Goal: Task Accomplishment & Management: Use online tool/utility

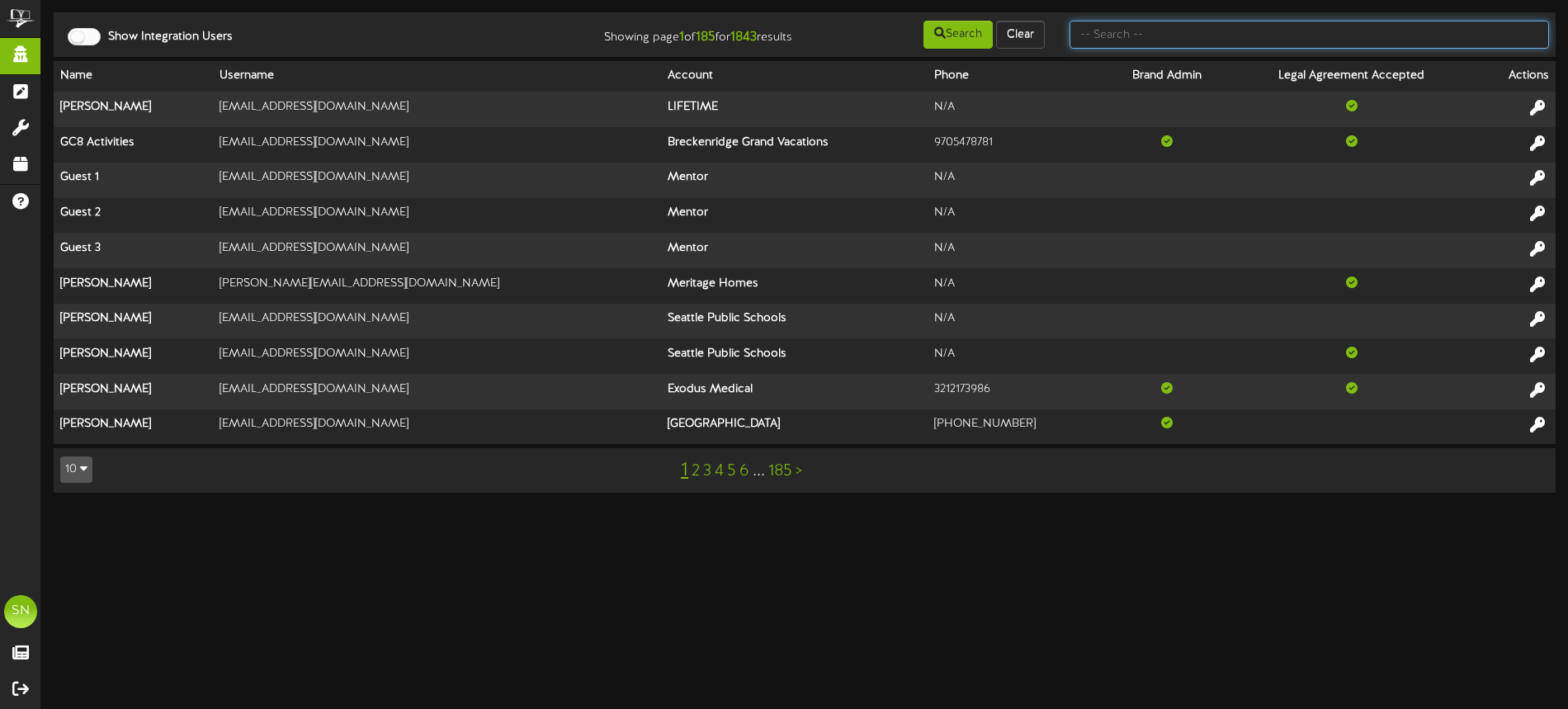
click at [1114, 37] on input "text" at bounding box center [1309, 35] width 479 height 28
type input "dfcu"
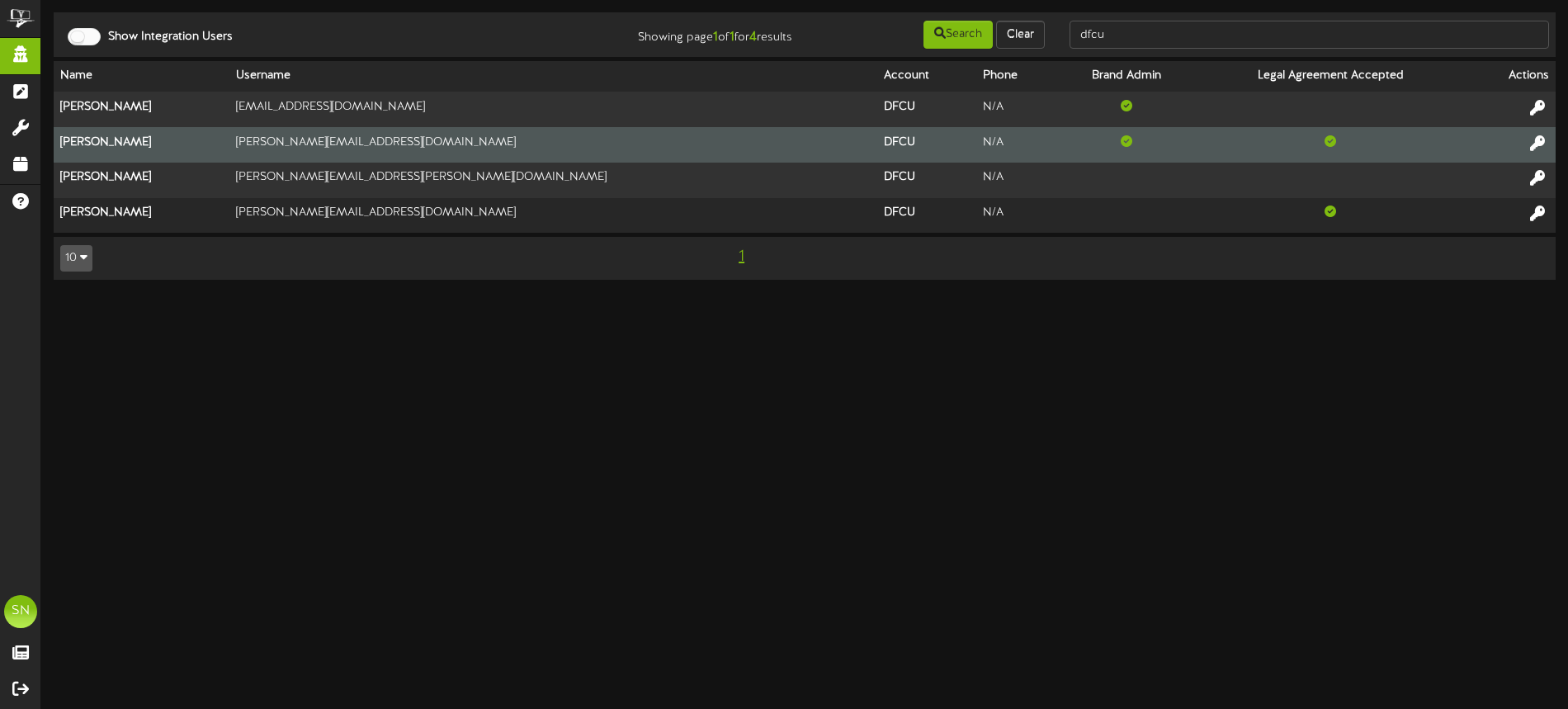
drag, startPoint x: 1536, startPoint y: 142, endPoint x: 1499, endPoint y: 138, distance: 37.2
click at [1536, 142] on icon at bounding box center [1537, 142] width 15 height 15
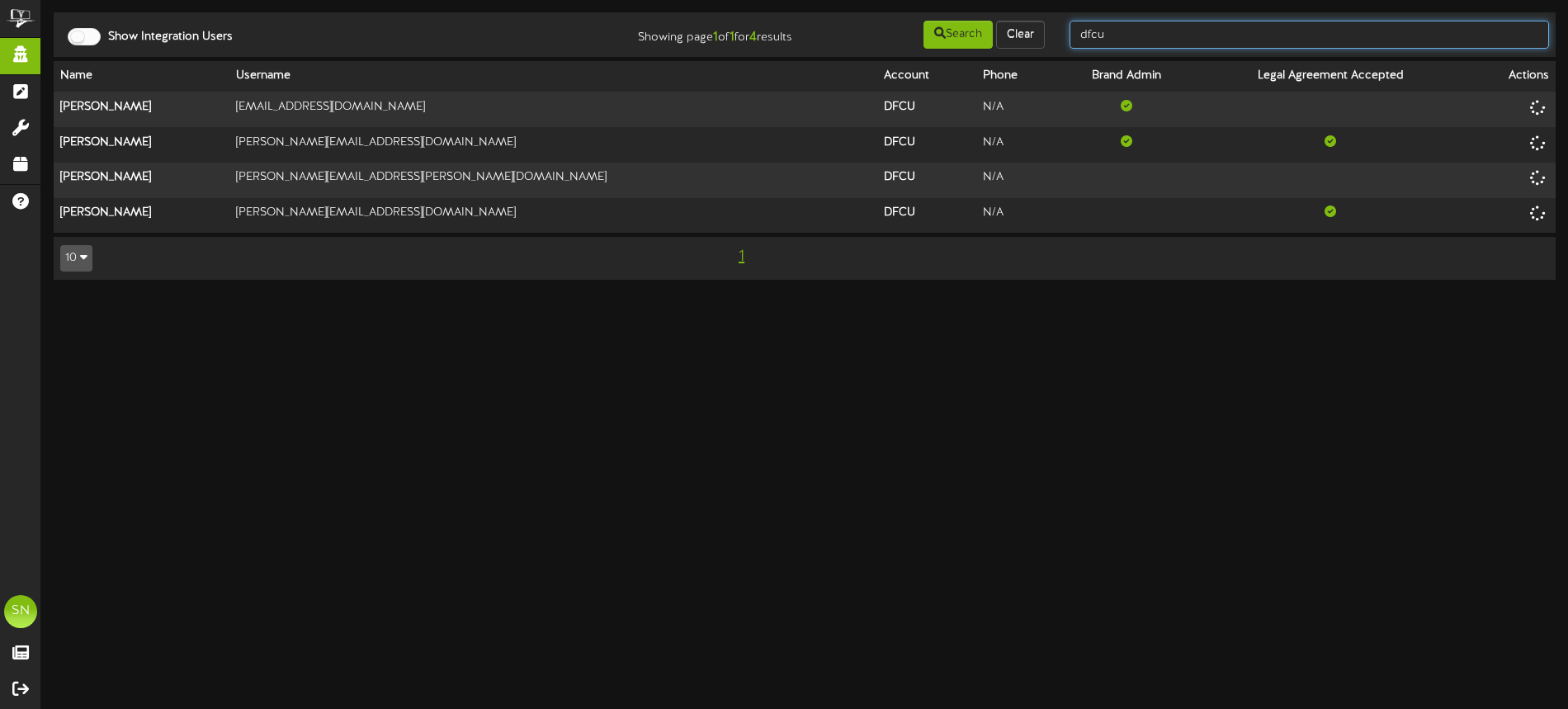
click at [1168, 41] on input "dfcu" at bounding box center [1309, 35] width 479 height 28
drag, startPoint x: 1168, startPoint y: 38, endPoint x: 1083, endPoint y: 30, distance: 85.4
click at [1083, 29] on input "dfcu" at bounding box center [1309, 35] width 479 height 28
type input "desert"
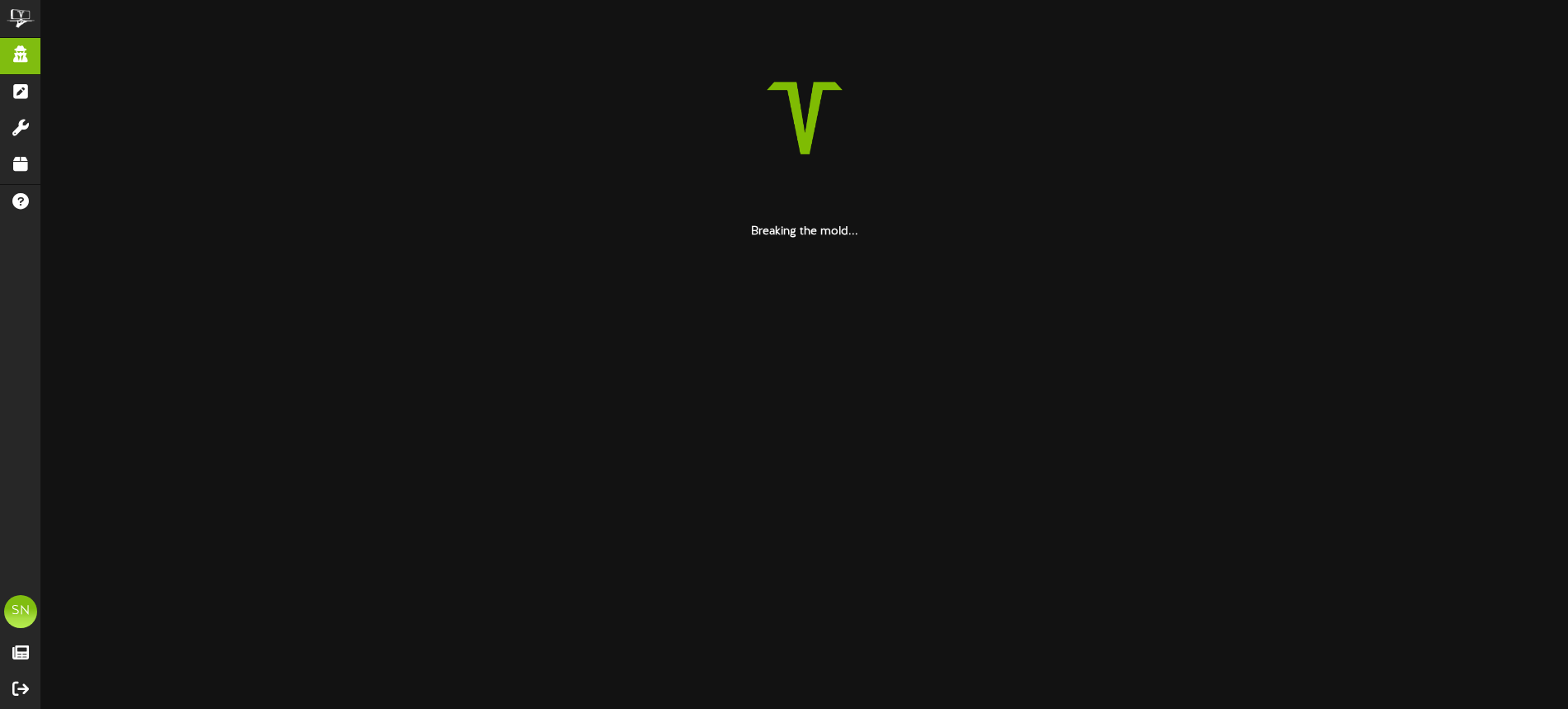
click at [957, 54] on div at bounding box center [804, 117] width 1502 height 212
click at [1065, 240] on html "ChannelValet Impersonate Content Portal Misc Tools Audit Records Help SN Soup N…" at bounding box center [784, 120] width 1568 height 240
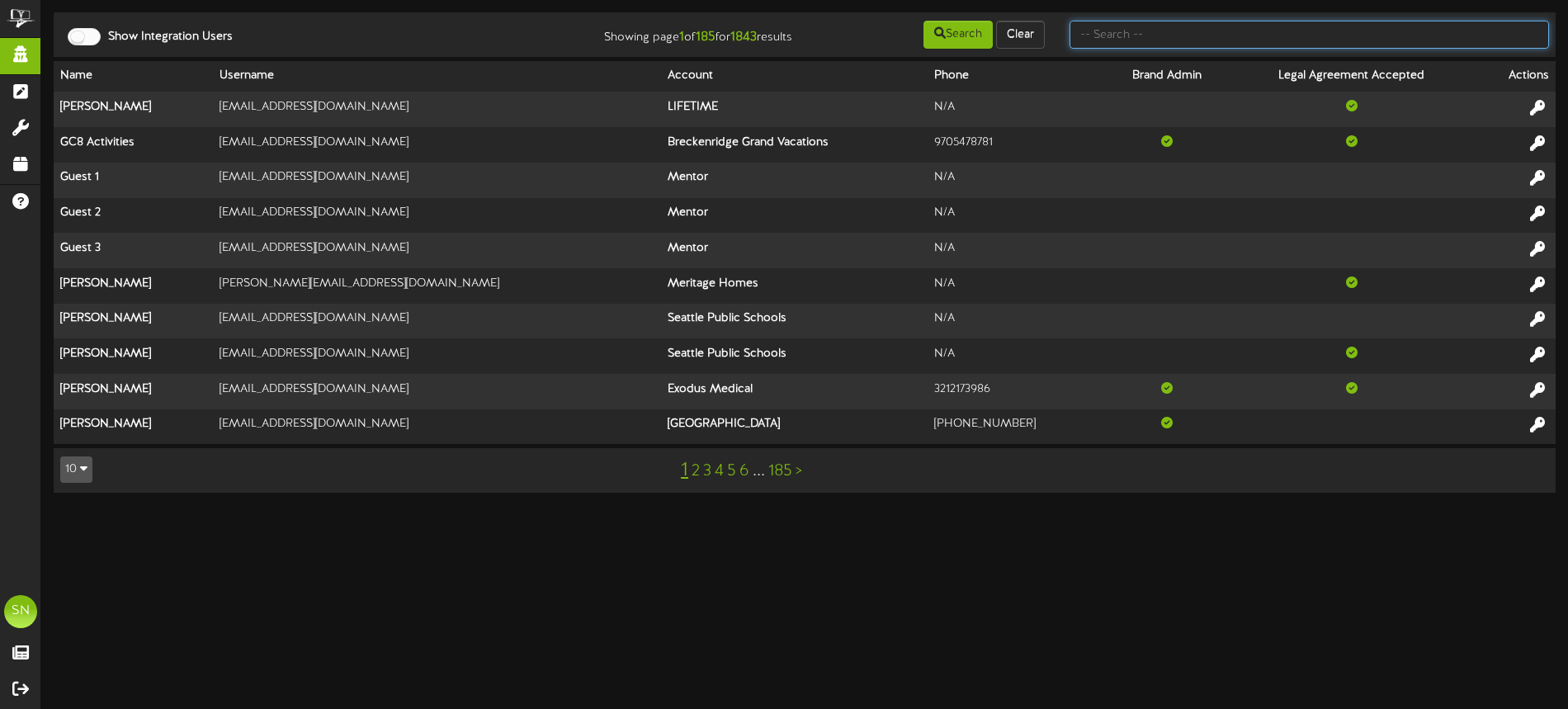
click at [1178, 35] on input "text" at bounding box center [1309, 35] width 479 height 28
type input "afcu"
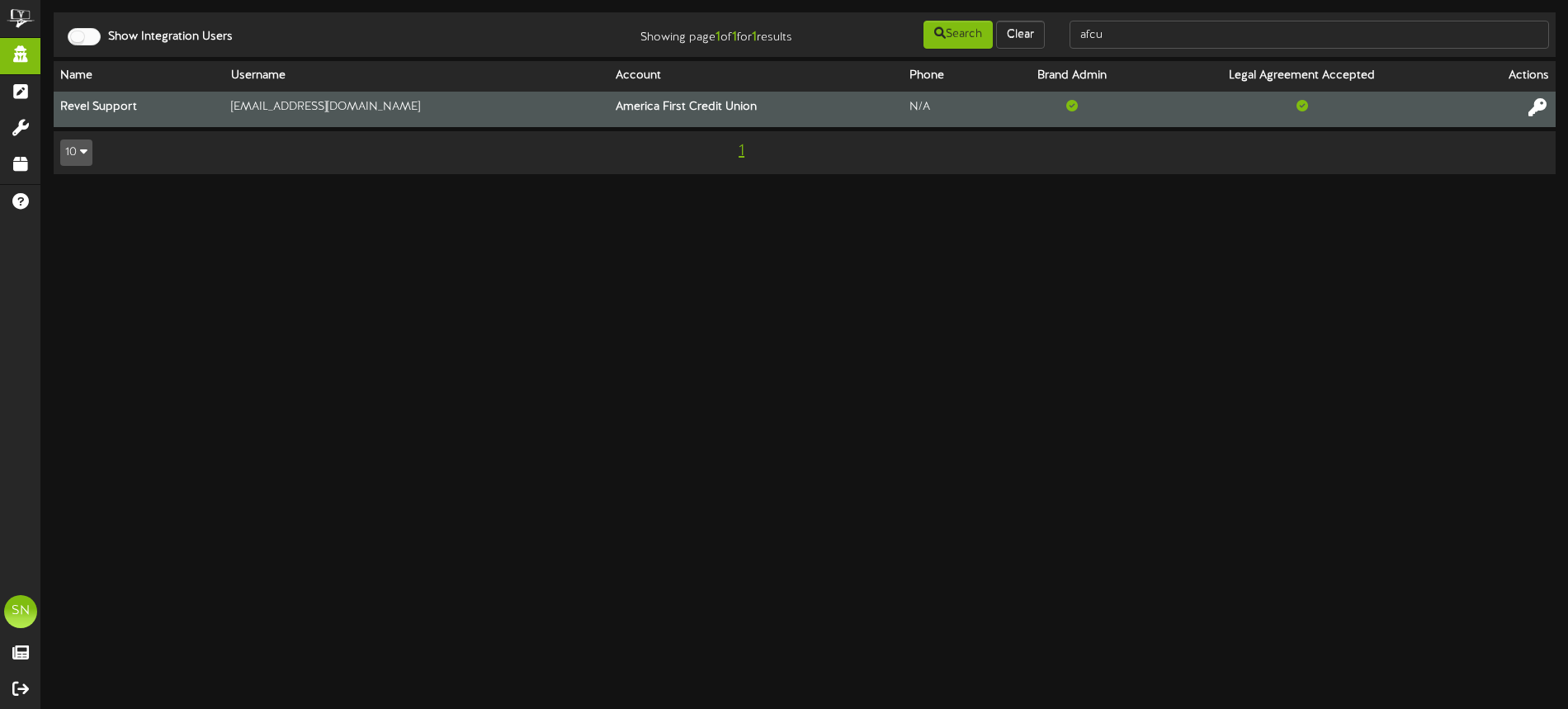
click at [1539, 106] on icon at bounding box center [1537, 107] width 18 height 18
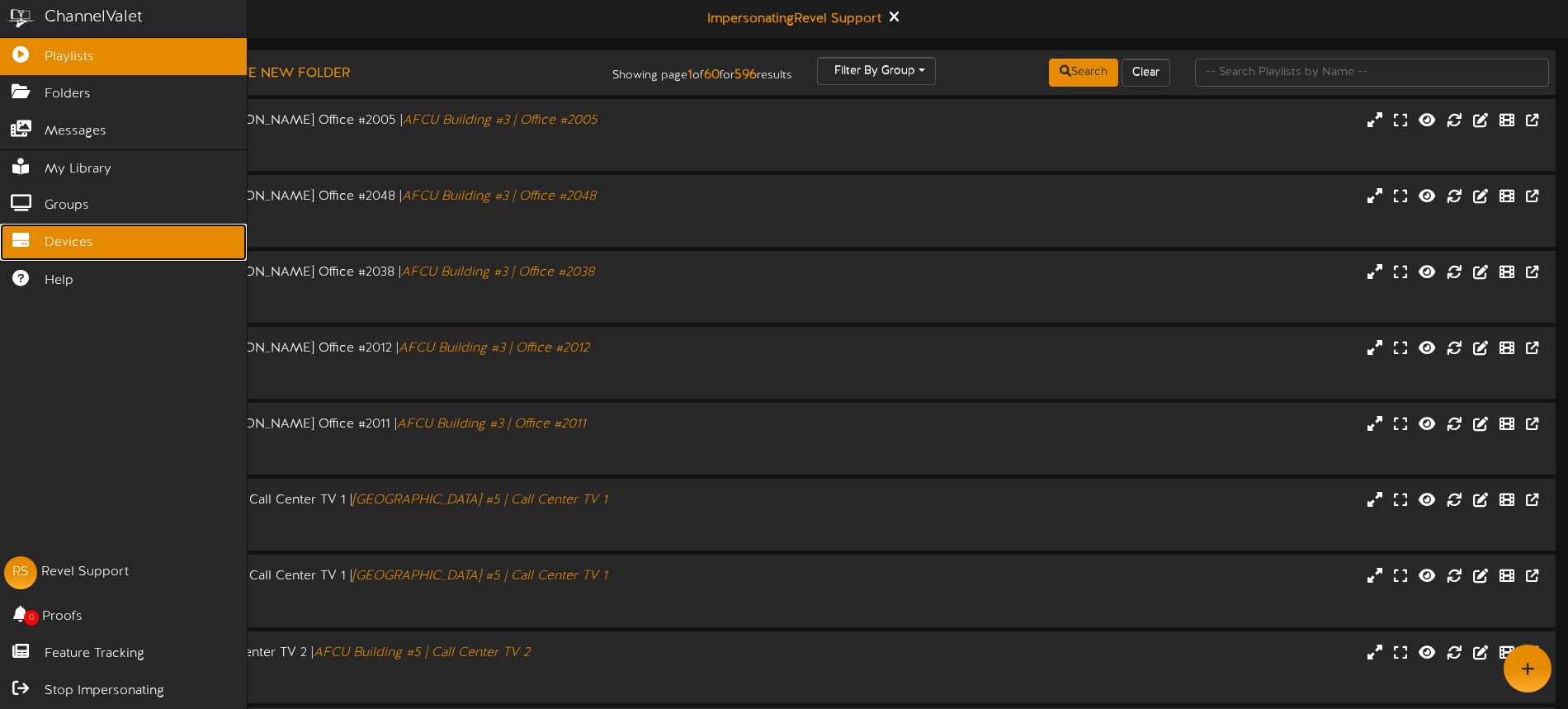
drag, startPoint x: 51, startPoint y: 243, endPoint x: 132, endPoint y: 255, distance: 81.9
click at [51, 243] on span "Devices" at bounding box center [69, 243] width 48 height 19
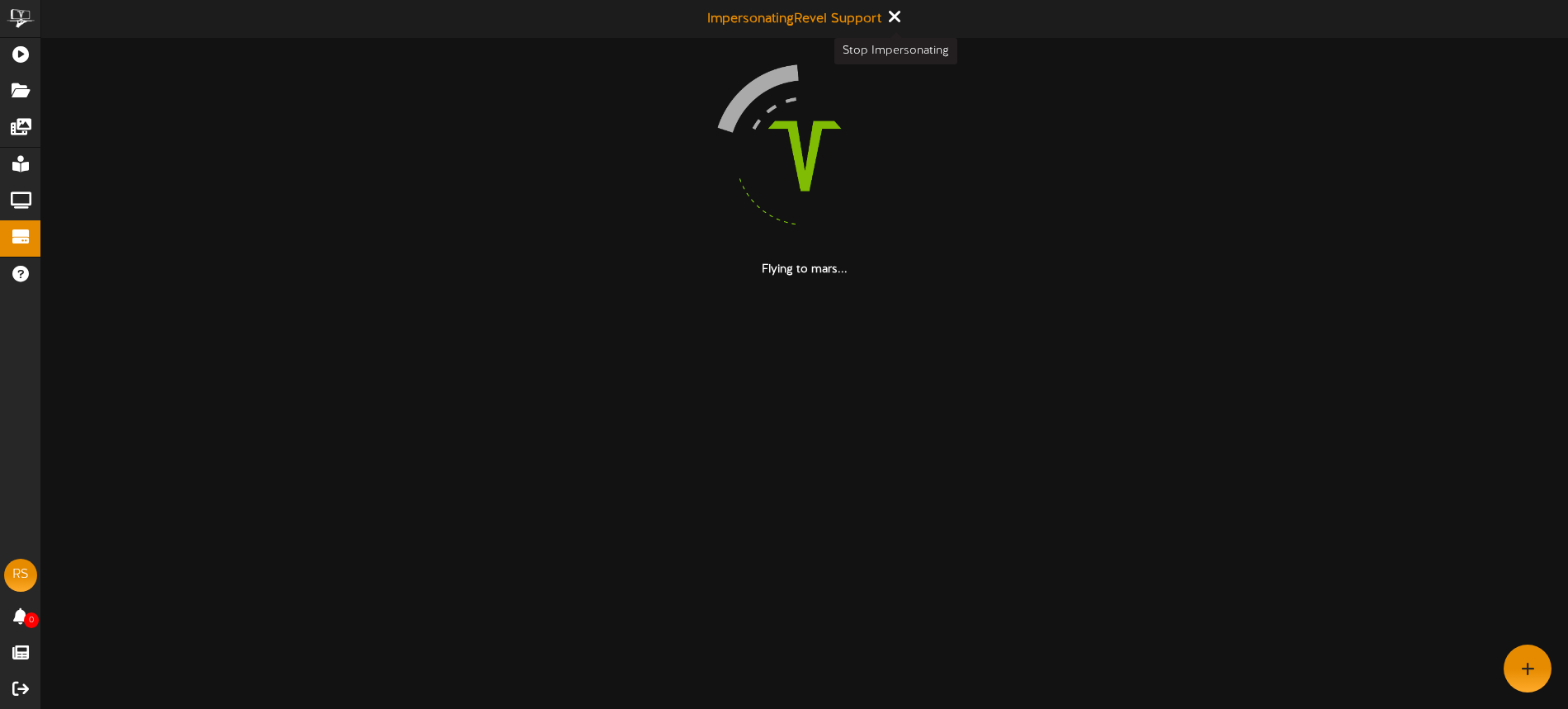
click at [892, 18] on icon at bounding box center [893, 16] width 10 height 18
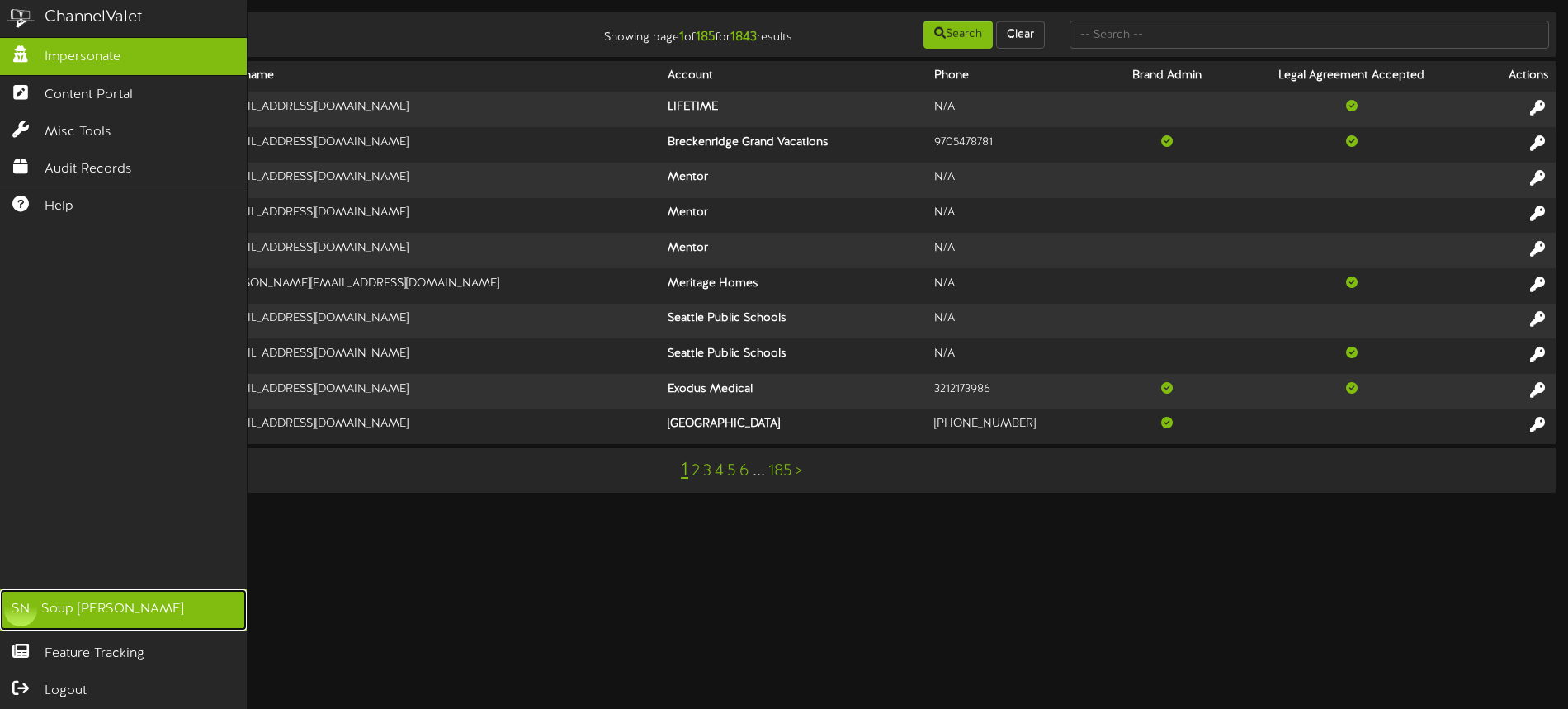
click at [104, 600] on div "Soup Nielson" at bounding box center [112, 610] width 143 height 19
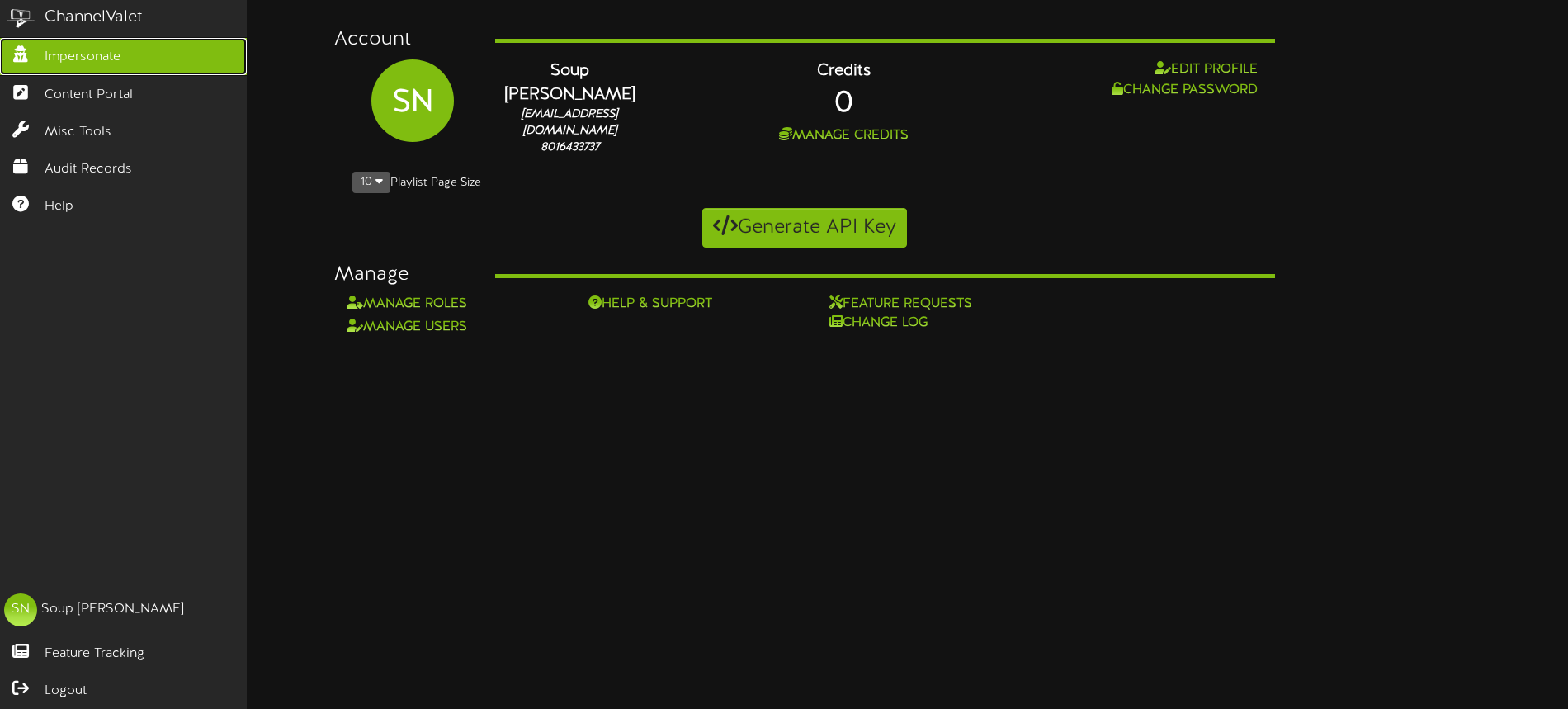
click at [113, 62] on span "Impersonate" at bounding box center [83, 57] width 76 height 19
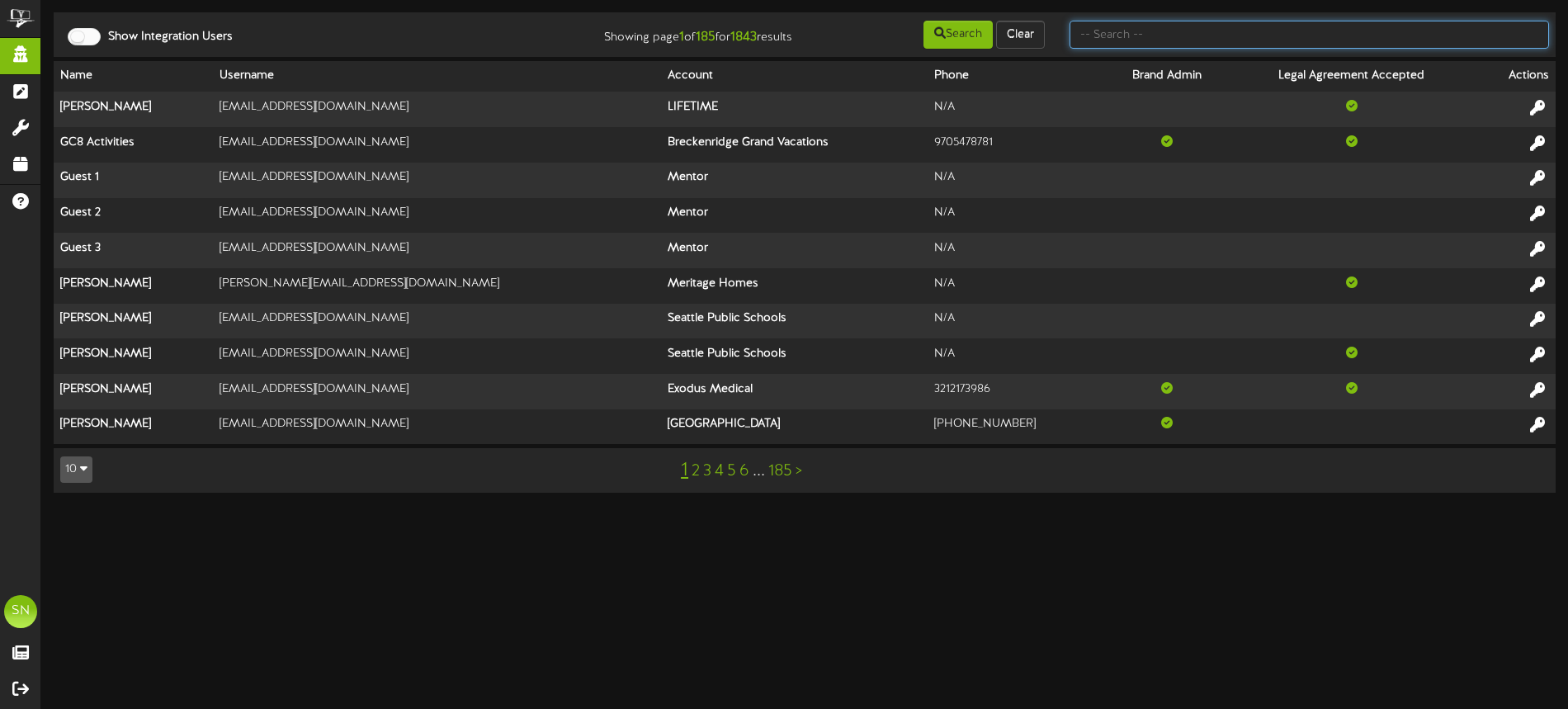
click at [1179, 39] on input "text" at bounding box center [1309, 35] width 479 height 28
type input "afcu"
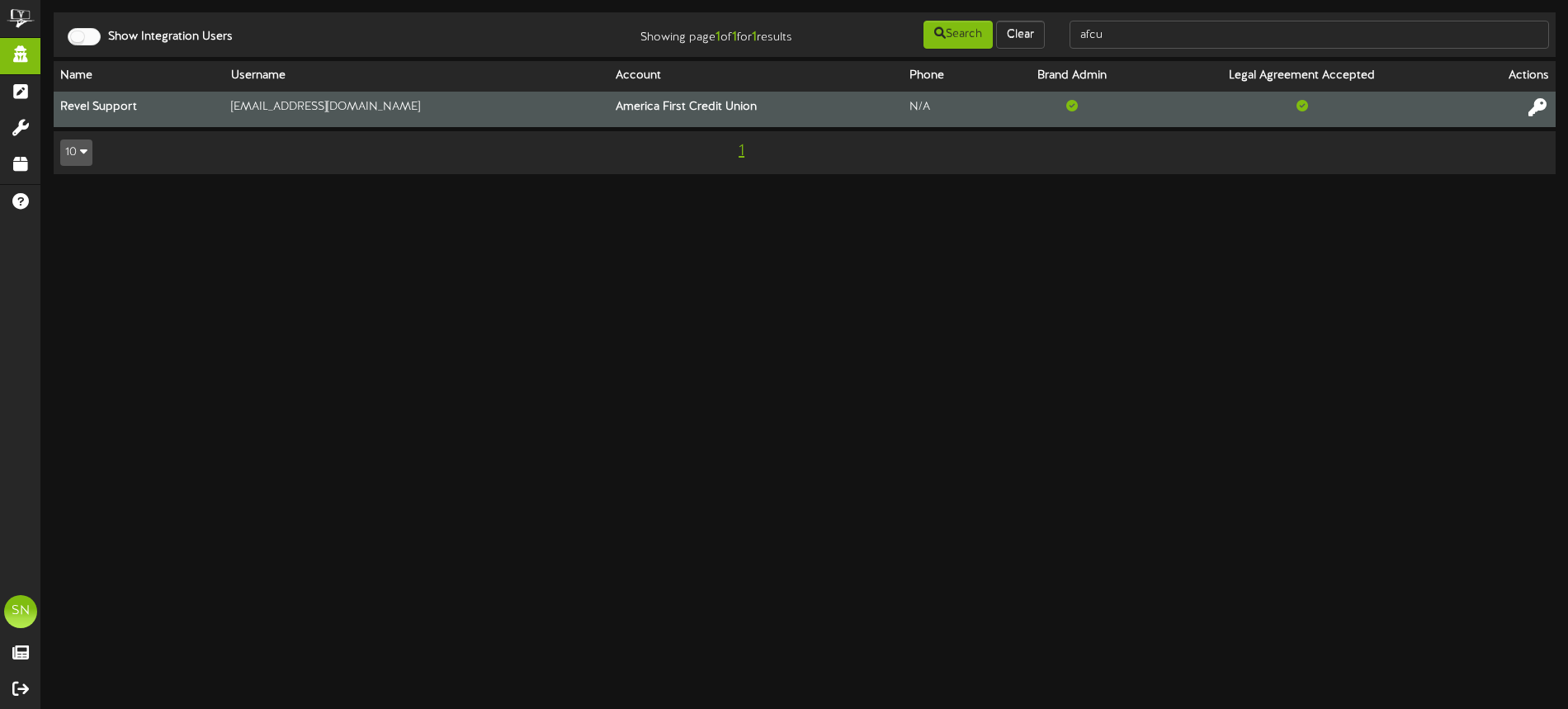
click at [1537, 106] on icon at bounding box center [1537, 107] width 18 height 18
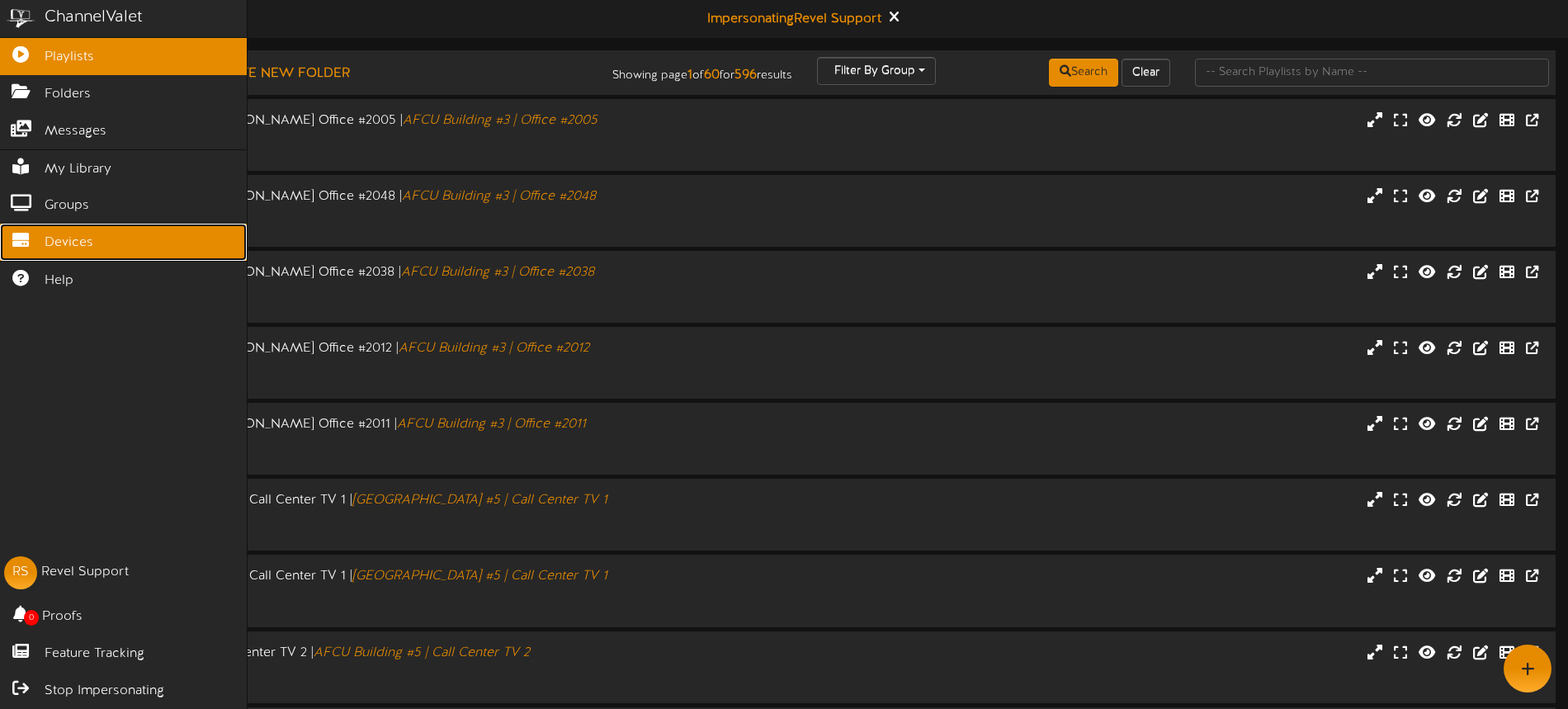
click at [28, 240] on icon at bounding box center [21, 237] width 41 height 12
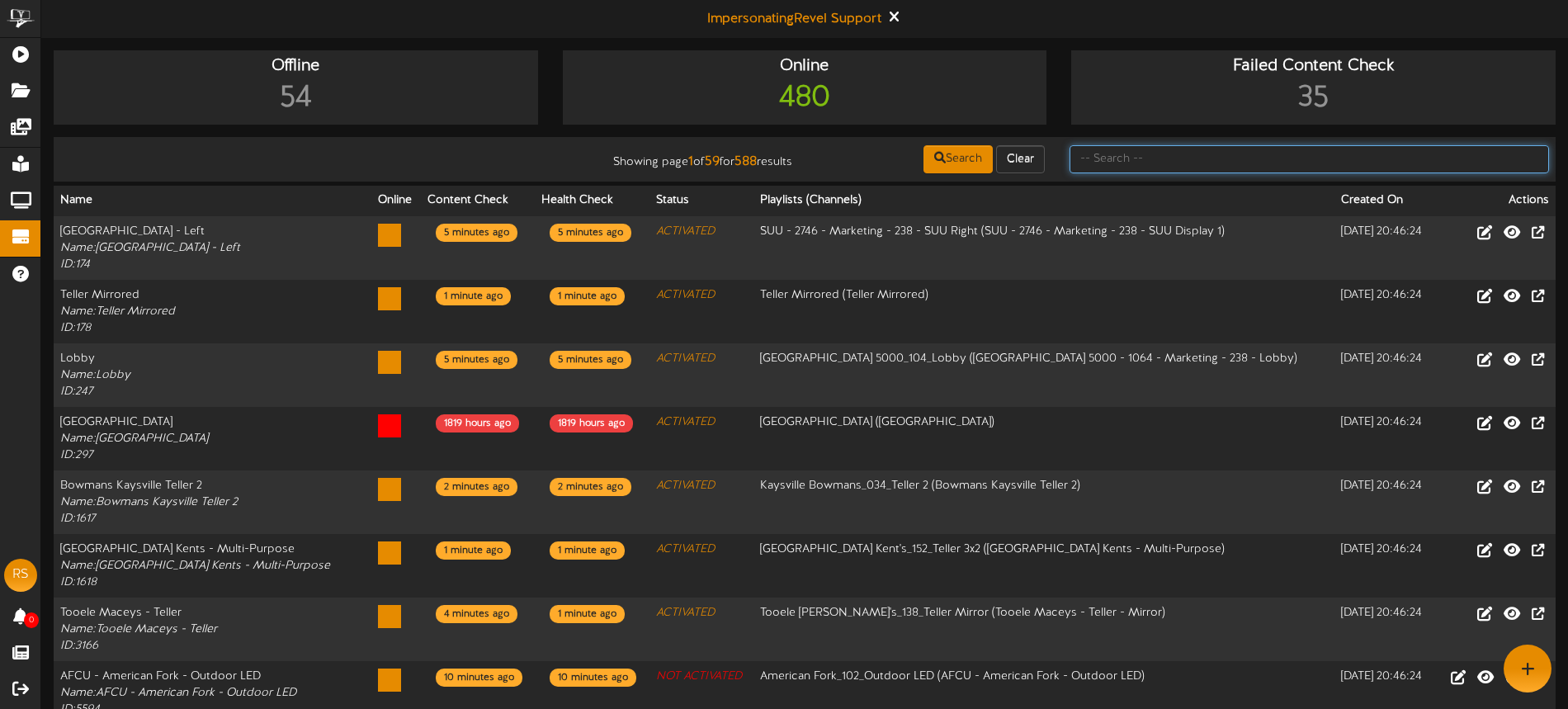
click at [1133, 147] on input "text" at bounding box center [1309, 159] width 479 height 28
type input "queen creek"
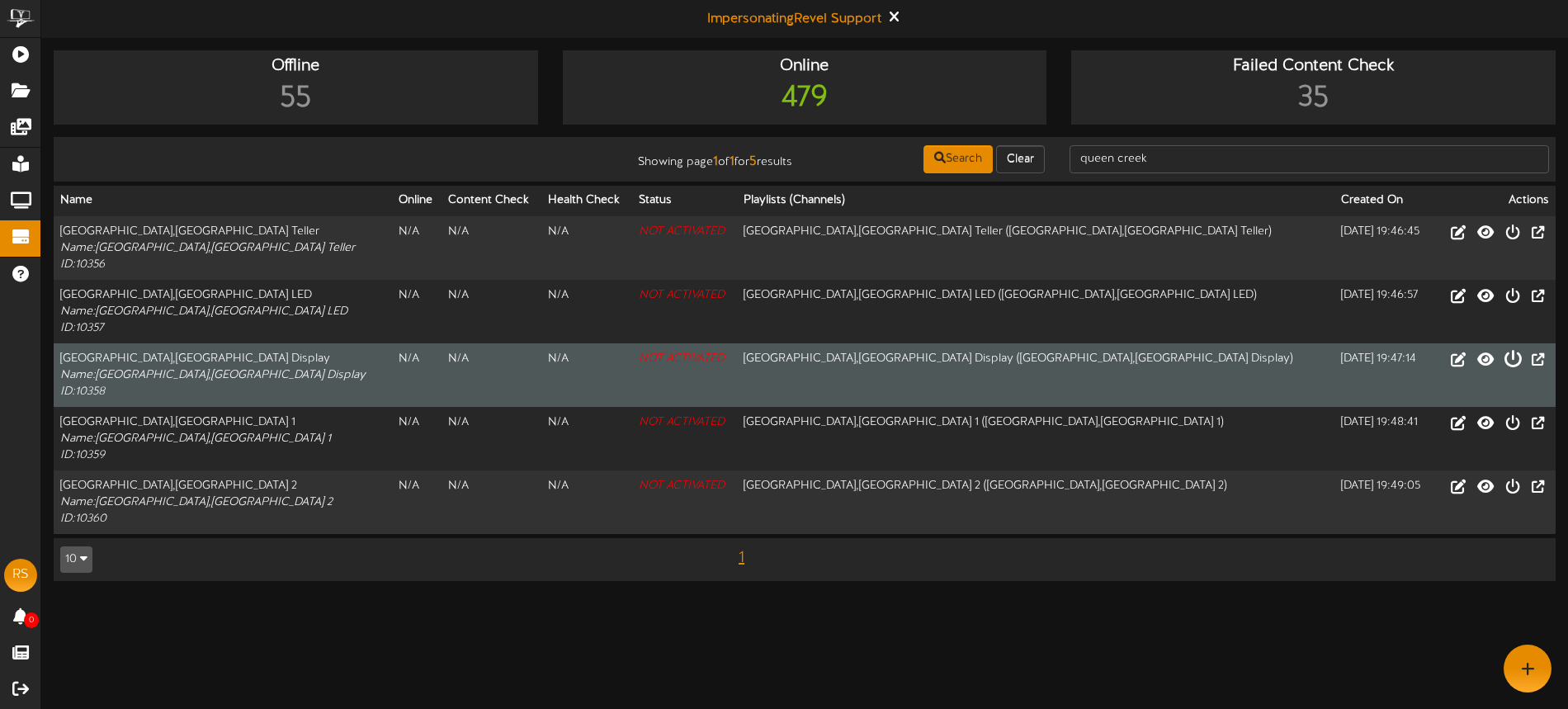
click at [1514, 360] on icon at bounding box center [1513, 358] width 18 height 18
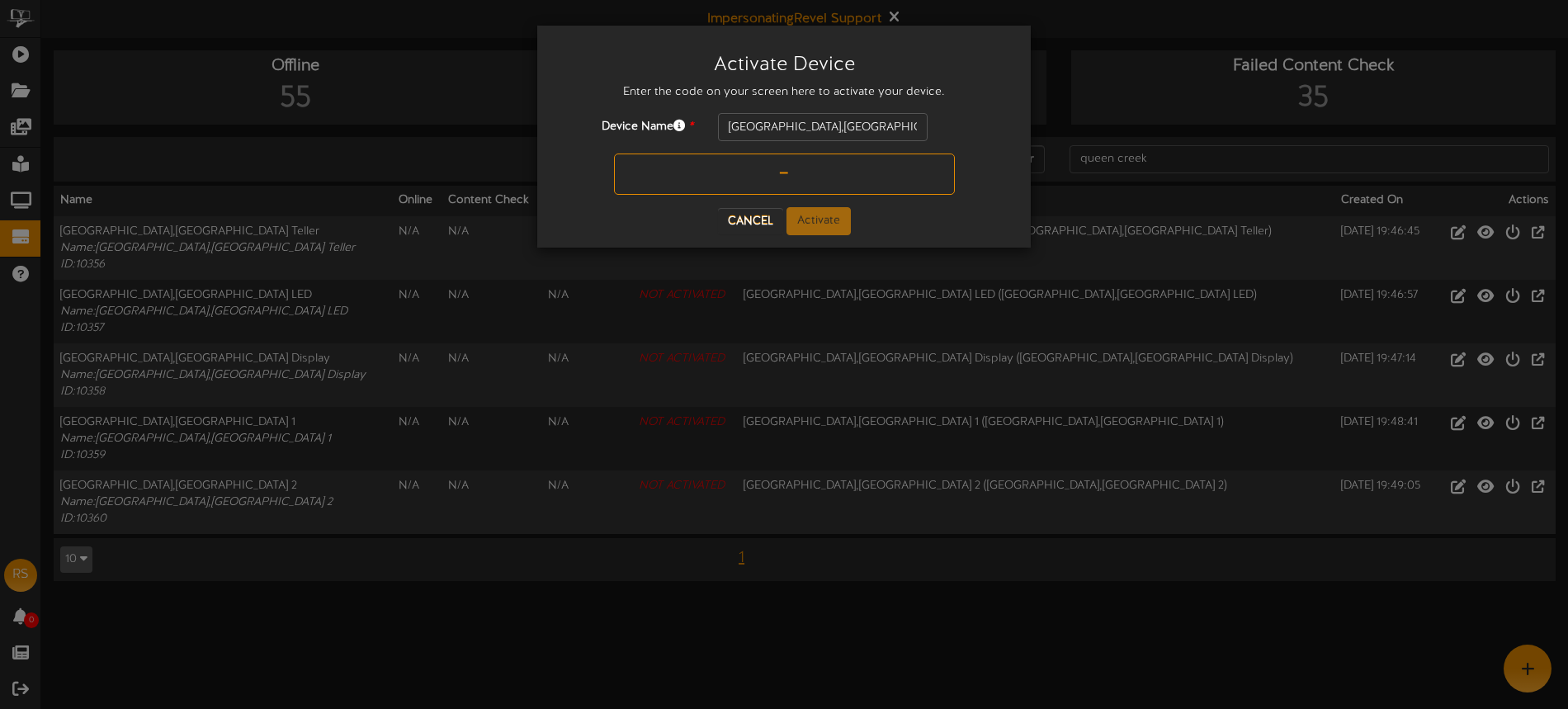
click at [712, 173] on input "text" at bounding box center [784, 174] width 341 height 41
type input "T3VRN3"
click at [811, 225] on button "Activate" at bounding box center [819, 221] width 65 height 28
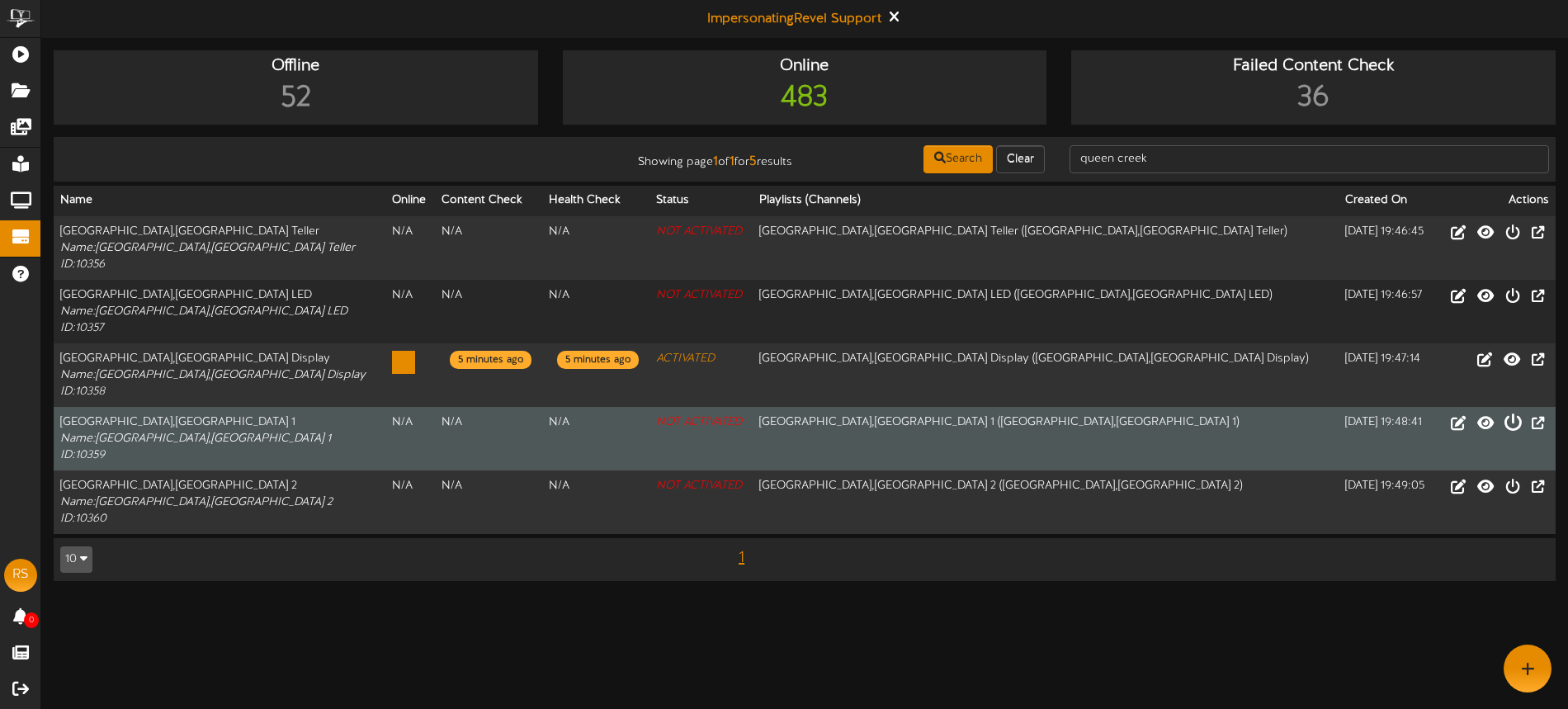
click at [1511, 424] on icon at bounding box center [1513, 421] width 18 height 18
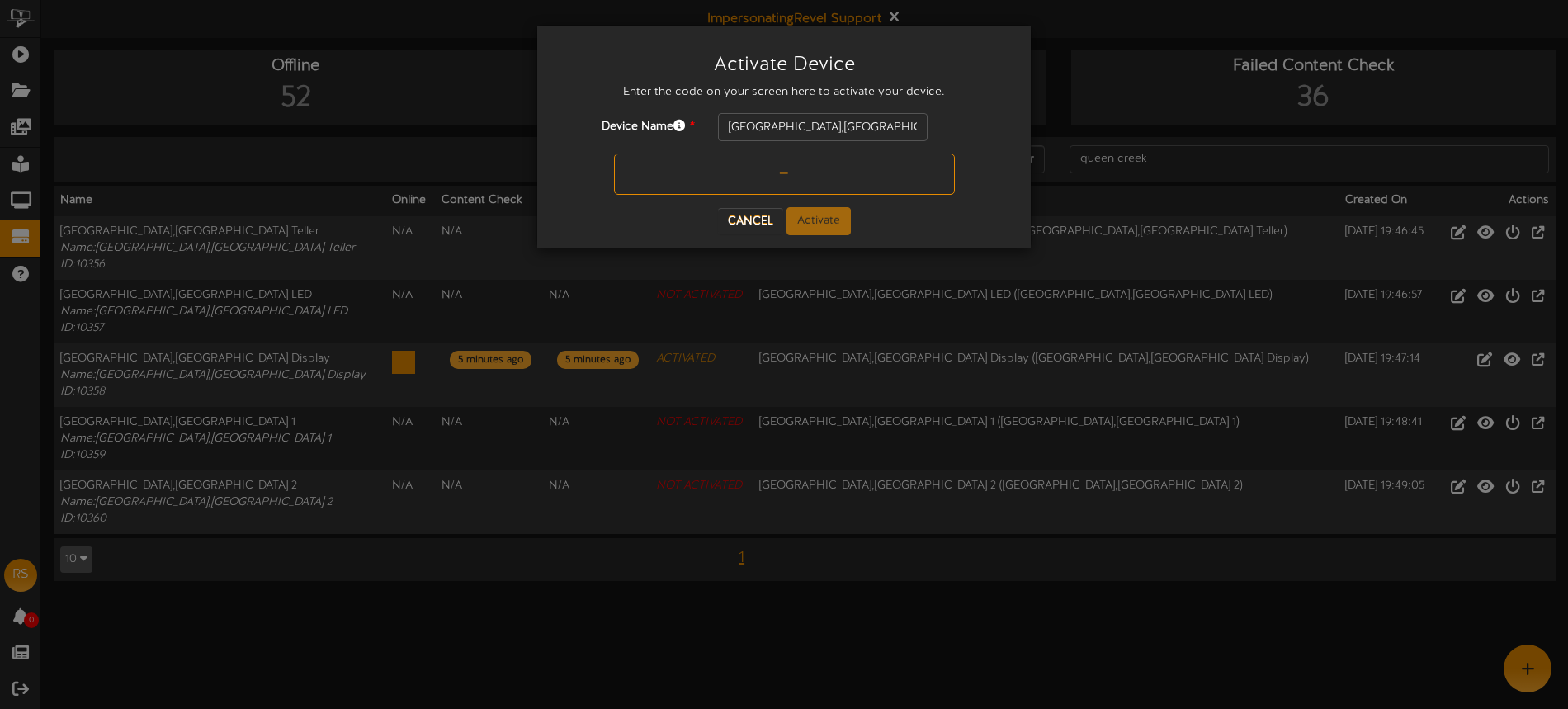
click at [768, 180] on input "text" at bounding box center [784, 174] width 341 height 41
type input "L07HDG"
drag, startPoint x: 830, startPoint y: 210, endPoint x: 828, endPoint y: 199, distance: 11.2
click at [830, 210] on button "Activate" at bounding box center [819, 221] width 65 height 28
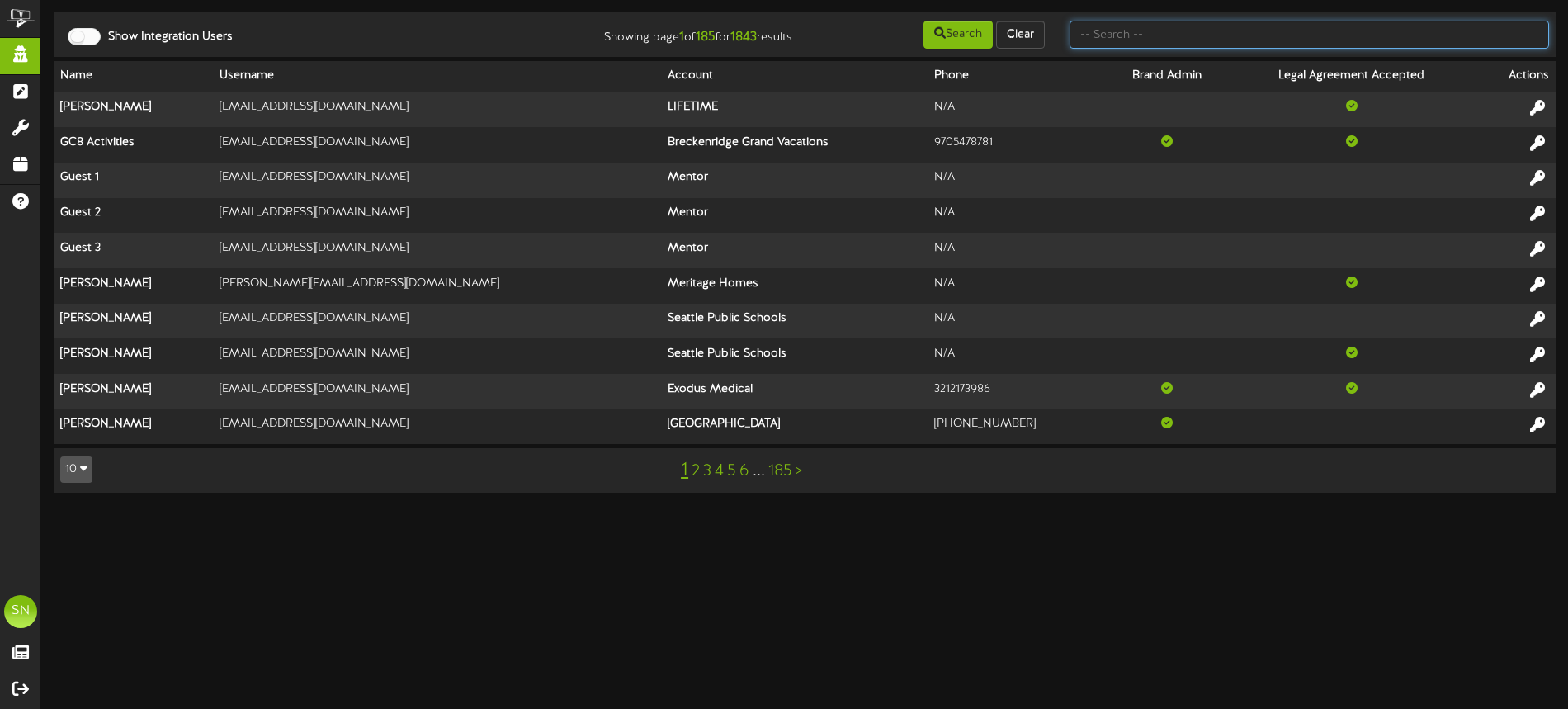
click at [1101, 45] on input "text" at bounding box center [1309, 35] width 479 height 28
type input "active wellness"
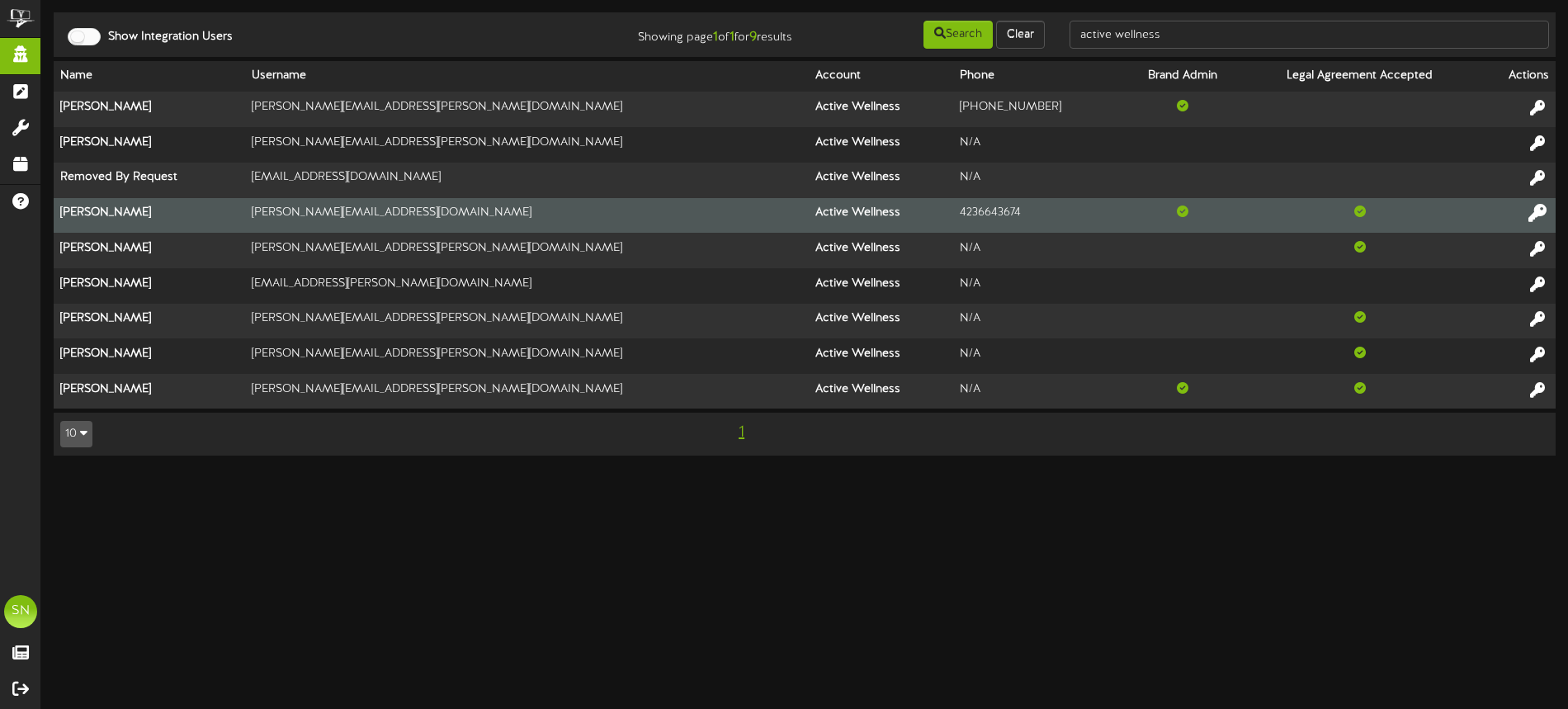
click at [1533, 212] on icon at bounding box center [1537, 212] width 18 height 18
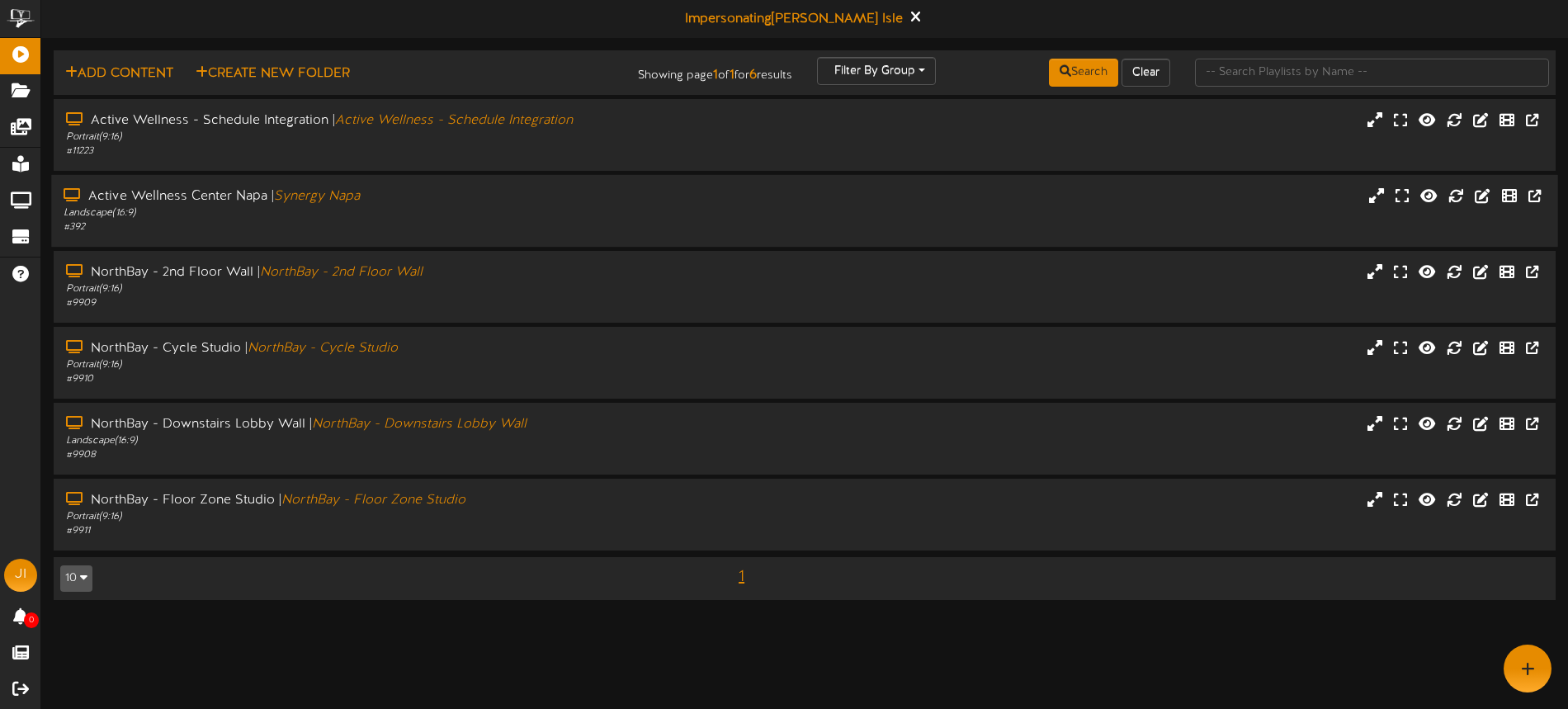
click at [612, 222] on div "# 392" at bounding box center [365, 227] width 603 height 14
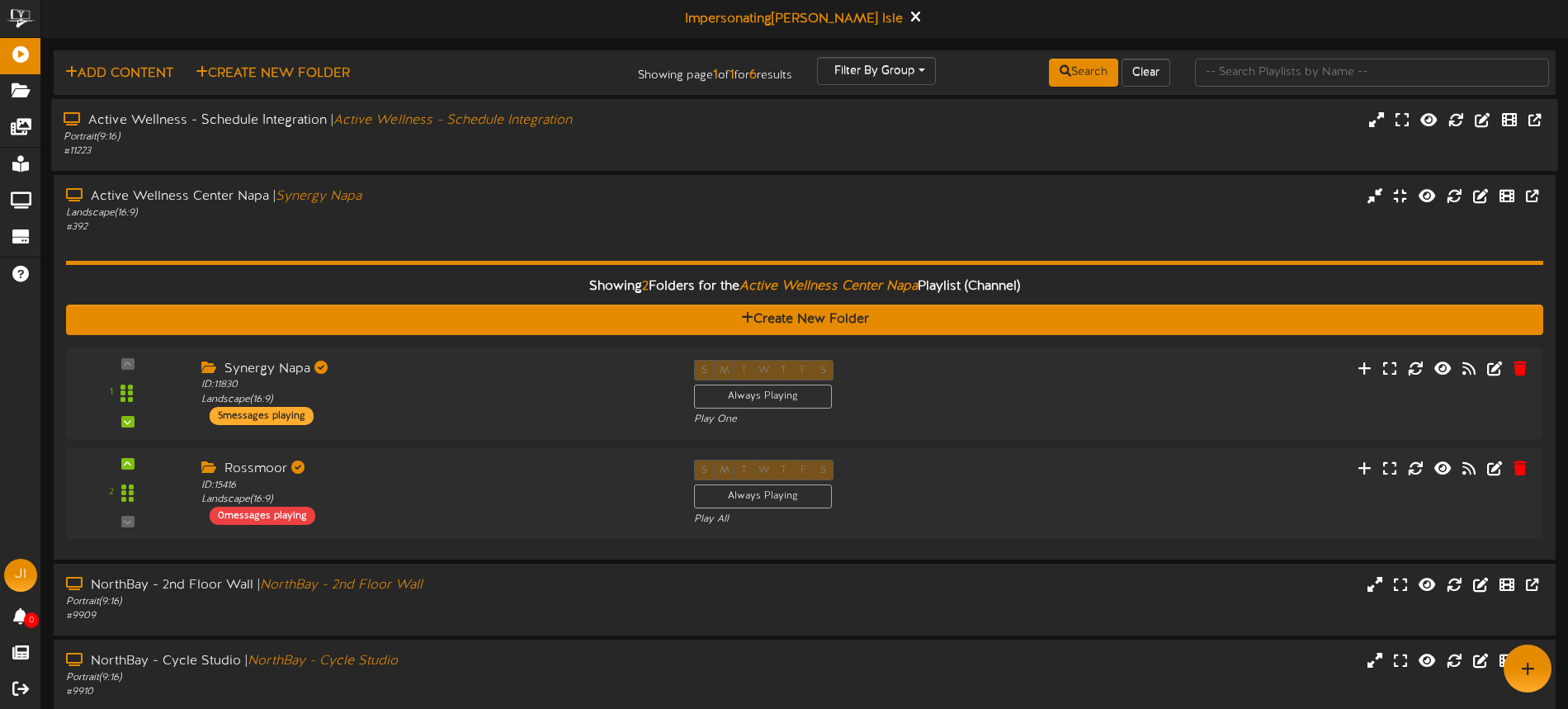
click at [636, 154] on div "# 11223" at bounding box center [365, 151] width 603 height 14
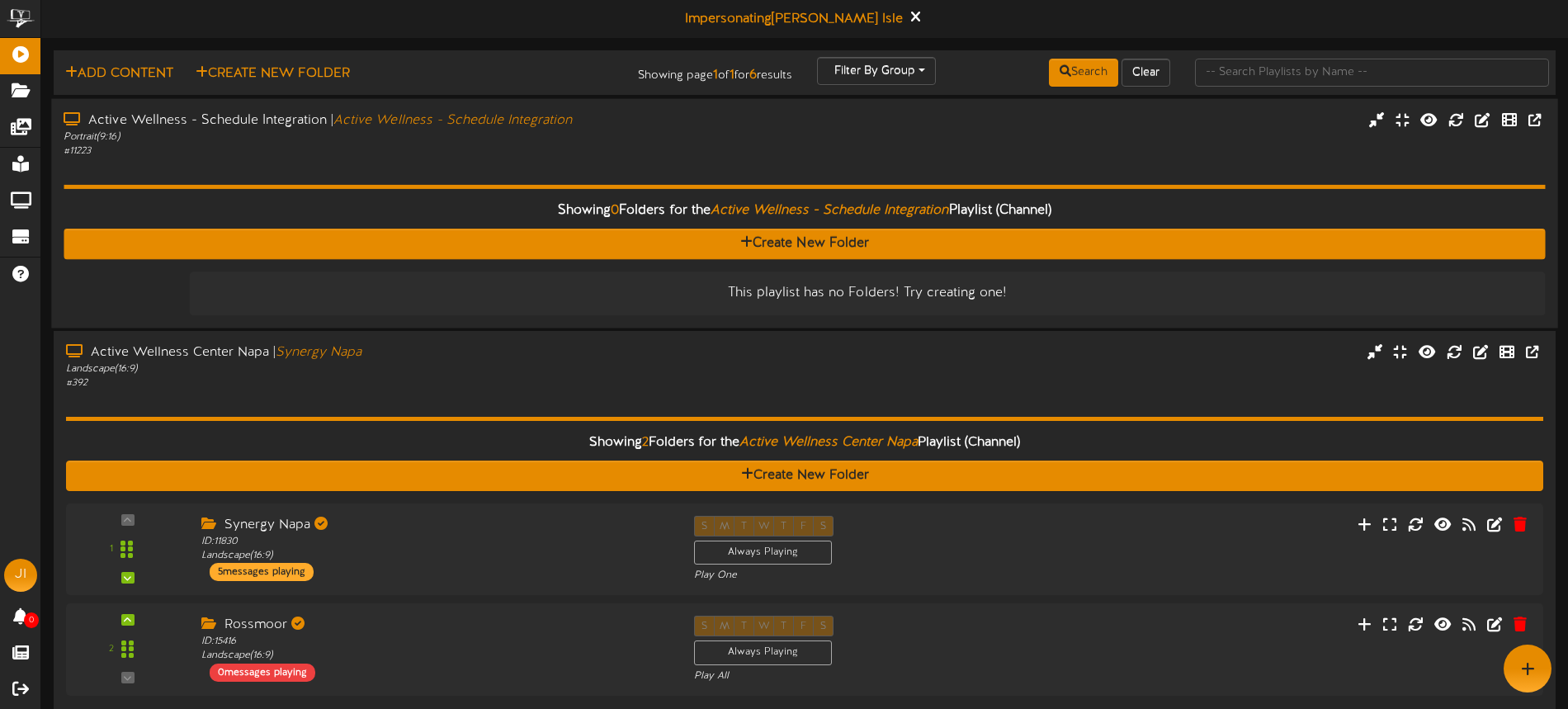
click at [636, 154] on div "# 11223" at bounding box center [365, 150] width 603 height 14
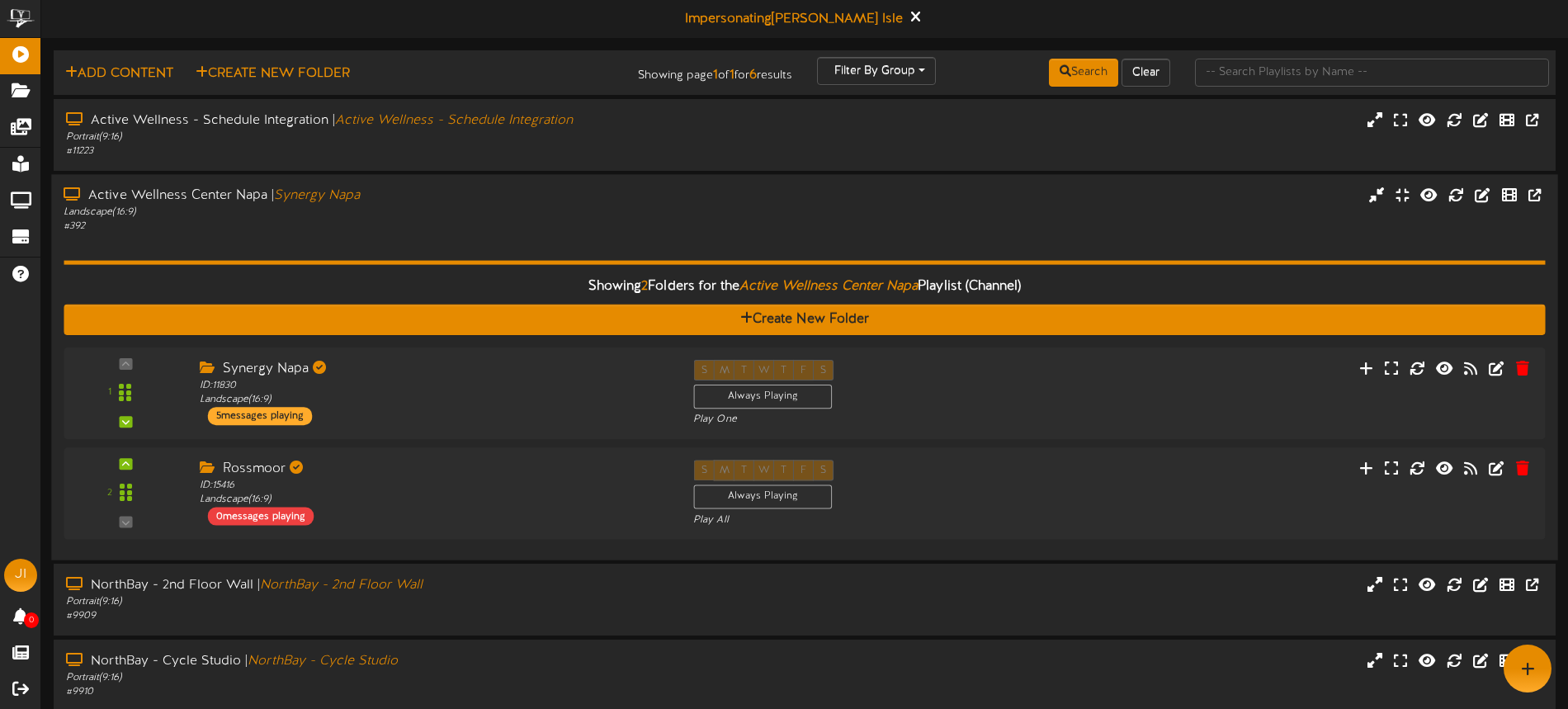
click at [606, 237] on div "Showing 2 Folders for the Active Wellness Center Napa Playlist (Channel) Create…" at bounding box center [804, 389] width 1482 height 313
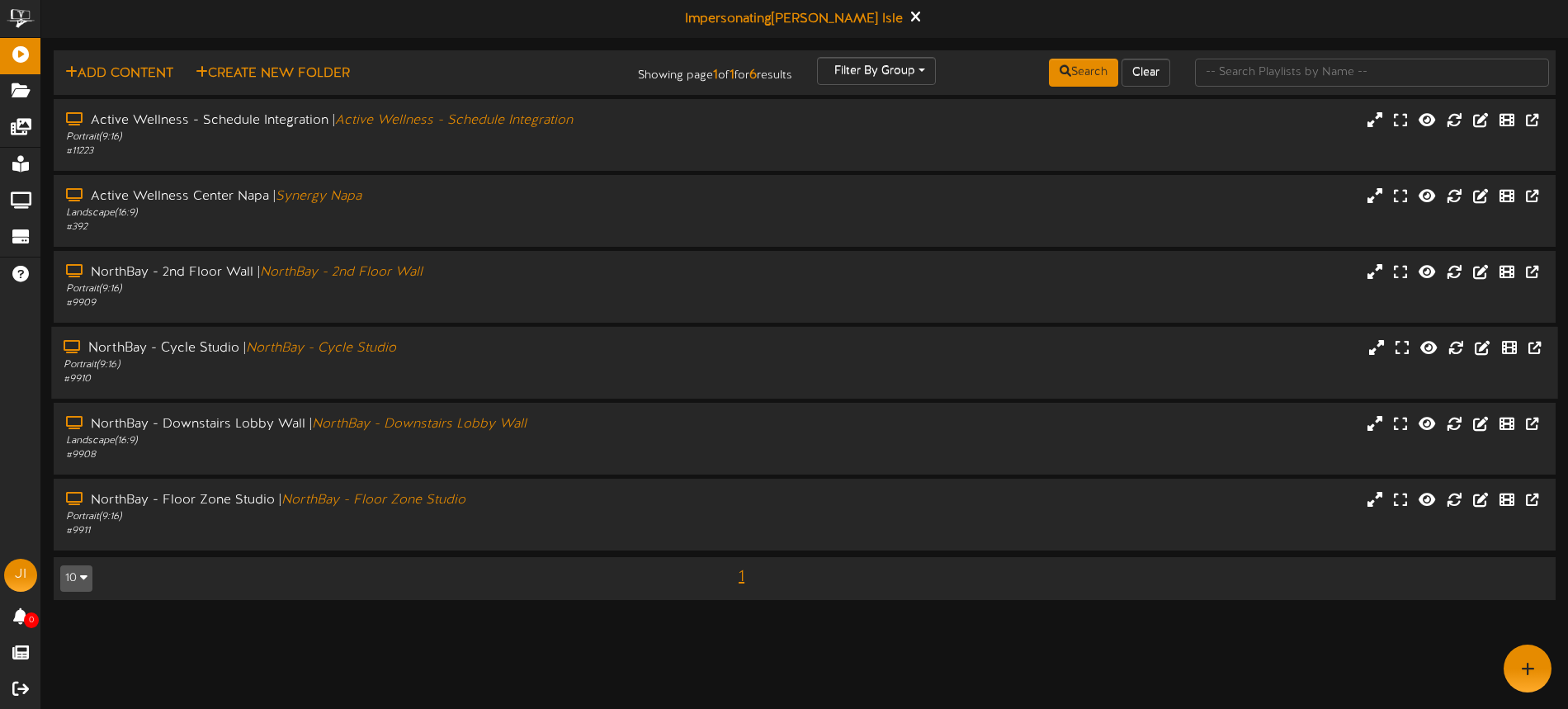
drag, startPoint x: 585, startPoint y: 346, endPoint x: 583, endPoint y: 332, distance: 14.1
click at [585, 346] on div "NorthBay - Cycle Studio | NorthBay - Cycle Studio" at bounding box center [365, 349] width 603 height 19
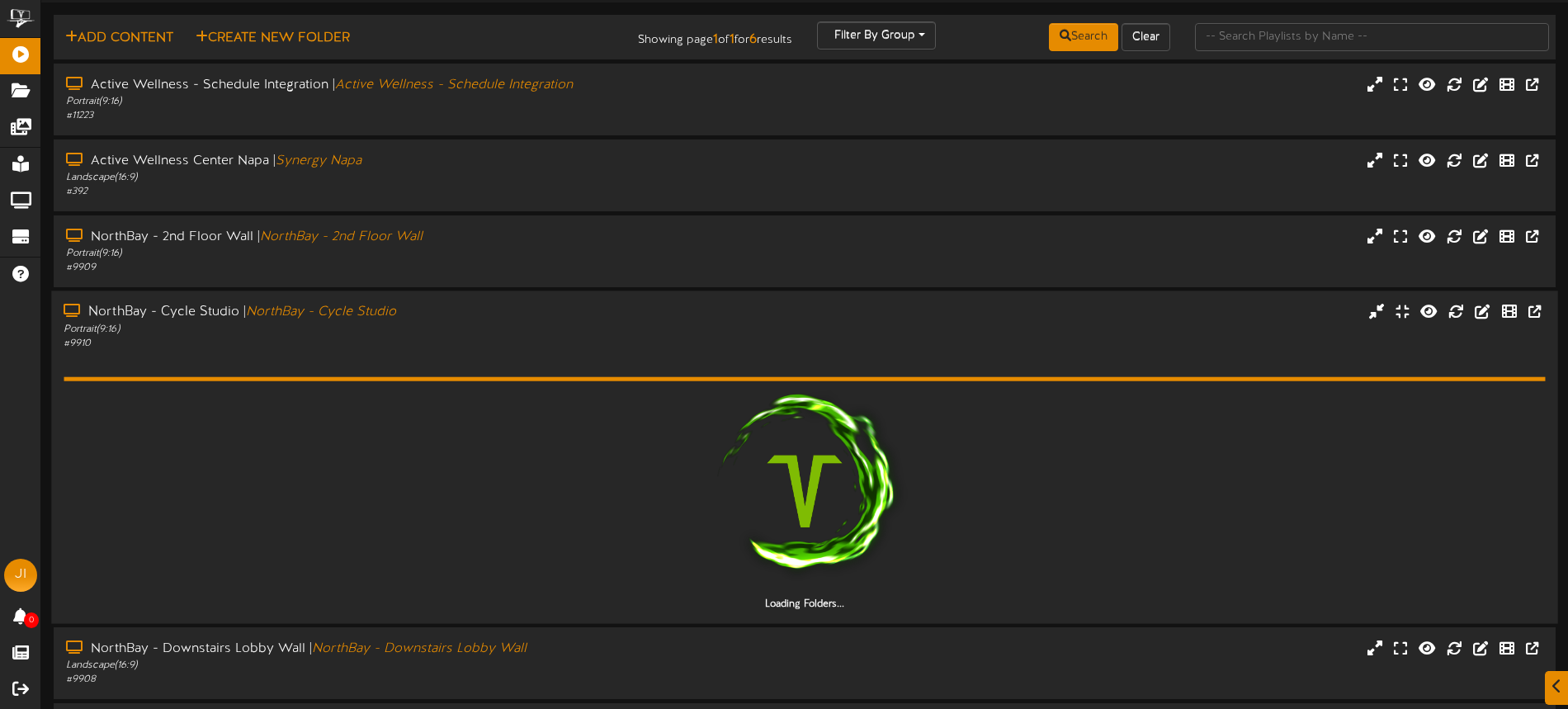
scroll to position [120, 0]
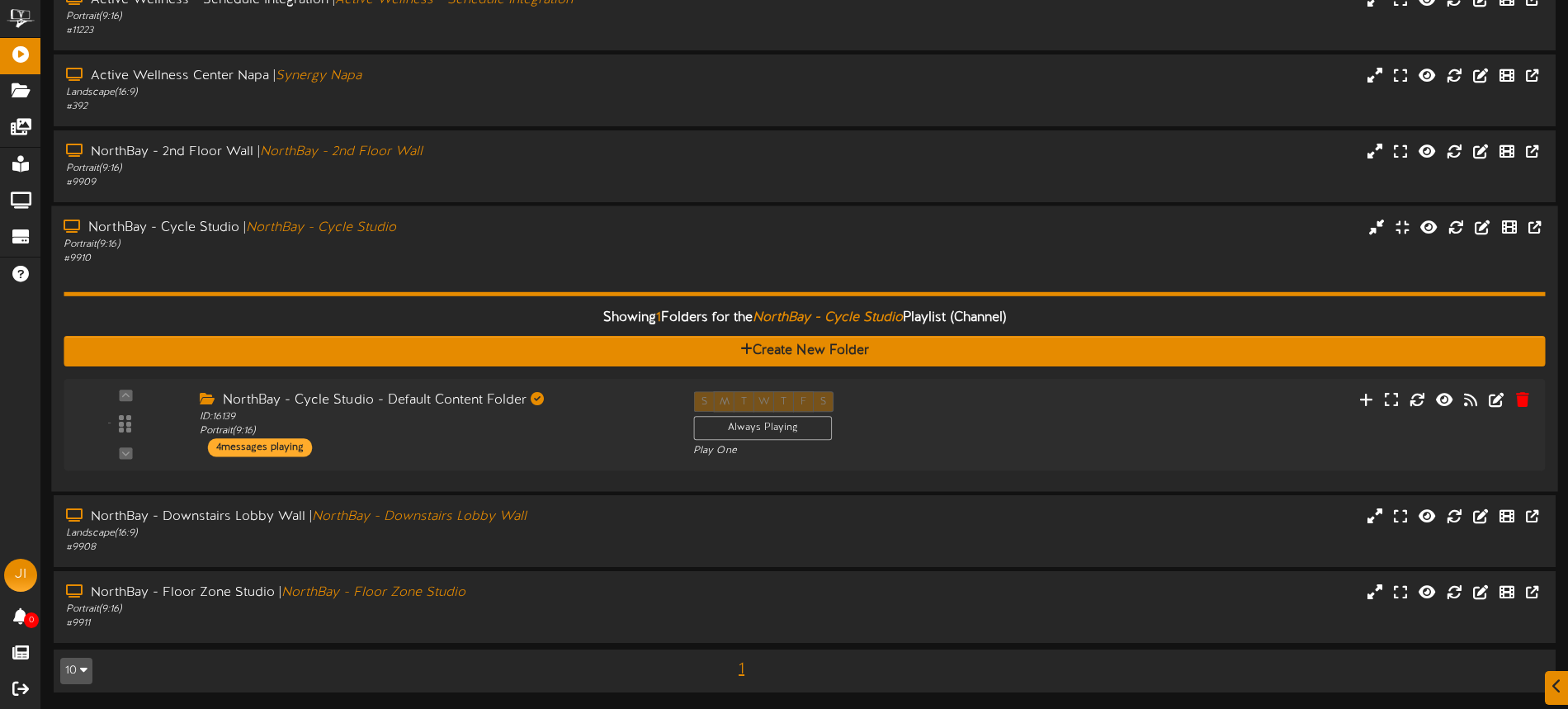
click at [543, 282] on div "Showing 1 Folders for the NorthBay - Cycle Studio Playlist (Channel) Create New…" at bounding box center [804, 372] width 1482 height 213
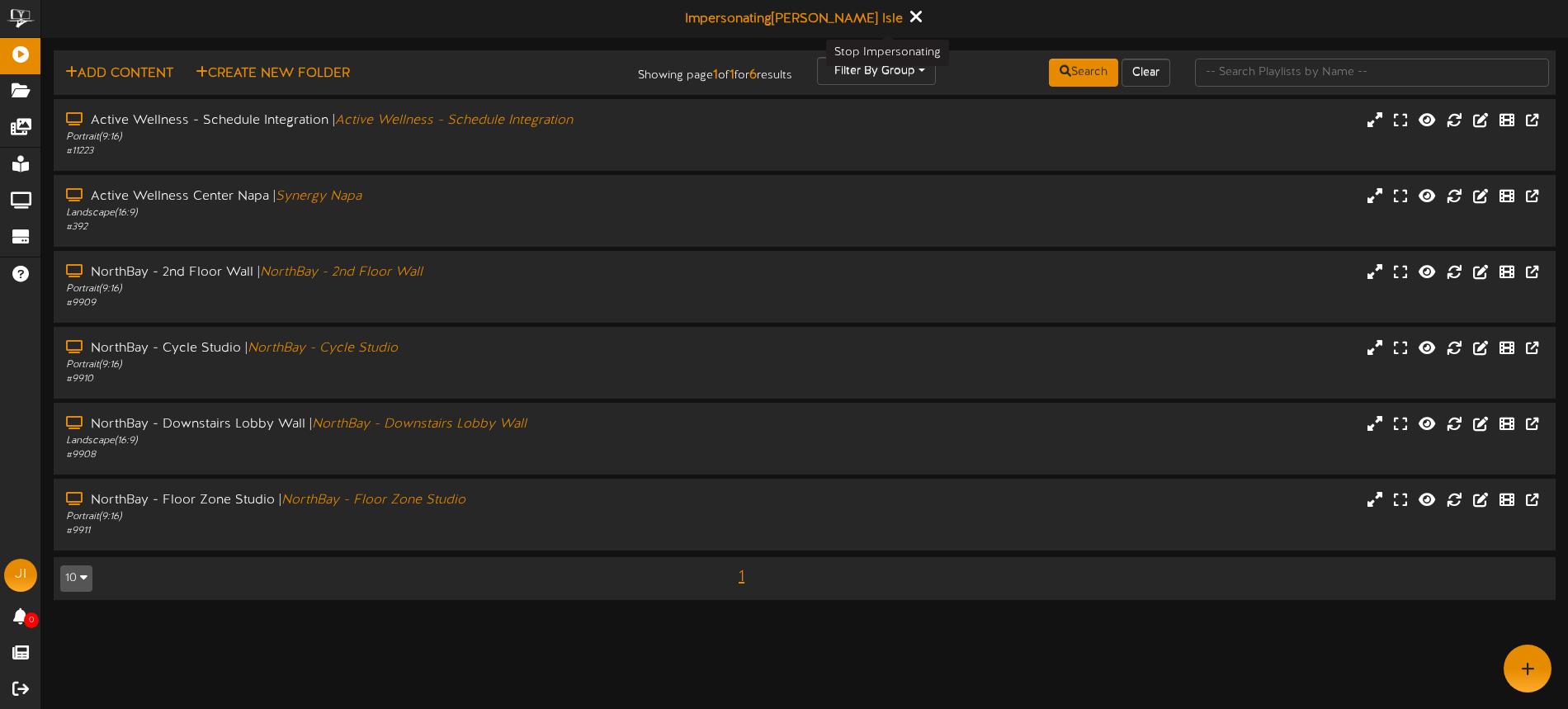
click at [911, 19] on icon at bounding box center [916, 16] width 10 height 18
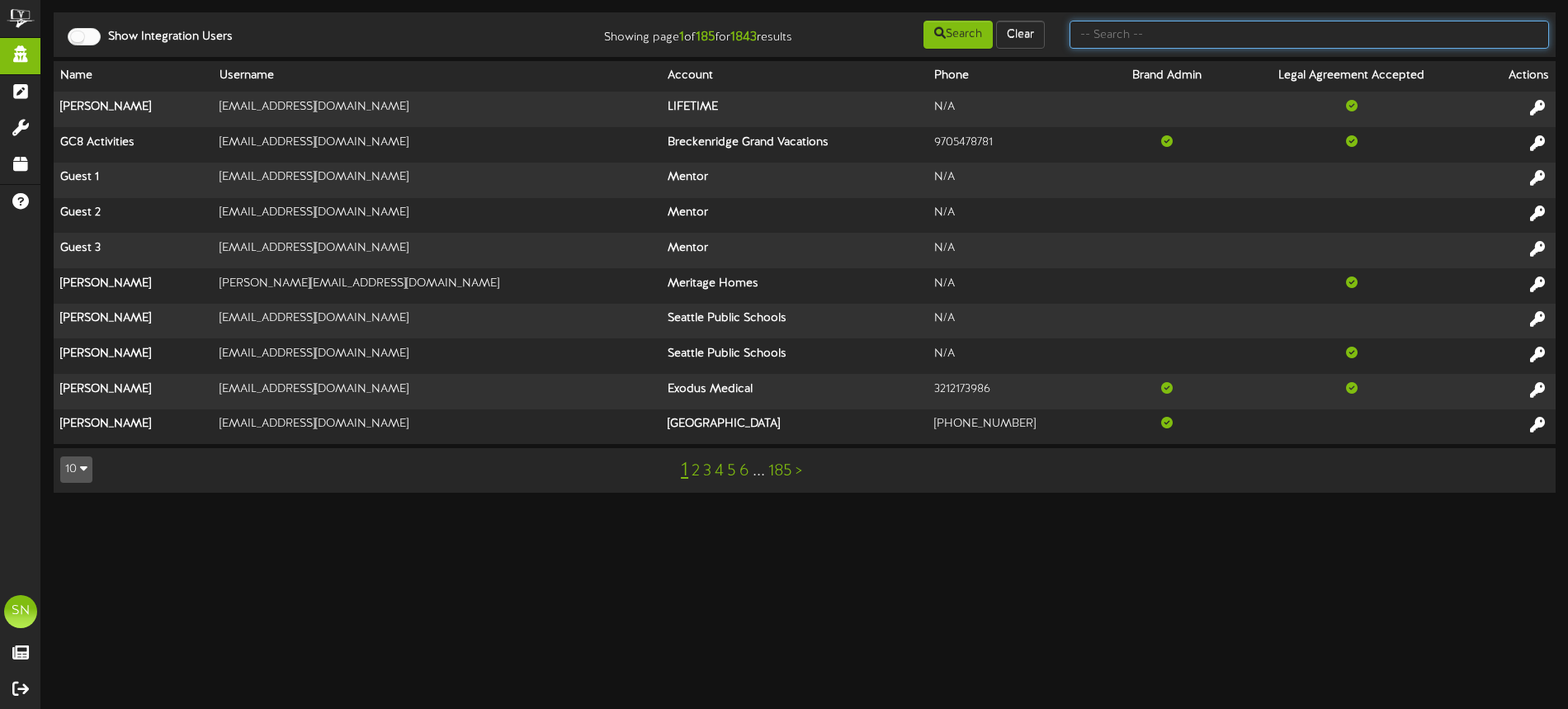
click at [1126, 39] on input "text" at bounding box center [1309, 35] width 479 height 28
type input "afcu"
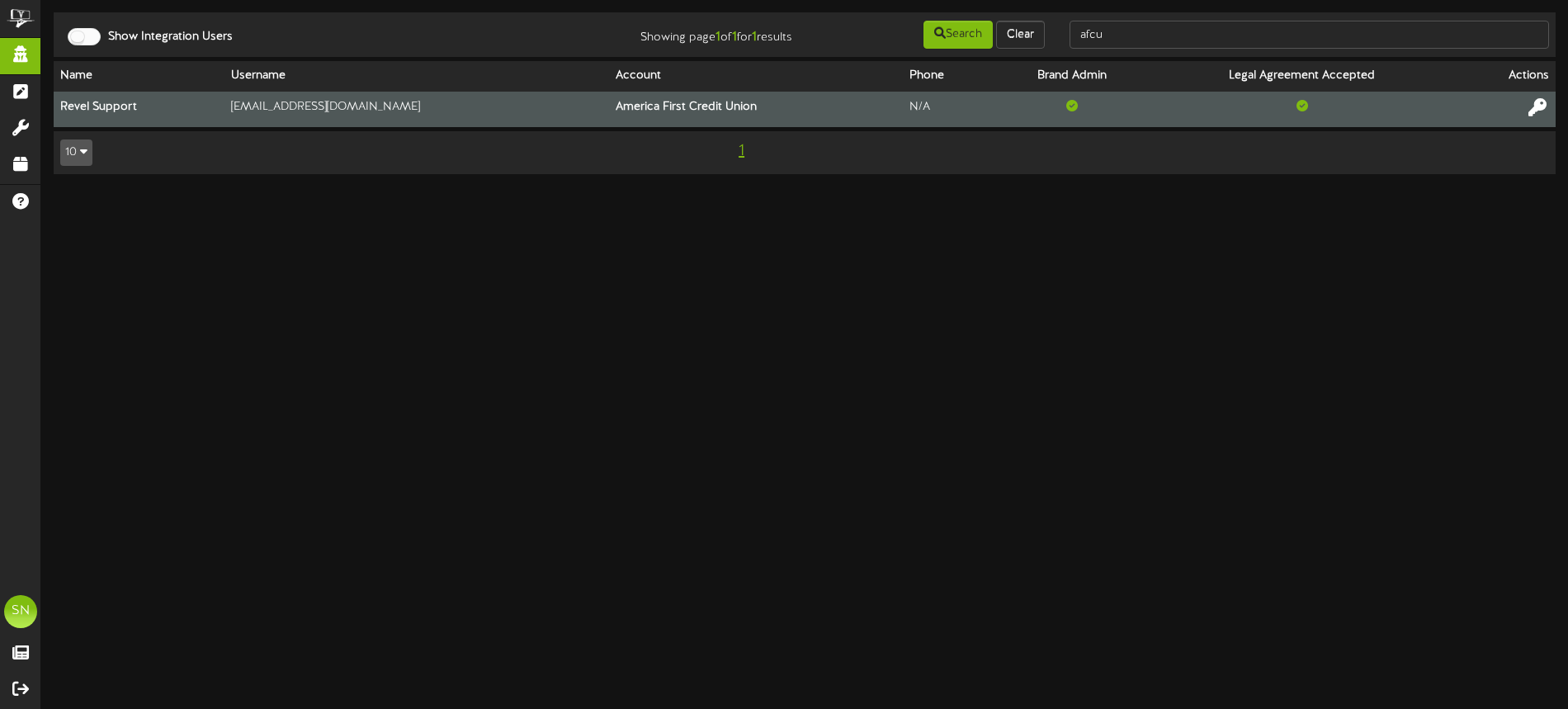
click at [1539, 103] on icon at bounding box center [1537, 107] width 18 height 18
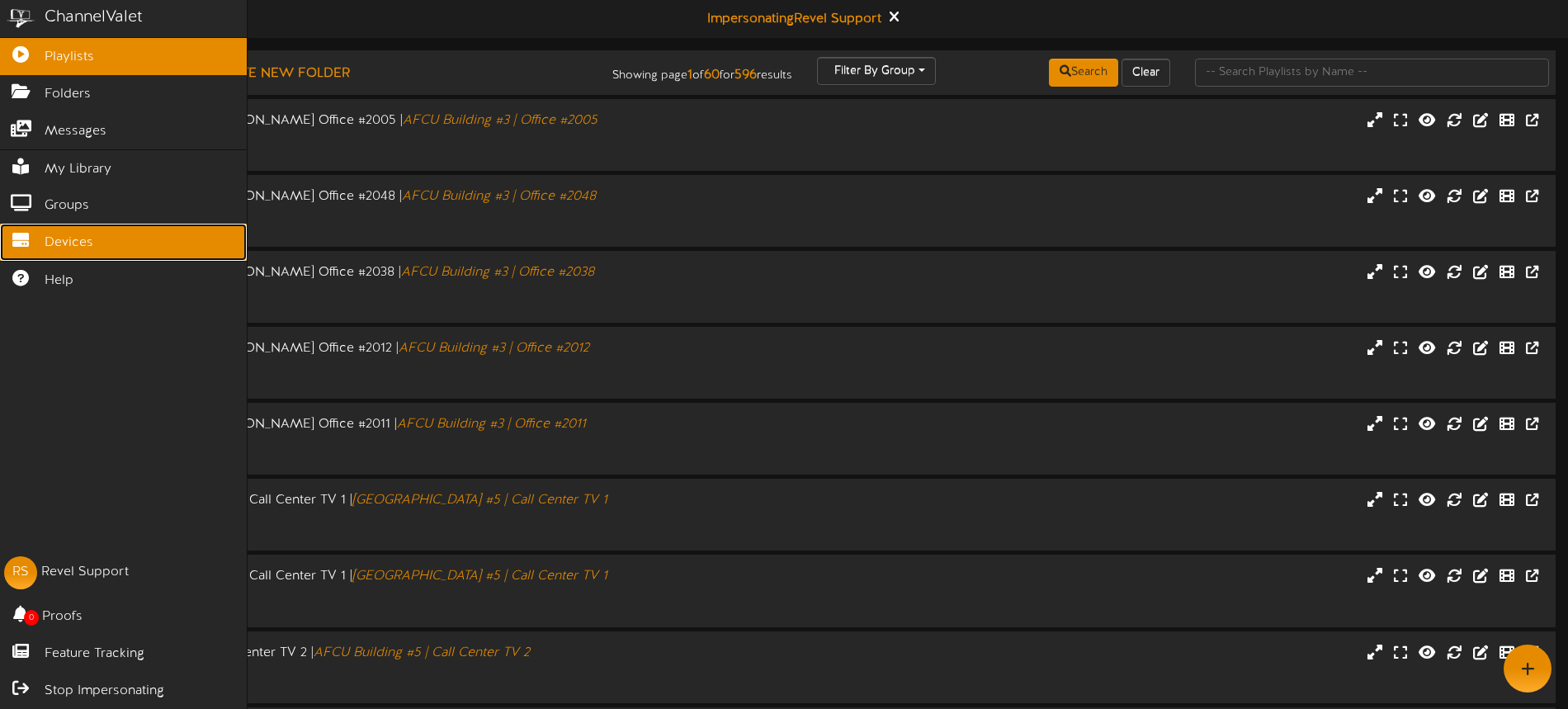
click at [49, 234] on span "Devices" at bounding box center [69, 243] width 48 height 19
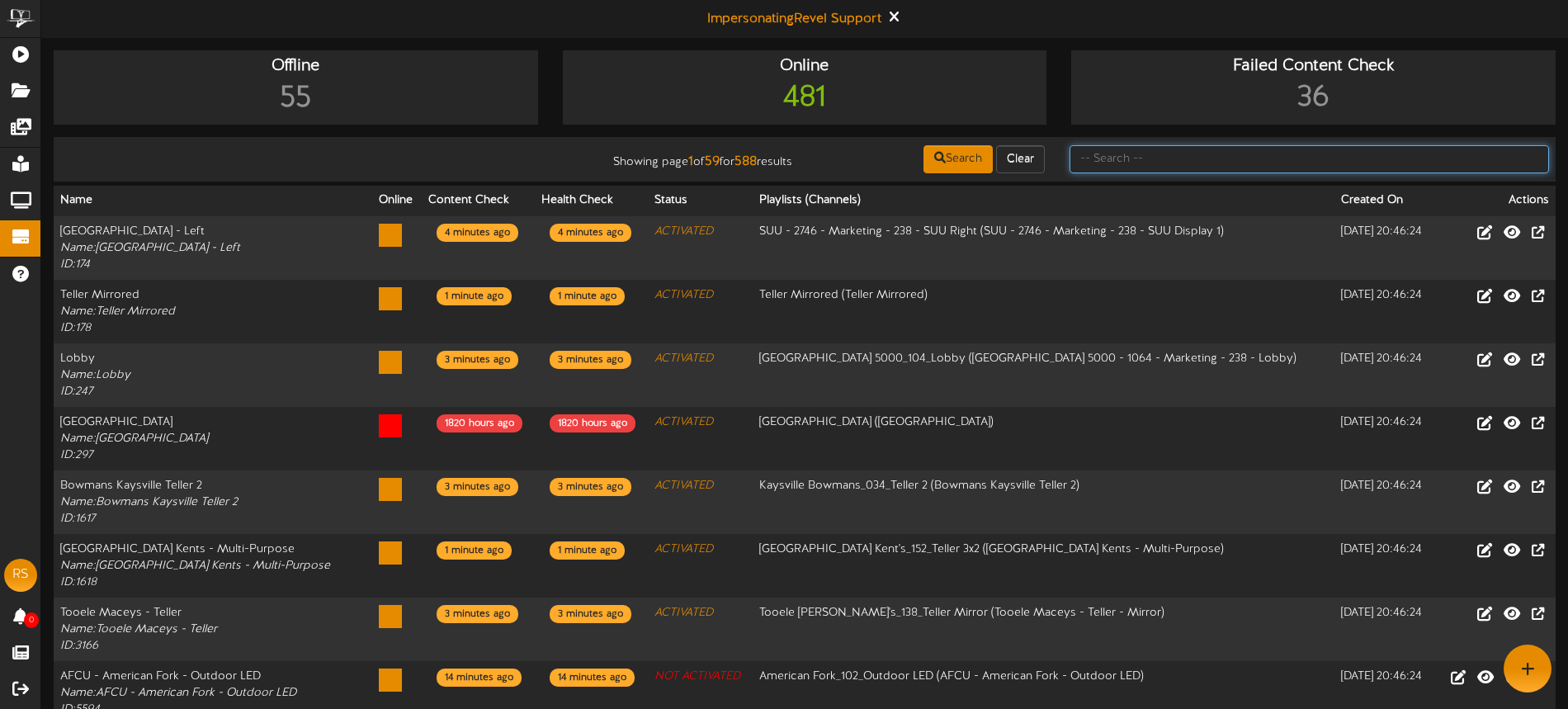
click at [1123, 166] on input "text" at bounding box center [1309, 159] width 479 height 28
type input "queen creek"
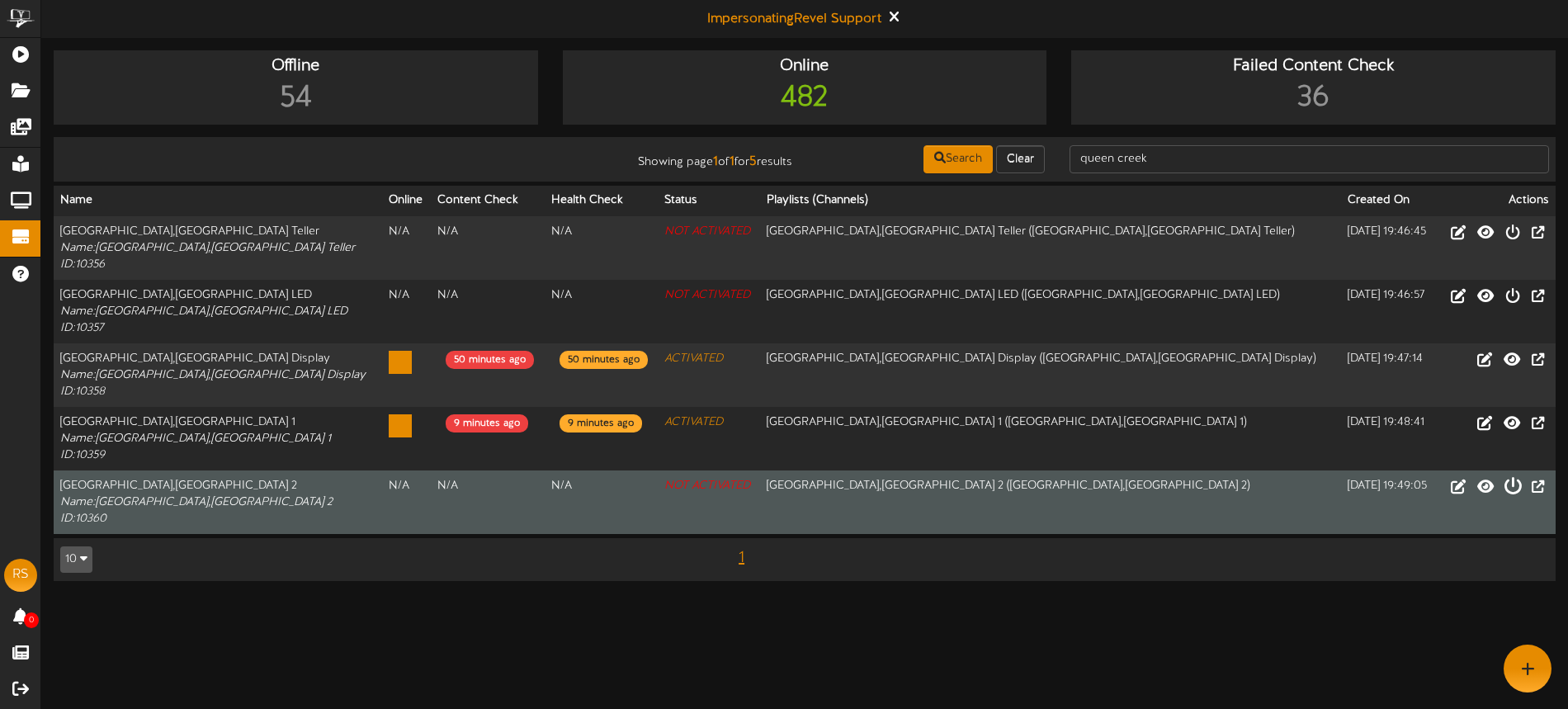
click at [1512, 489] on icon at bounding box center [1513, 484] width 18 height 18
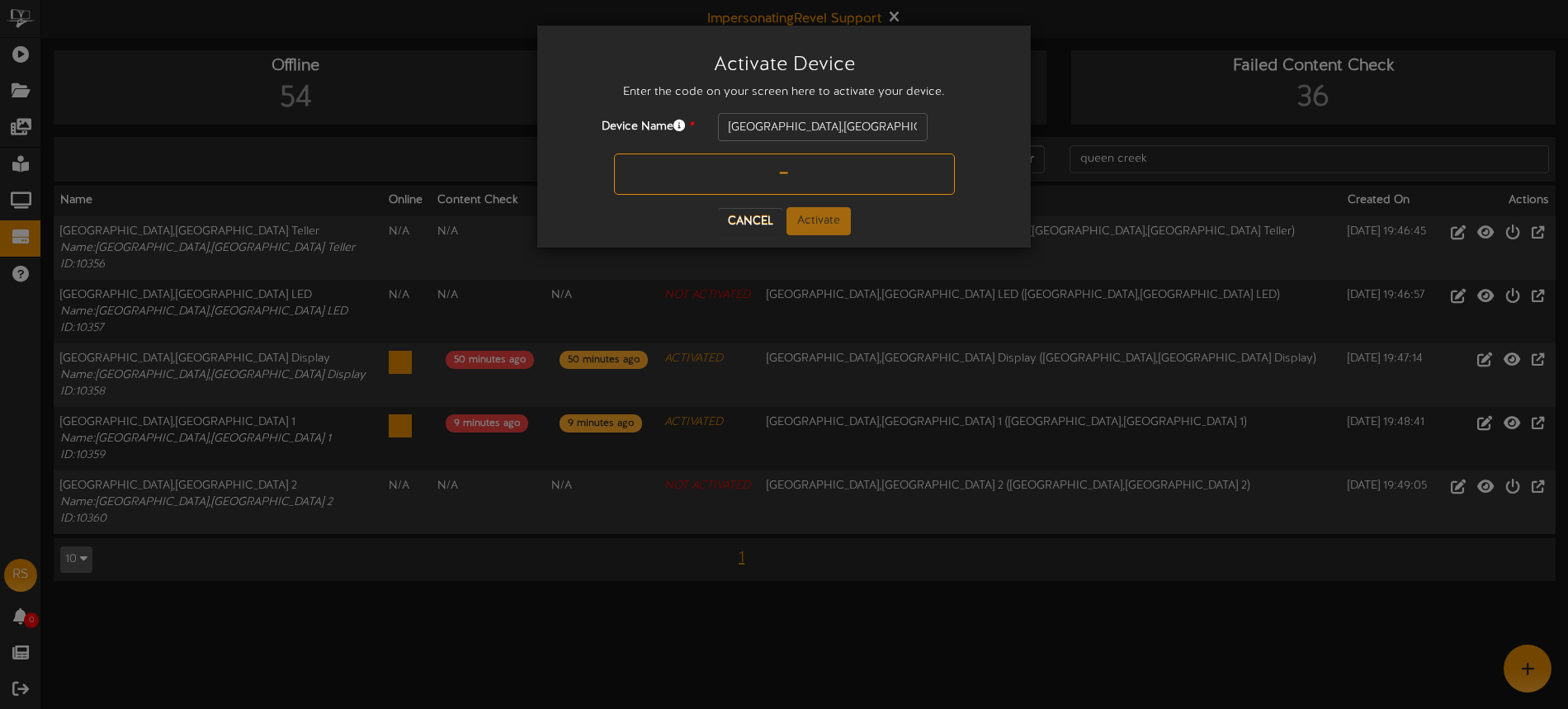
click at [723, 169] on input "text" at bounding box center [784, 174] width 341 height 41
type input "L560A5"
click at [830, 212] on button "Activate" at bounding box center [819, 221] width 65 height 28
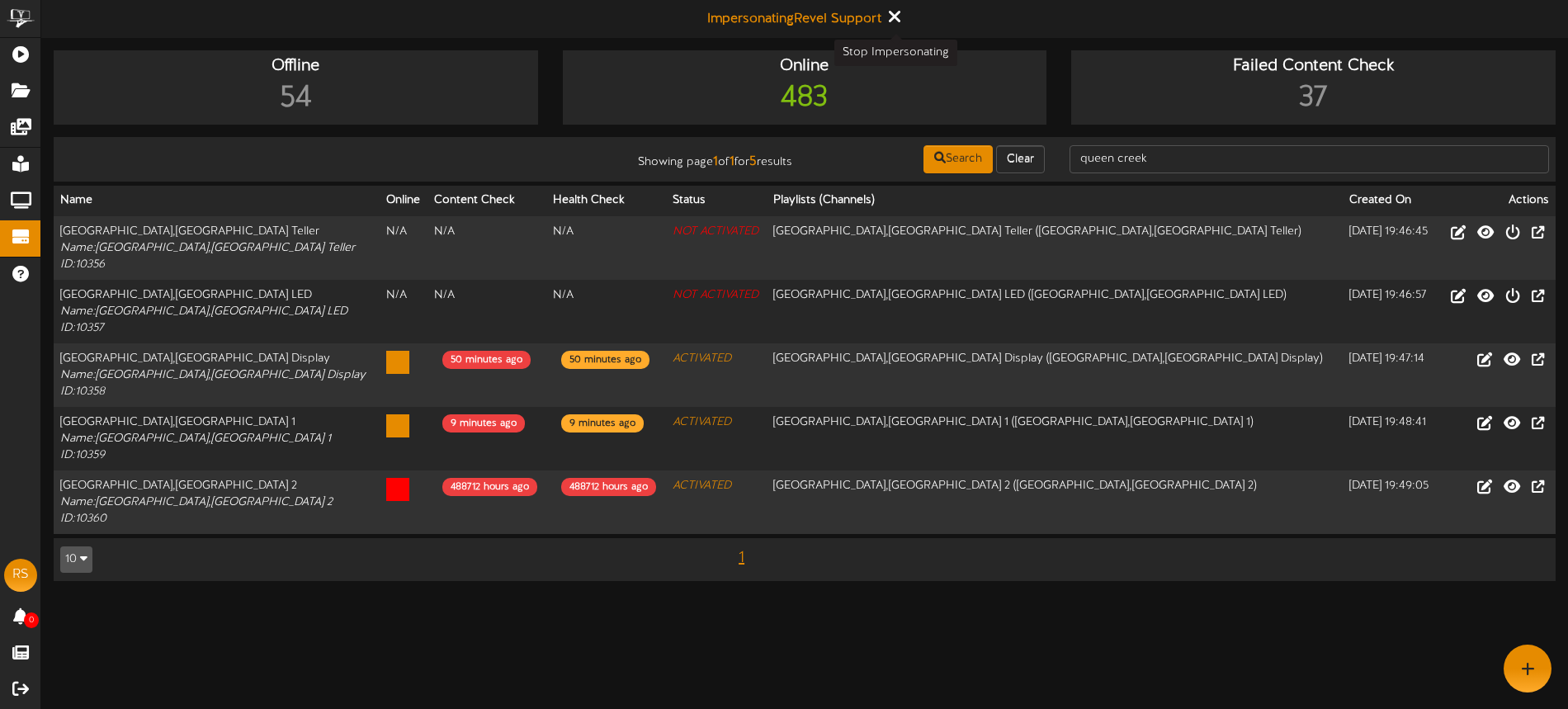
click at [894, 16] on icon at bounding box center [893, 16] width 10 height 18
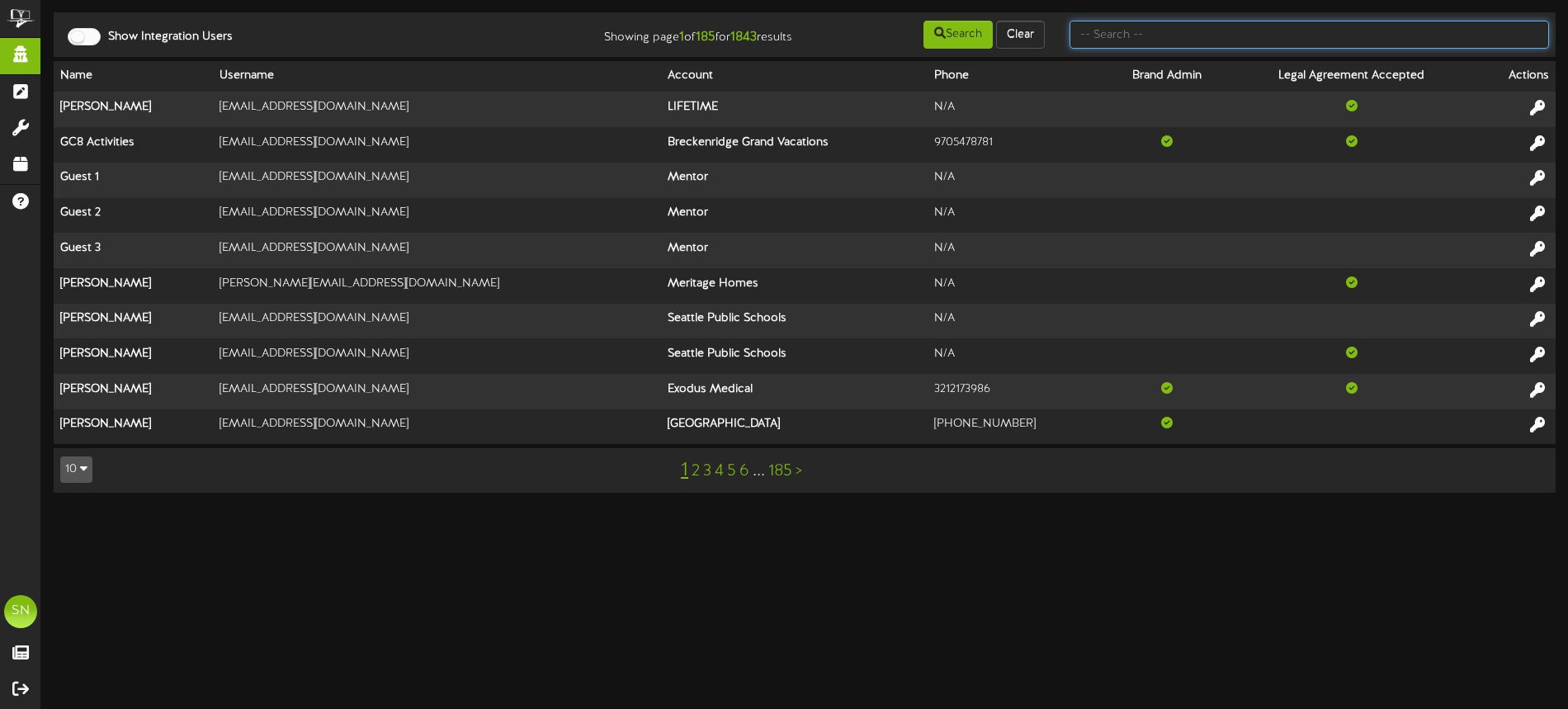
click at [1165, 39] on input "text" at bounding box center [1309, 35] width 479 height 28
type input "oakview"
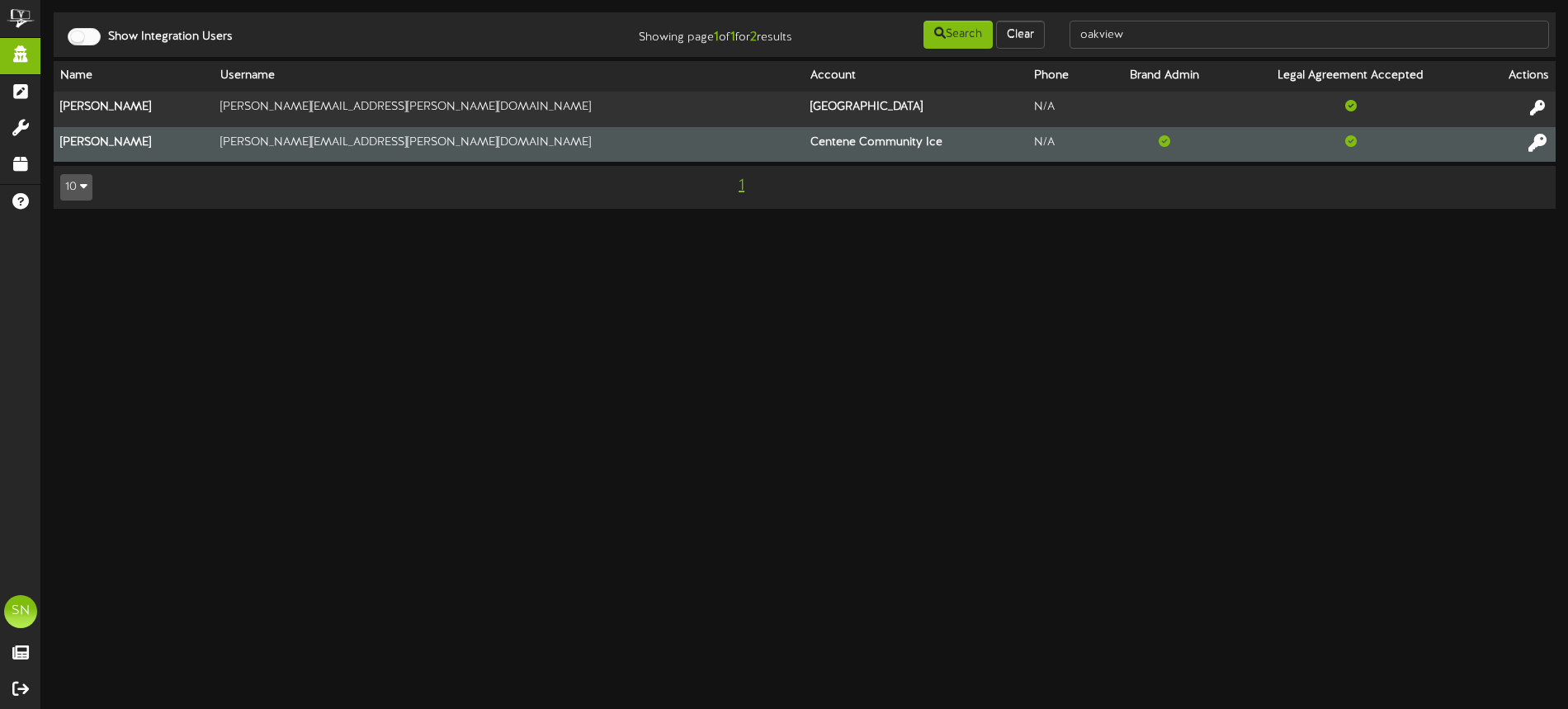
click at [1537, 142] on icon at bounding box center [1537, 142] width 18 height 18
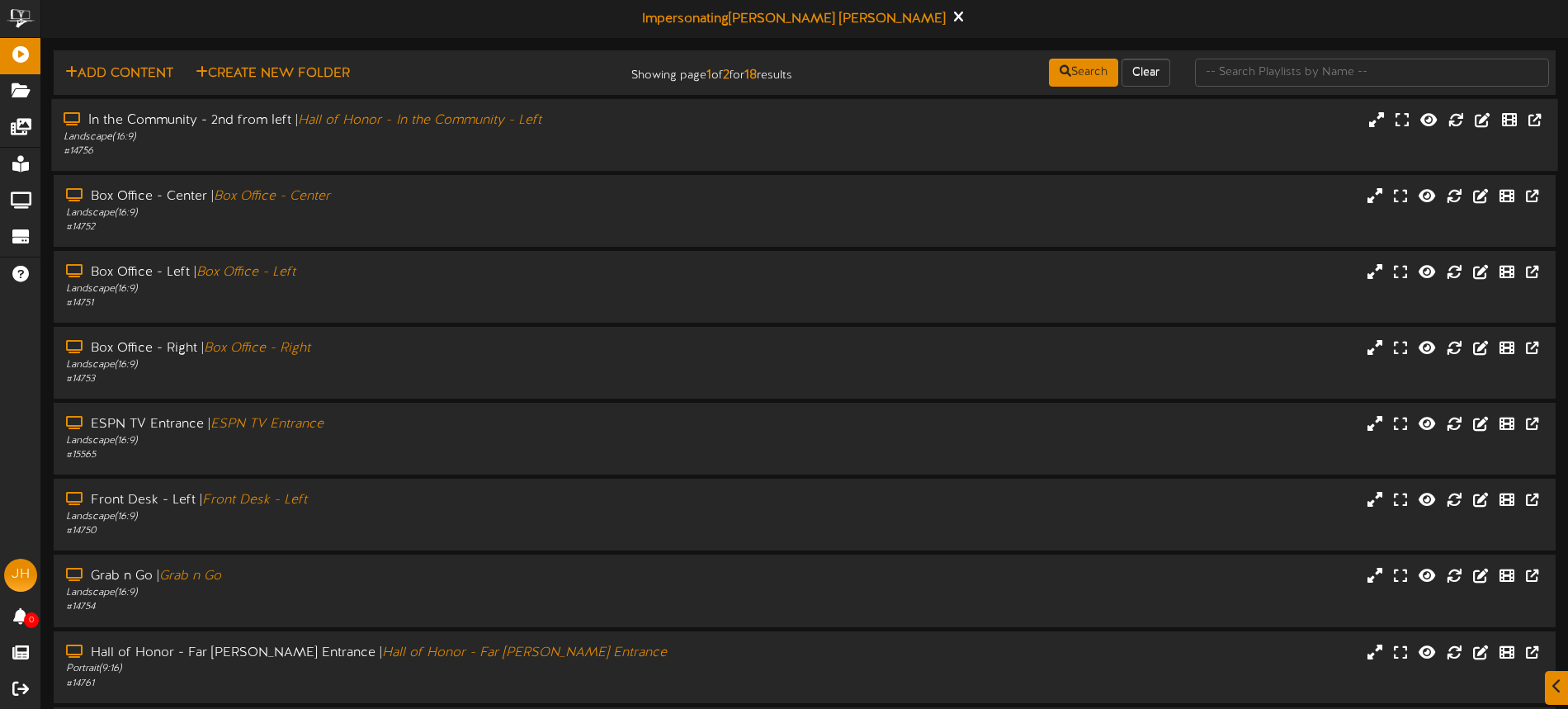
scroll to position [213, 0]
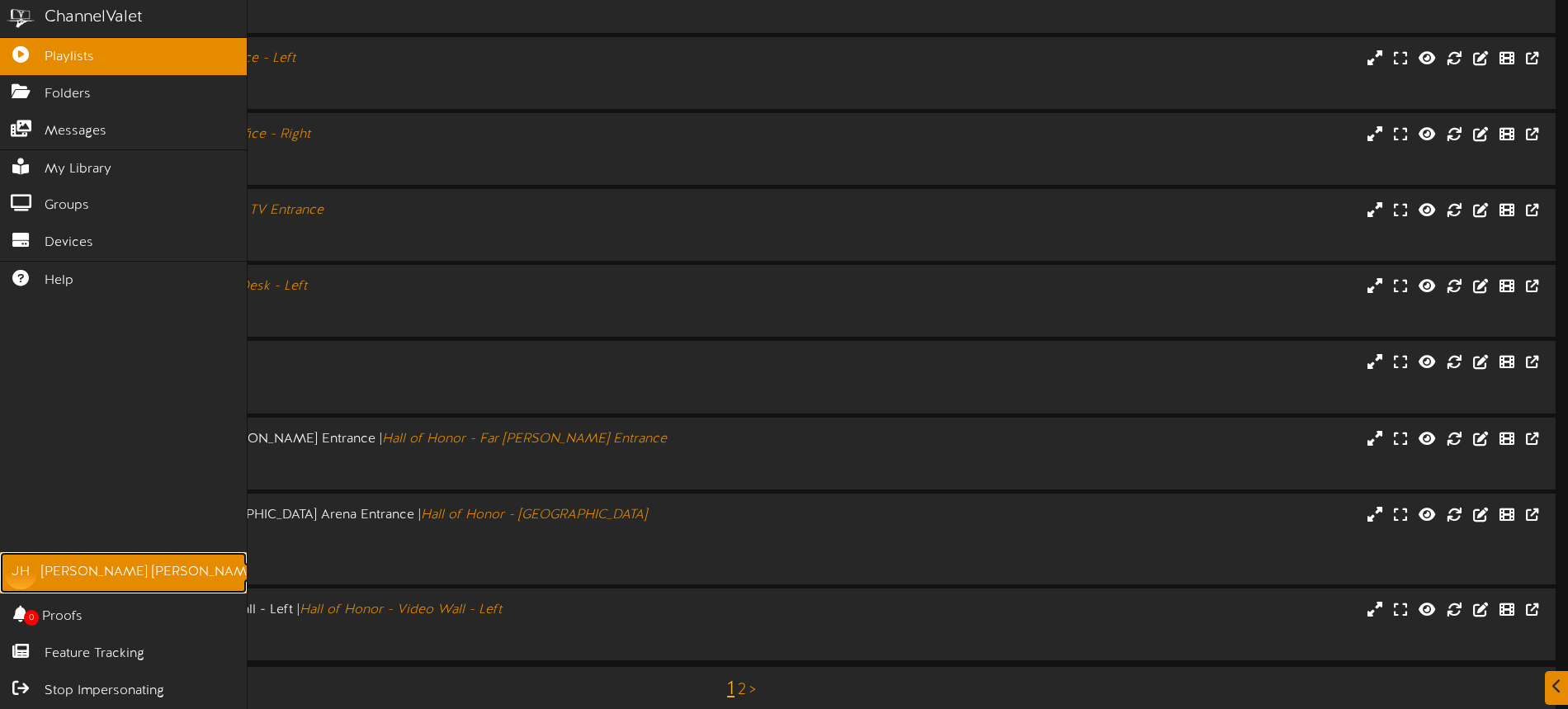
click at [37, 569] on link "[PERSON_NAME]" at bounding box center [124, 573] width 247 height 41
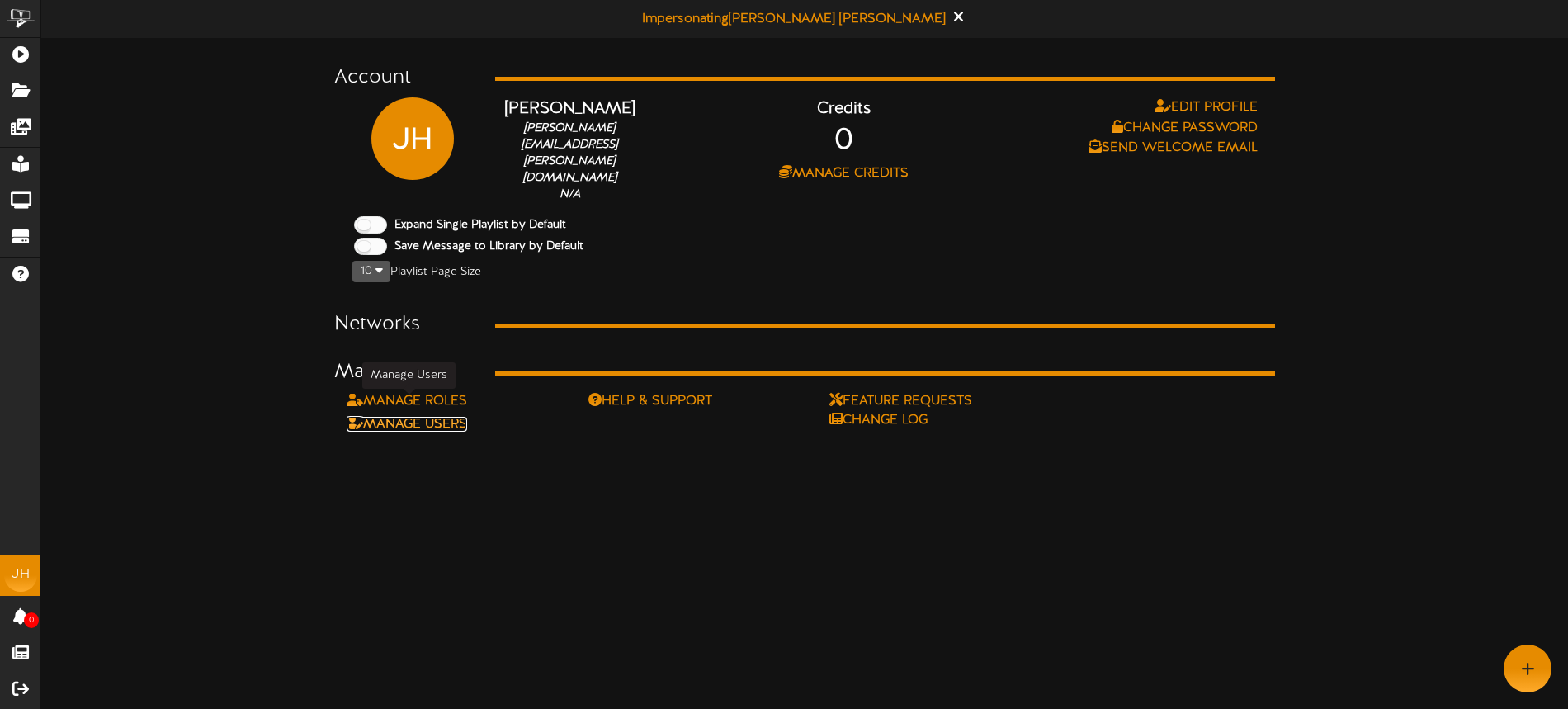
click at [460, 416] on link "Manage Users" at bounding box center [406, 423] width 120 height 15
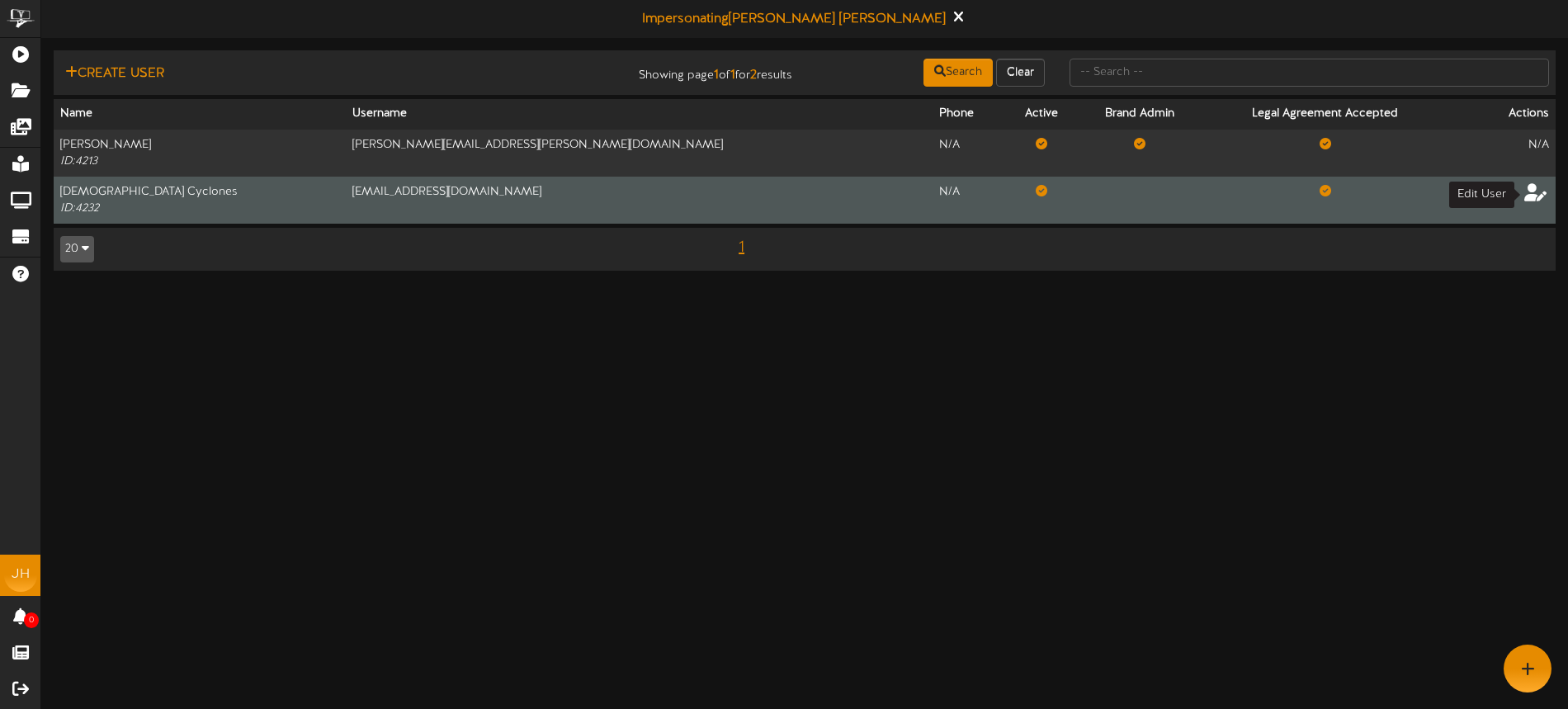
click at [1537, 195] on icon at bounding box center [1536, 191] width 23 height 18
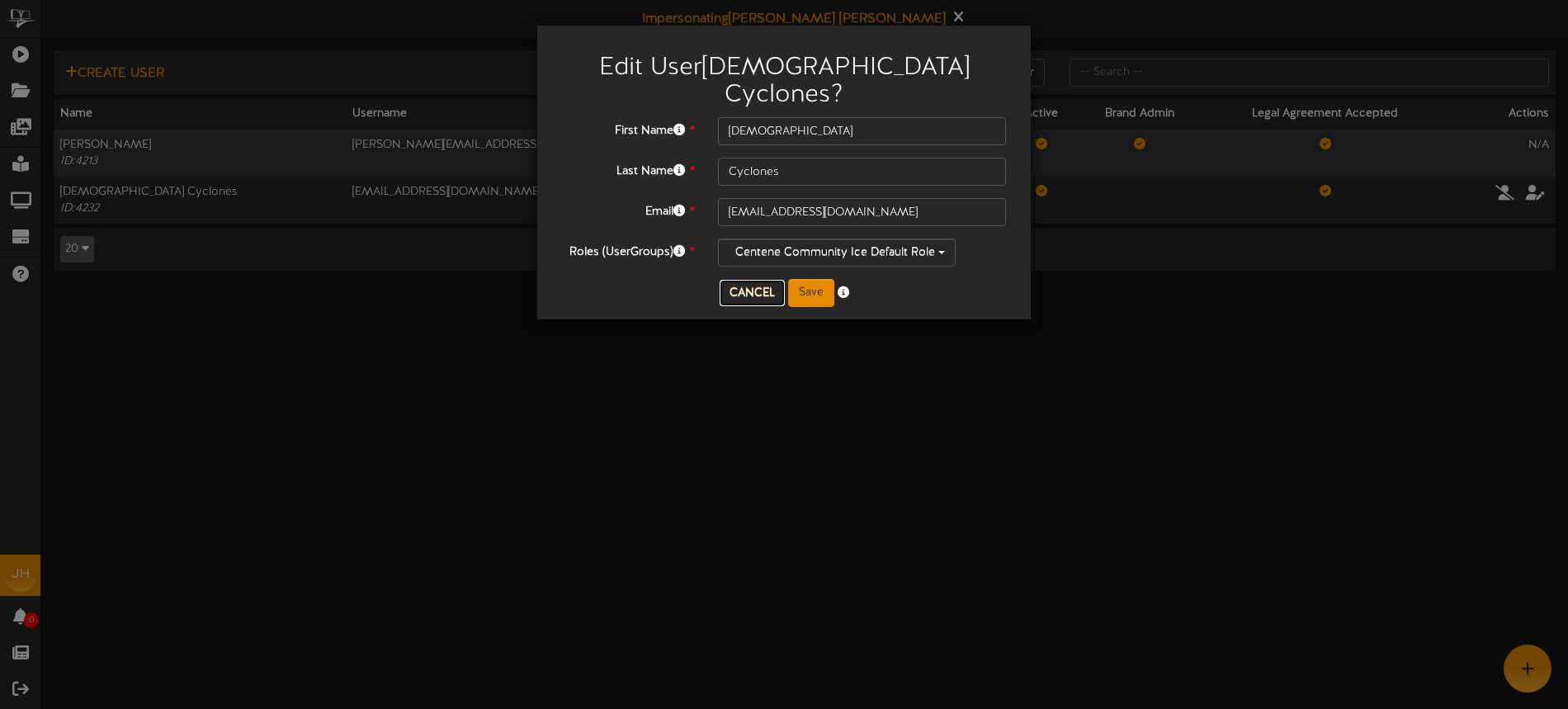
click at [750, 280] on button "Cancel" at bounding box center [752, 293] width 65 height 27
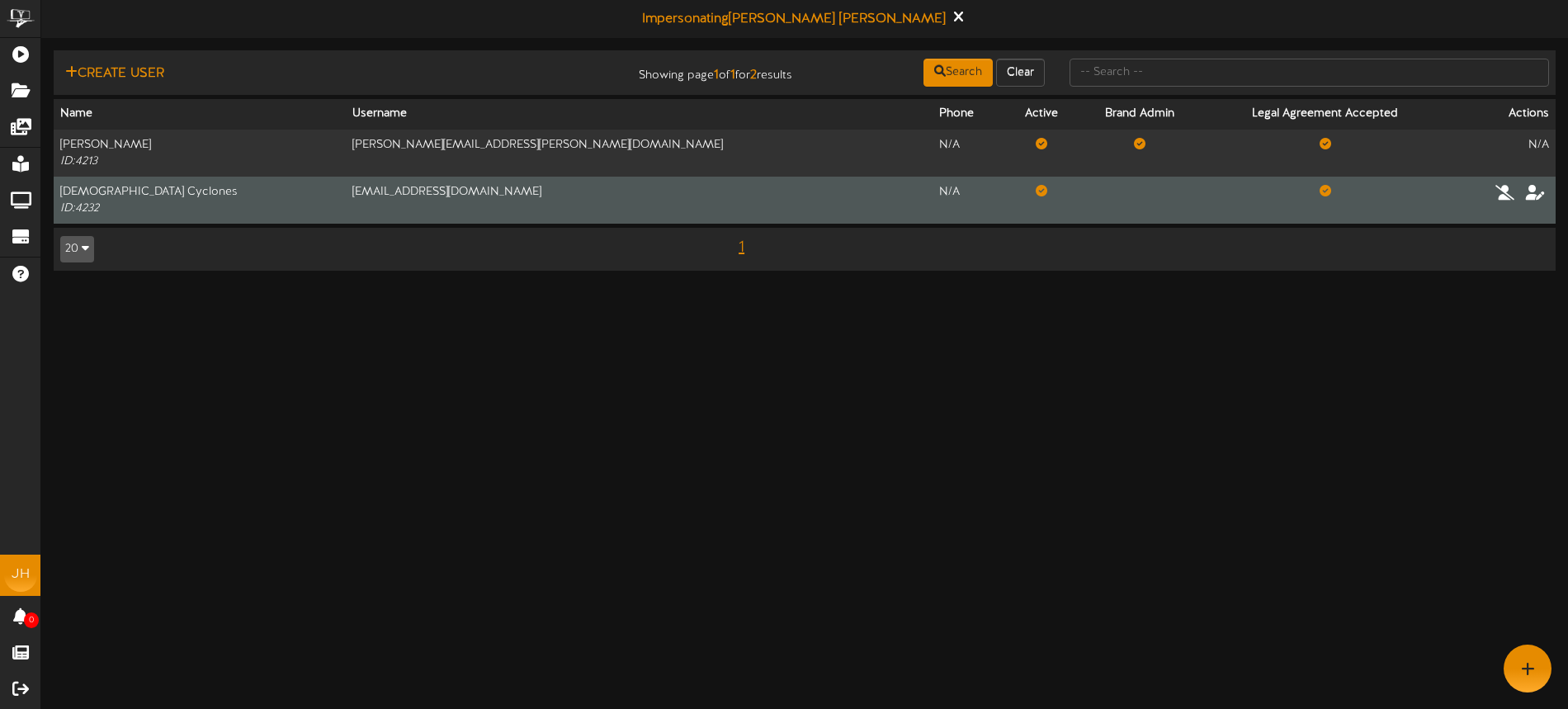
drag, startPoint x: 336, startPoint y: 191, endPoint x: 435, endPoint y: 199, distance: 99.3
click at [346, 191] on td "[EMAIL_ADDRESS][DOMAIN_NAME]" at bounding box center [639, 199] width 587 height 47
drag, startPoint x: 401, startPoint y: 198, endPoint x: 298, endPoint y: 194, distance: 103.1
click at [346, 195] on td "[EMAIL_ADDRESS][DOMAIN_NAME]" at bounding box center [639, 199] width 587 height 47
copy td "[EMAIL_ADDRESS][DOMAIN_NAME]"
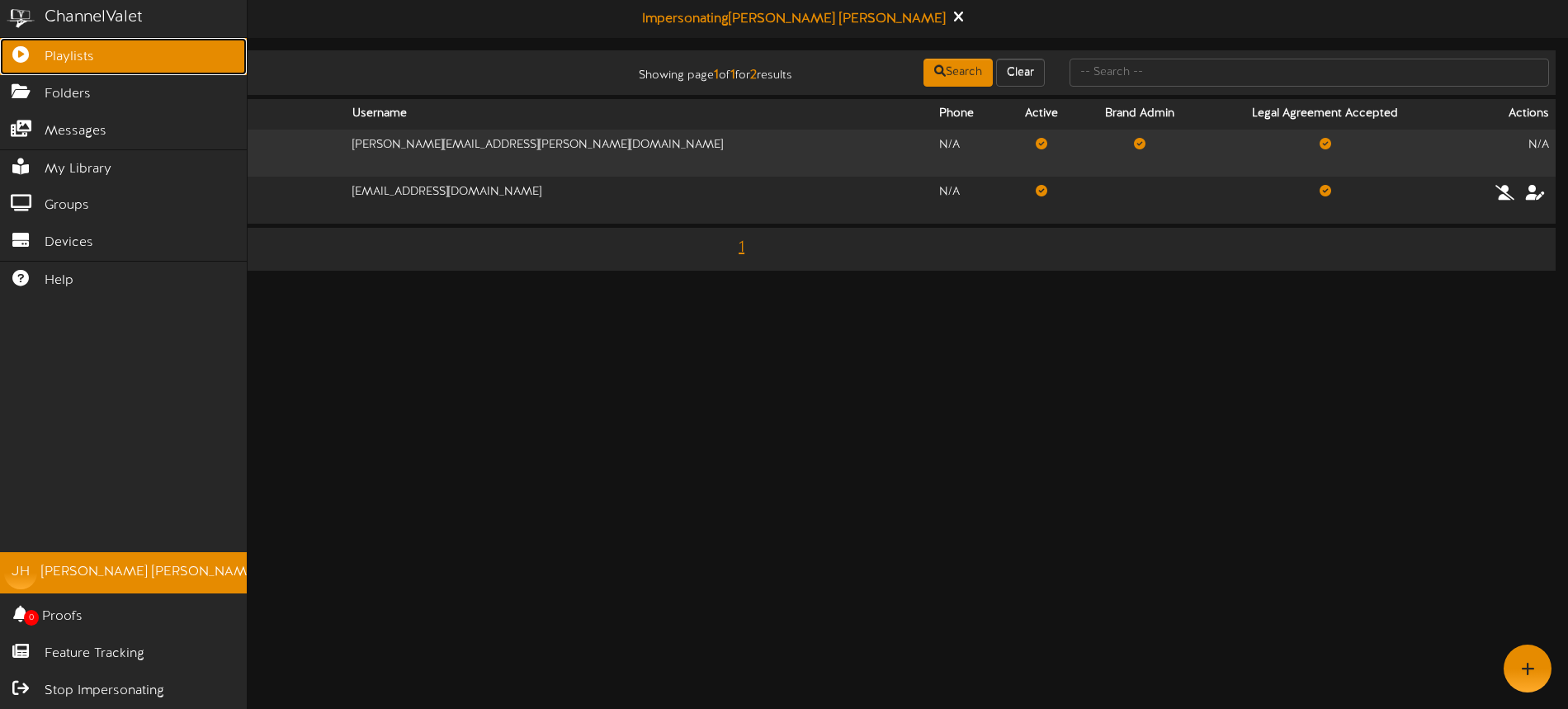
click at [26, 57] on icon at bounding box center [21, 53] width 41 height 12
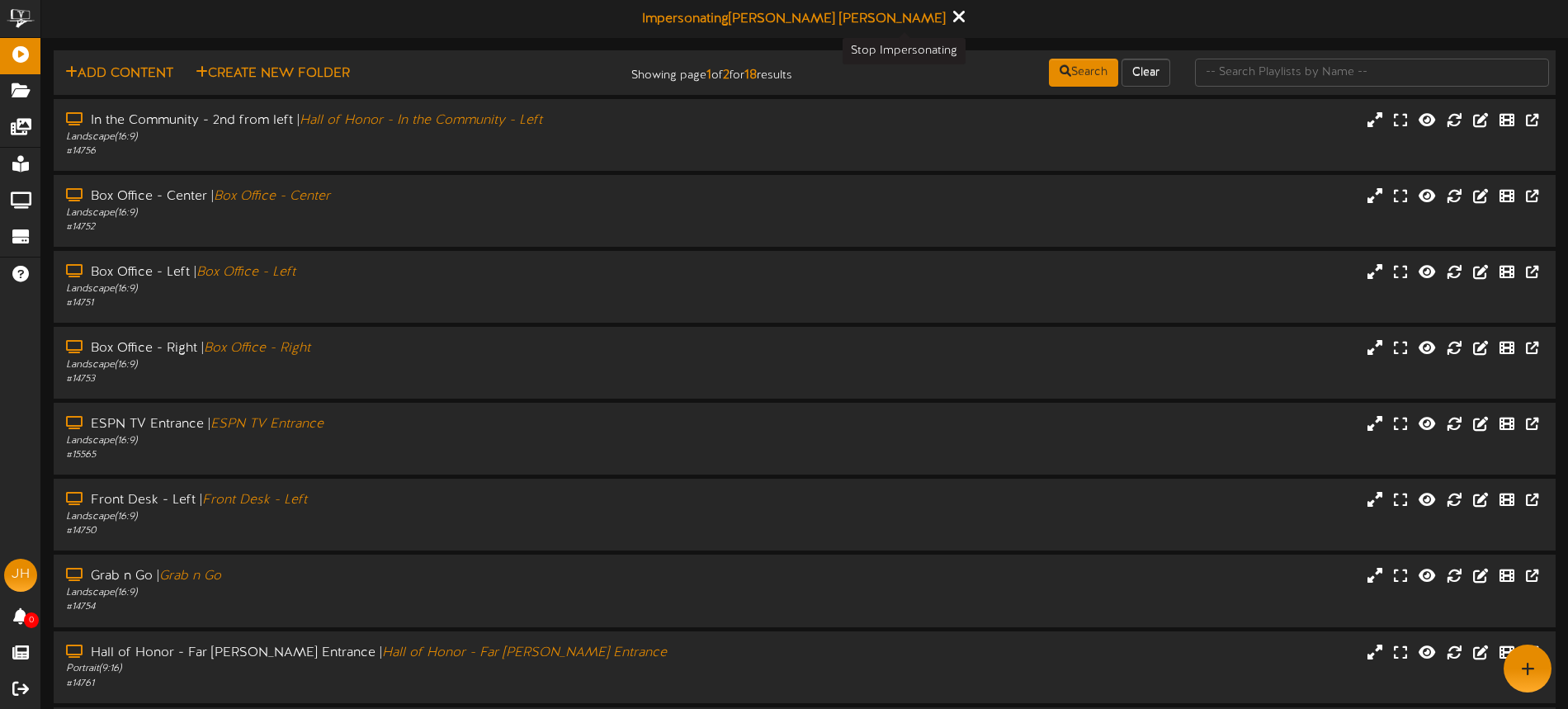
click at [954, 16] on icon at bounding box center [959, 16] width 10 height 18
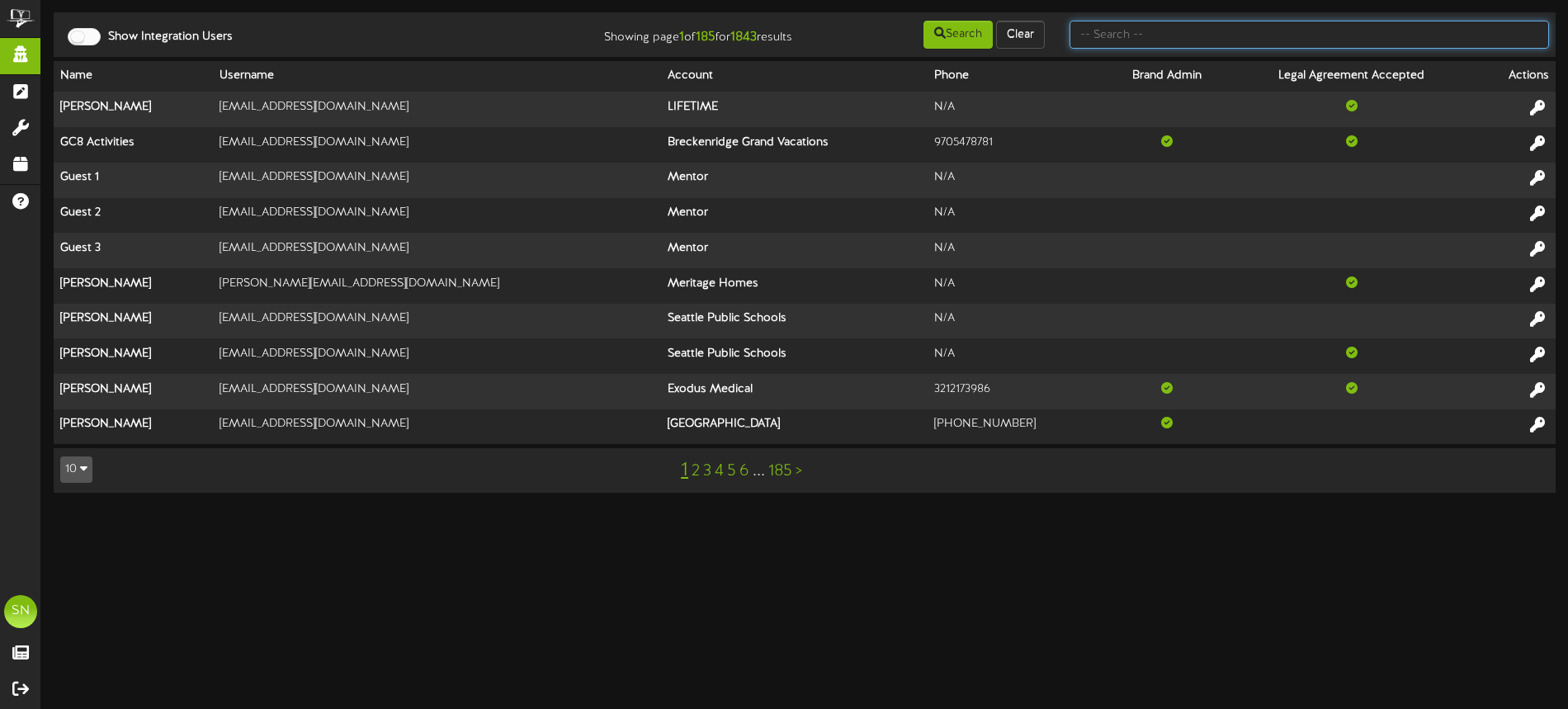
click at [1105, 35] on input "text" at bounding box center [1309, 35] width 479 height 28
paste input "treasurer@stlladycyclones.com"
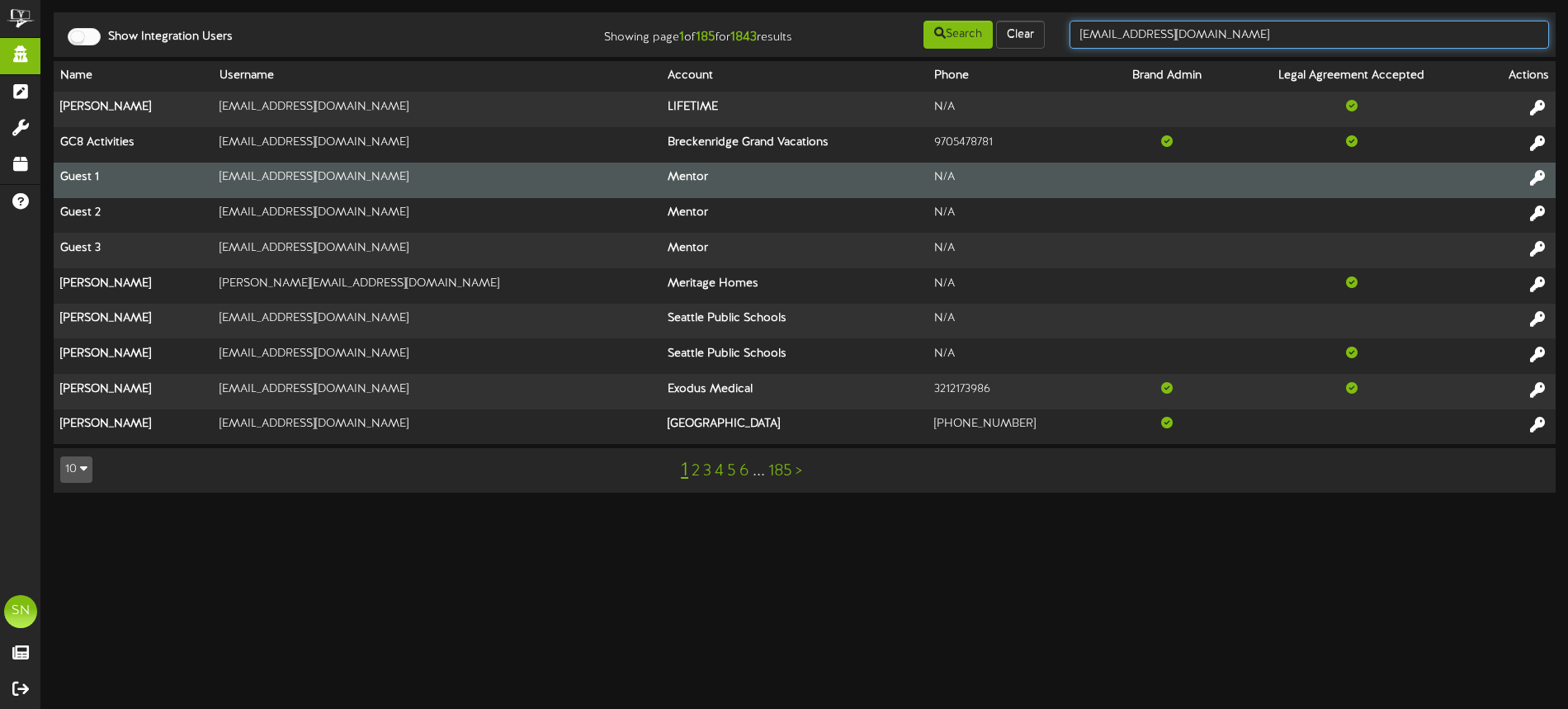
type input "treasurer@stlladycyclones.com"
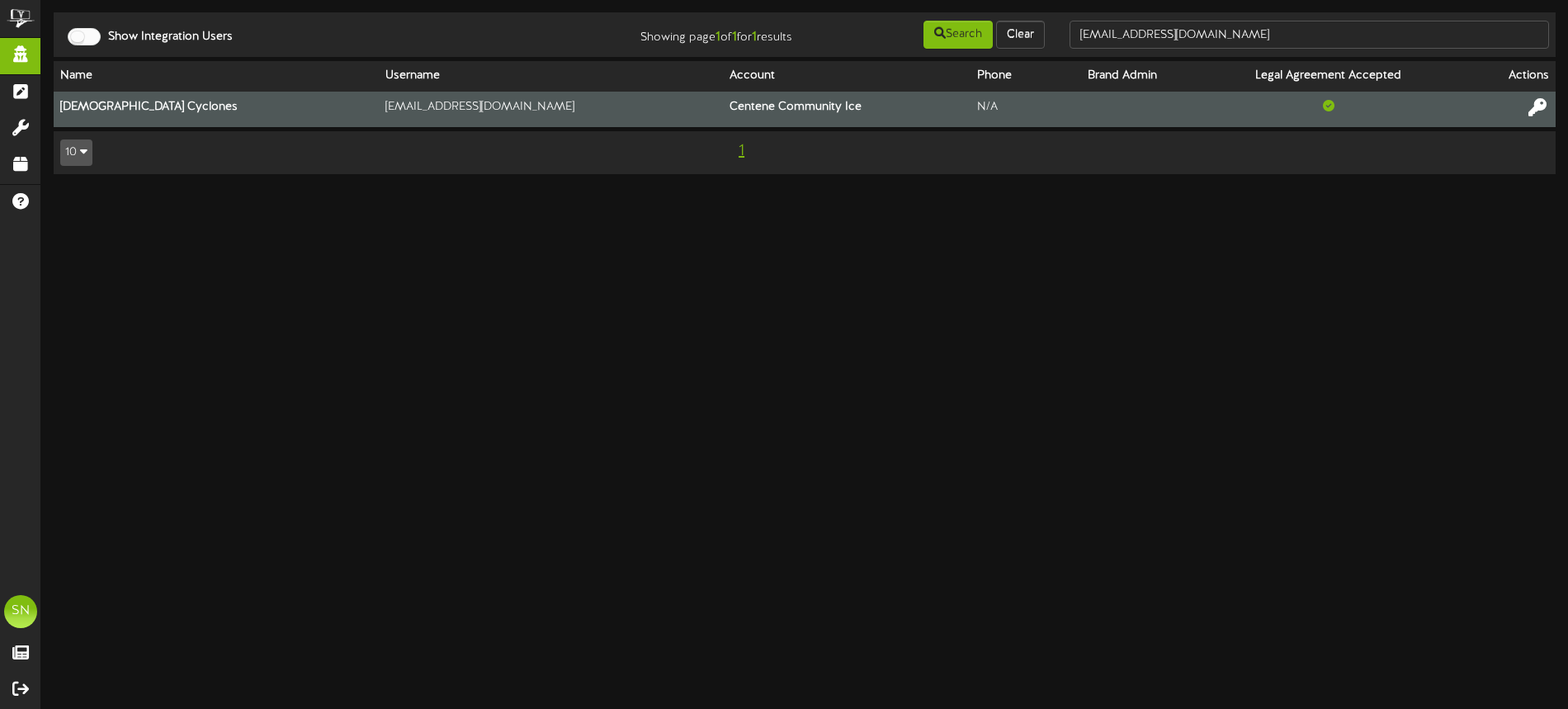
click at [1541, 106] on icon at bounding box center [1537, 107] width 18 height 18
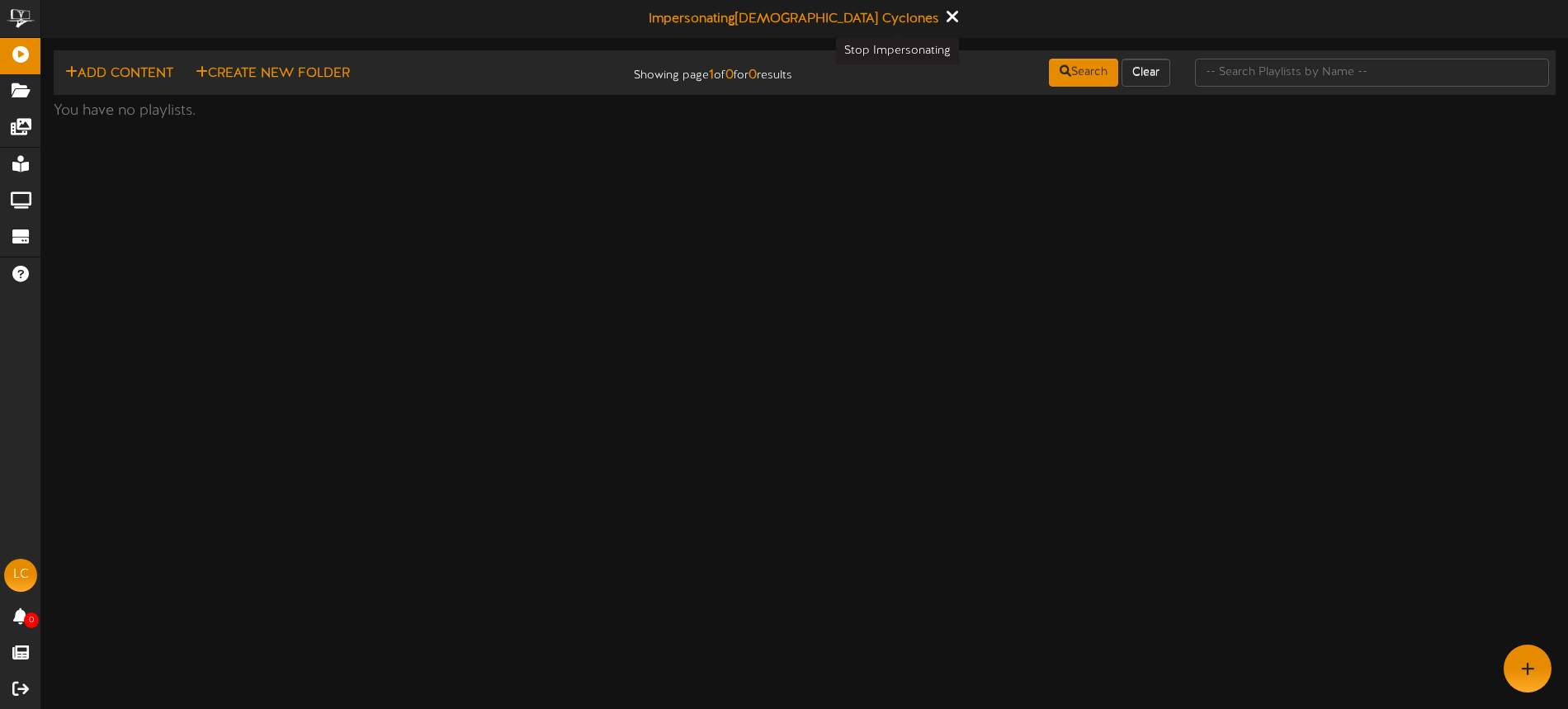
click at [947, 17] on icon at bounding box center [952, 16] width 10 height 18
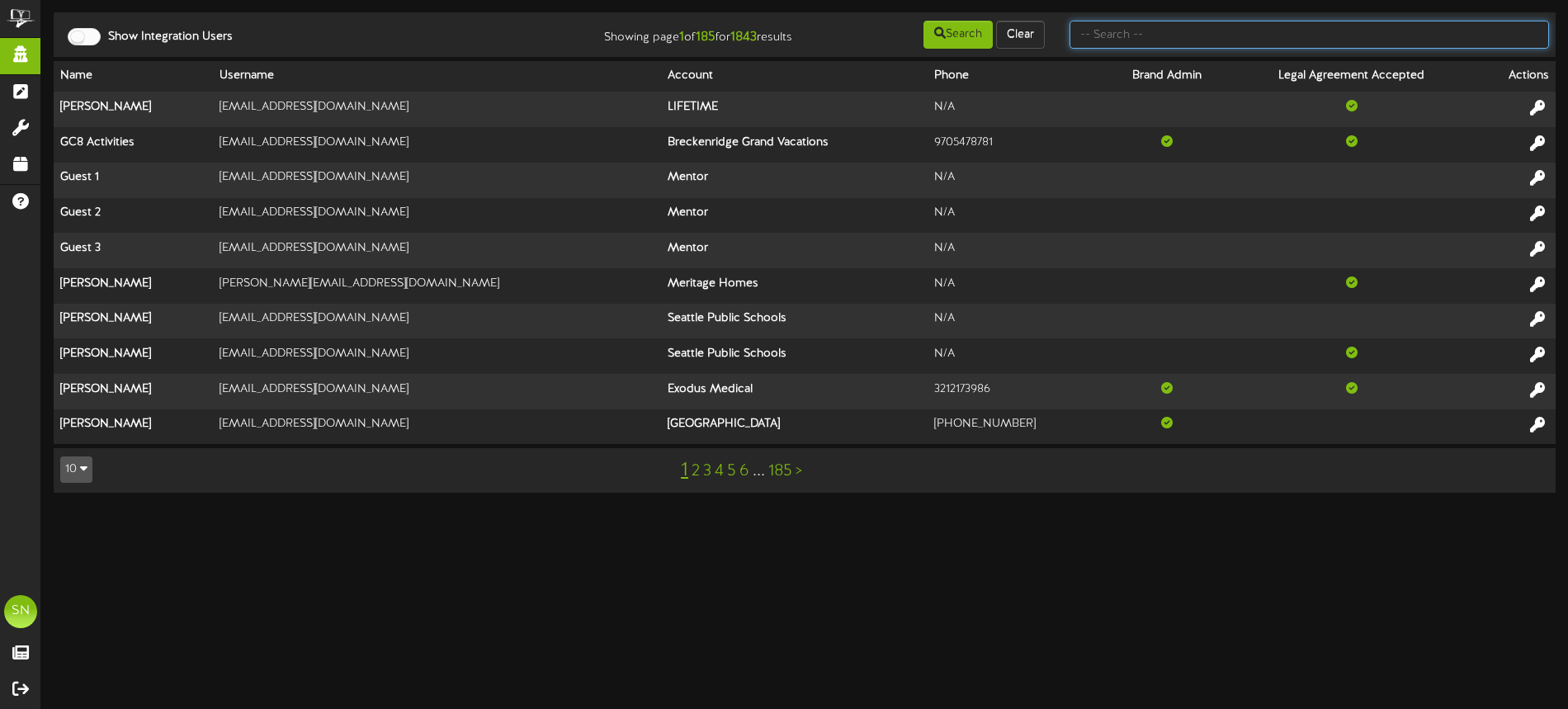
click at [1114, 32] on input "text" at bounding box center [1309, 35] width 479 height 28
type input "active"
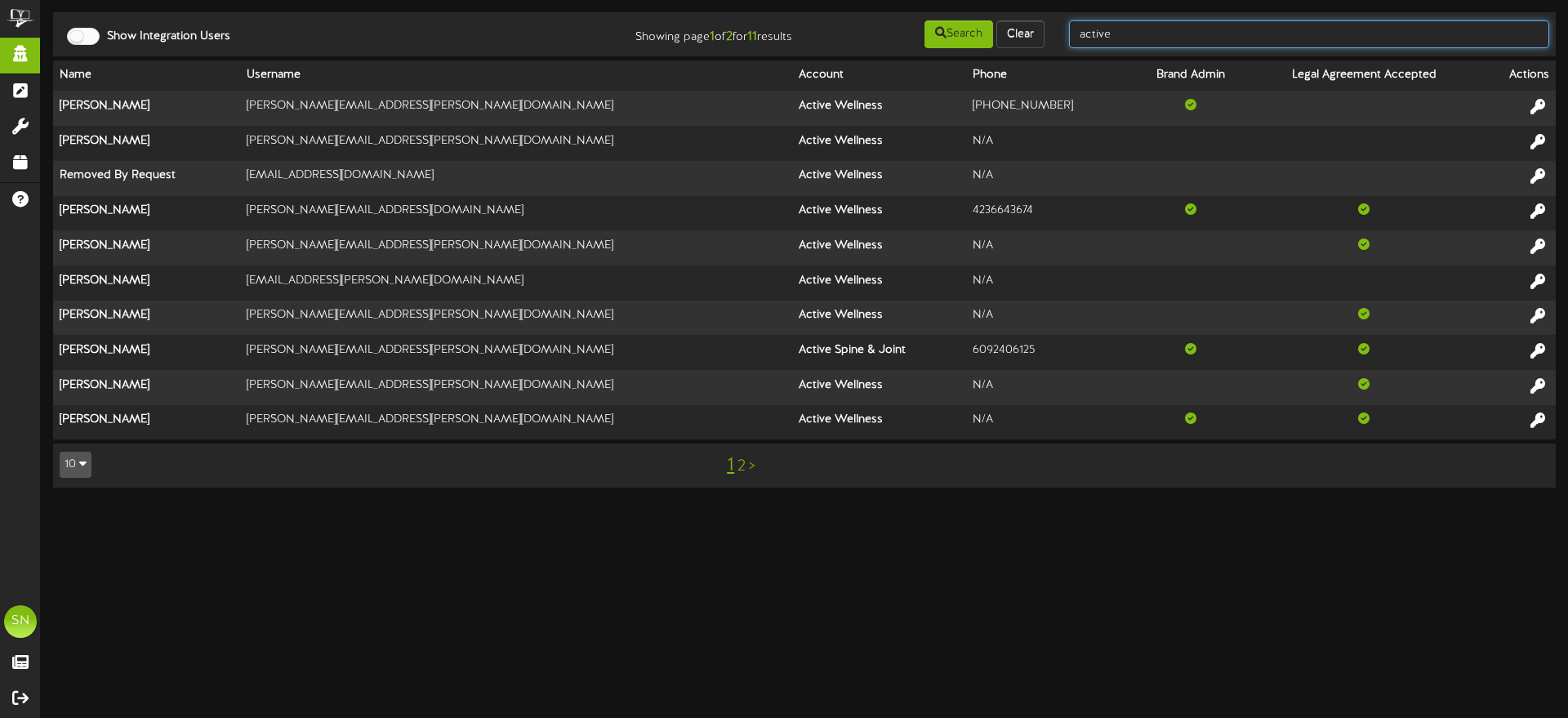
click at [1128, 29] on input "active" at bounding box center [1310, 34] width 480 height 27
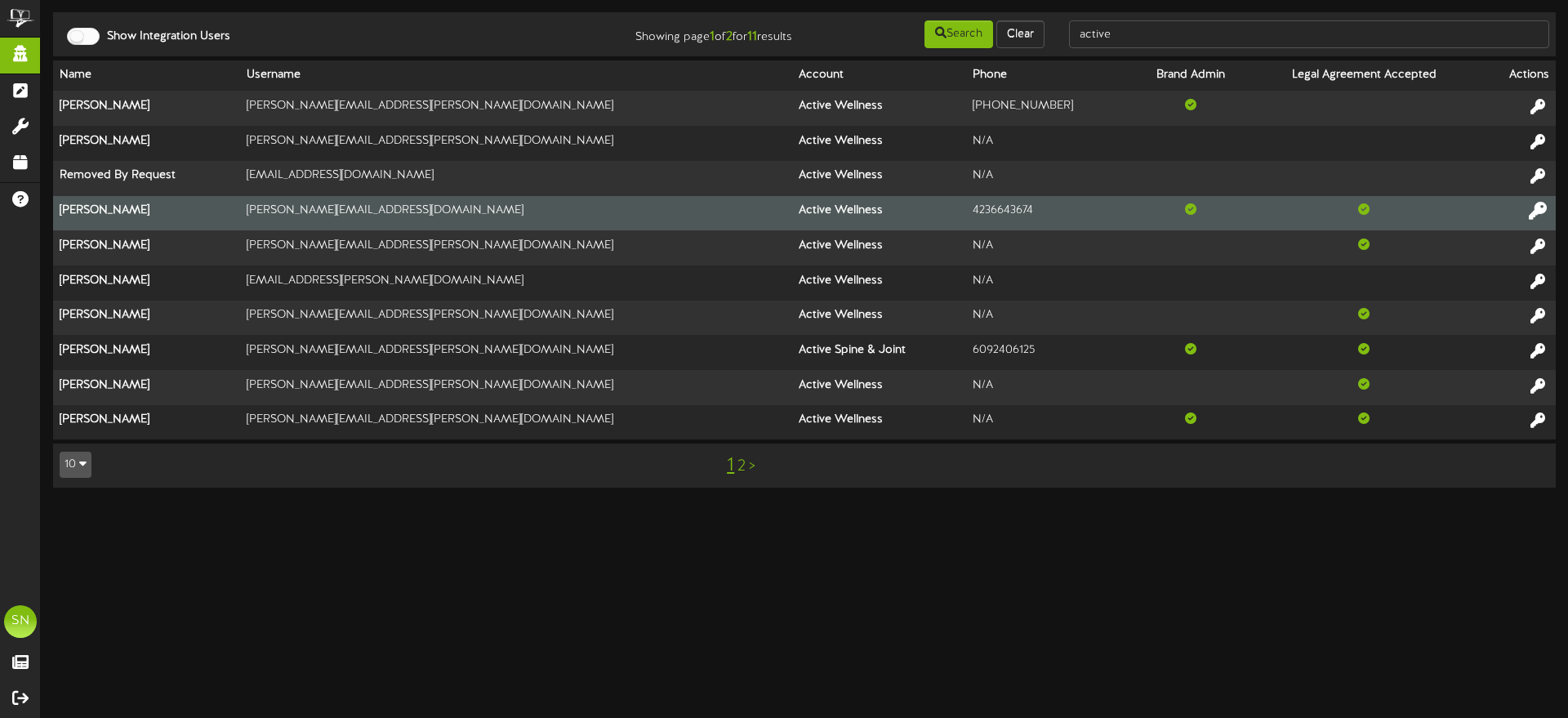
click at [1536, 209] on icon at bounding box center [1538, 210] width 18 height 18
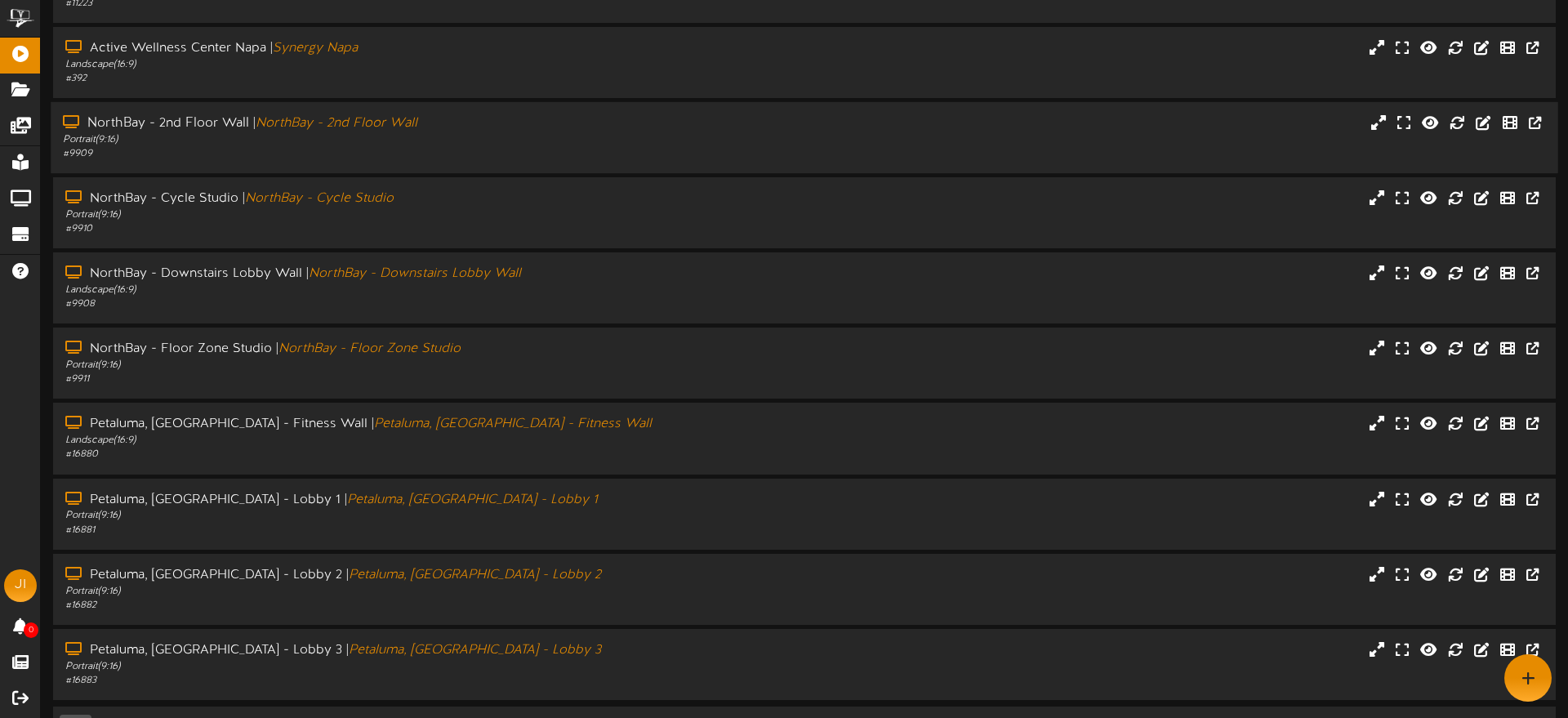
scroll to position [195, 0]
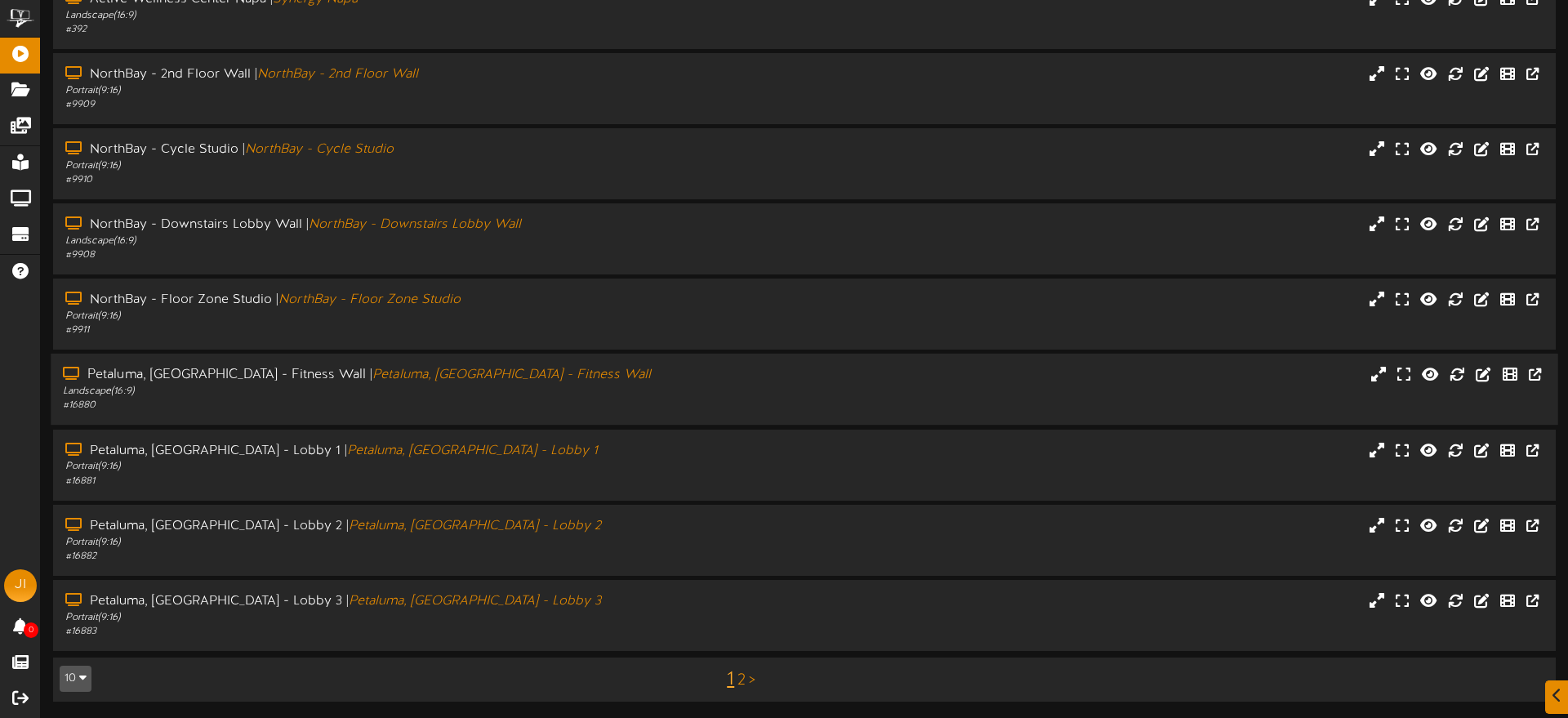
click at [519, 392] on div "Landscape ( 16:9 )" at bounding box center [365, 391] width 604 height 14
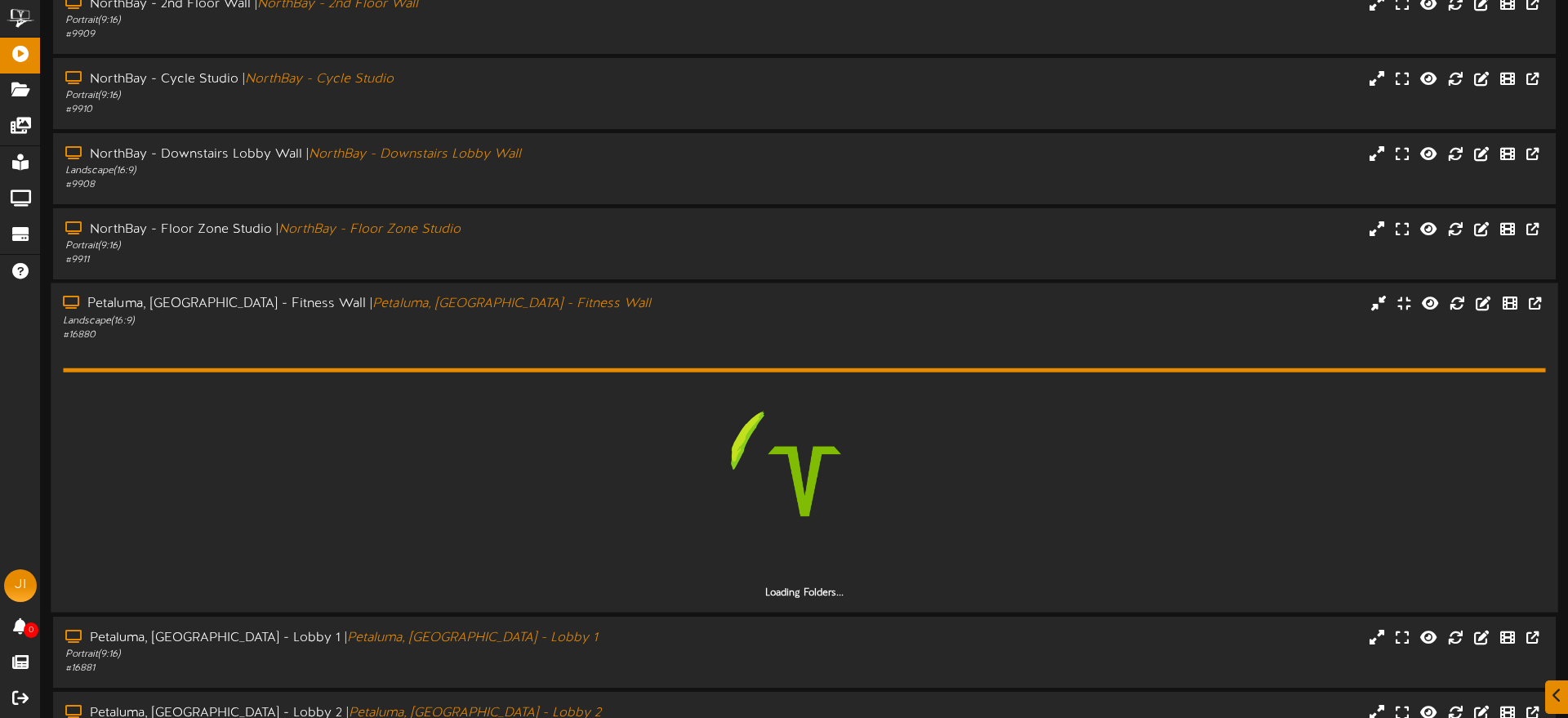
scroll to position [269, 0]
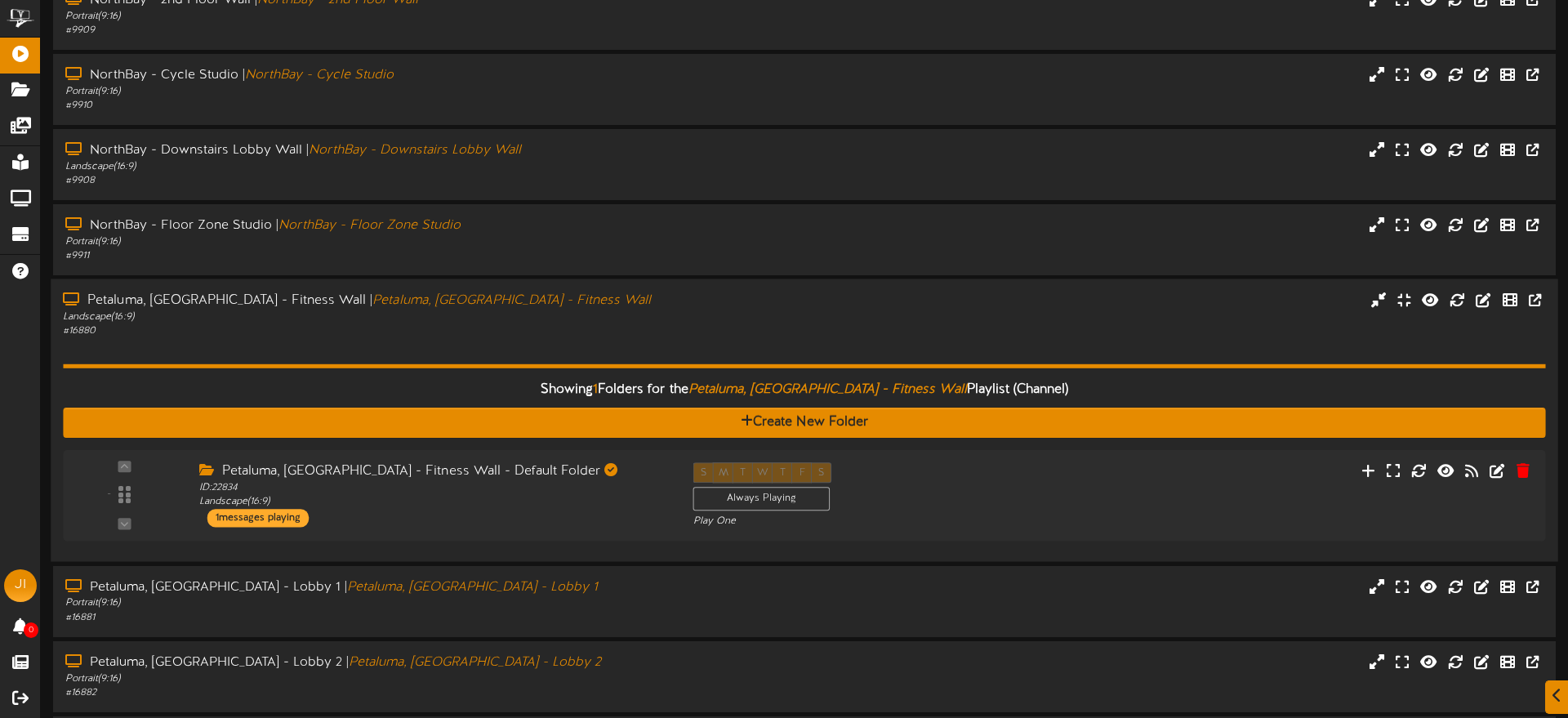
click at [481, 339] on div "Showing 1 Folders for the Petaluma, [GEOGRAPHIC_DATA] - Fitness Wall Playlist (…" at bounding box center [805, 444] width 1483 height 211
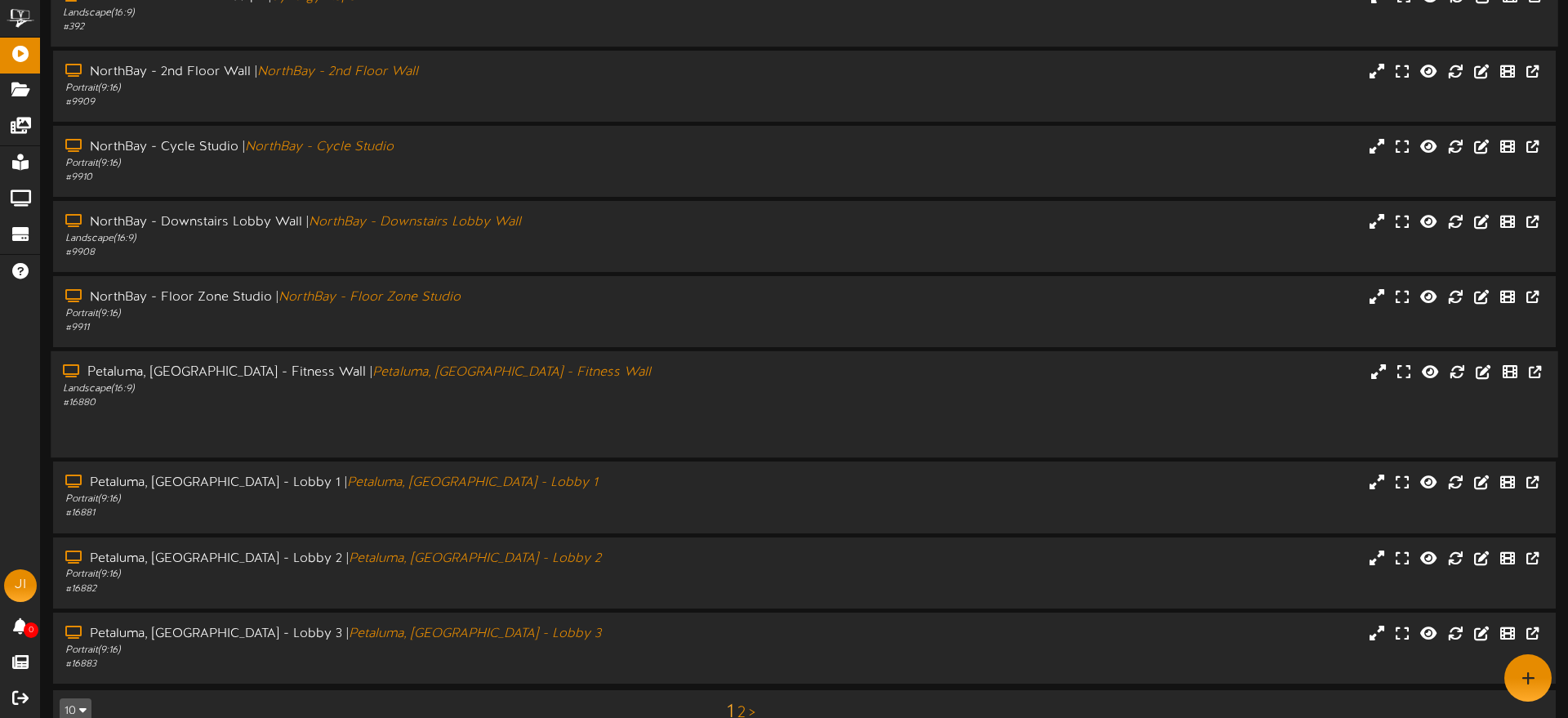
scroll to position [195, 0]
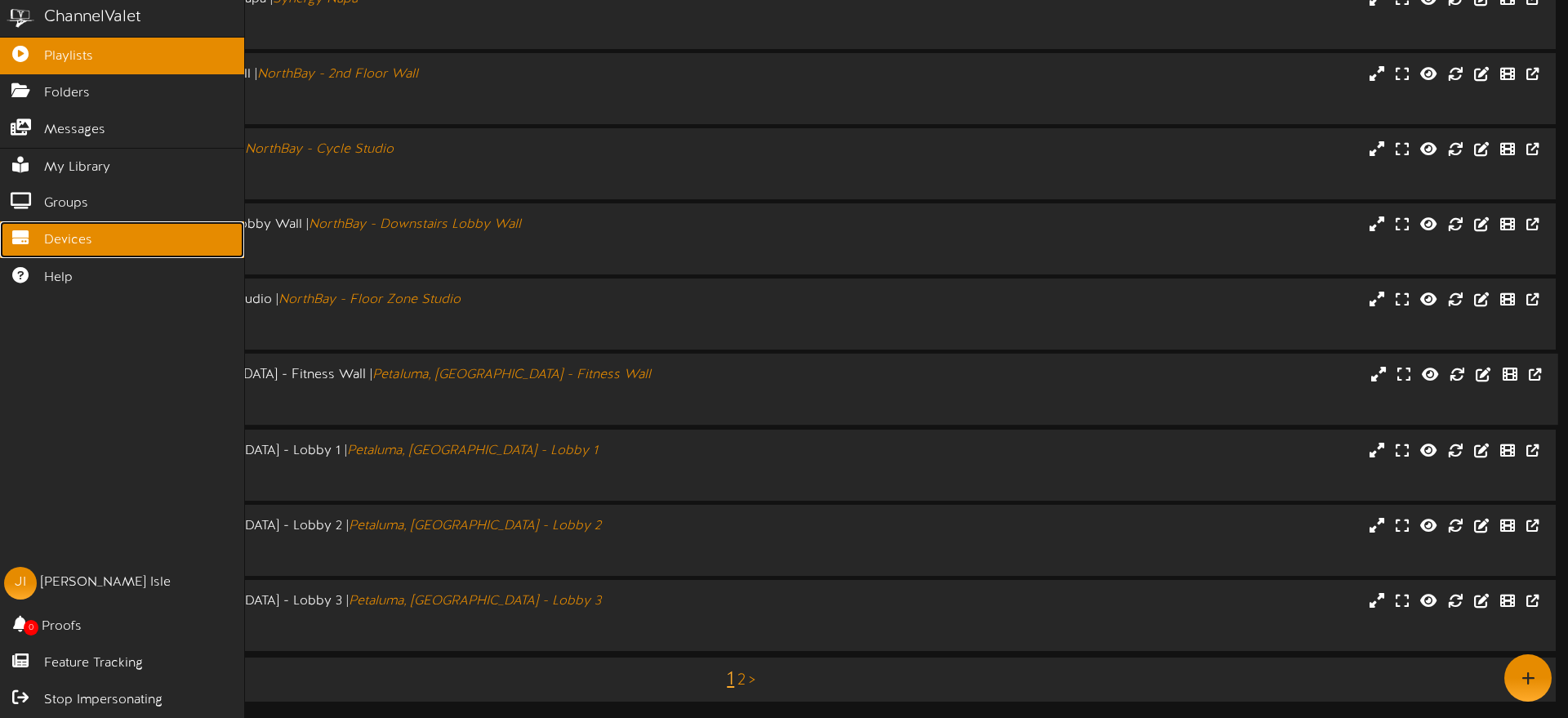
click at [66, 250] on link "Devices" at bounding box center [122, 239] width 245 height 37
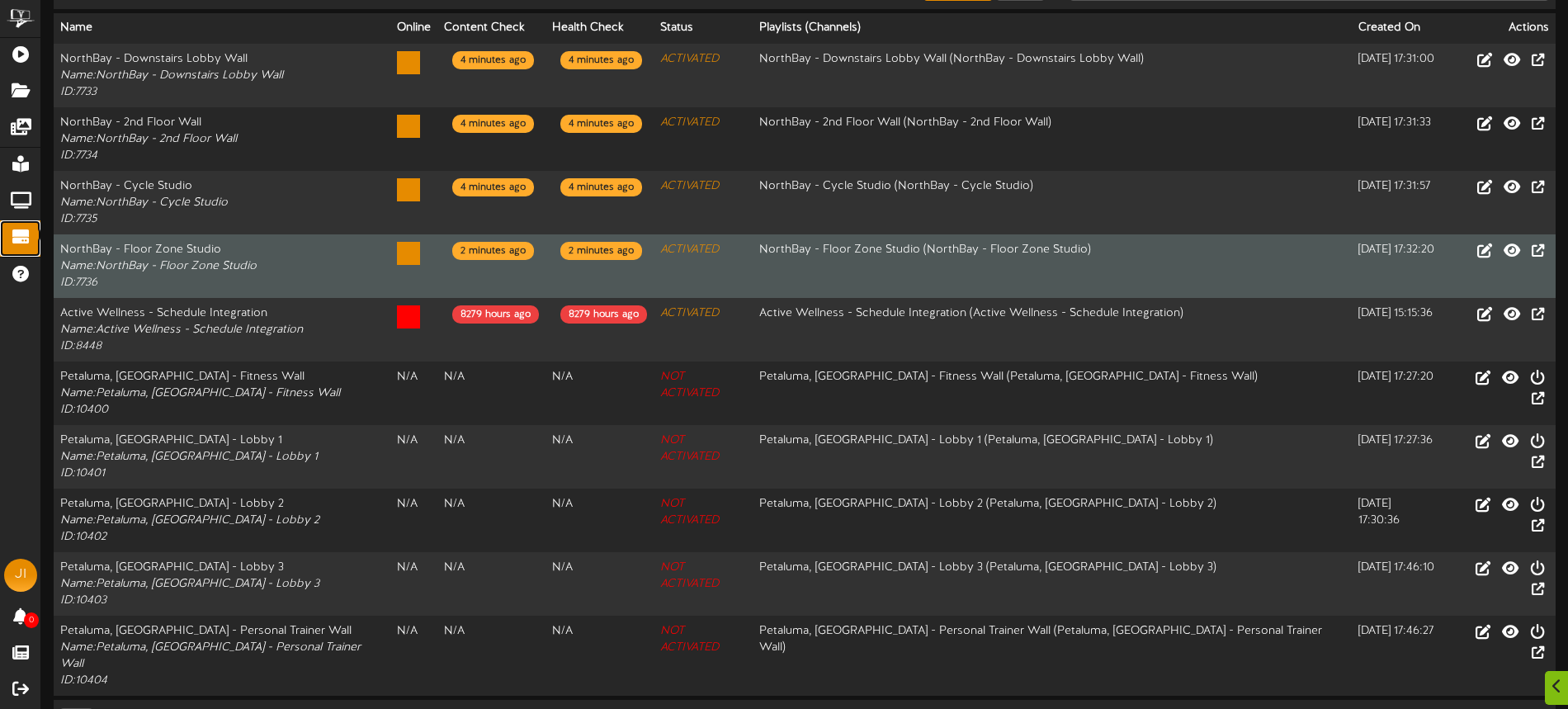
scroll to position [208, 0]
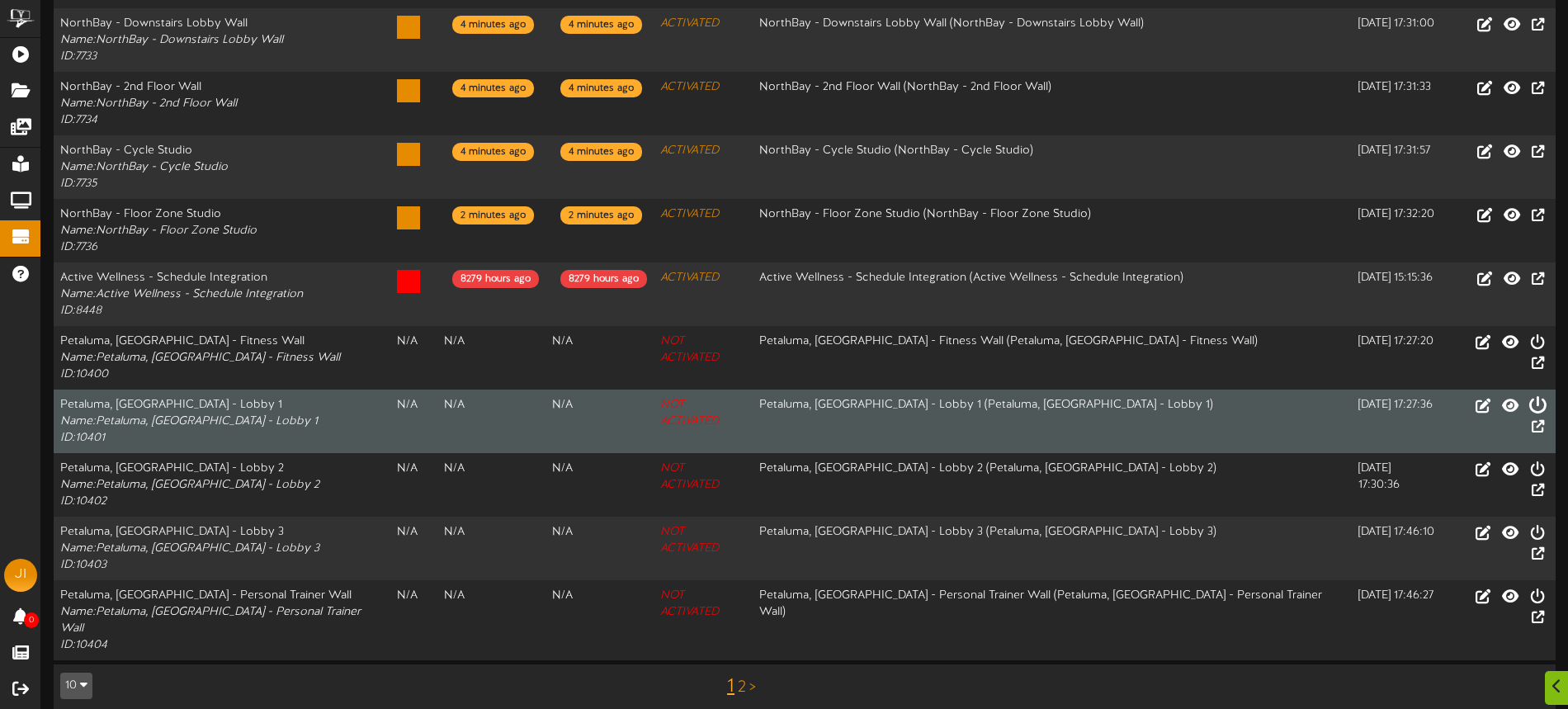
click at [1528, 404] on icon at bounding box center [1537, 404] width 18 height 18
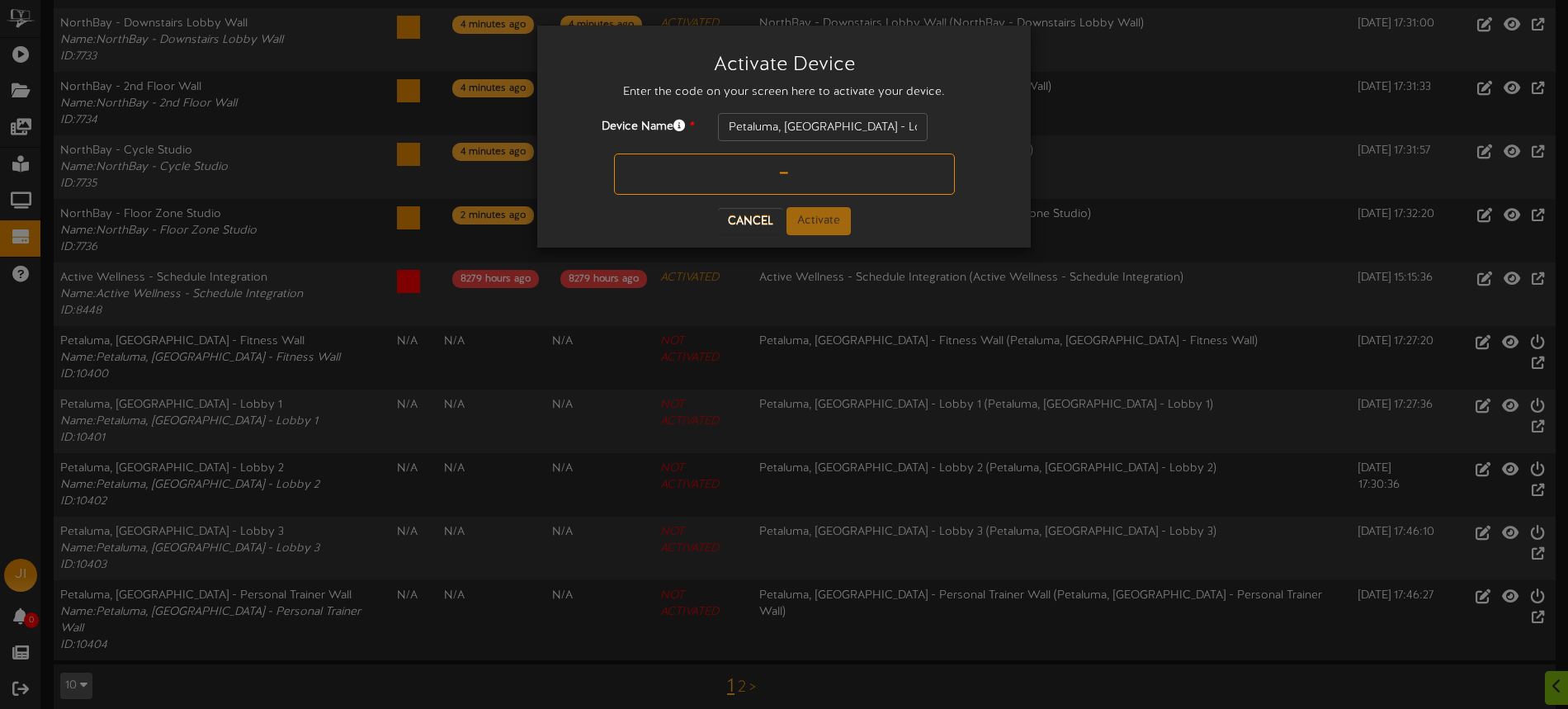
click at [694, 188] on input "text" at bounding box center [784, 174] width 341 height 41
type input "A6MMRV"
click at [828, 221] on button "Activate" at bounding box center [819, 221] width 65 height 28
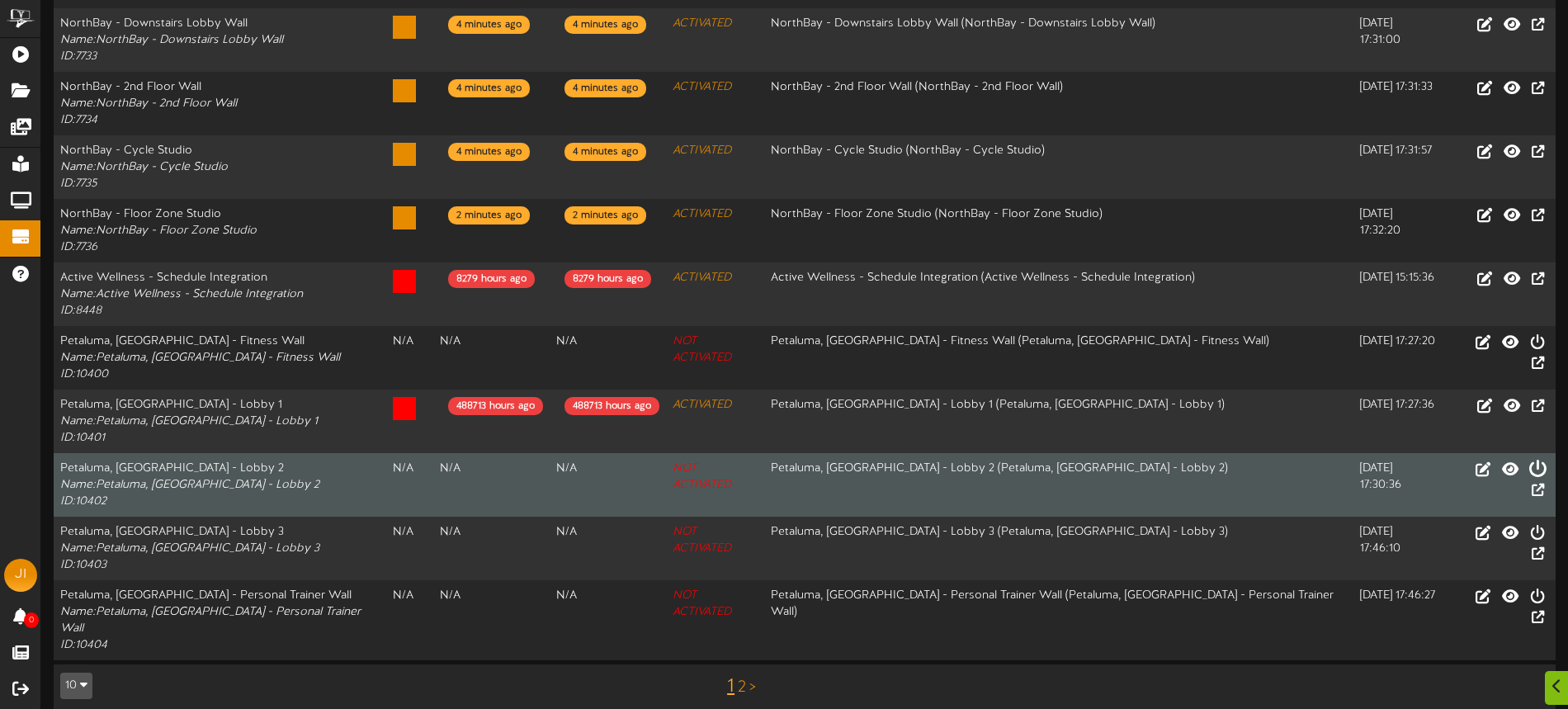
click at [1528, 471] on icon at bounding box center [1537, 467] width 18 height 18
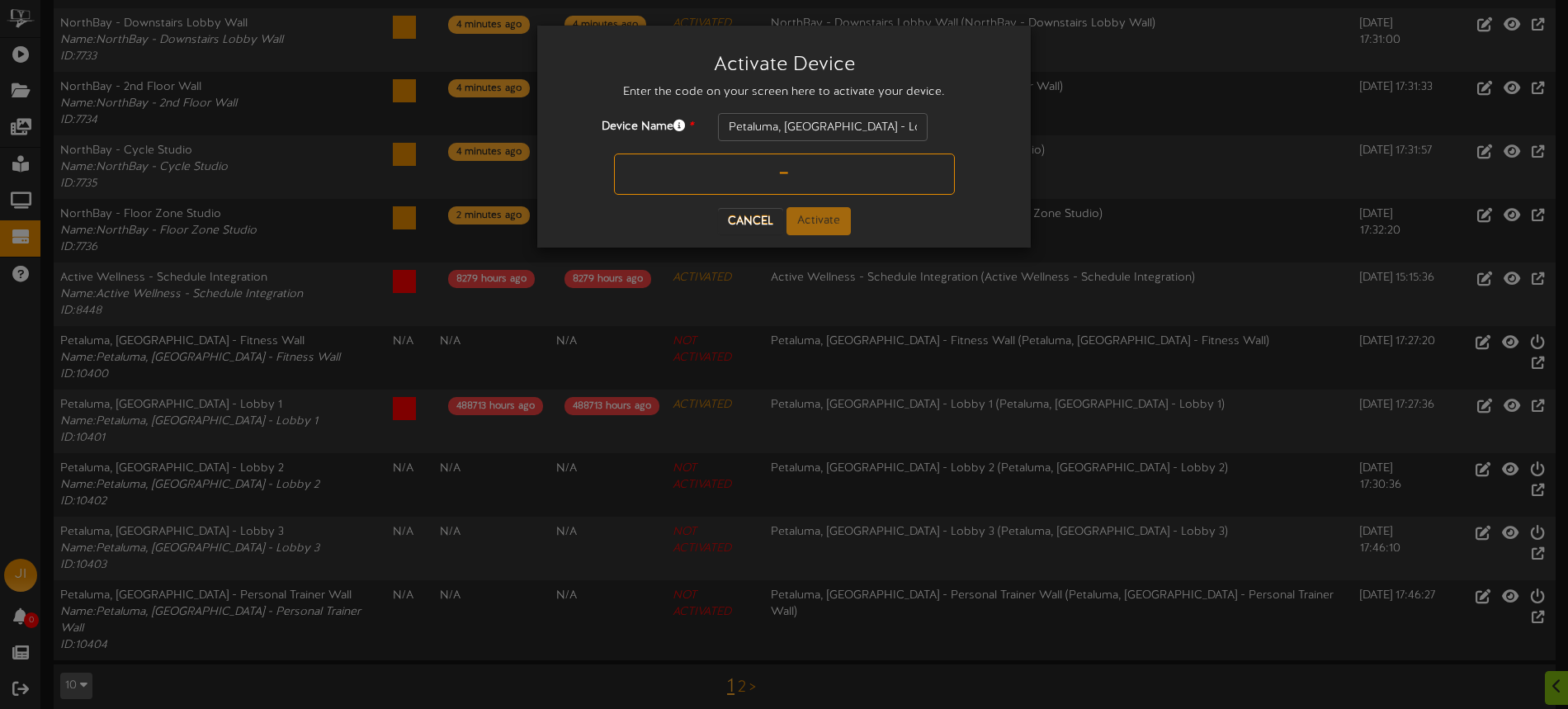
click at [747, 183] on input "text" at bounding box center [784, 174] width 341 height 41
type input "L3BLWN"
click at [825, 215] on button "Activate" at bounding box center [819, 221] width 65 height 28
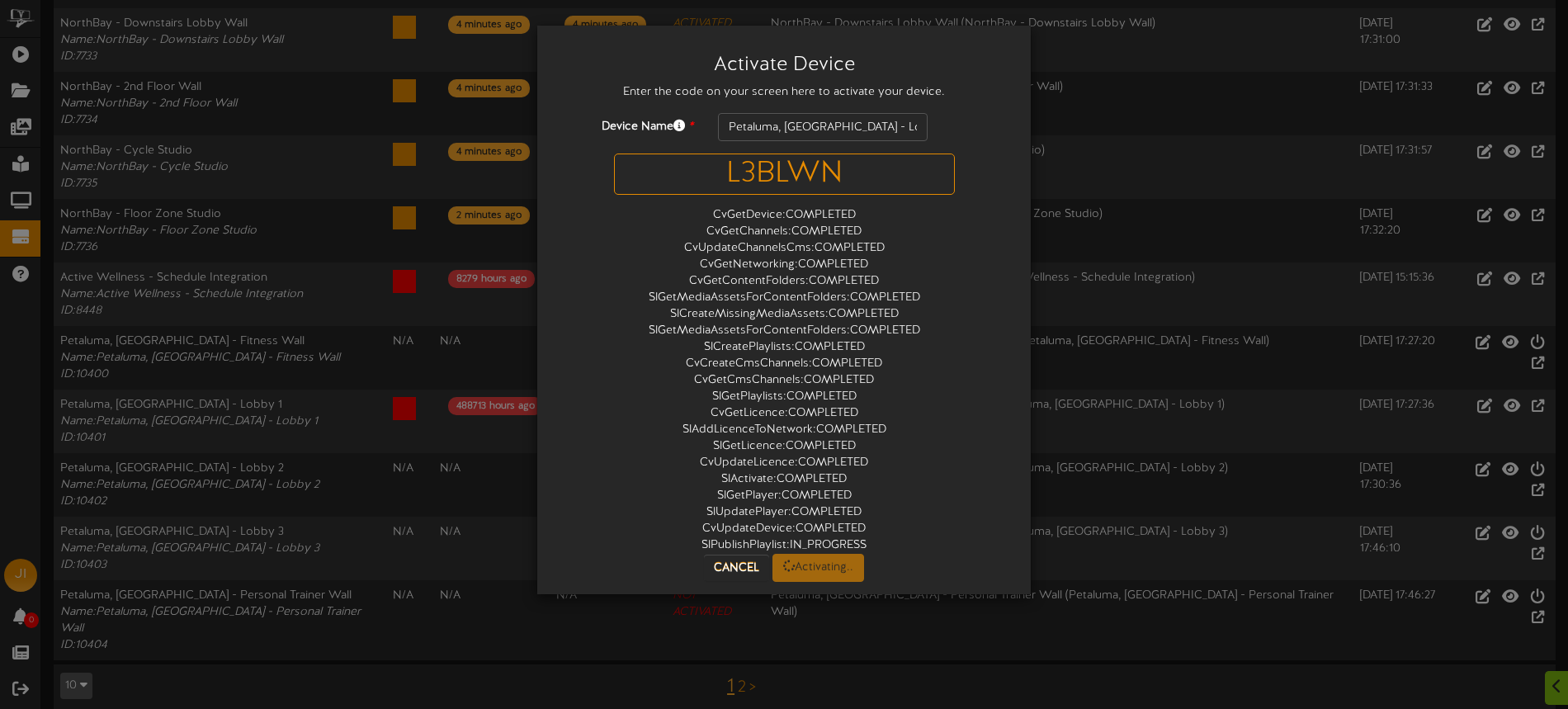
scroll to position [0, 0]
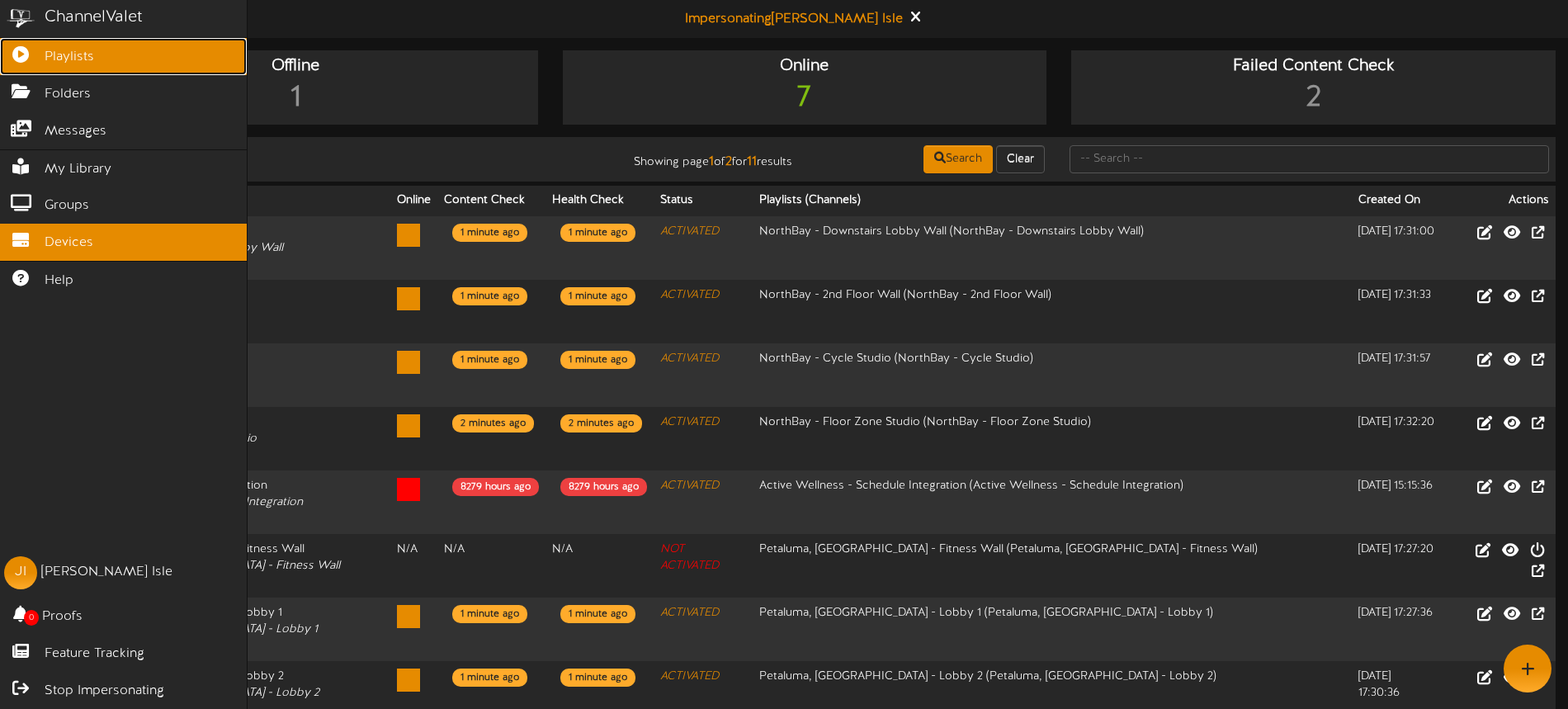
click at [60, 62] on span "Playlists" at bounding box center [69, 57] width 49 height 19
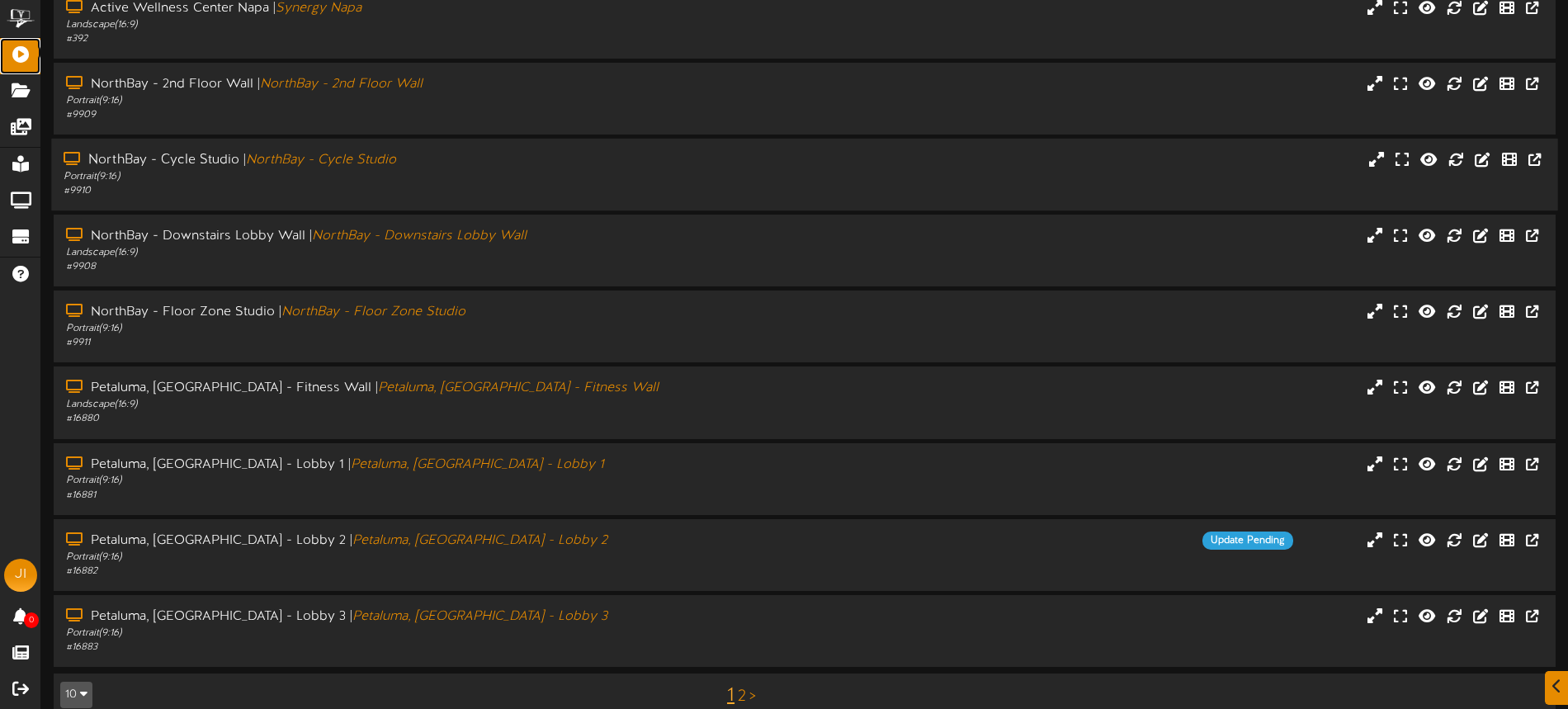
scroll to position [213, 0]
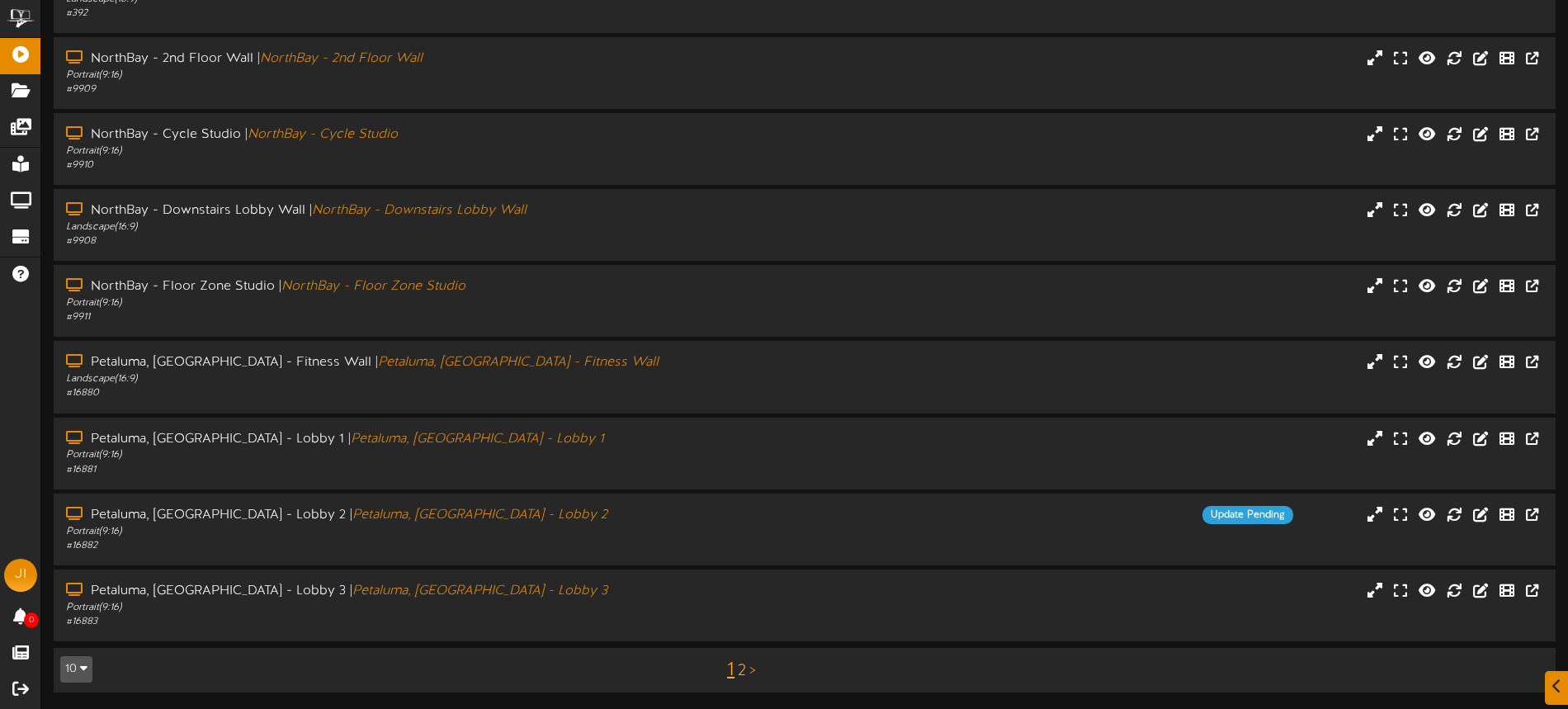
click at [744, 673] on link "2" at bounding box center [742, 670] width 9 height 18
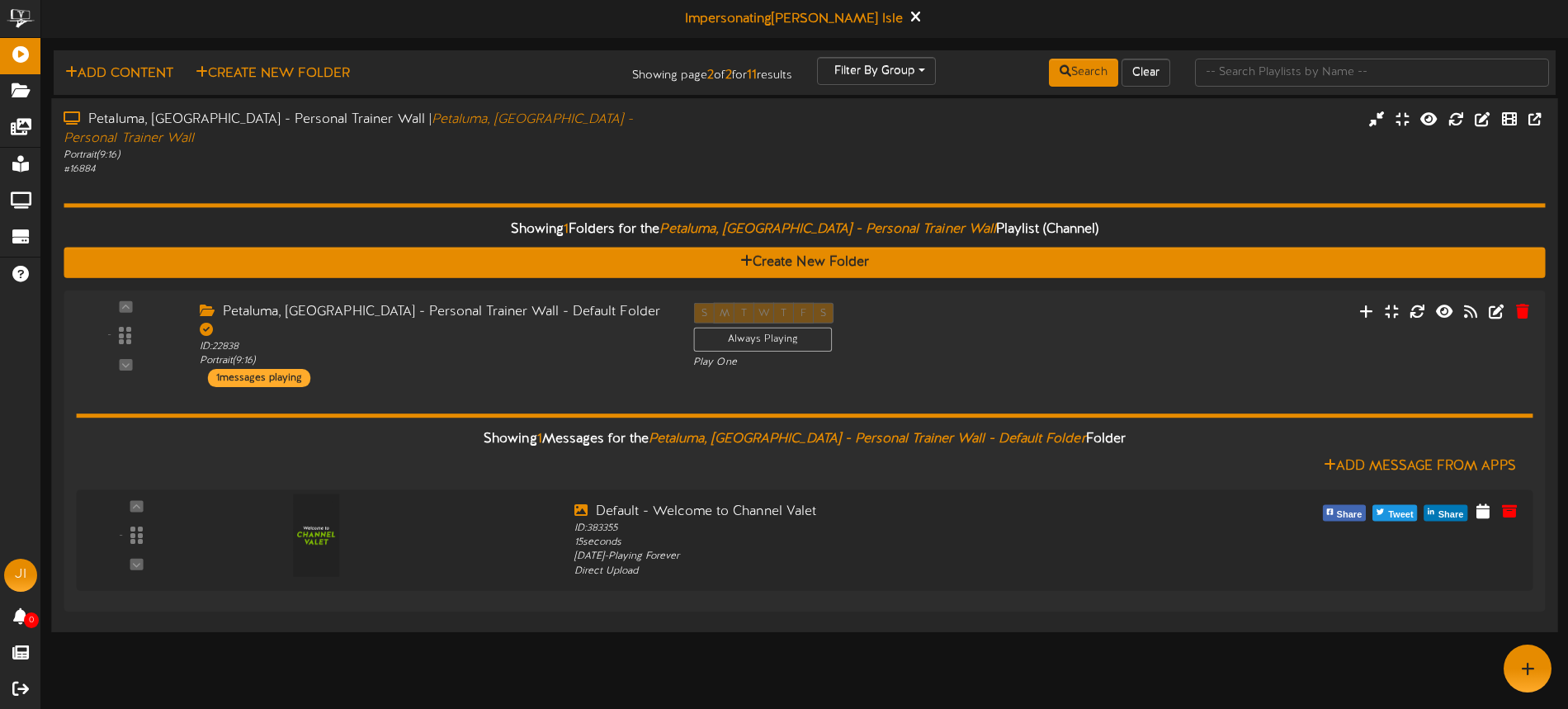
click at [255, 162] on div "# 16884" at bounding box center [365, 169] width 603 height 14
click at [479, 176] on div "Showing 1 Folders for the Petaluma, CA - Personal Trainer Wall Playlist (Channe…" at bounding box center [804, 397] width 1482 height 442
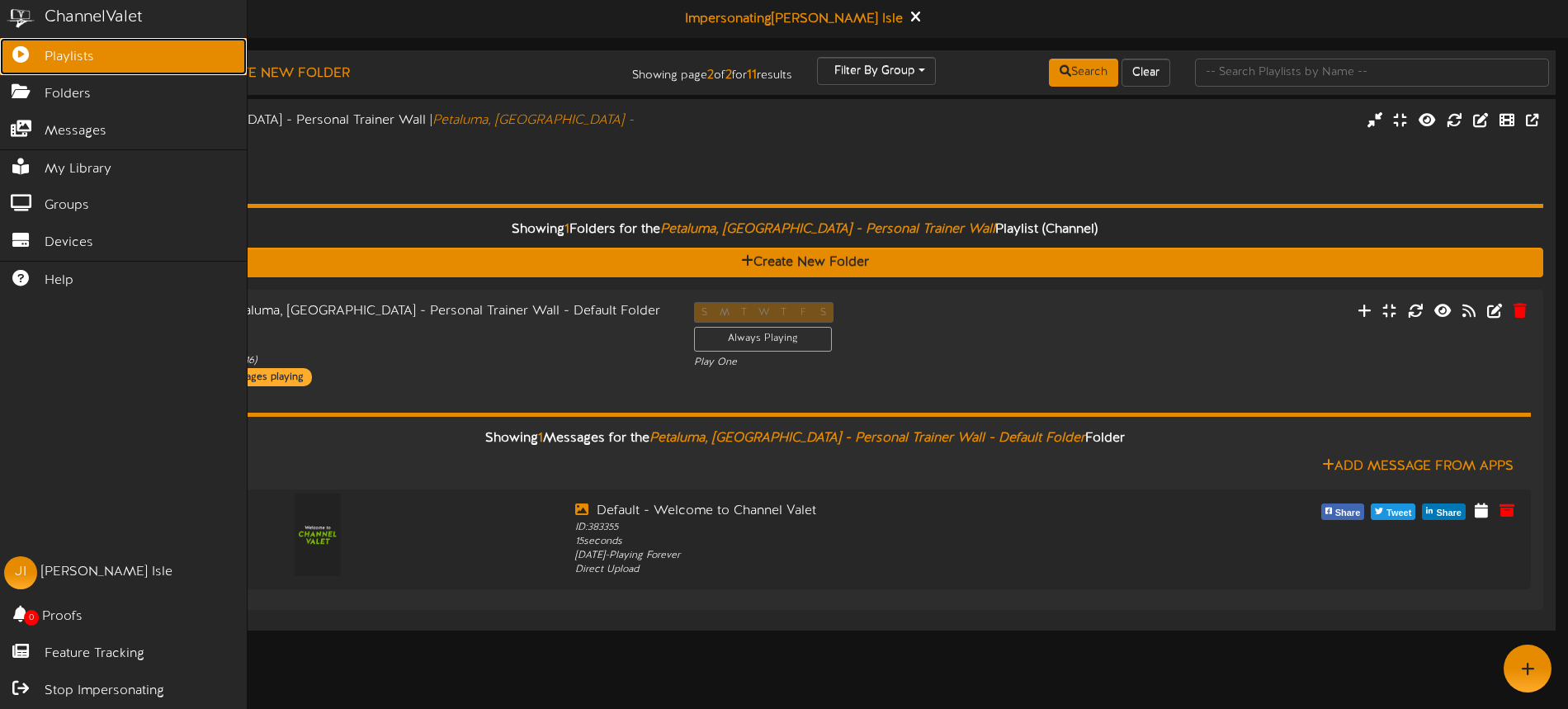
click at [28, 53] on icon at bounding box center [21, 53] width 41 height 12
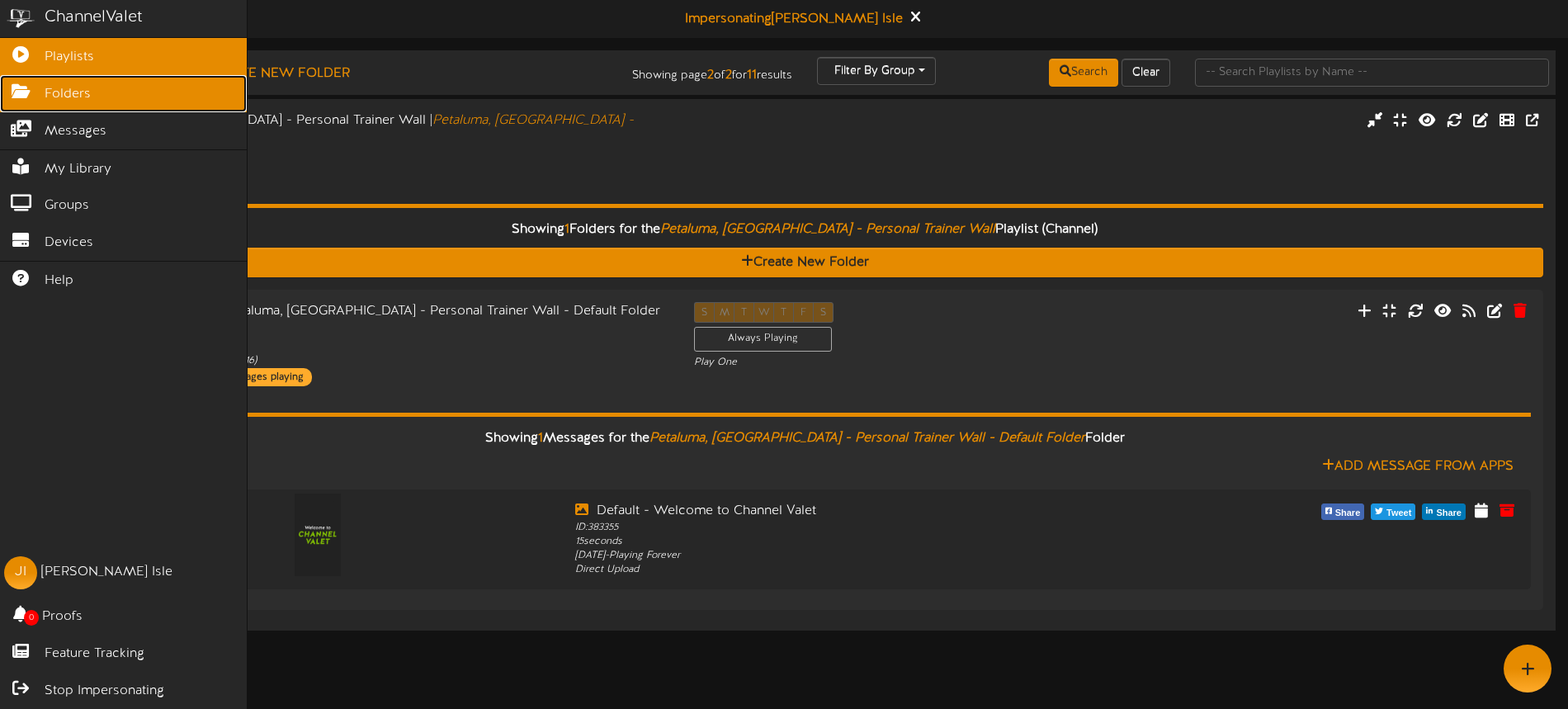
click at [60, 81] on link "Folders" at bounding box center [124, 93] width 247 height 37
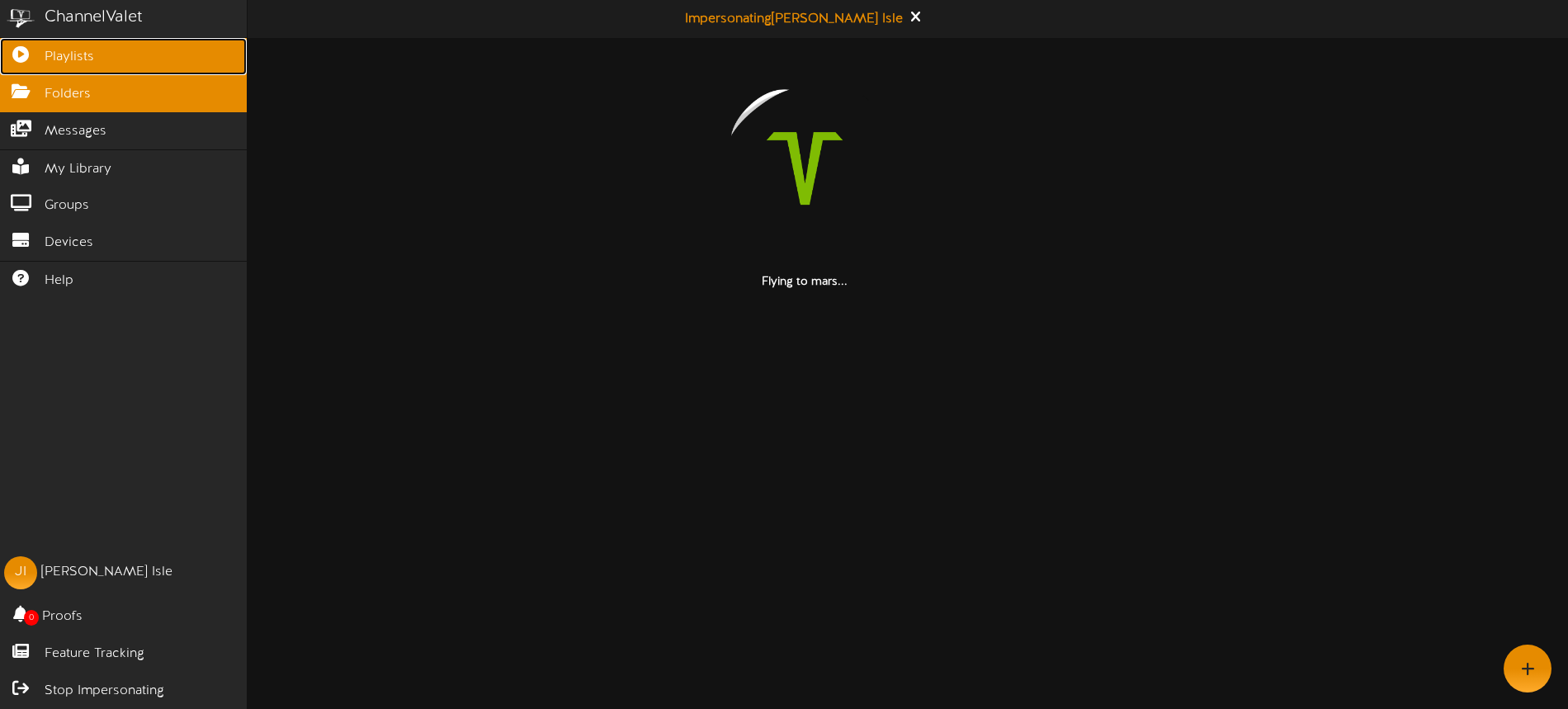
click at [64, 61] on span "Playlists" at bounding box center [69, 57] width 49 height 19
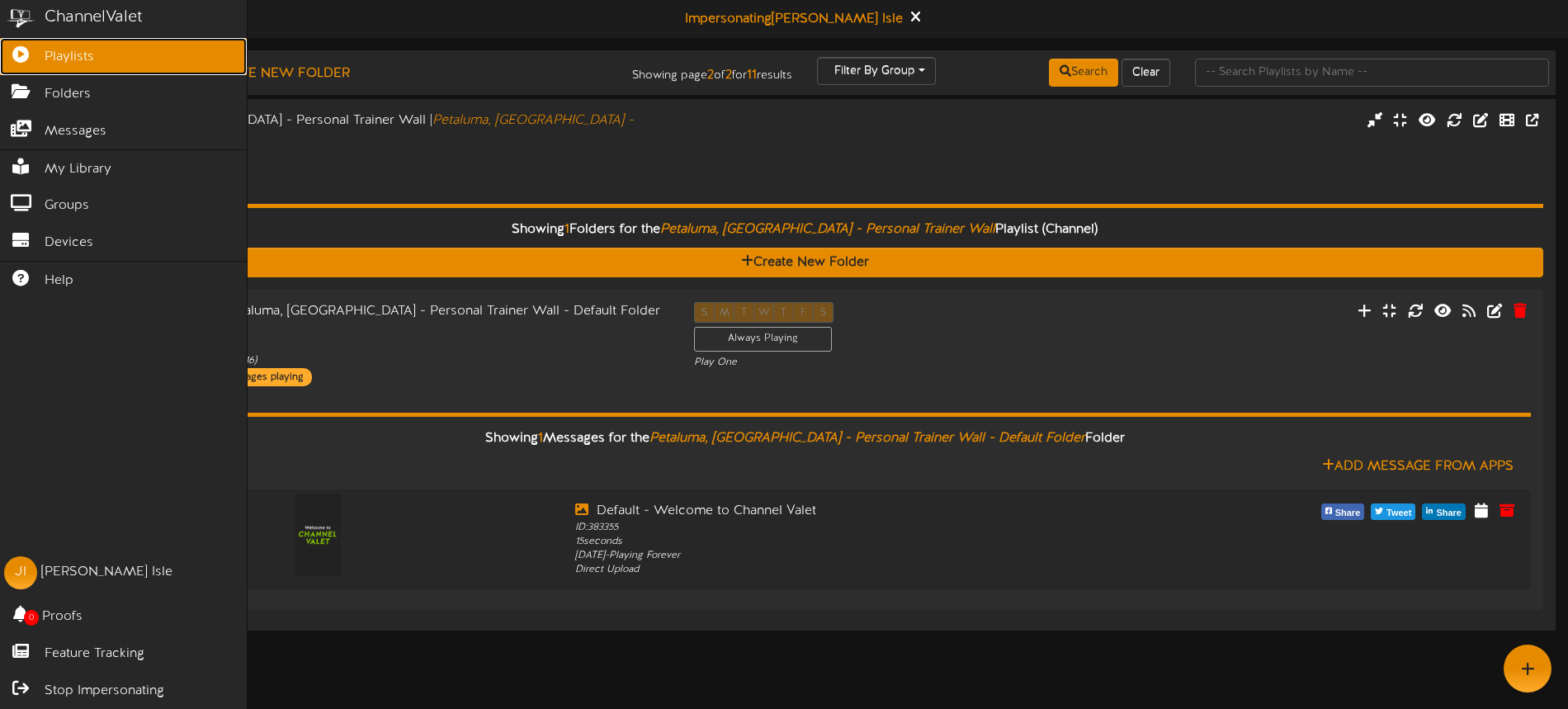
drag, startPoint x: 20, startPoint y: 54, endPoint x: 149, endPoint y: 72, distance: 130.2
click at [20, 54] on icon at bounding box center [21, 53] width 41 height 12
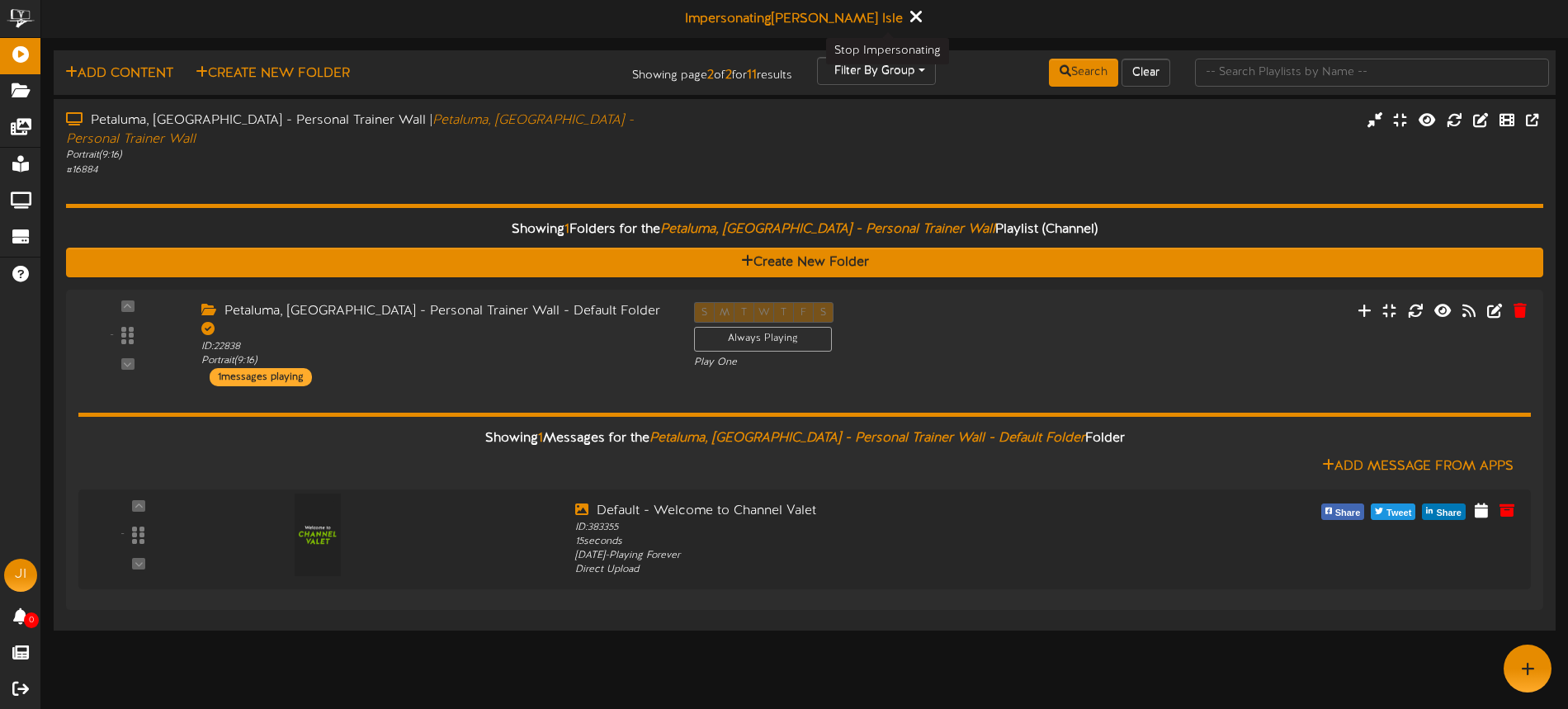
click at [911, 16] on icon at bounding box center [916, 16] width 10 height 18
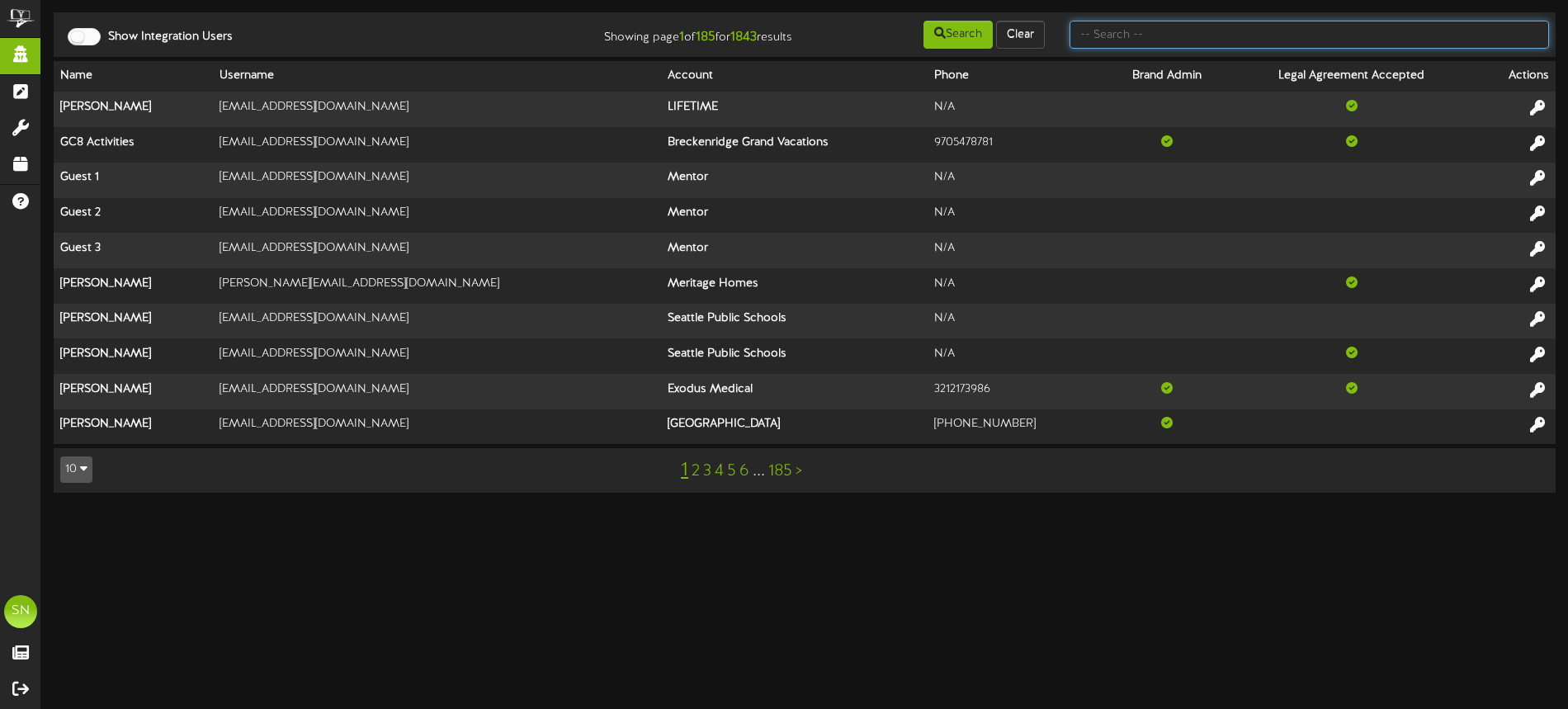
click at [1131, 40] on input "text" at bounding box center [1309, 35] width 479 height 28
type input "f"
type input "shane short"
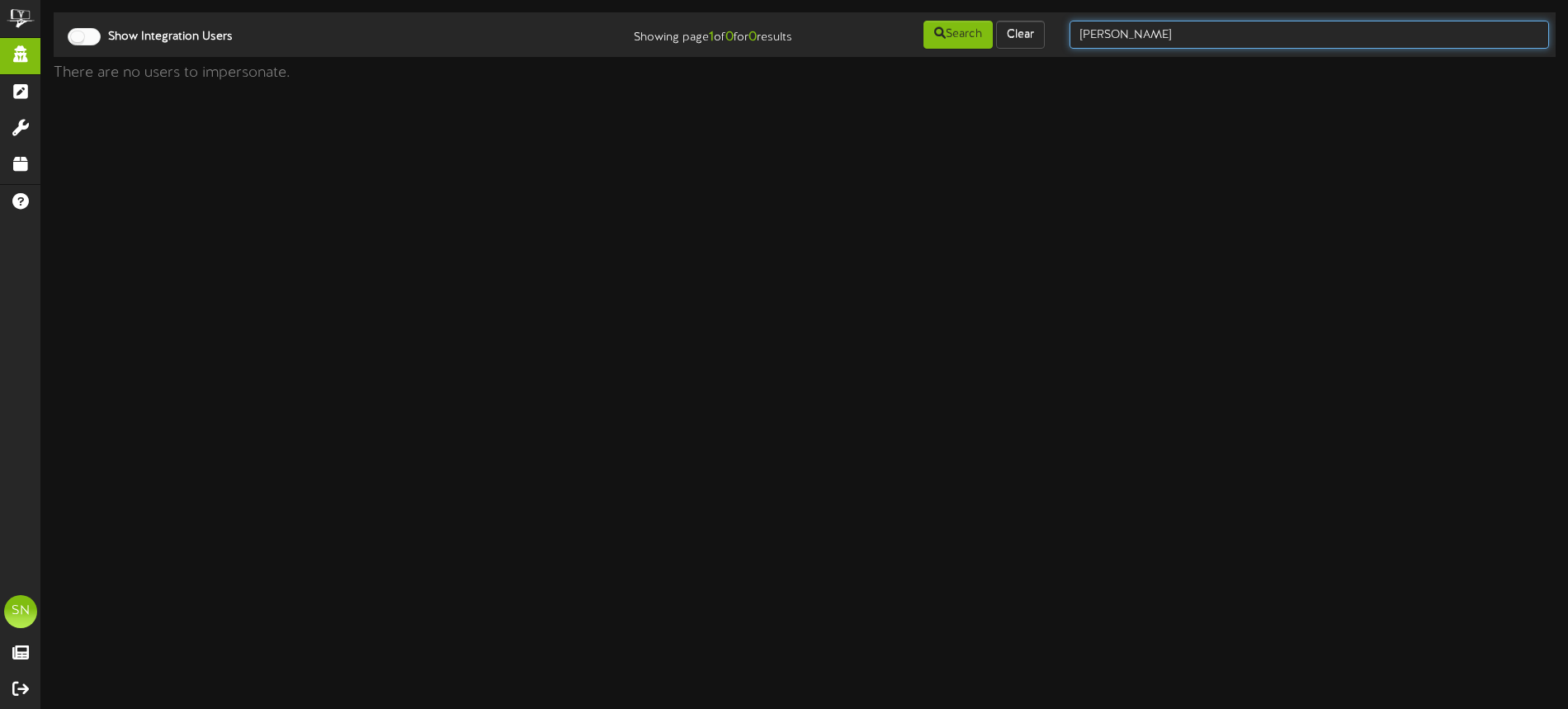
click at [1164, 36] on input "shane short" at bounding box center [1309, 35] width 479 height 28
type input "[PERSON_NAME]"
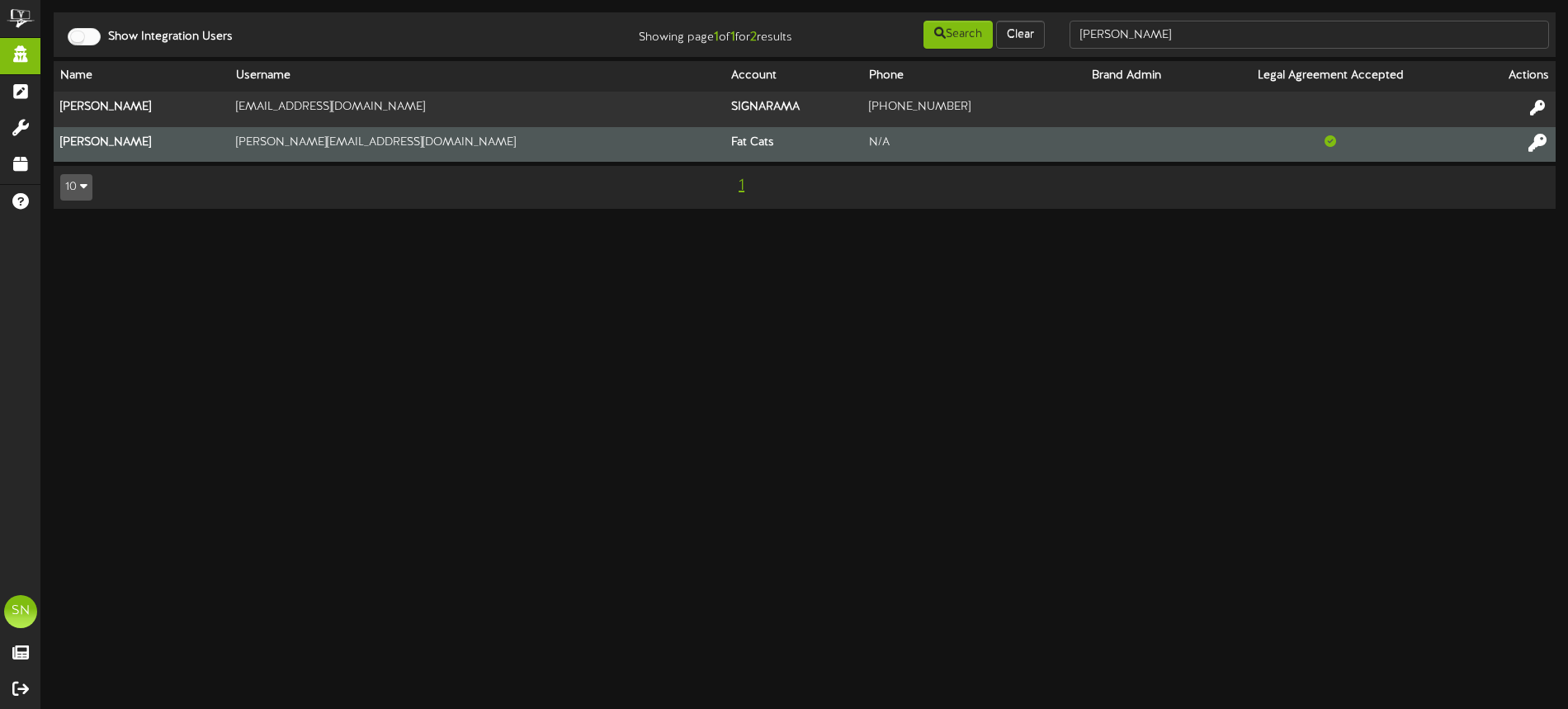
click at [1539, 139] on icon at bounding box center [1537, 142] width 18 height 18
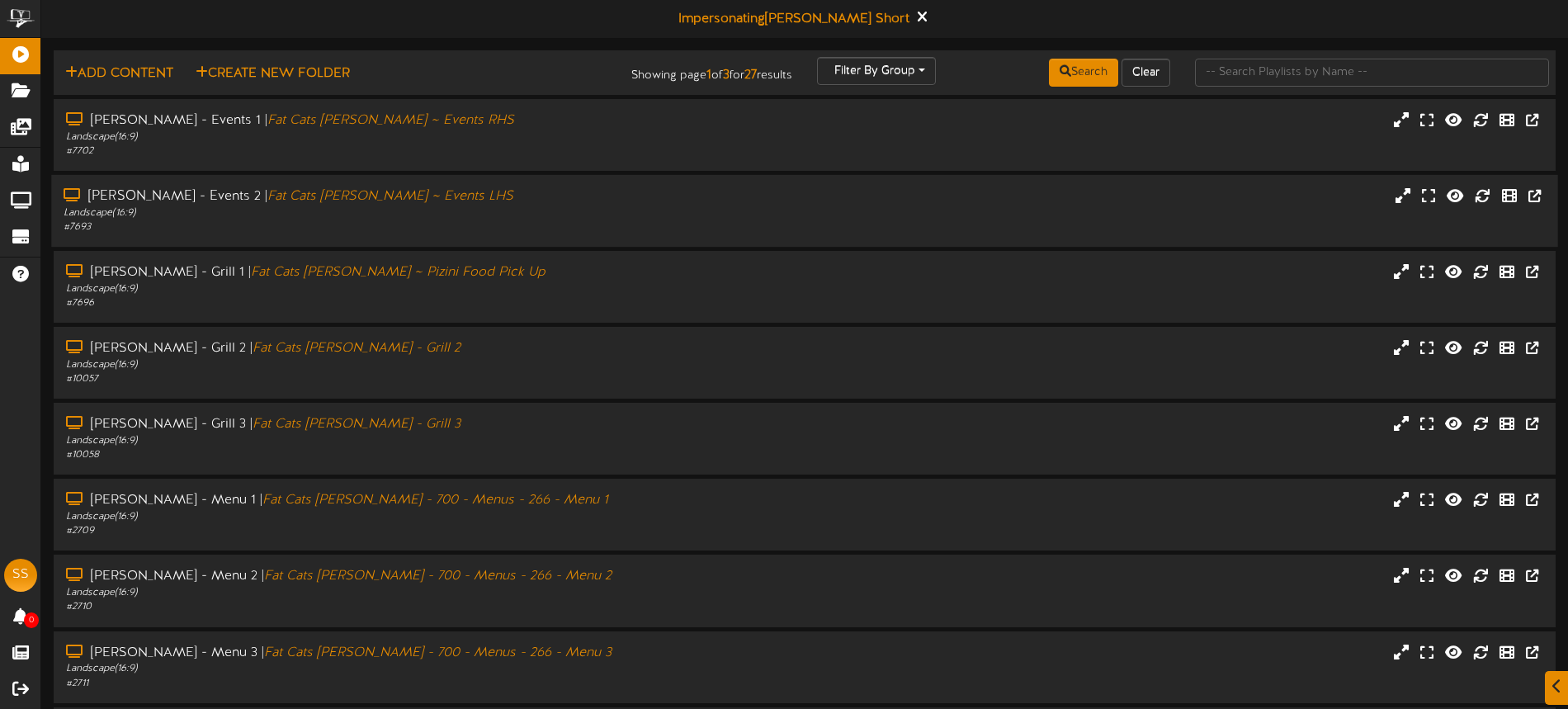
scroll to position [213, 0]
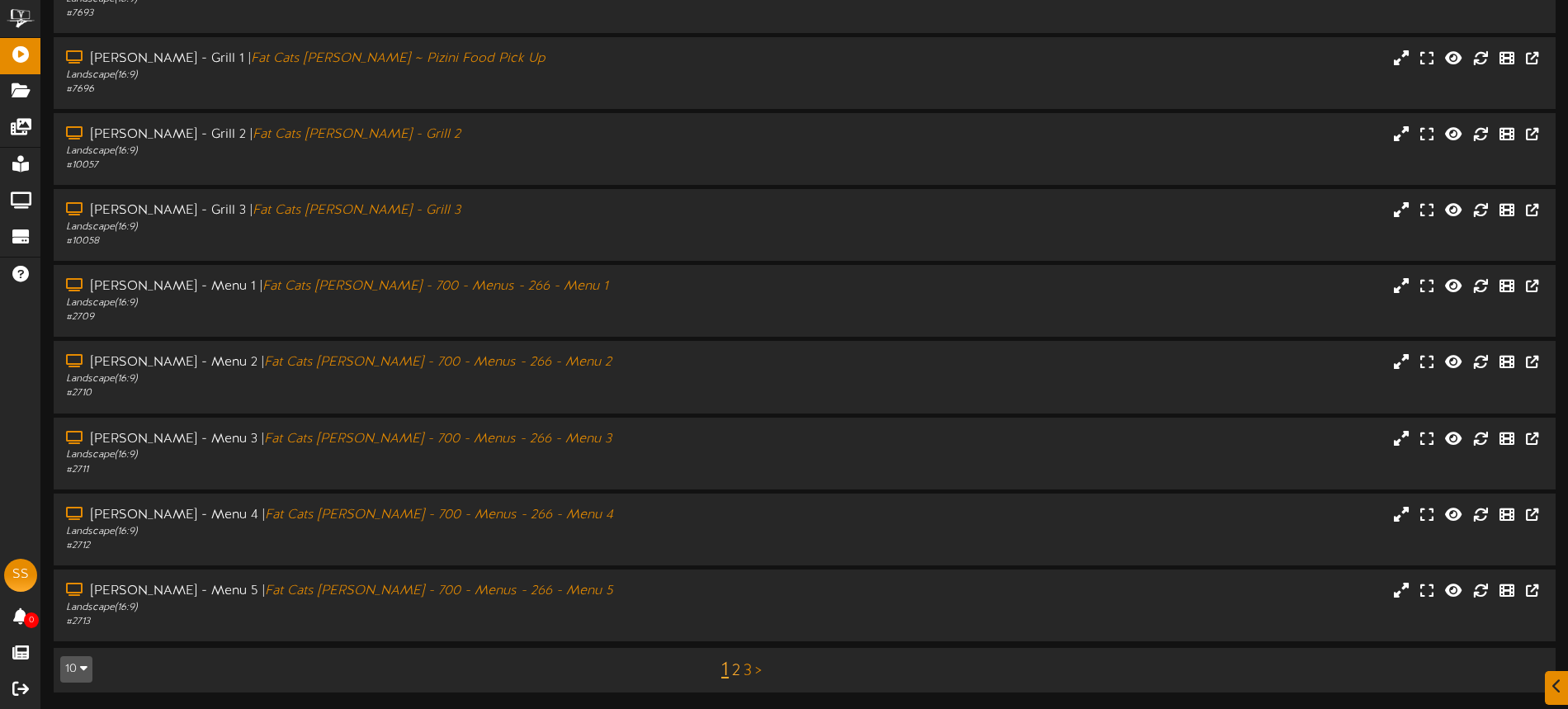
click at [737, 668] on link "2" at bounding box center [736, 670] width 9 height 18
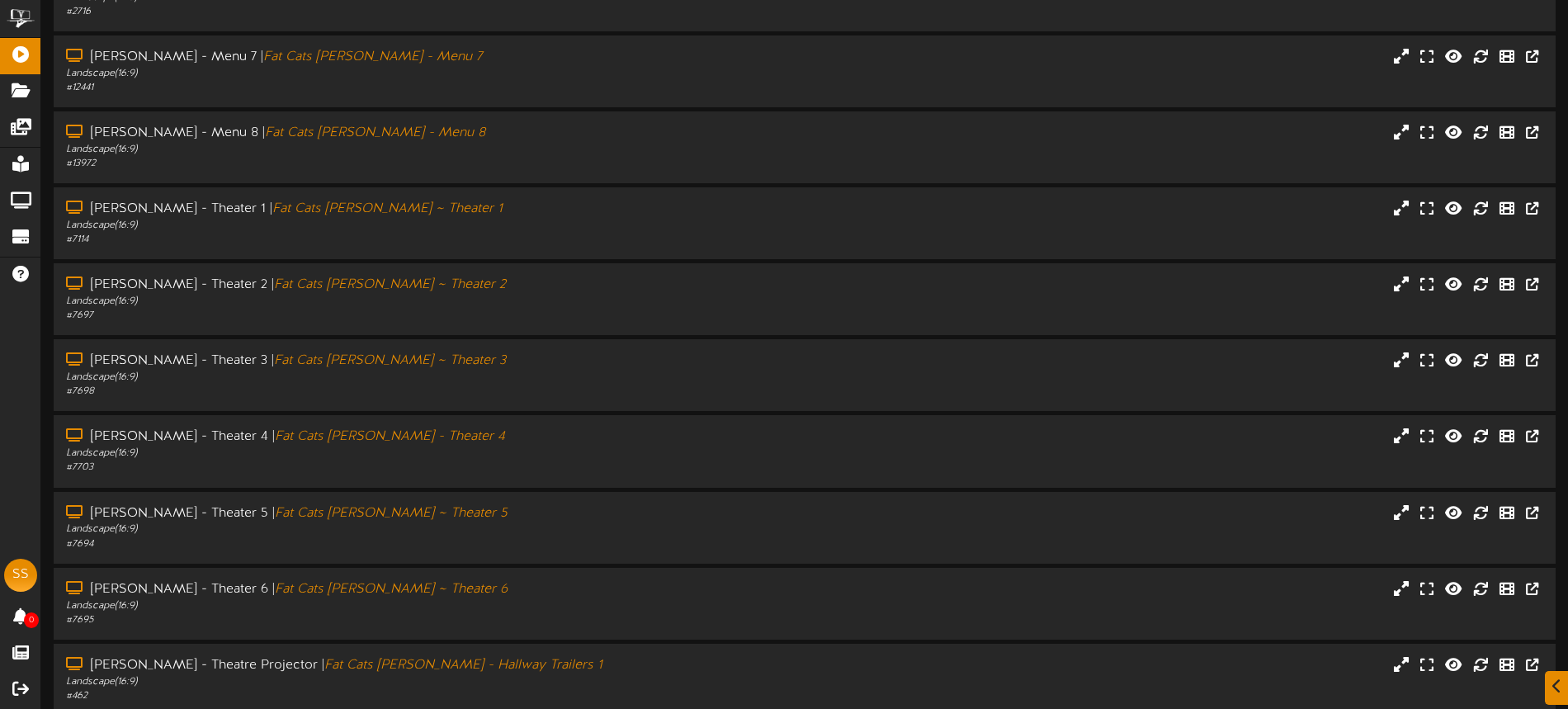
scroll to position [213, 0]
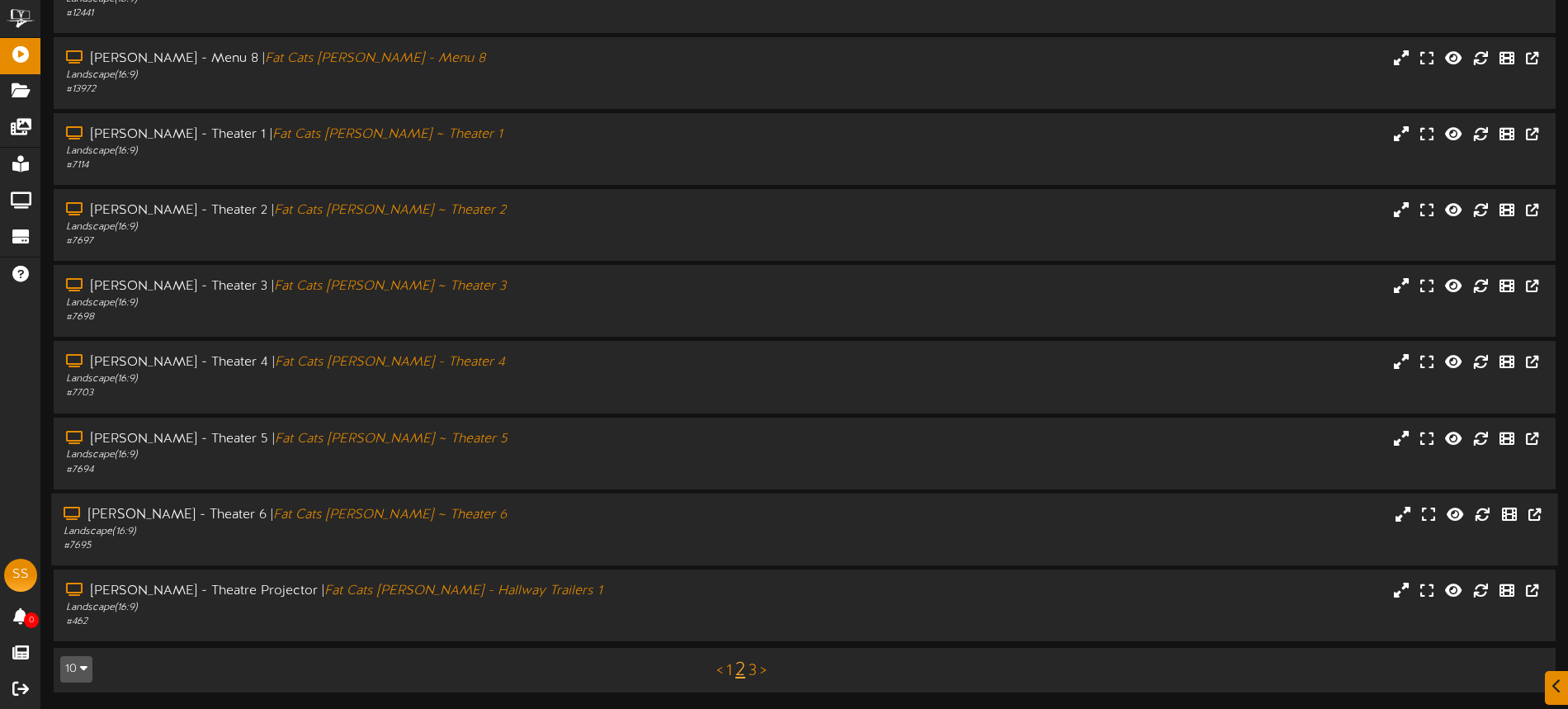
click at [695, 517] on div "[PERSON_NAME] - Theater 6 | Fat Cats [PERSON_NAME] ~ Theater 6 Landscape ( 16:9…" at bounding box center [804, 529] width 1507 height 47
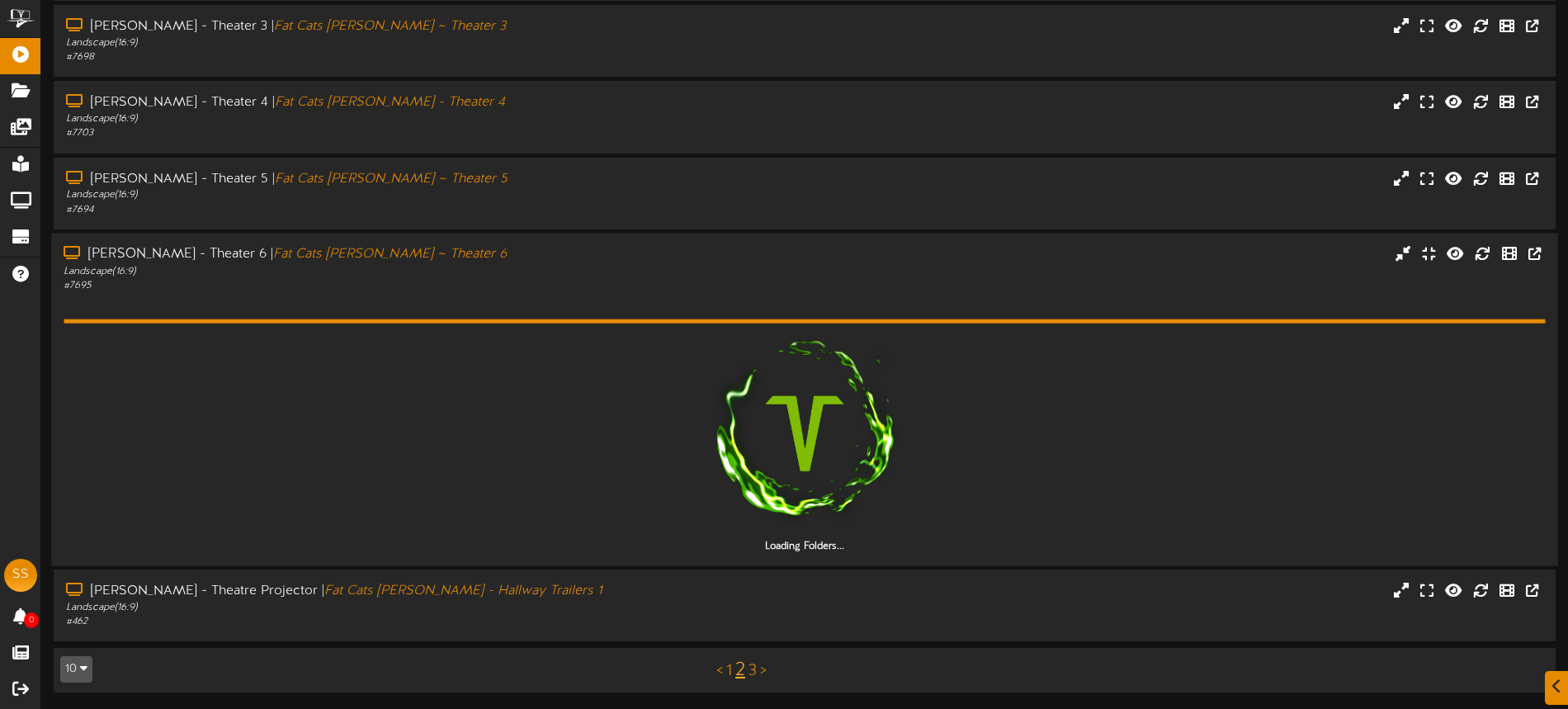
scroll to position [427, 0]
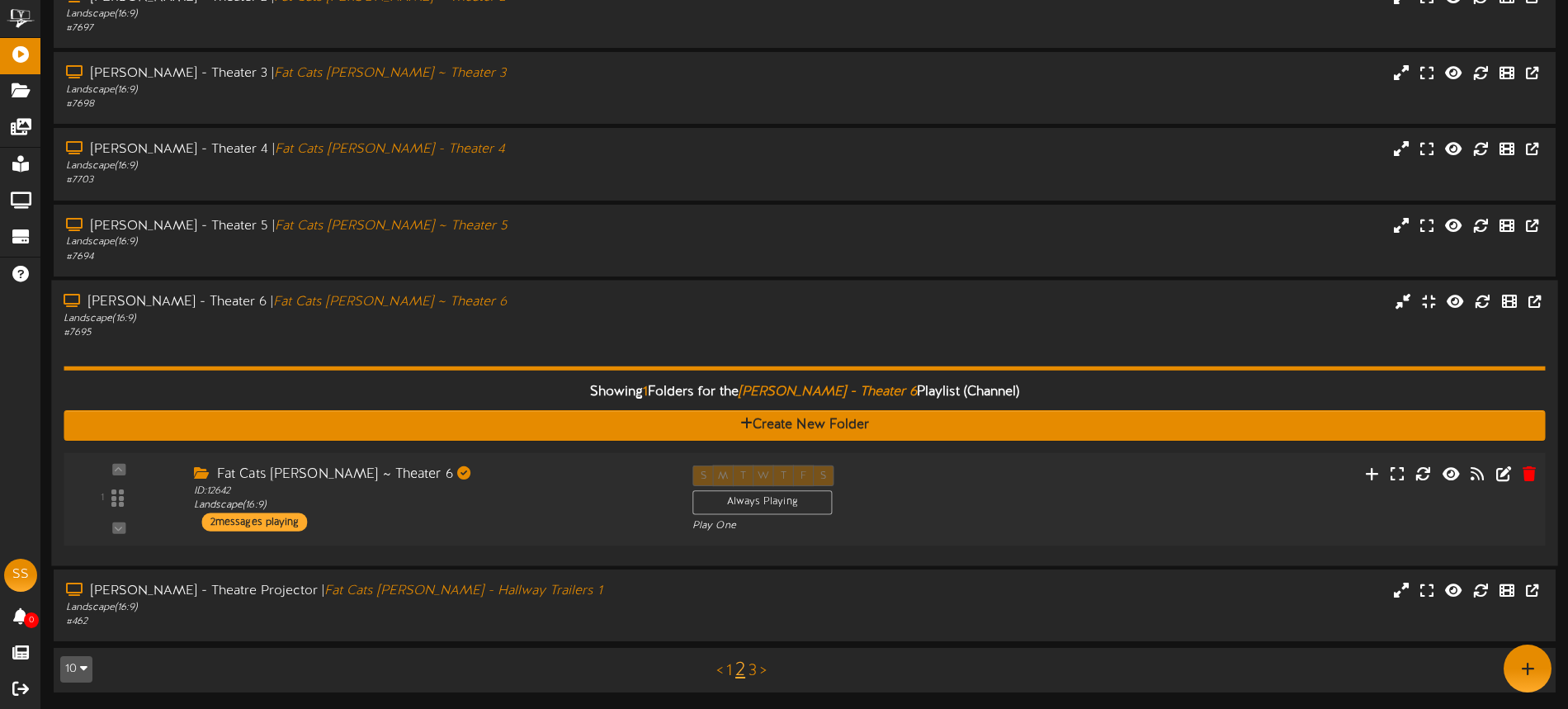
click at [603, 470] on div "Fat Cats [PERSON_NAME] ~ Theater 6" at bounding box center [431, 474] width 473 height 19
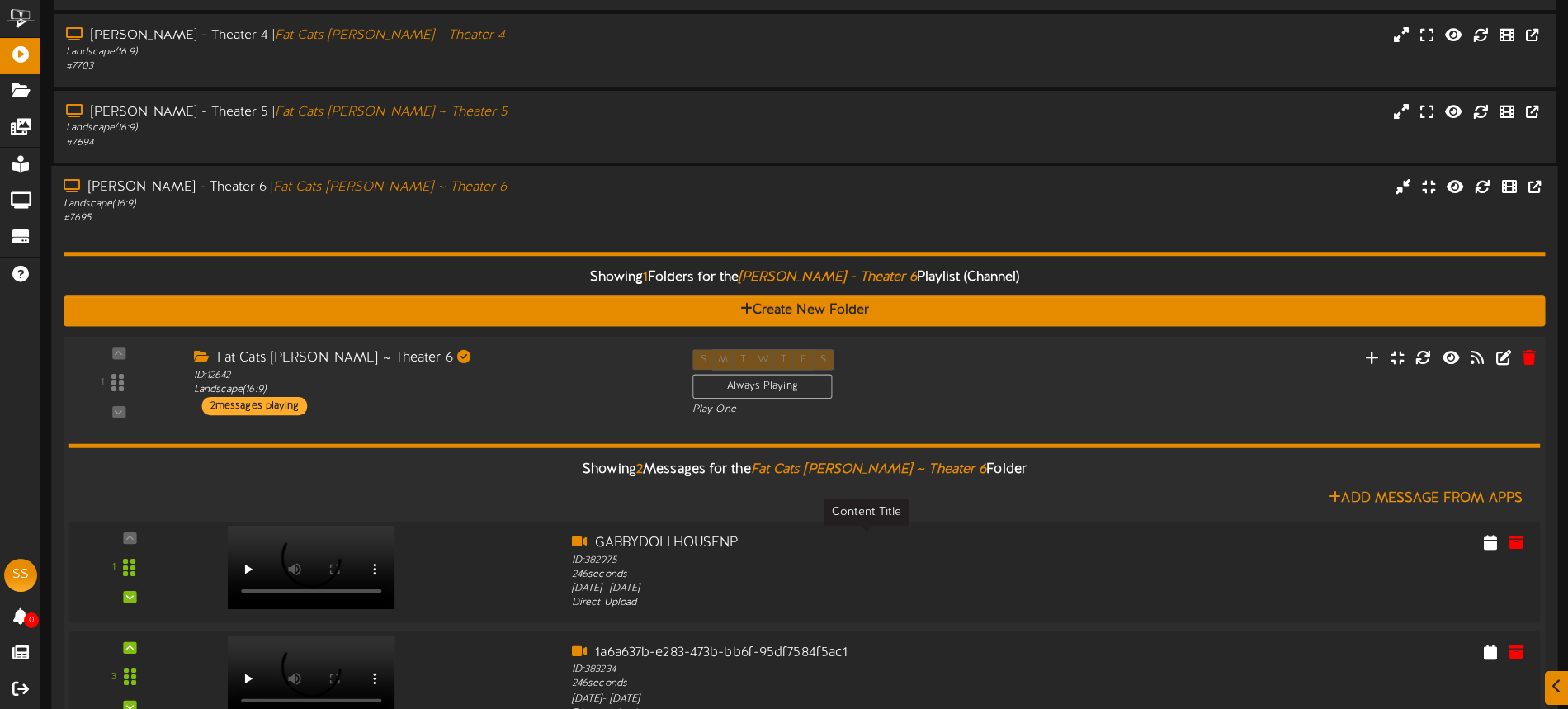
scroll to position [660, 0]
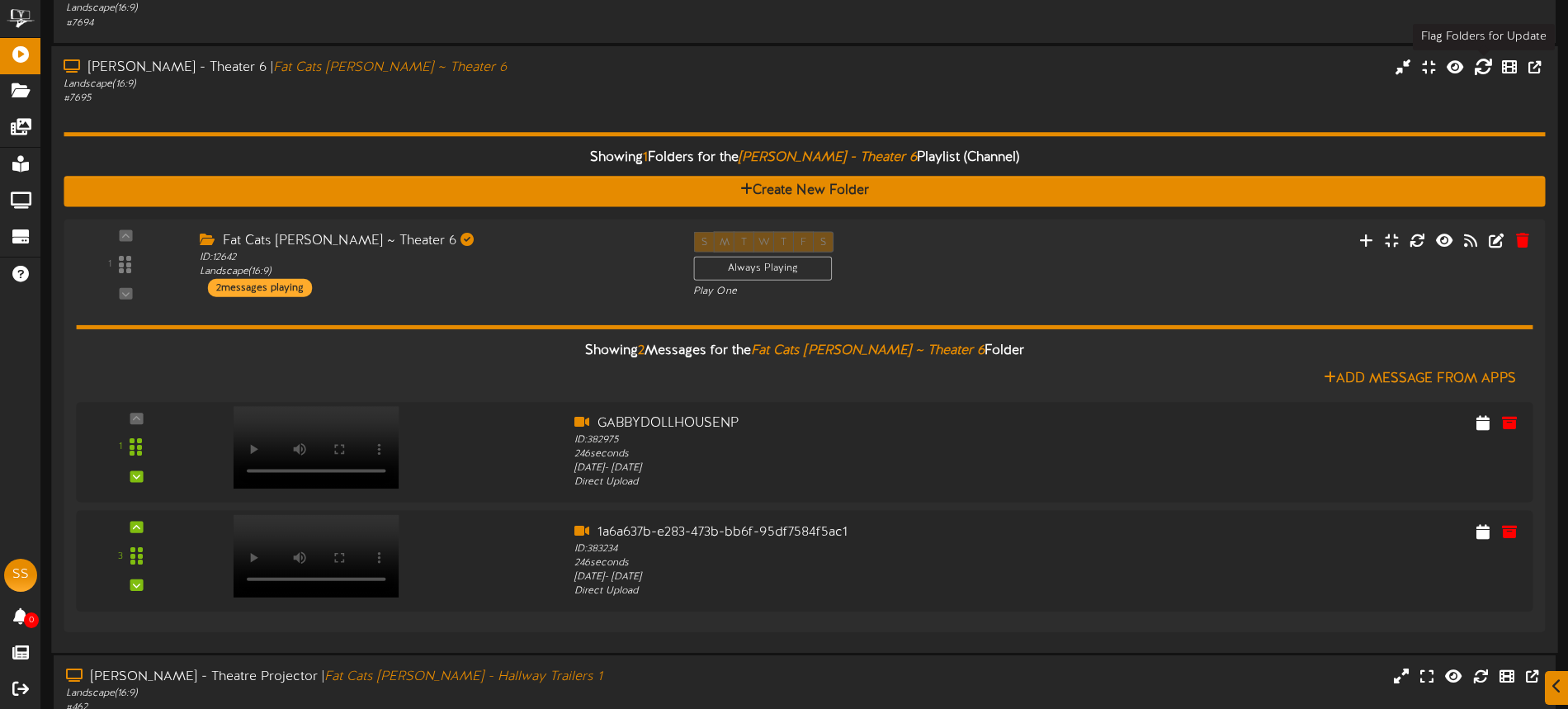
click at [1483, 66] on icon at bounding box center [1482, 66] width 18 height 18
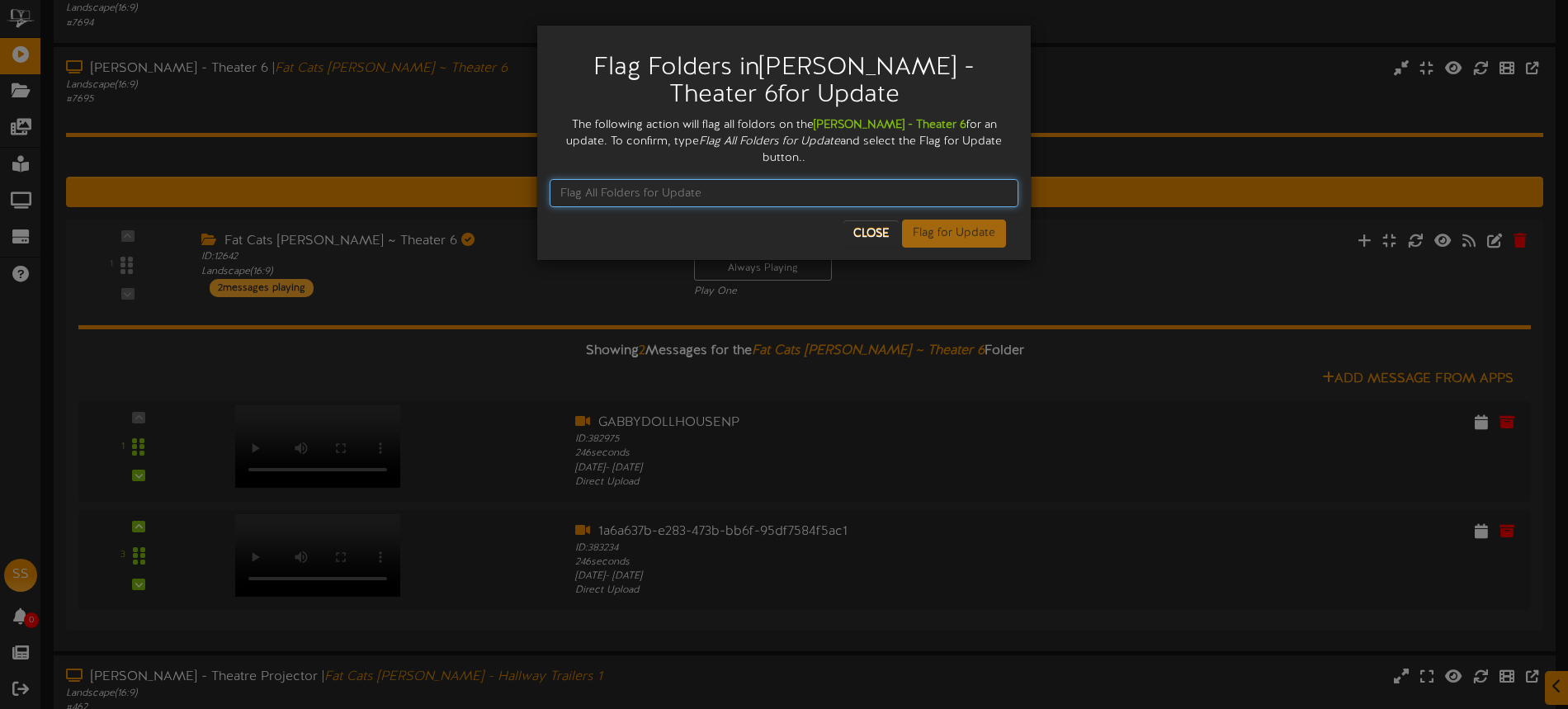
click at [791, 179] on input "text" at bounding box center [784, 193] width 469 height 28
click at [604, 179] on input "Flag All Folder for Update" at bounding box center [784, 193] width 469 height 28
click at [636, 179] on input "Flag All Folder for Update" at bounding box center [784, 193] width 469 height 28
type input "Flag All Folders for Update"
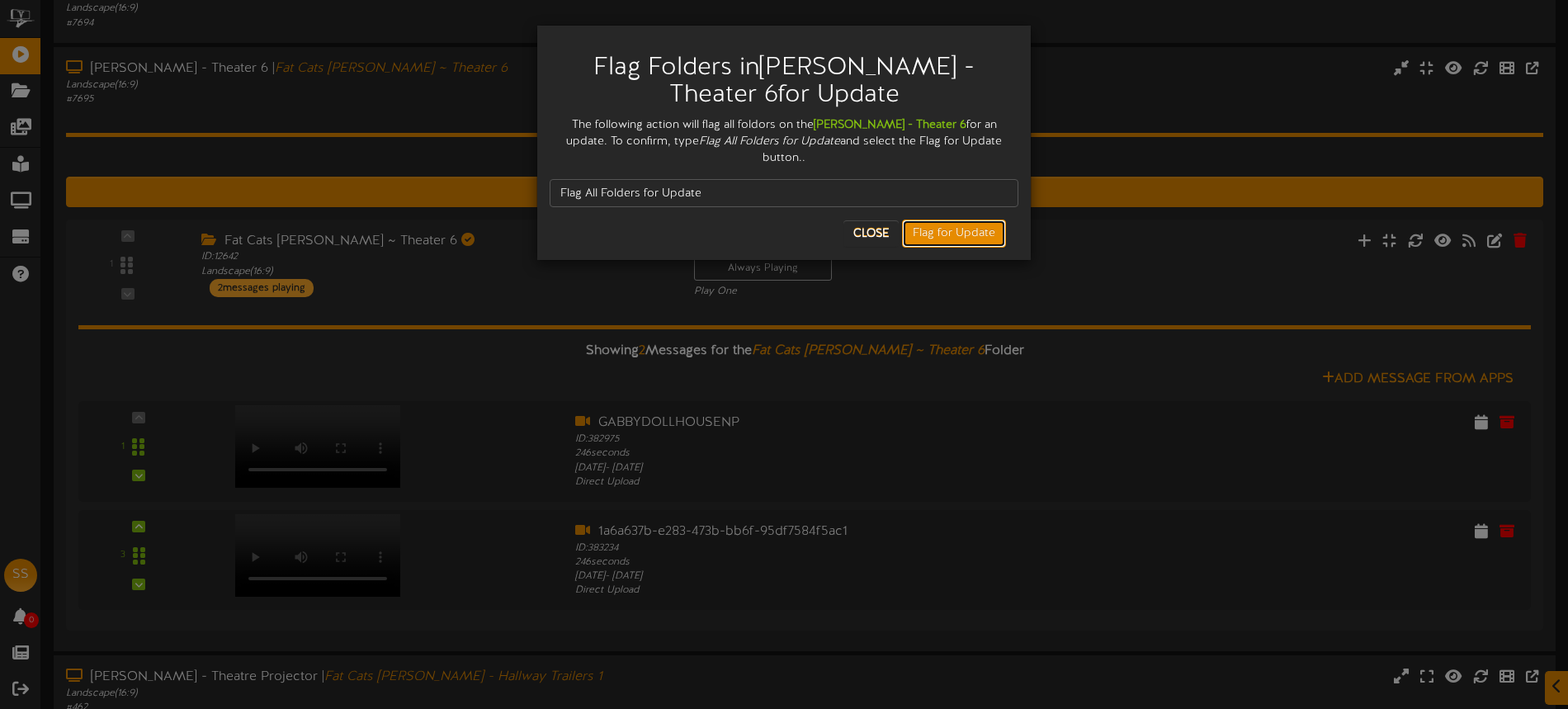
click at [944, 219] on button "Flag for Update" at bounding box center [954, 233] width 104 height 28
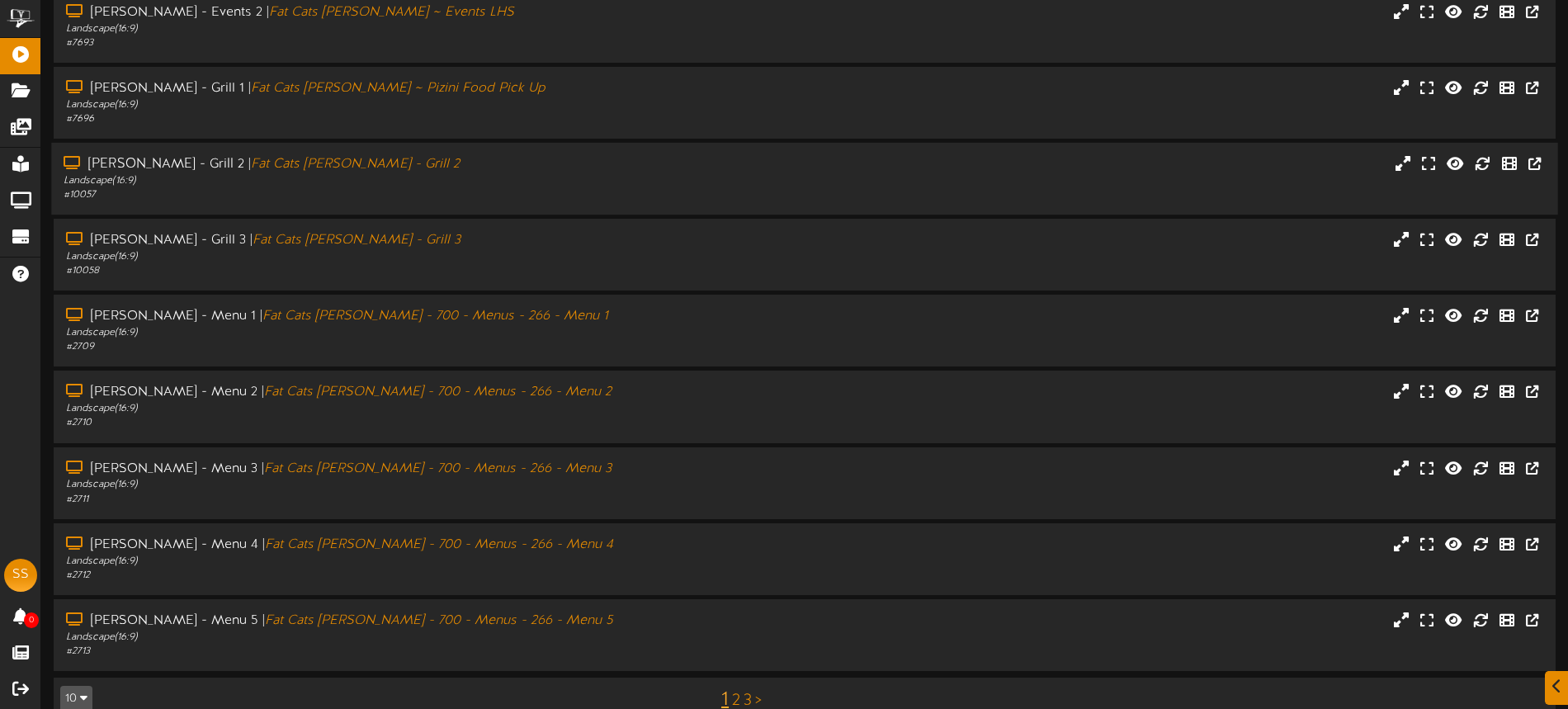
scroll to position [213, 0]
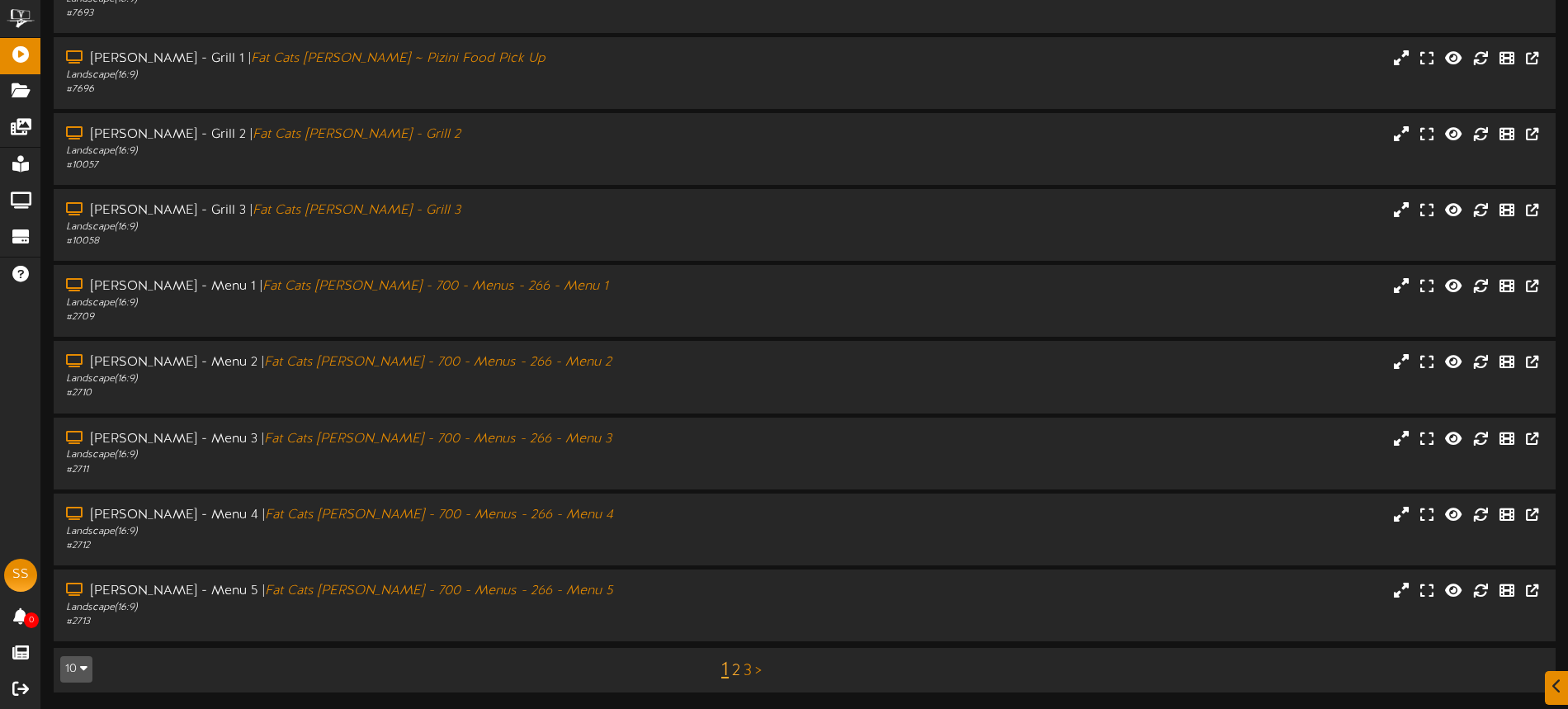
click at [737, 672] on link "2" at bounding box center [736, 670] width 9 height 18
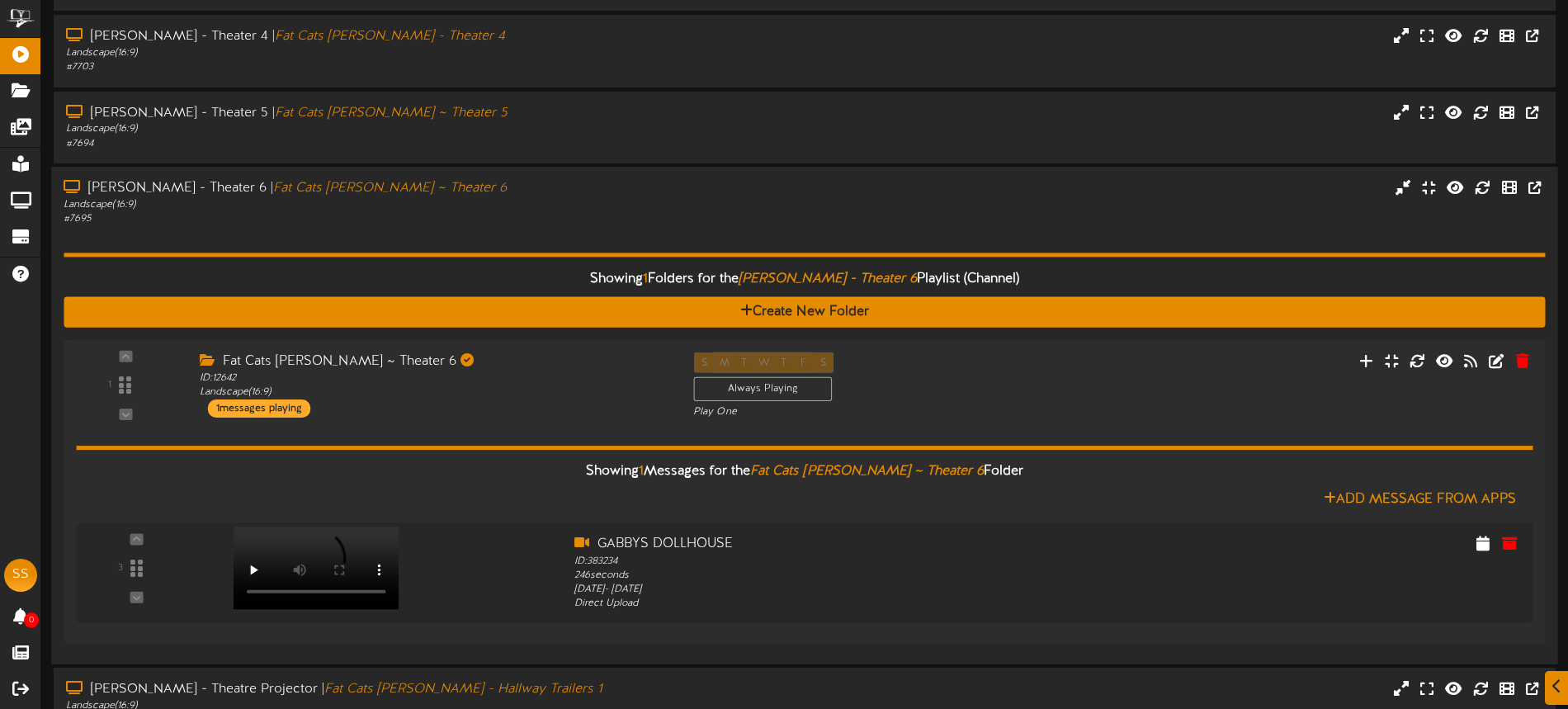
scroll to position [637, 0]
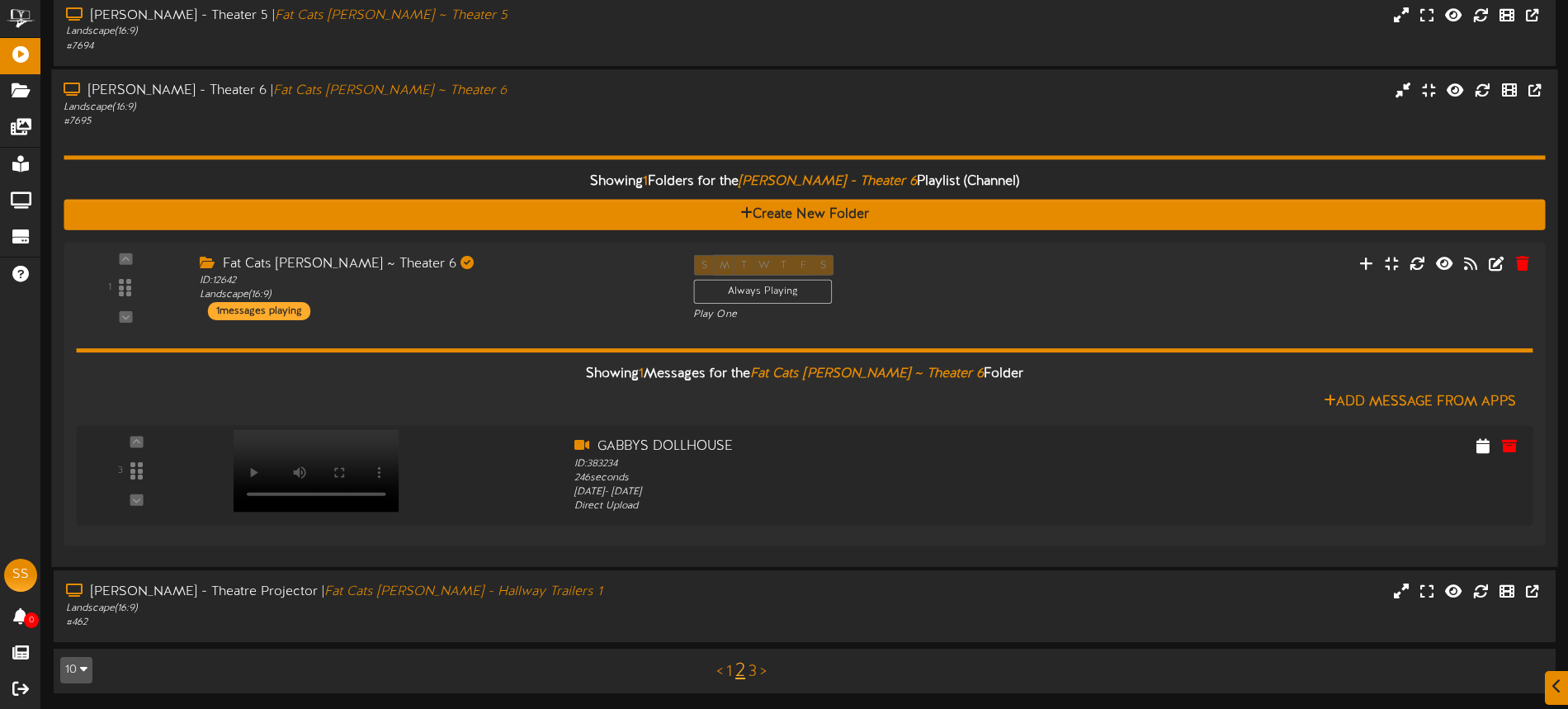
click at [535, 121] on div "# 7695" at bounding box center [365, 122] width 603 height 14
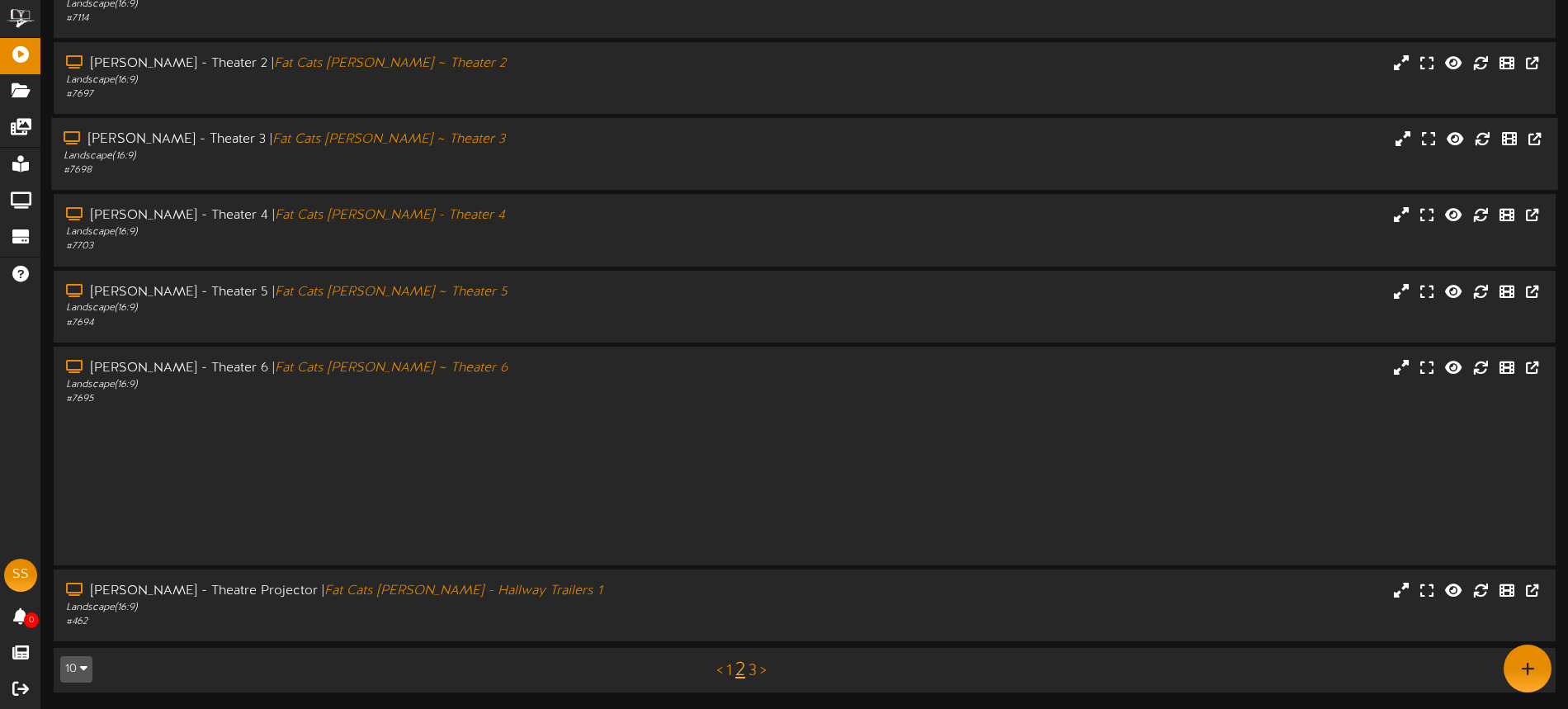
scroll to position [213, 0]
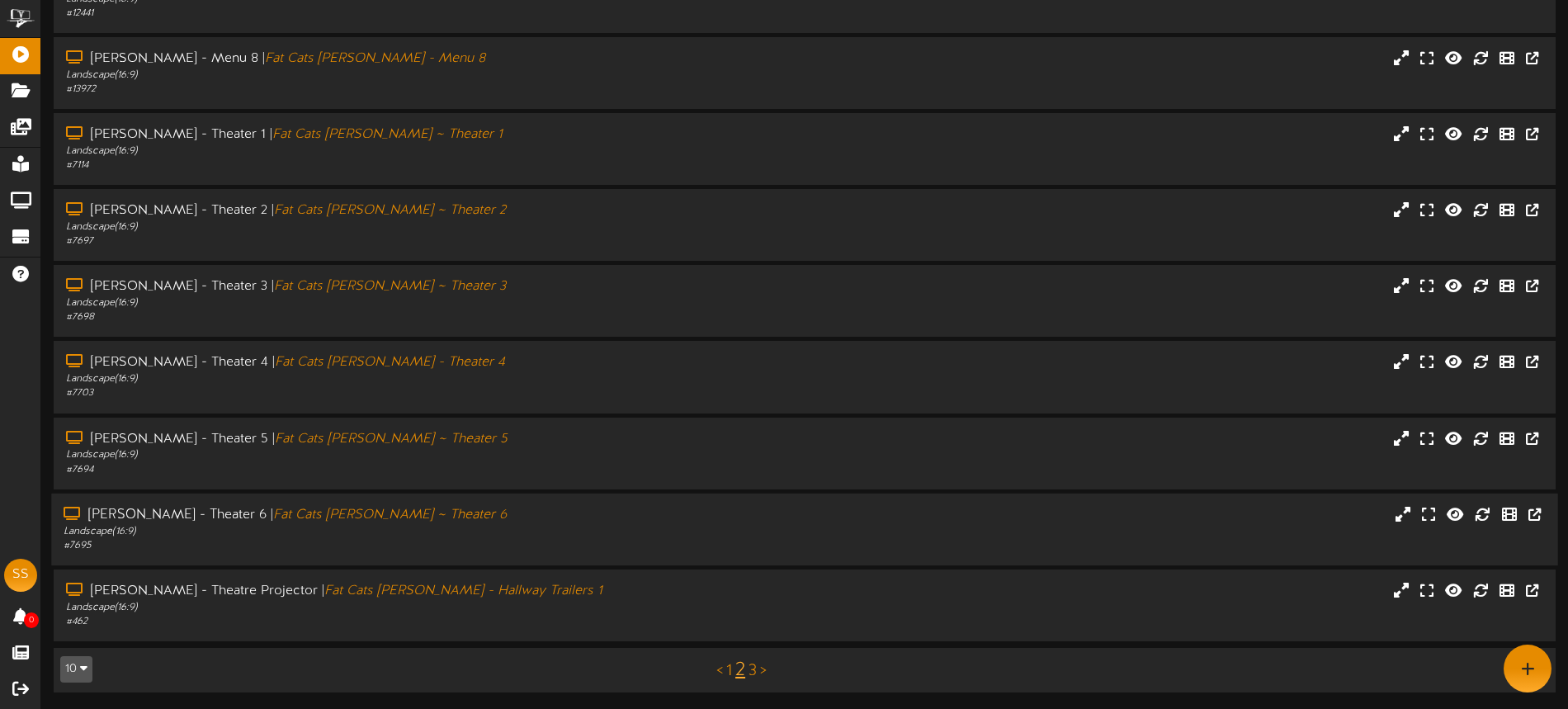
click at [526, 522] on div "Gilbert - Theater 6 | Fat Cats Gilbert ~ Theater 6" at bounding box center [365, 516] width 603 height 19
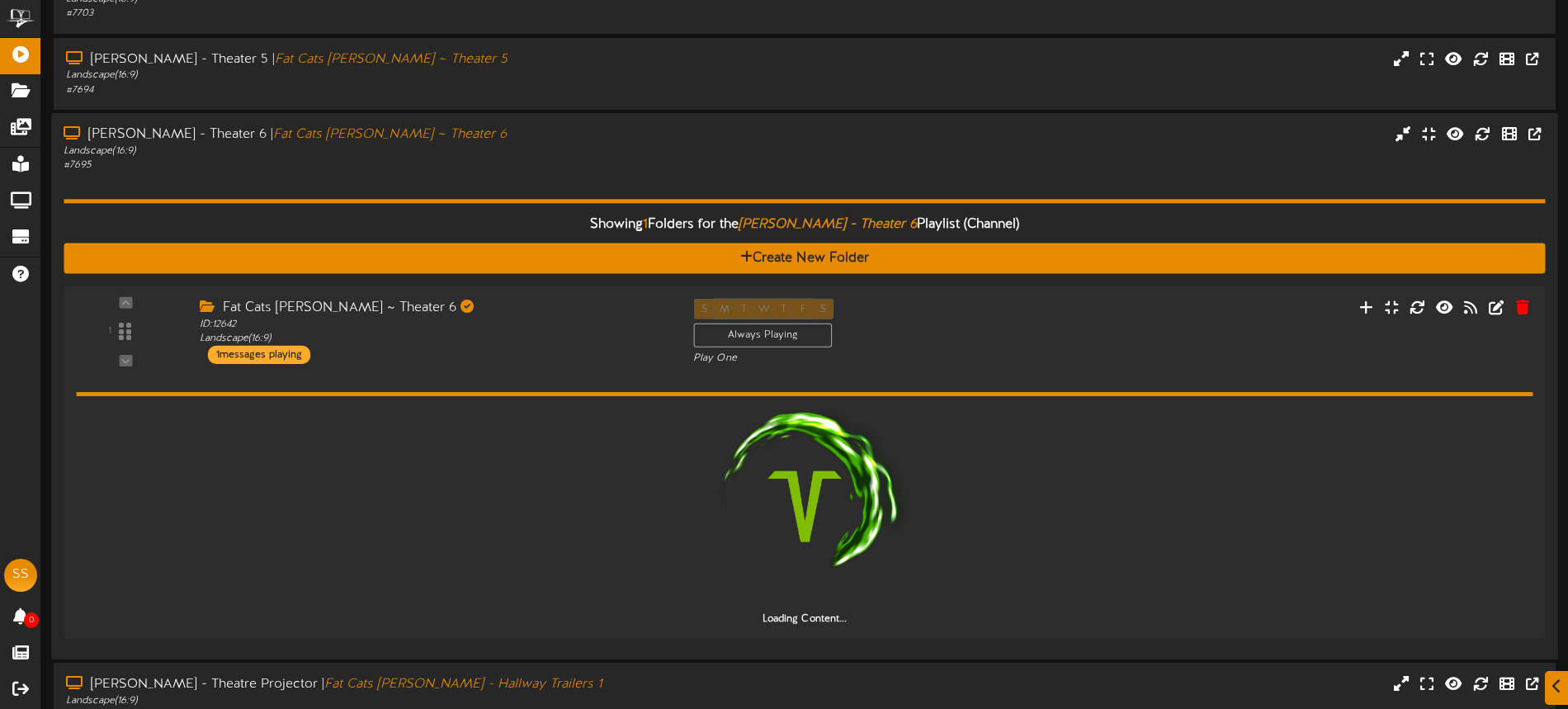
scroll to position [687, 0]
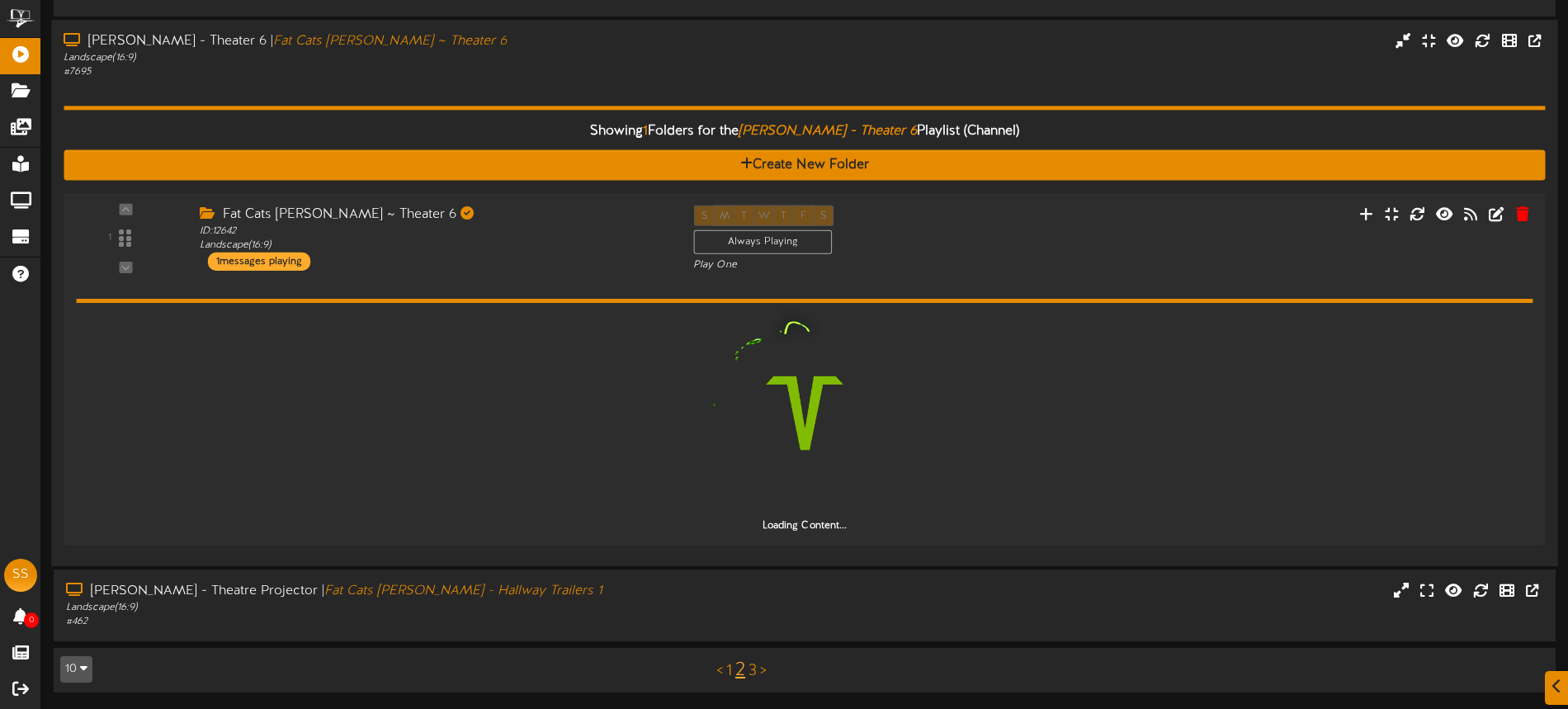
click at [478, 94] on div "Showing 1 Folders for the Gilbert - Theater 6 Playlist (Channel) Create New Fol…" at bounding box center [804, 316] width 1482 height 474
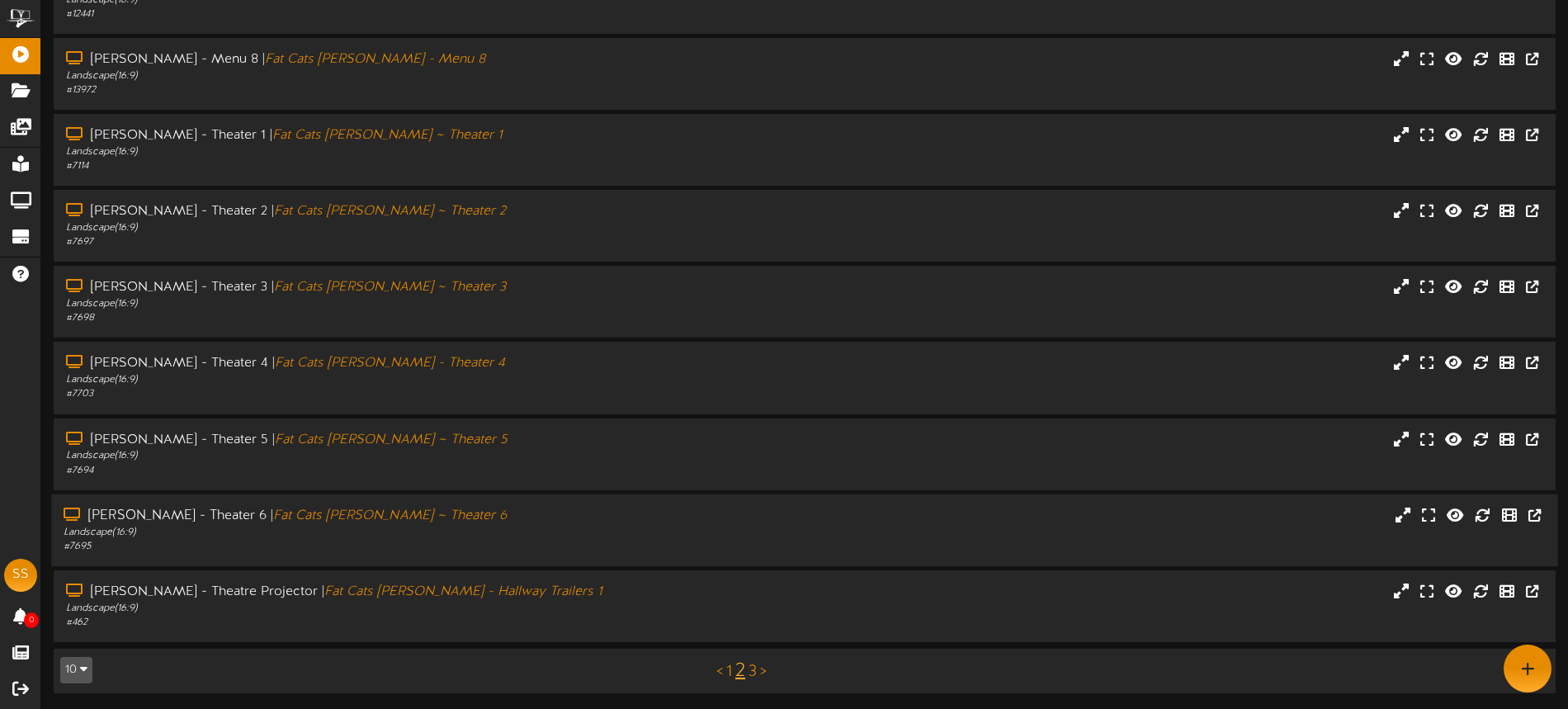
scroll to position [0, 0]
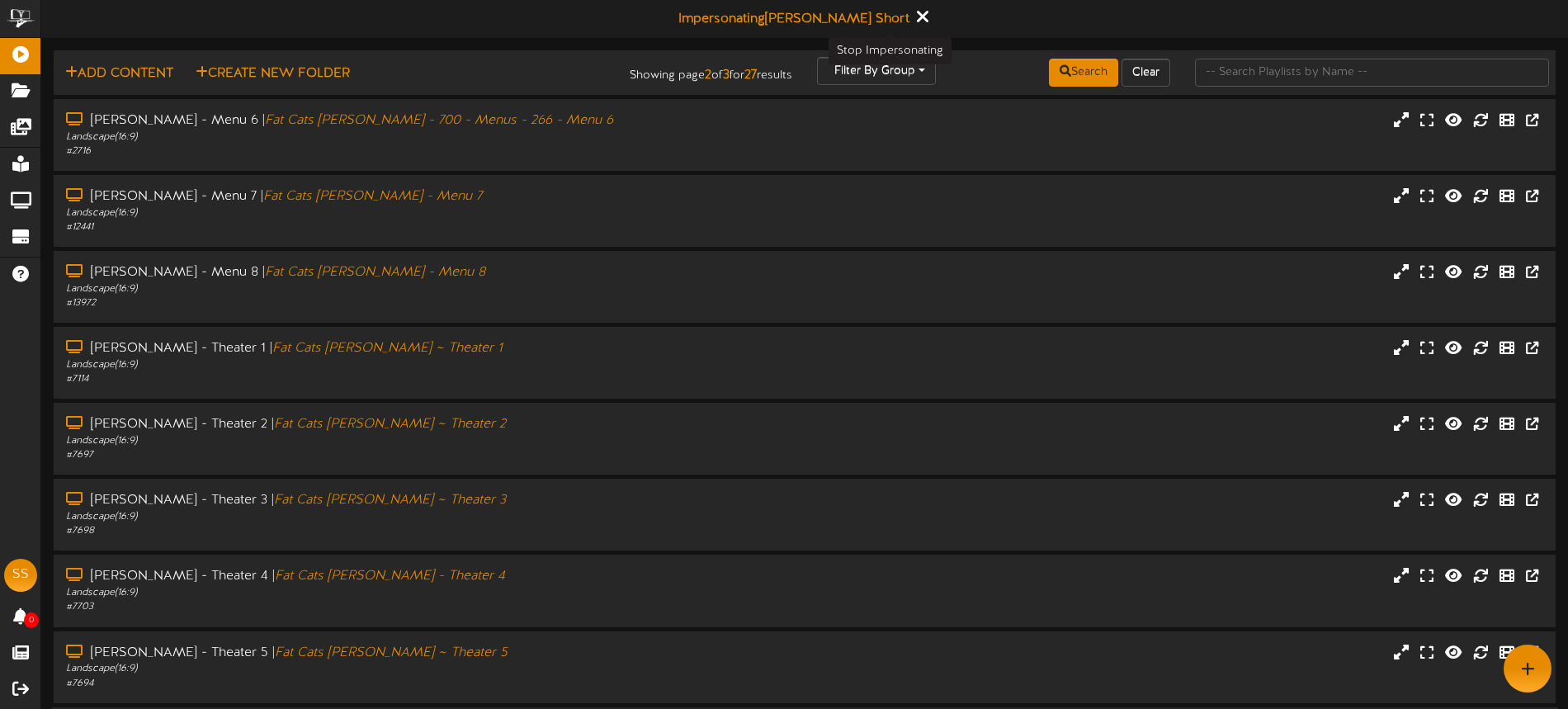
click at [912, 19] on button at bounding box center [923, 19] width 21 height 26
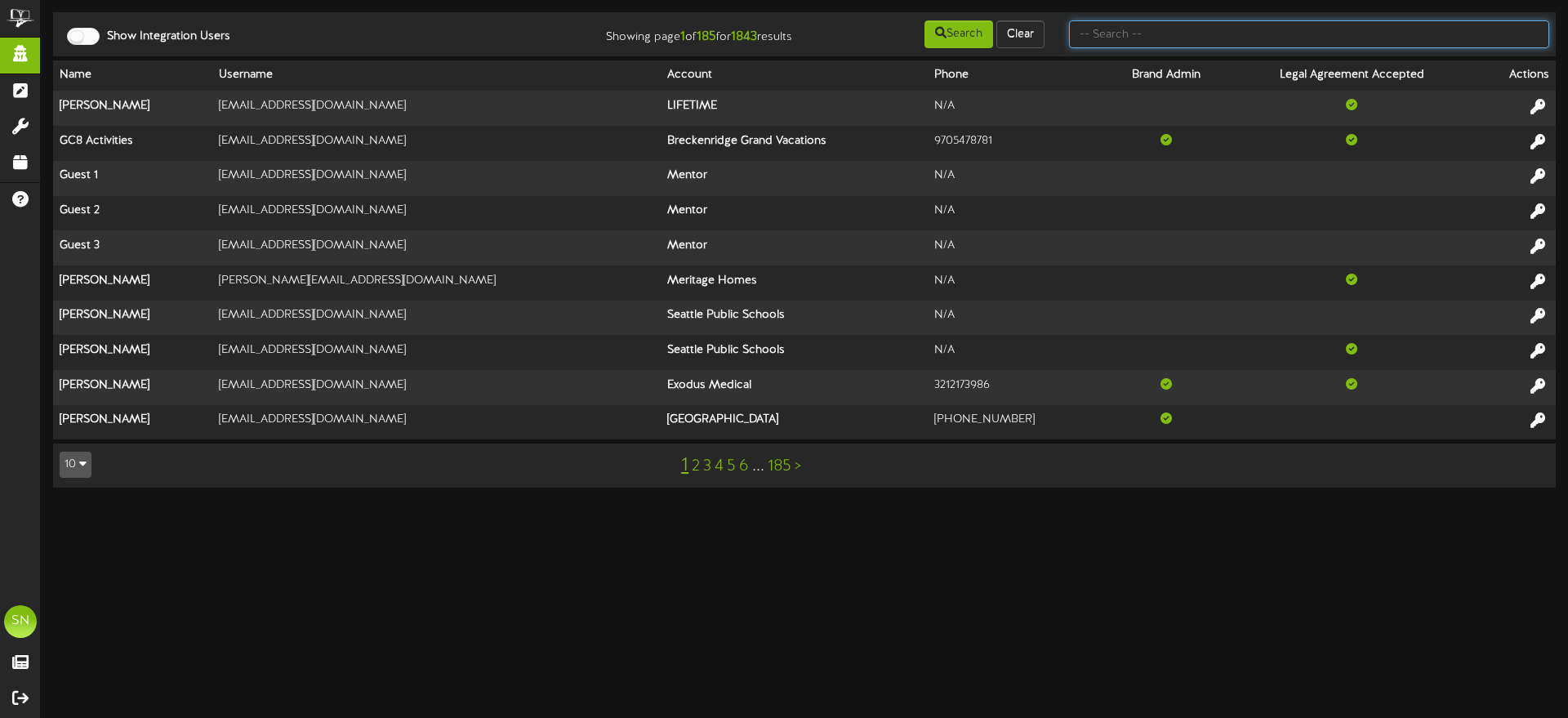
click at [1121, 32] on input "text" at bounding box center [1310, 34] width 480 height 27
type input "[PERSON_NAME]"
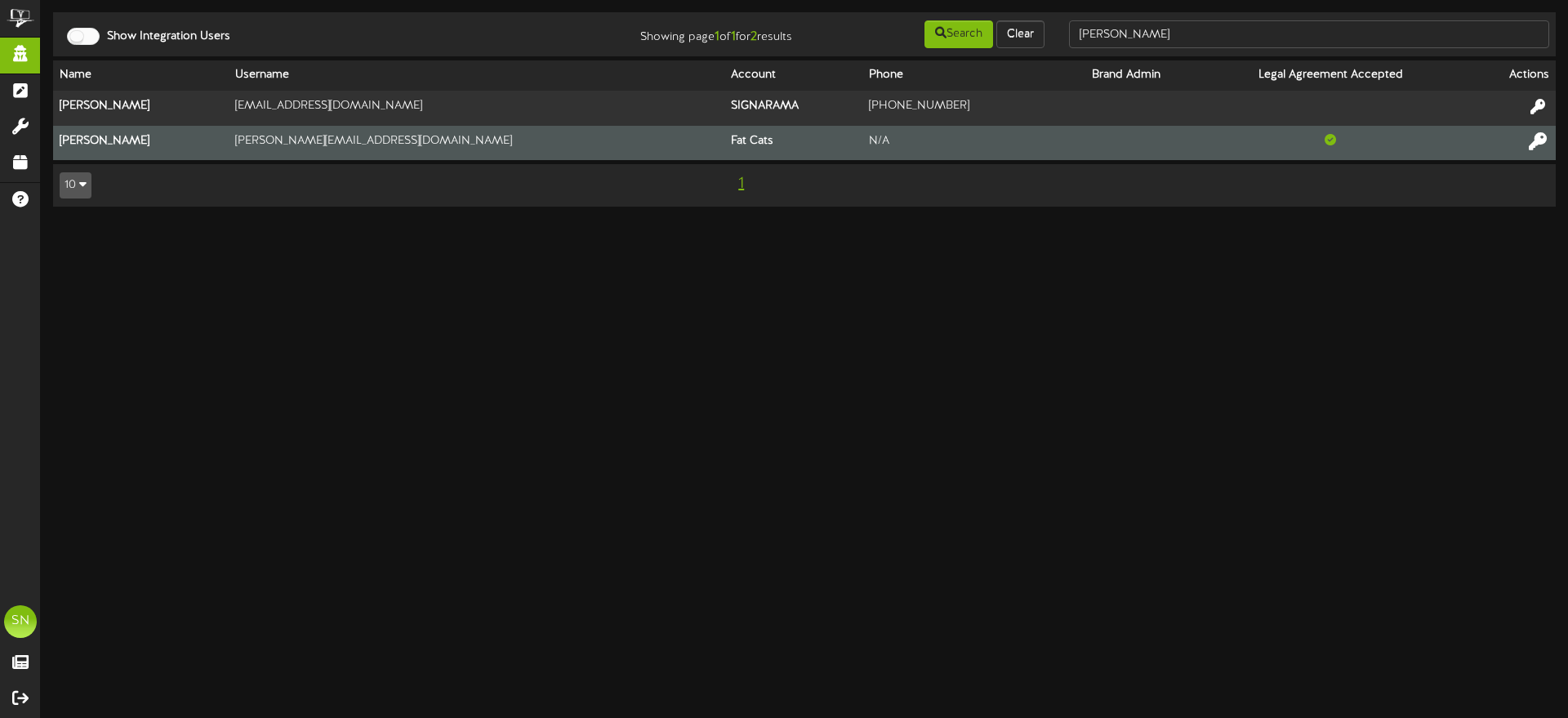
click at [1537, 138] on icon at bounding box center [1538, 140] width 18 height 18
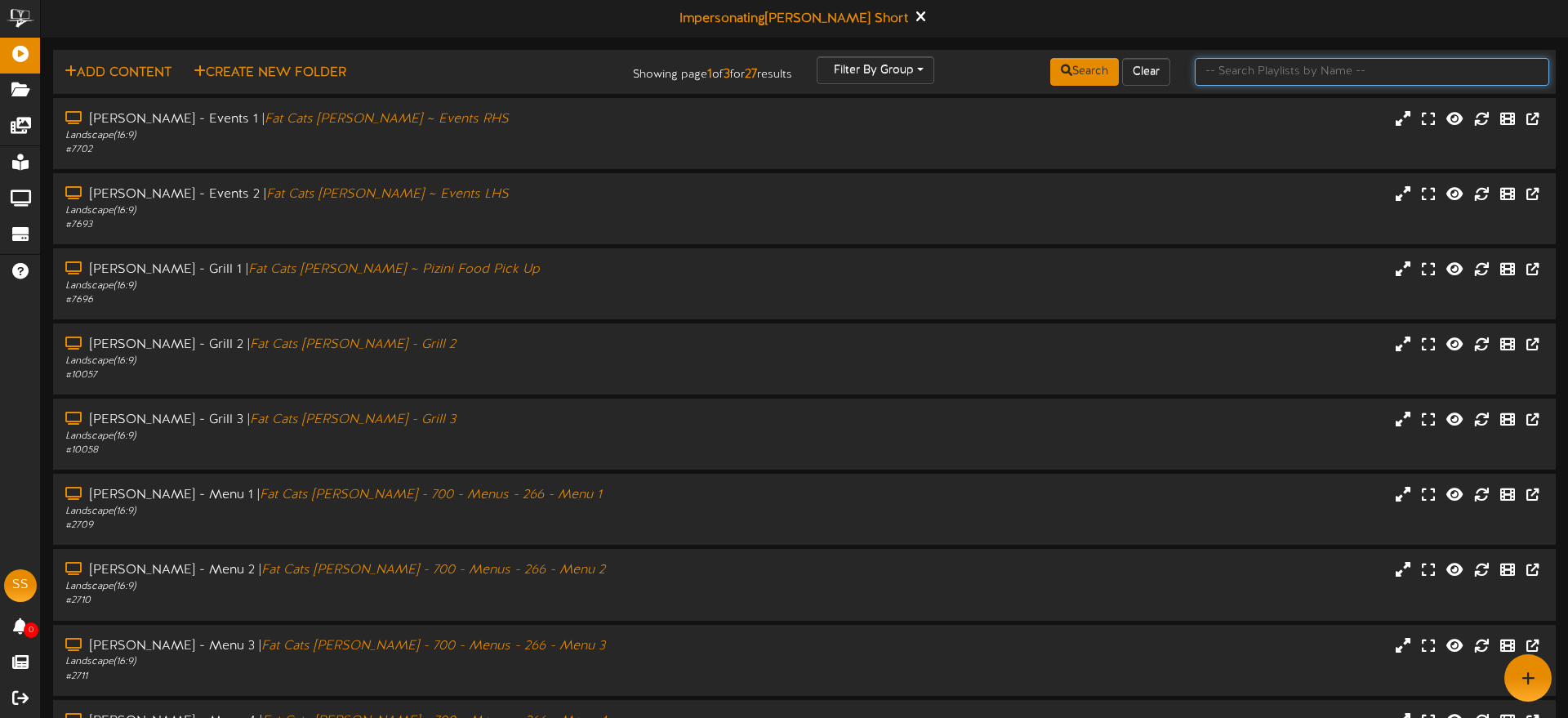
click at [1259, 68] on input "text" at bounding box center [1372, 72] width 355 height 27
type input "theater"
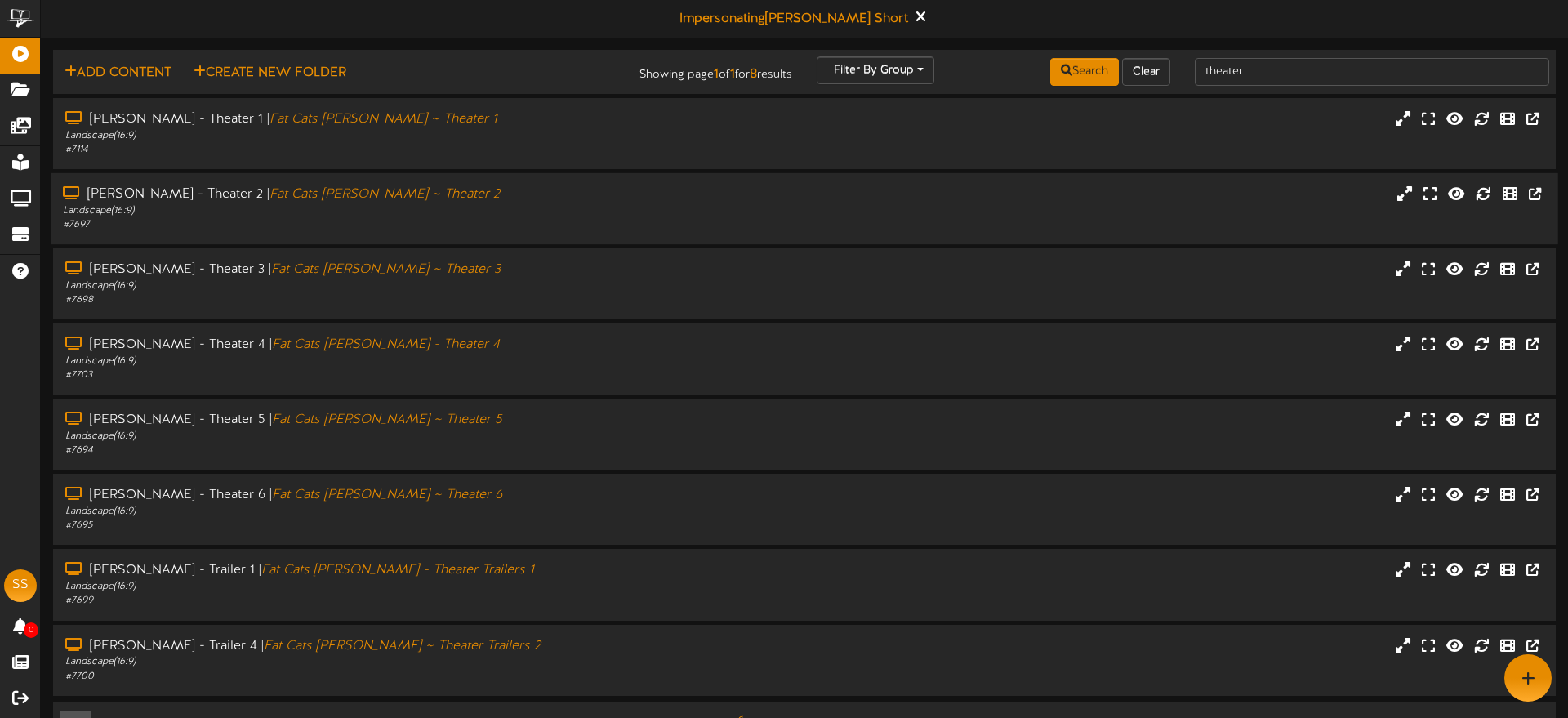
scroll to position [44, 0]
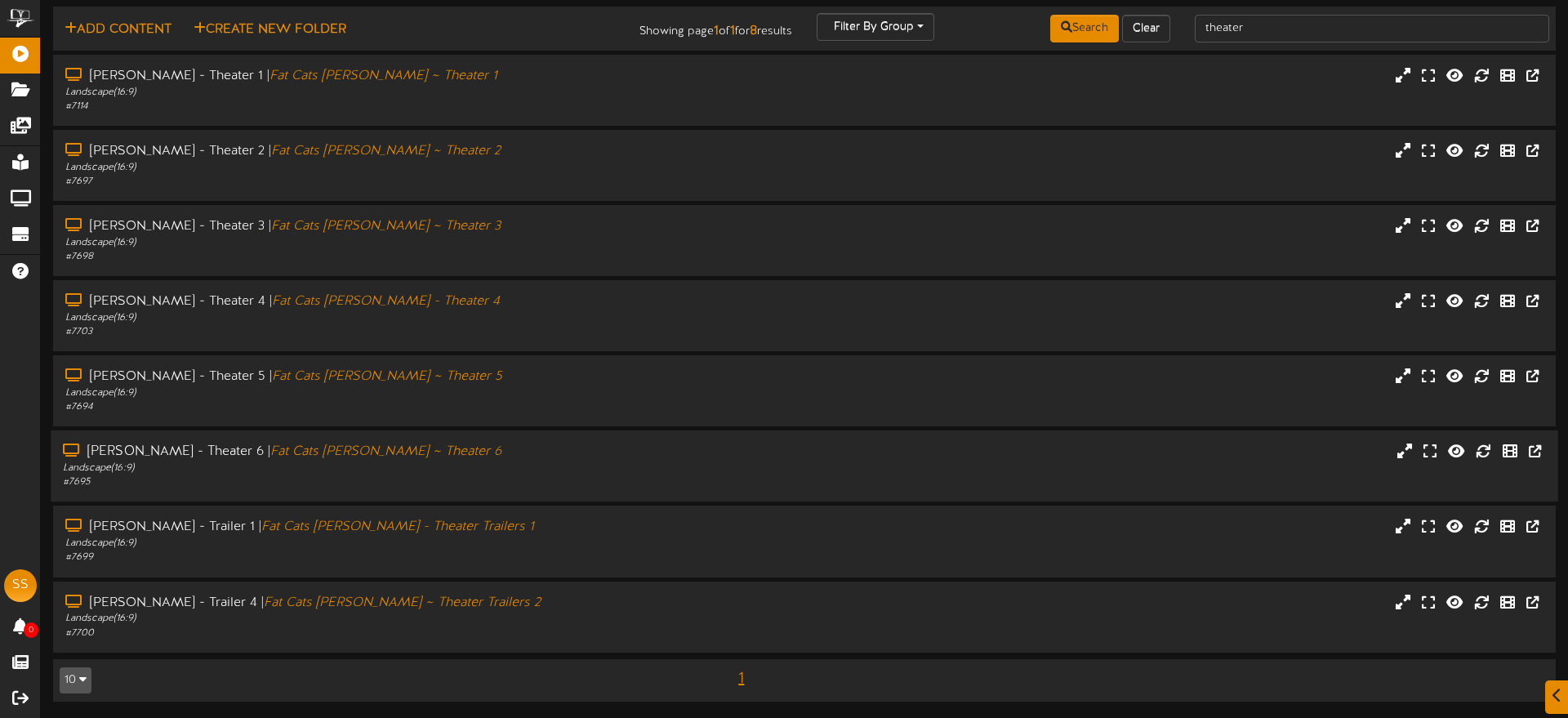
click at [434, 455] on div "Gilbert - Theater 6 | Fat Cats Gilbert ~ Theater 6" at bounding box center [365, 452] width 604 height 19
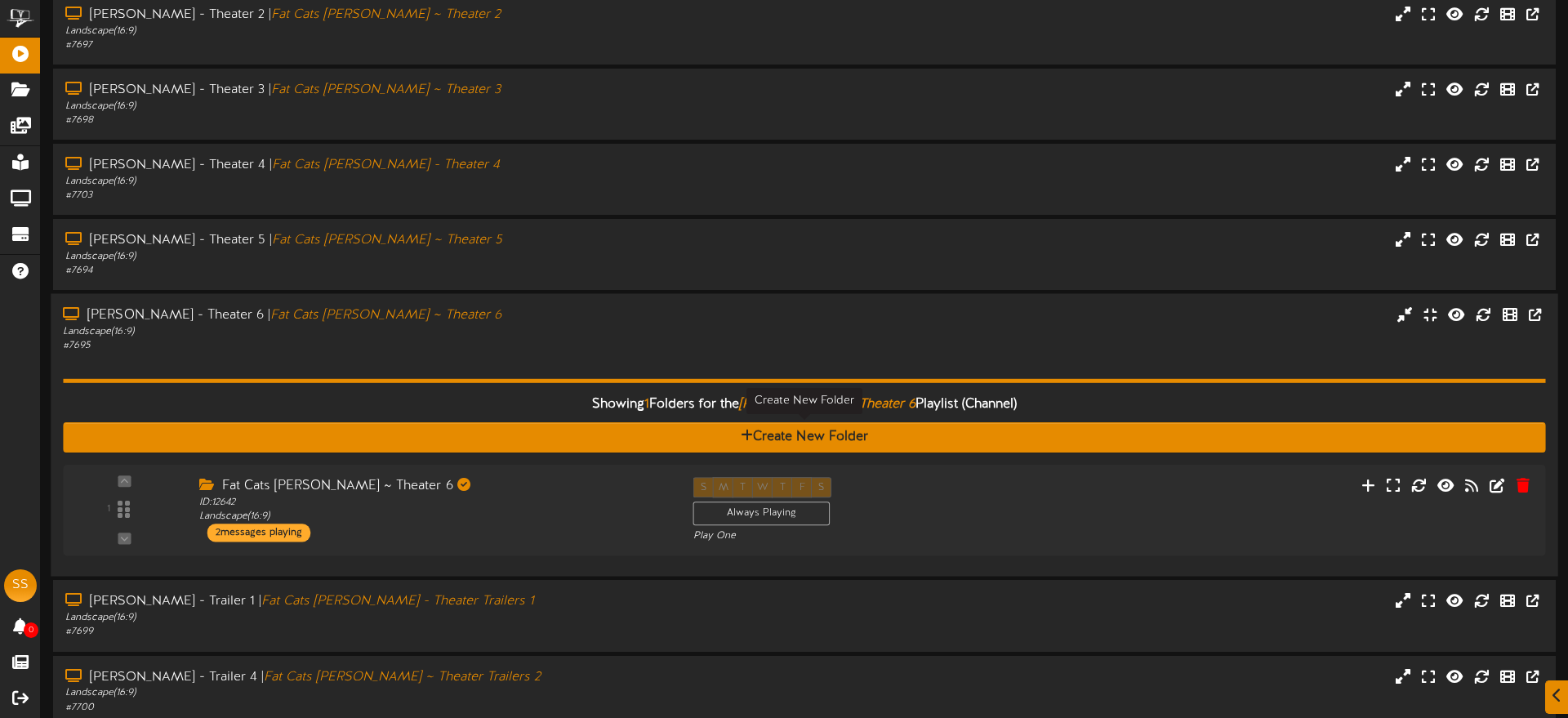
scroll to position [187, 0]
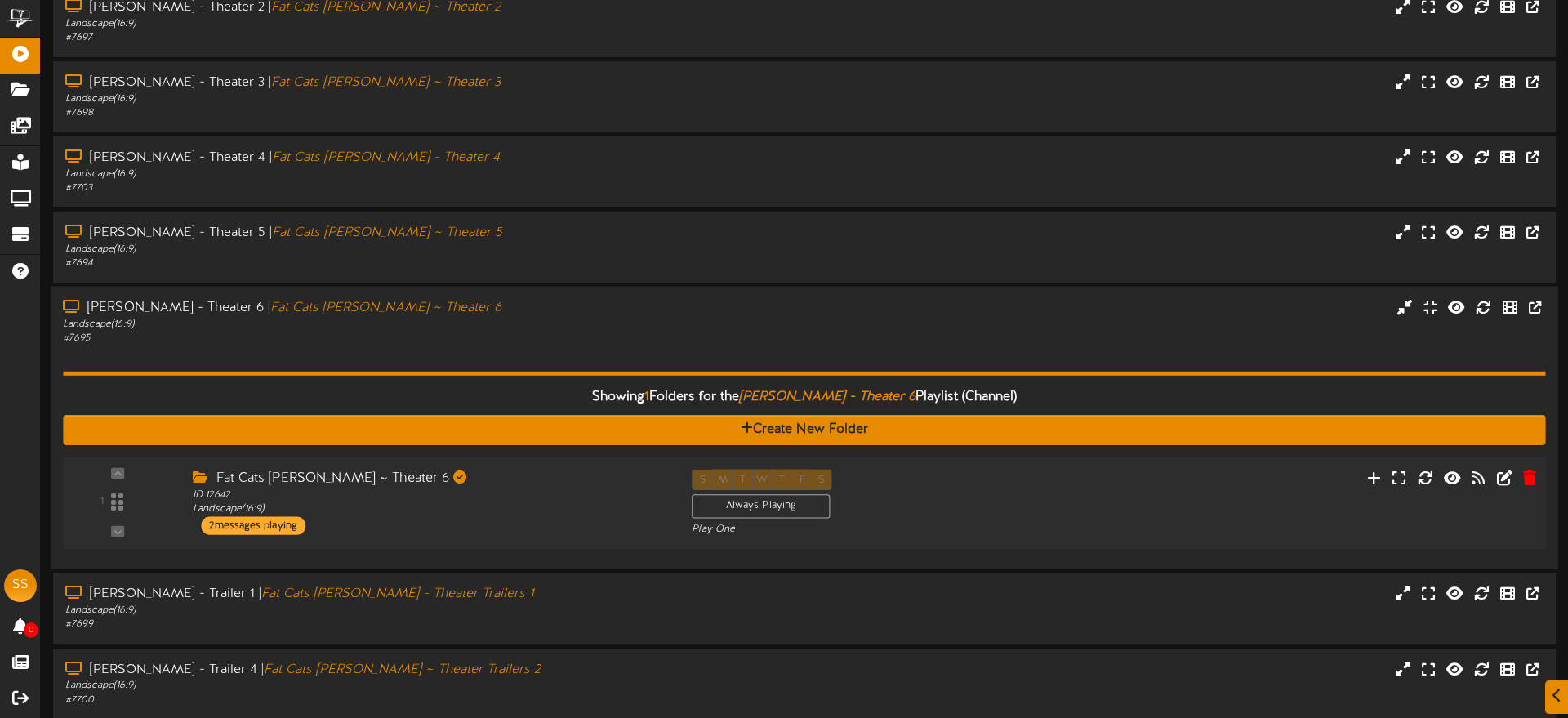
click at [538, 486] on div "Fat Cats Gilbert ~ Theater 6" at bounding box center [429, 479] width 475 height 19
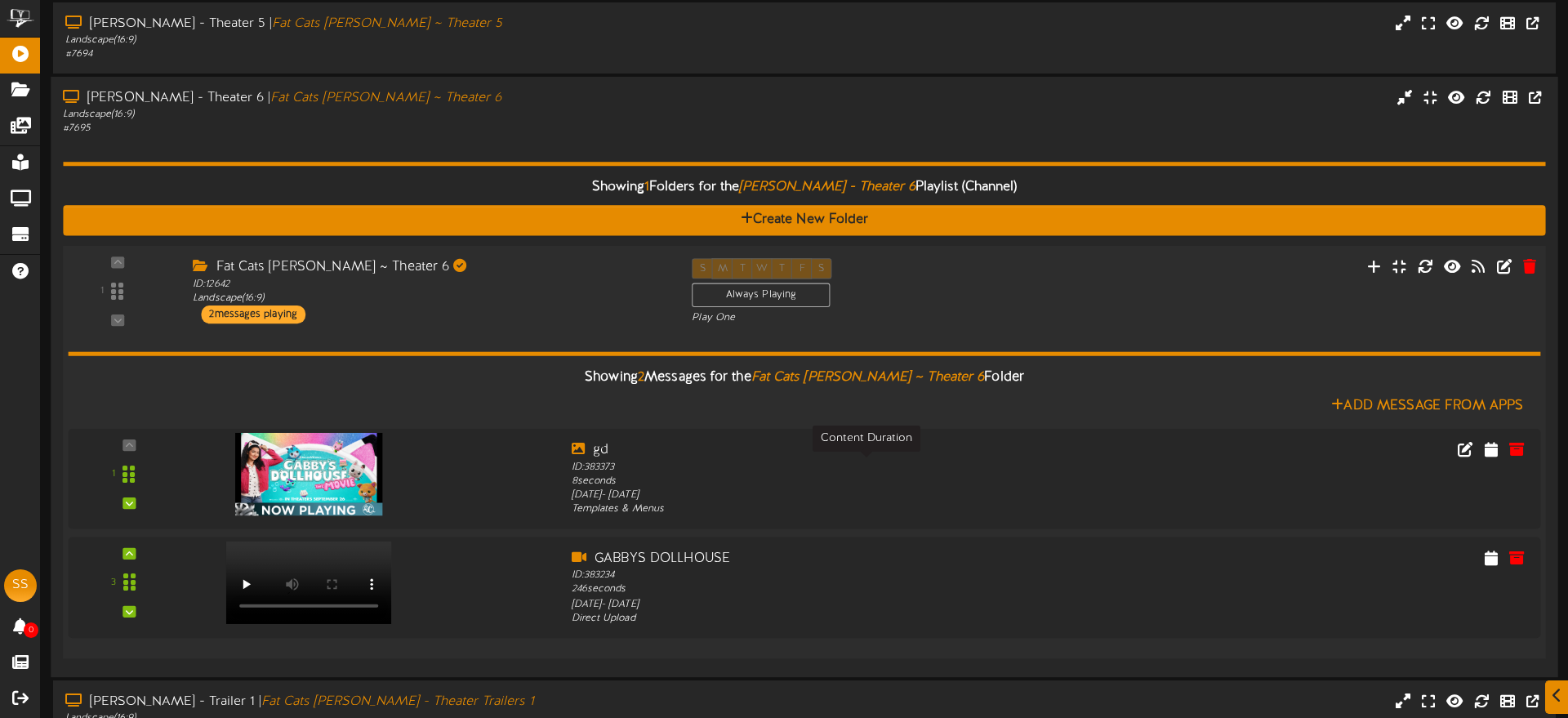
scroll to position [398, 0]
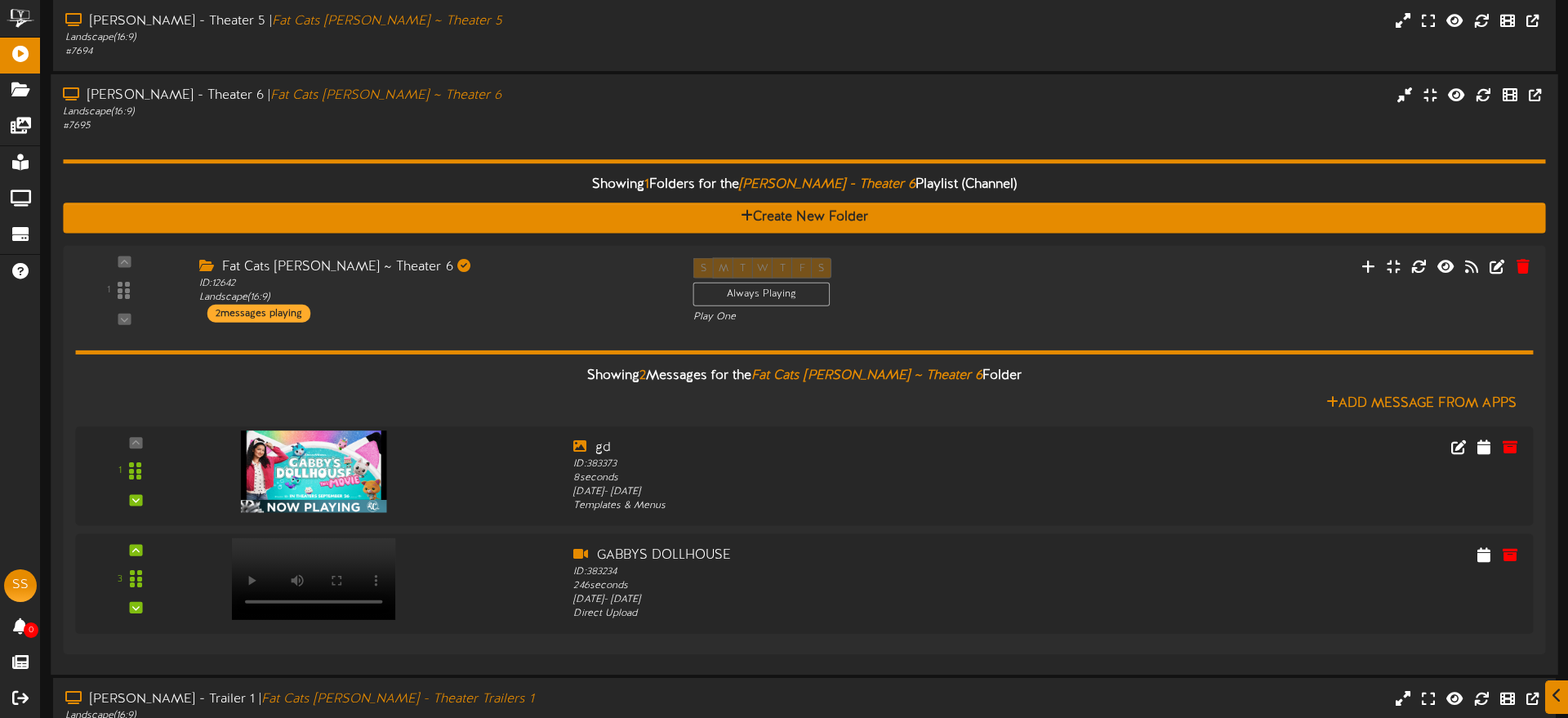
click at [484, 146] on div "Showing 1 Folders for the Gilbert - Theater 6 Playlist (Channel) Create New Fol…" at bounding box center [805, 398] width 1483 height 528
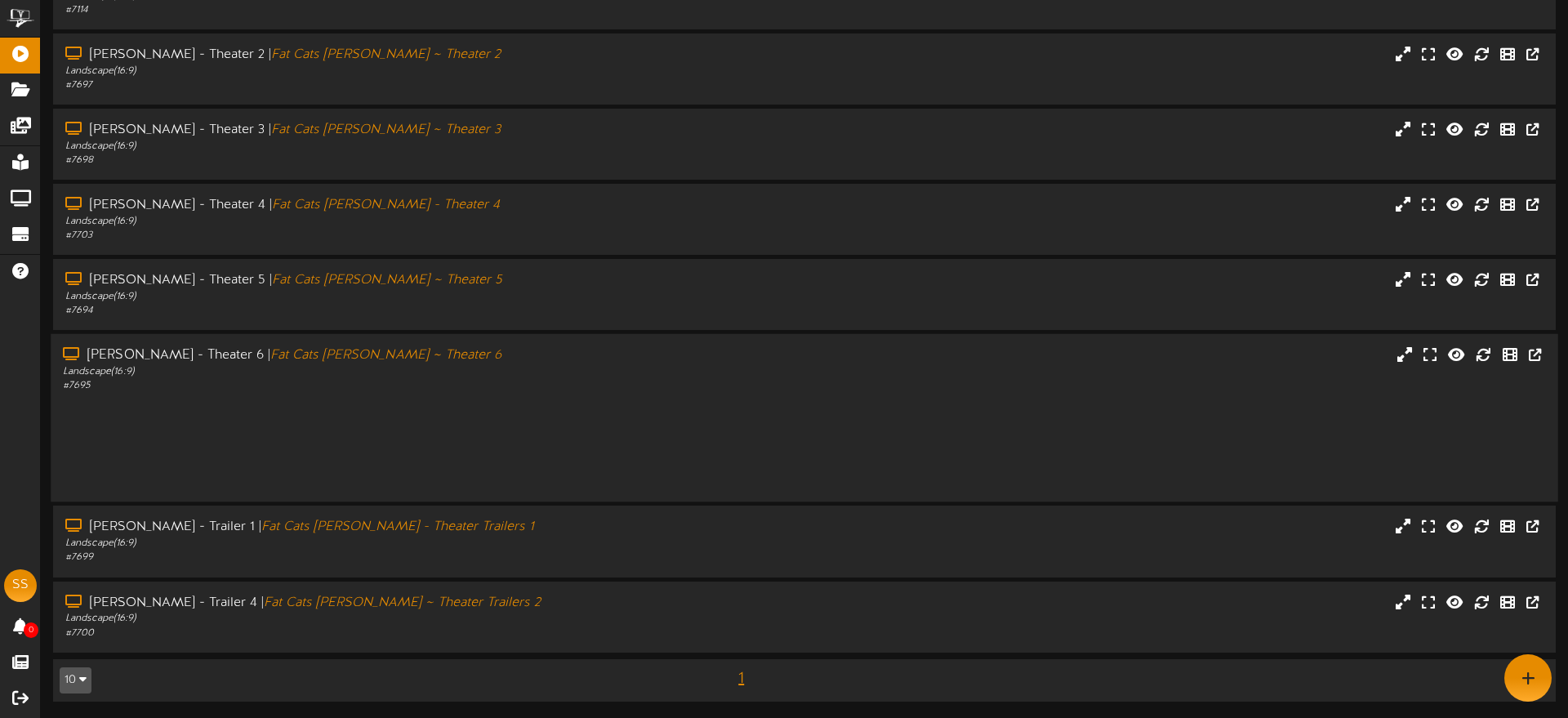
scroll to position [44, 0]
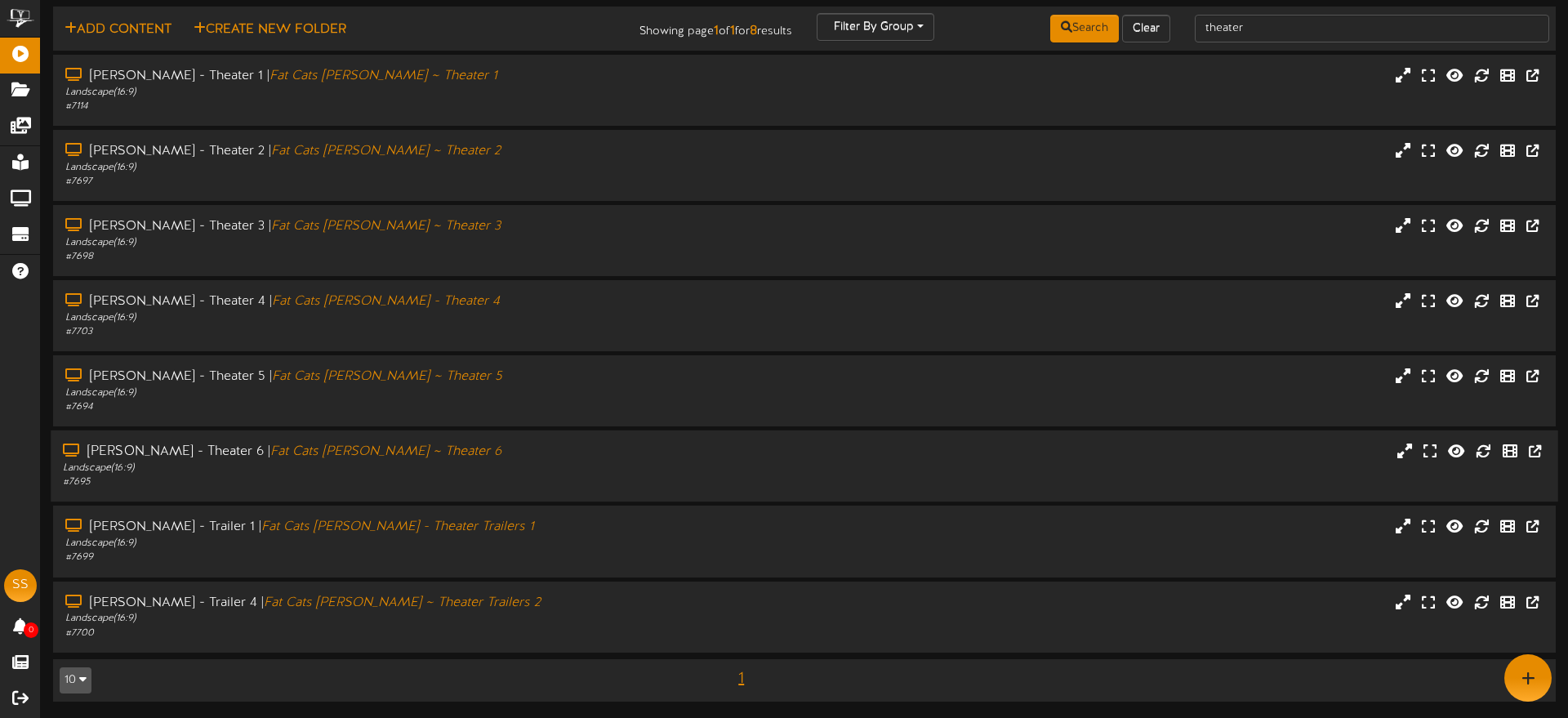
click at [454, 464] on div "Landscape ( 16:9 )" at bounding box center [365, 468] width 604 height 14
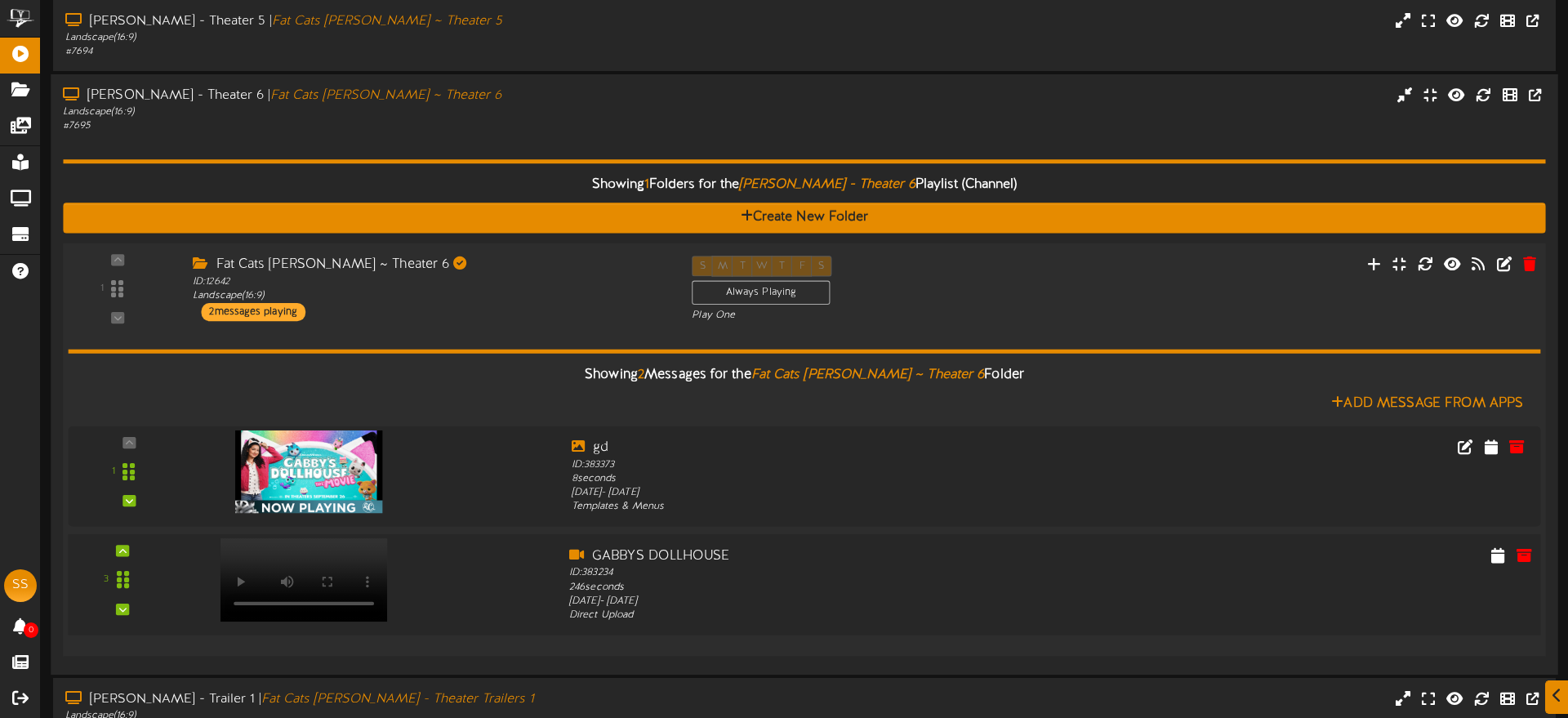
scroll to position [394, 0]
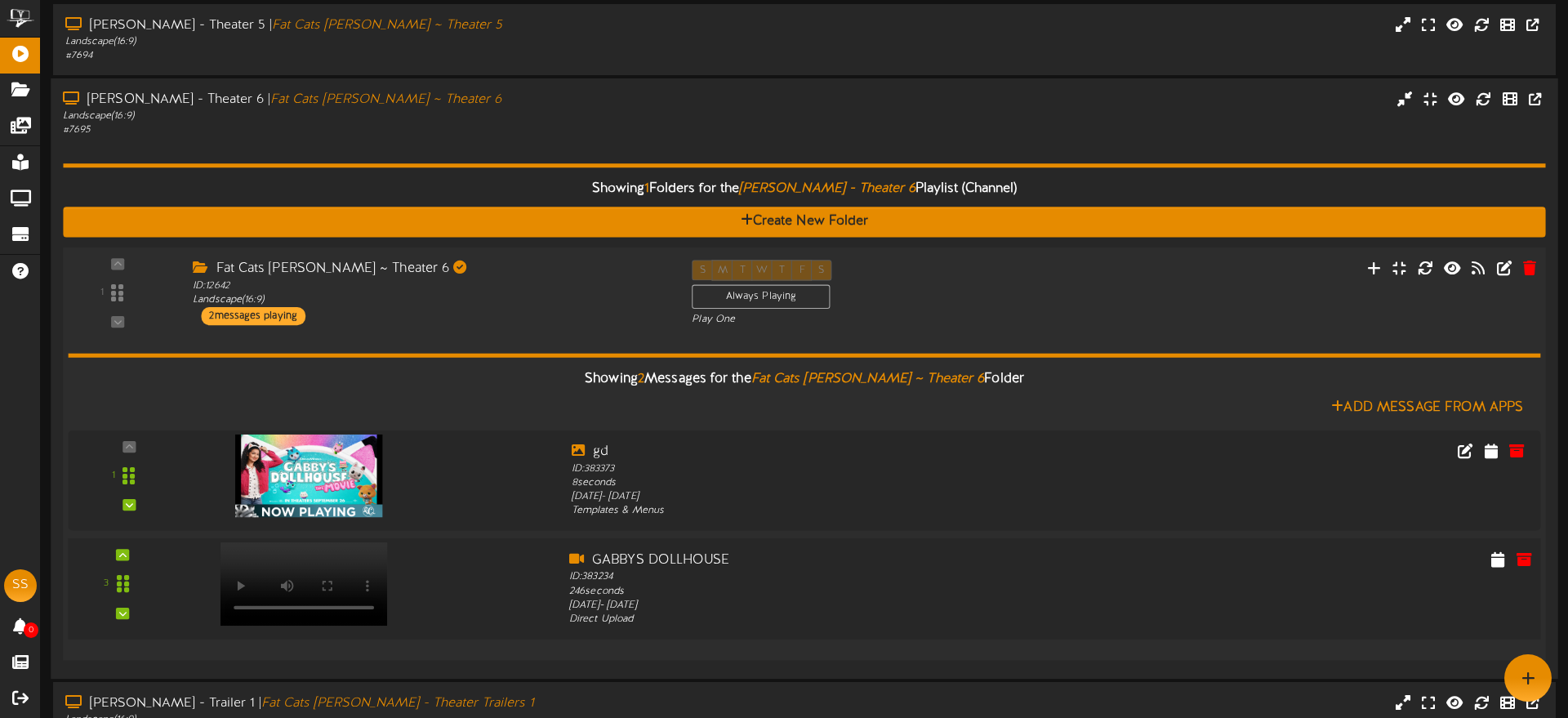
click at [314, 554] on video at bounding box center [304, 584] width 168 height 83
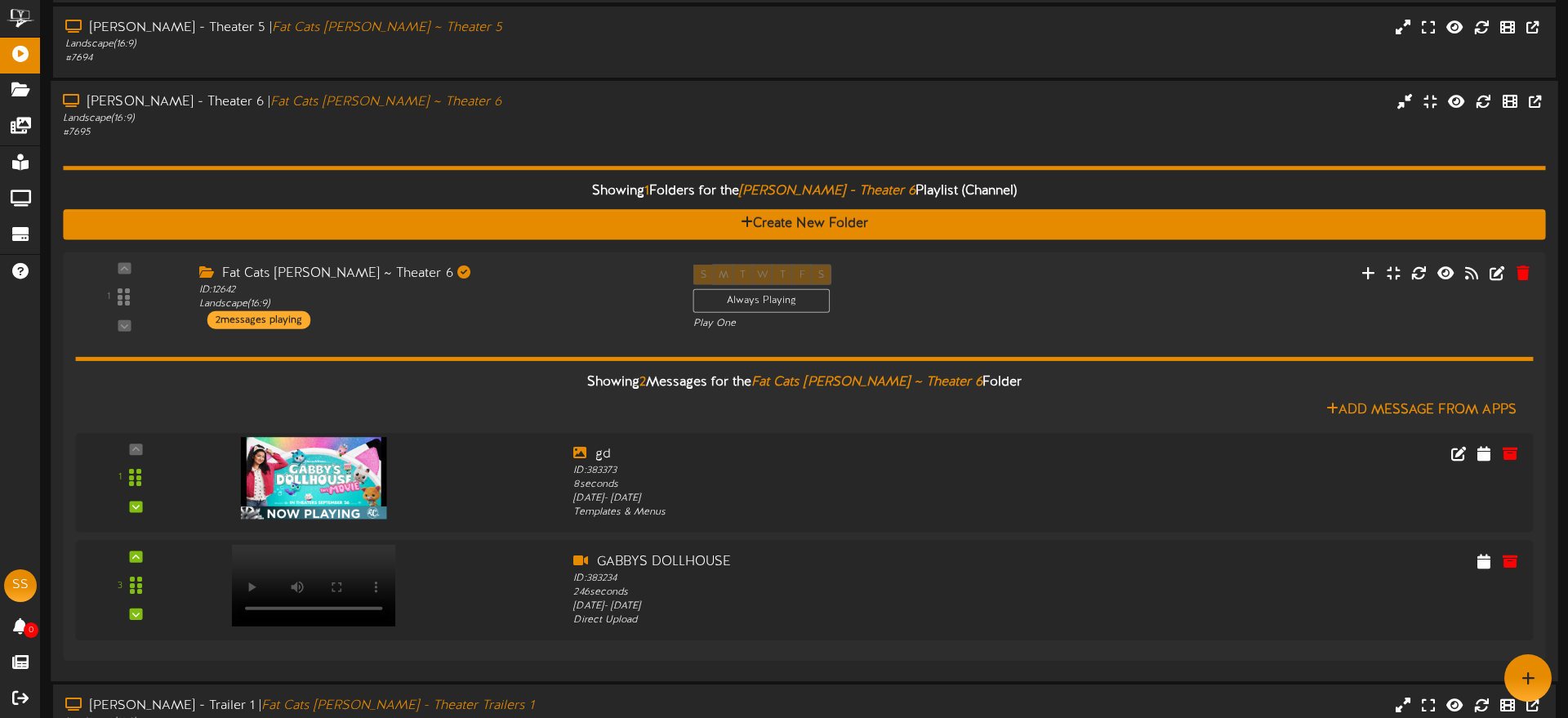
click at [442, 144] on div "Showing 1 Folders for the Gilbert - Theater 6 Playlist (Channel) Create New Fol…" at bounding box center [805, 404] width 1483 height 528
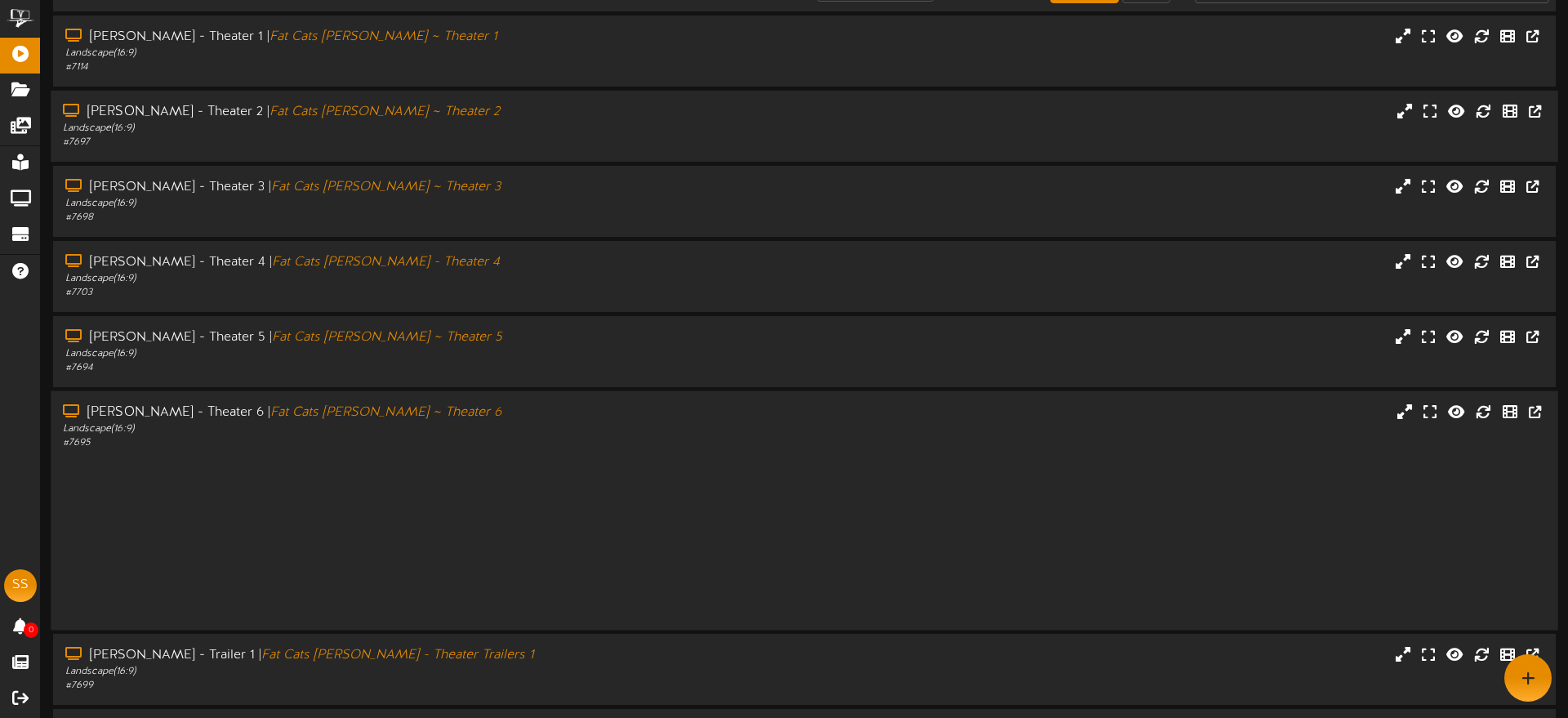
scroll to position [44, 0]
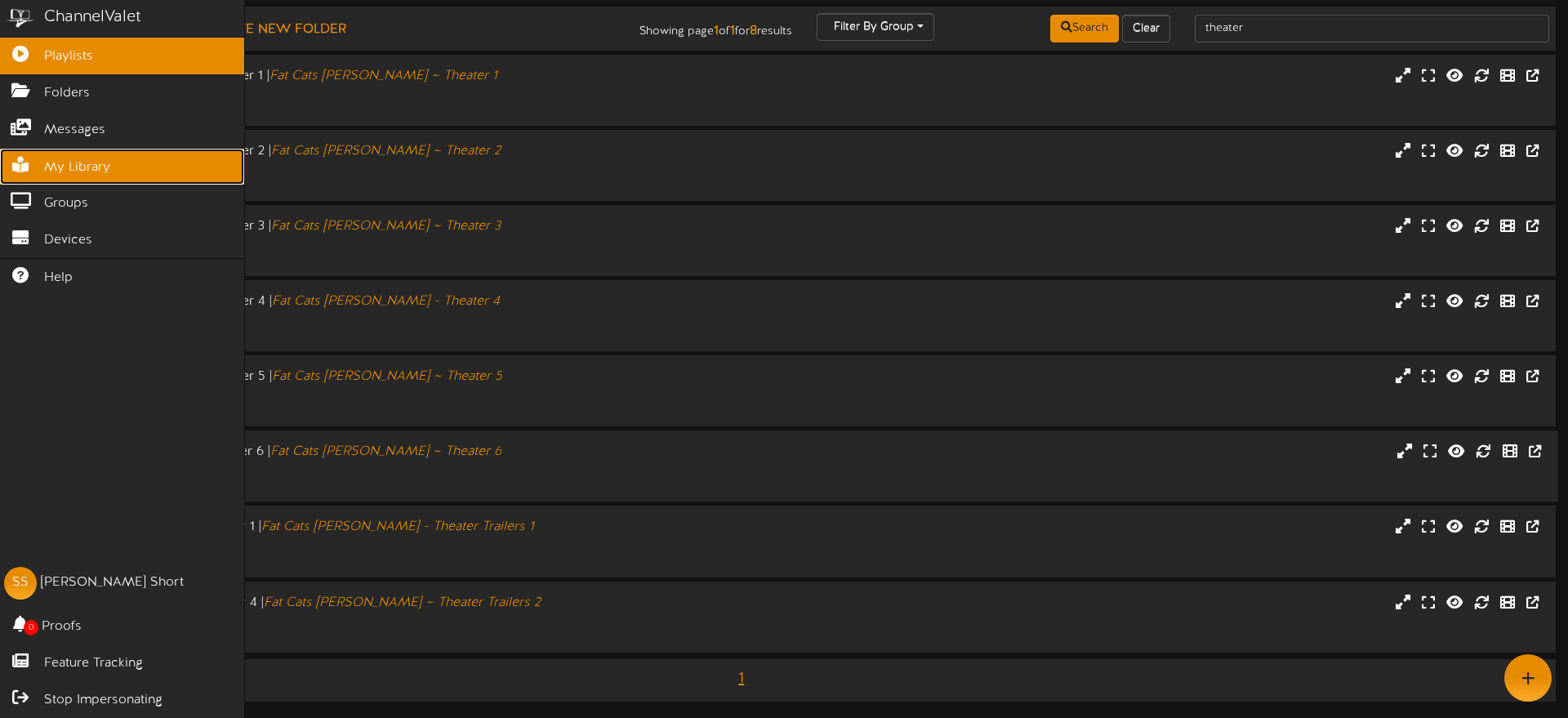
click at [69, 168] on span "My Library" at bounding box center [77, 168] width 66 height 19
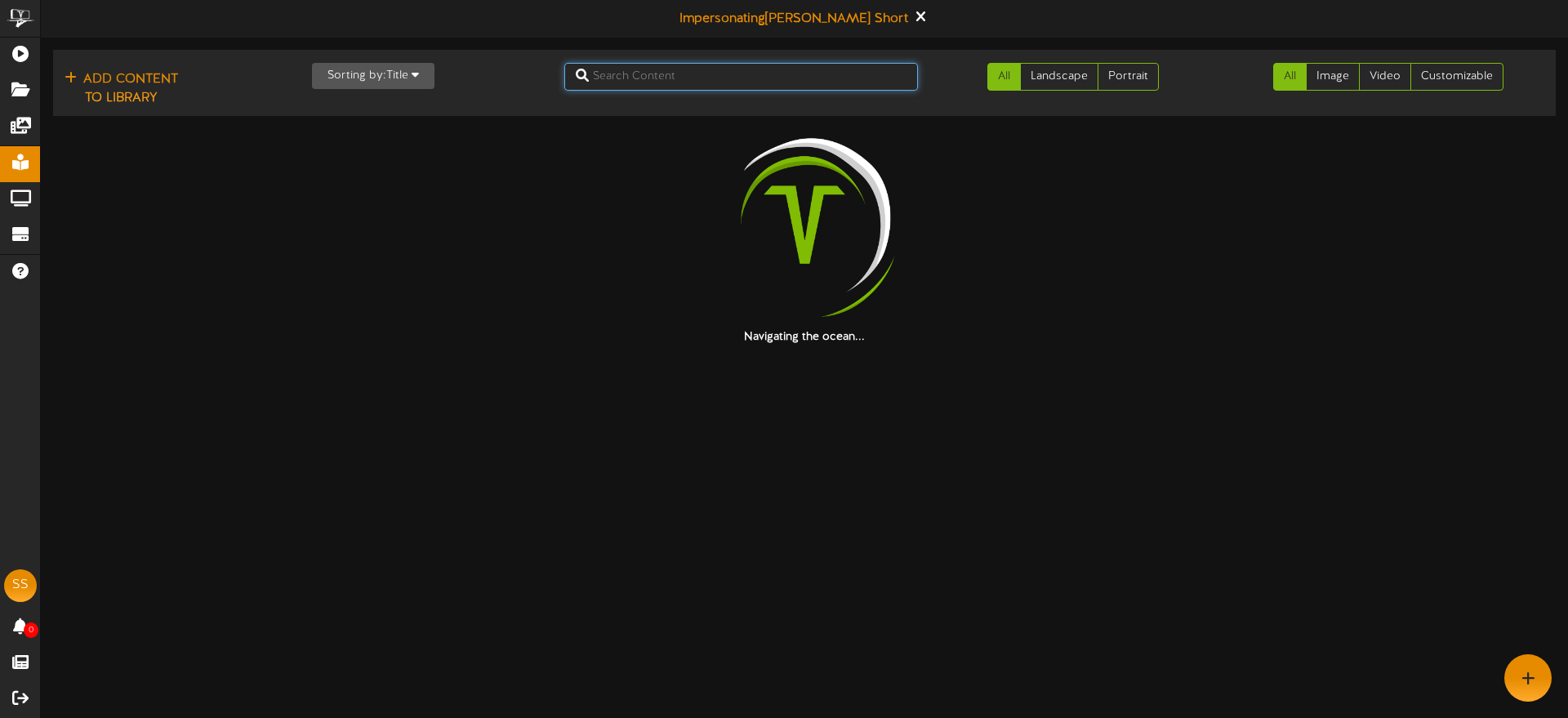
click at [705, 81] on input "text" at bounding box center [741, 77] width 355 height 27
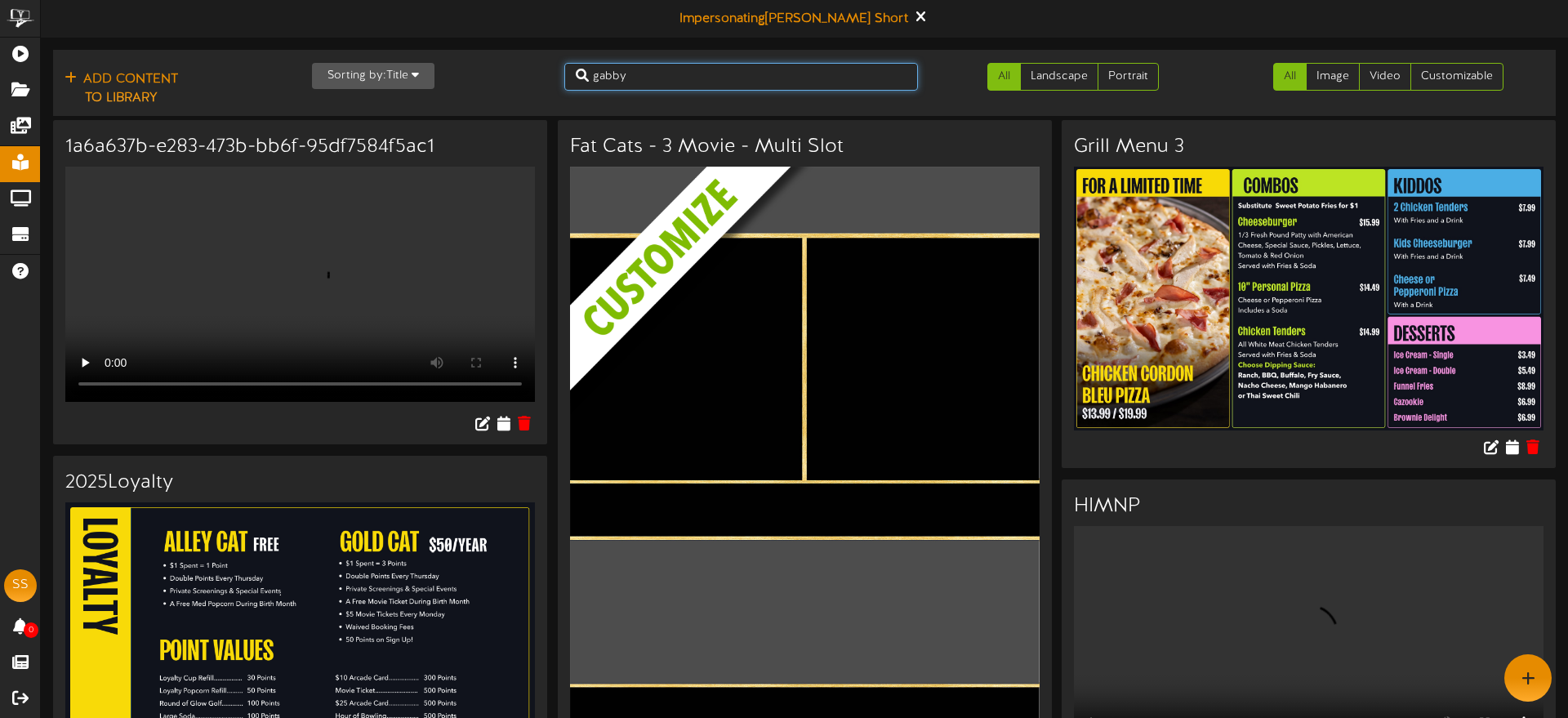
type input "gabby"
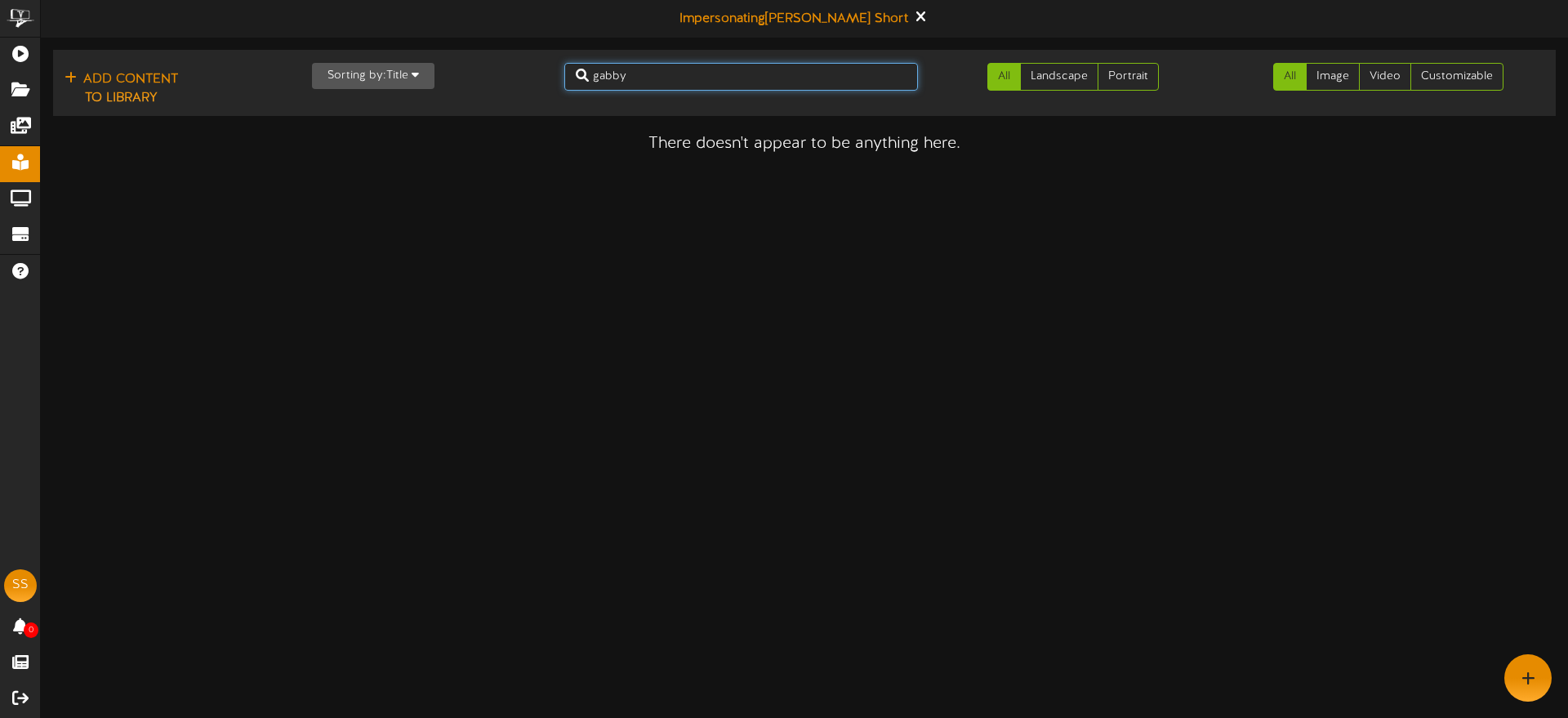
drag, startPoint x: 666, startPoint y: 79, endPoint x: 549, endPoint y: 72, distance: 117.2
click at [548, 72] on div "Add Content to Library Sorting by: Title Newest Oldest Title gabby All Landscap…" at bounding box center [804, 83] width 1514 height 54
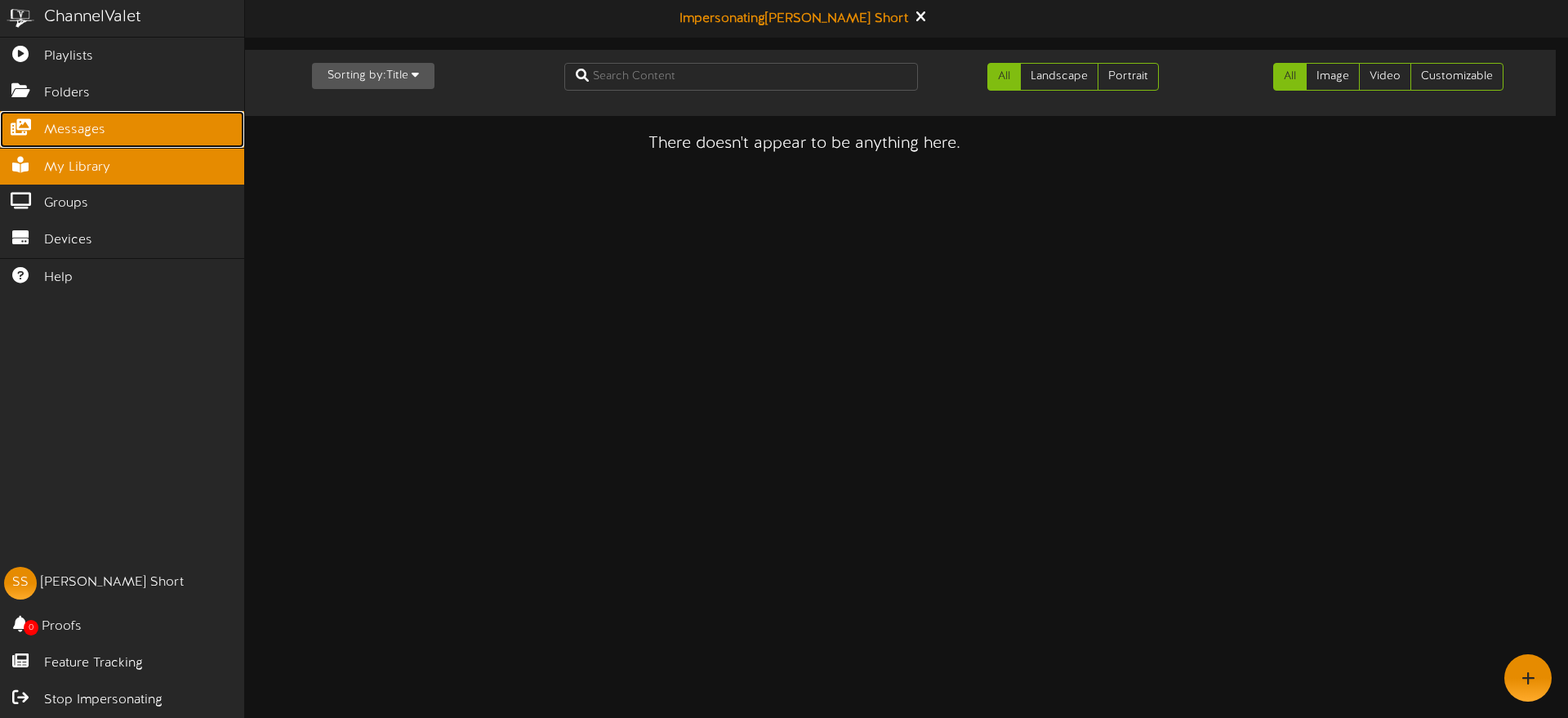
click at [44, 132] on span "Messages" at bounding box center [75, 130] width 62 height 19
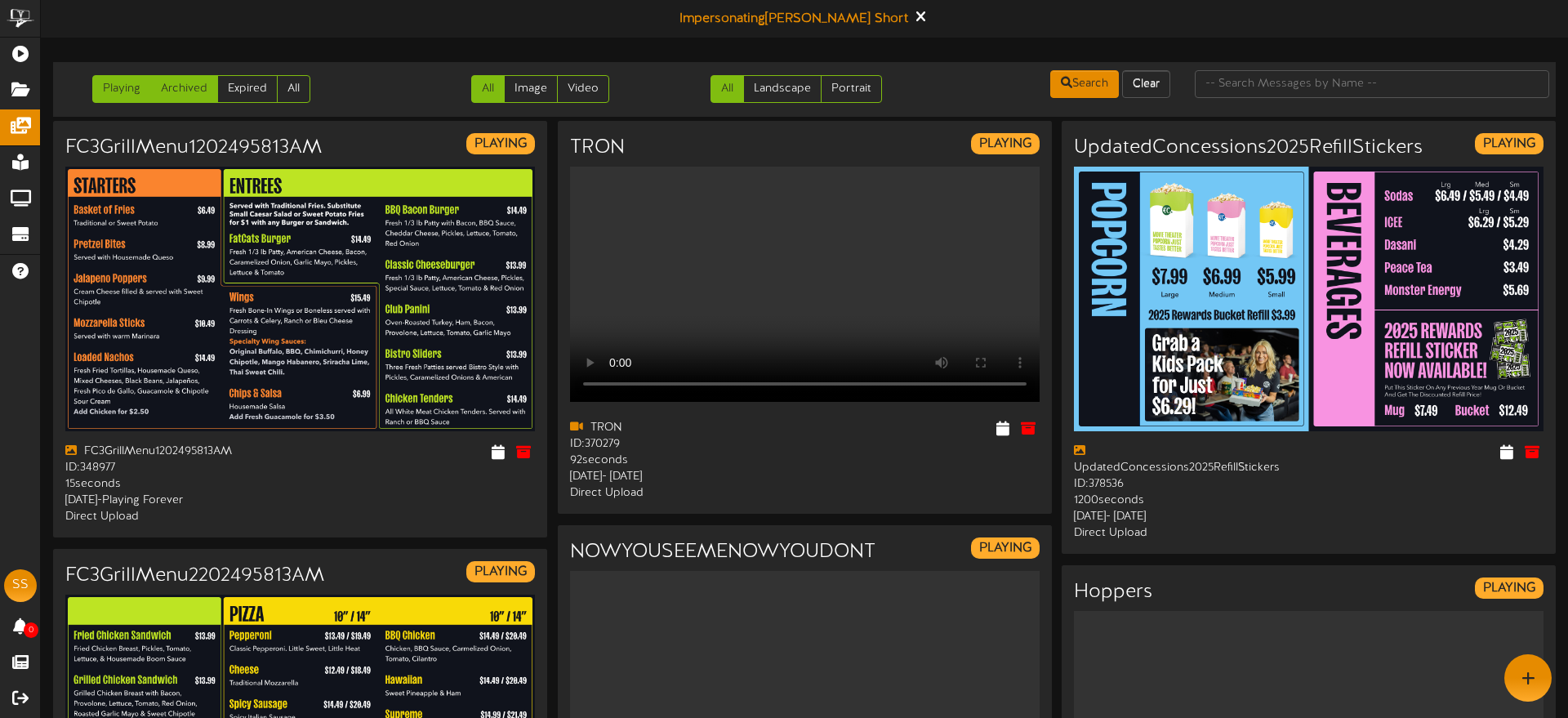
click at [181, 91] on link "Archived" at bounding box center [184, 89] width 68 height 27
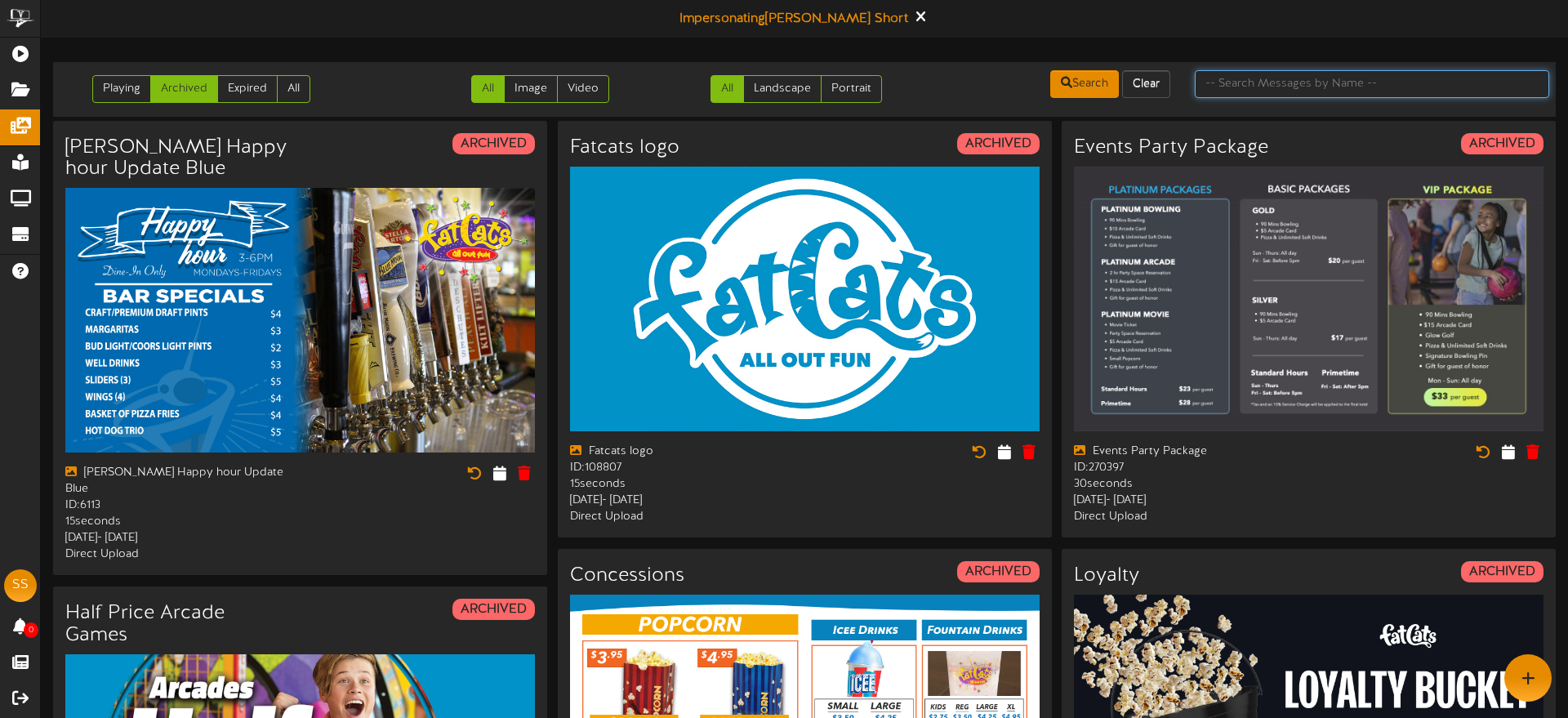
click at [1240, 88] on input "text" at bounding box center [1372, 84] width 355 height 27
type input "gabby"
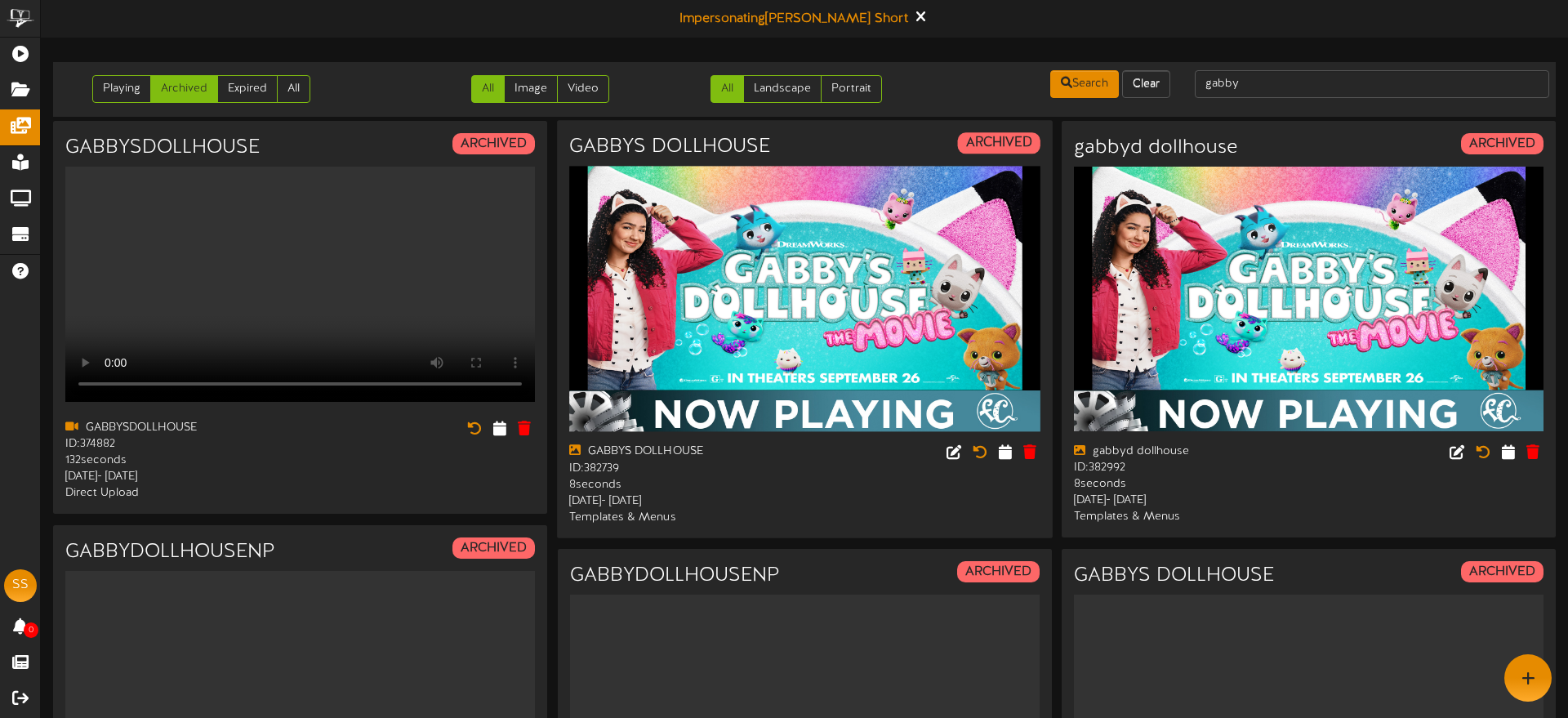
click at [931, 364] on img at bounding box center [805, 298] width 471 height 265
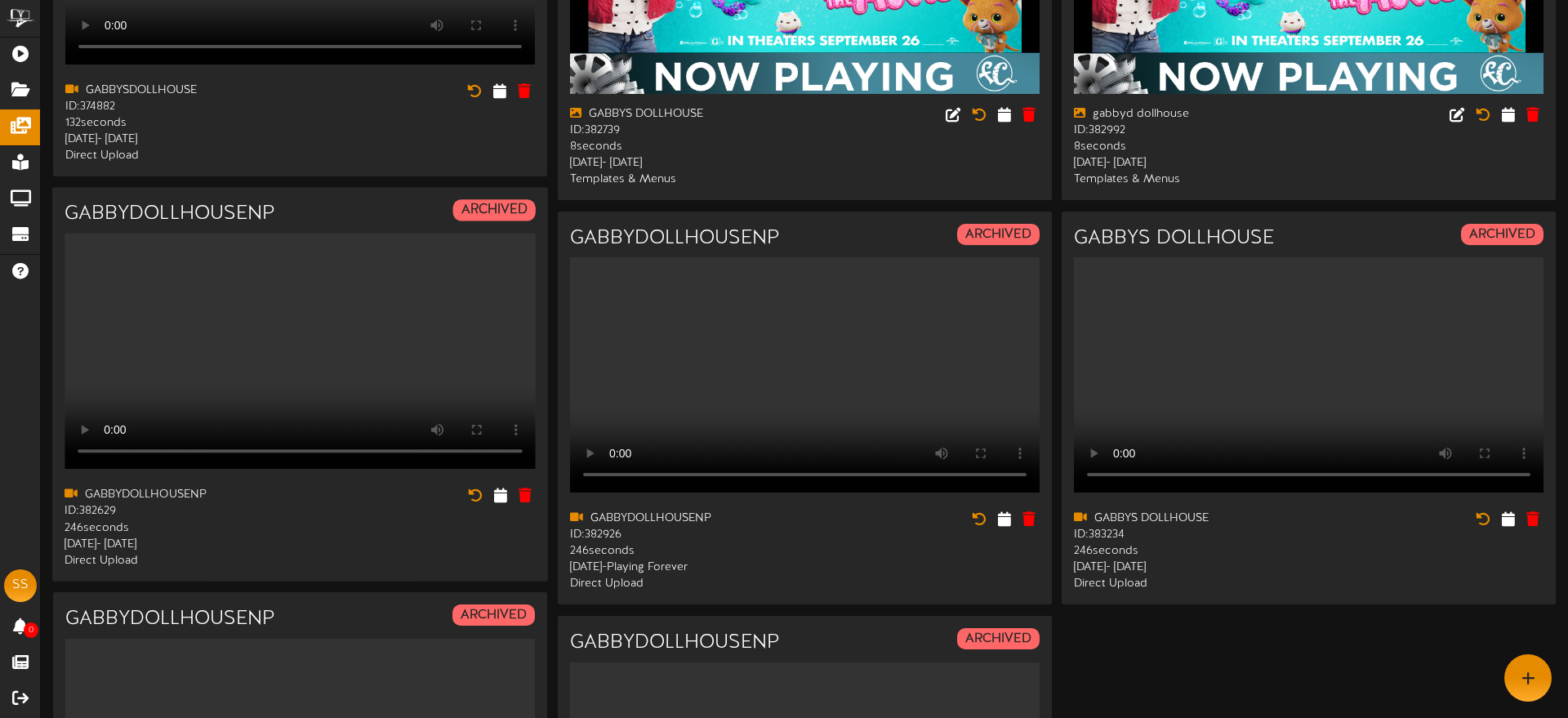
scroll to position [345, 0]
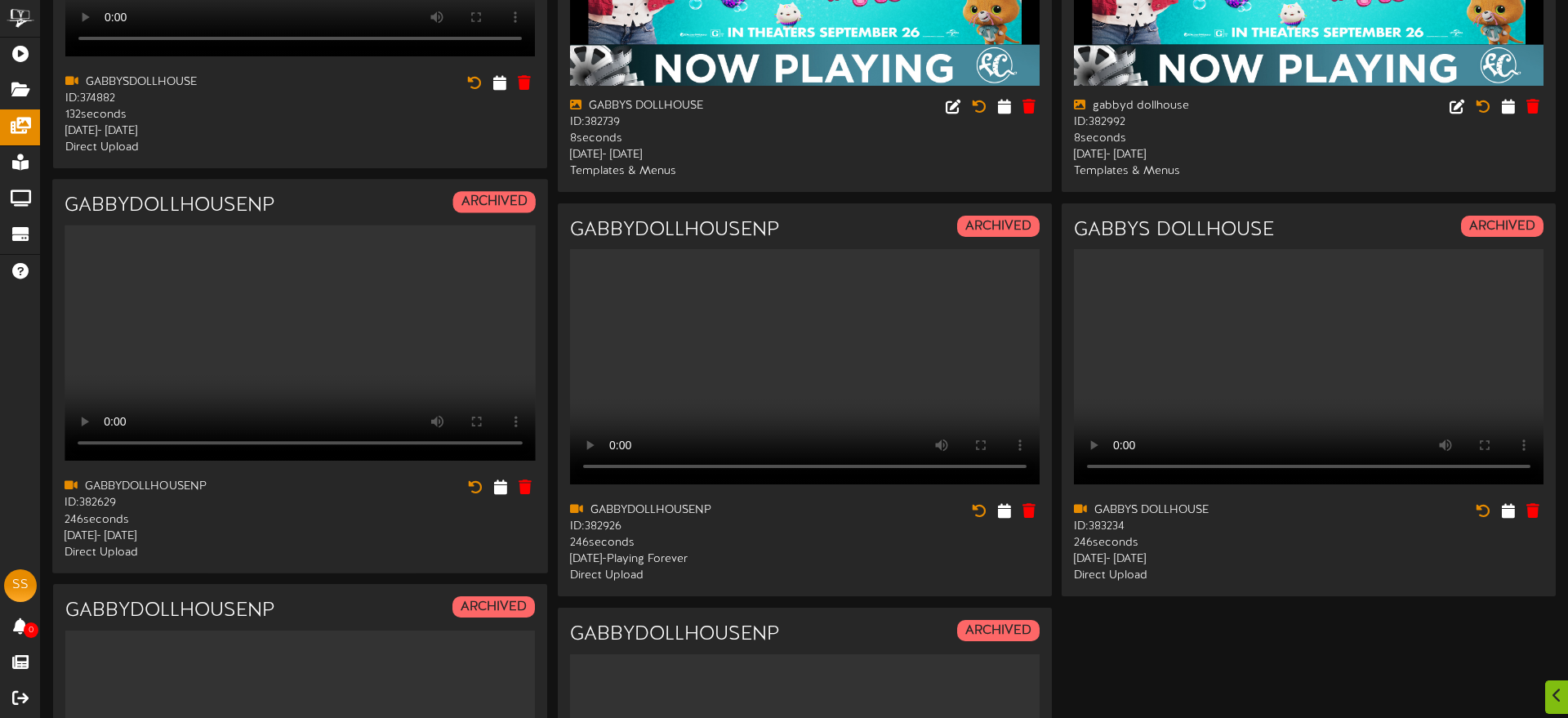
click at [348, 315] on video "Your browser does not support HTML5 video." at bounding box center [299, 343] width 471 height 235
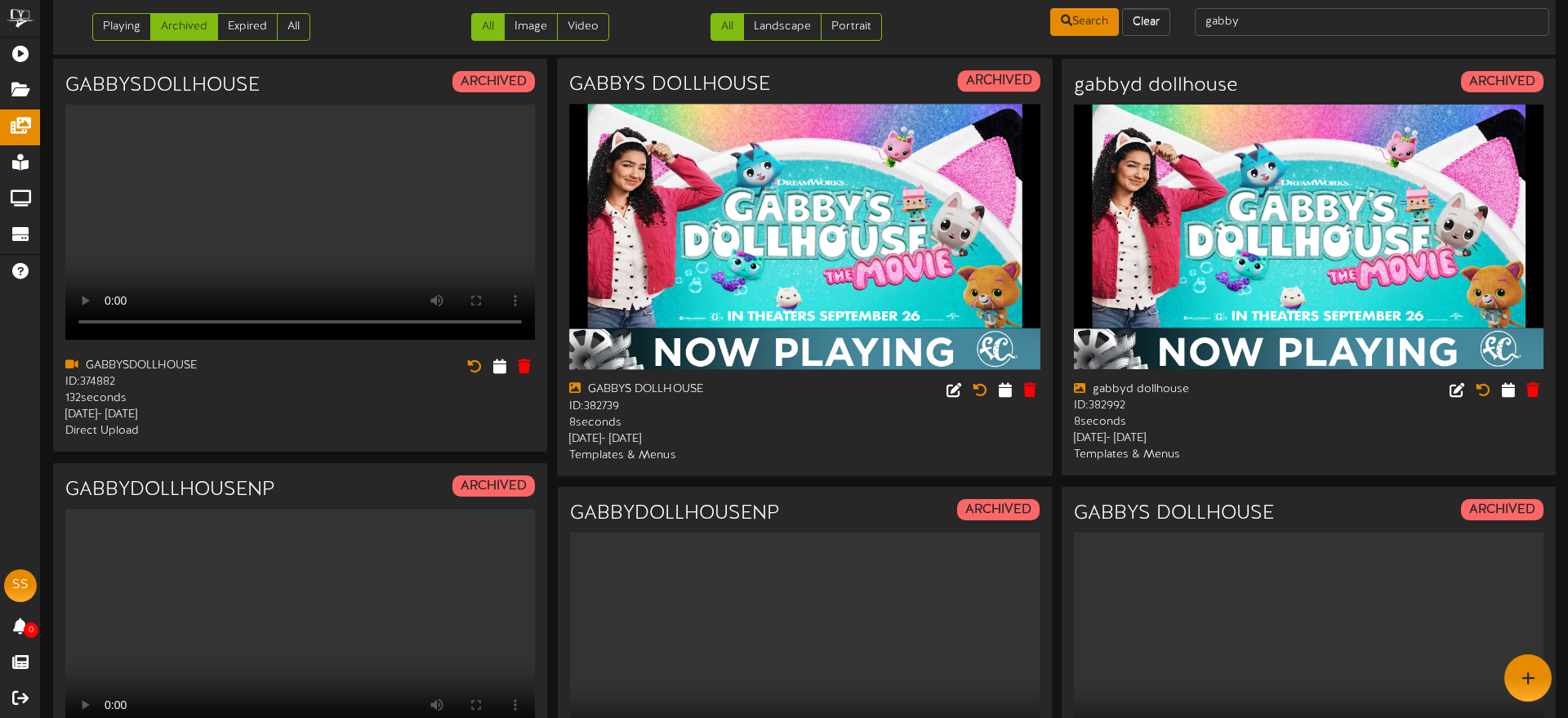
scroll to position [0, 0]
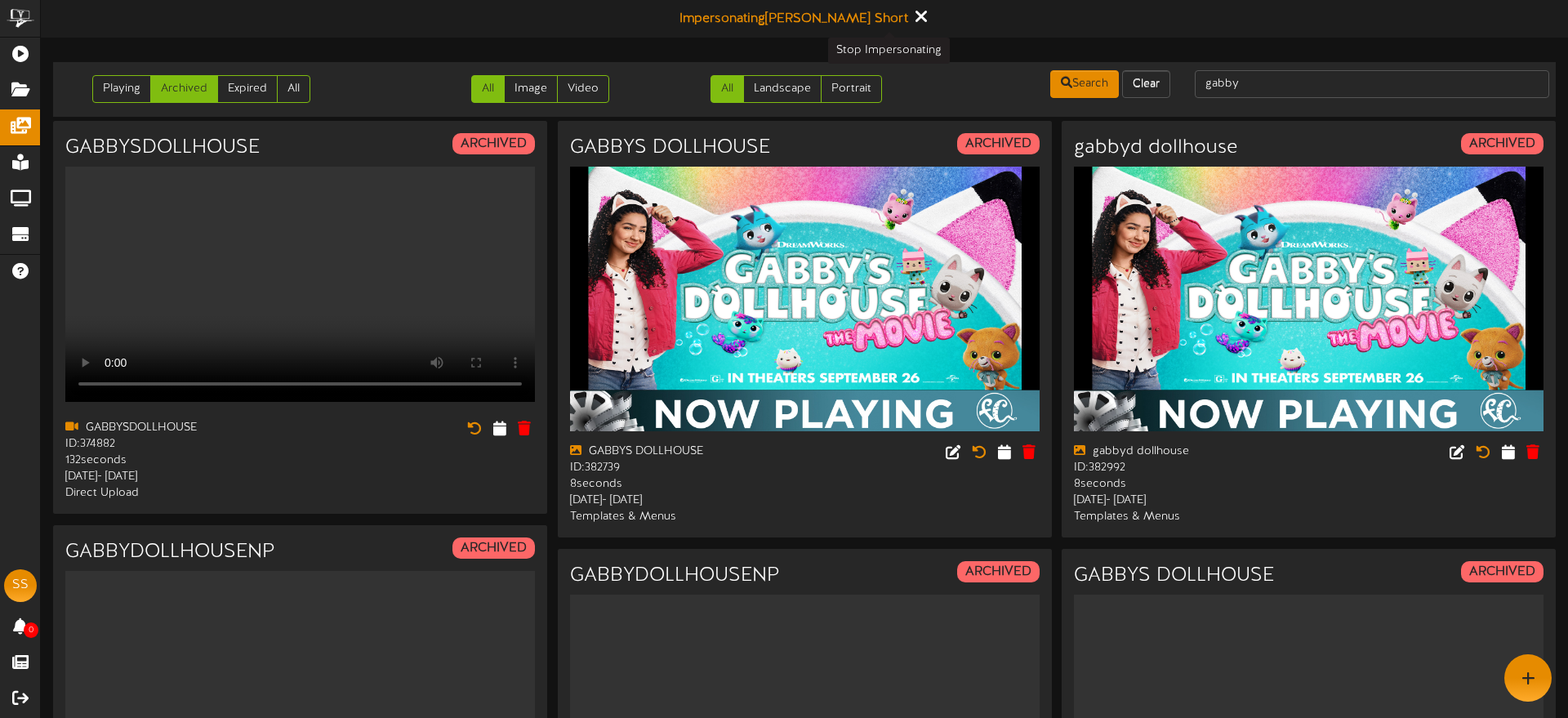
click at [916, 15] on icon at bounding box center [921, 16] width 10 height 18
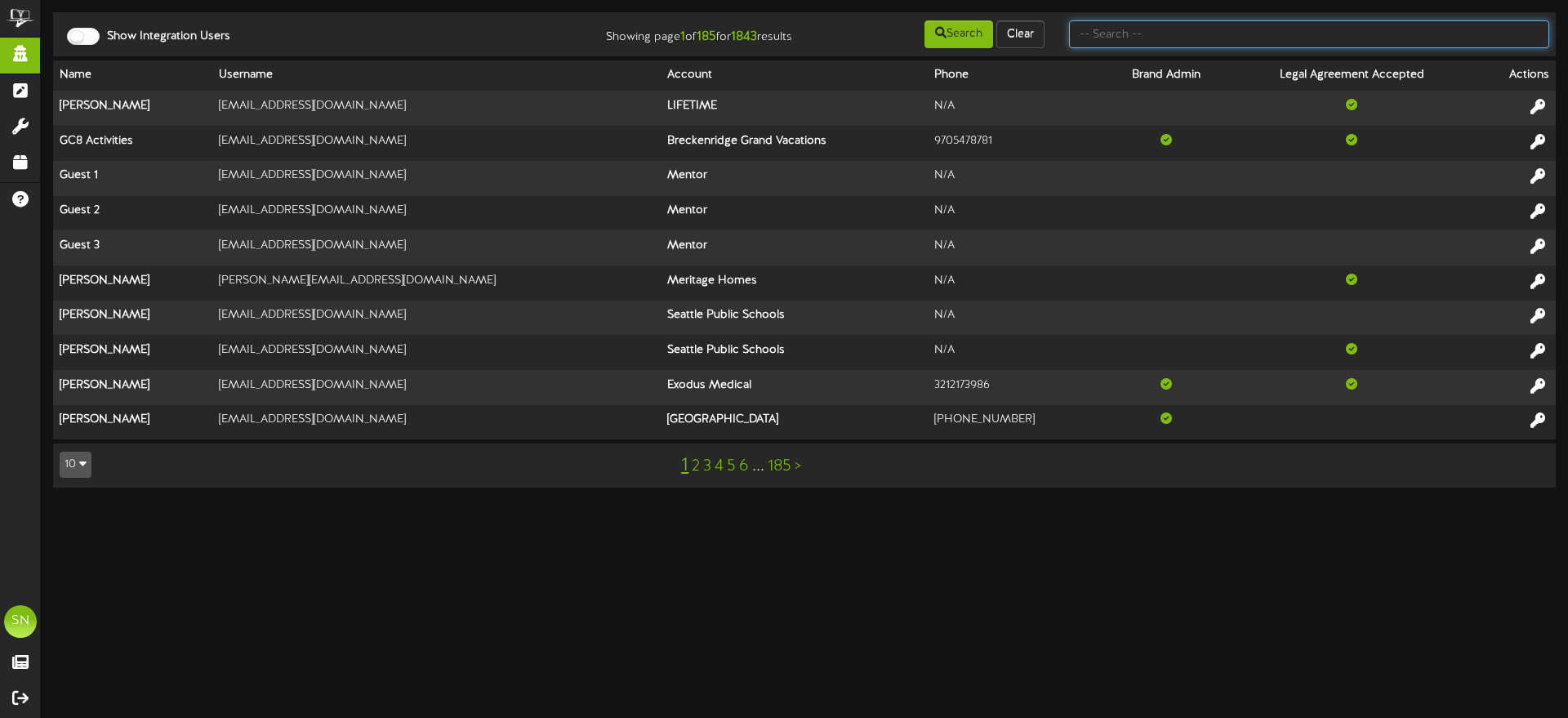
click at [1116, 34] on input "text" at bounding box center [1310, 34] width 480 height 27
type input "active"
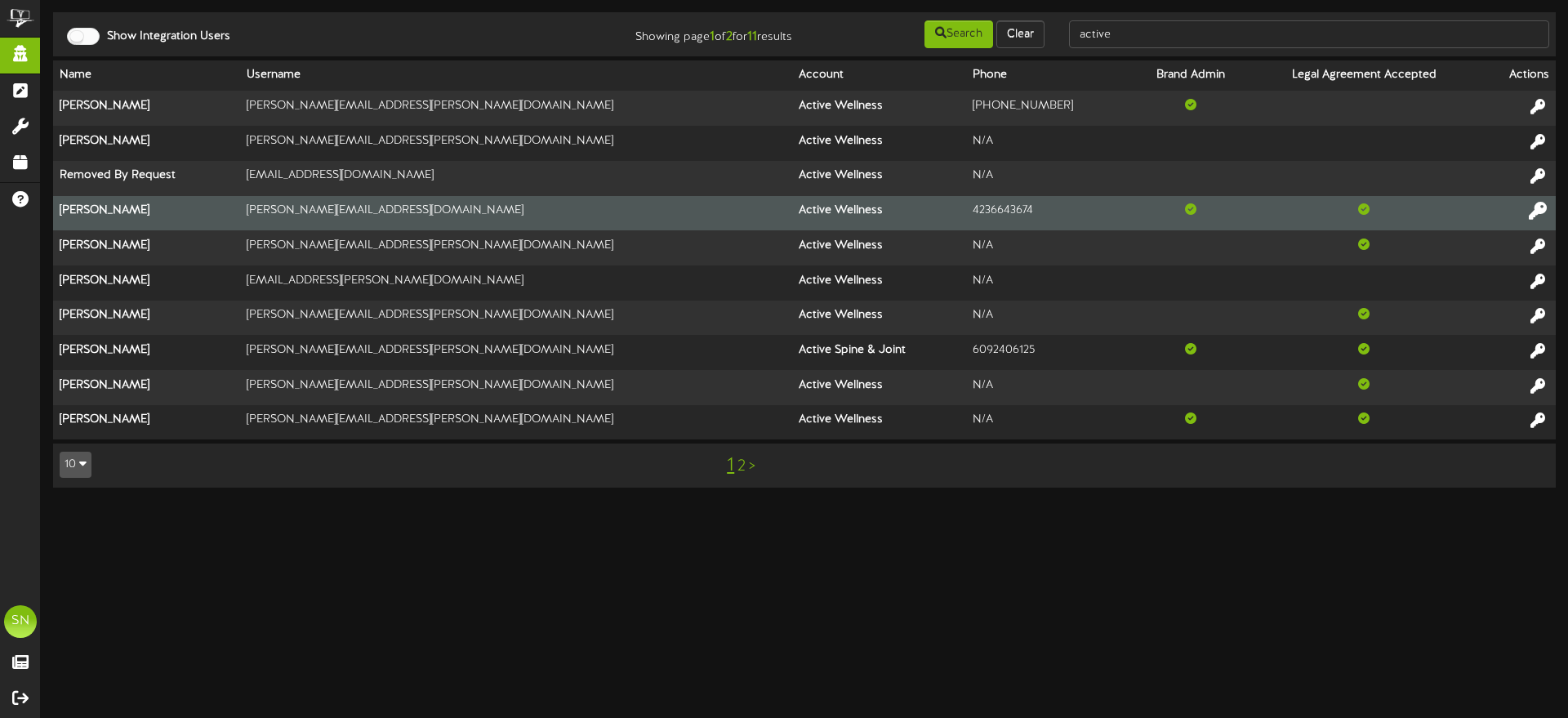
click at [1543, 209] on icon at bounding box center [1538, 210] width 18 height 18
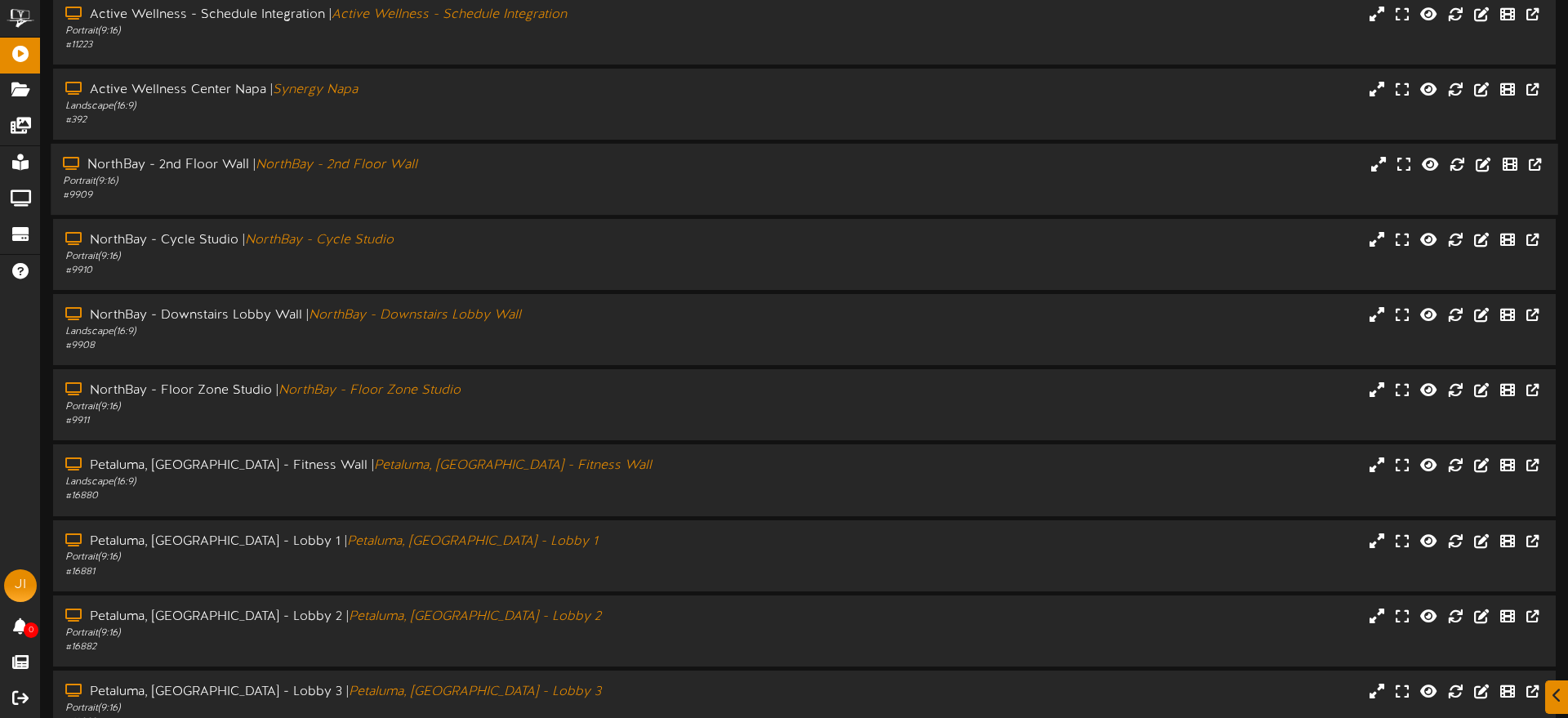
scroll to position [132, 0]
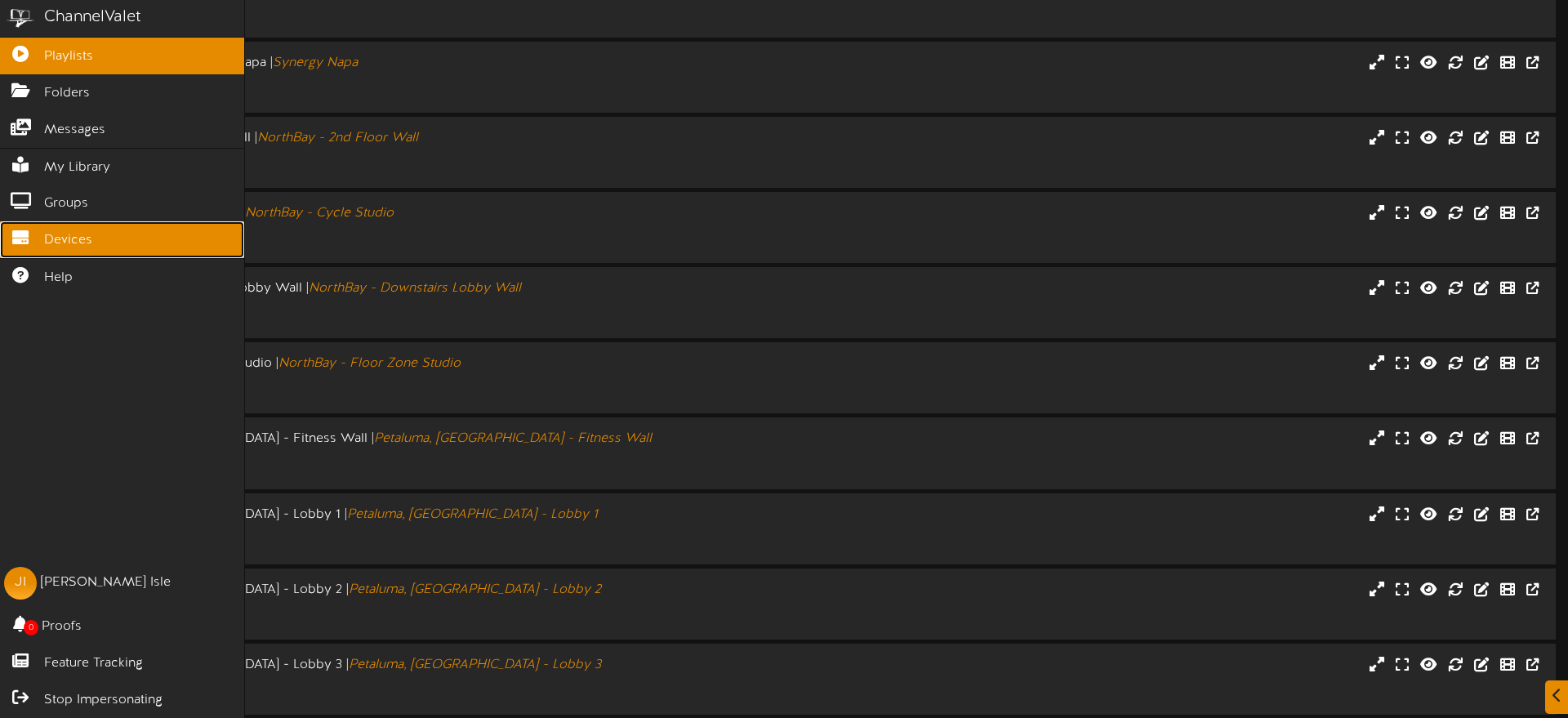
click at [42, 237] on link "Devices" at bounding box center [122, 239] width 245 height 37
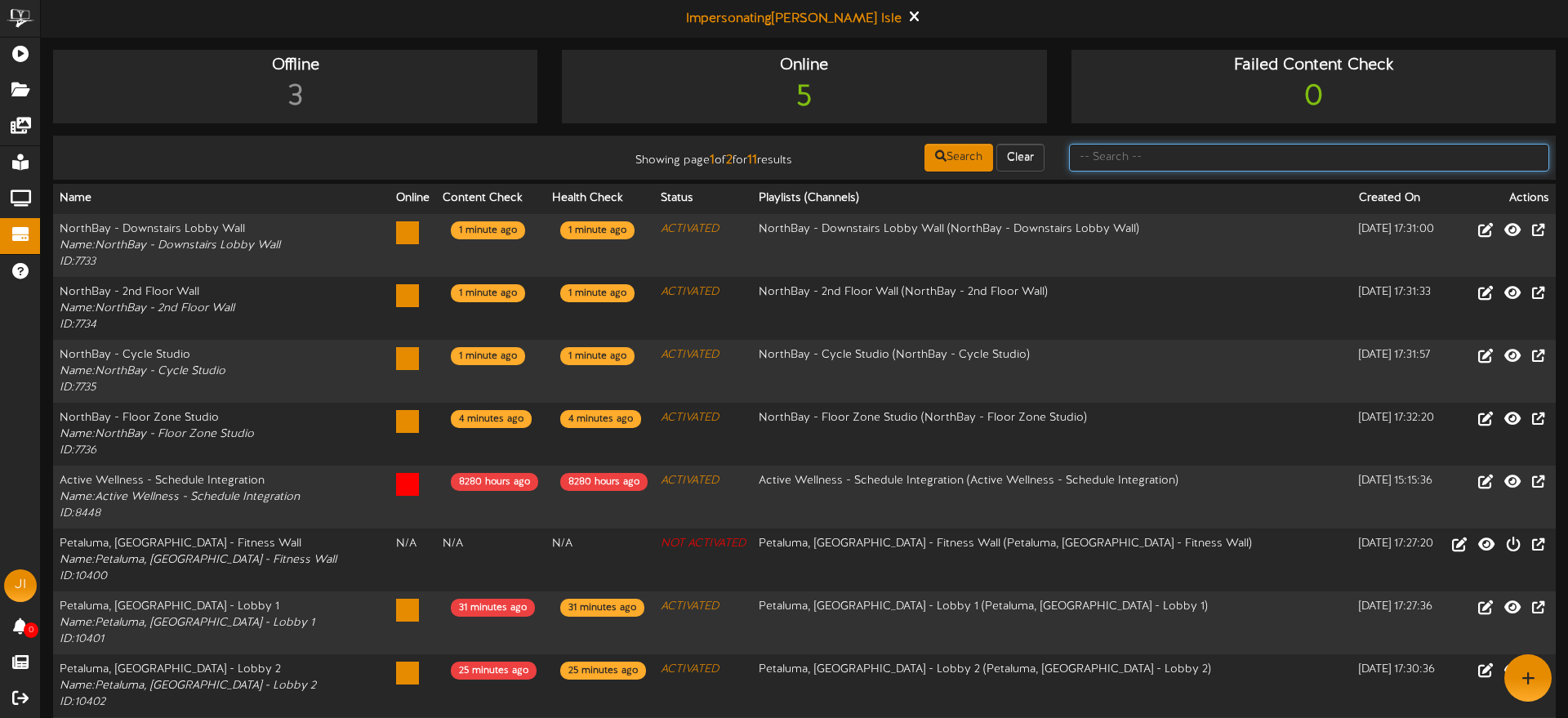
click at [1165, 160] on input "text" at bounding box center [1310, 157] width 480 height 27
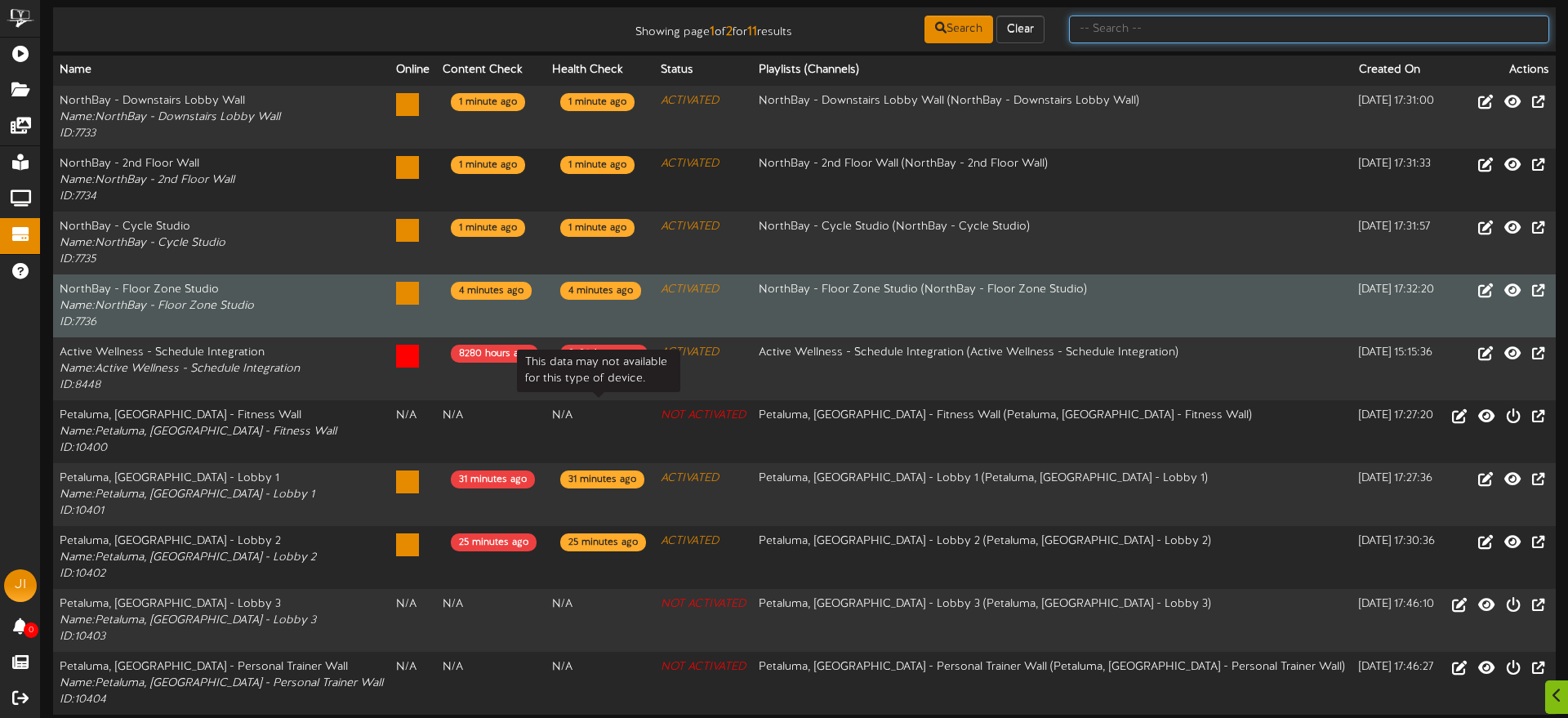
scroll to position [190, 0]
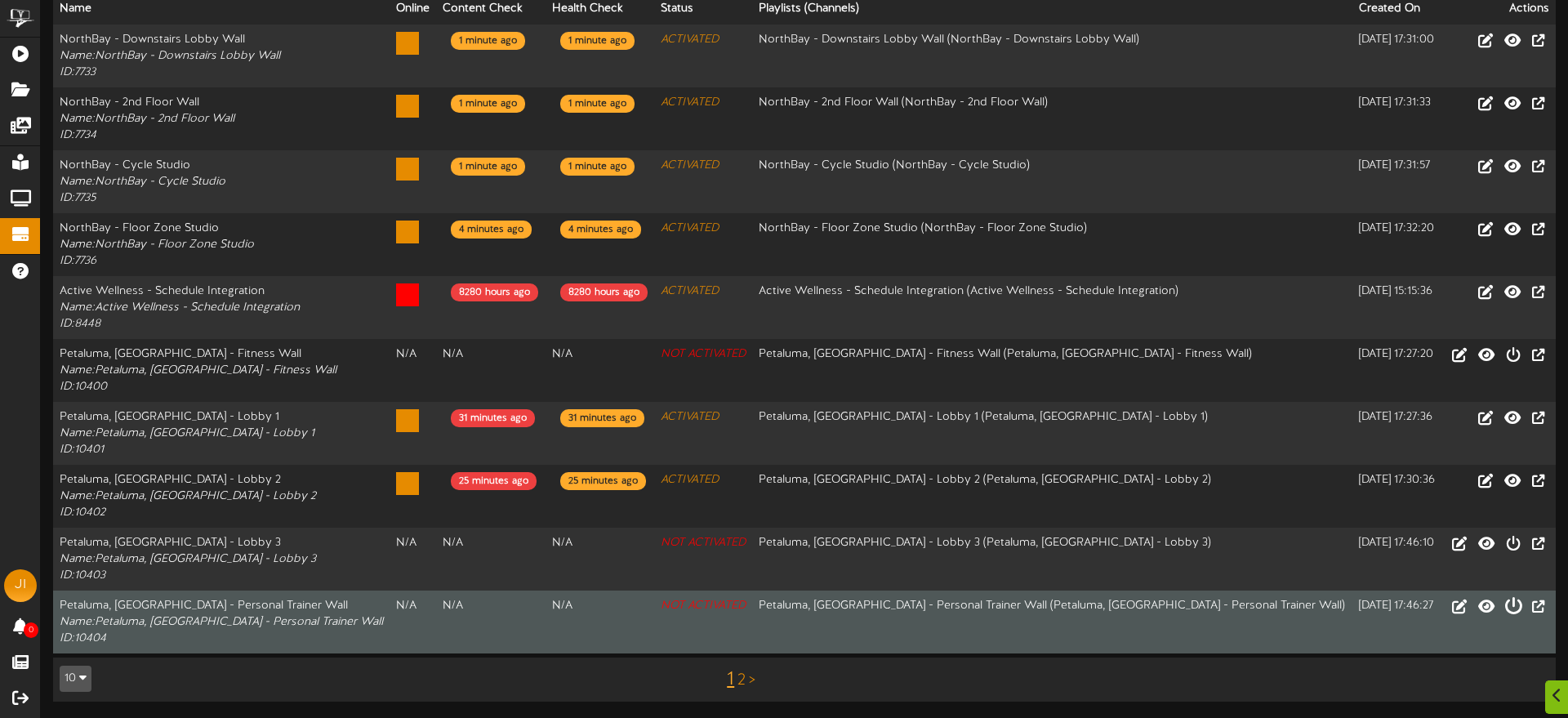
click at [1510, 607] on icon at bounding box center [1513, 604] width 18 height 18
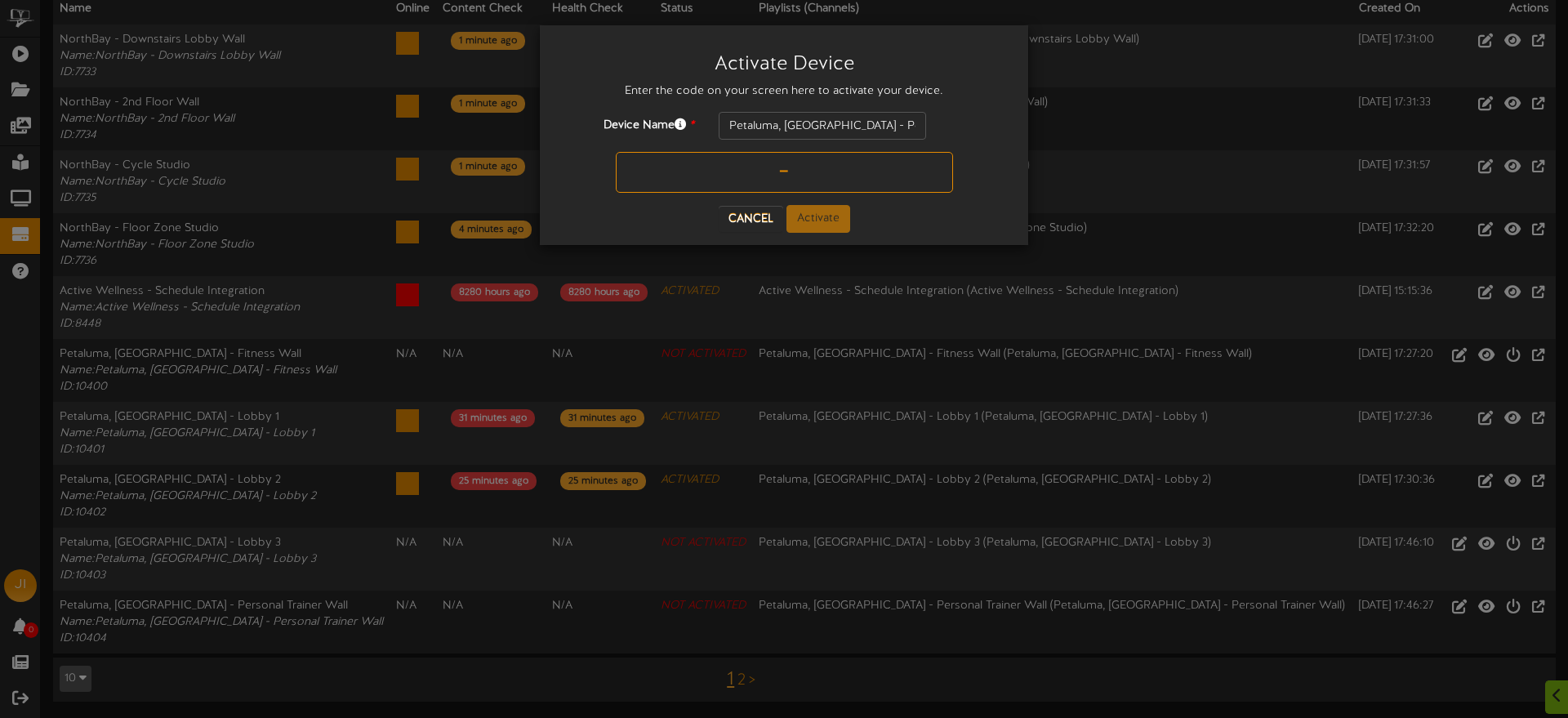
click at [765, 174] on input "text" at bounding box center [784, 173] width 338 height 41
type input "LE00BE"
click at [829, 218] on button "Activate" at bounding box center [818, 219] width 64 height 27
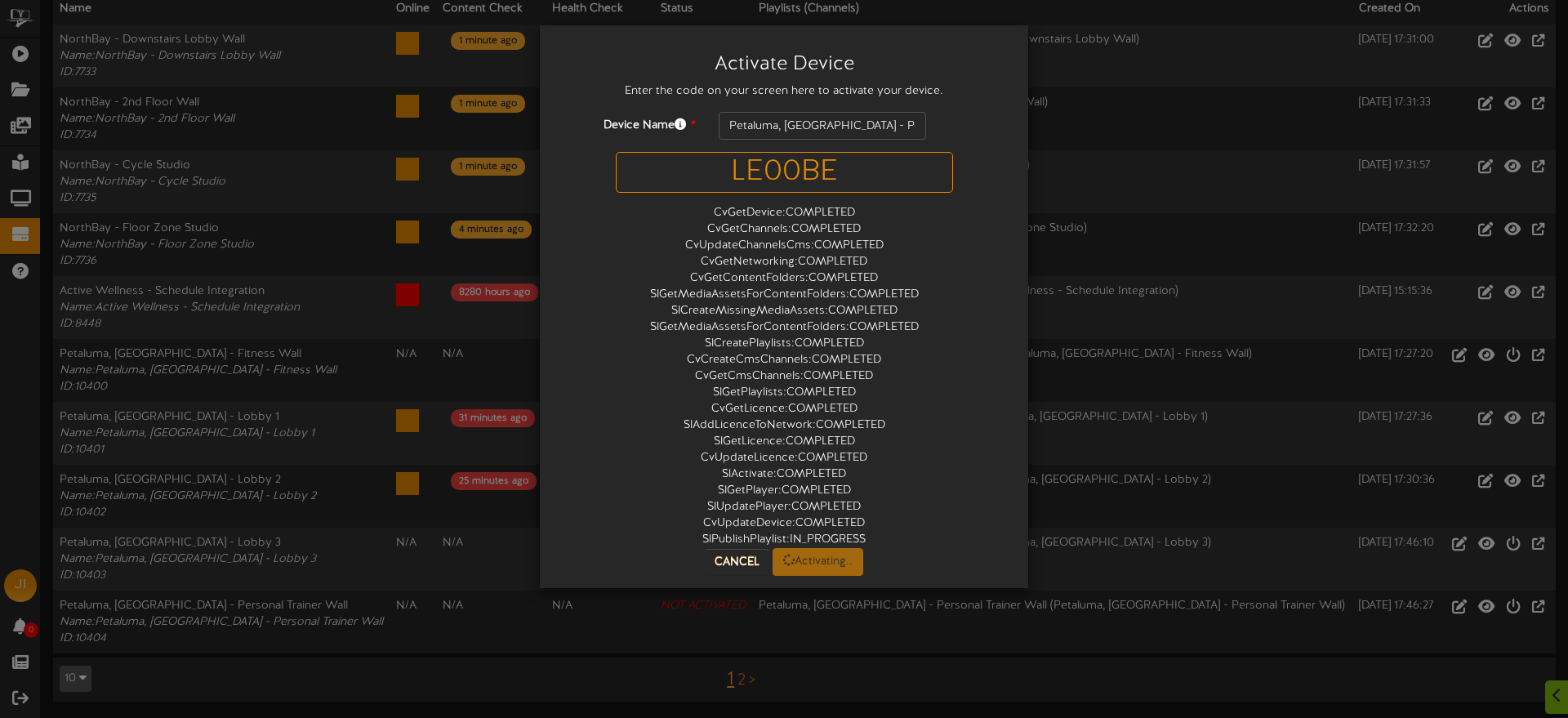
scroll to position [0, 0]
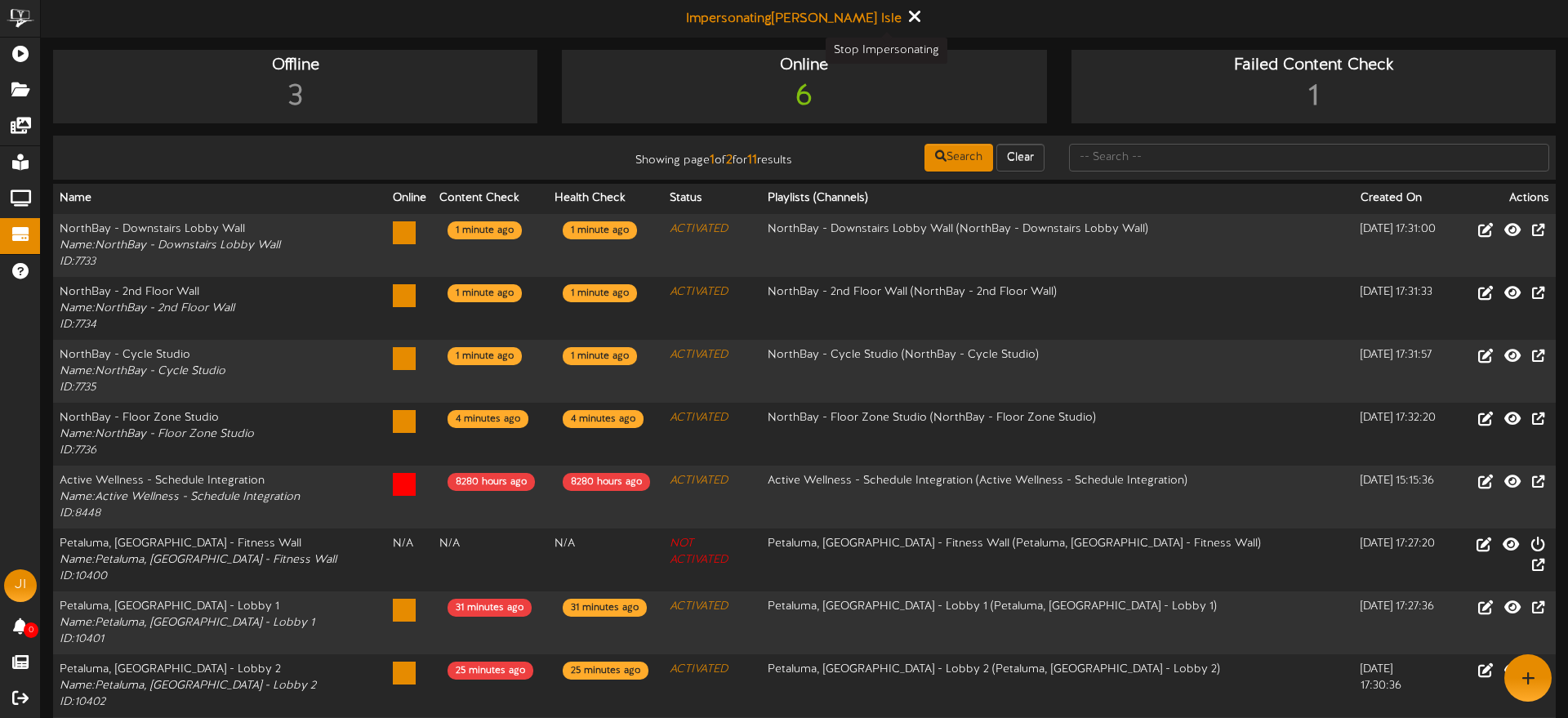
click at [909, 15] on icon at bounding box center [914, 16] width 10 height 18
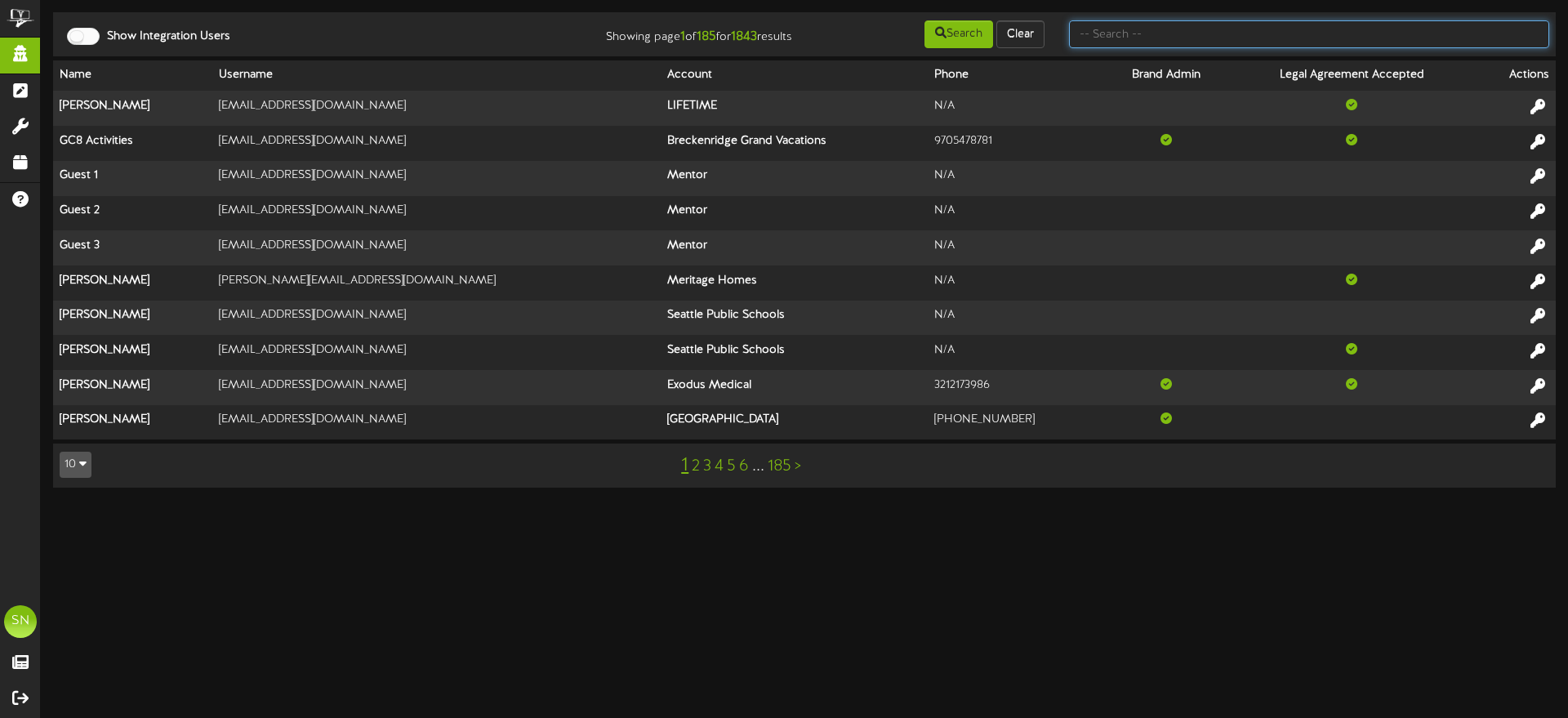
click at [1177, 40] on input "text" at bounding box center [1310, 34] width 480 height 27
type input "afcu"
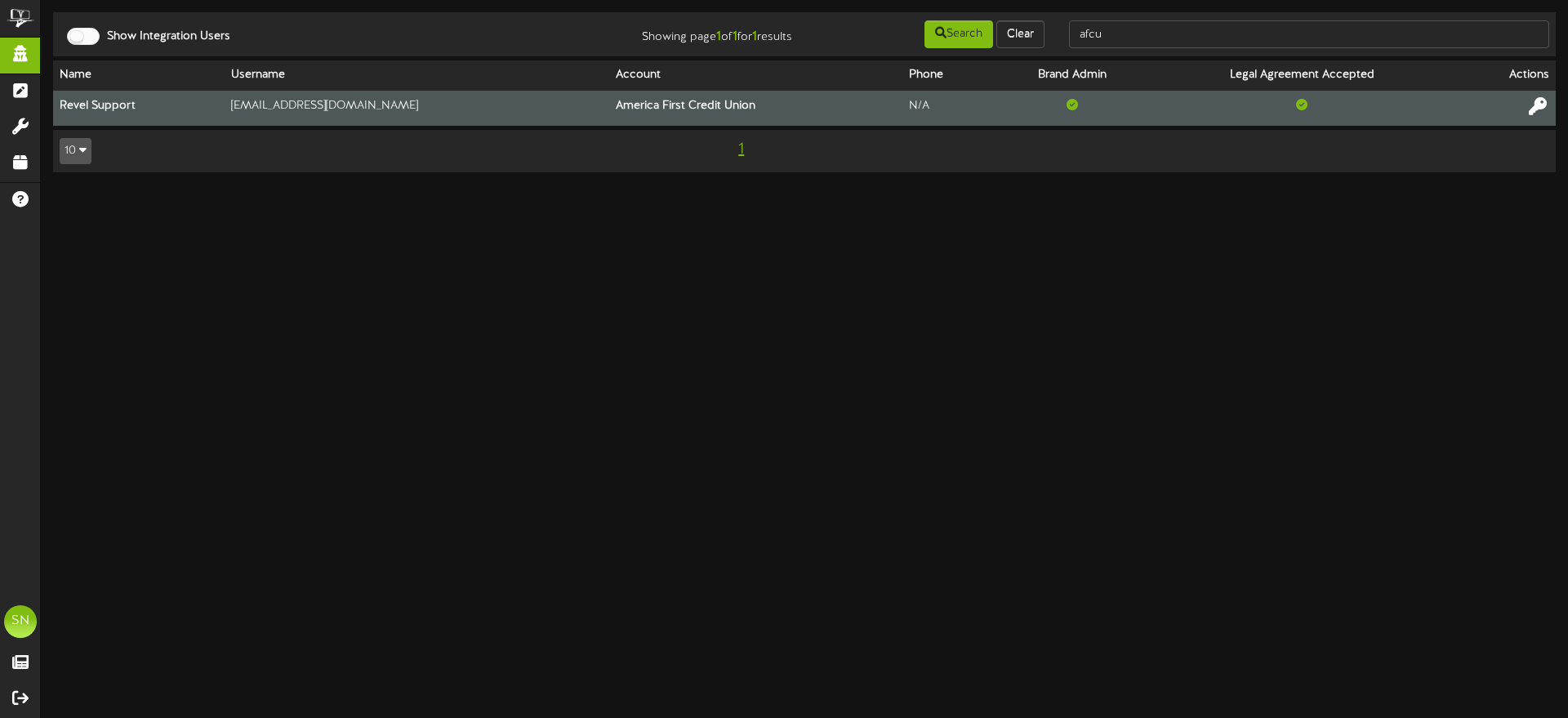
click at [1541, 104] on icon at bounding box center [1538, 106] width 18 height 18
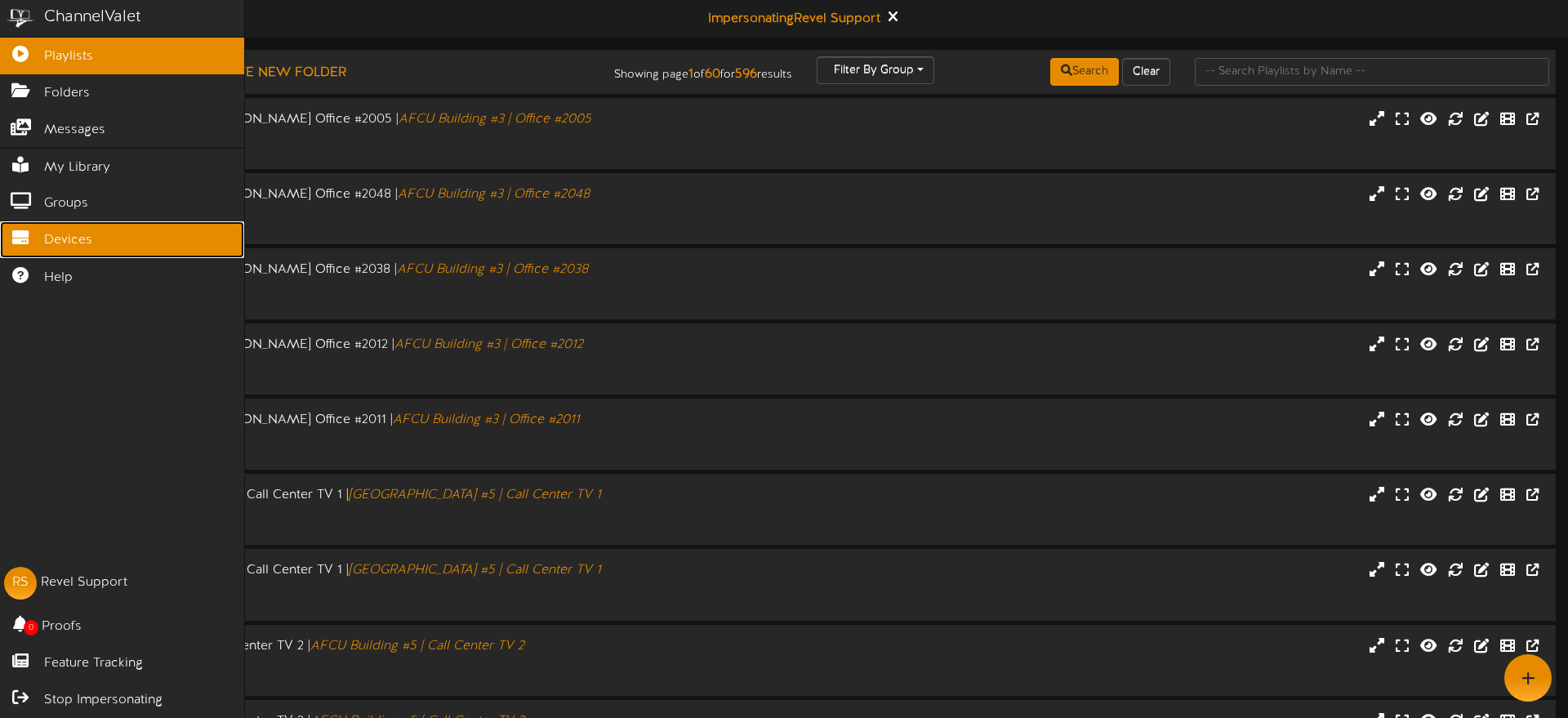
click at [52, 238] on span "Devices" at bounding box center [68, 240] width 48 height 19
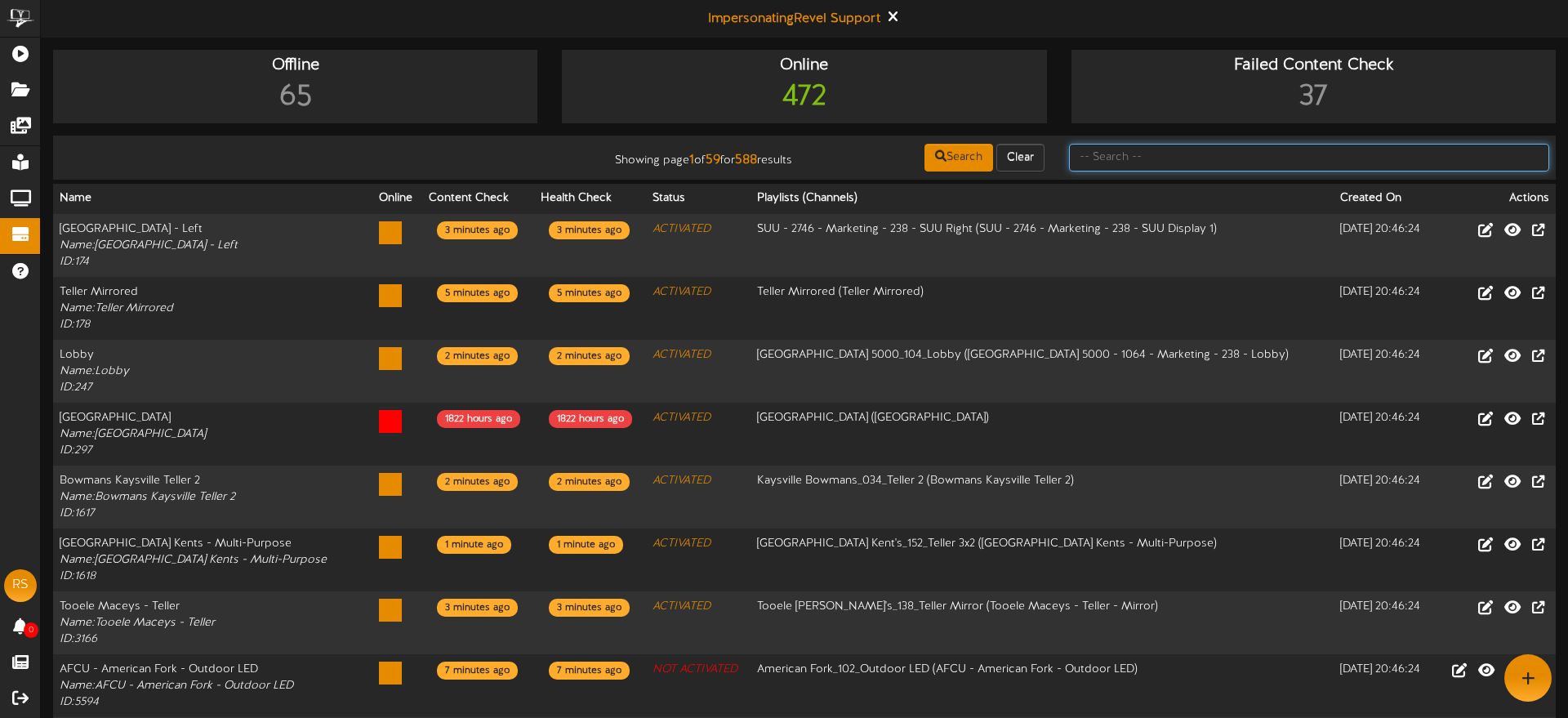
click at [1107, 159] on input "text" at bounding box center [1310, 157] width 480 height 27
type input "queen [PERSON_NAME]"
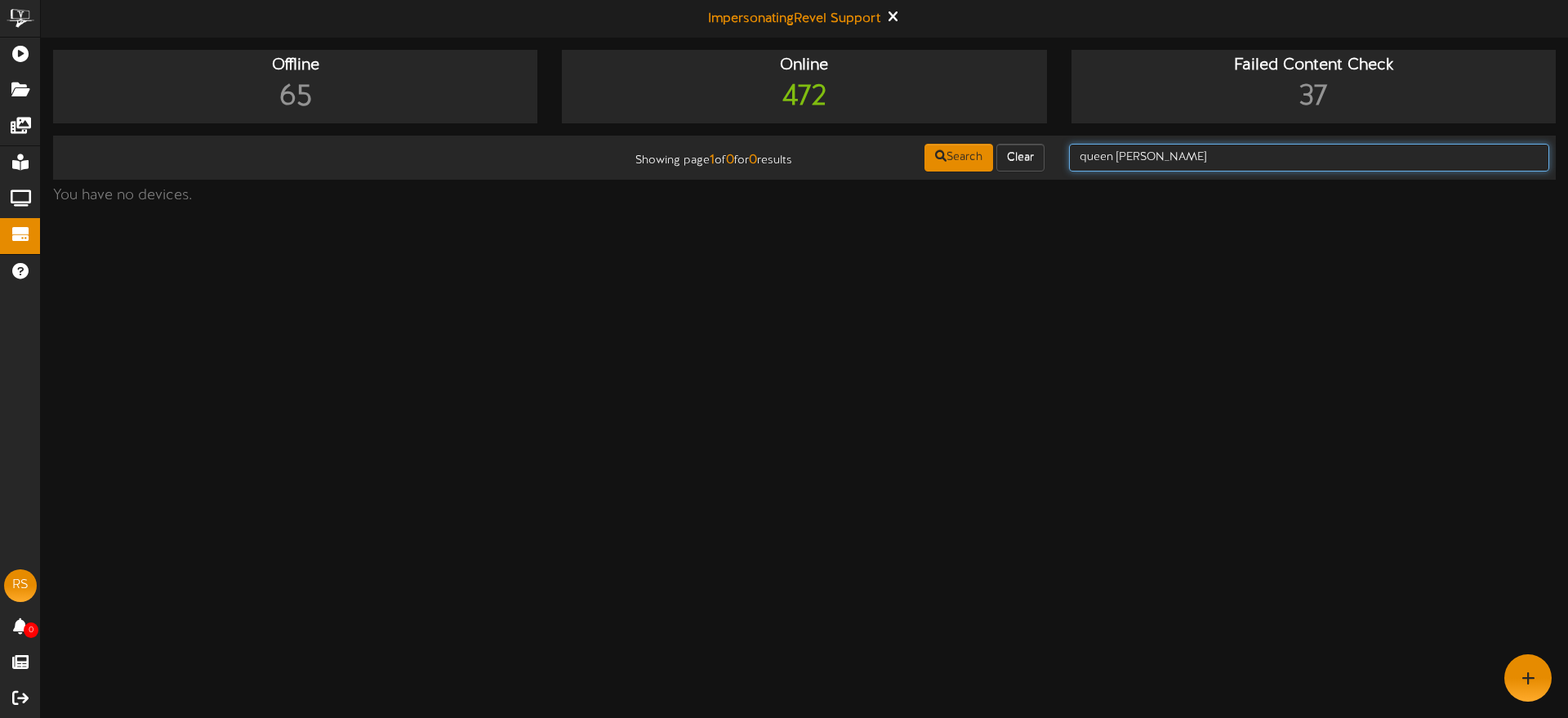
click at [1162, 152] on input "queen [PERSON_NAME]" at bounding box center [1310, 157] width 480 height 27
type input "queen creek"
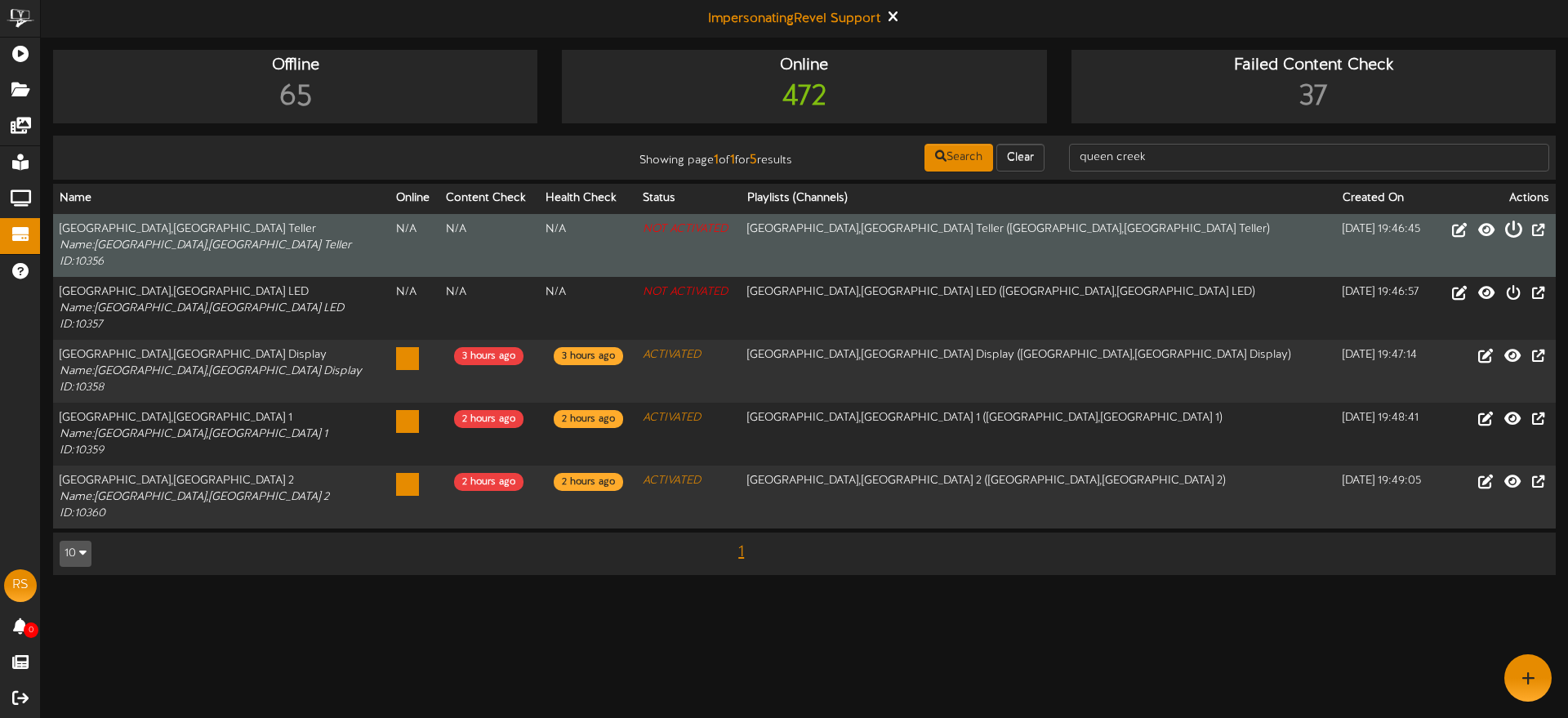
click at [1518, 231] on icon at bounding box center [1513, 228] width 18 height 18
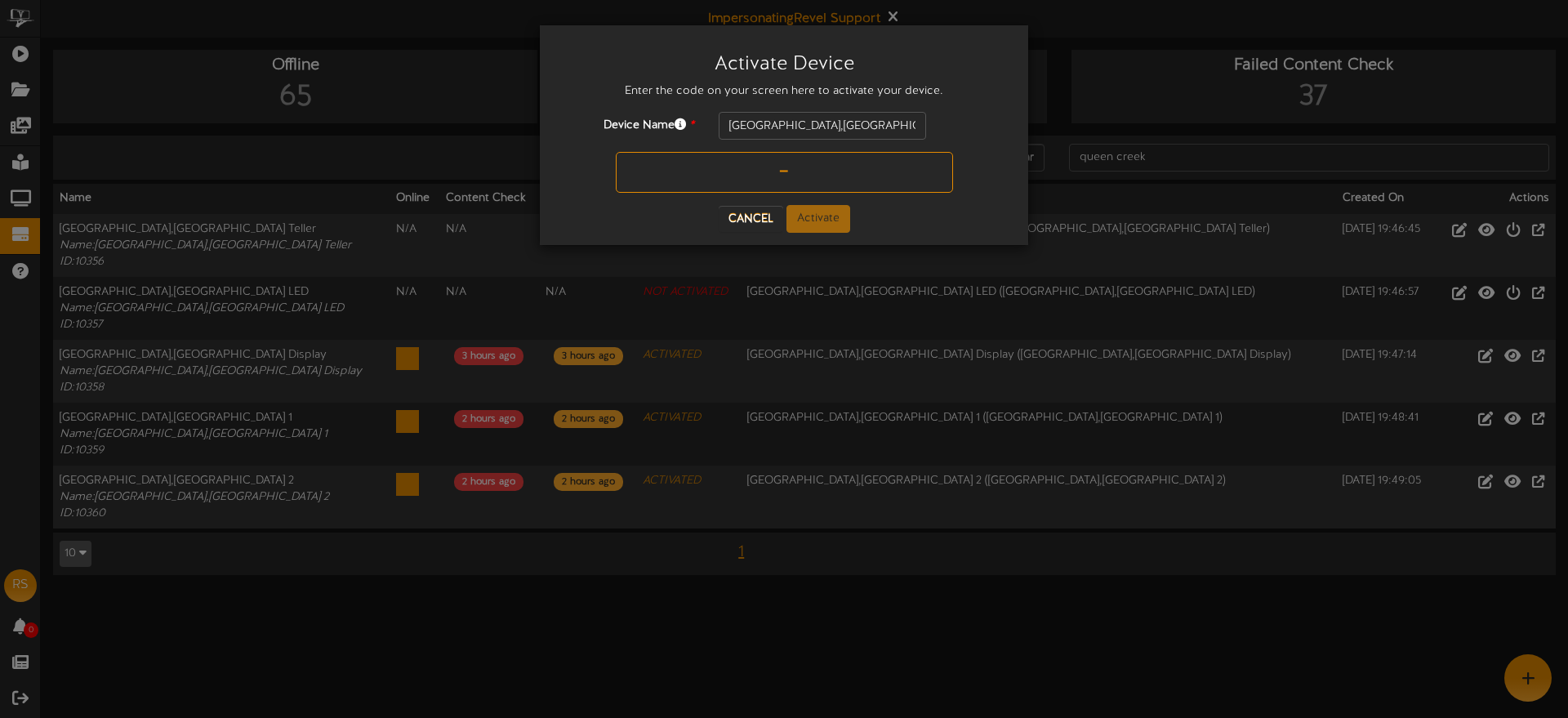
click at [757, 169] on input "text" at bounding box center [784, 173] width 338 height 41
type input "6RCVBV"
drag, startPoint x: 811, startPoint y: 216, endPoint x: 938, endPoint y: 226, distance: 127.4
click at [811, 216] on button "Activate" at bounding box center [818, 219] width 64 height 27
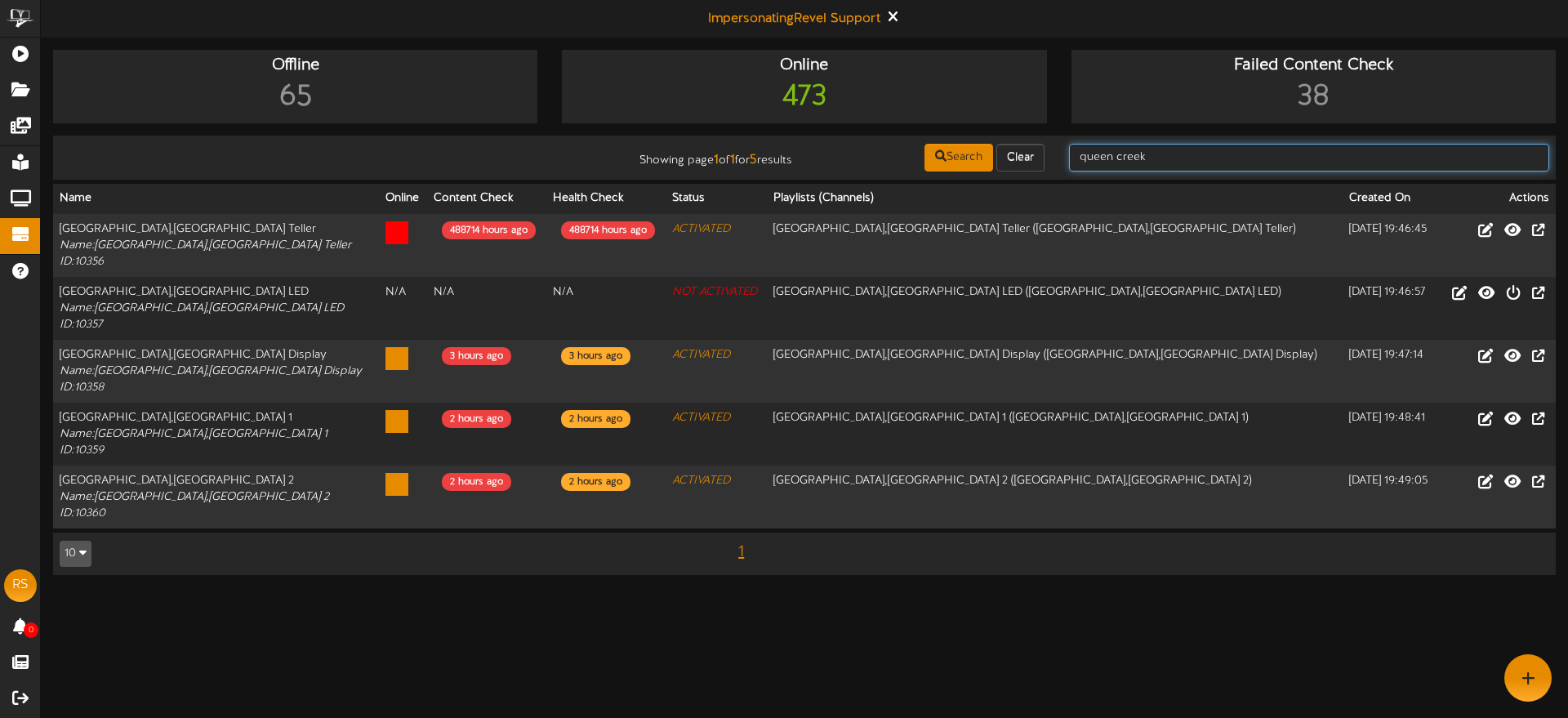
drag, startPoint x: 1163, startPoint y: 153, endPoint x: 1174, endPoint y: 153, distance: 11.0
click at [1163, 153] on input "queen creek" at bounding box center [1310, 157] width 480 height 27
drag, startPoint x: 1174, startPoint y: 153, endPoint x: 1009, endPoint y: 150, distance: 165.0
click at [1009, 150] on div "Showing page 1 of 1 for 5 results Search Clear queen creek" at bounding box center [804, 157] width 1514 height 31
type input "f"
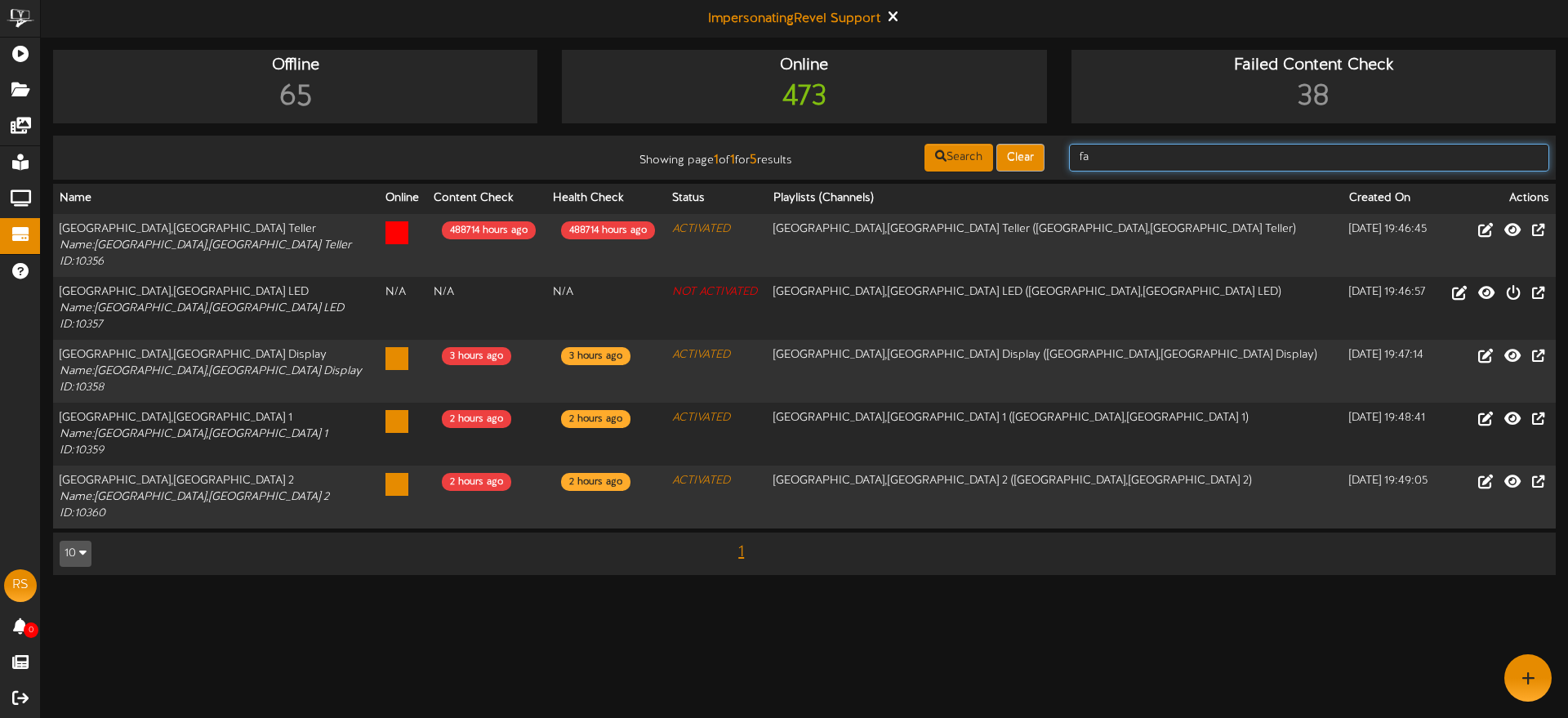
type input "f"
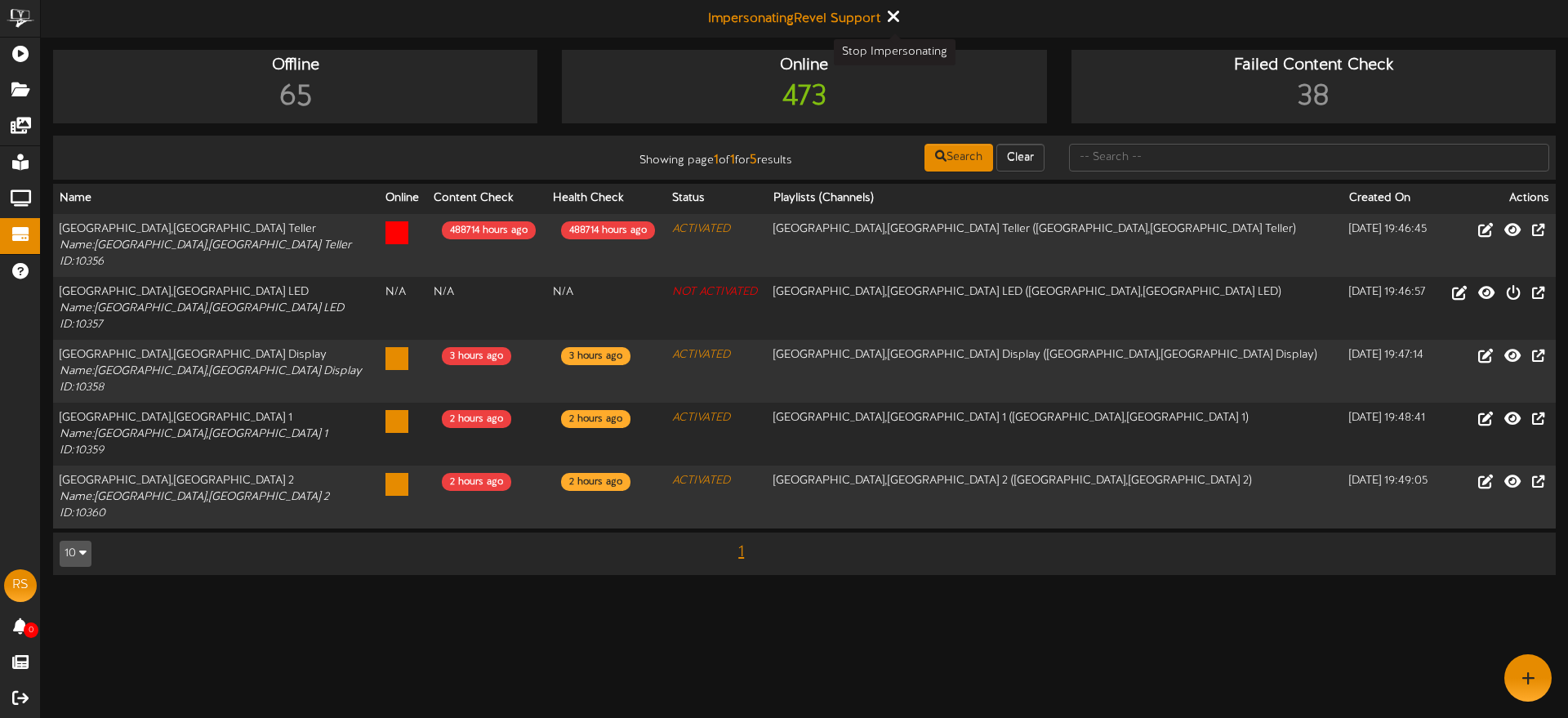
click at [891, 13] on icon at bounding box center [893, 16] width 10 height 18
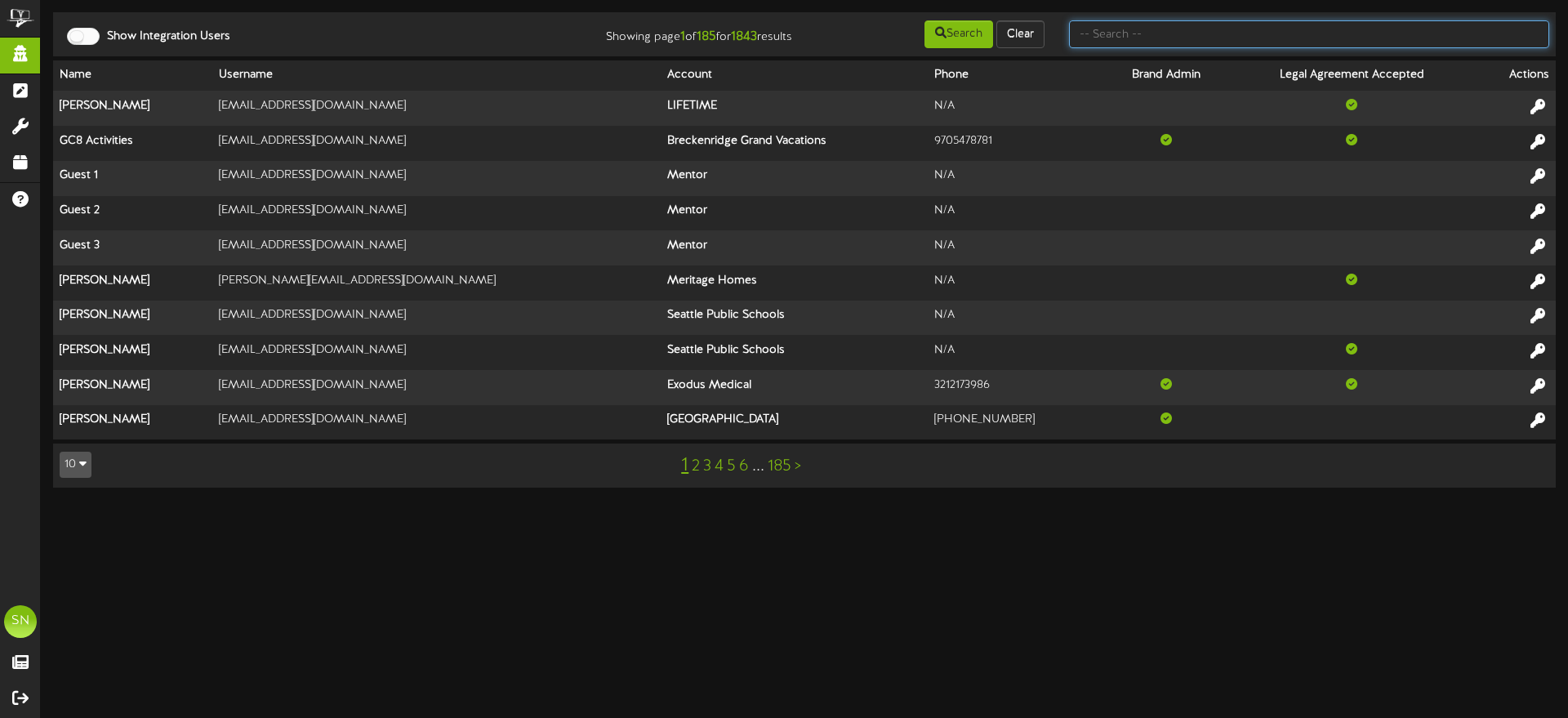
click at [1129, 35] on input "text" at bounding box center [1310, 34] width 480 height 27
type input "shane"
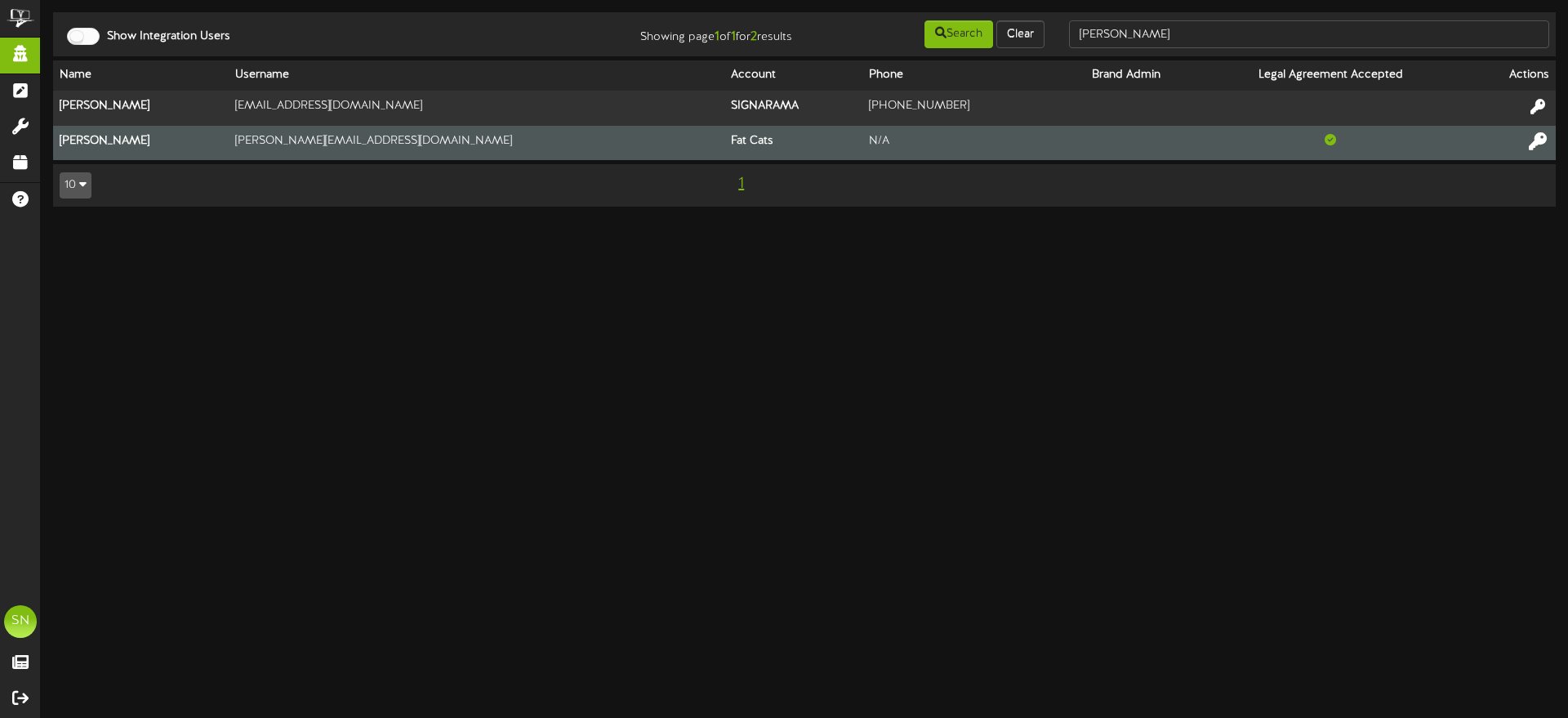
click at [1540, 140] on icon at bounding box center [1538, 140] width 18 height 18
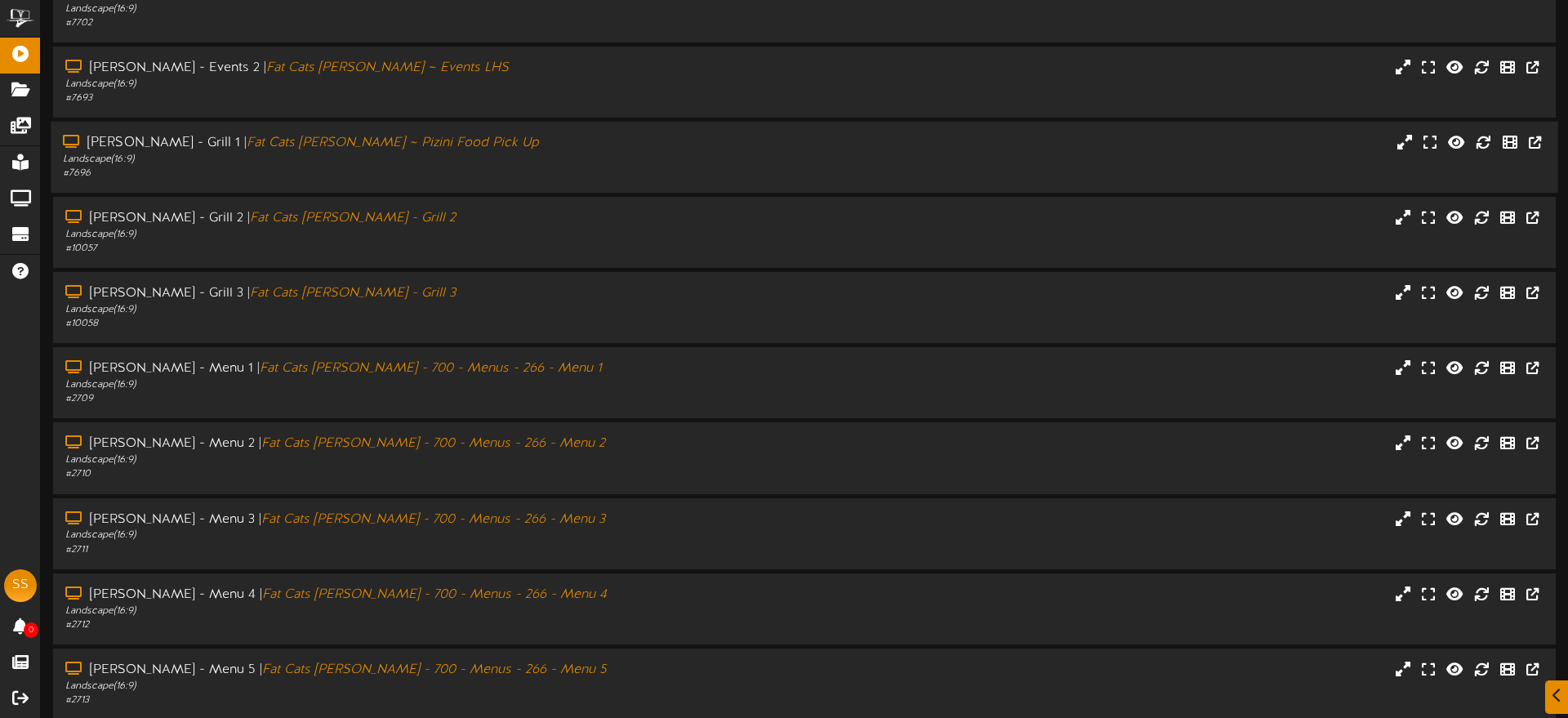
scroll to position [195, 0]
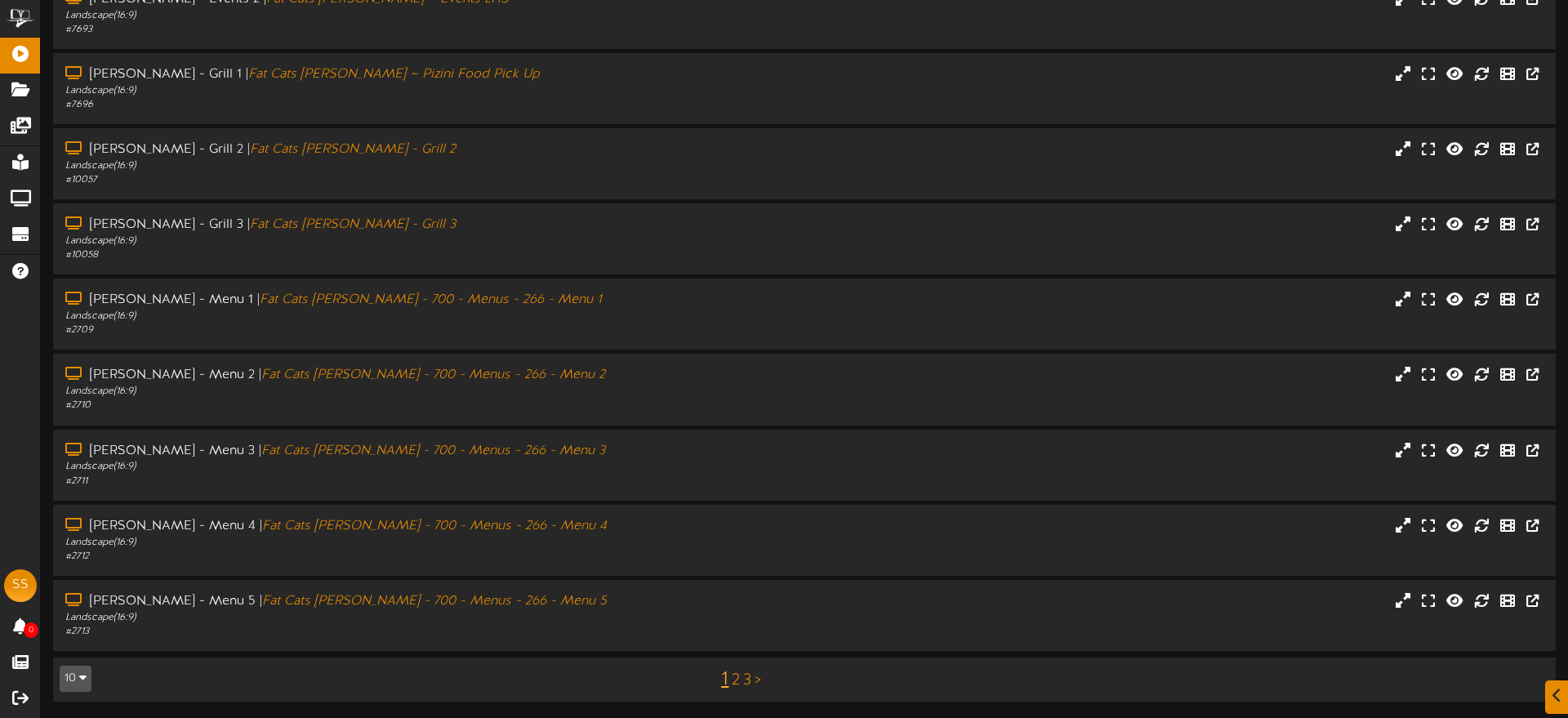
click at [743, 677] on link "3" at bounding box center [747, 680] width 9 height 18
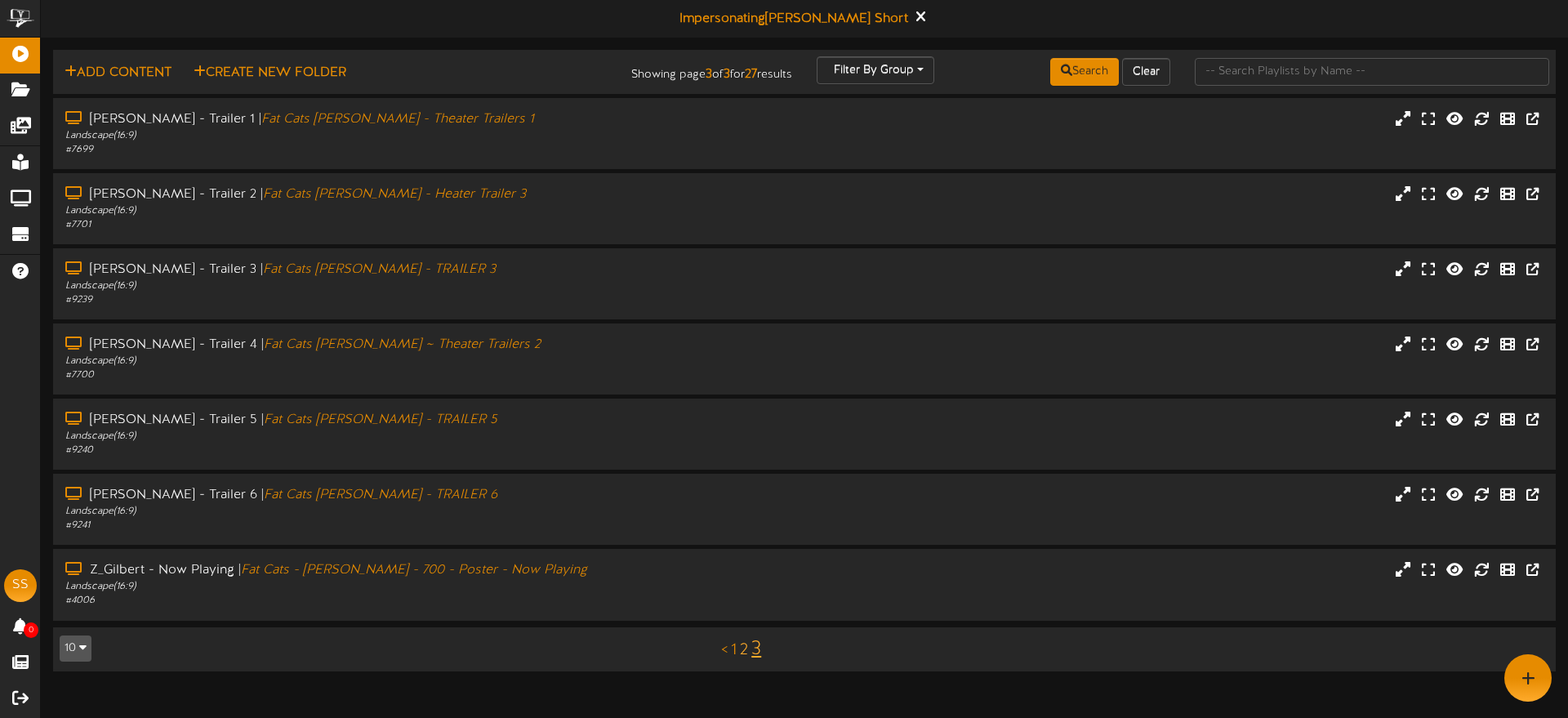
click at [742, 650] on link "2" at bounding box center [745, 650] width 9 height 18
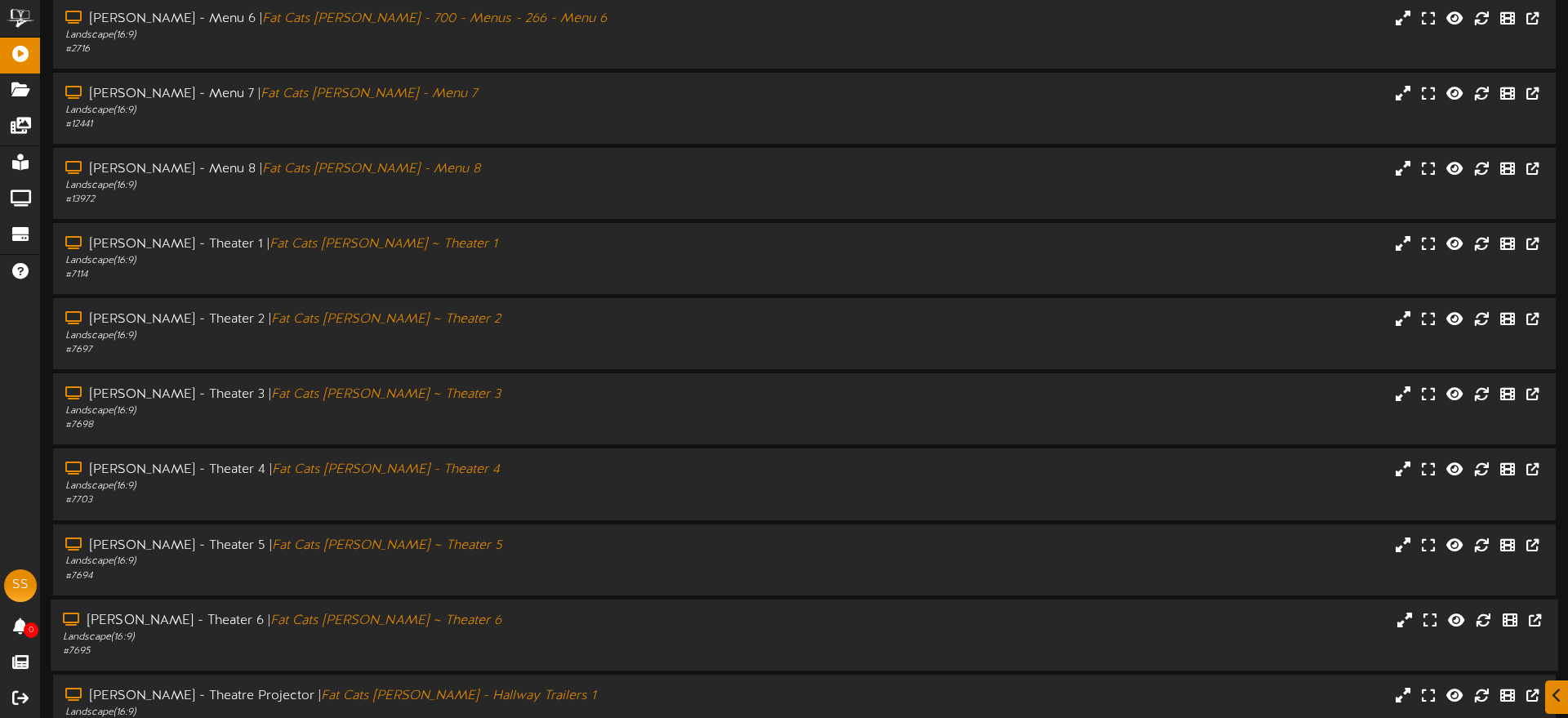
click at [520, 622] on div "Gilbert - Theater 6 | Fat Cats Gilbert ~ Theater 6" at bounding box center [365, 621] width 604 height 19
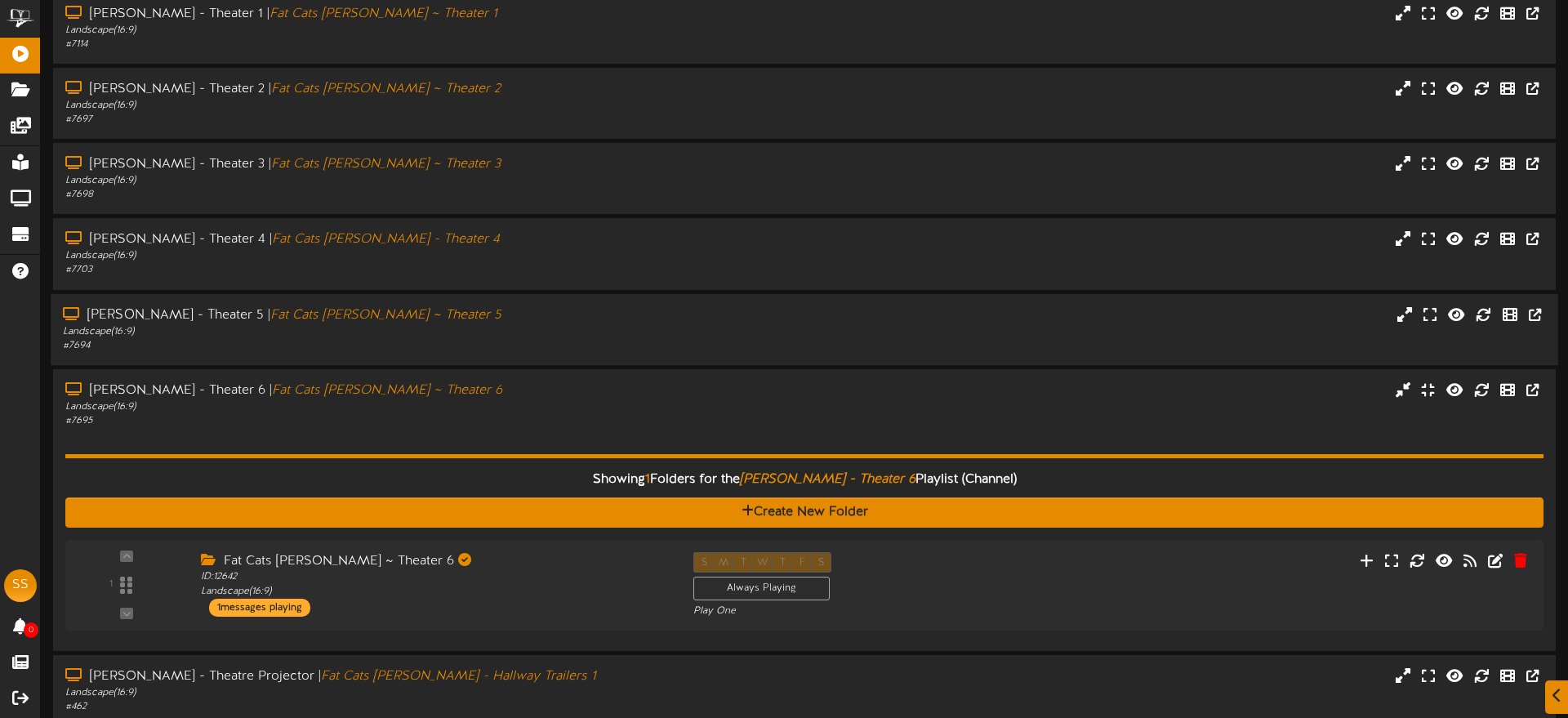
scroll to position [368, 0]
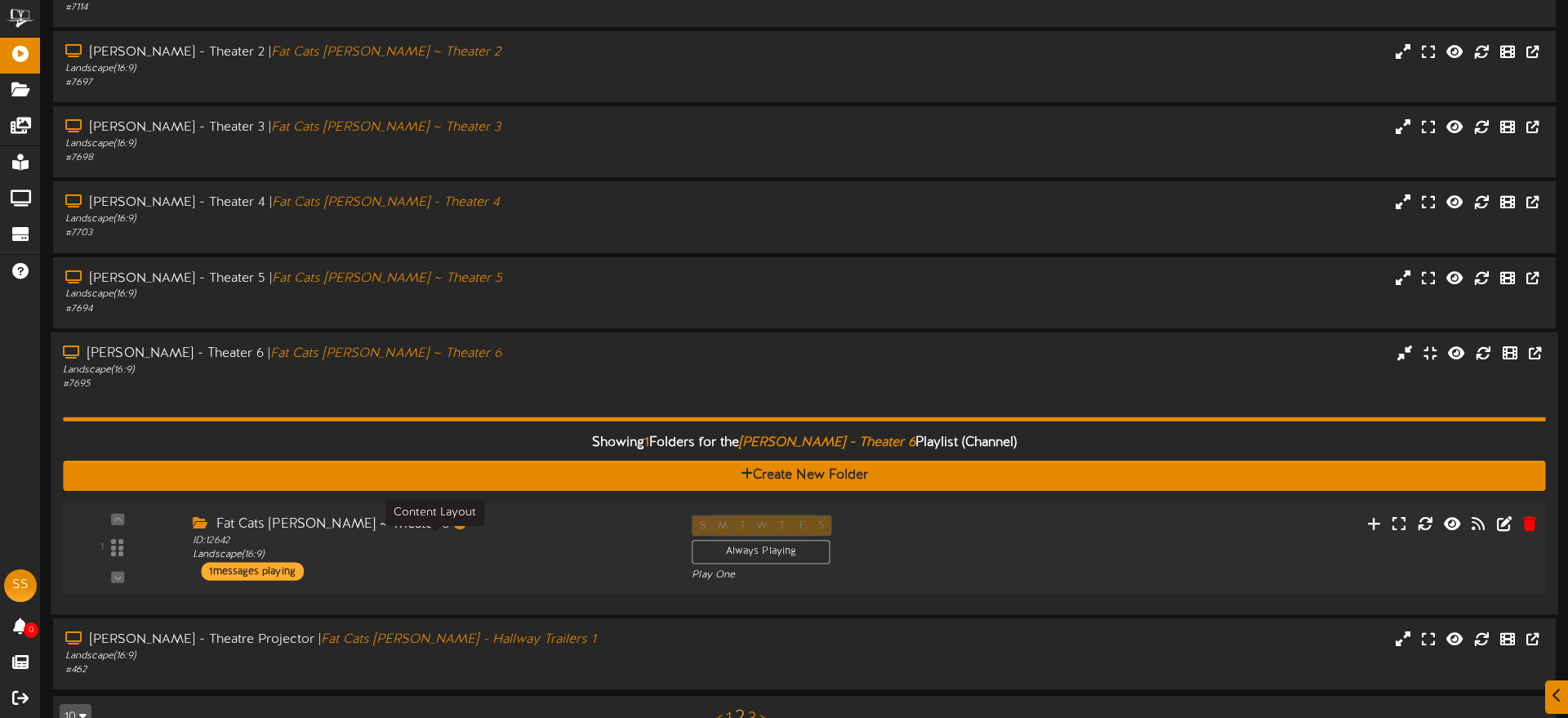
click at [607, 544] on div "ID: 12642 Landscape ( 16:9 )" at bounding box center [429, 547] width 475 height 28
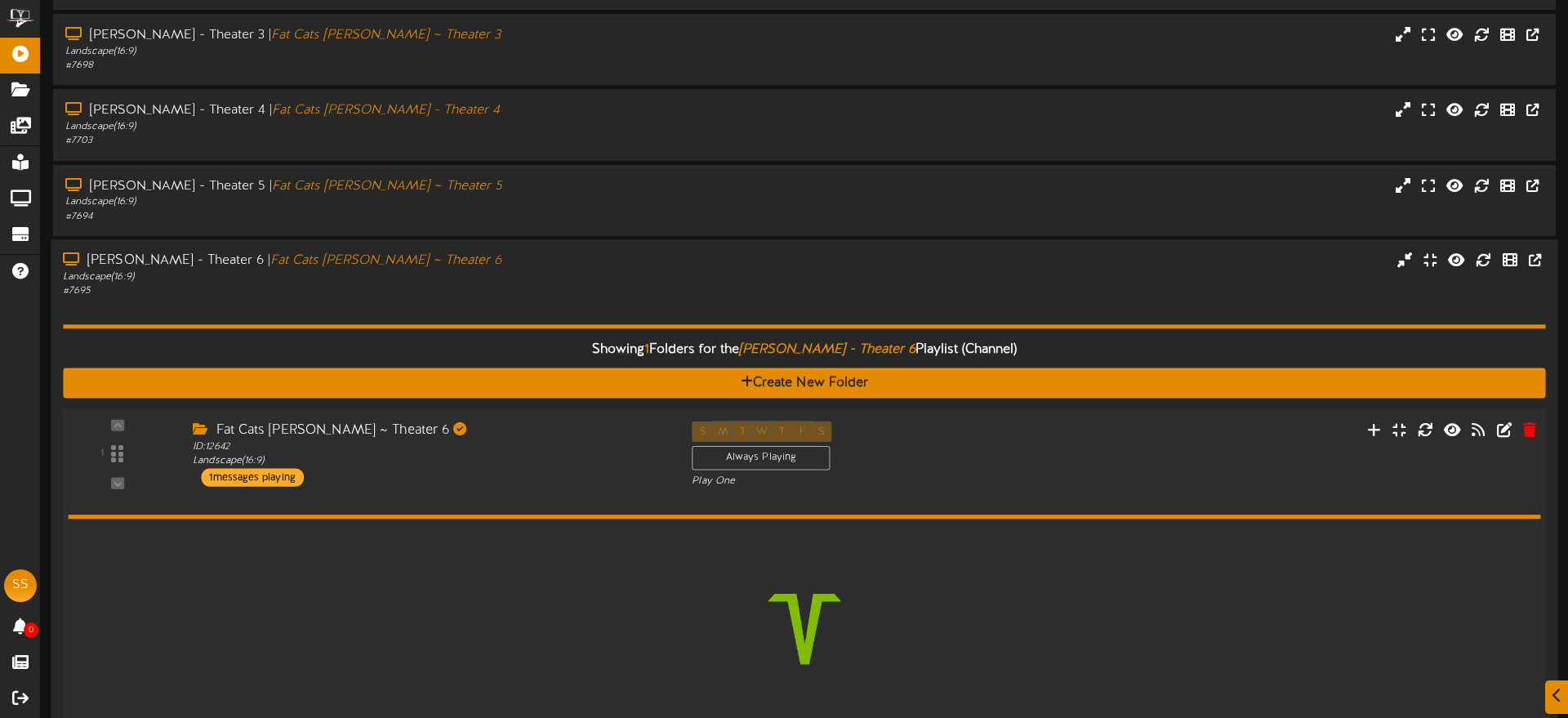
scroll to position [592, 0]
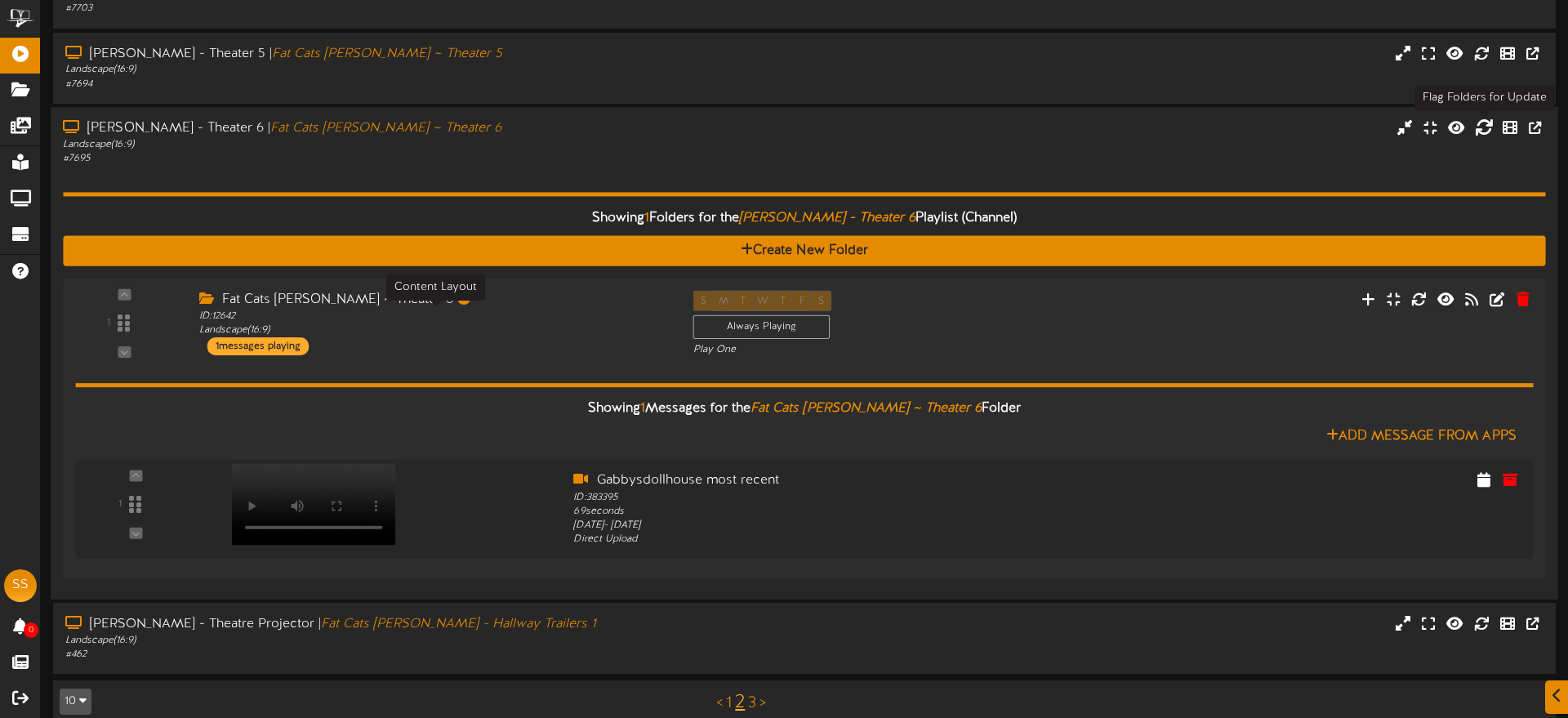
click at [1483, 131] on icon at bounding box center [1483, 127] width 18 height 18
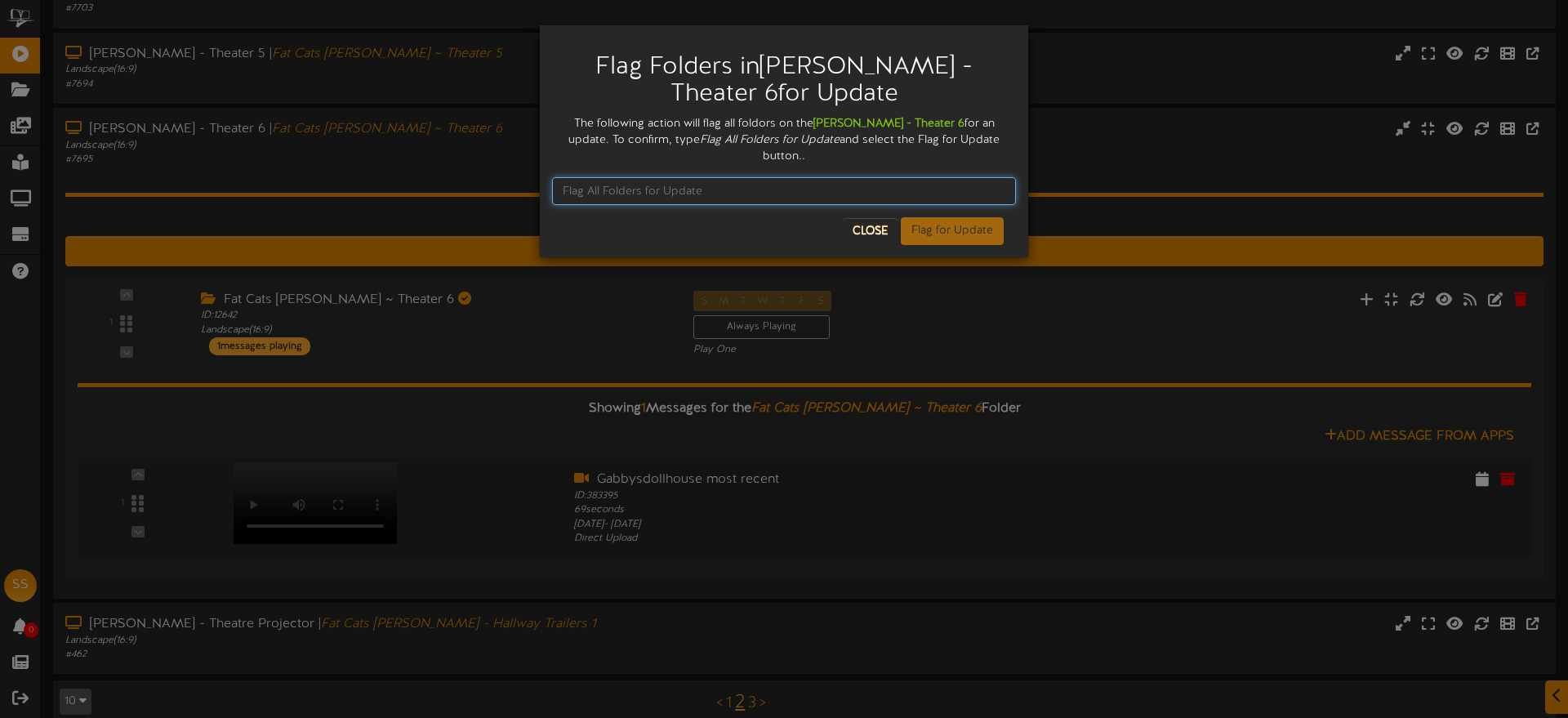
click at [712, 177] on input "text" at bounding box center [784, 191] width 464 height 27
type input "Flag All Folders for Update"
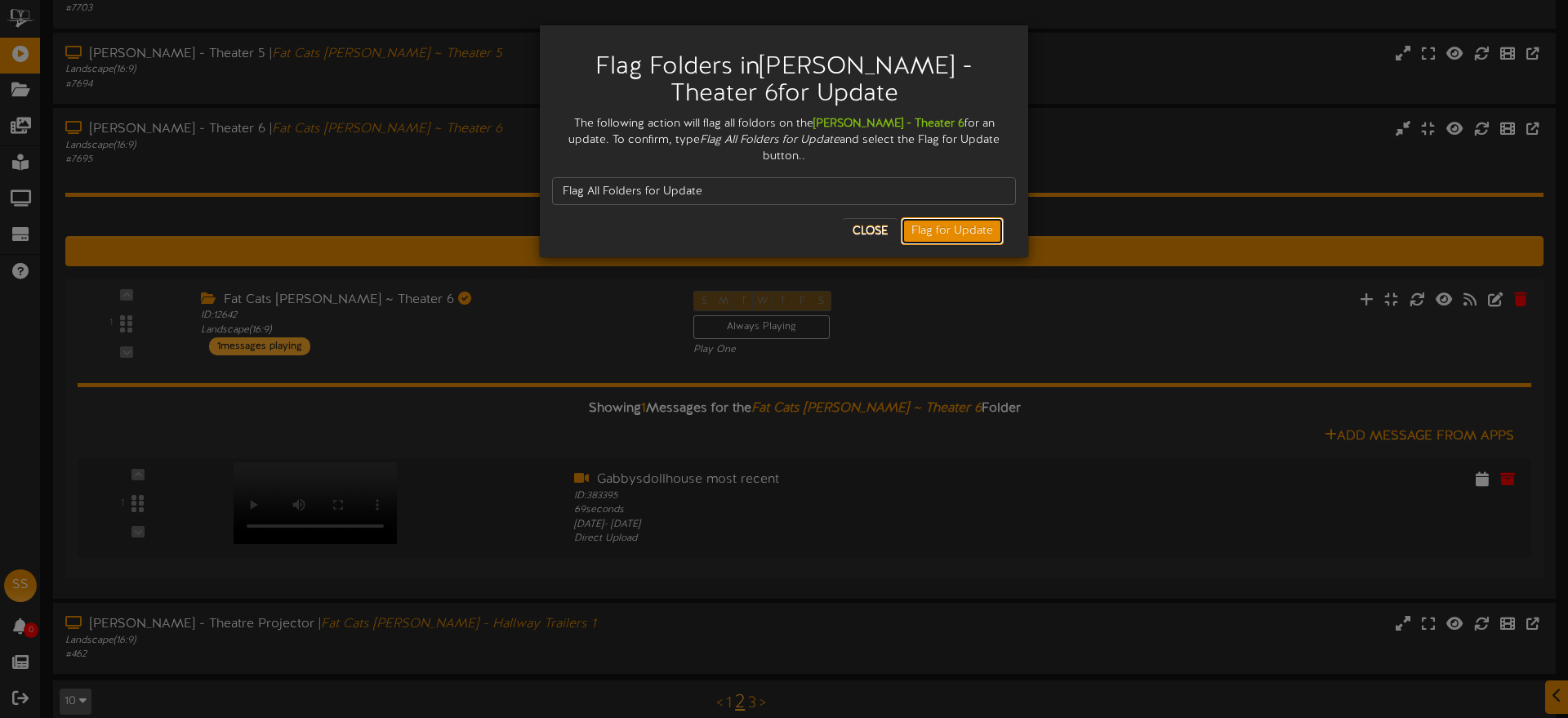
click at [922, 217] on button "Flag for Update" at bounding box center [952, 231] width 103 height 27
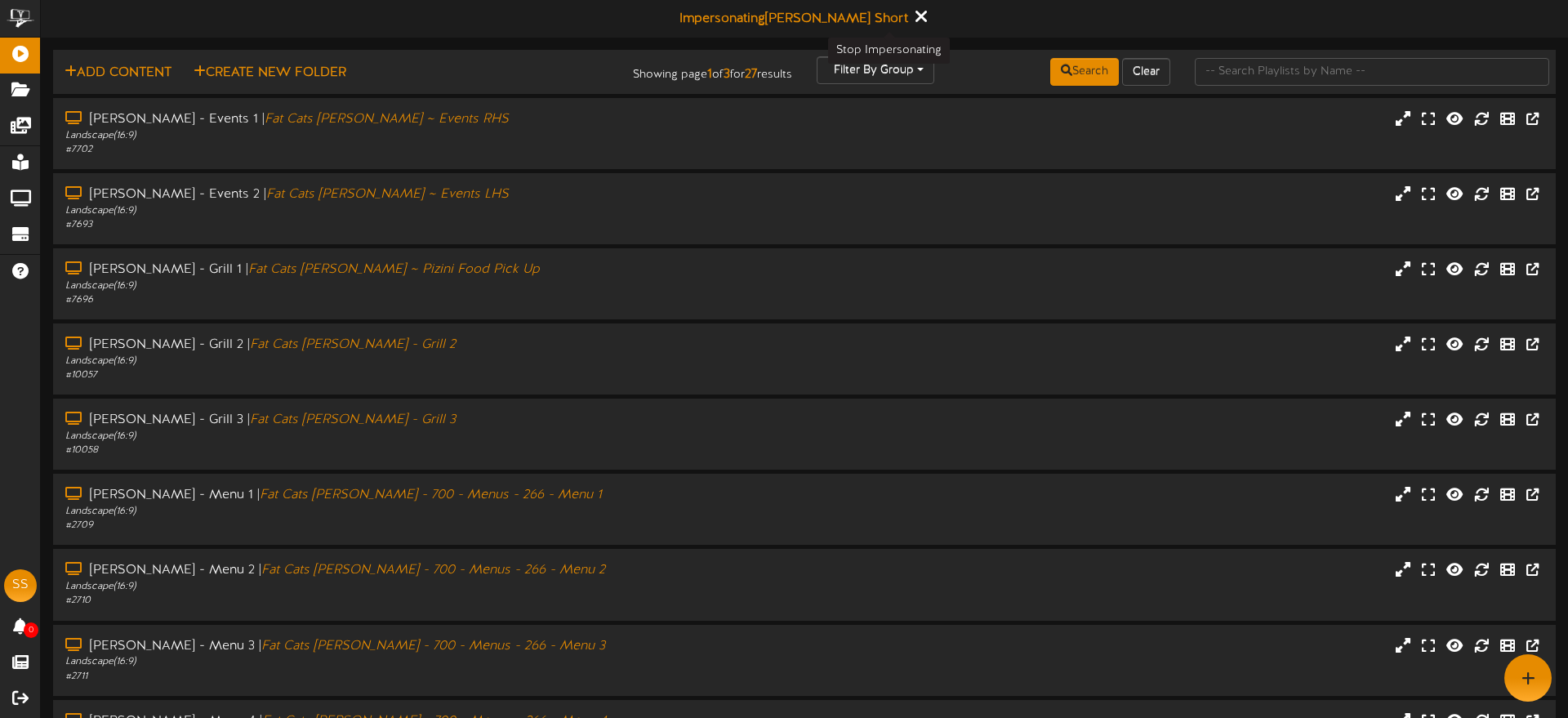
click at [916, 14] on icon at bounding box center [921, 16] width 10 height 18
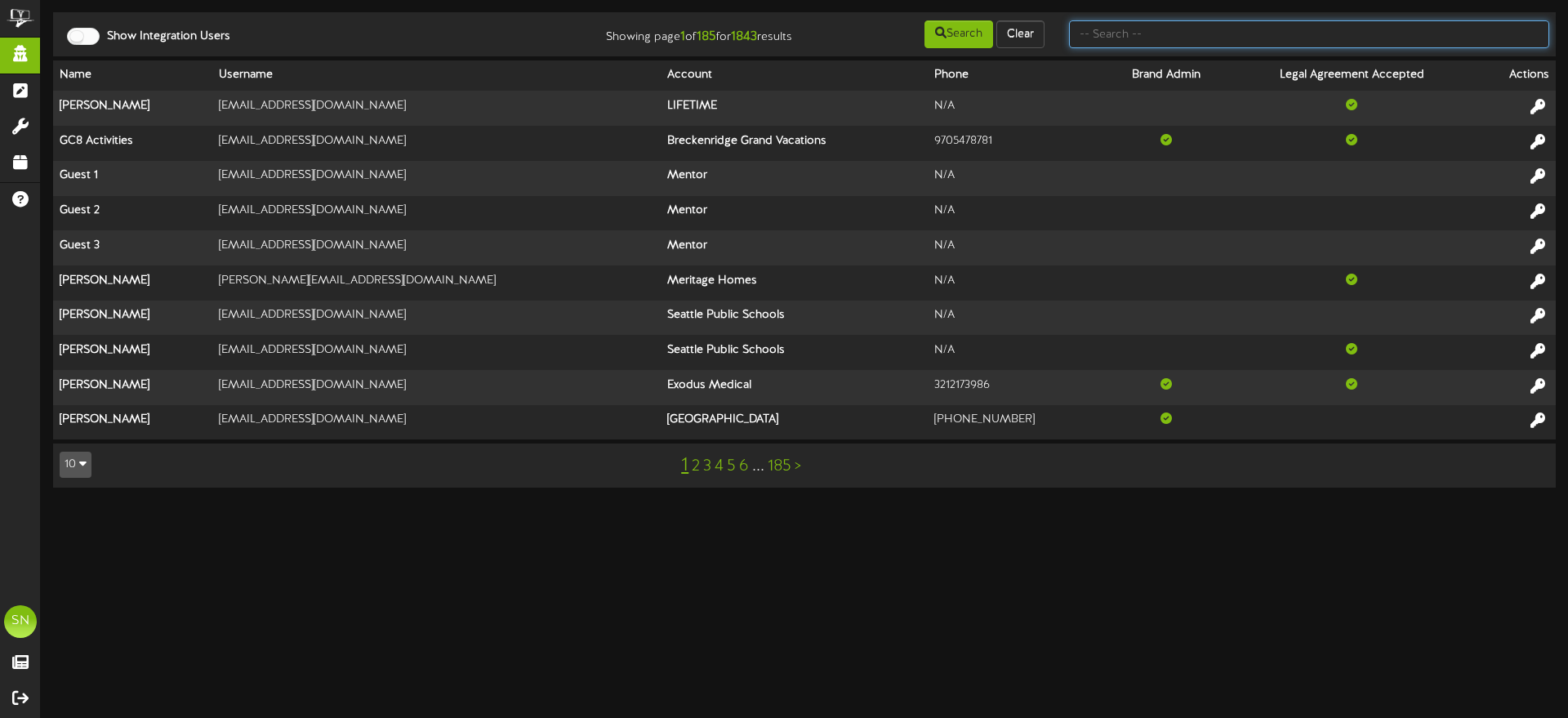
click at [1136, 32] on input "text" at bounding box center [1310, 34] width 480 height 27
type input "afcu"
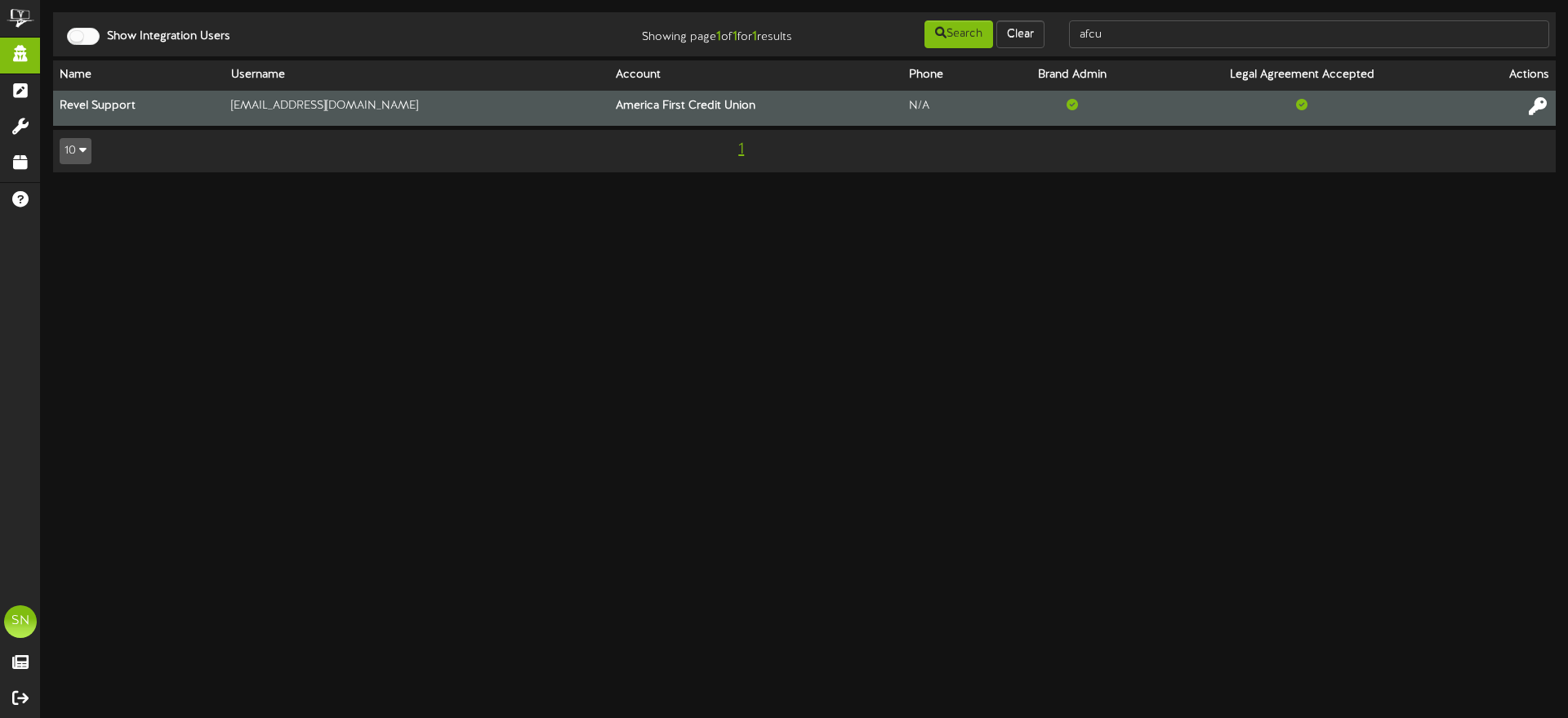
click at [1535, 108] on icon at bounding box center [1538, 106] width 18 height 18
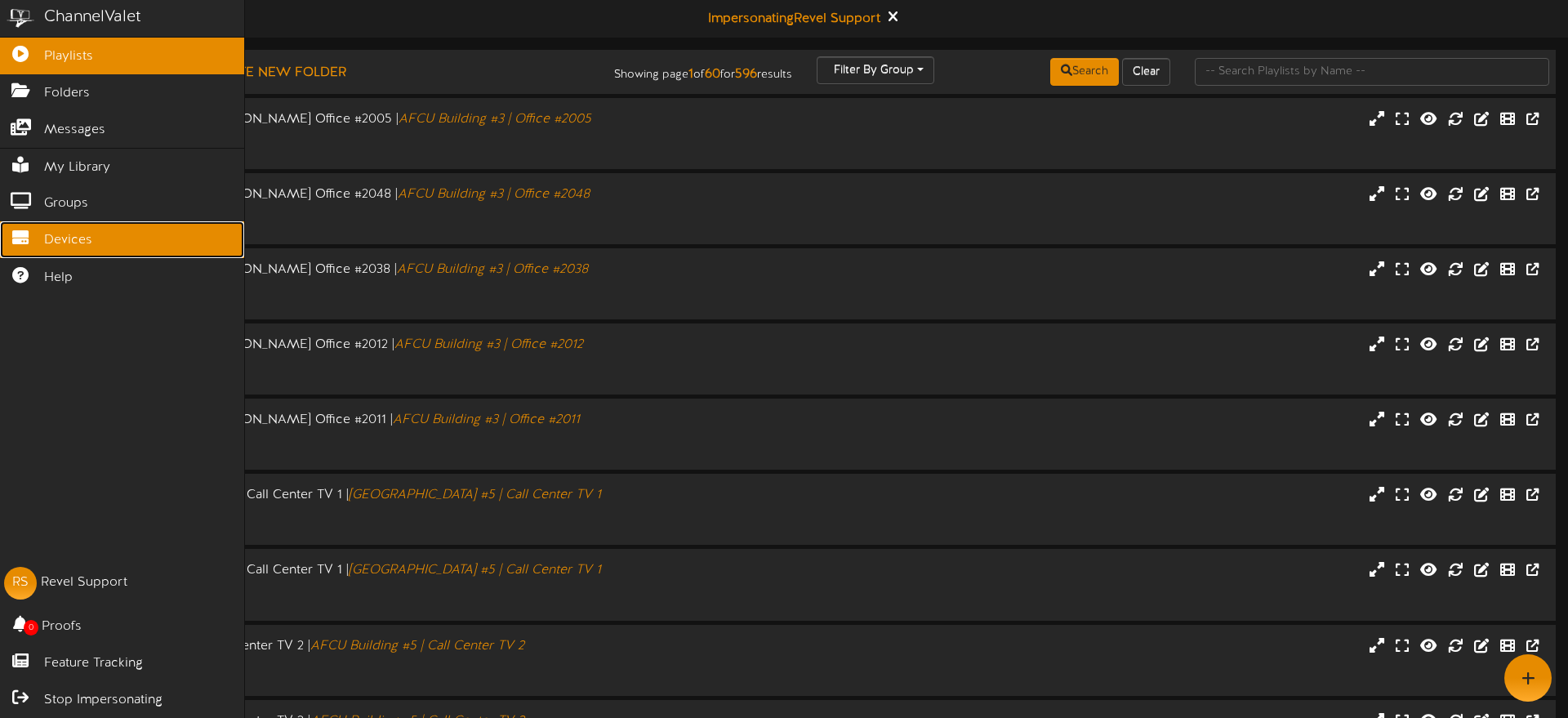
click at [36, 239] on icon at bounding box center [21, 235] width 41 height 12
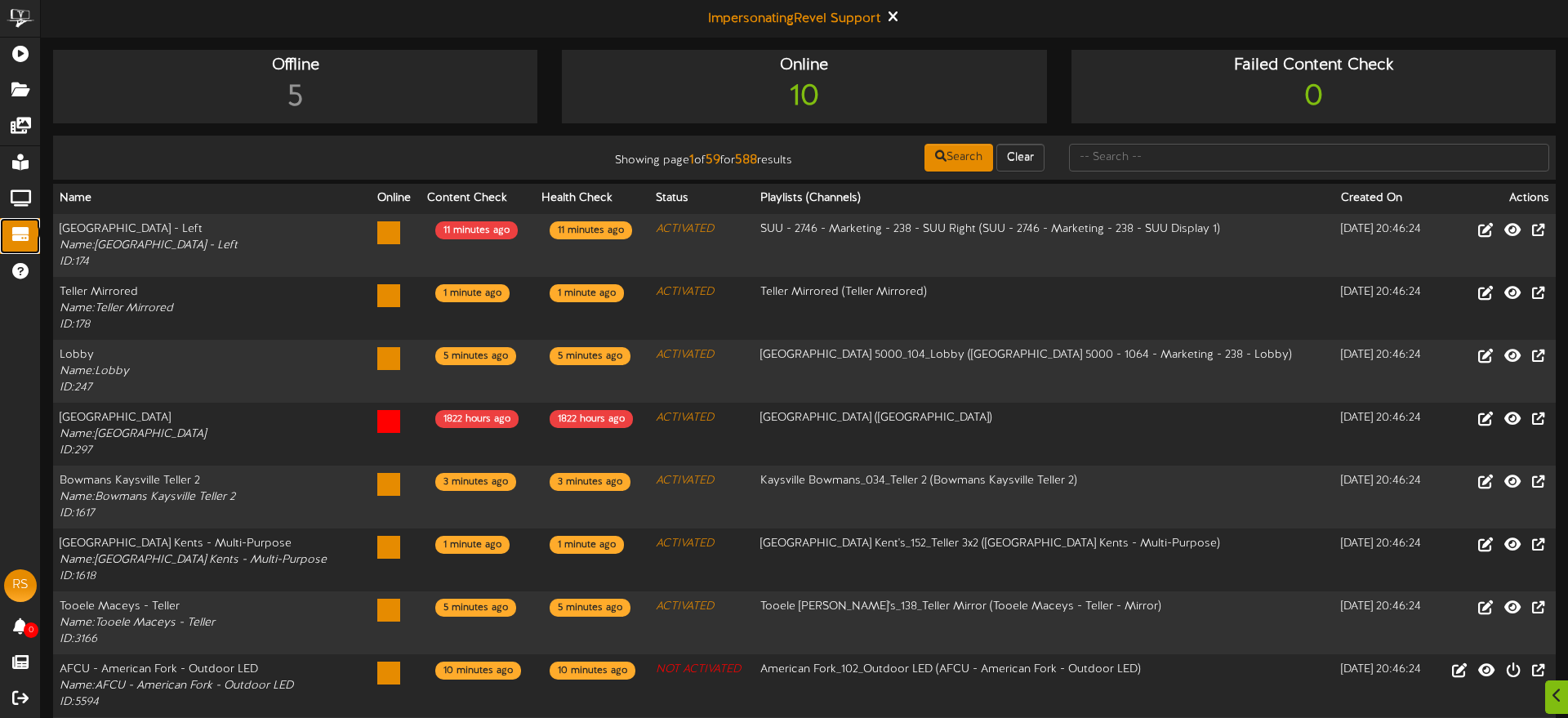
scroll to position [11, 0]
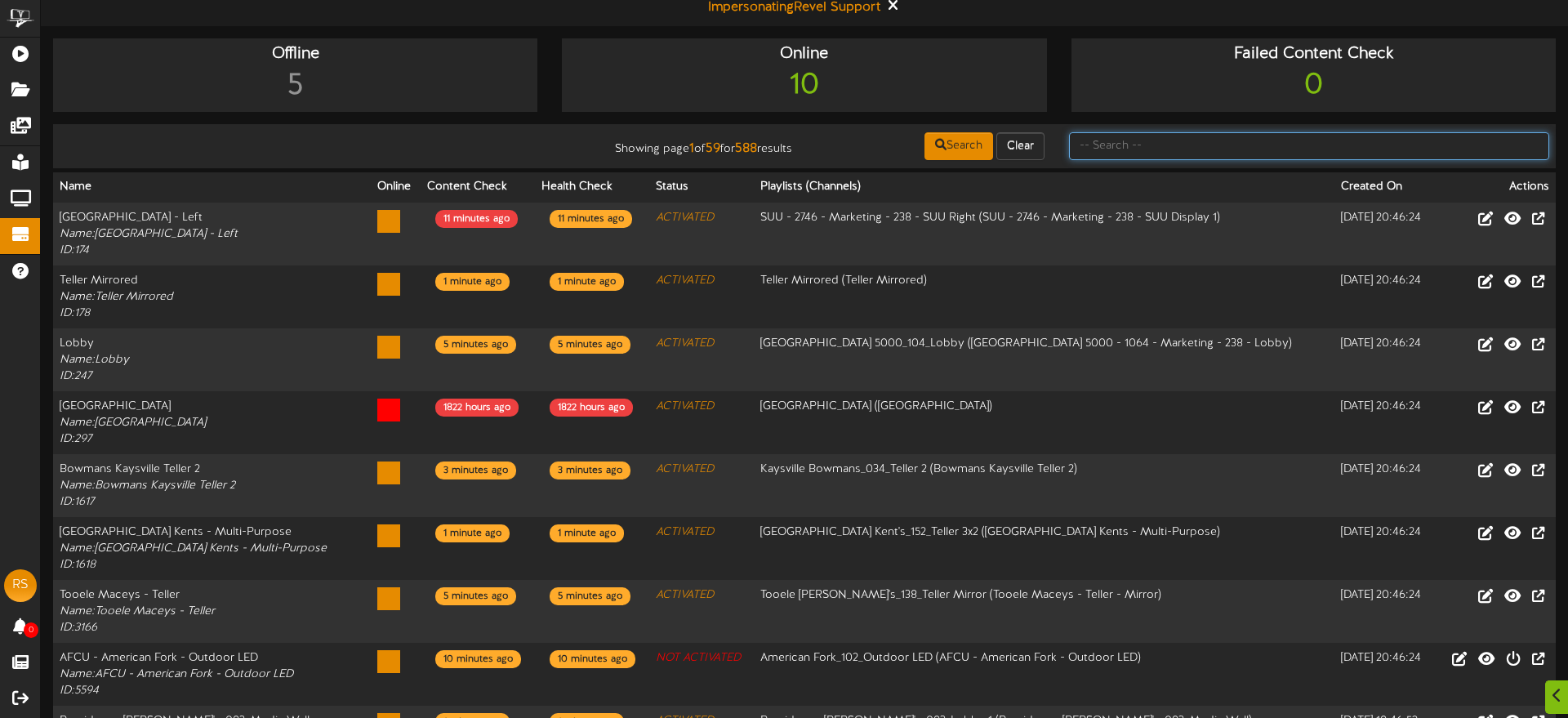
click at [1118, 150] on input "text" at bounding box center [1310, 146] width 480 height 27
type input "a"
type input "queen creek"
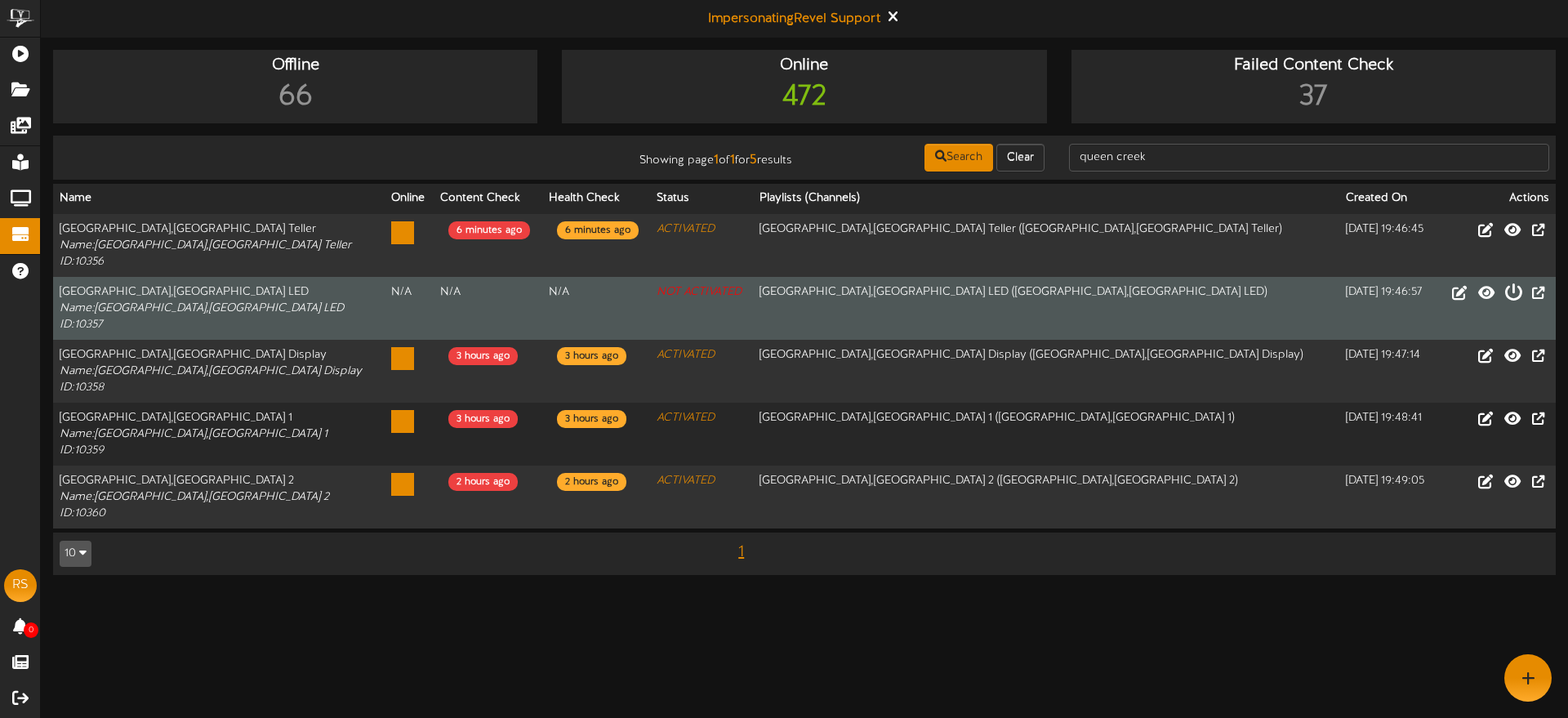
click at [1517, 295] on icon at bounding box center [1513, 291] width 18 height 18
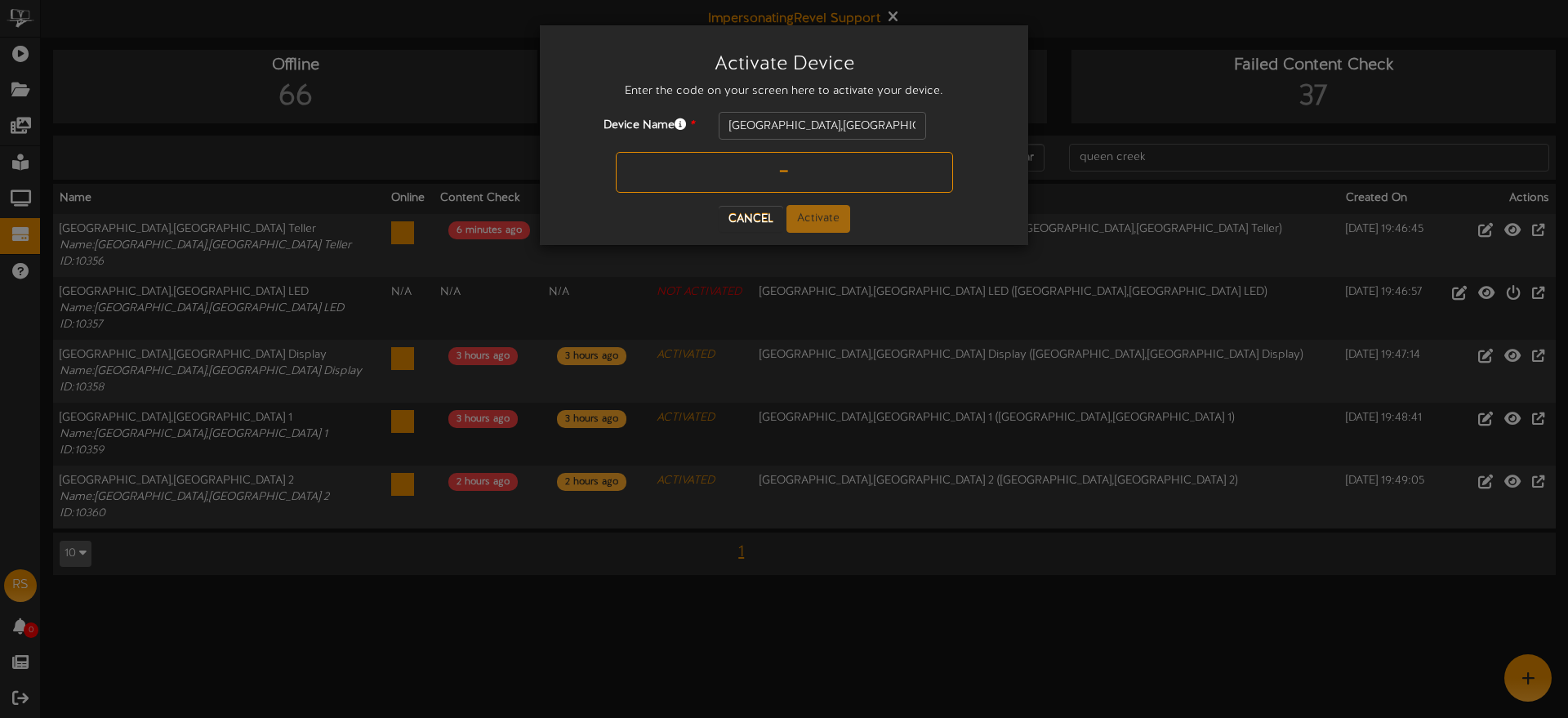
click at [773, 174] on input "text" at bounding box center [784, 173] width 338 height 41
type input "3N6052"
click at [825, 215] on button "Activate" at bounding box center [818, 219] width 64 height 27
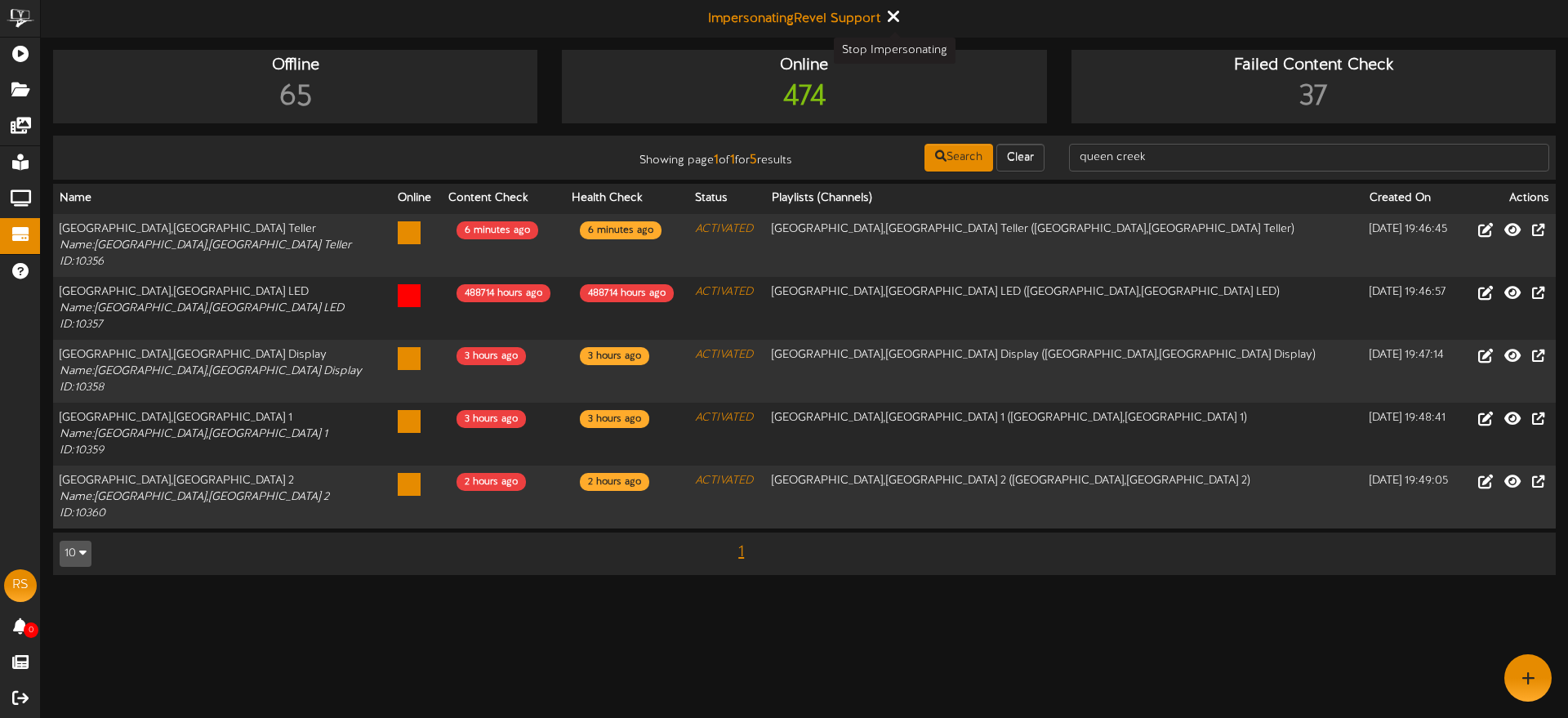
click at [896, 19] on icon at bounding box center [893, 16] width 10 height 18
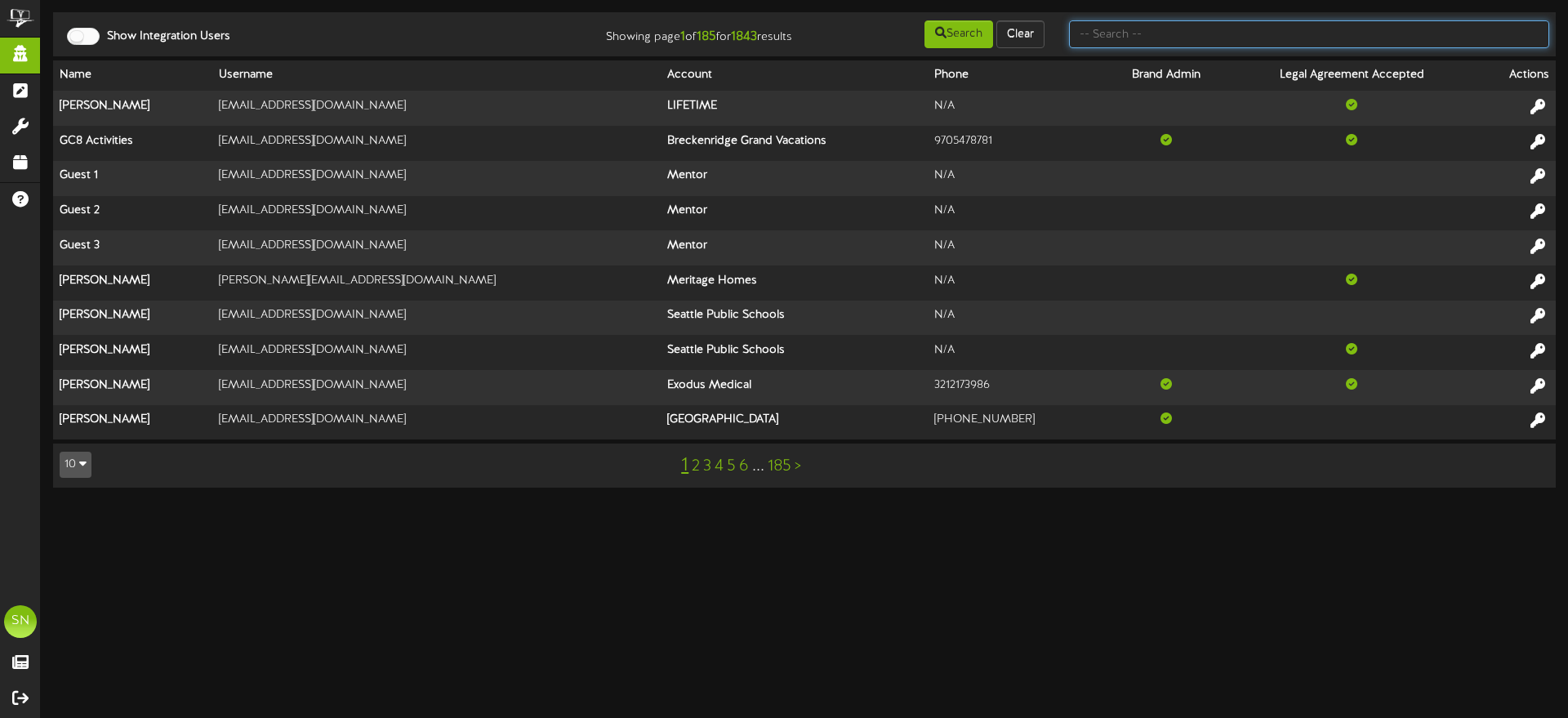
click at [1129, 32] on input "text" at bounding box center [1310, 34] width 480 height 27
type input "afcu"
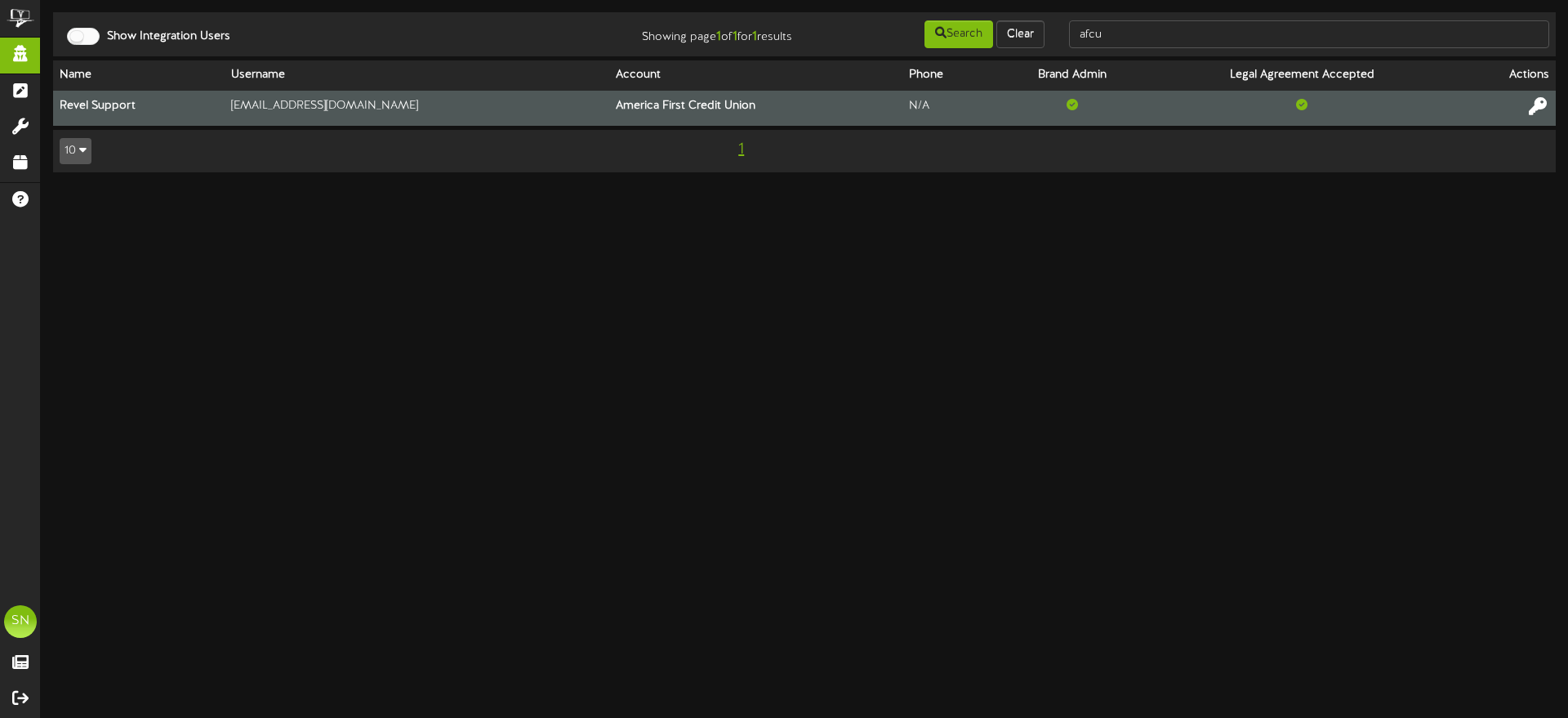
click at [1534, 106] on icon at bounding box center [1538, 106] width 18 height 18
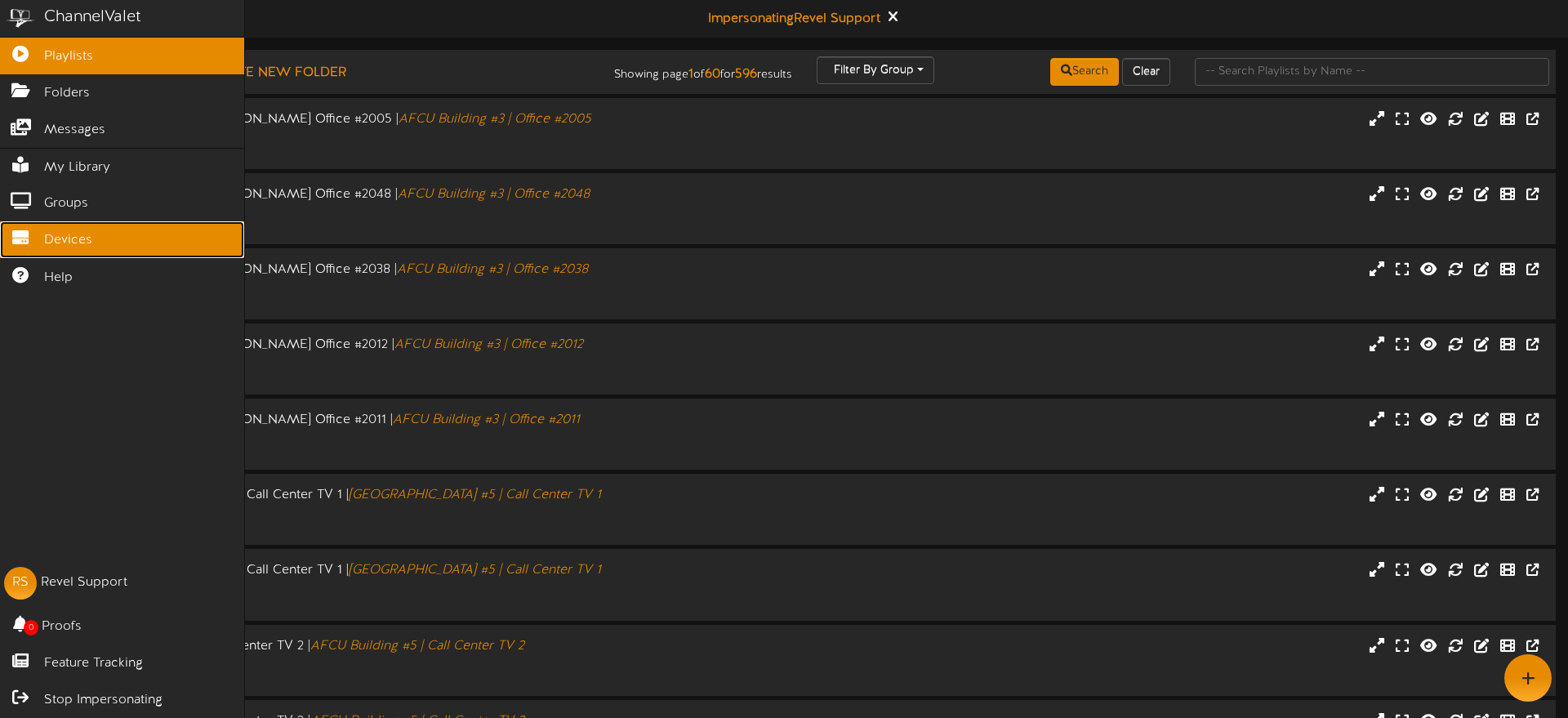
click at [32, 242] on link "Devices" at bounding box center [122, 239] width 245 height 37
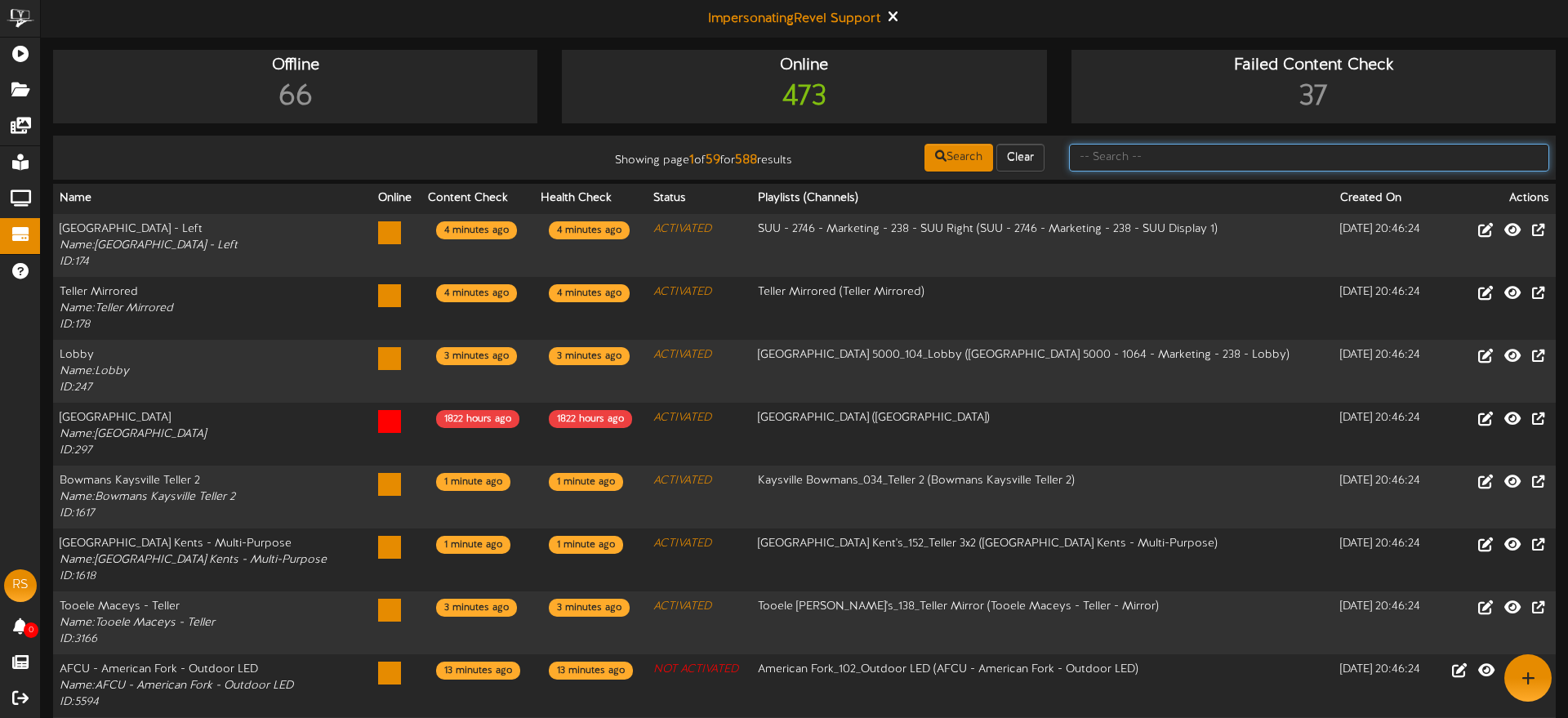
click at [1194, 159] on input "text" at bounding box center [1310, 157] width 480 height 27
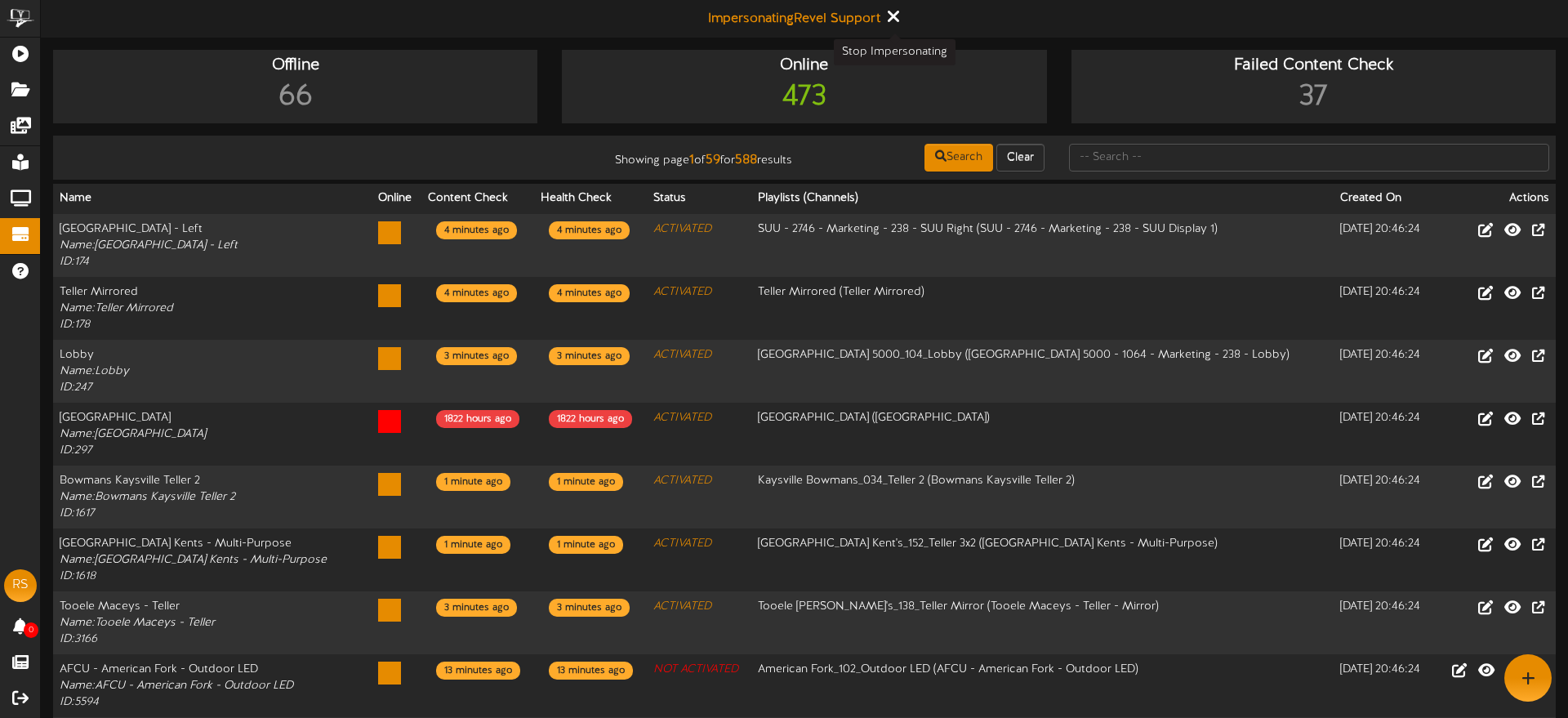
click at [893, 18] on icon at bounding box center [893, 16] width 10 height 18
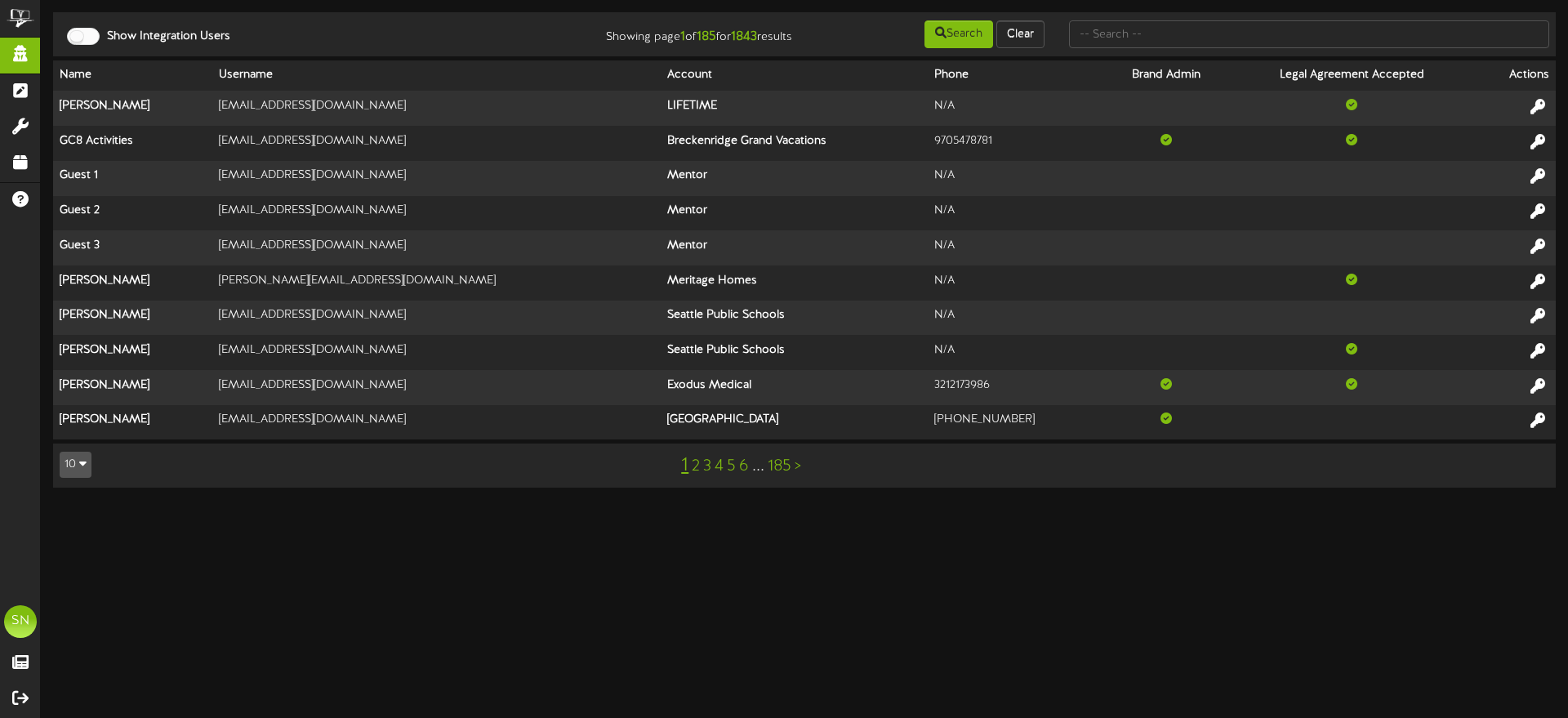
click at [1146, 50] on td "Show Integration Users Showing page 1 of 185 for 1843 results Search Clear" at bounding box center [805, 34] width 1503 height 44
click at [1147, 39] on input "text" at bounding box center [1310, 34] width 480 height 27
type input "active"
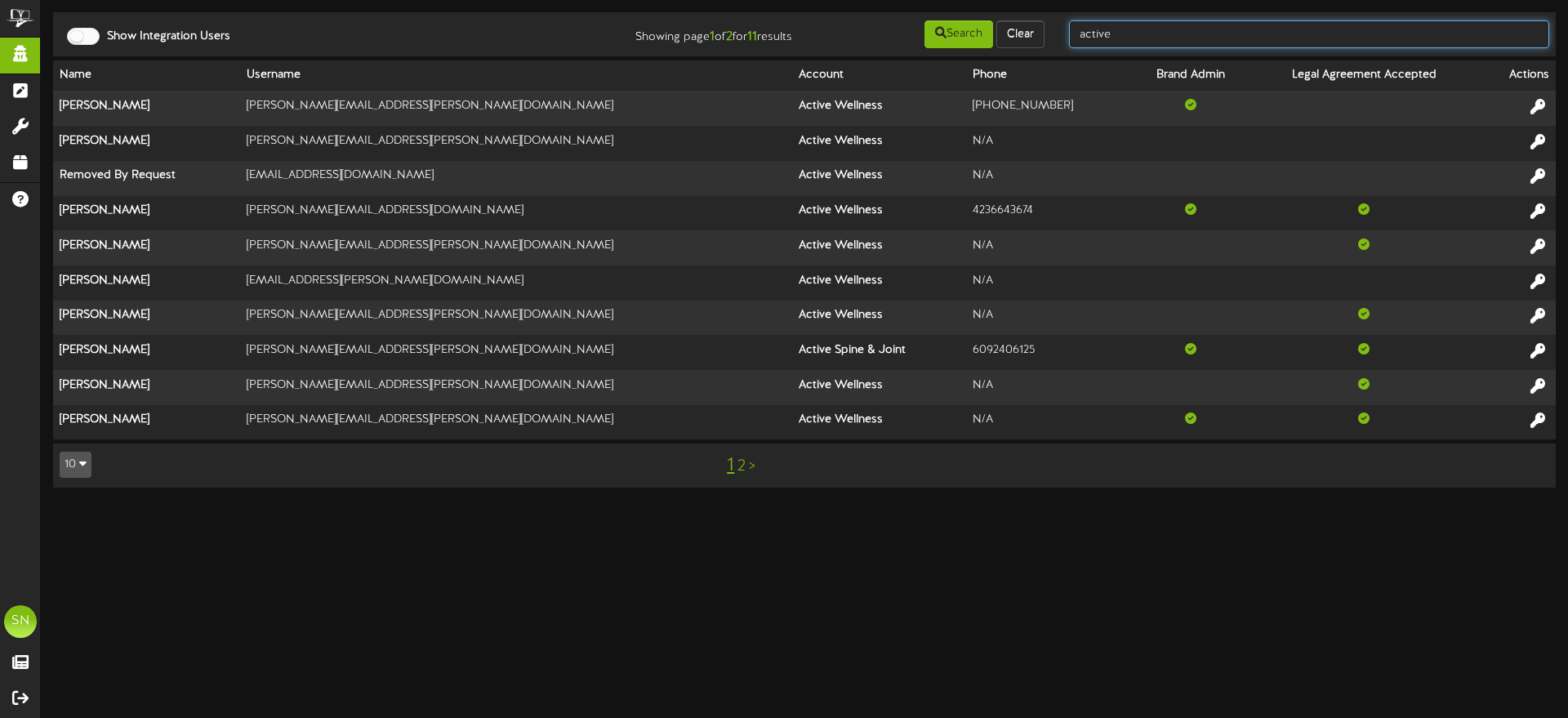
click at [1150, 33] on input "active" at bounding box center [1310, 34] width 480 height 27
type input "active wellness"
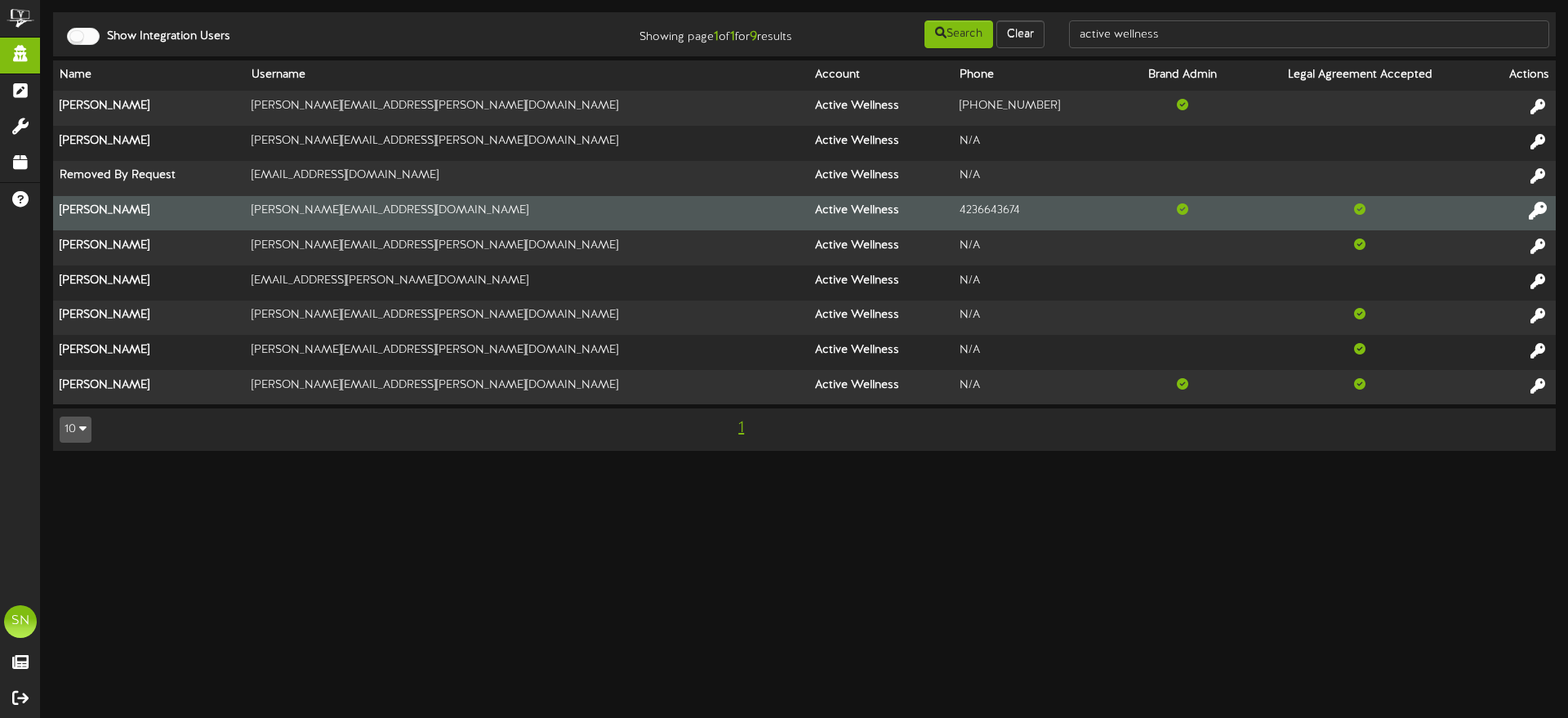
click at [1538, 210] on icon at bounding box center [1538, 210] width 18 height 18
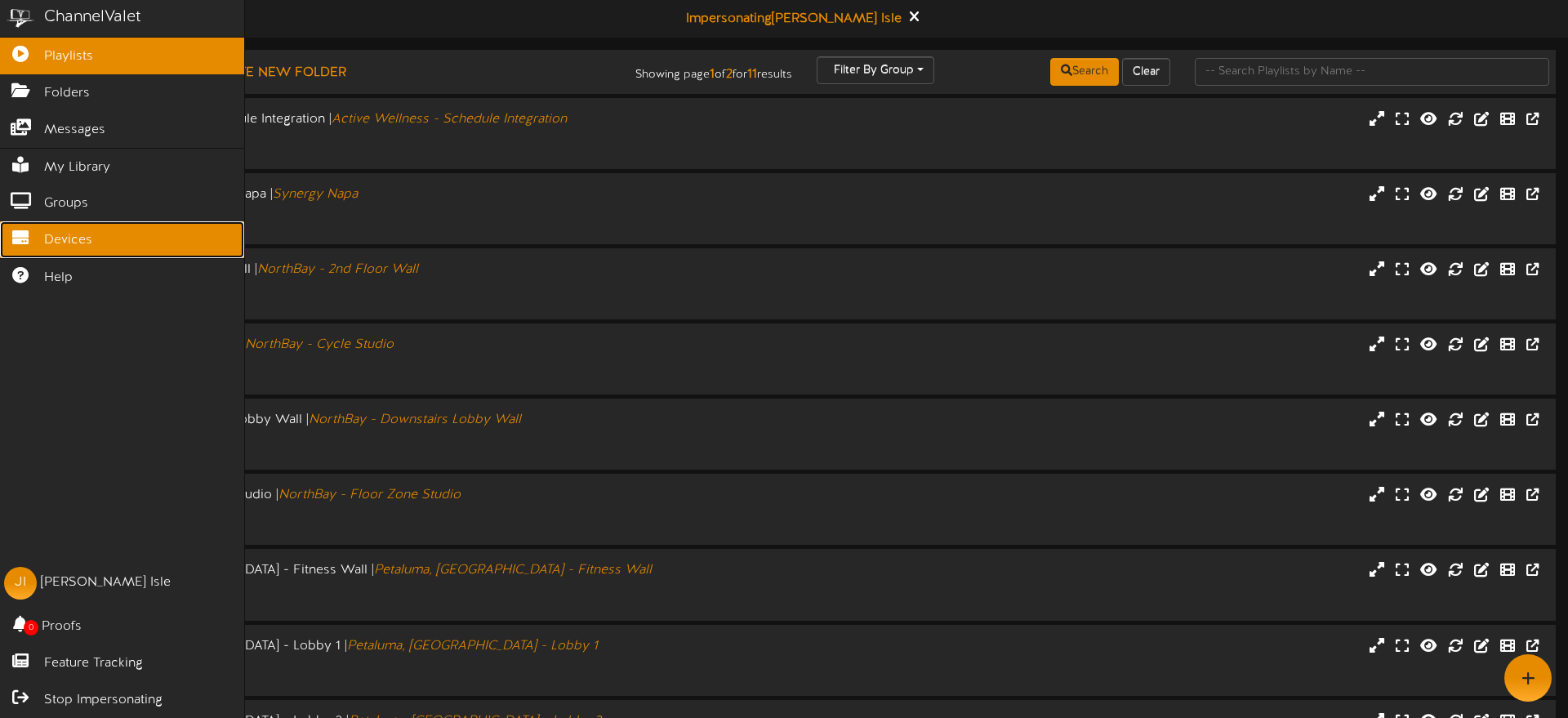
drag, startPoint x: 48, startPoint y: 241, endPoint x: 82, endPoint y: 242, distance: 34.0
click at [48, 241] on span "Devices" at bounding box center [68, 240] width 48 height 19
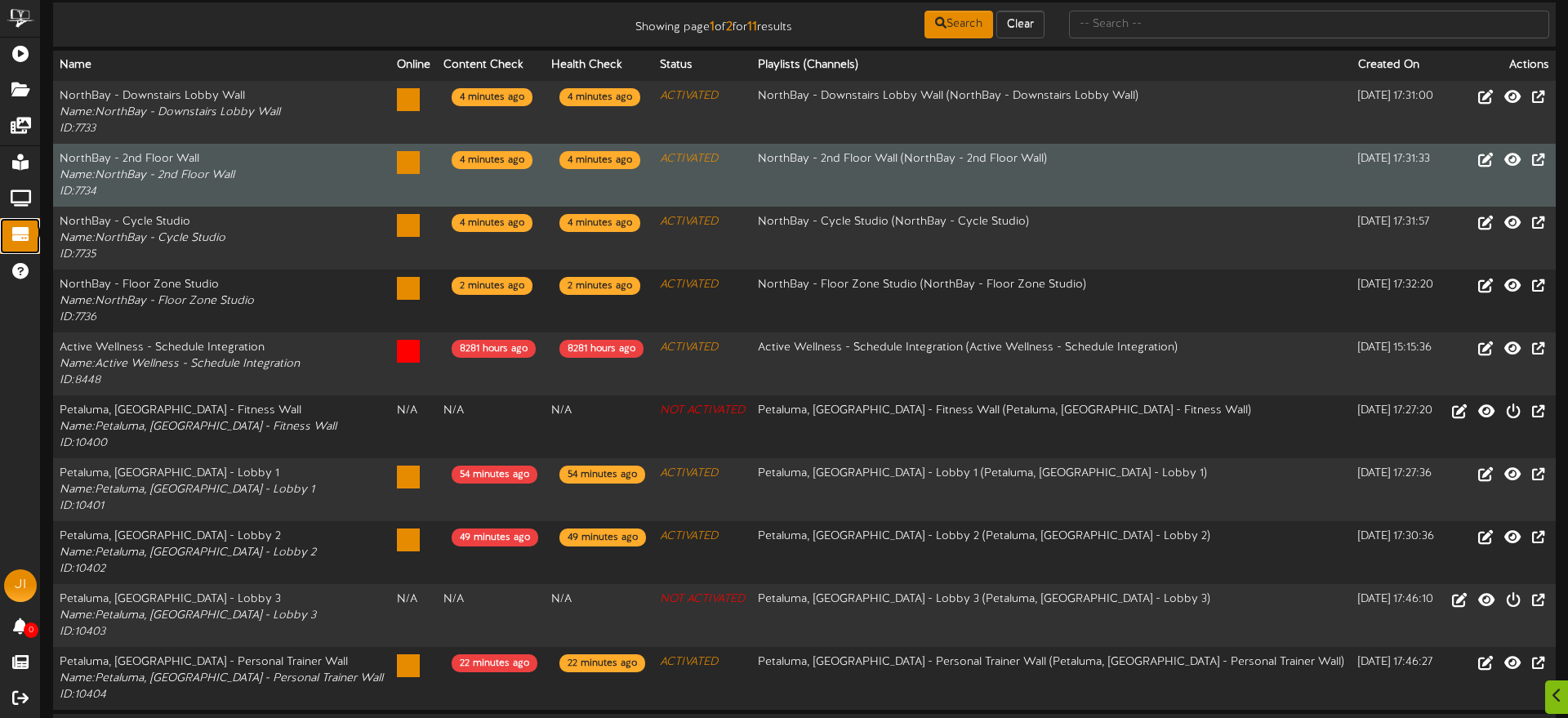
scroll to position [183, 0]
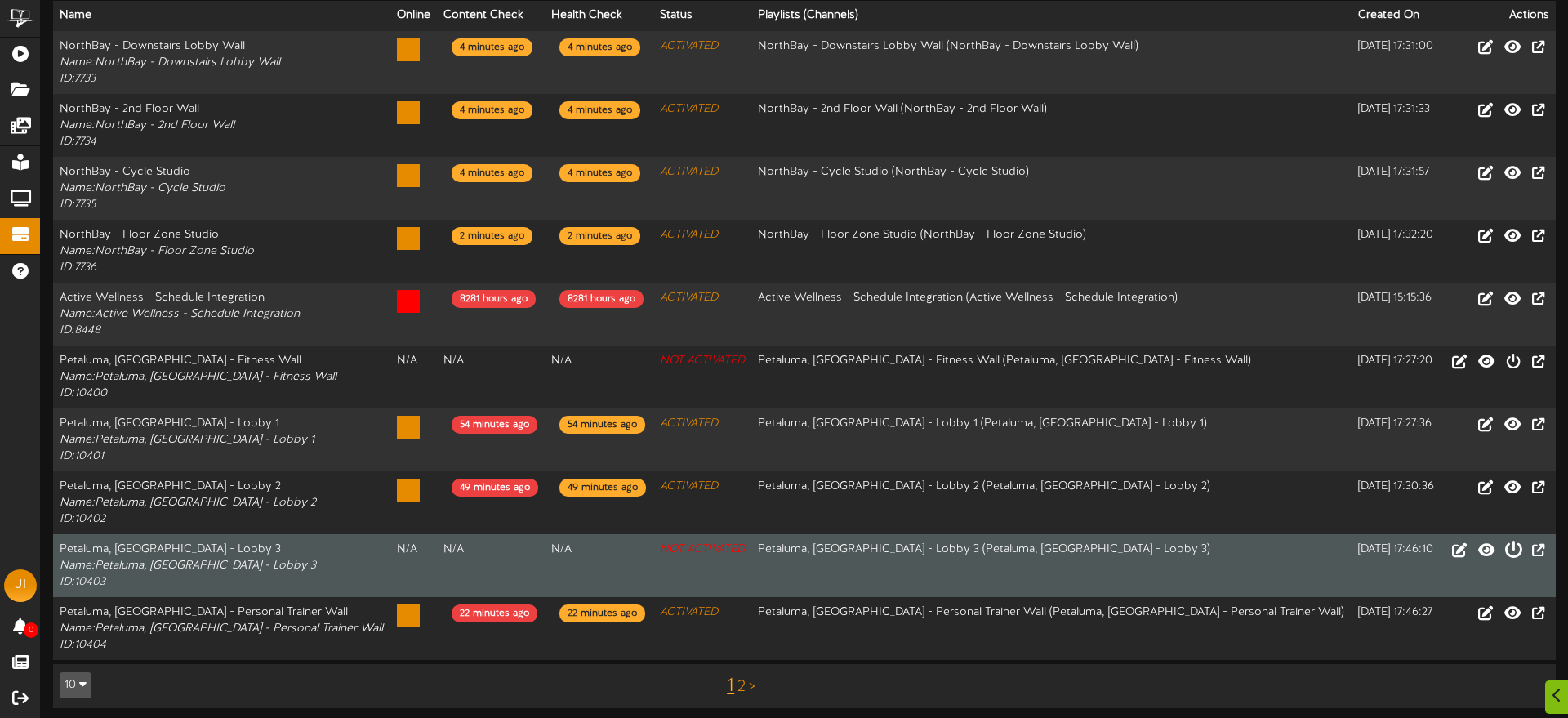
click at [1512, 546] on icon at bounding box center [1513, 549] width 18 height 18
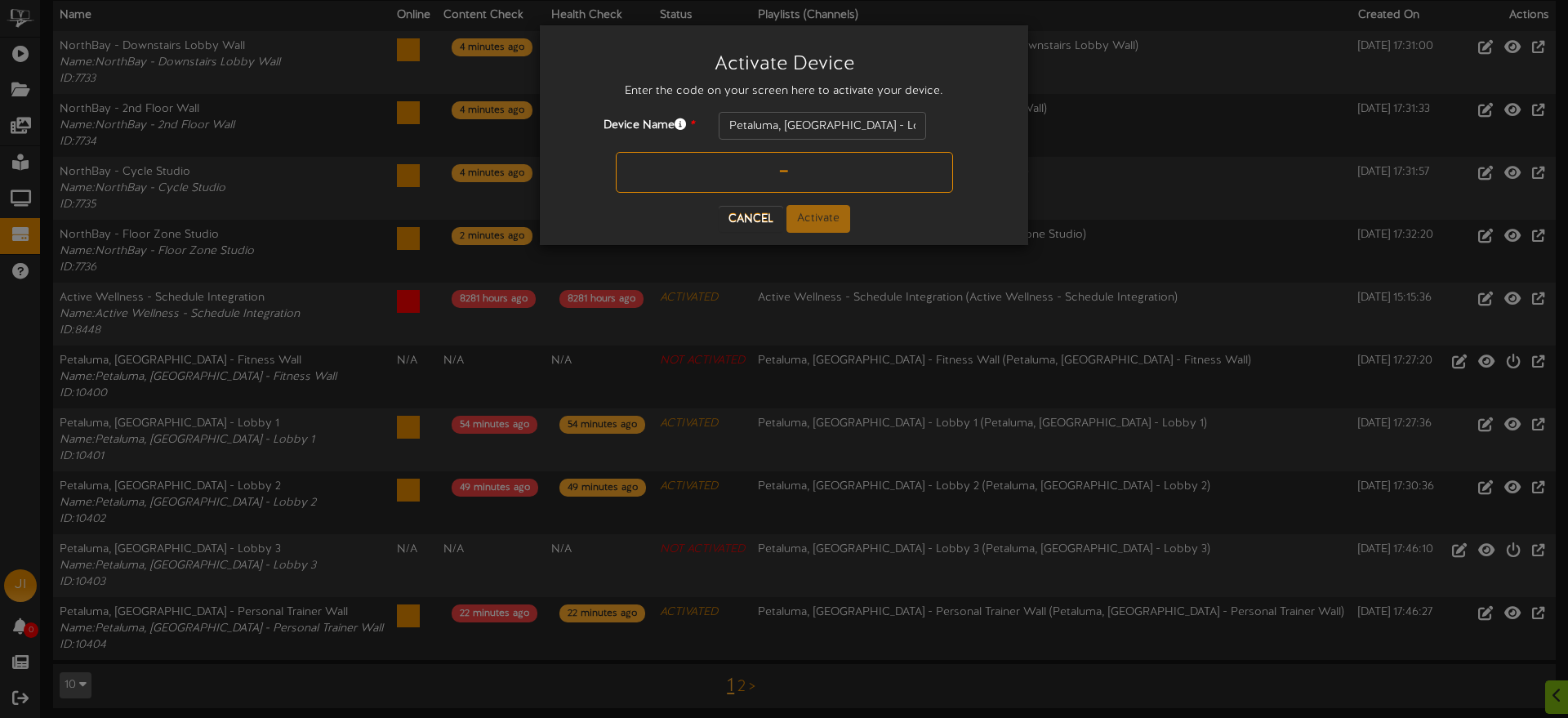
click at [765, 165] on input "text" at bounding box center [784, 173] width 338 height 41
type input "MNXL5U"
click at [803, 213] on button "Activate" at bounding box center [818, 219] width 64 height 27
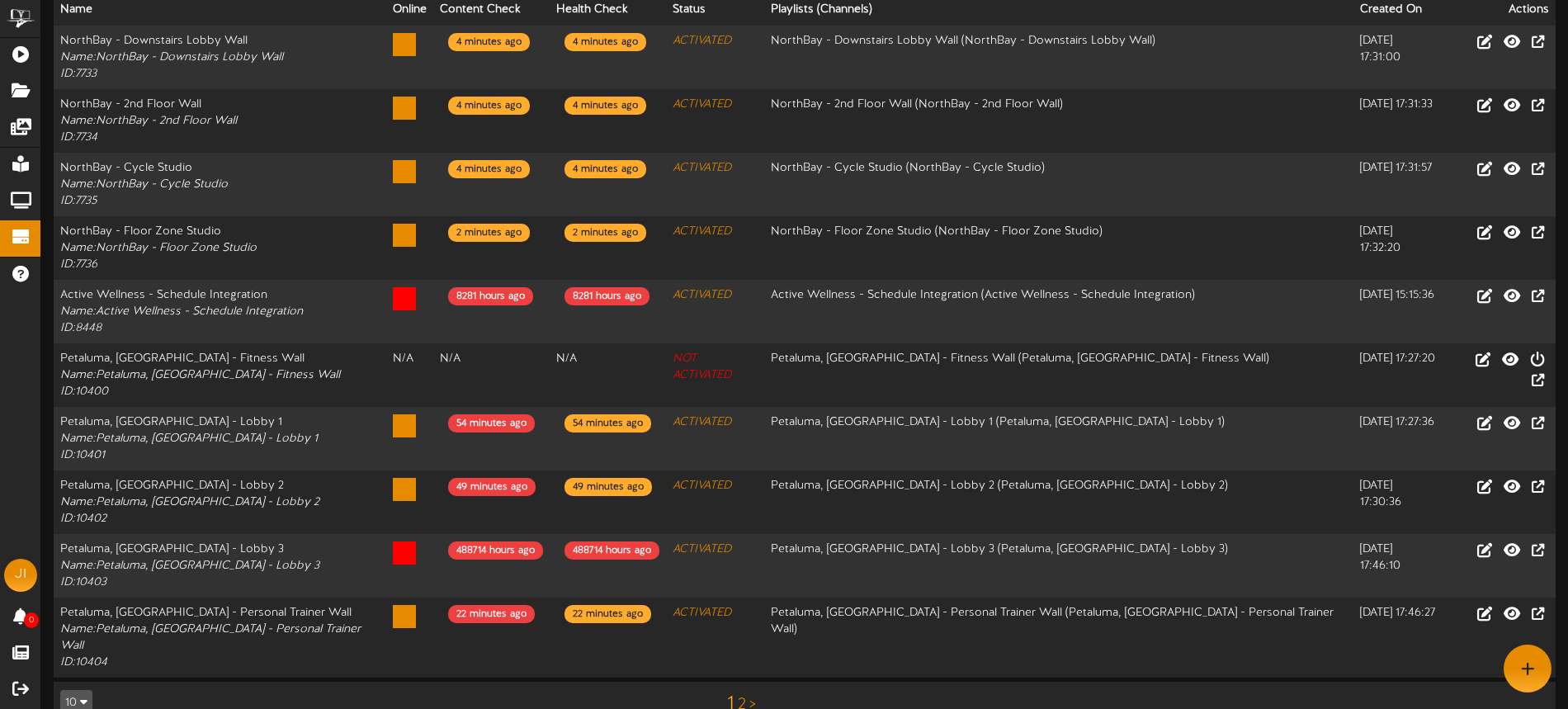
scroll to position [0, 0]
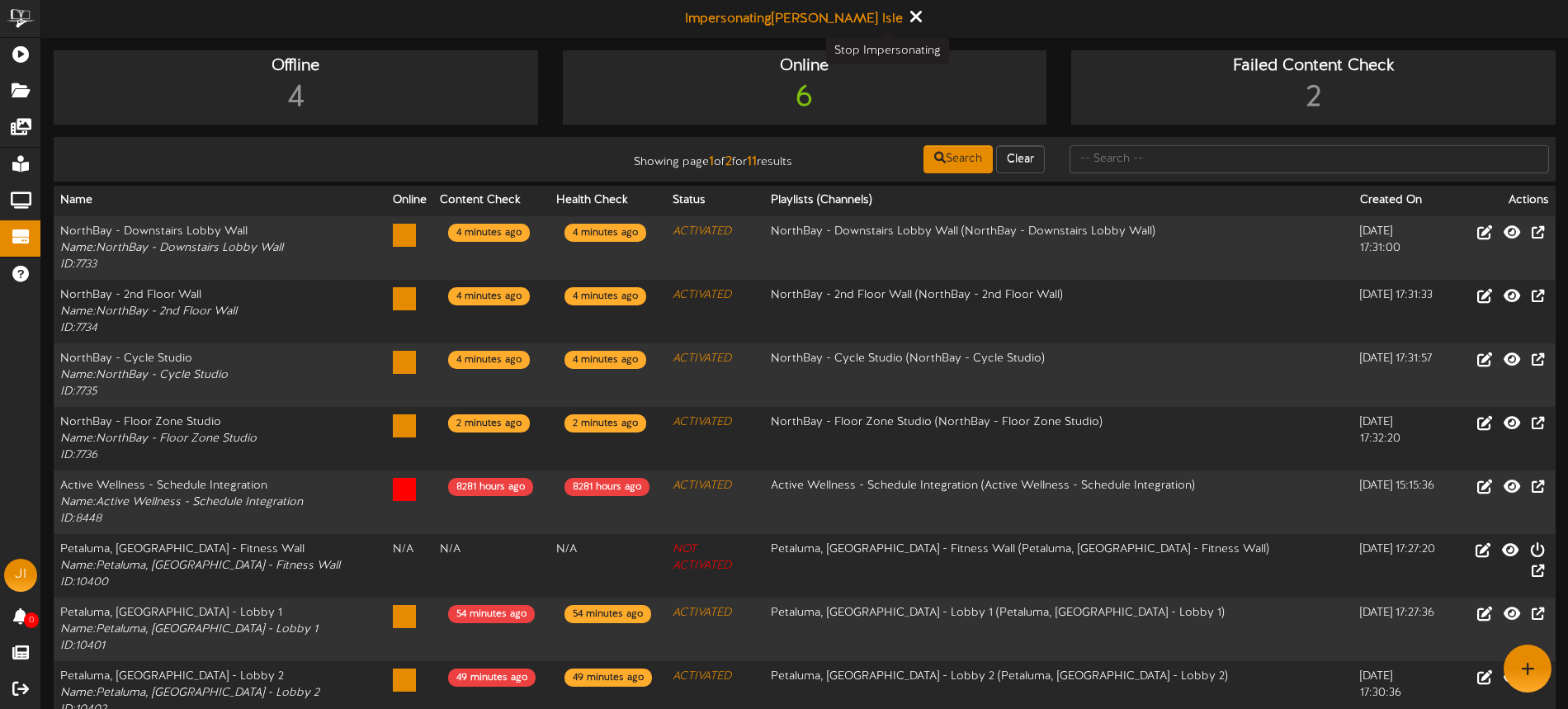
click at [911, 20] on icon at bounding box center [916, 16] width 10 height 18
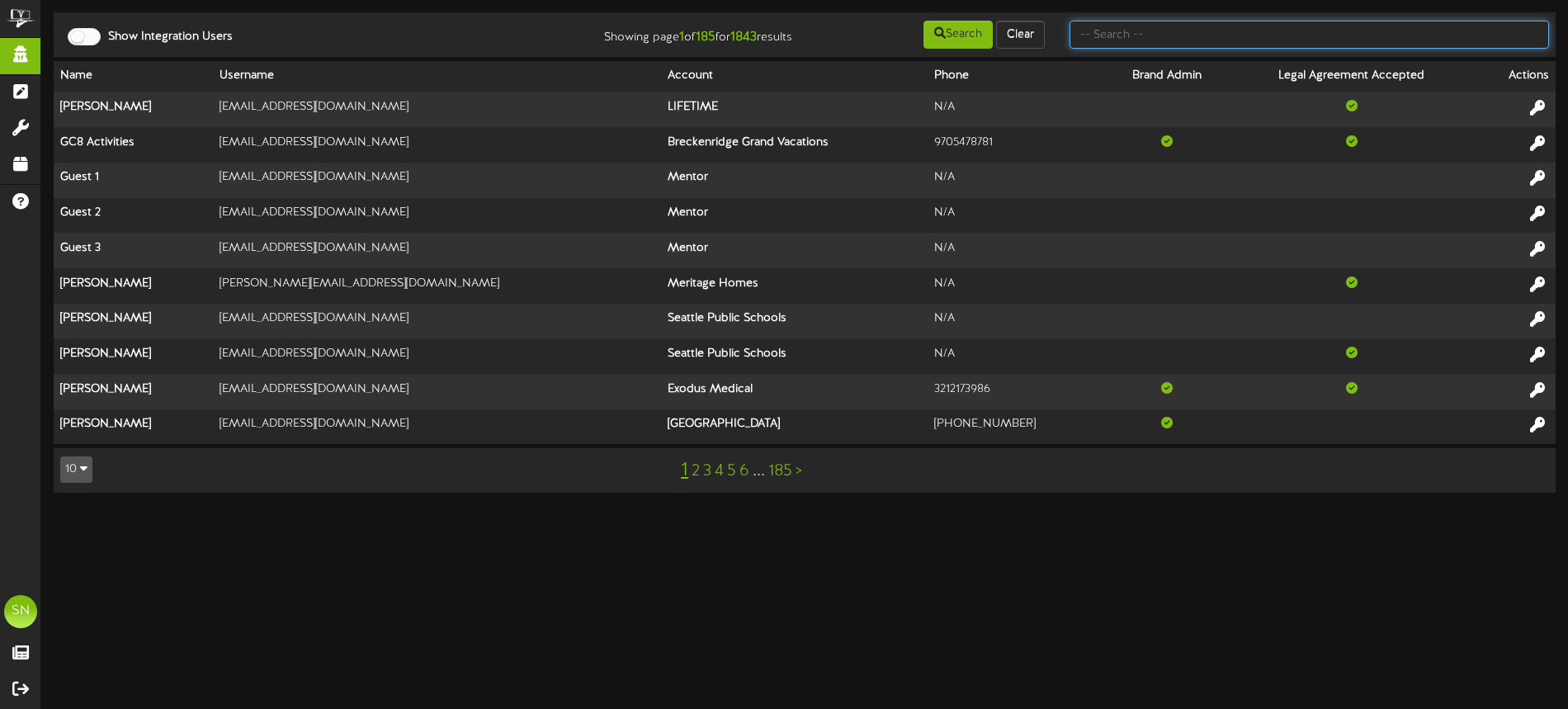
click at [1089, 37] on input "text" at bounding box center [1309, 35] width 479 height 28
type input "f"
type input "d"
type input "cory williams"
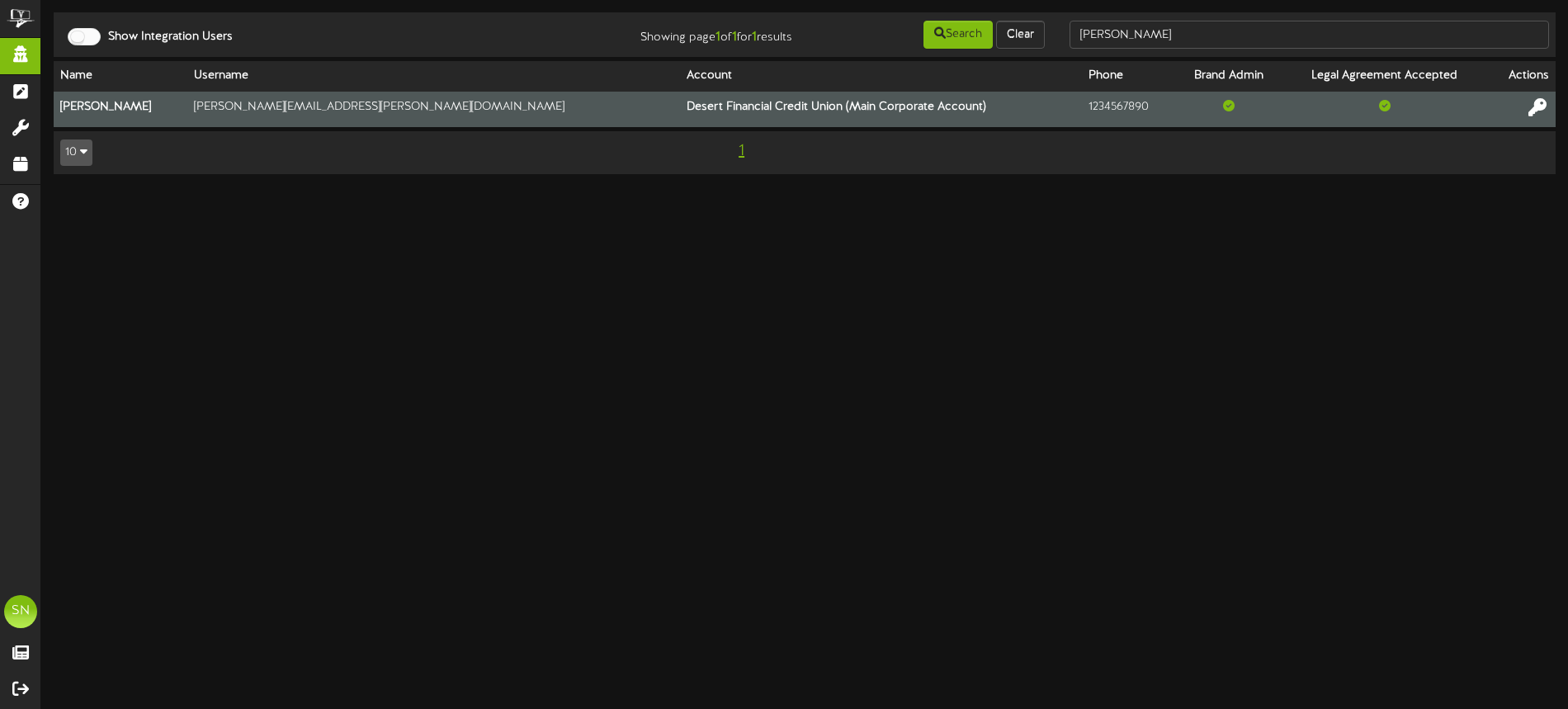
click at [1533, 108] on icon at bounding box center [1537, 107] width 18 height 18
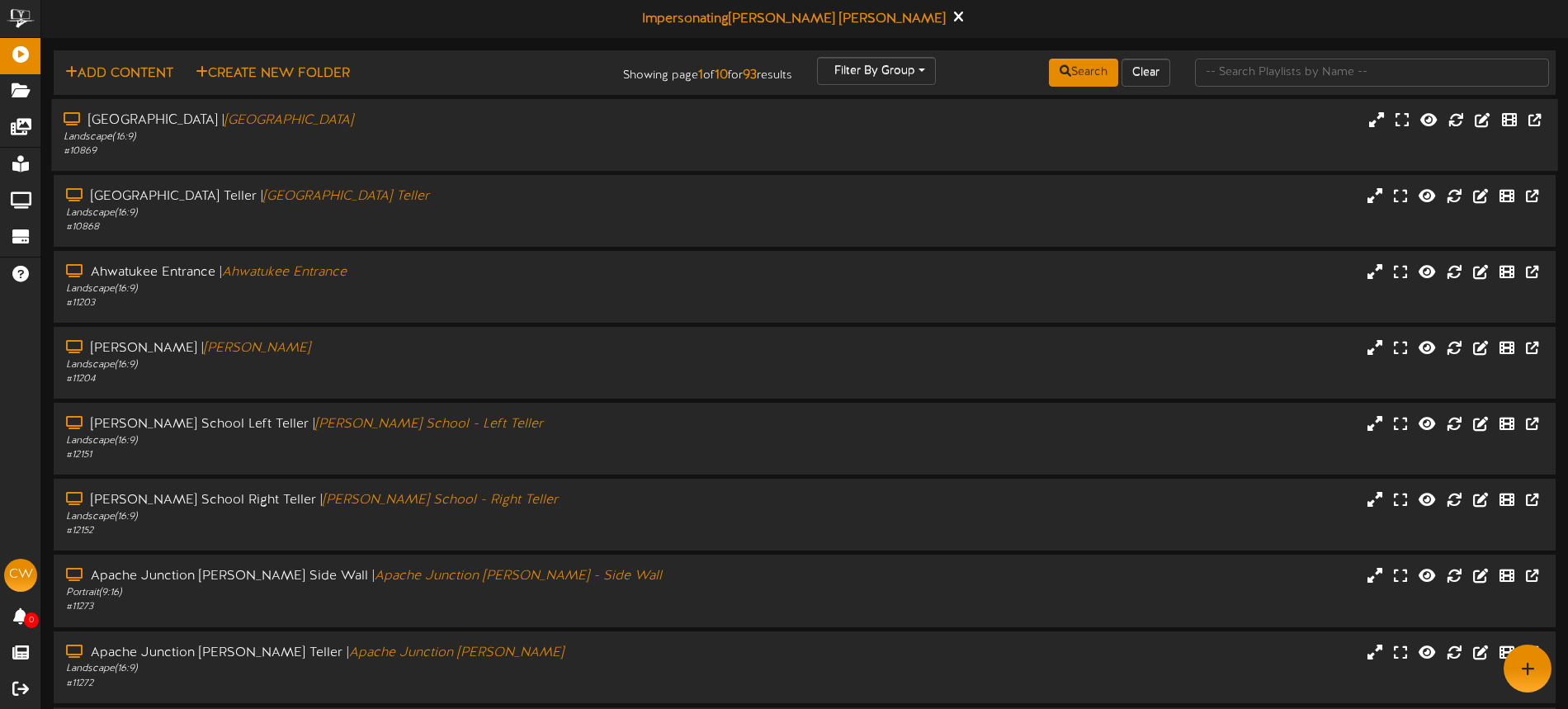
click at [448, 156] on div "# 10869" at bounding box center [365, 151] width 603 height 14
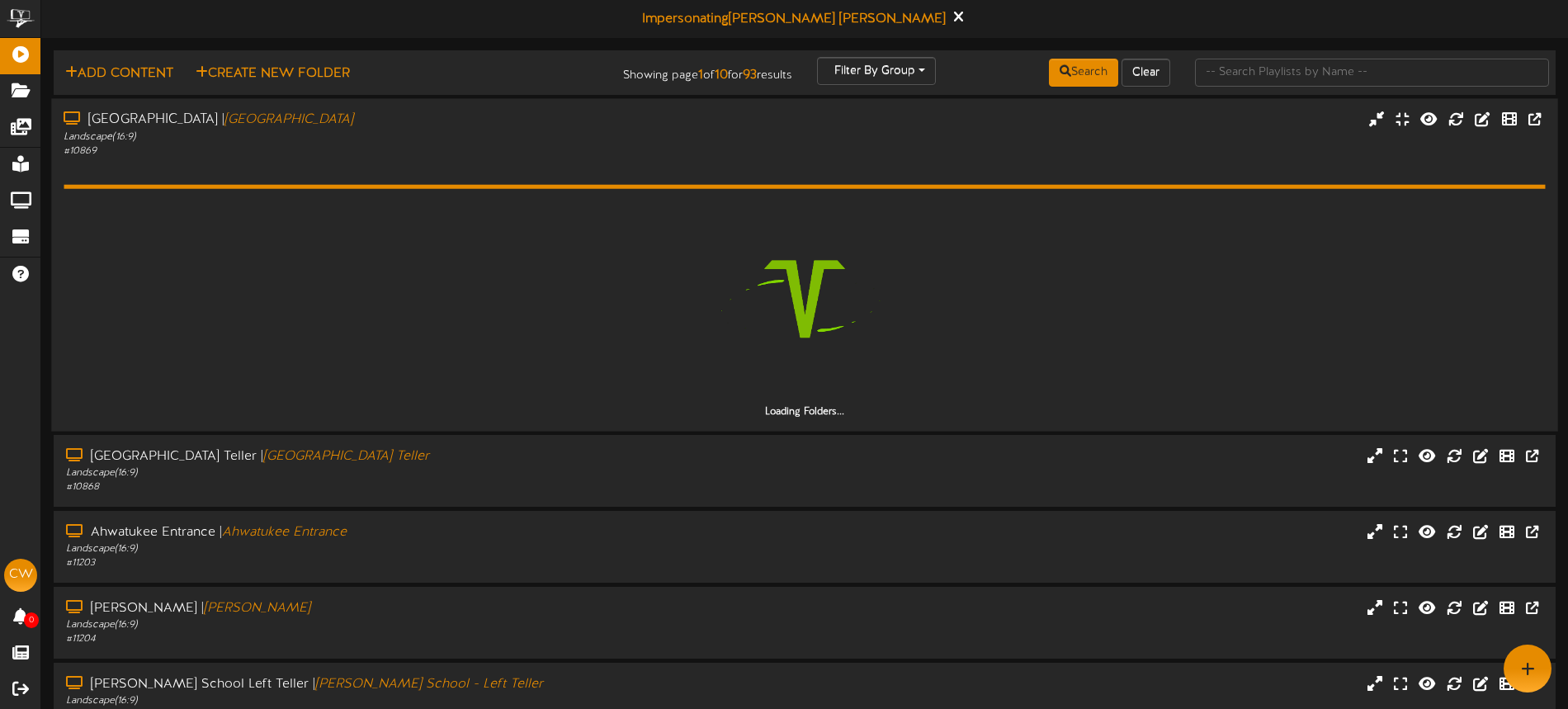
click at [451, 155] on div "# 10869" at bounding box center [365, 150] width 603 height 14
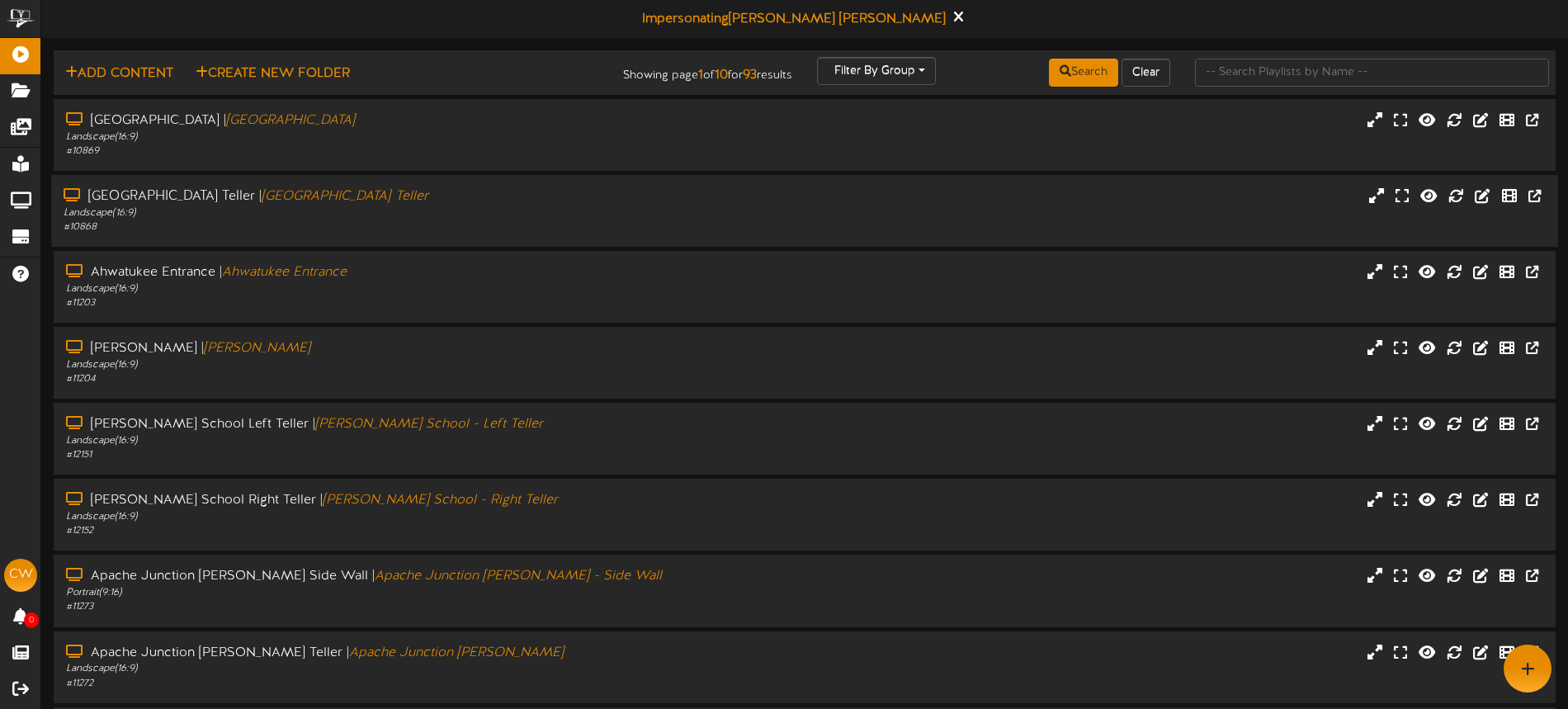
click at [460, 195] on div "[GEOGRAPHIC_DATA] | [GEOGRAPHIC_DATA]" at bounding box center [365, 197] width 603 height 19
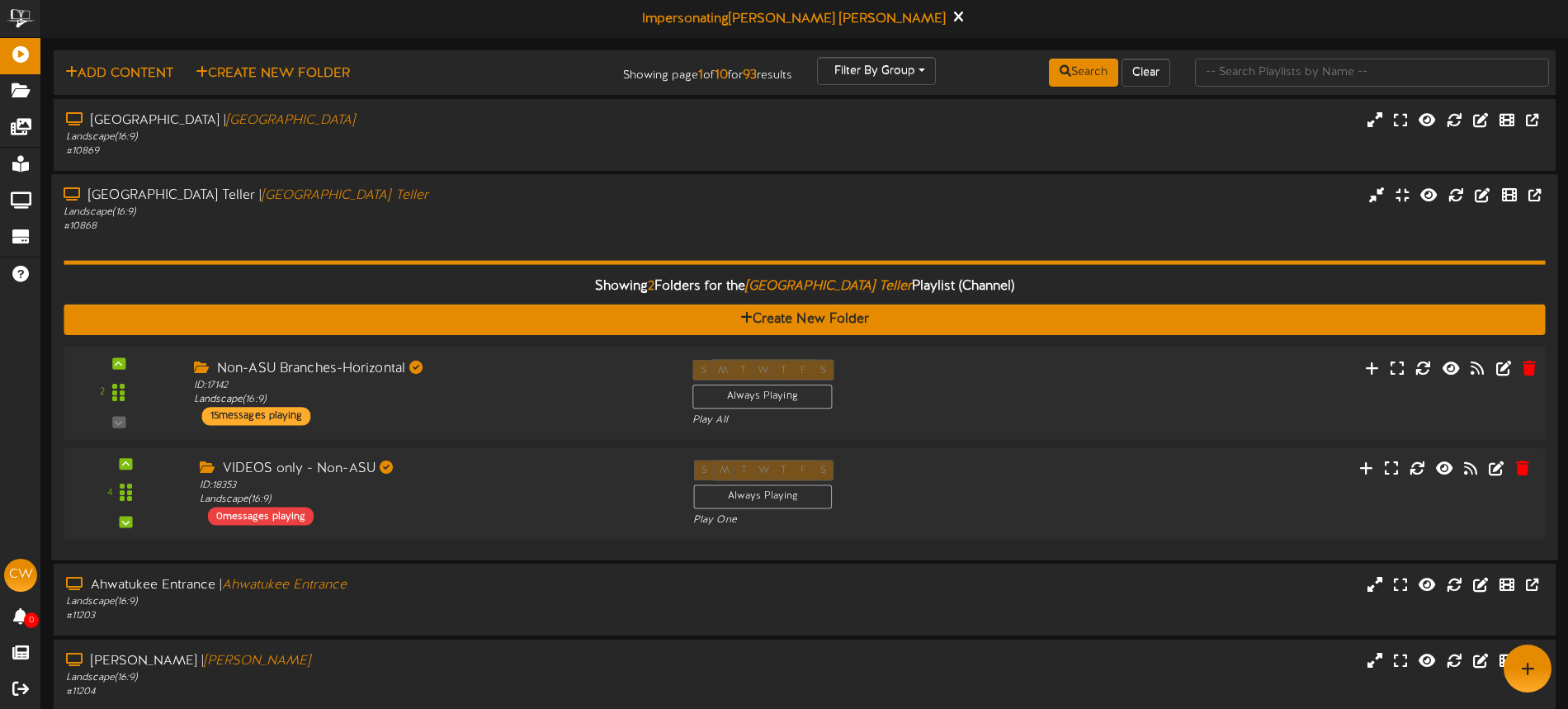
click at [525, 407] on div "Non-ASU Branches-Horizontal ID: 17142 Landscape ( 16:9 ) 15 messages playing" at bounding box center [429, 392] width 498 height 66
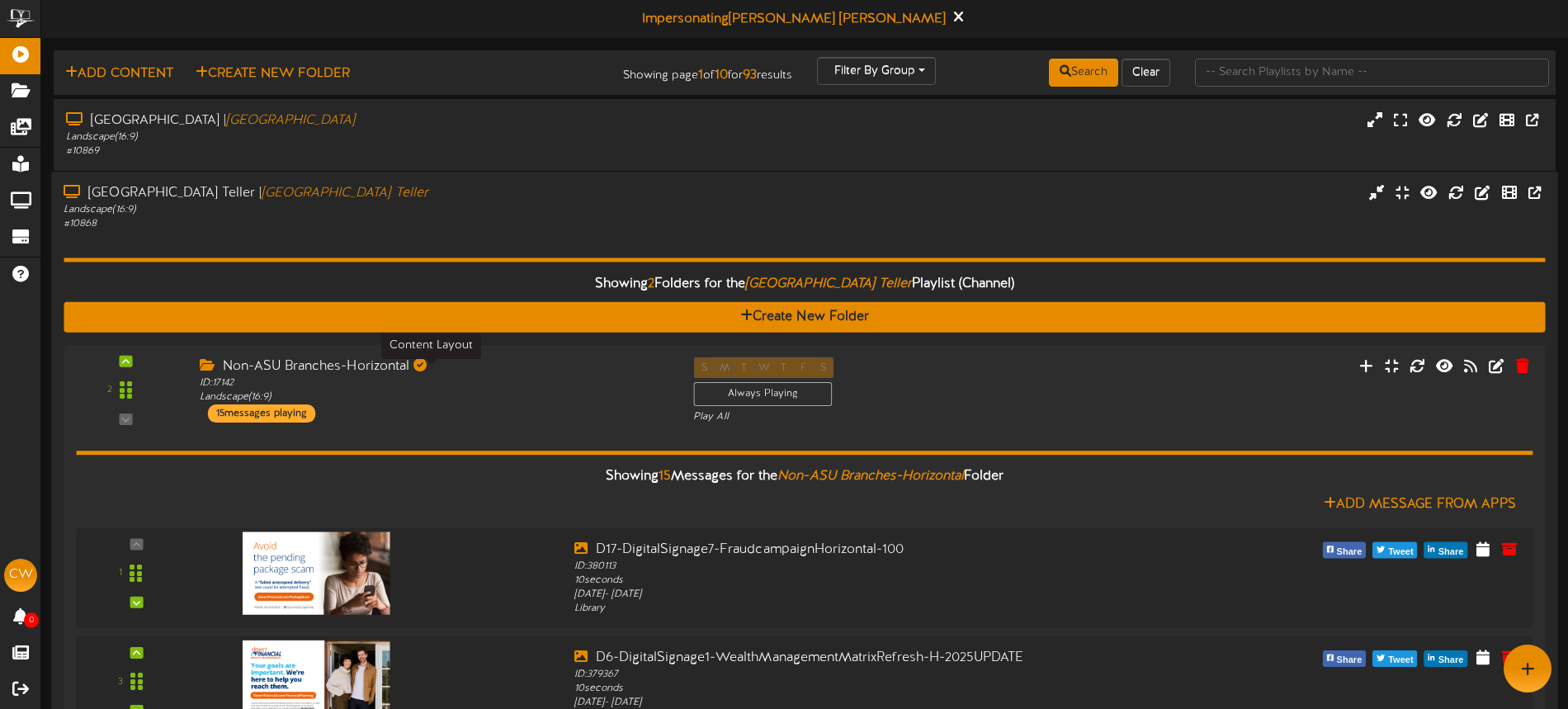
click at [568, 376] on div "ID: 17142 Landscape ( 16:9 )" at bounding box center [434, 389] width 469 height 28
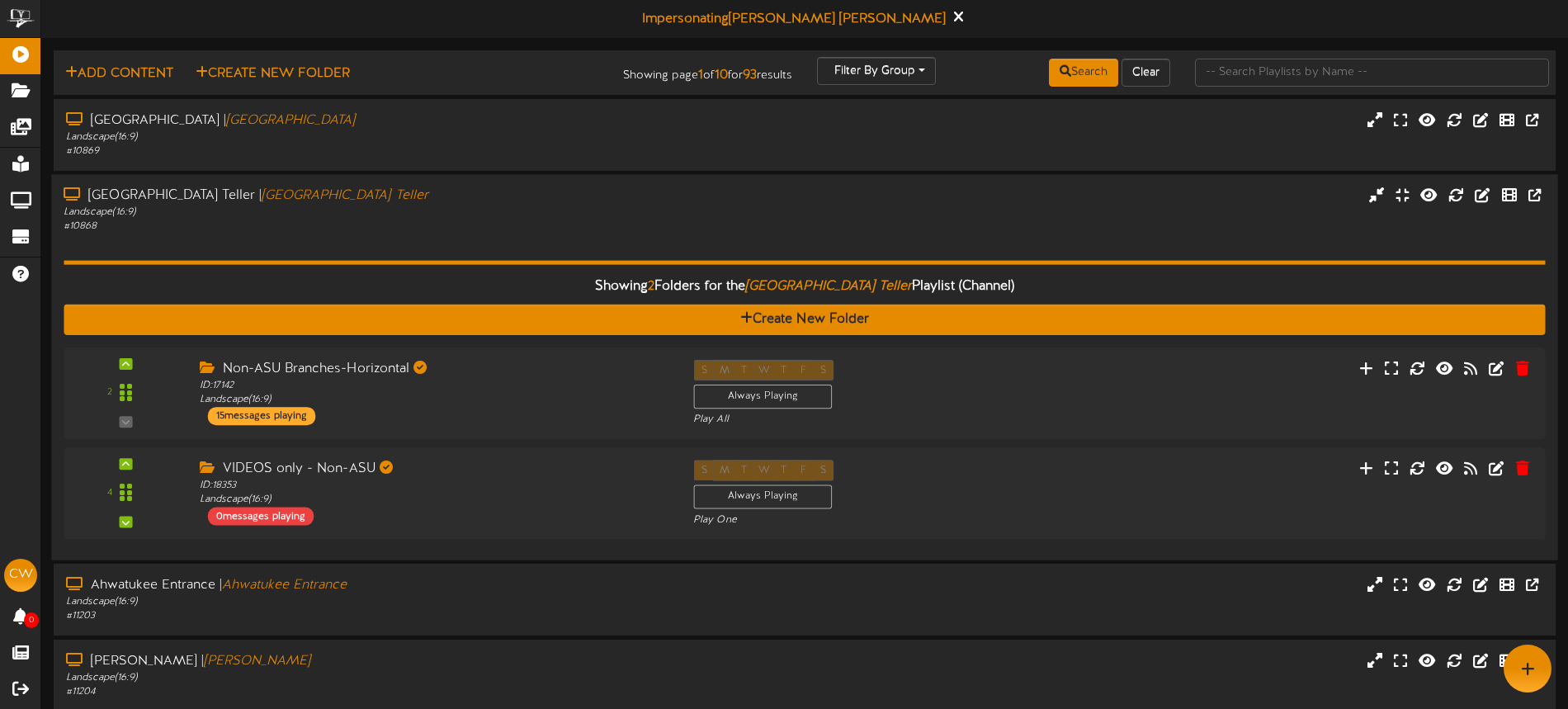
click at [505, 240] on div "Showing 2 Folders for the 44th Street Teller Playlist (Channel) Create New Fold…" at bounding box center [804, 389] width 1482 height 313
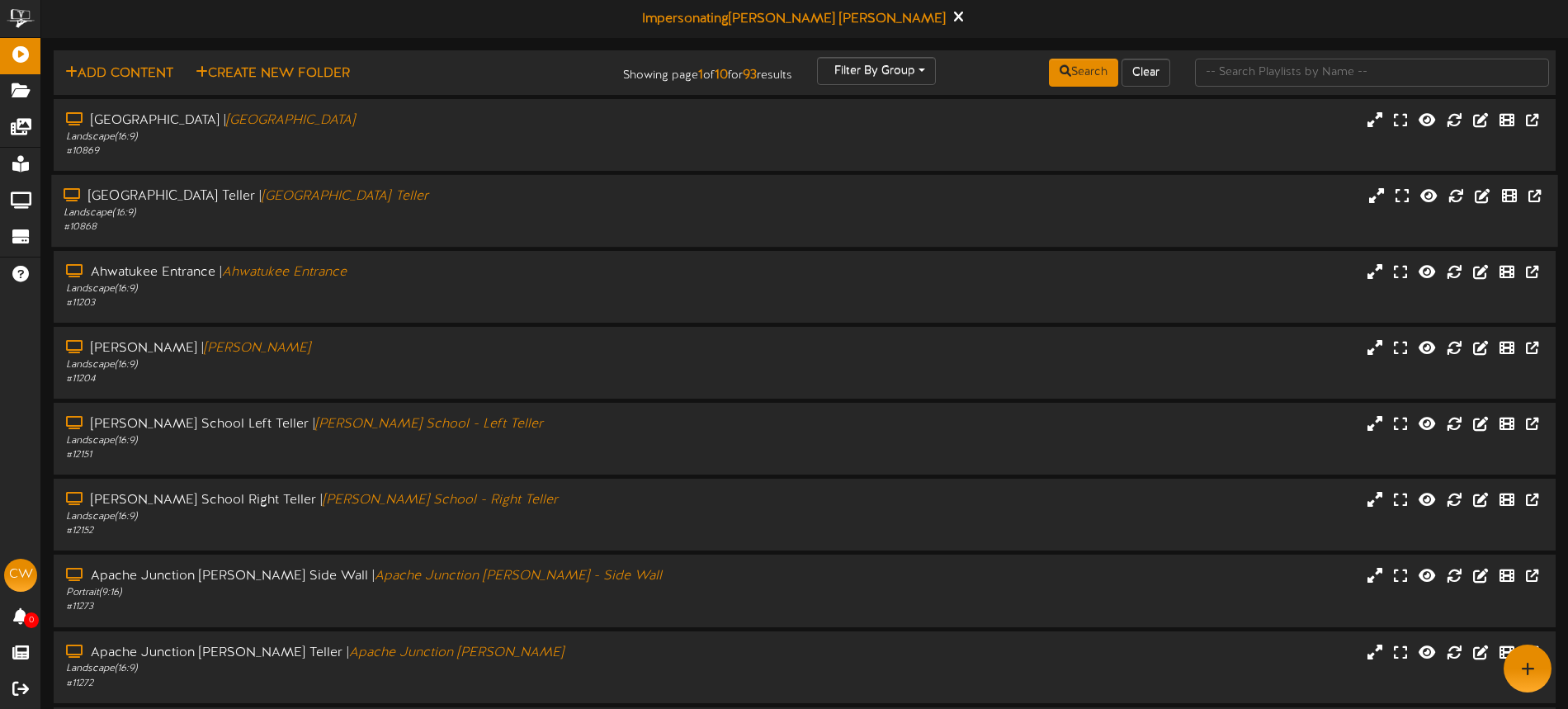
click at [505, 213] on div "Landscape ( 16:9 )" at bounding box center [365, 213] width 603 height 14
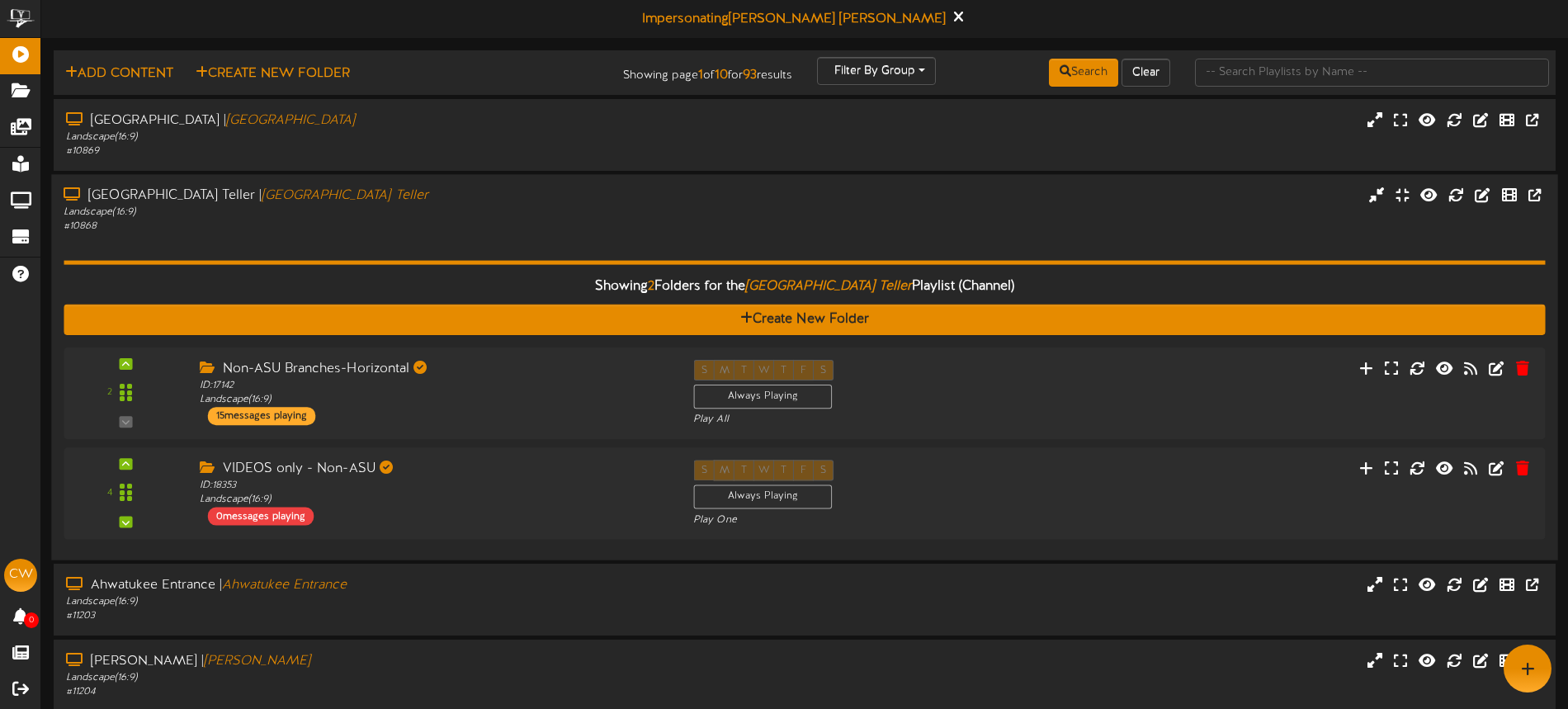
click at [508, 209] on div "Landscape ( 16:9 )" at bounding box center [365, 212] width 603 height 14
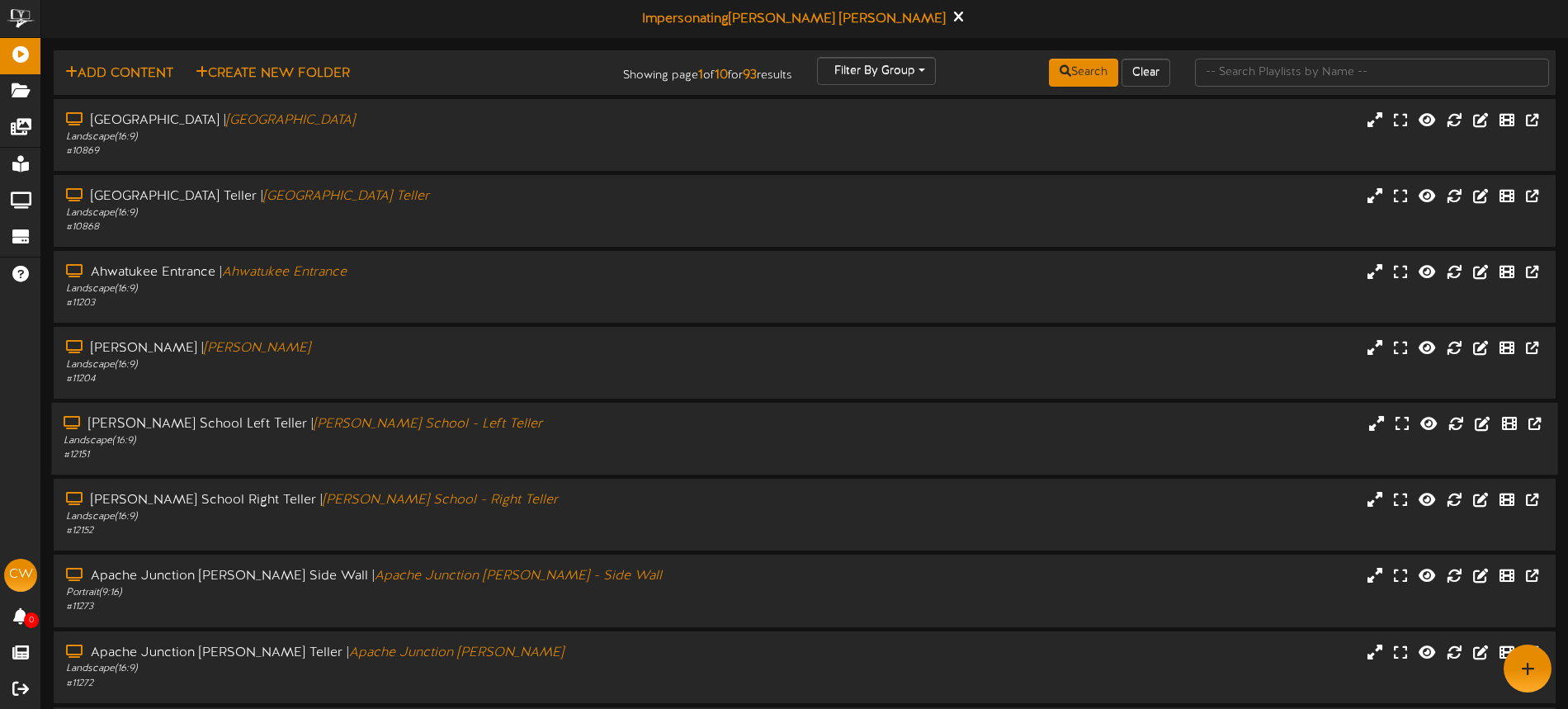
click at [594, 415] on div "Alma School Left Teller | Alma School - Left Teller" at bounding box center [365, 425] width 603 height 19
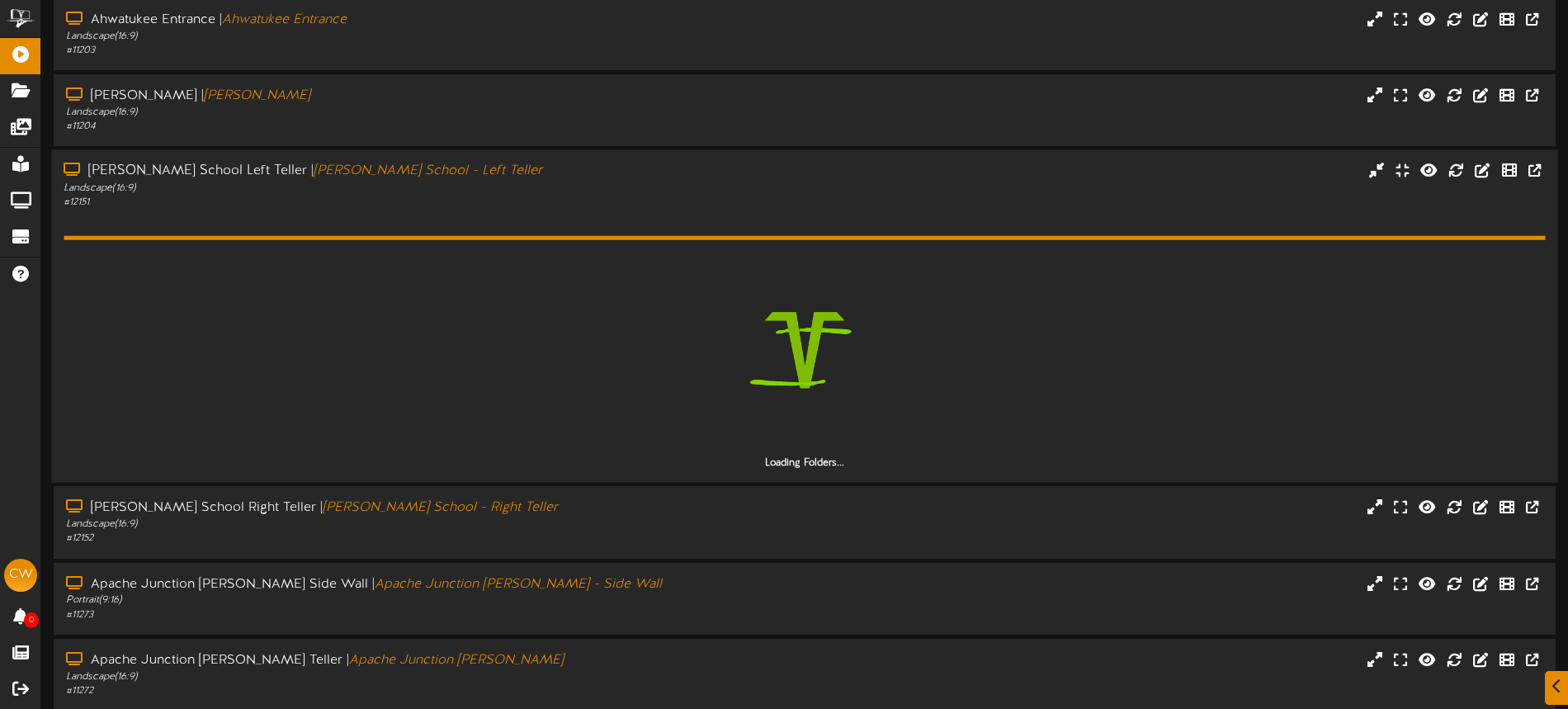
scroll to position [253, 0]
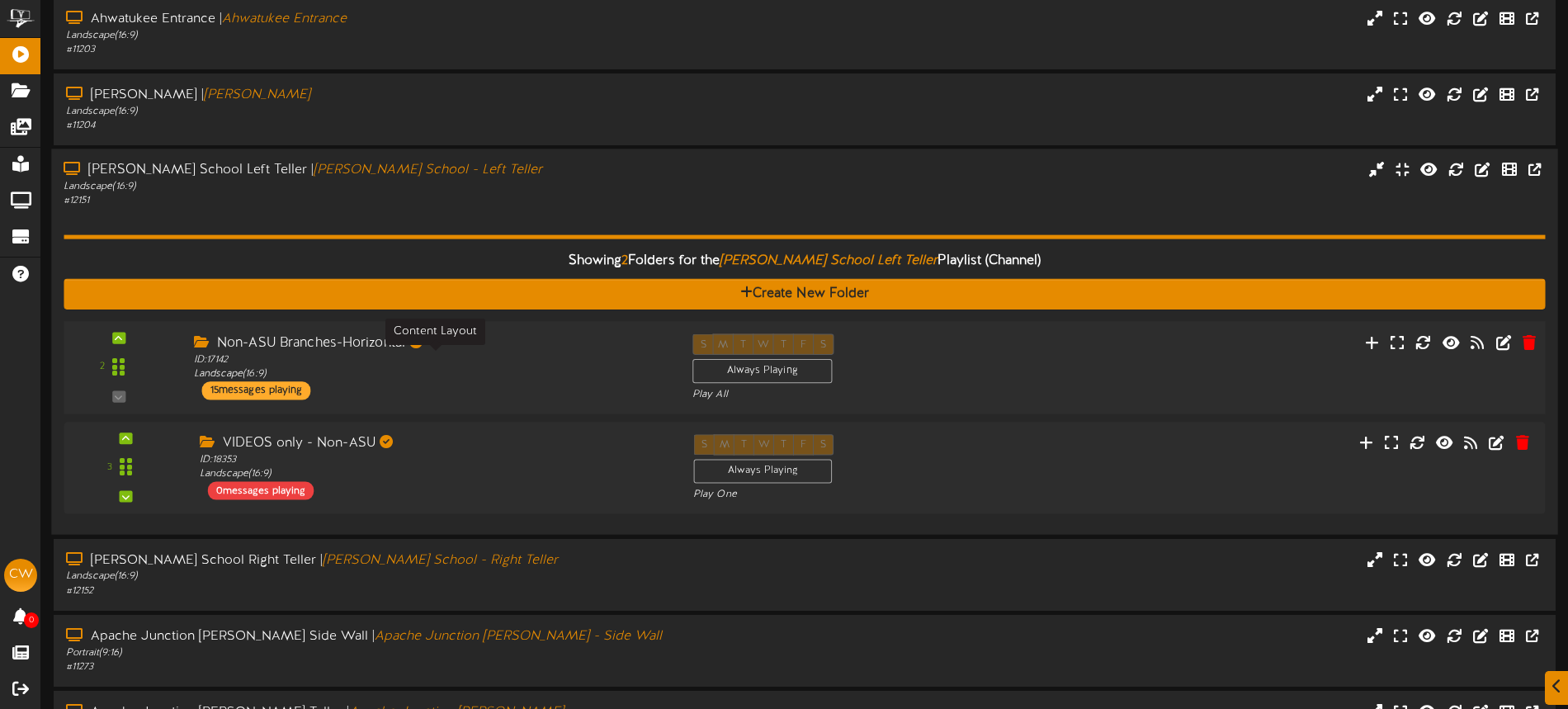
click at [589, 367] on div "ID: 17142 Landscape ( 16:9 )" at bounding box center [431, 367] width 473 height 28
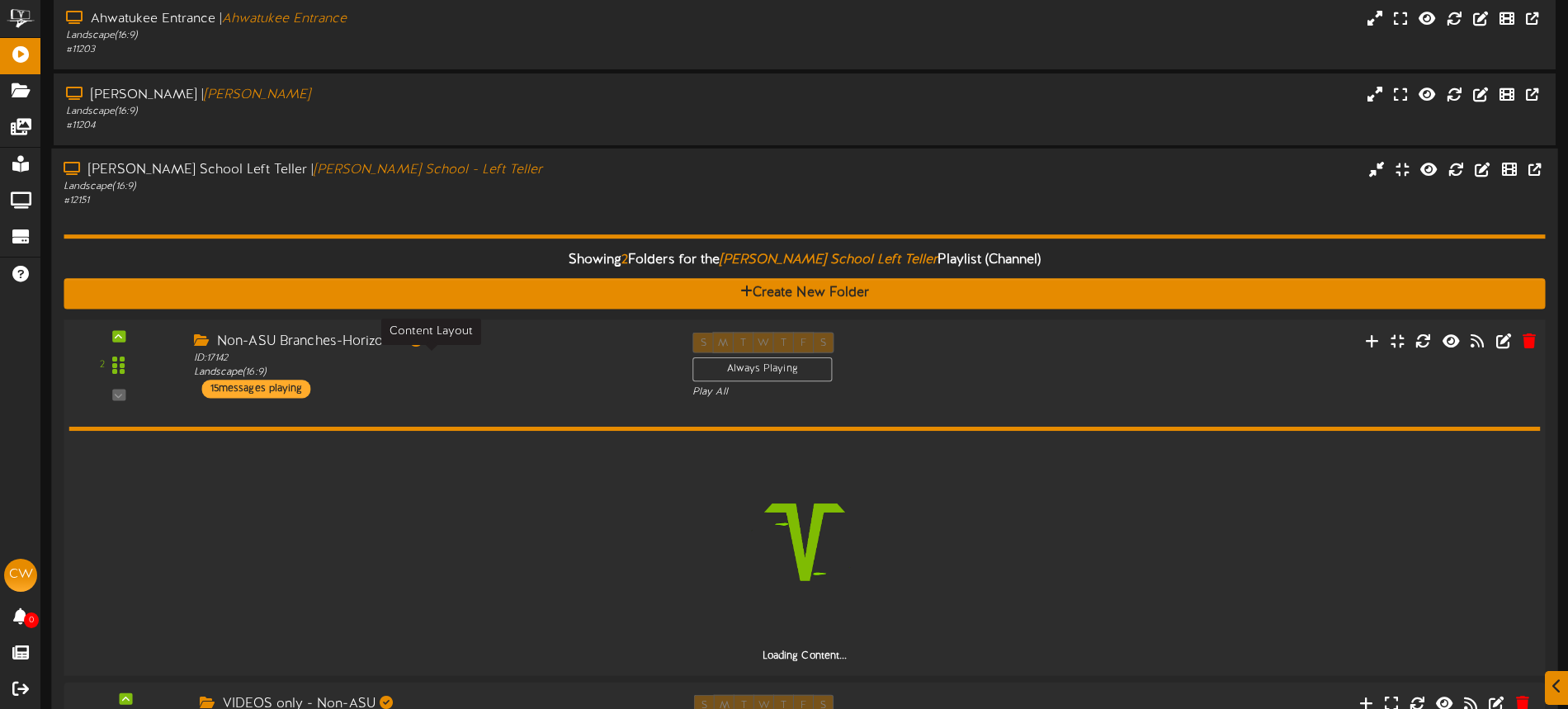
click at [583, 362] on div "ID: 17142 Landscape ( 16:9 )" at bounding box center [431, 365] width 473 height 28
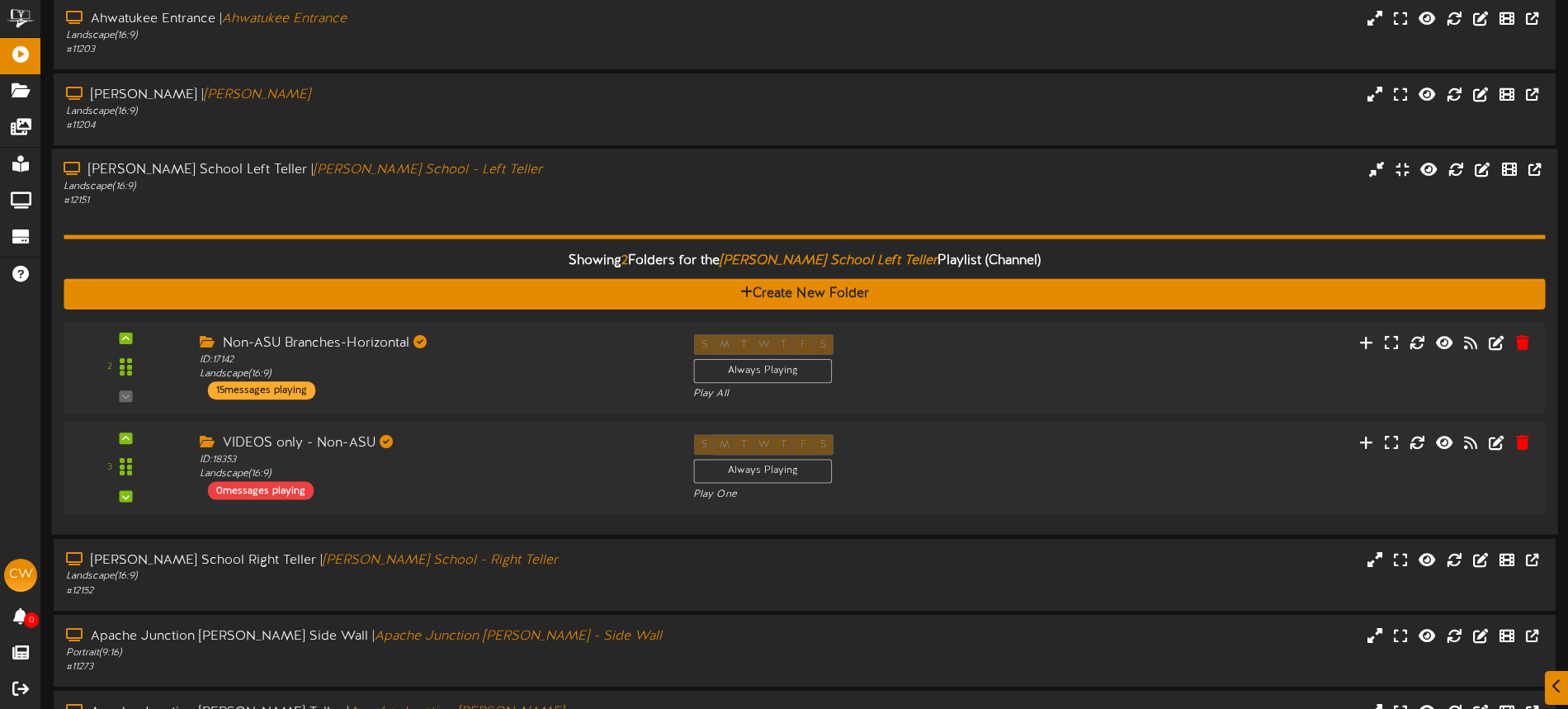
click at [562, 231] on div "Showing 2 Folders for the Alma School Left Teller Playlist (Channel) Create New…" at bounding box center [804, 365] width 1482 height 313
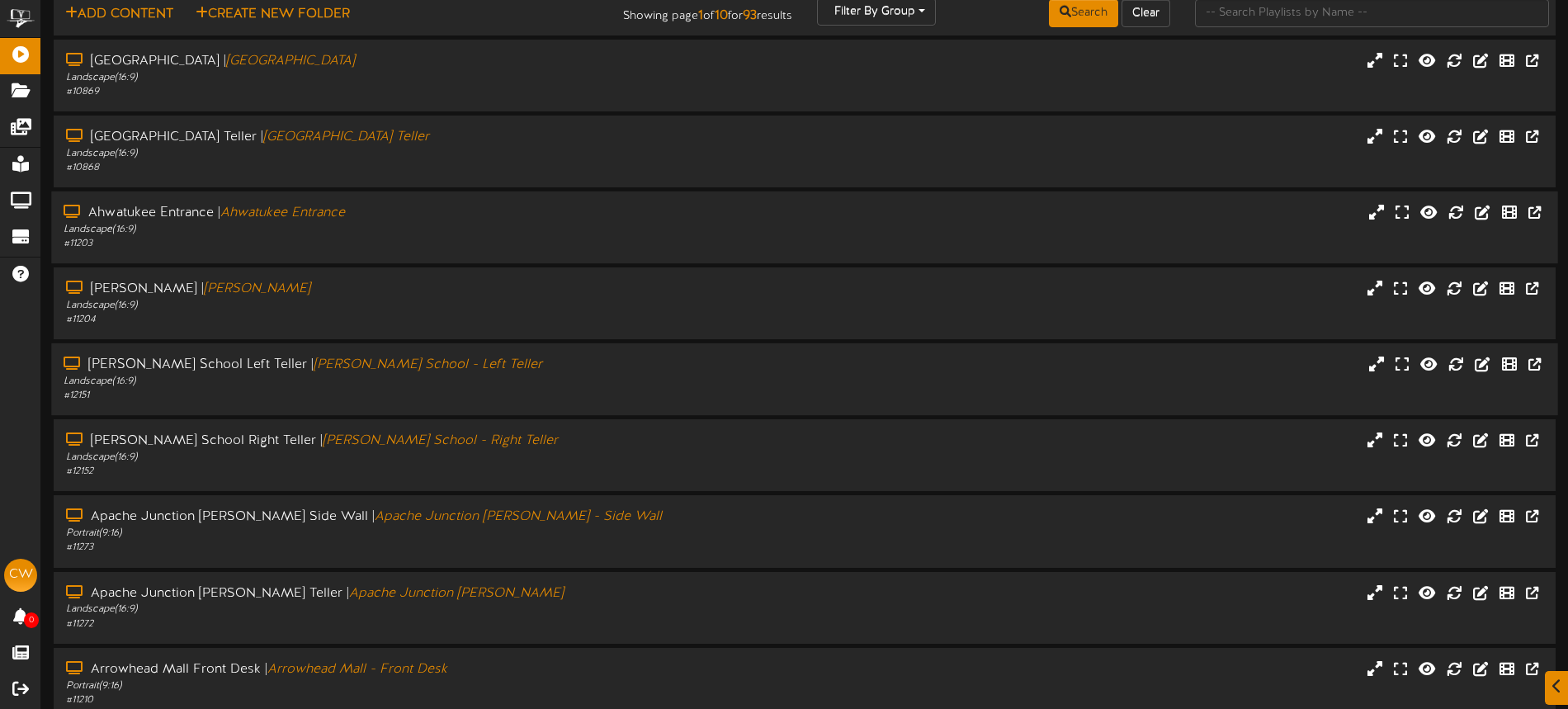
scroll to position [213, 0]
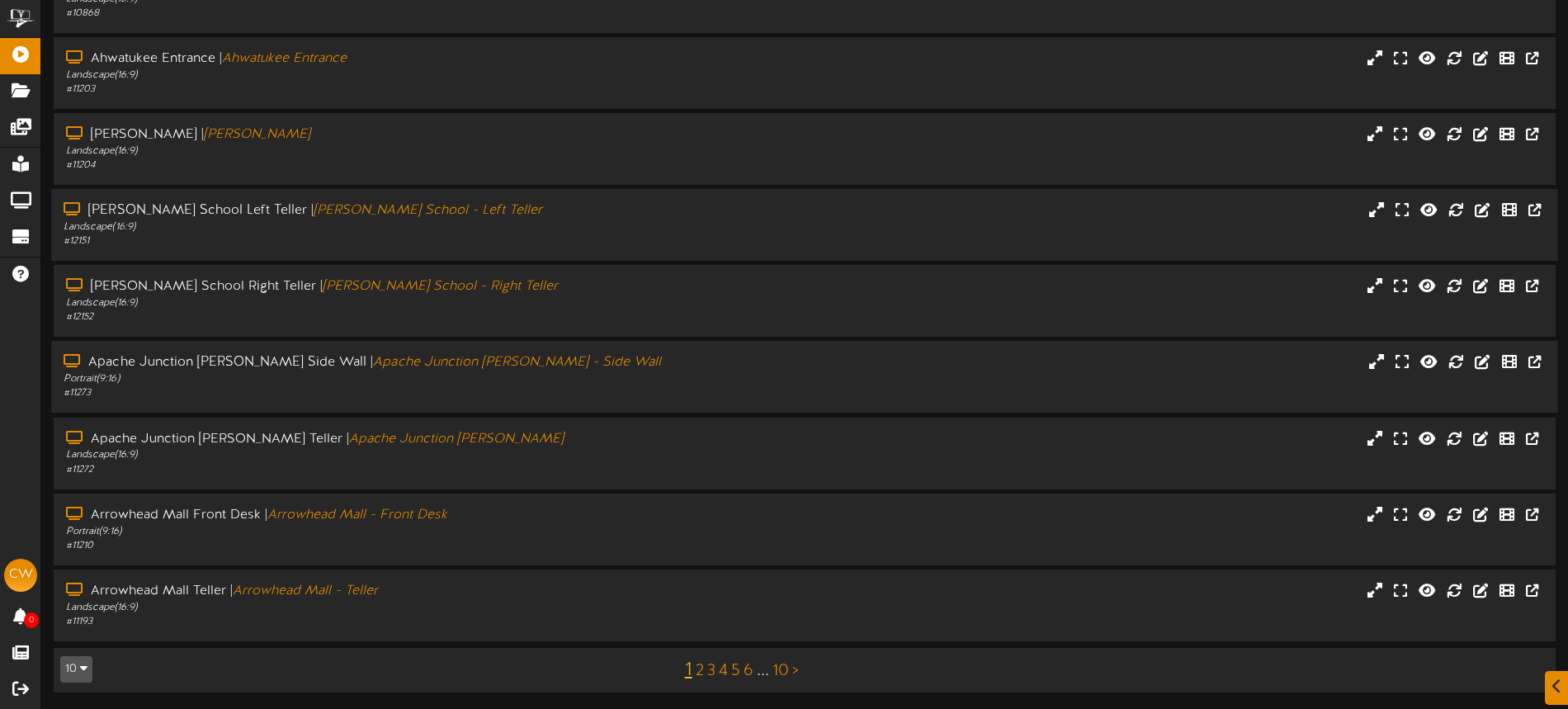
click at [565, 377] on div "Portrait ( 9:16 )" at bounding box center [365, 379] width 603 height 14
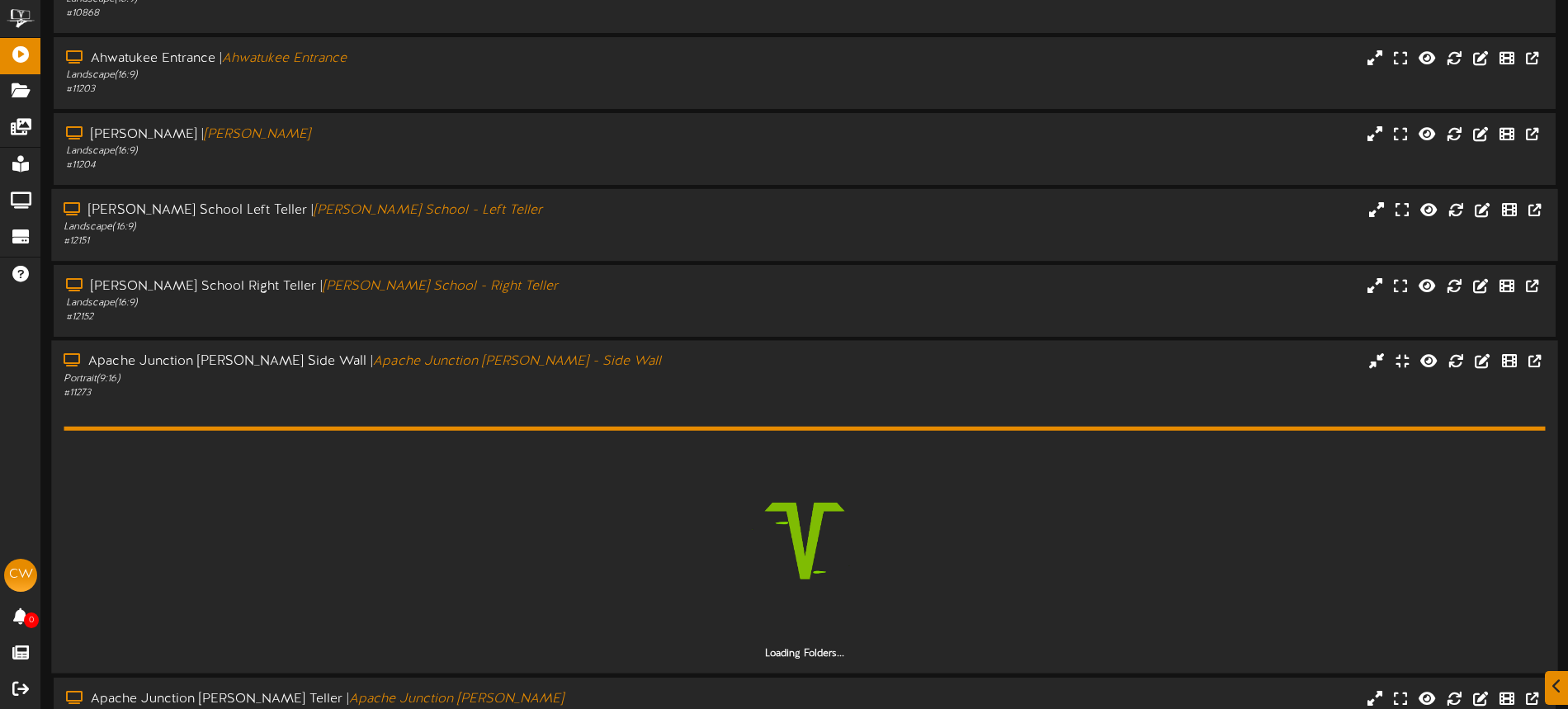
scroll to position [315, 0]
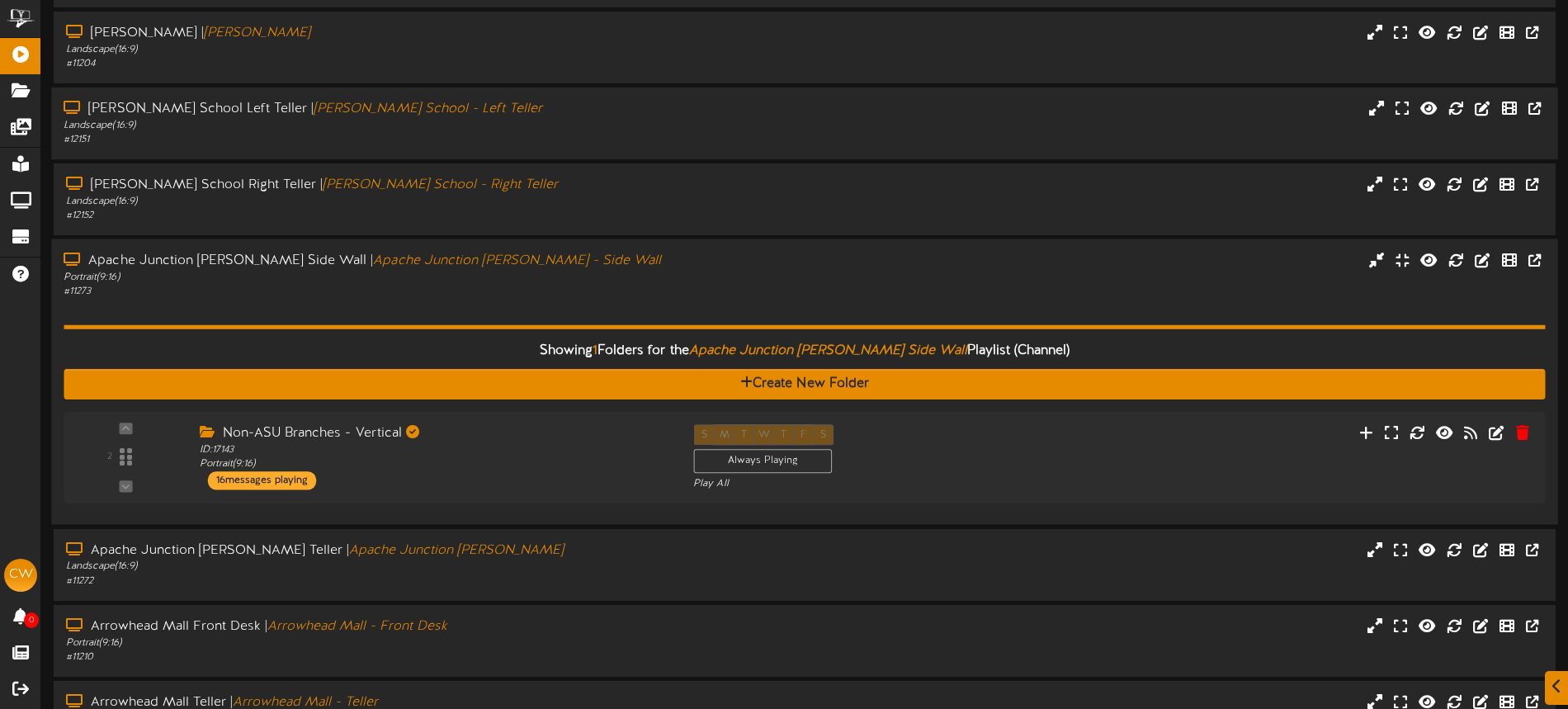
click at [617, 301] on div "Showing 1 Folders for the Apache Junction Fry's Side Wall Playlist (Channel) Cr…" at bounding box center [804, 405] width 1482 height 213
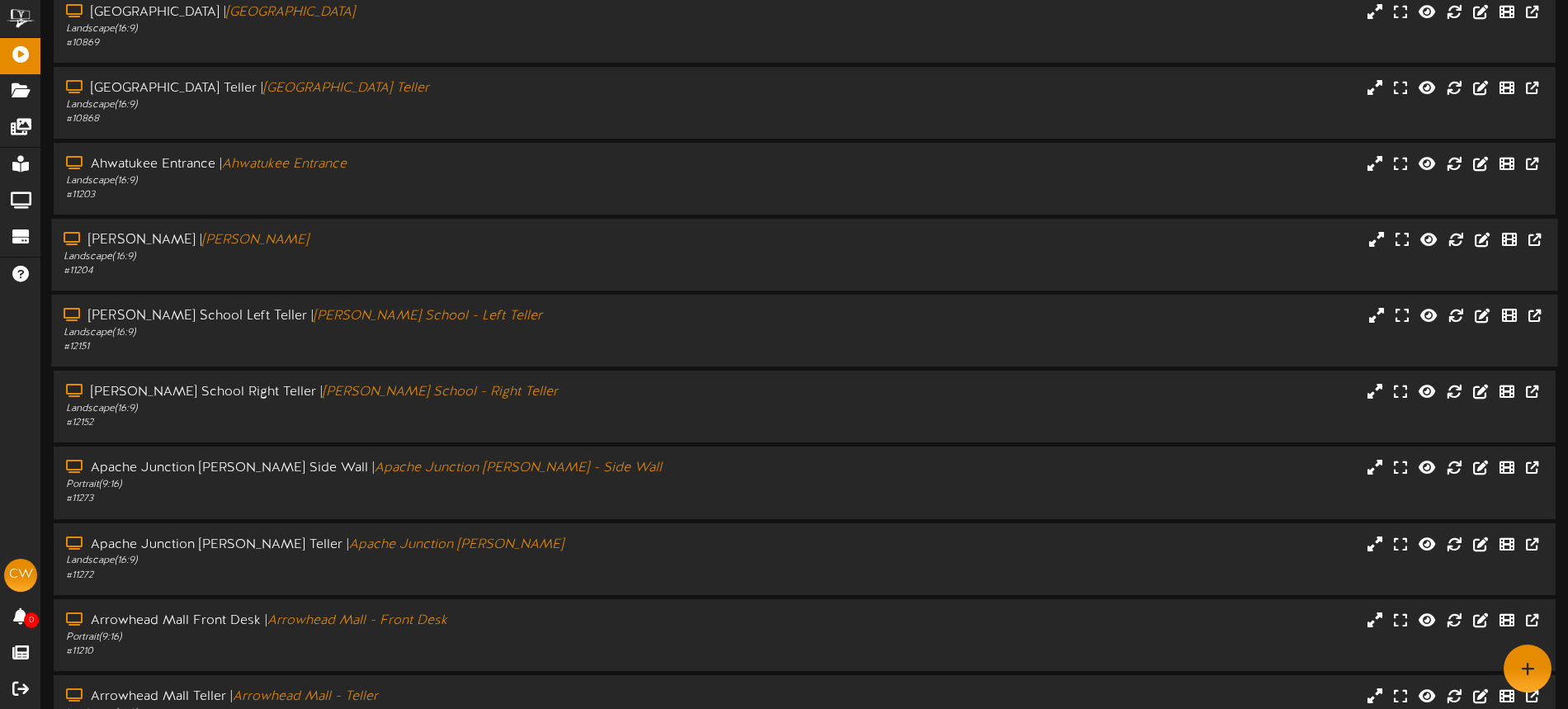
scroll to position [103, 0]
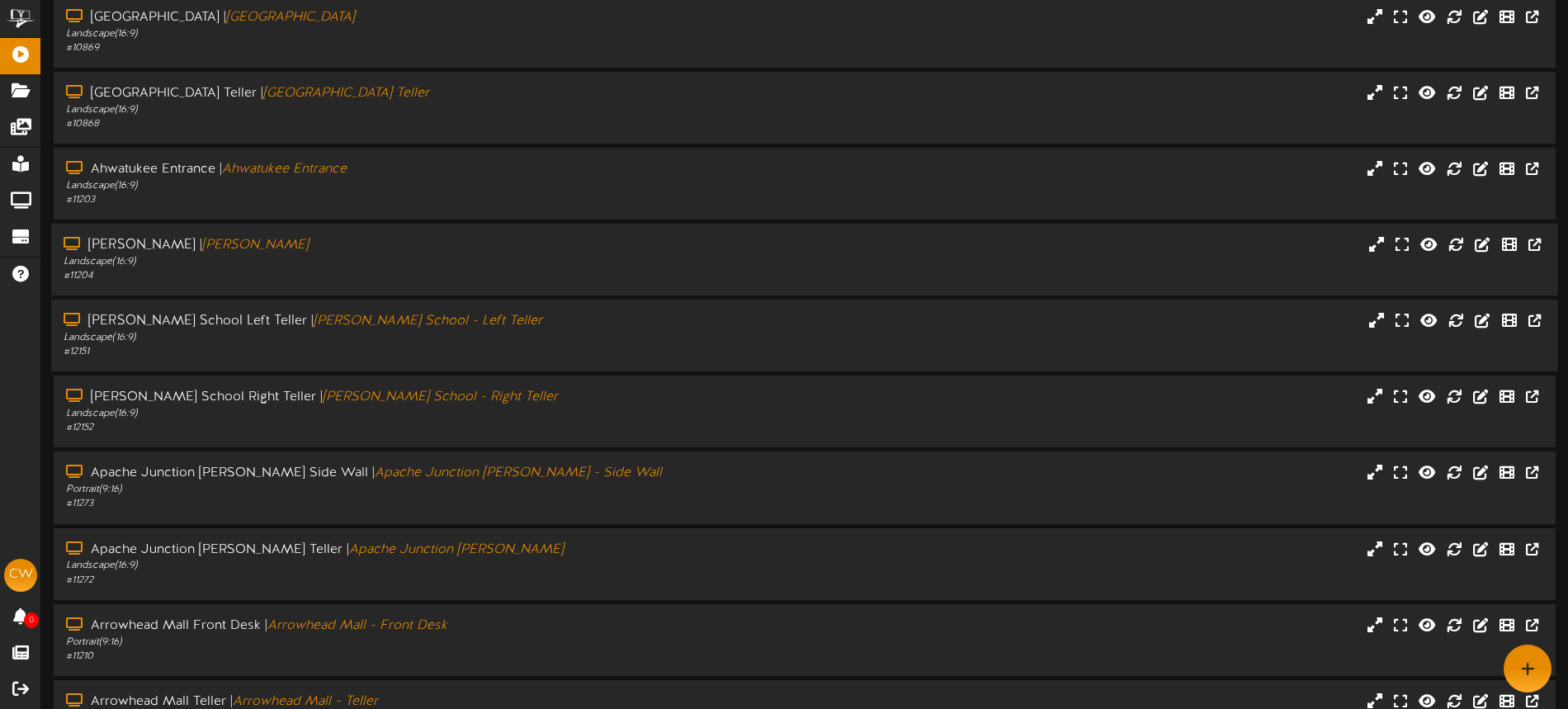
click at [516, 266] on div "Landscape ( 16:9 )" at bounding box center [365, 262] width 603 height 14
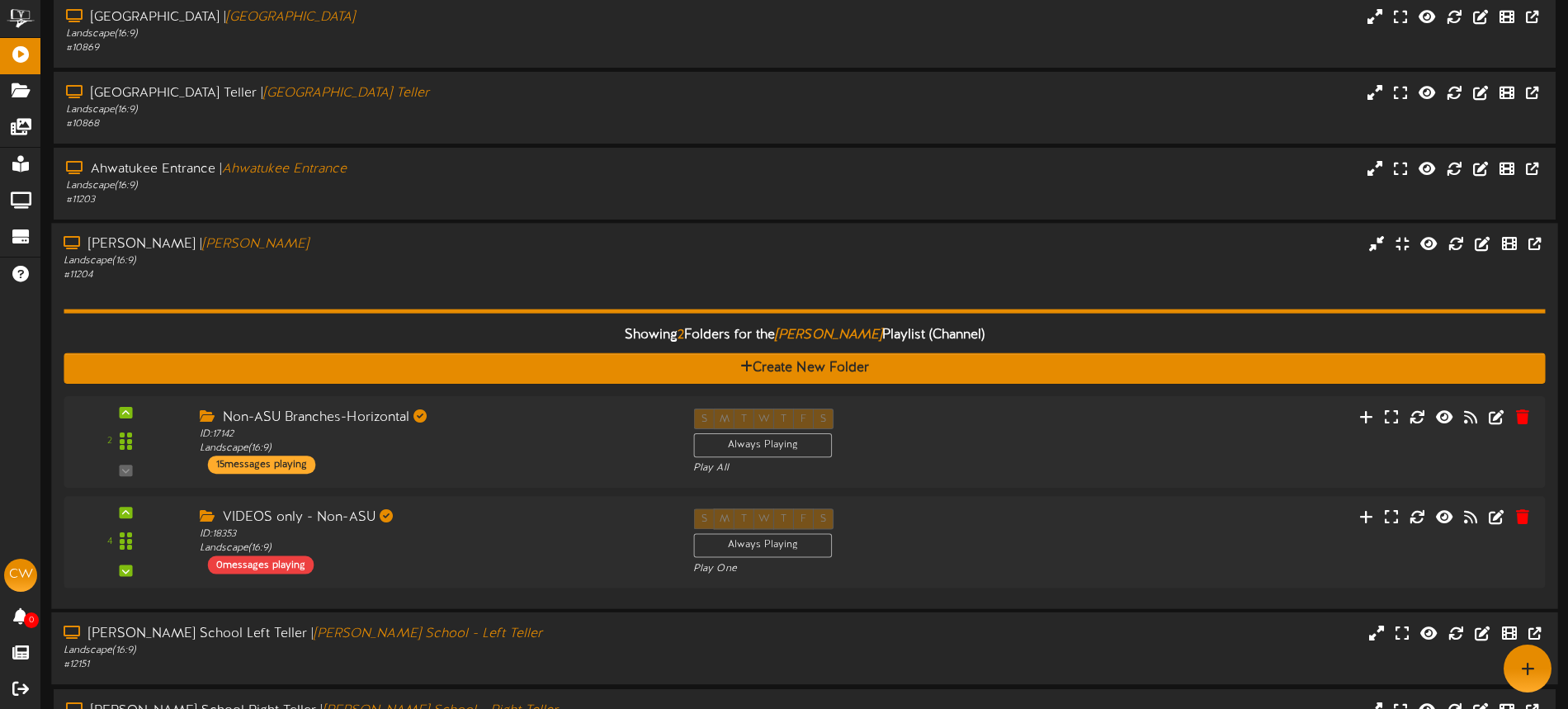
click at [553, 276] on div "# 11204" at bounding box center [365, 275] width 603 height 14
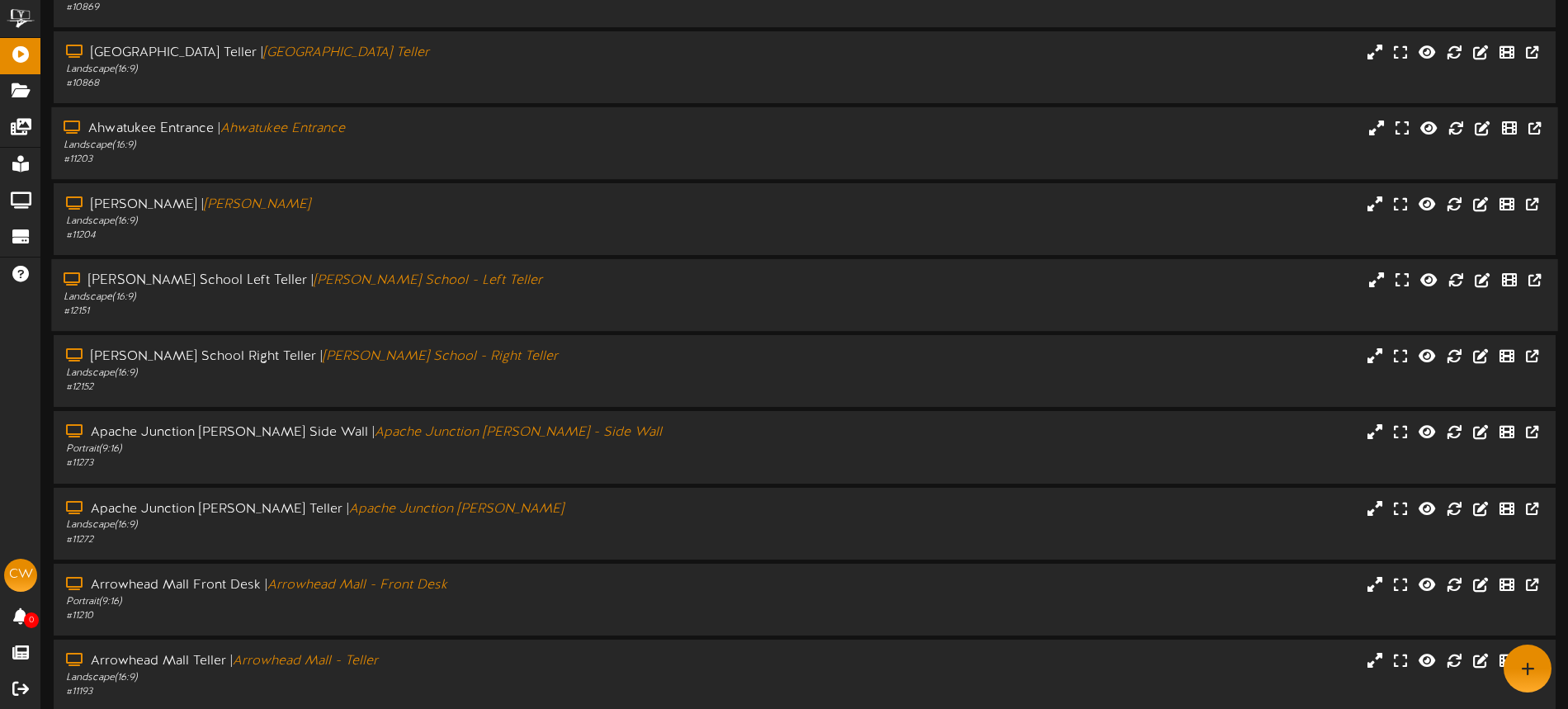
scroll to position [0, 0]
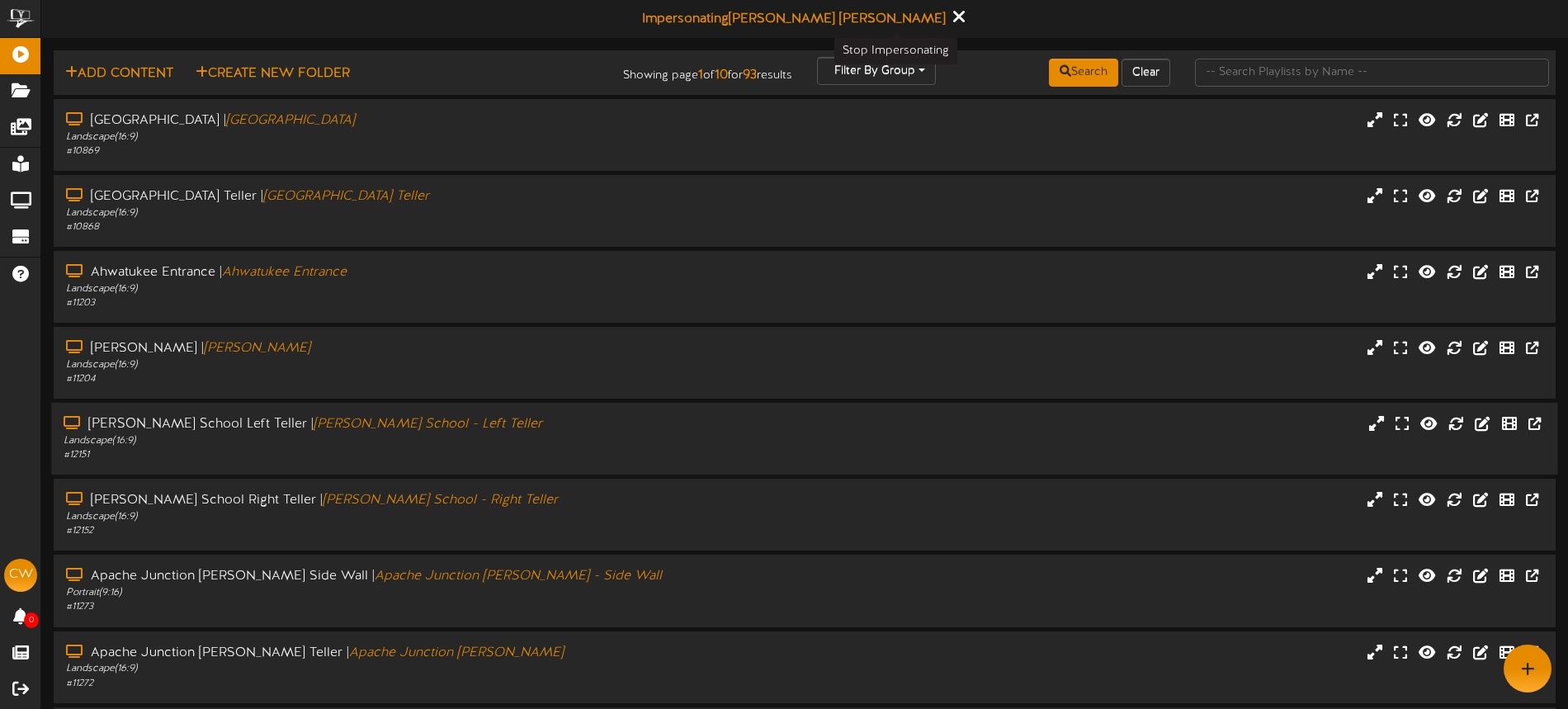
click at [954, 21] on icon at bounding box center [959, 16] width 10 height 18
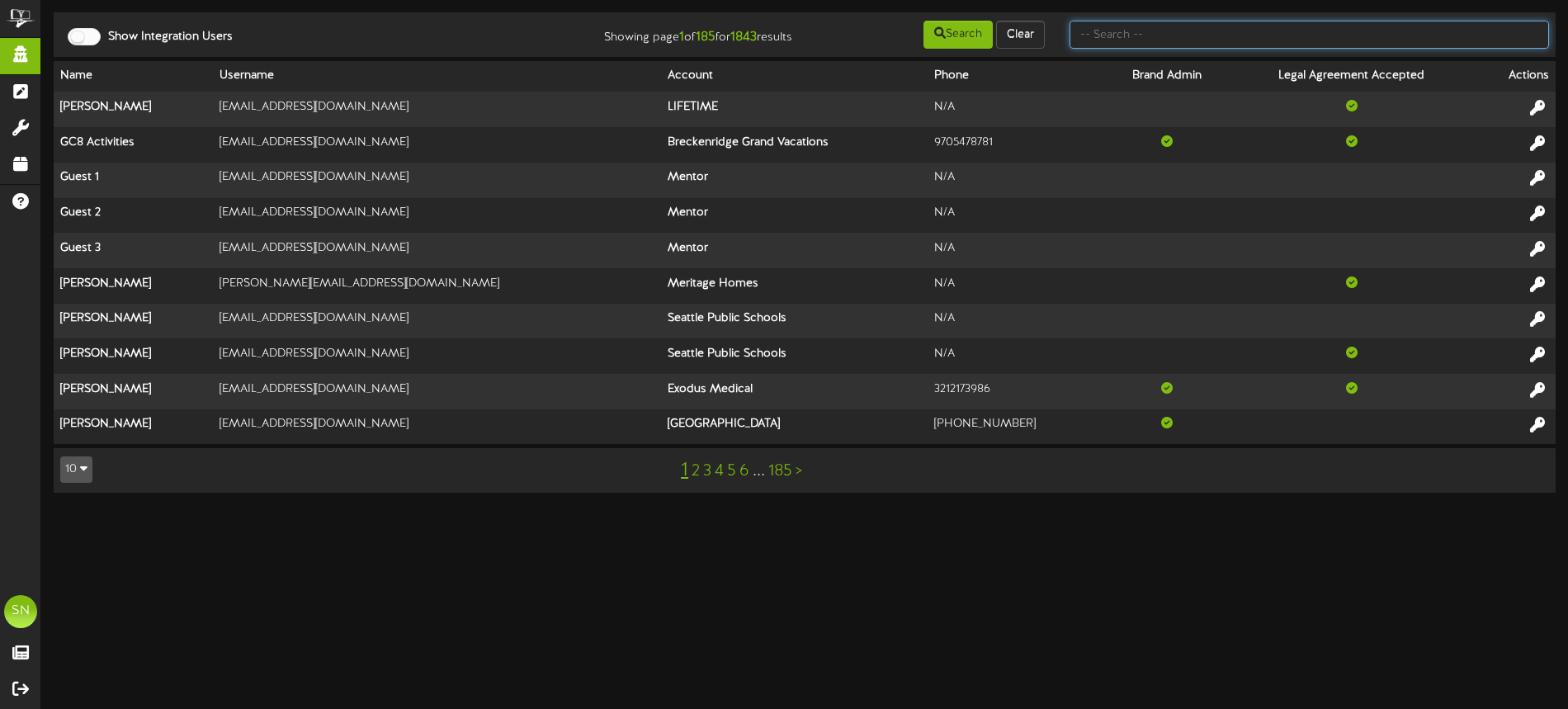
click at [1087, 36] on input "text" at bounding box center [1309, 35] width 479 height 28
type input "macu"
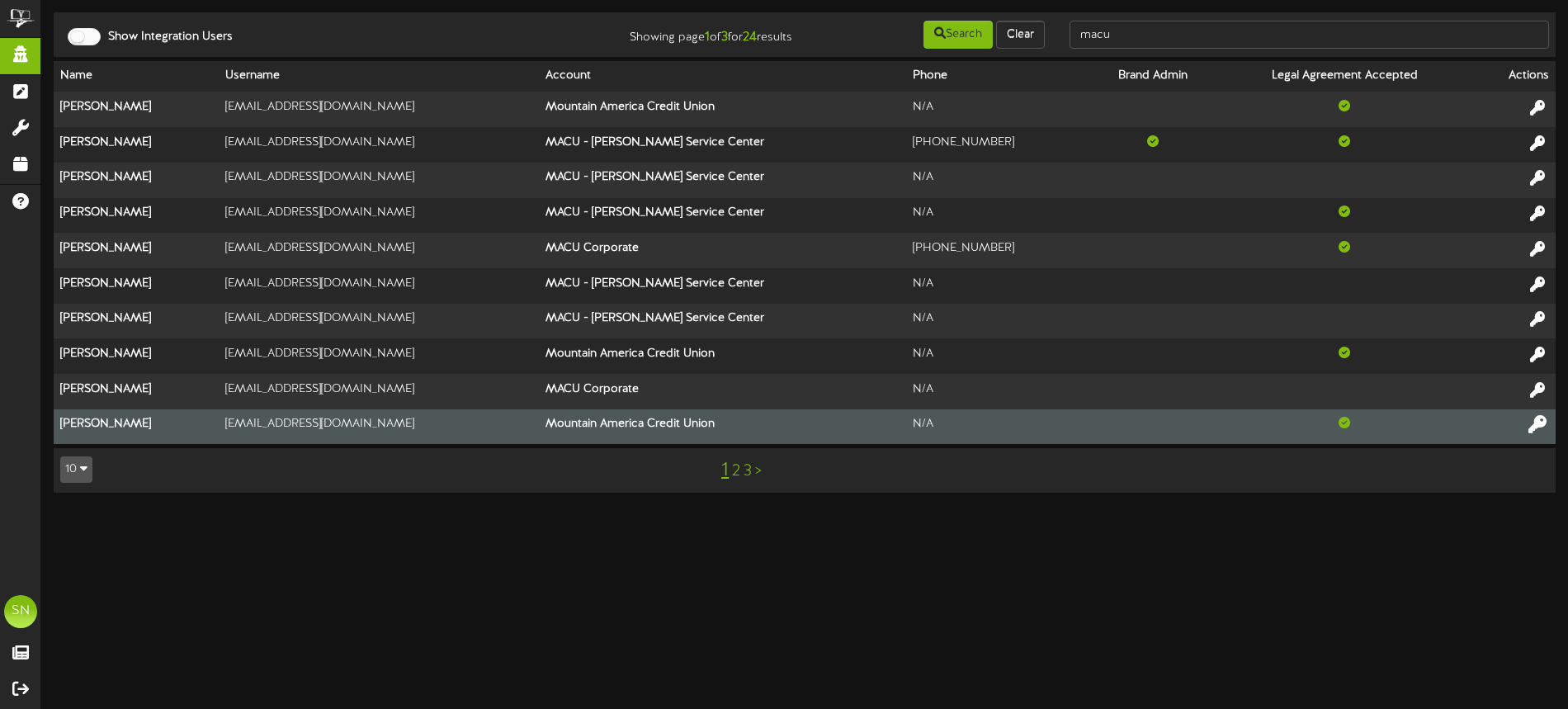
click at [1534, 426] on icon at bounding box center [1537, 424] width 18 height 18
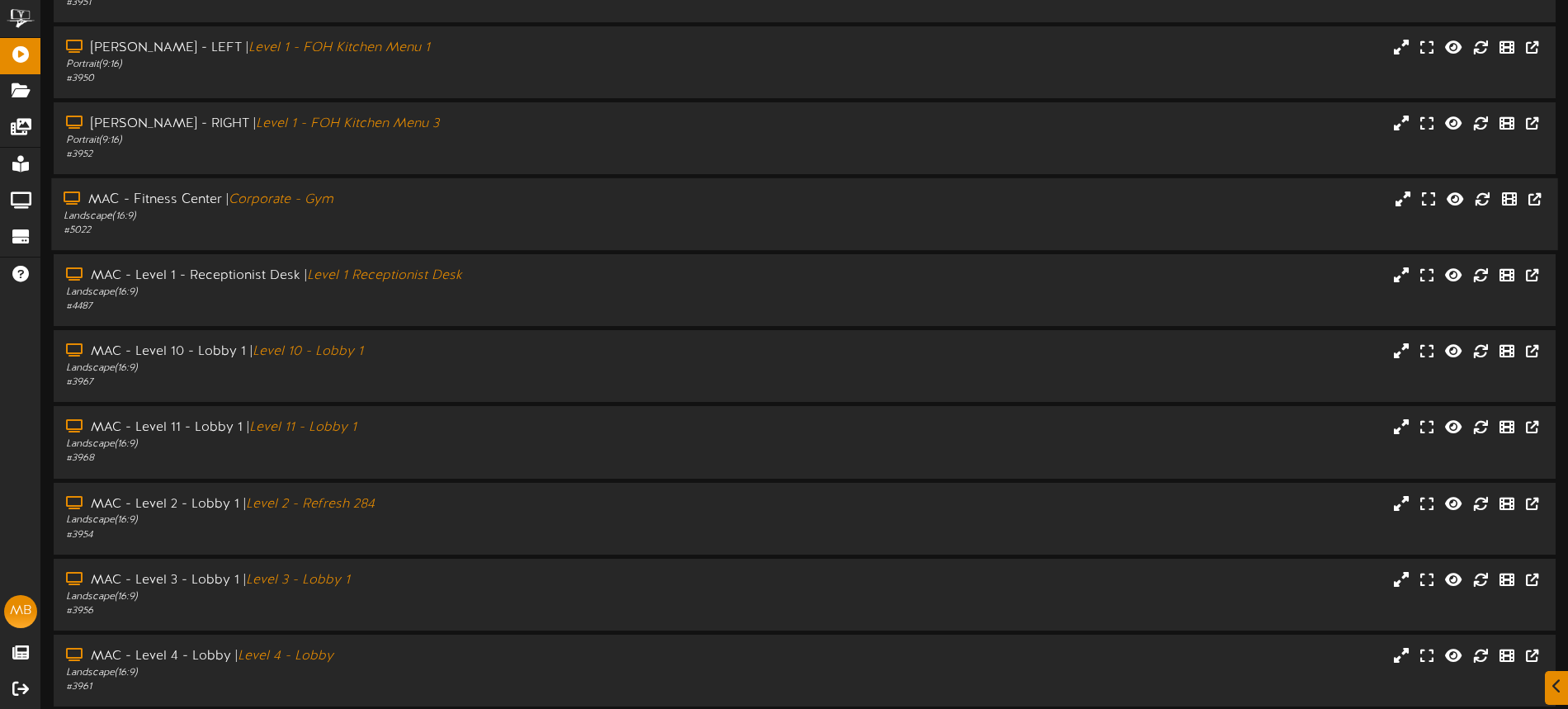
scroll to position [191, 0]
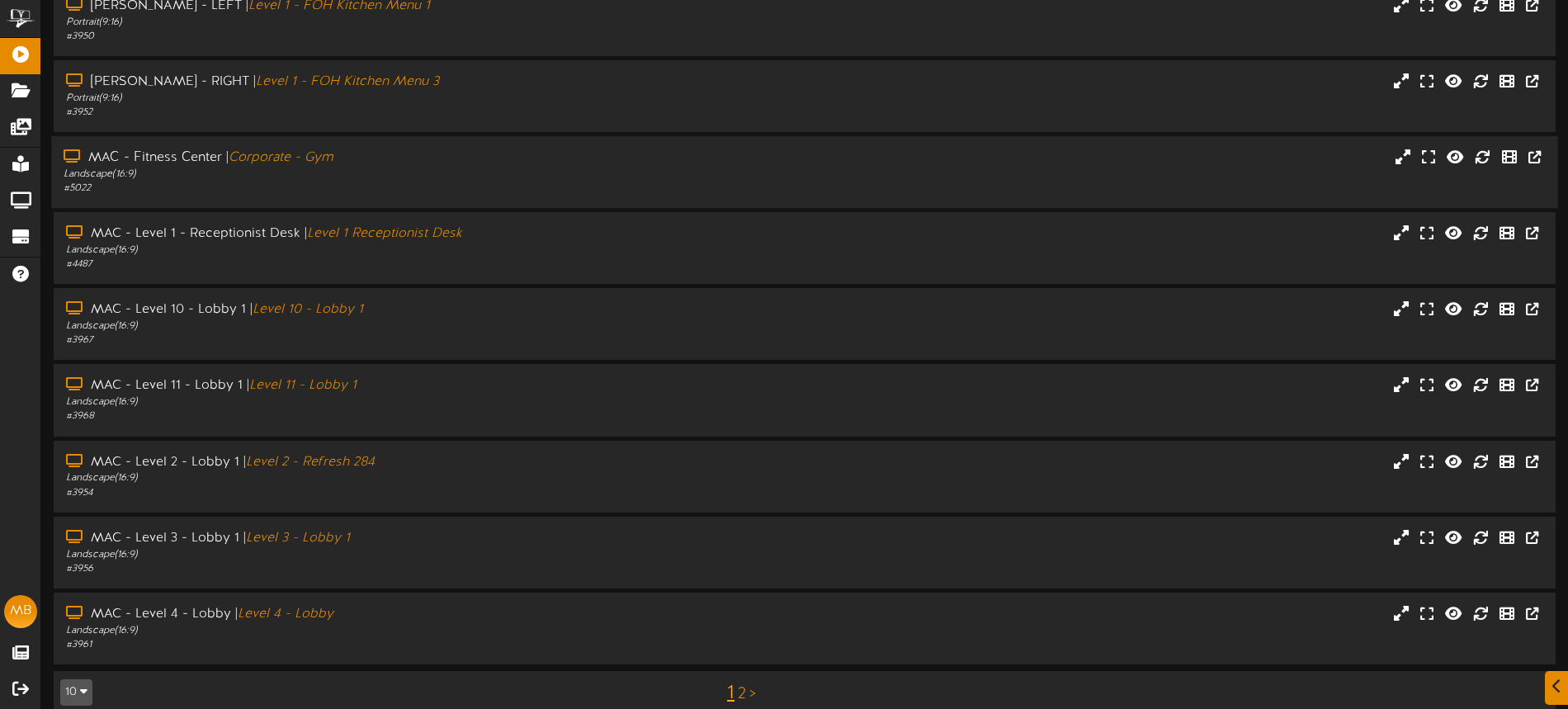
click at [441, 155] on div "MAC - Fitness Center | Corporate - Gym" at bounding box center [365, 158] width 603 height 19
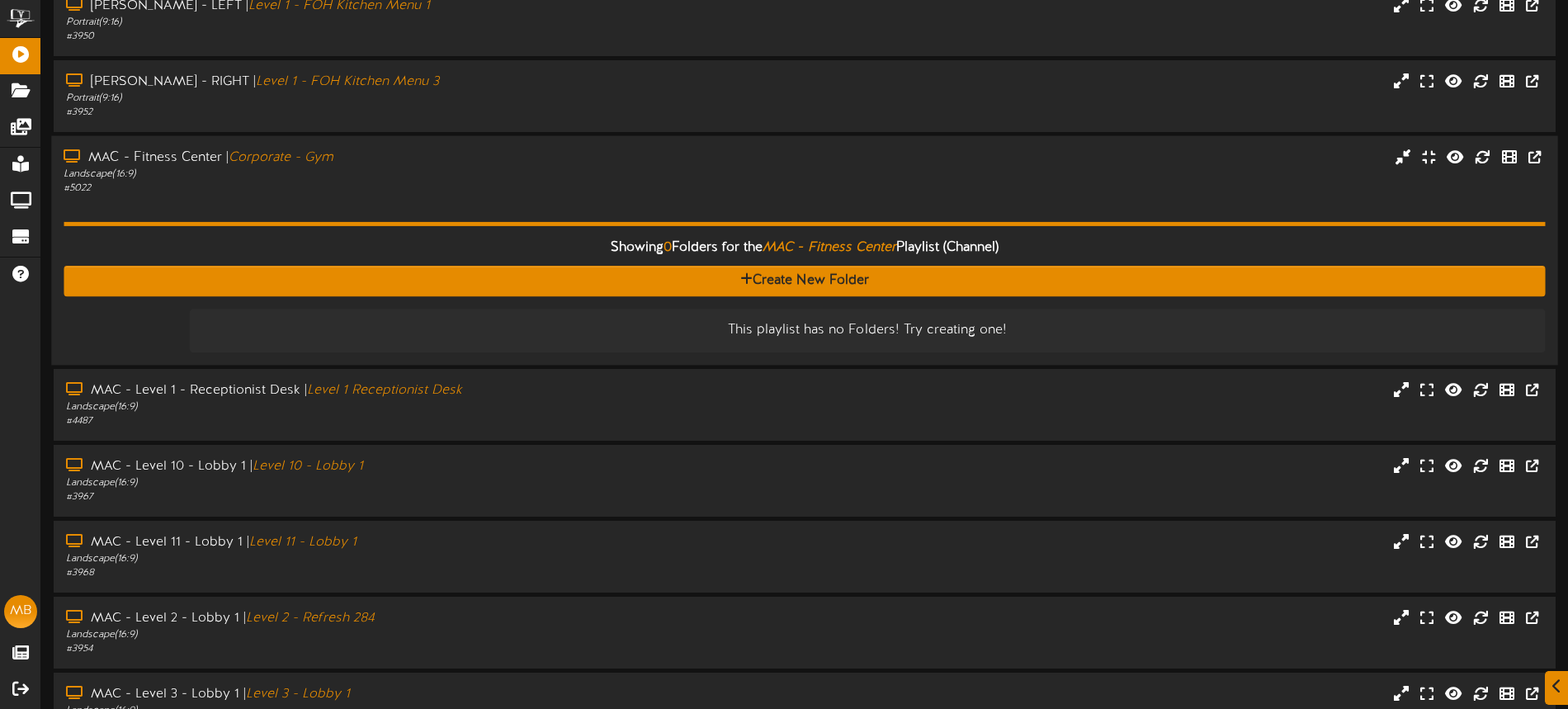
click at [583, 184] on div "# 5022" at bounding box center [365, 188] width 603 height 14
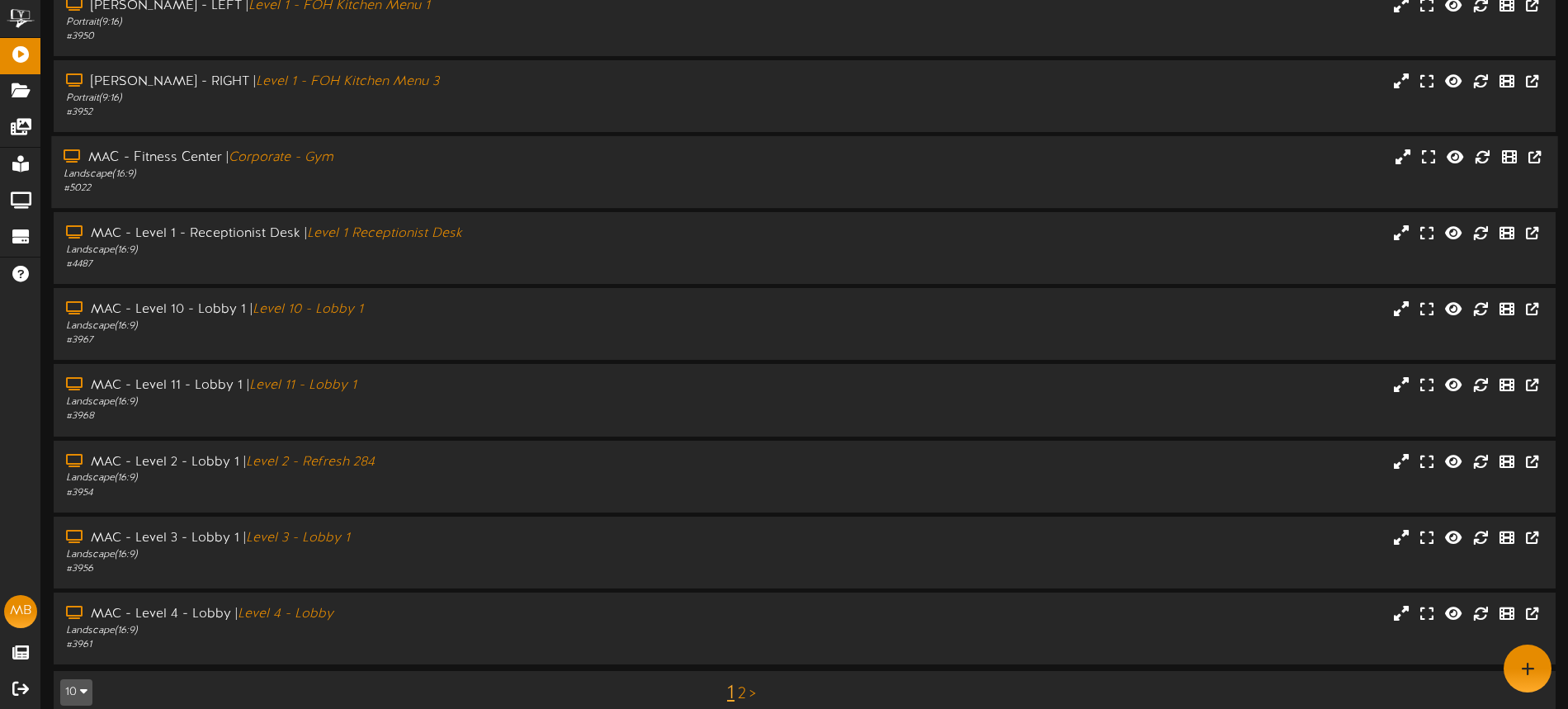
scroll to position [0, 0]
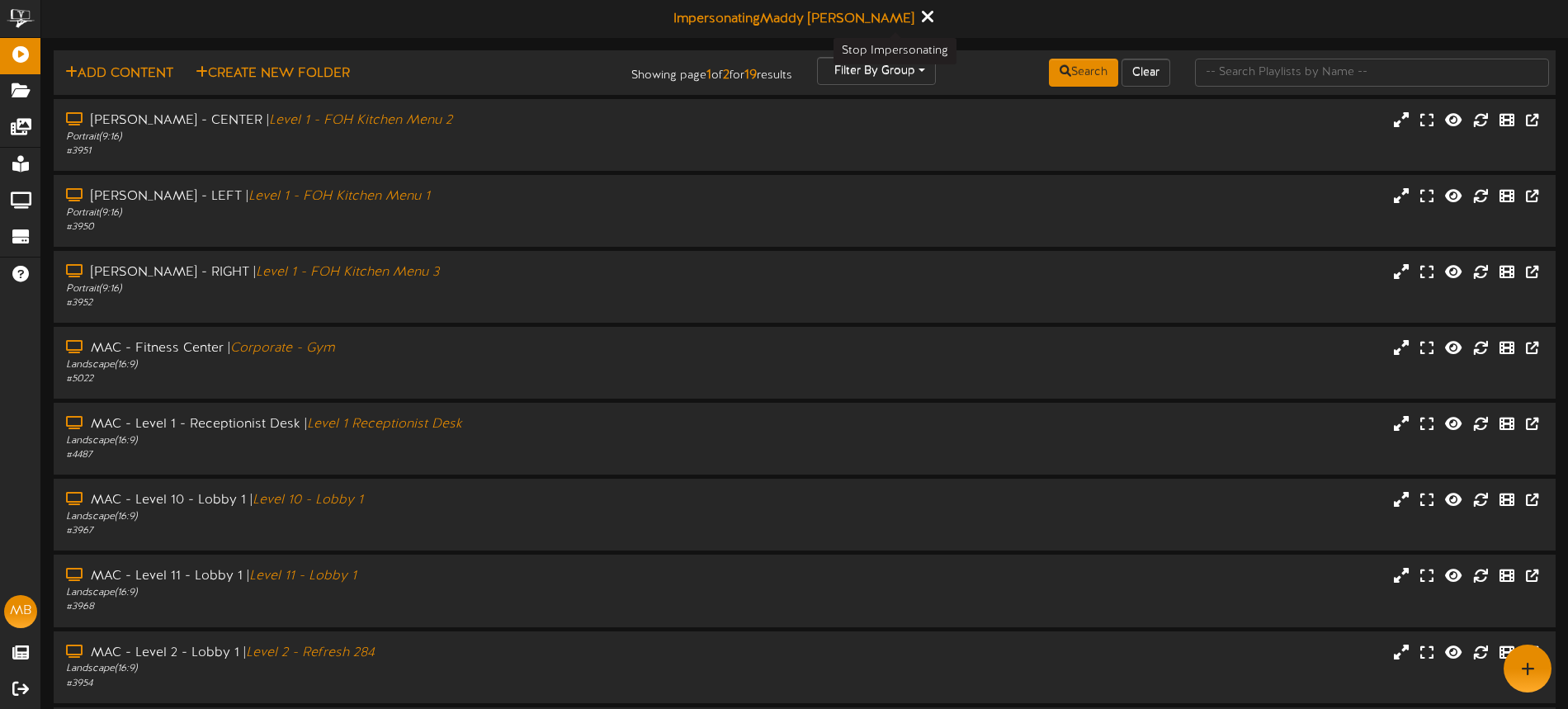
click at [922, 16] on icon at bounding box center [927, 16] width 10 height 18
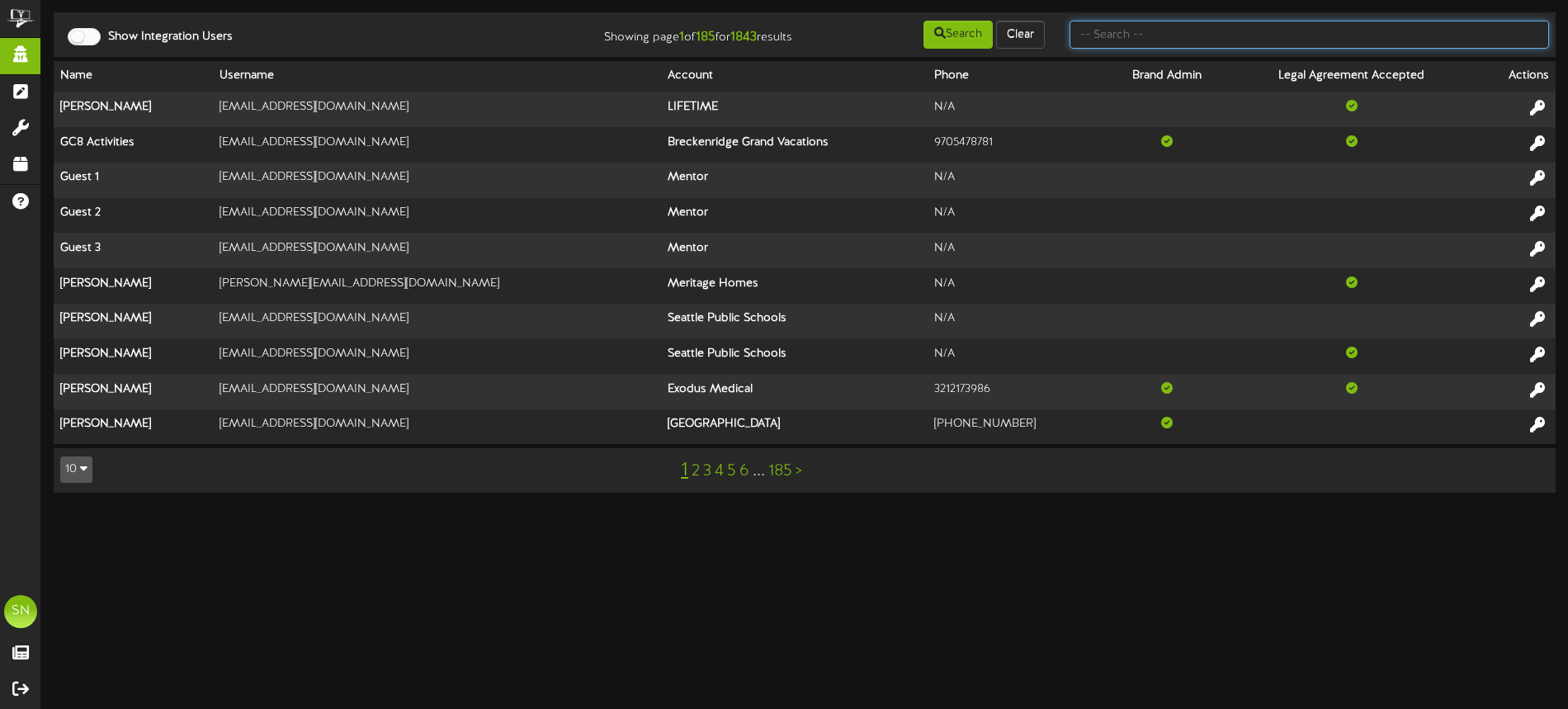
click at [1126, 35] on input "text" at bounding box center [1309, 35] width 479 height 28
click at [1120, 31] on input "text" at bounding box center [1309, 35] width 479 height 28
type input "jcw"
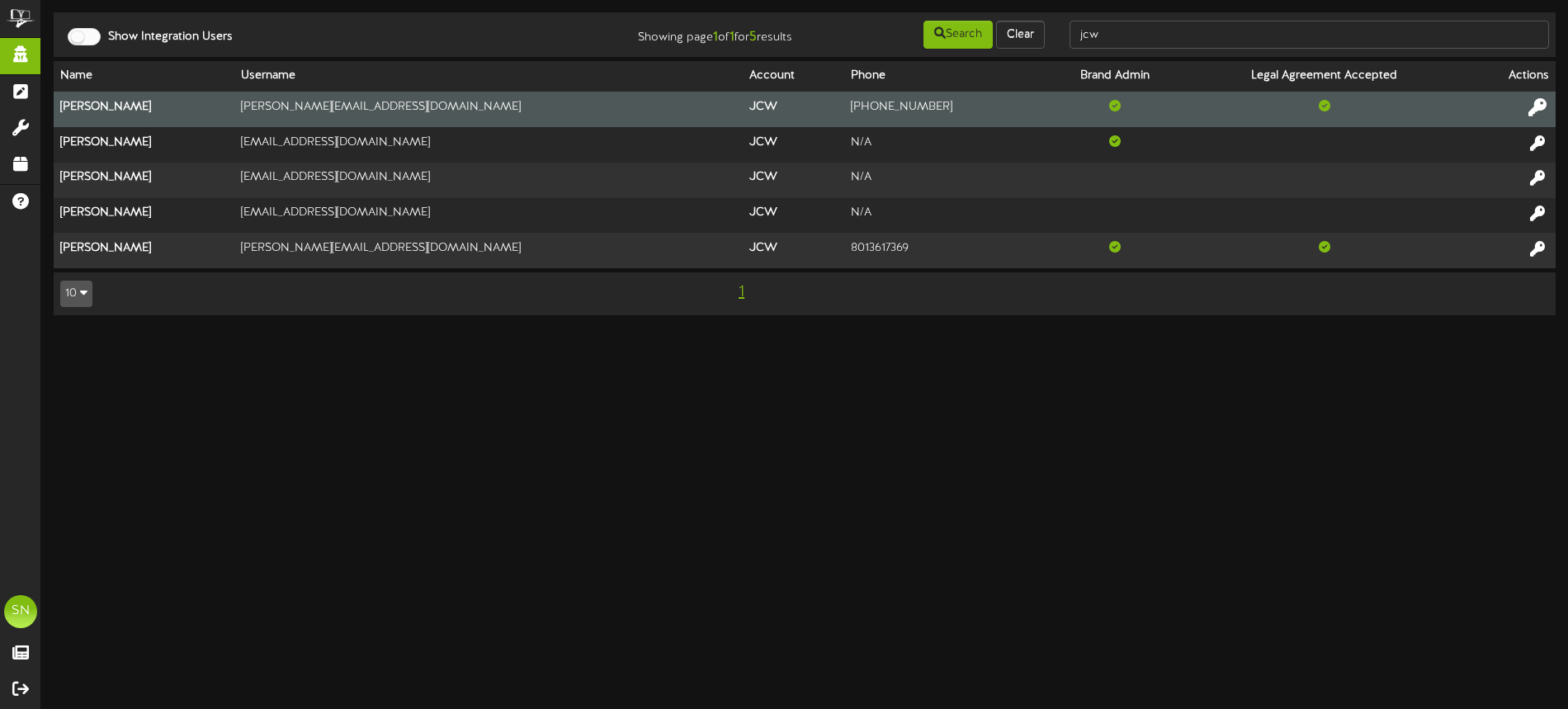
click at [1540, 104] on icon at bounding box center [1537, 107] width 18 height 18
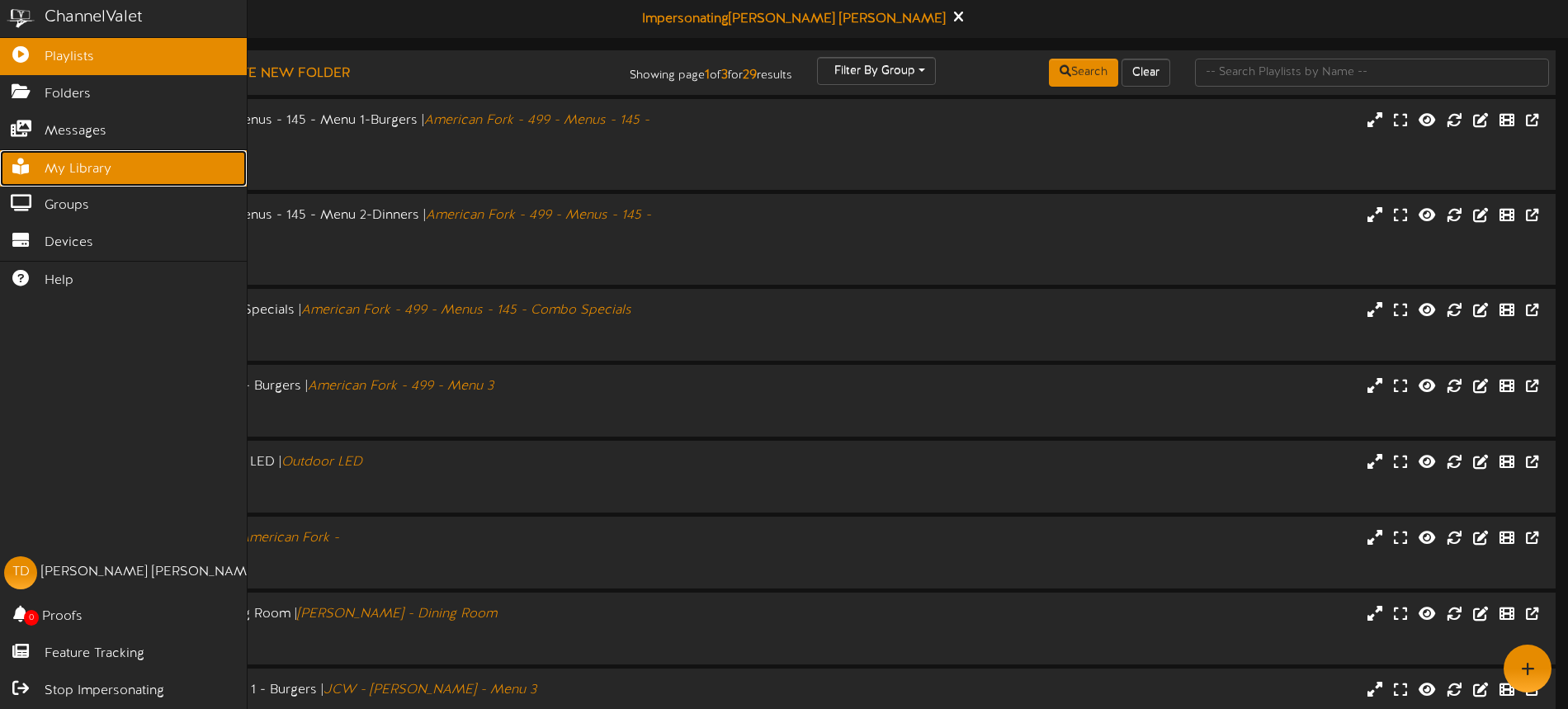
click at [78, 172] on span "My Library" at bounding box center [78, 169] width 67 height 19
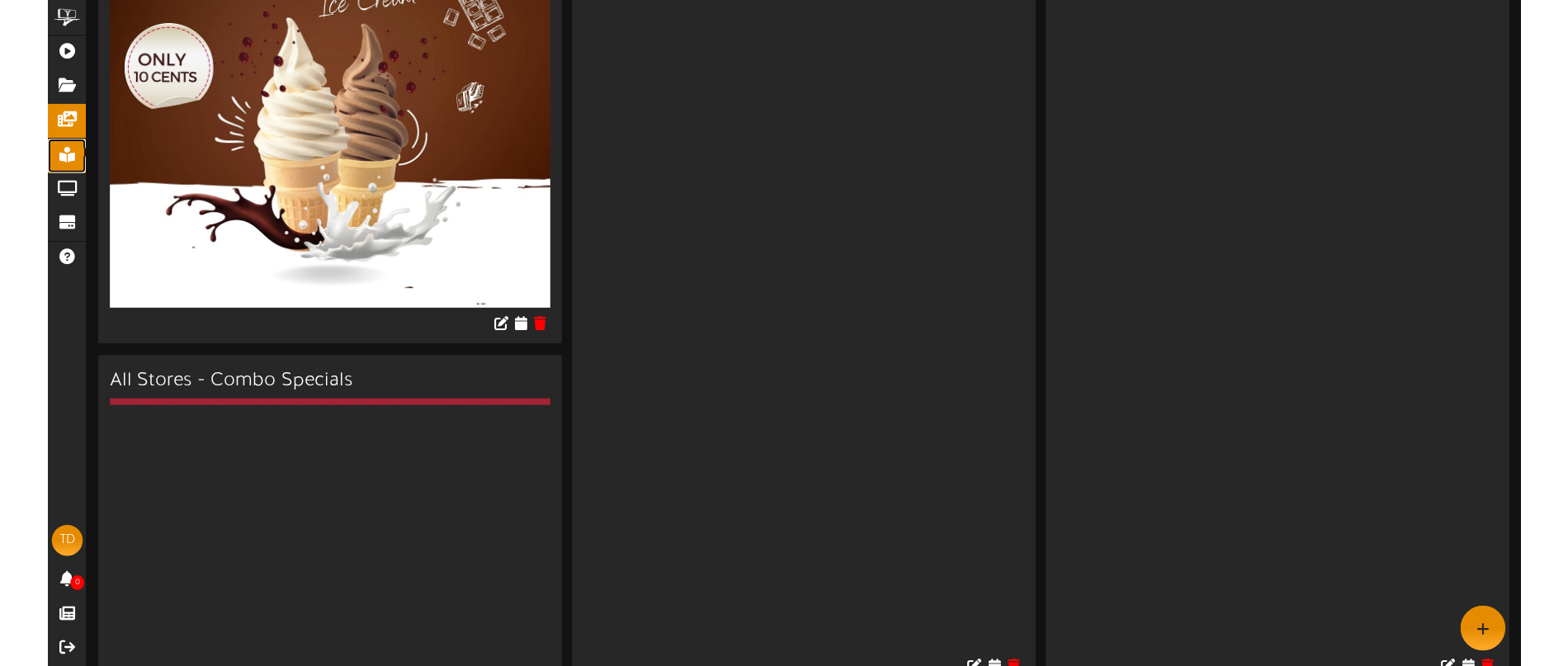
scroll to position [368, 0]
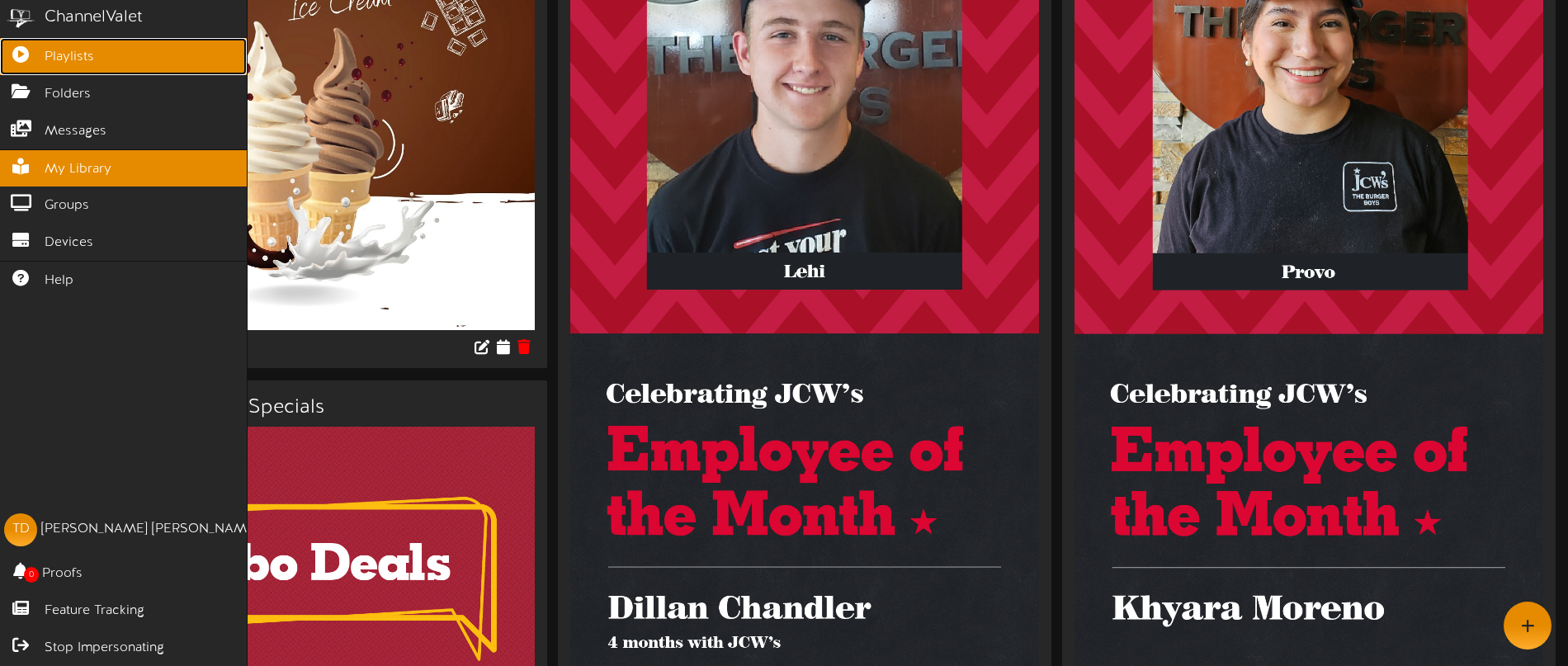
drag, startPoint x: 35, startPoint y: 73, endPoint x: 44, endPoint y: 58, distance: 17.5
click at [35, 72] on link "Playlists" at bounding box center [124, 56] width 247 height 37
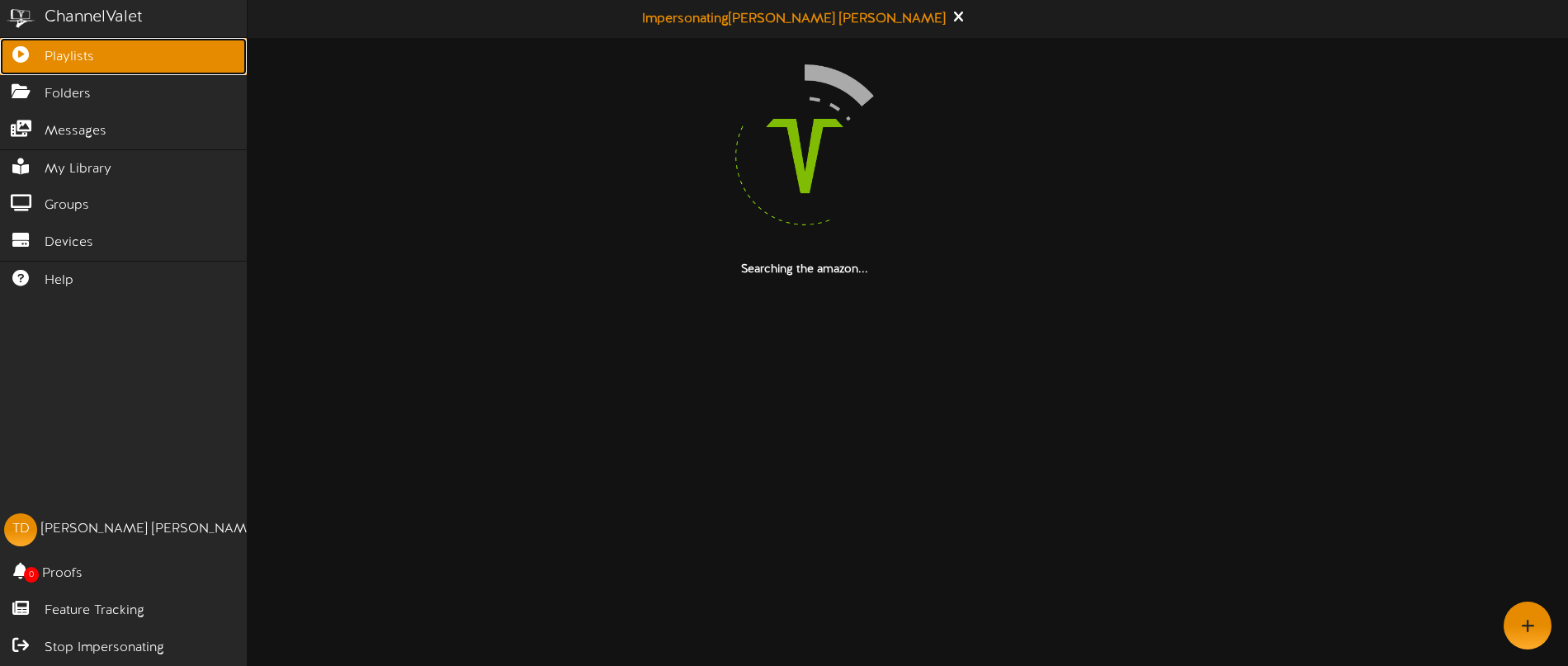
drag, startPoint x: 45, startPoint y: 58, endPoint x: 65, endPoint y: 62, distance: 20.4
click at [45, 58] on span "Playlists" at bounding box center [69, 57] width 49 height 19
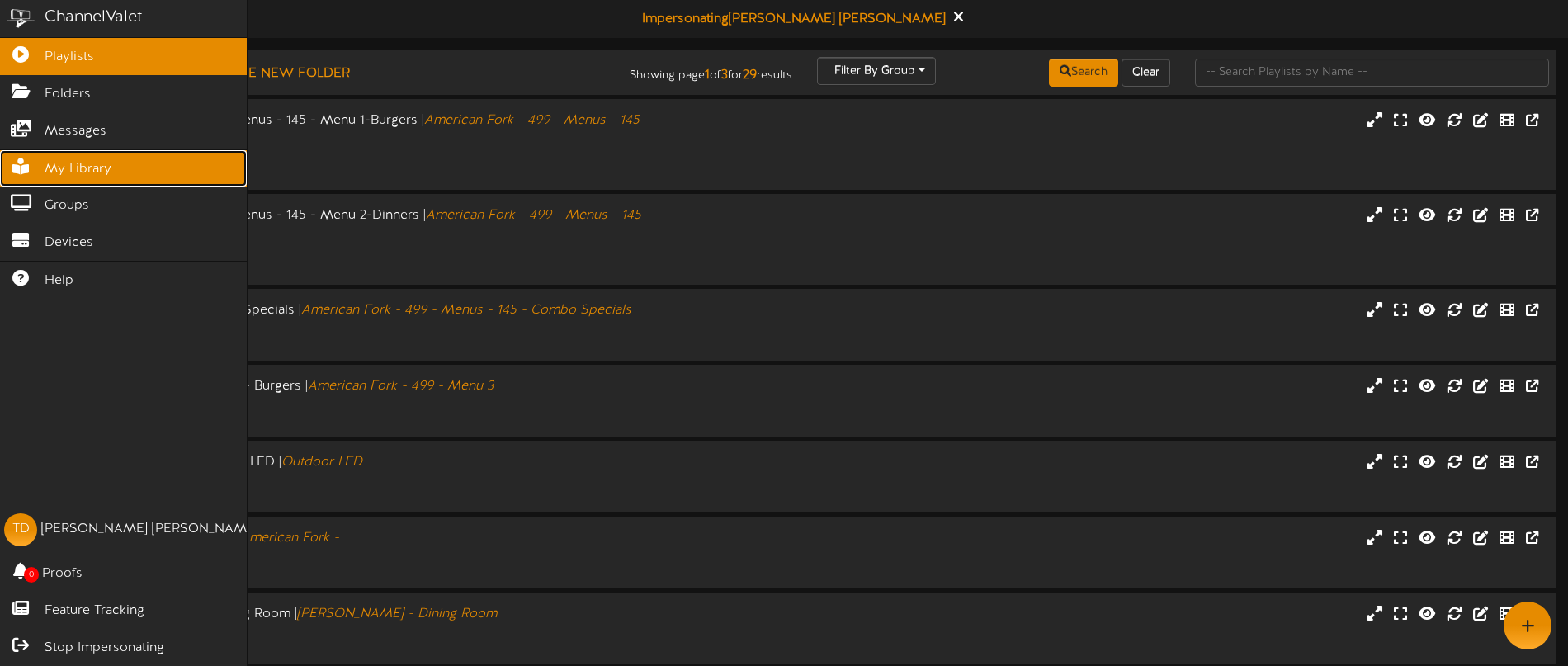
click at [89, 172] on span "My Library" at bounding box center [78, 169] width 67 height 19
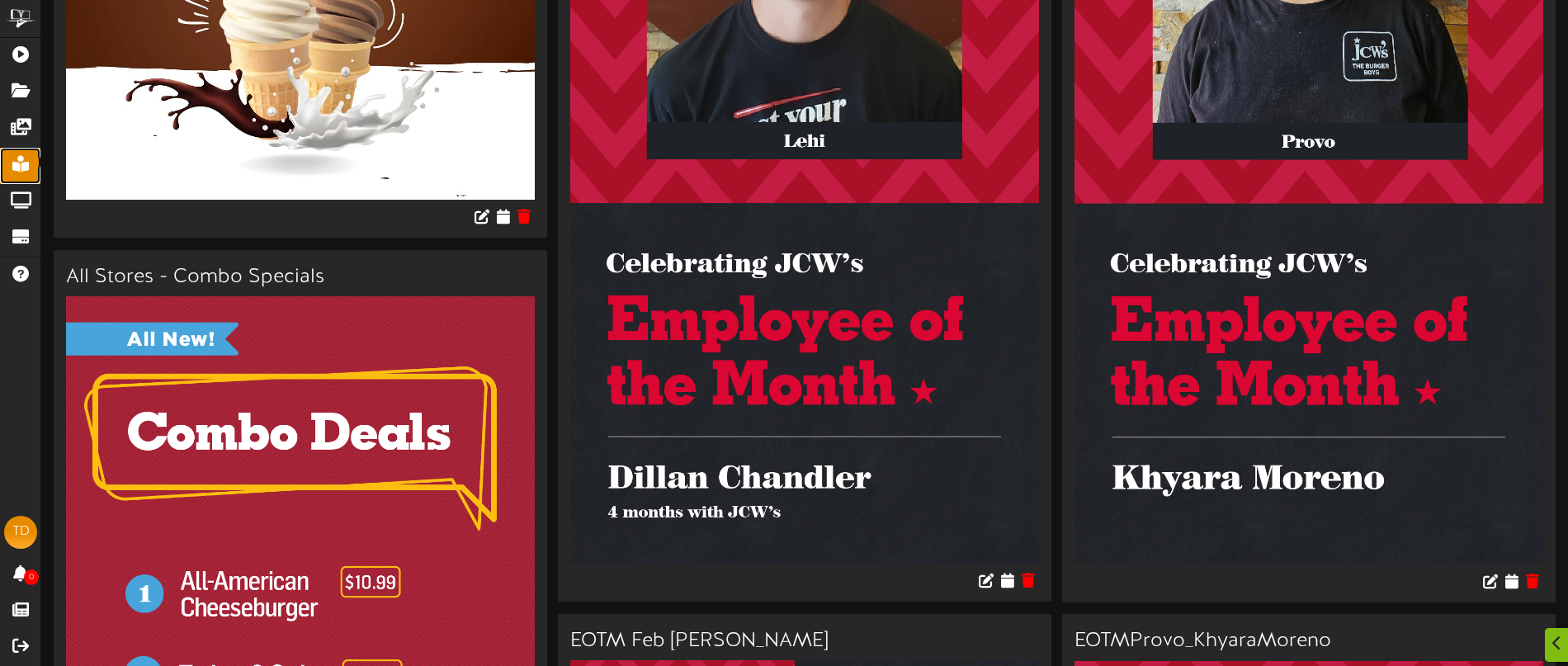
scroll to position [500, 0]
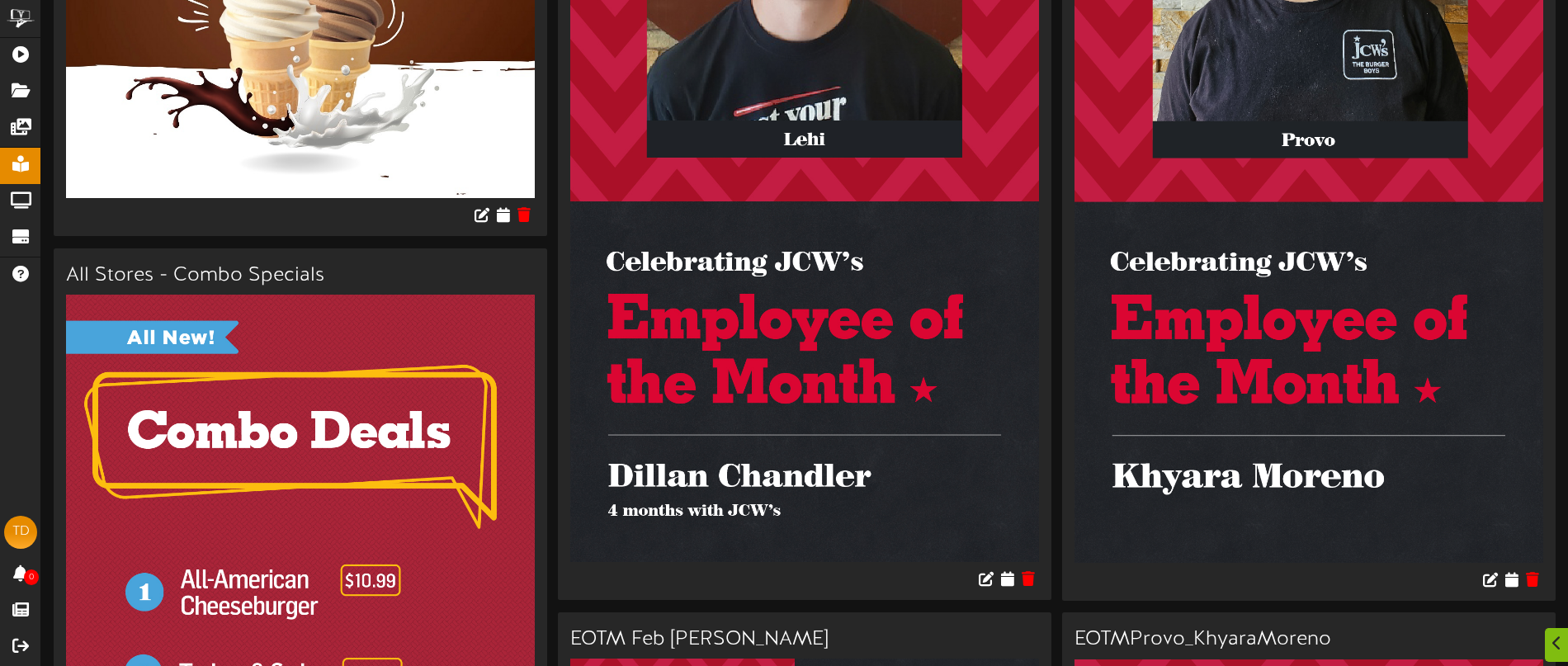
click at [858, 483] on img at bounding box center [804, 146] width 469 height 833
click at [985, 580] on icon at bounding box center [986, 578] width 18 height 18
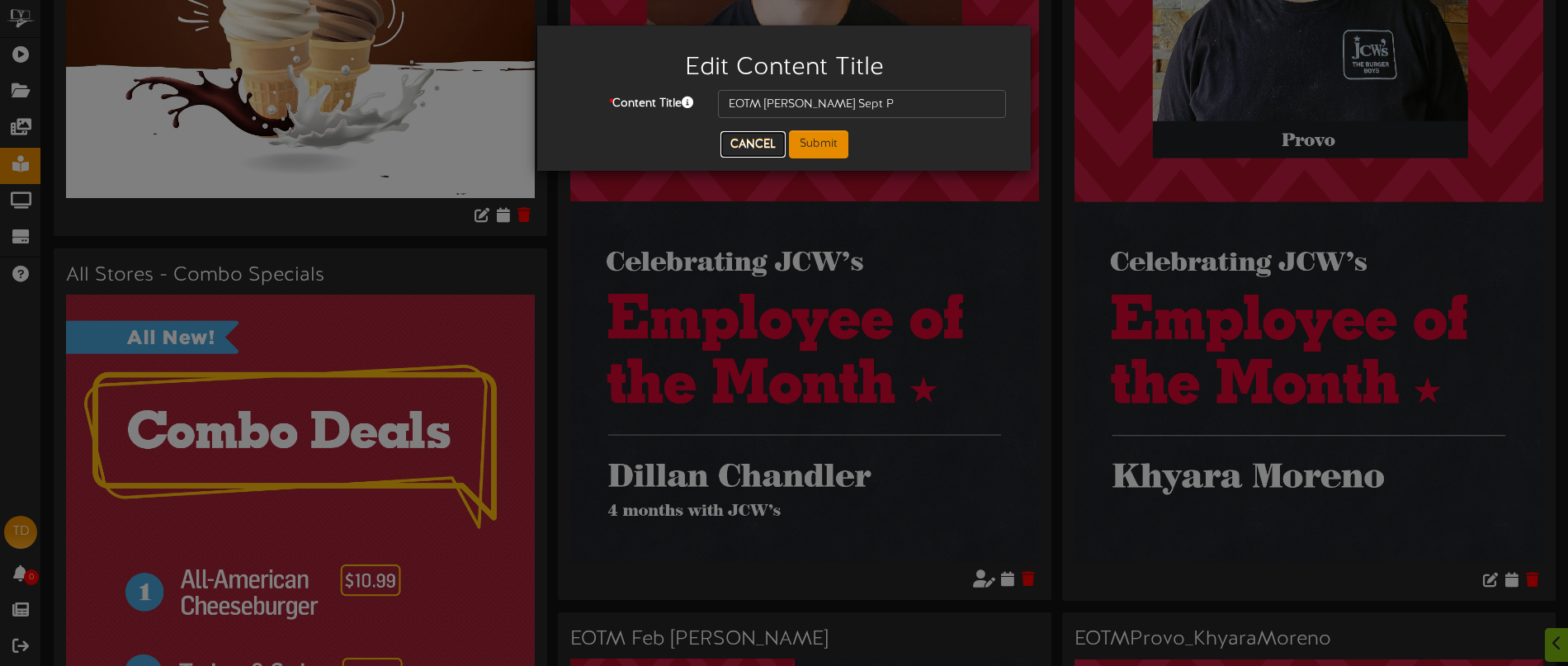
click at [759, 143] on button "Cancel" at bounding box center [752, 144] width 65 height 27
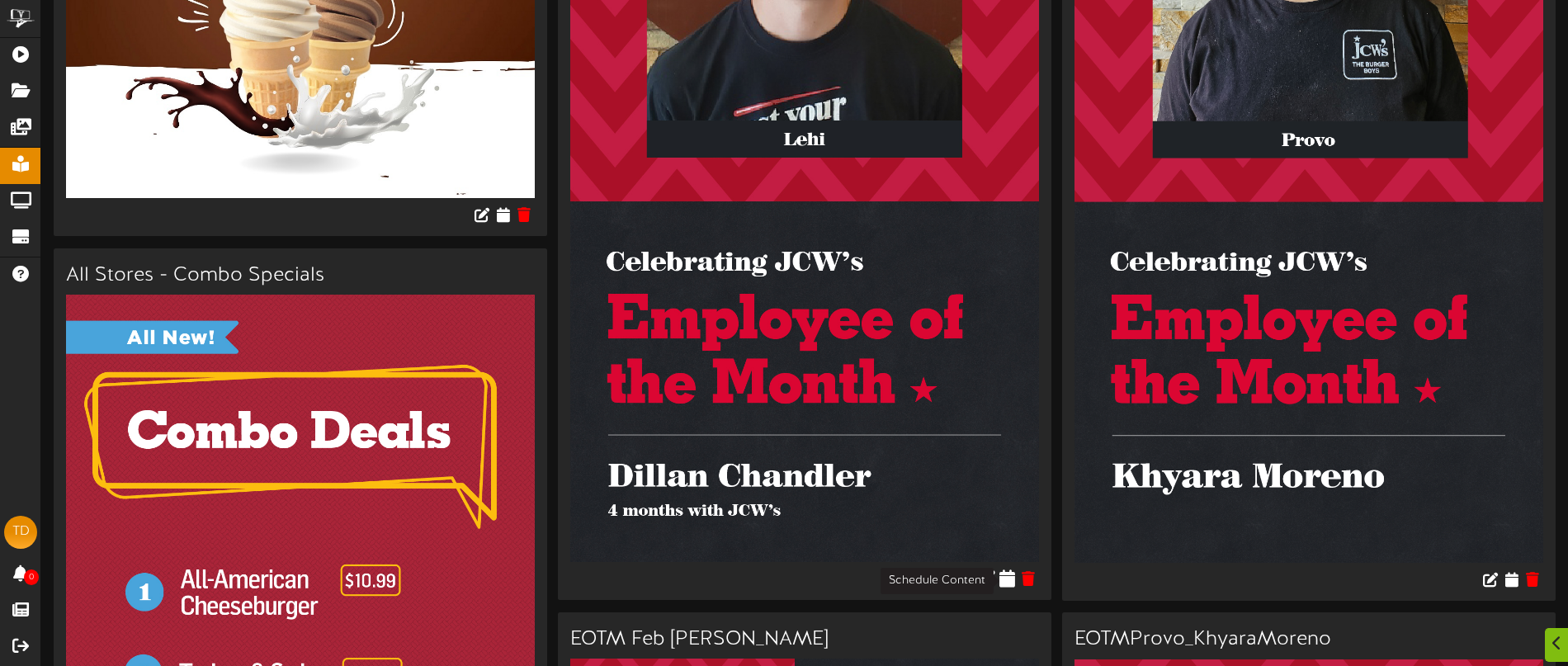
click at [1005, 578] on icon at bounding box center [1008, 578] width 16 height 18
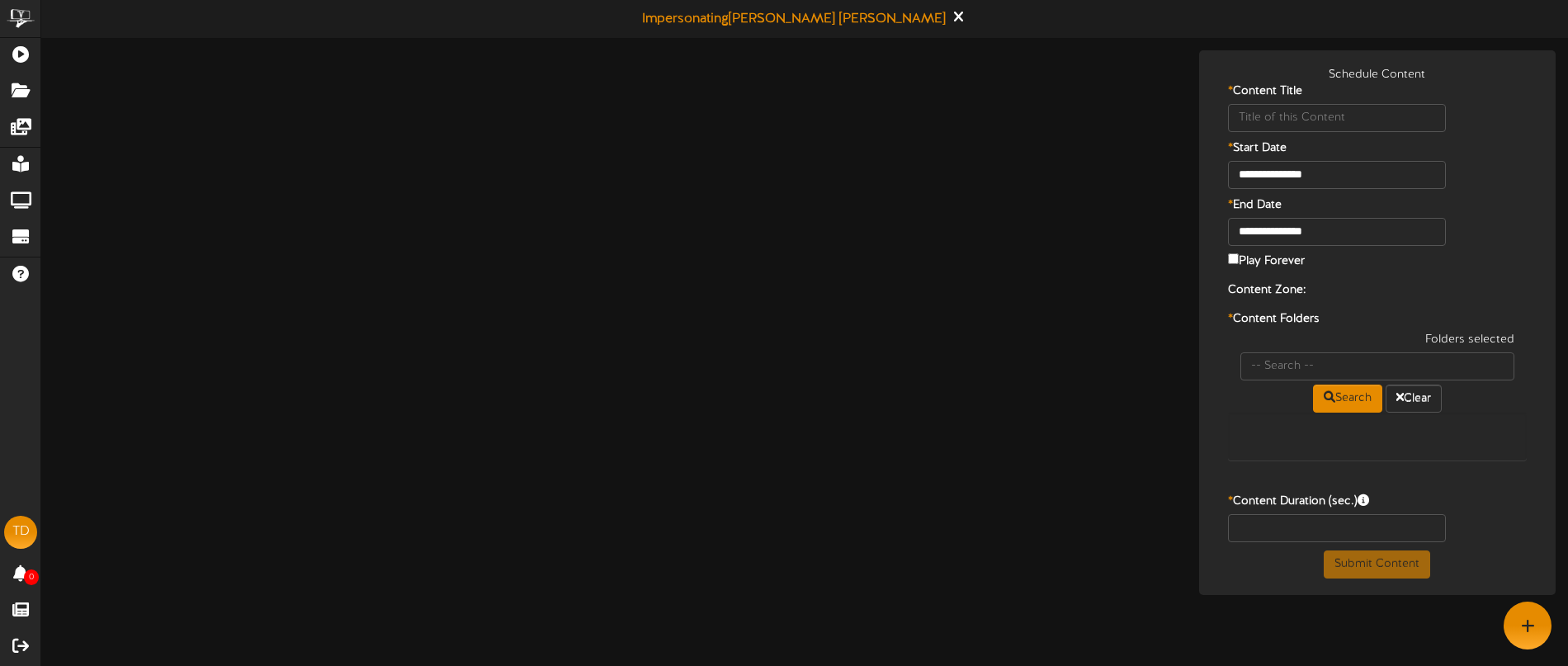
type input "EOTM Dillian Chandler Sept P"
type input "8"
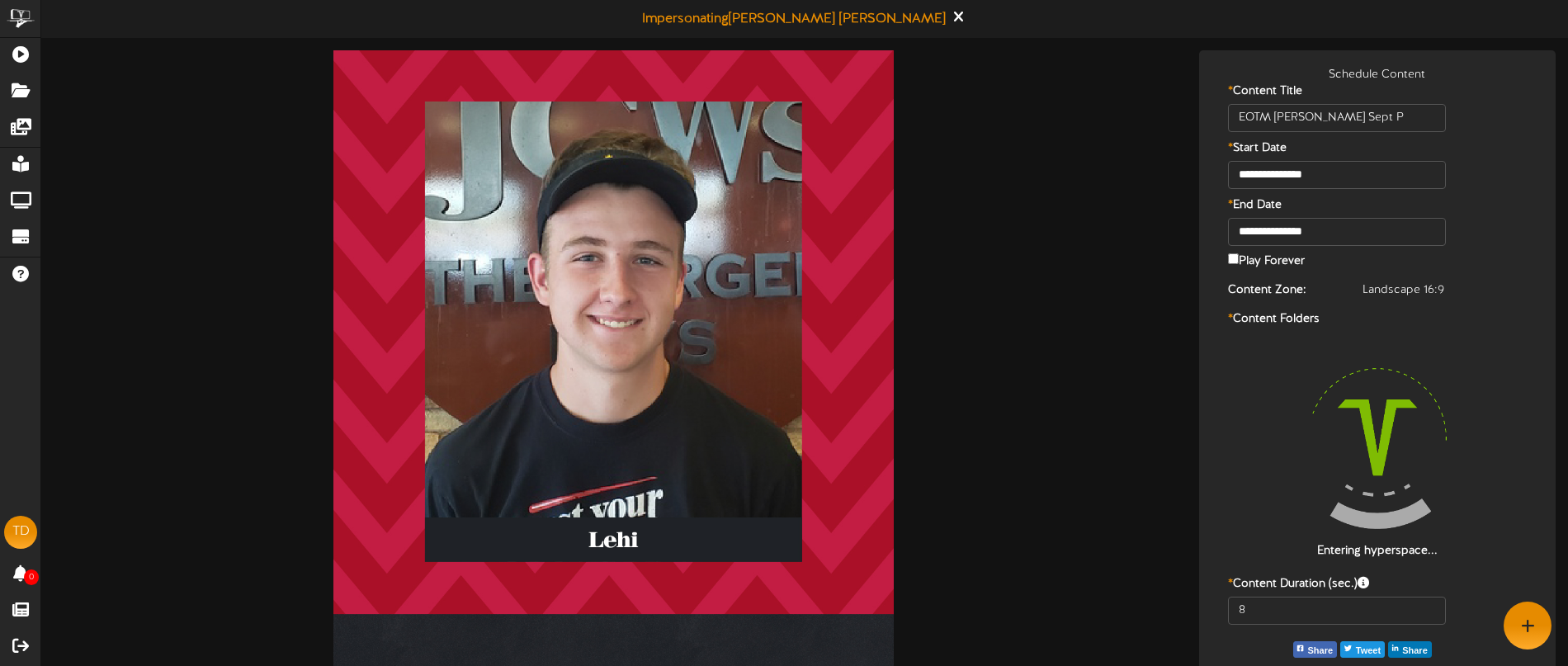
drag, startPoint x: 636, startPoint y: 293, endPoint x: 656, endPoint y: 290, distance: 20.2
click at [636, 293] on img at bounding box center [613, 548] width 561 height 995
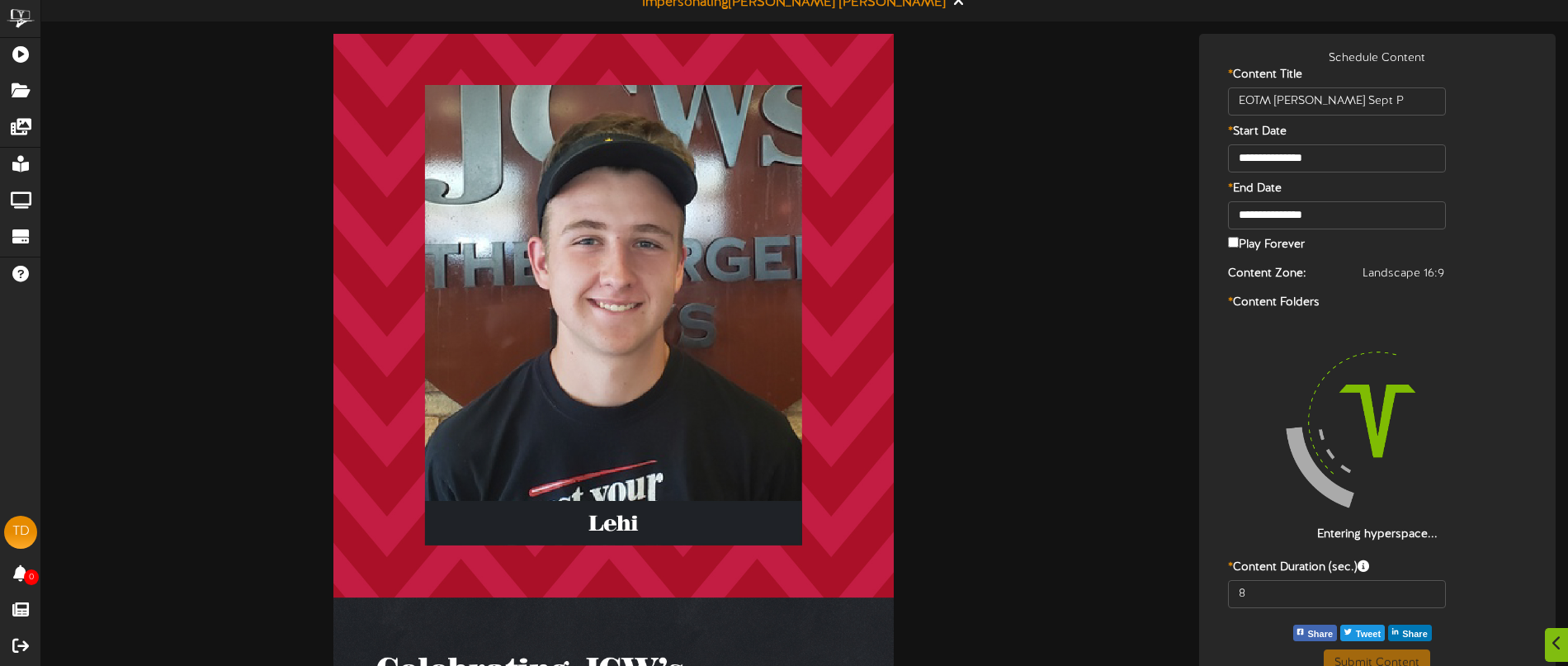
scroll to position [22, 0]
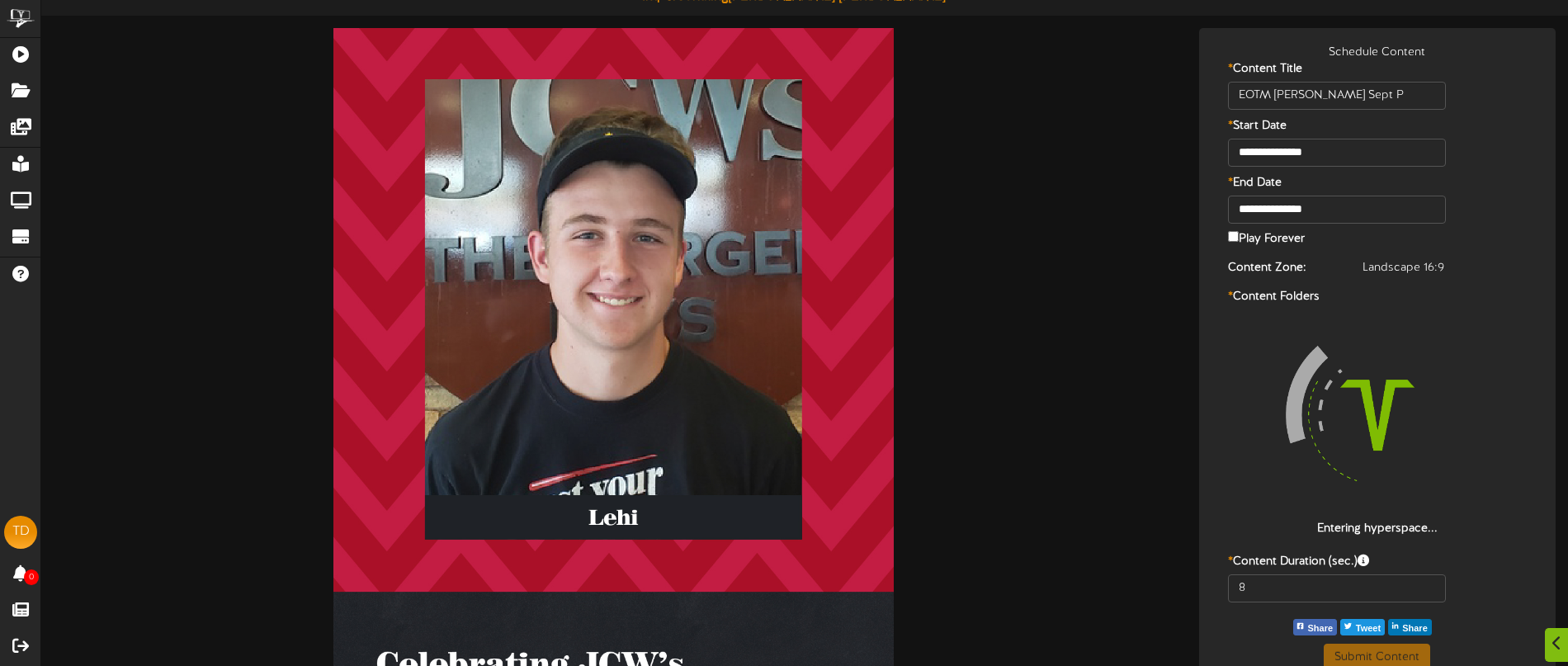
click at [625, 271] on img at bounding box center [613, 525] width 561 height 995
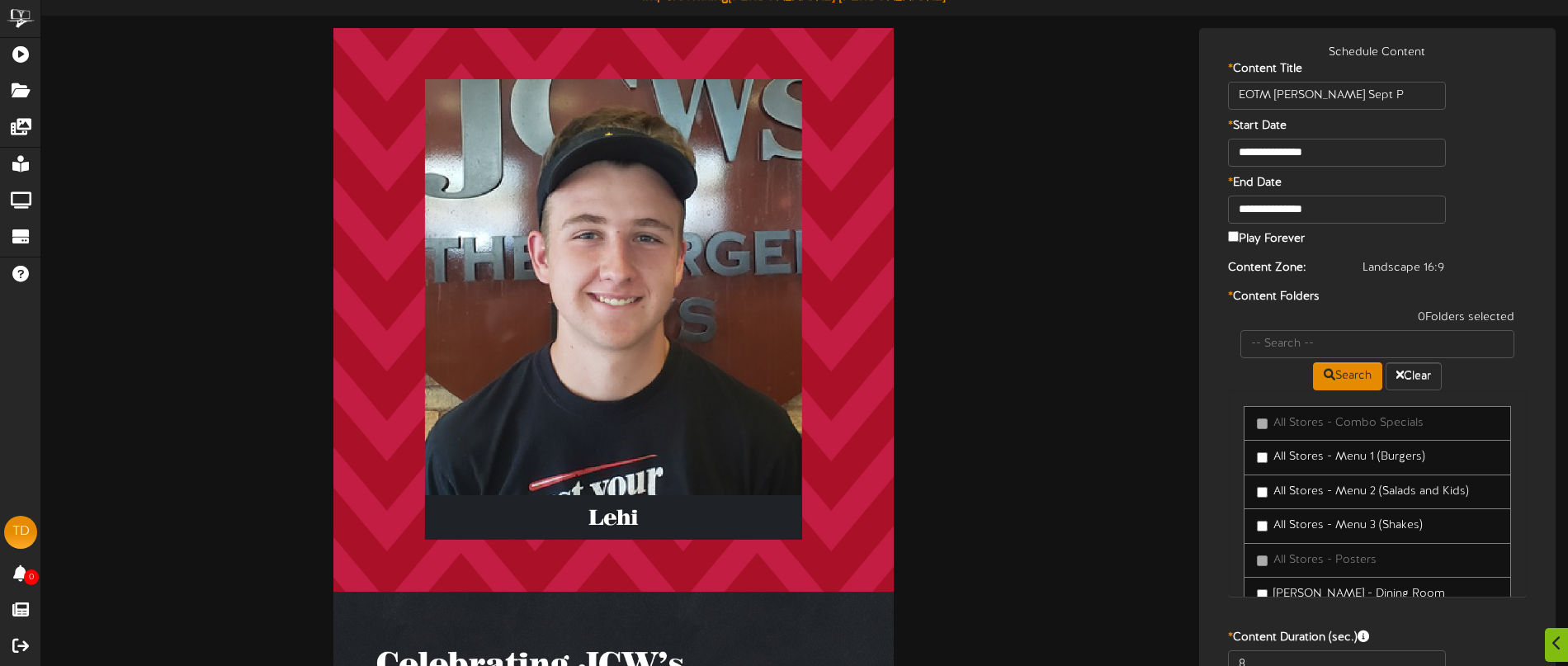
click at [670, 269] on img at bounding box center [613, 525] width 561 height 995
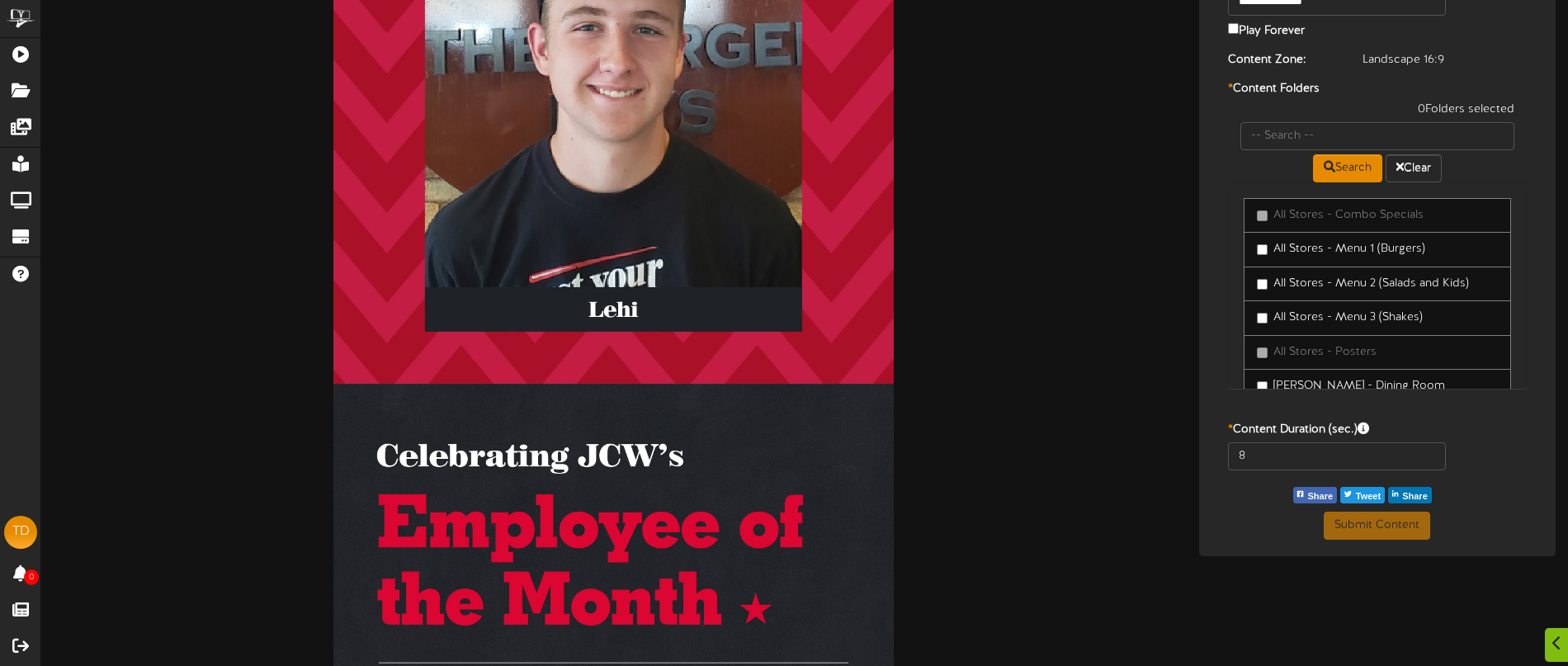
scroll to position [344, 0]
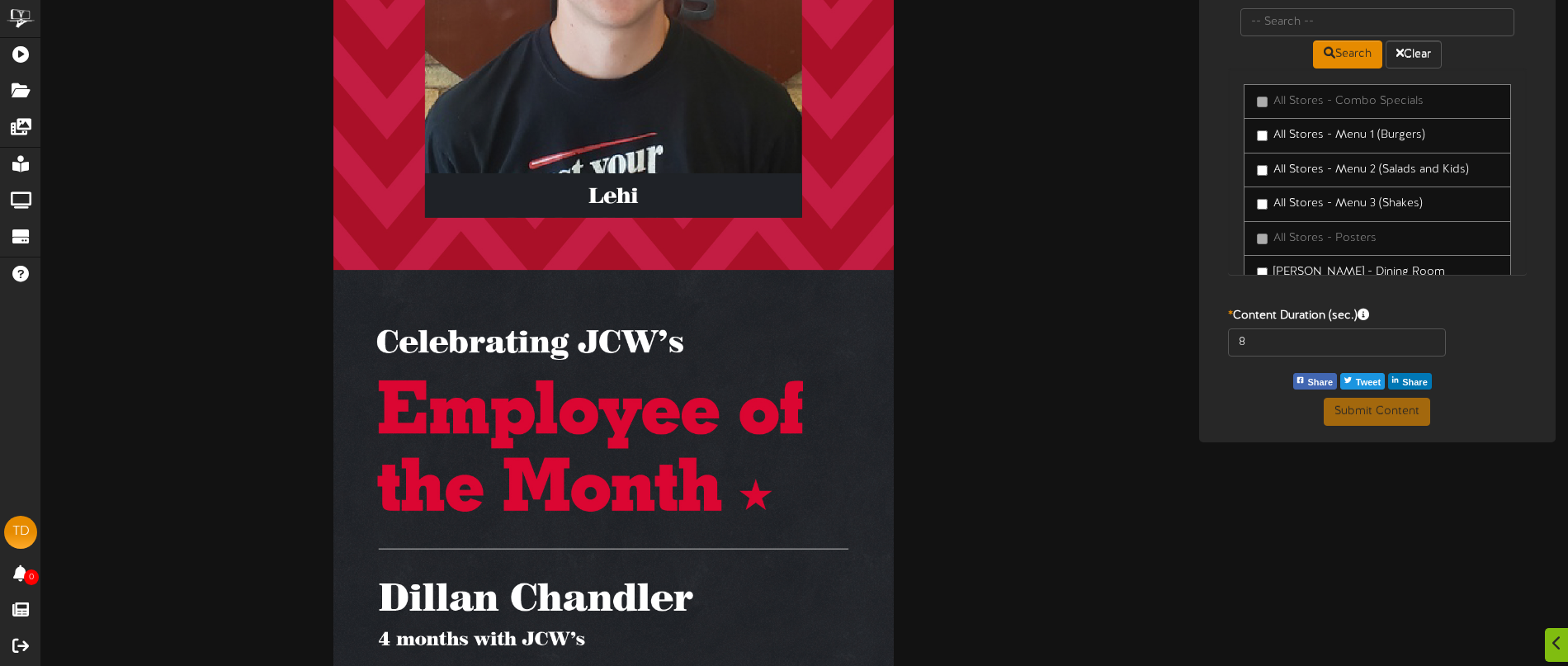
drag, startPoint x: 587, startPoint y: 583, endPoint x: 622, endPoint y: 590, distance: 35.7
click at [587, 583] on img at bounding box center [613, 204] width 561 height 995
click at [635, 593] on img at bounding box center [613, 204] width 561 height 995
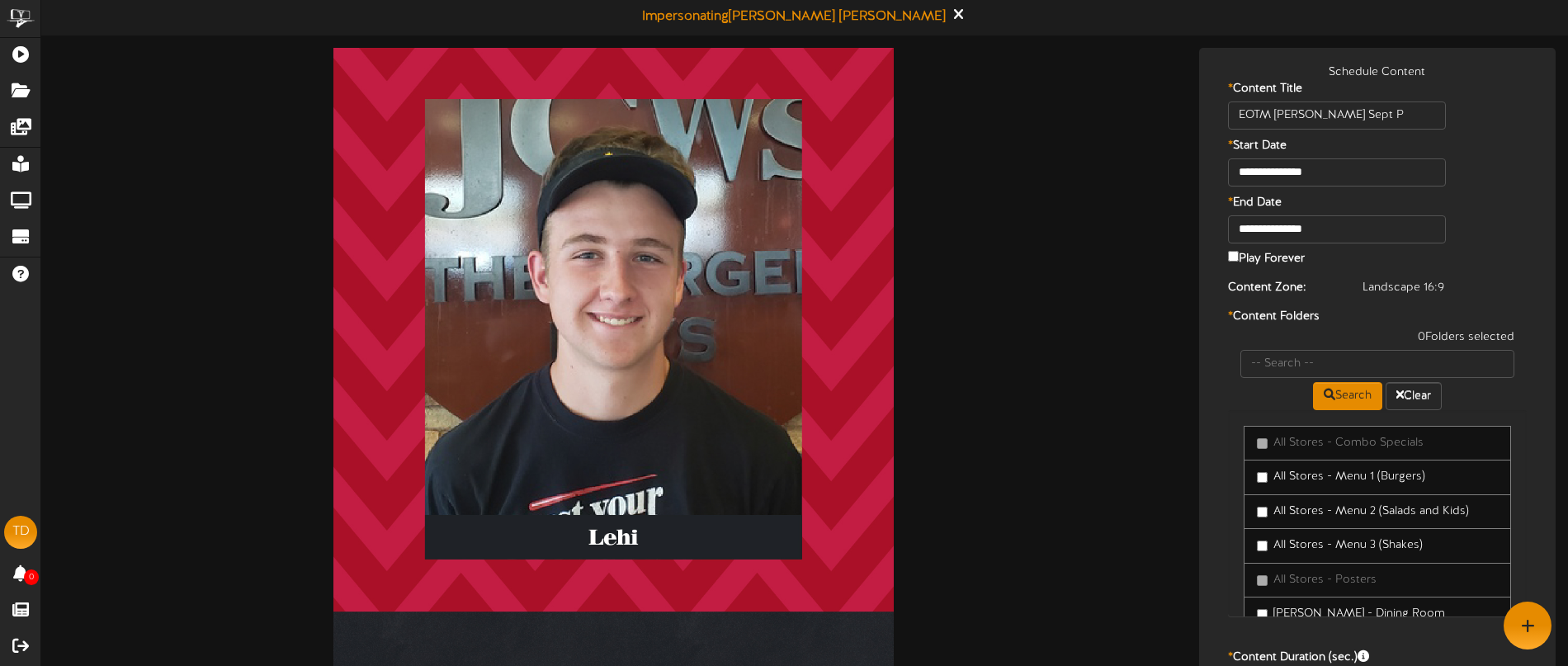
scroll to position [0, 0]
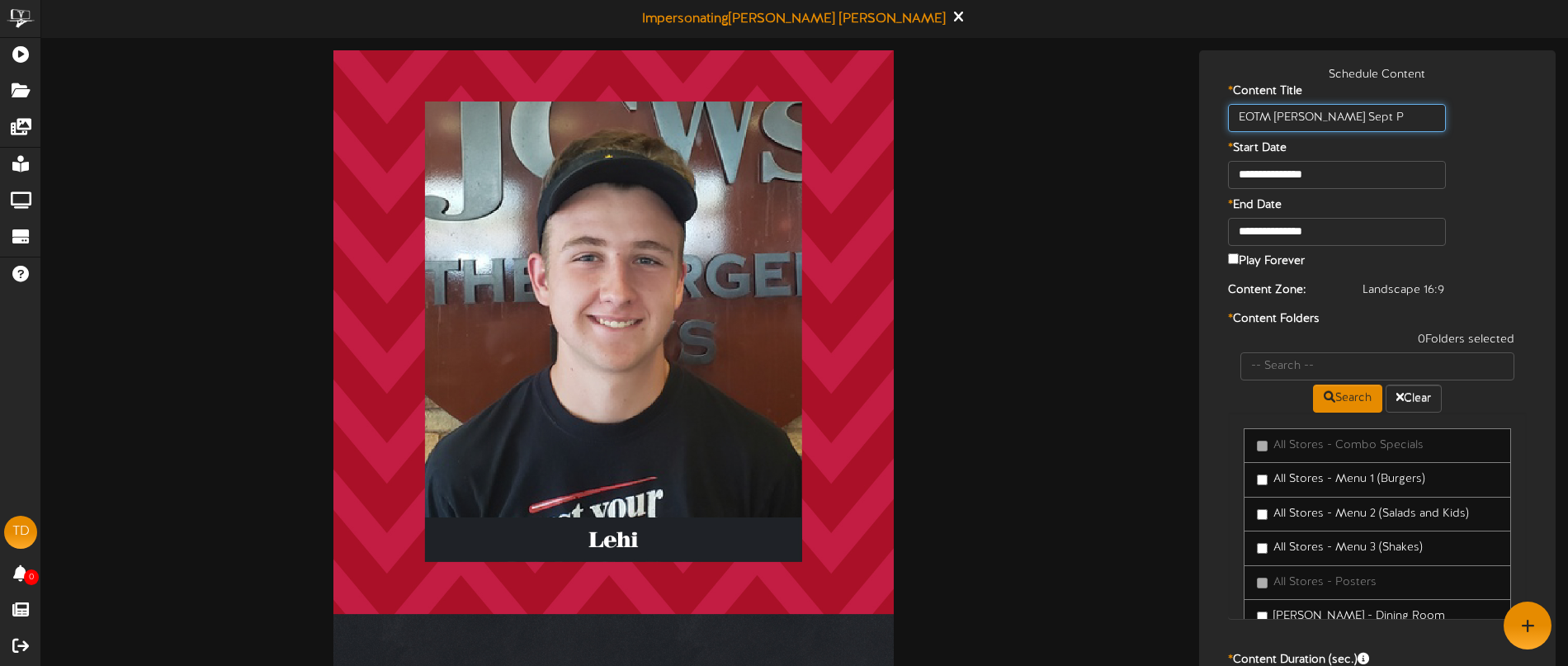
click at [1426, 117] on input "EOTM Dillian Chandler Sept P" at bounding box center [1337, 117] width 218 height 28
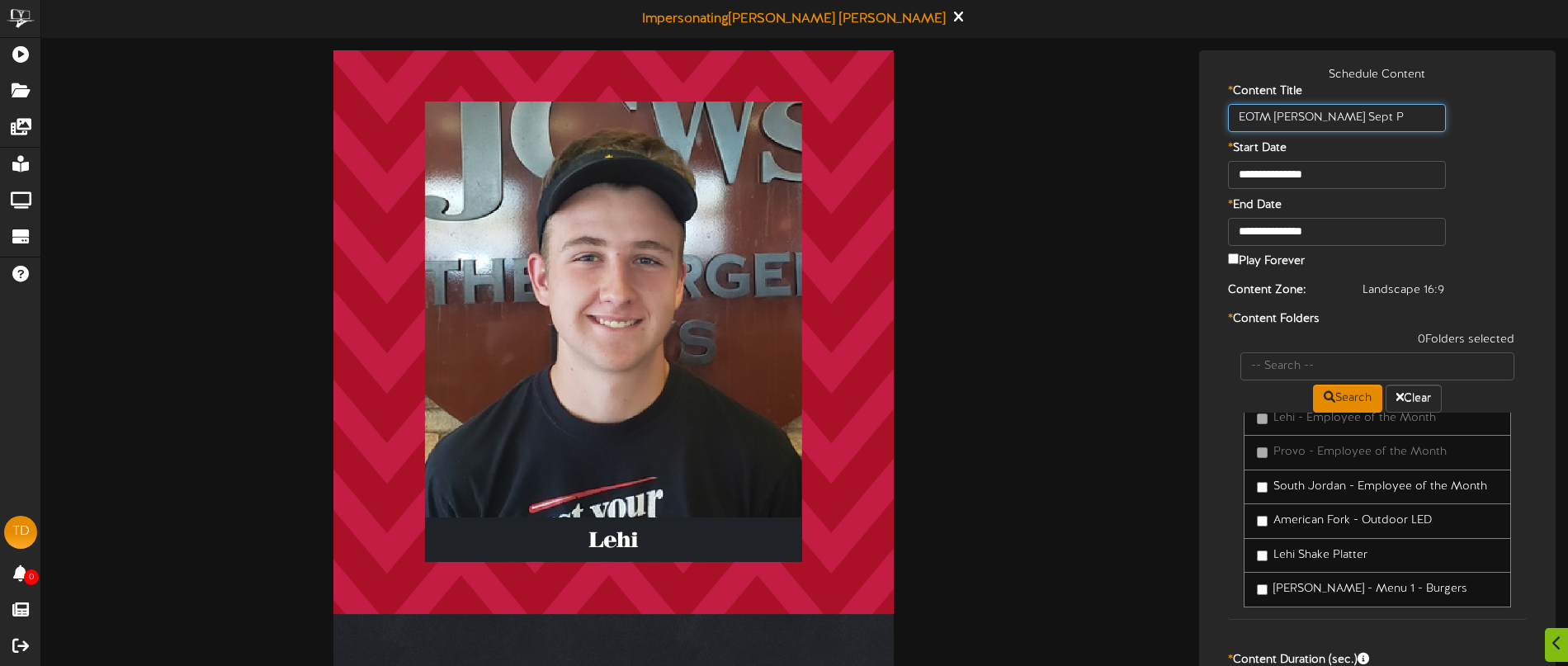
scroll to position [86, 0]
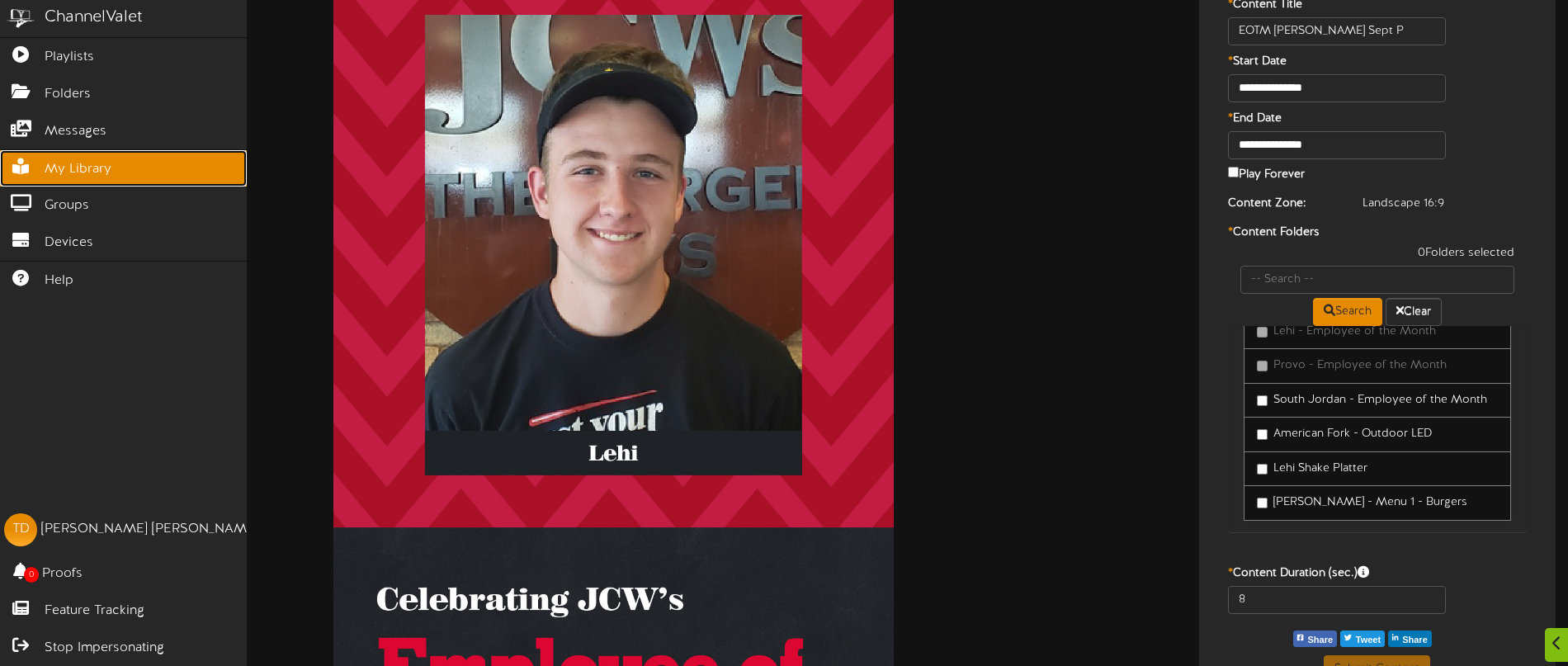
click at [46, 171] on span "My Library" at bounding box center [78, 169] width 67 height 19
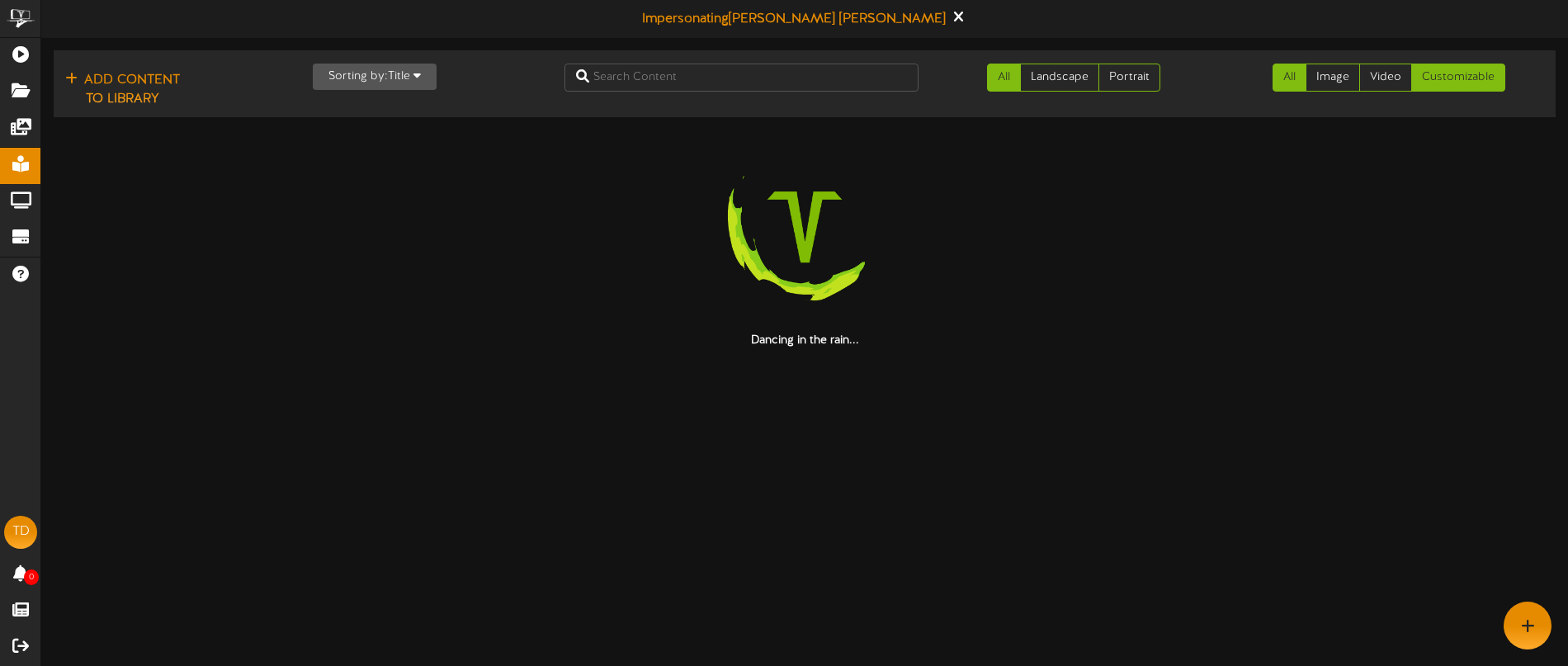
click at [1445, 79] on link "Customizable" at bounding box center [1458, 78] width 94 height 28
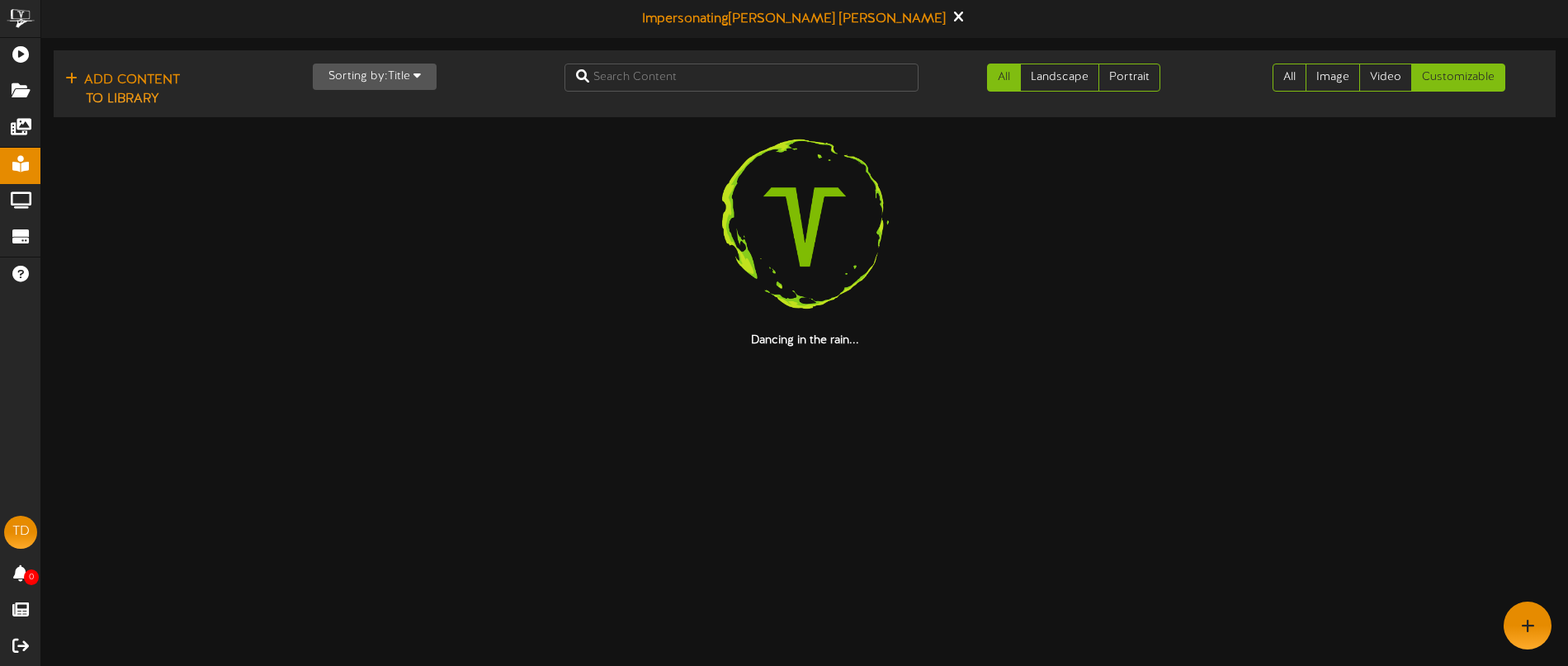
click at [1457, 81] on link "Customizable" at bounding box center [1458, 78] width 94 height 28
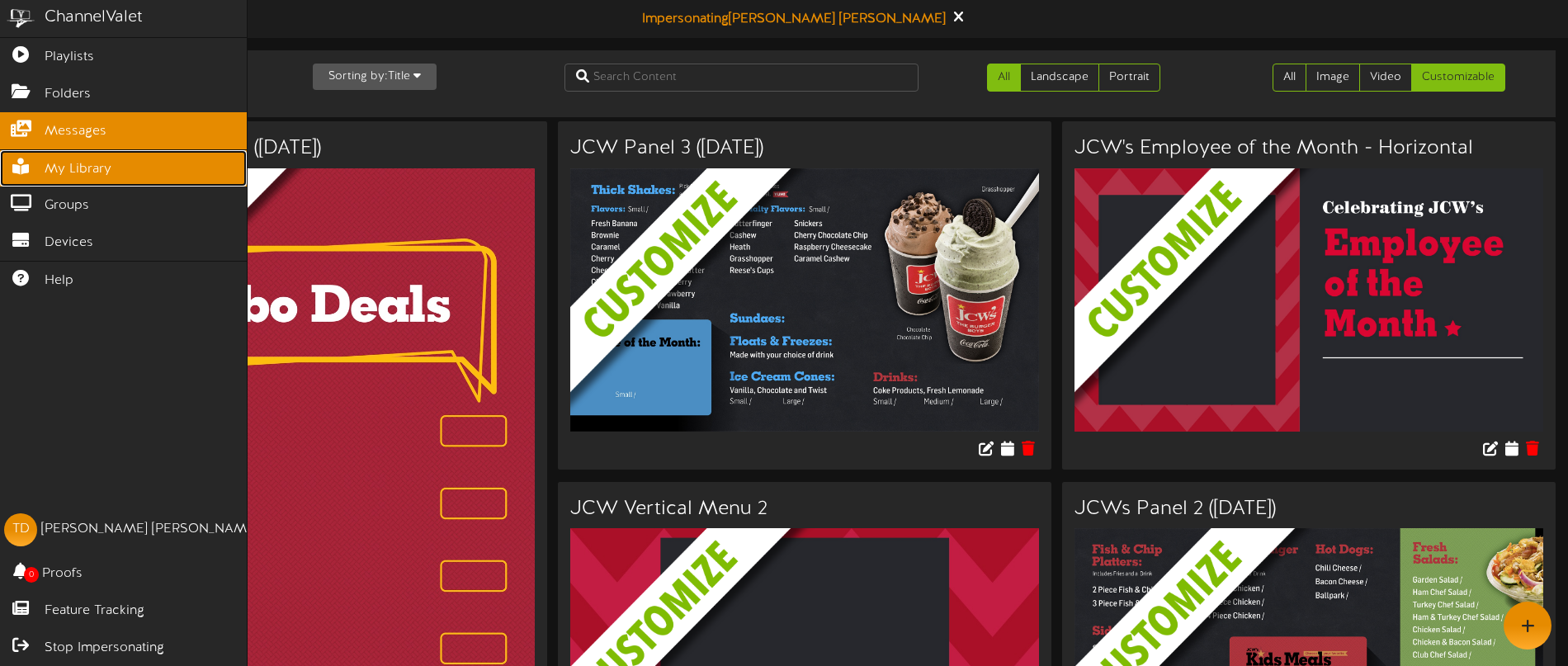
click at [59, 168] on span "My Library" at bounding box center [78, 169] width 67 height 19
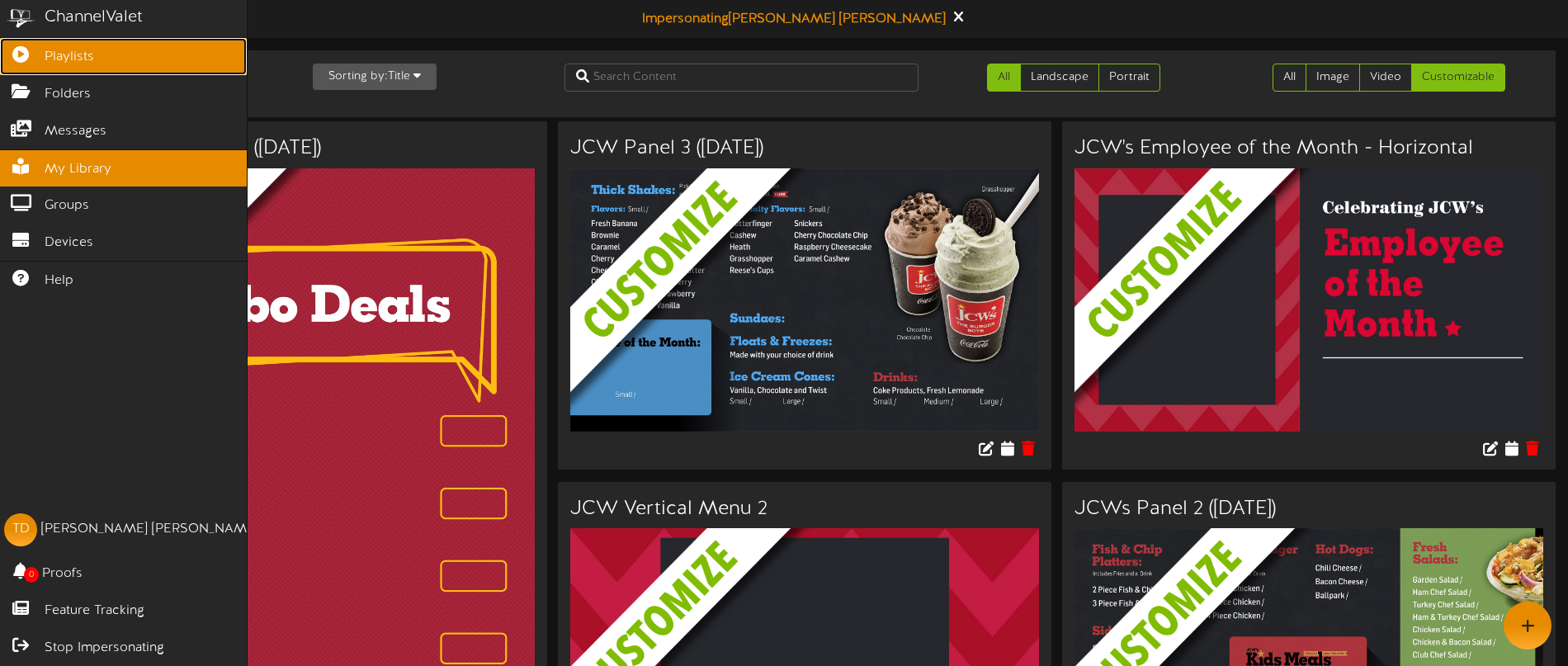
click at [67, 58] on span "Playlists" at bounding box center [69, 57] width 49 height 19
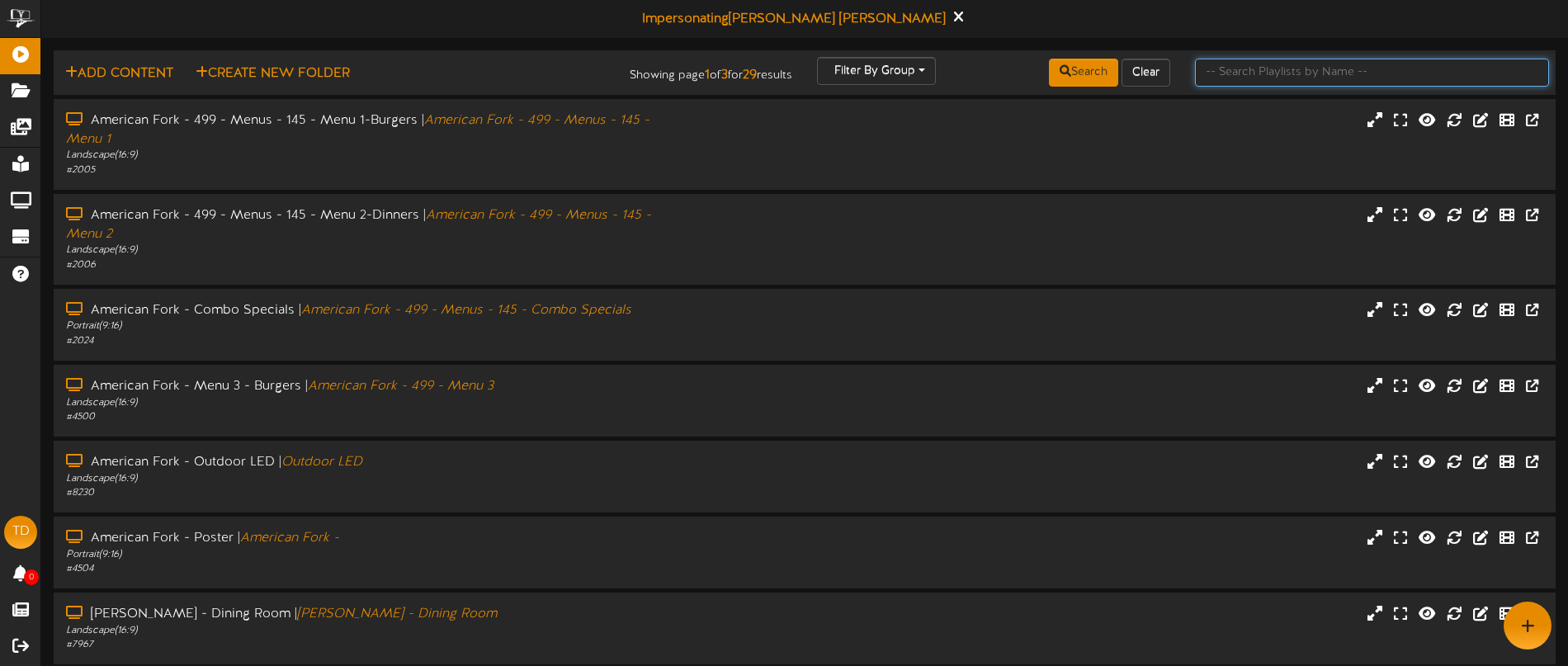
click at [1231, 76] on input "text" at bounding box center [1372, 73] width 354 height 28
type input "provo"
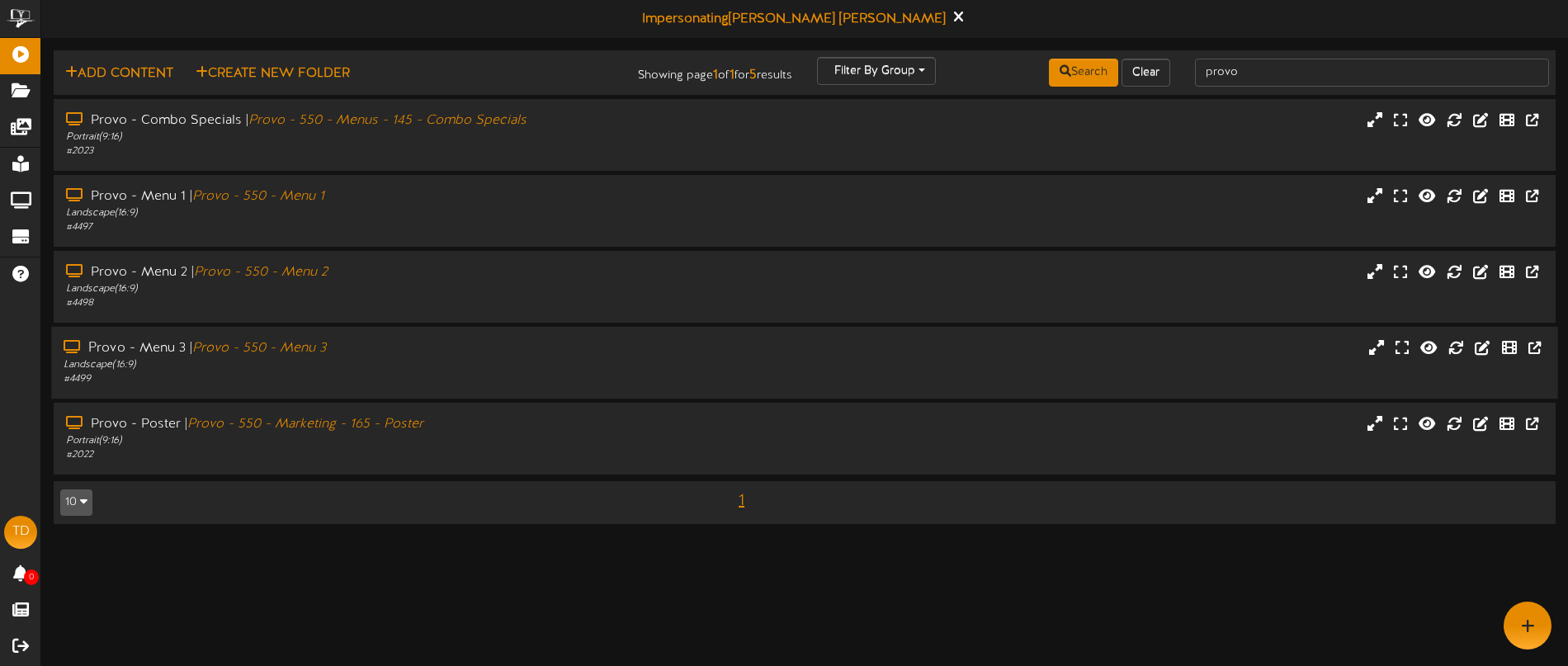
drag, startPoint x: 519, startPoint y: 442, endPoint x: 691, endPoint y: 359, distance: 191.0
click at [519, 441] on div "Portrait ( 9:16 )" at bounding box center [366, 441] width 601 height 14
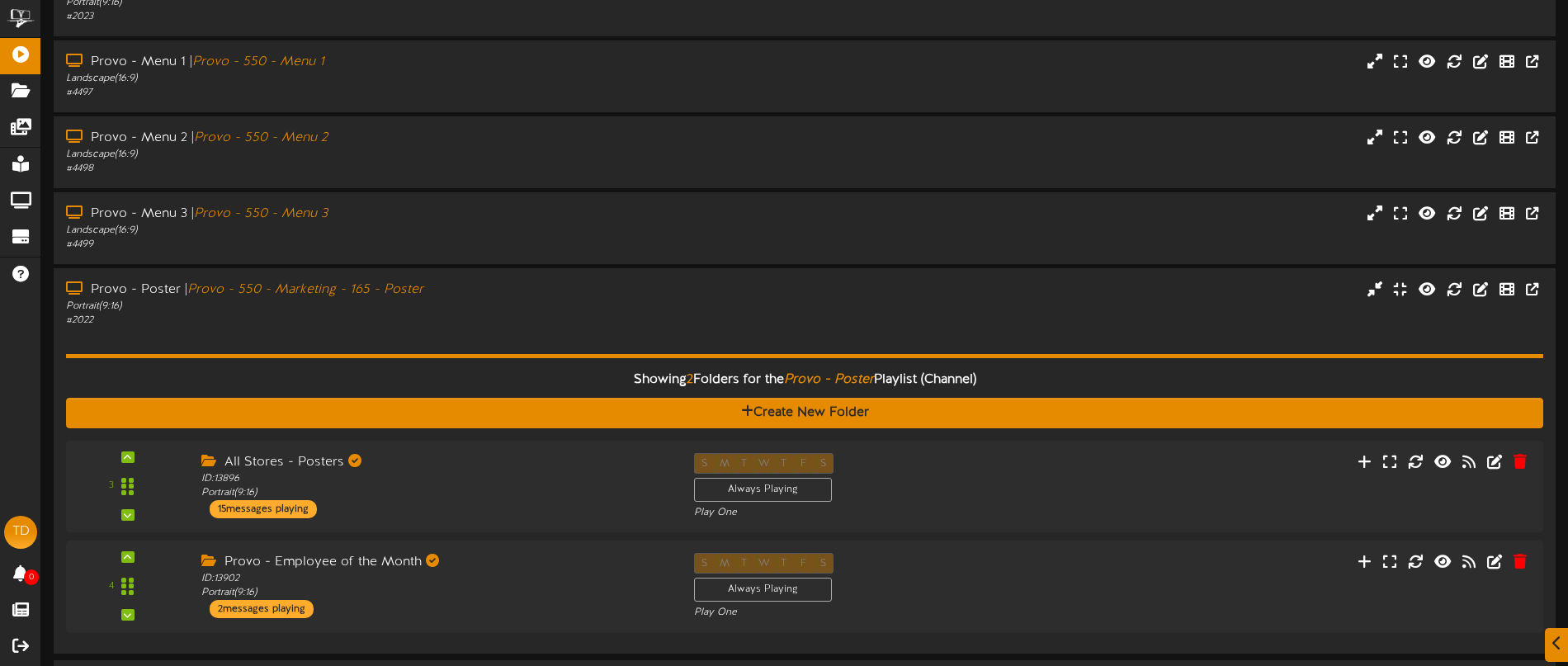
scroll to position [188, 0]
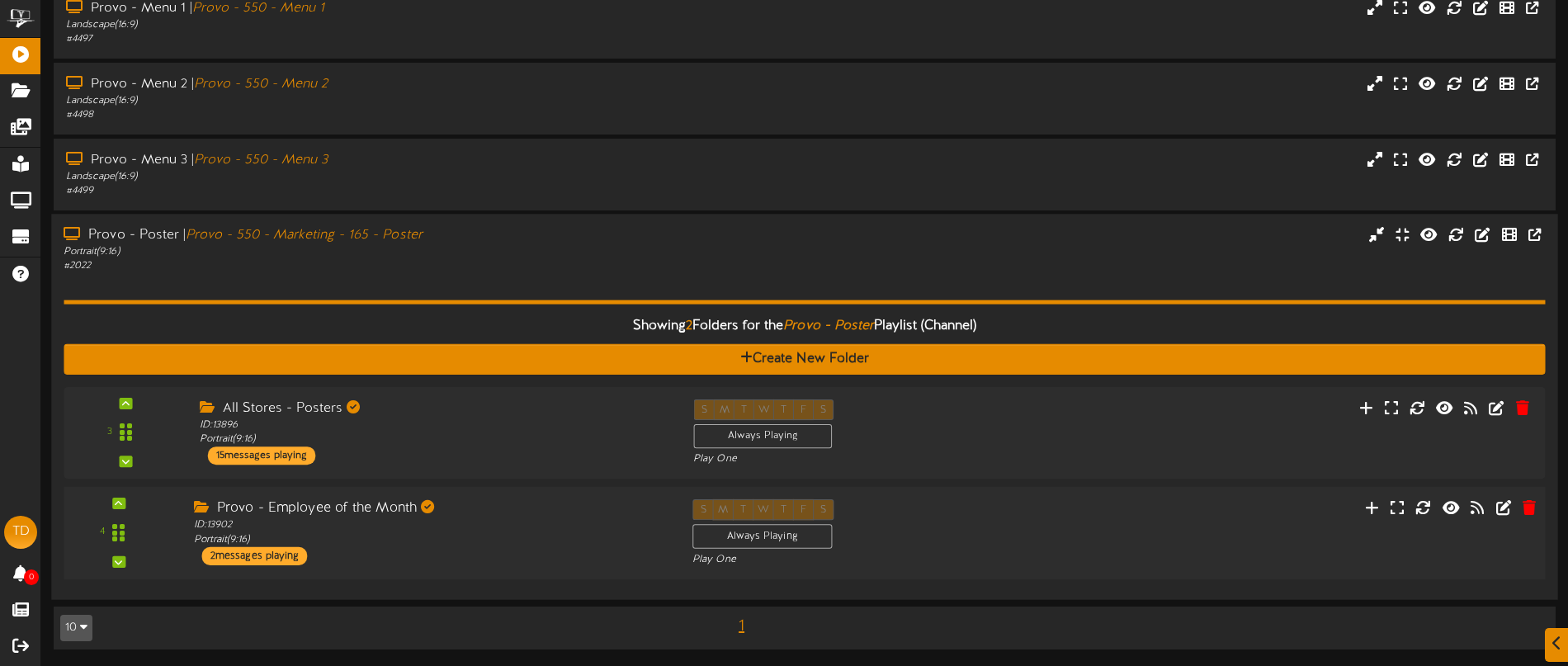
click at [922, 515] on div "S M T W T F S Always Playing Play One" at bounding box center [867, 533] width 374 height 67
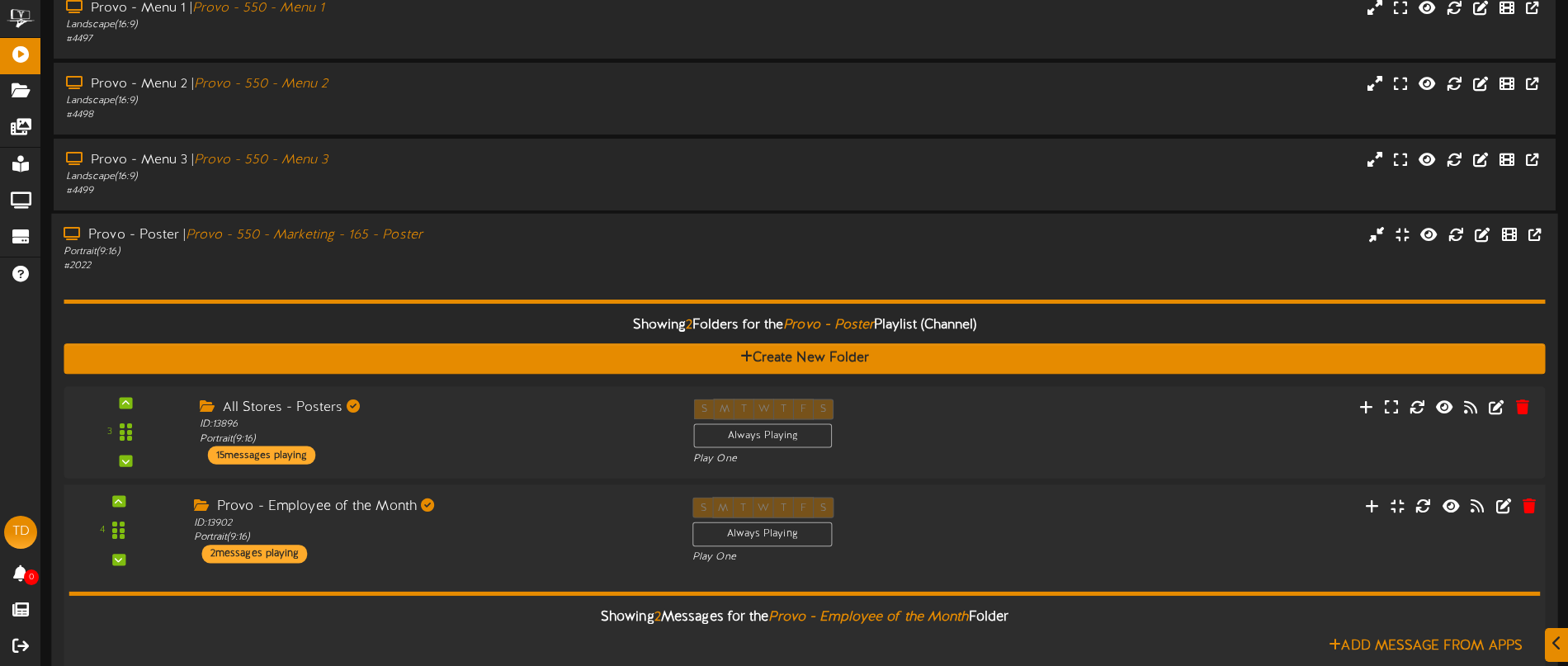
scroll to position [499, 0]
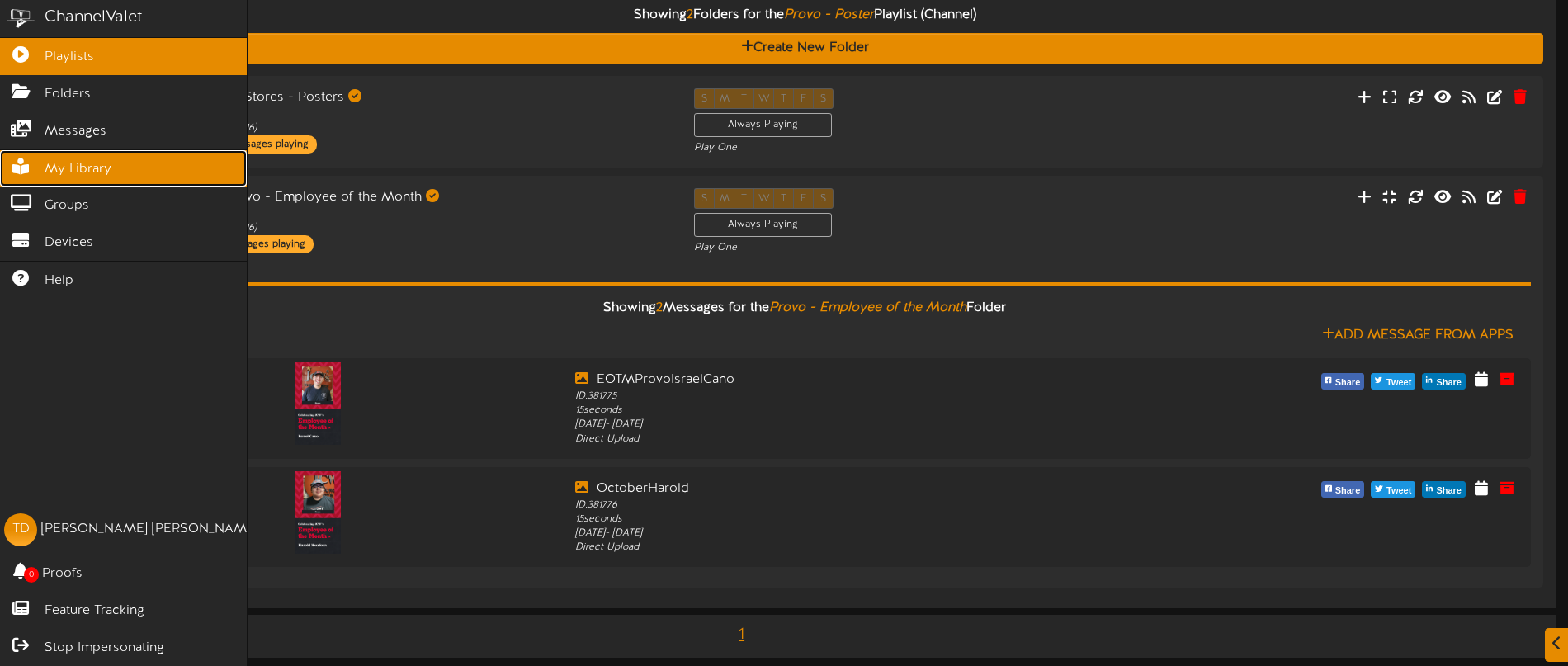
click at [58, 173] on span "My Library" at bounding box center [78, 169] width 67 height 19
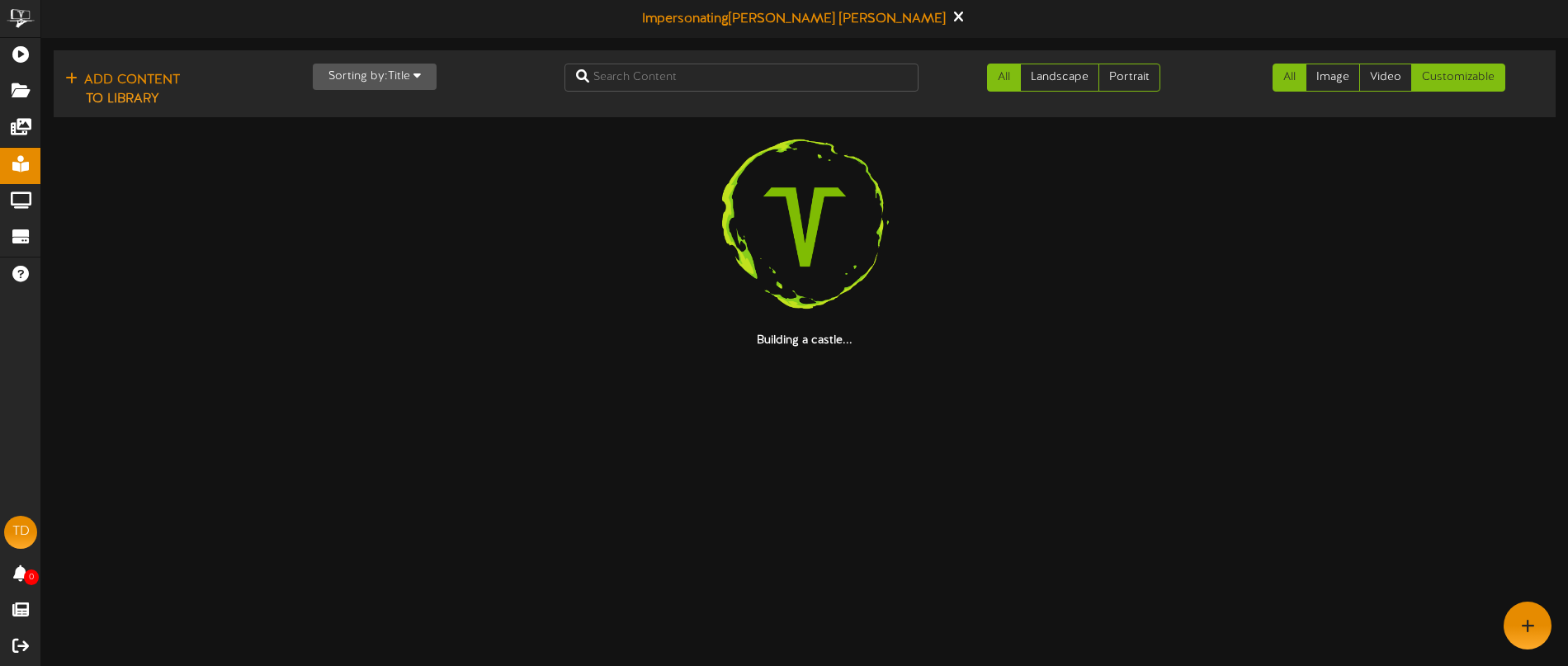
click at [1465, 81] on link "Customizable" at bounding box center [1458, 78] width 94 height 28
click at [1453, 77] on link "Customizable" at bounding box center [1458, 78] width 94 height 28
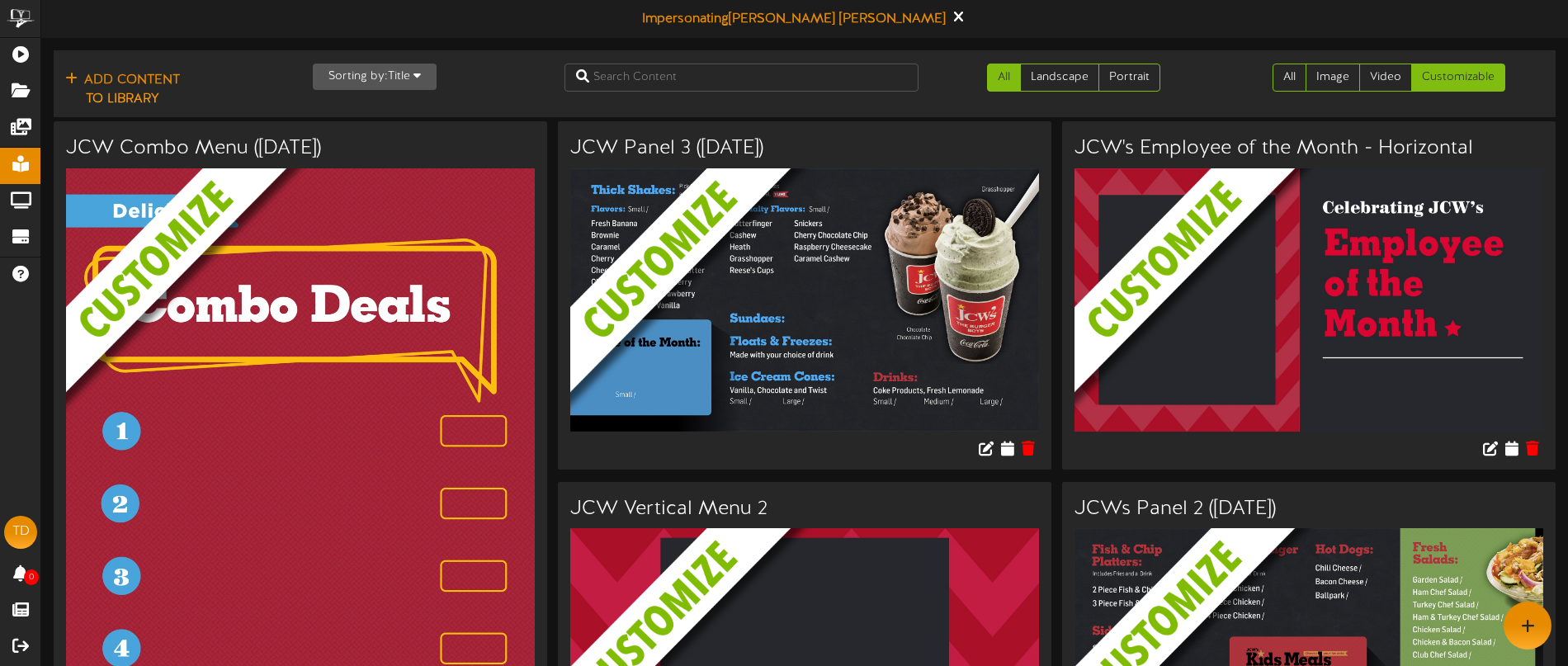
click at [1422, 367] on img at bounding box center [1321, 332] width 493 height 327
click at [1495, 448] on icon at bounding box center [1490, 447] width 18 height 18
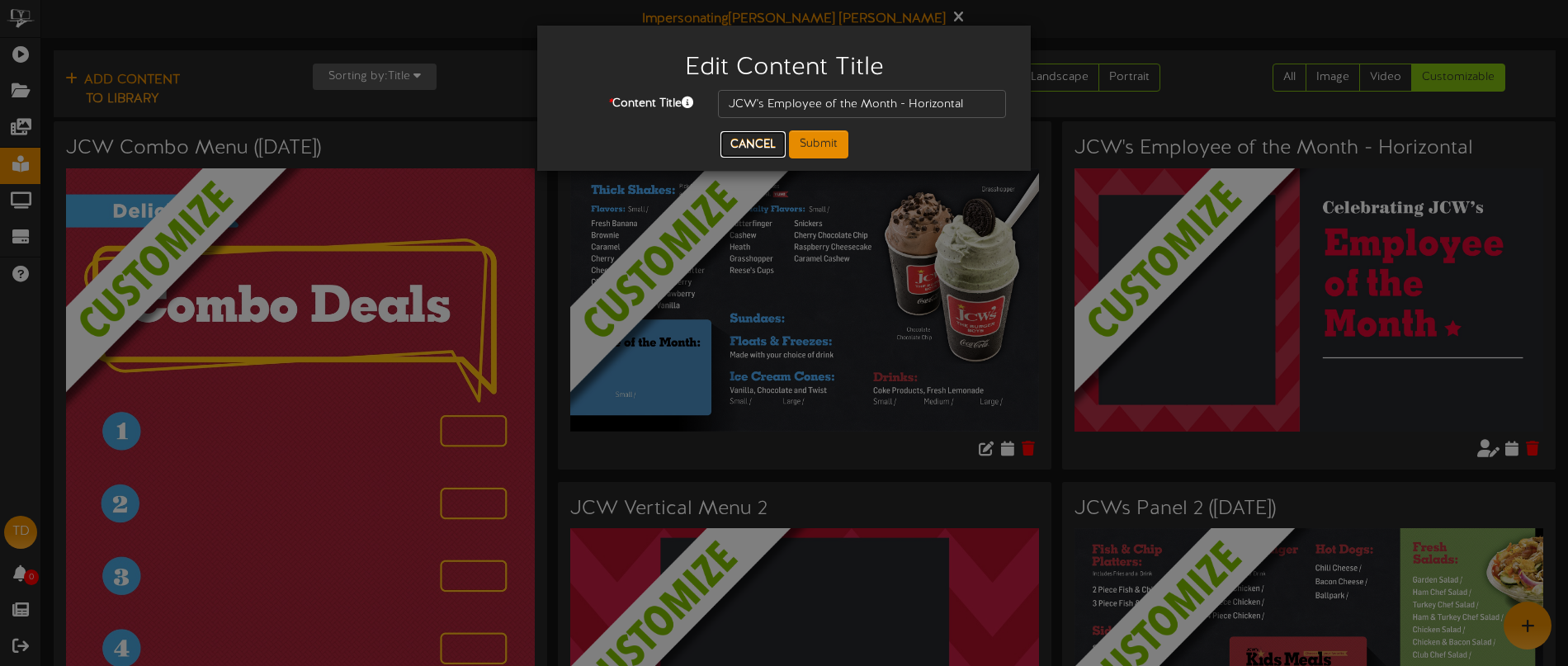
drag, startPoint x: 727, startPoint y: 139, endPoint x: 746, endPoint y: 142, distance: 19.2
click at [733, 140] on button "Cancel" at bounding box center [752, 144] width 65 height 27
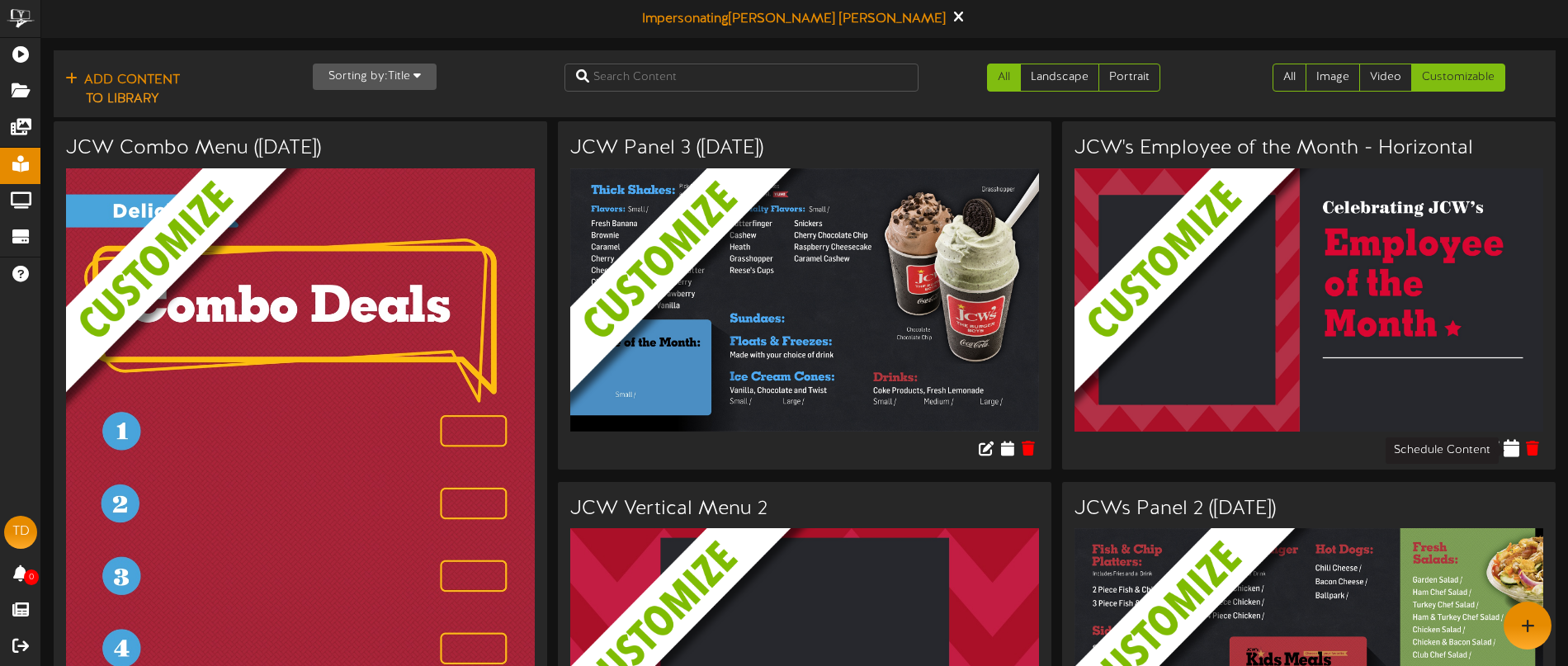
click at [1508, 450] on icon at bounding box center [1512, 447] width 16 height 18
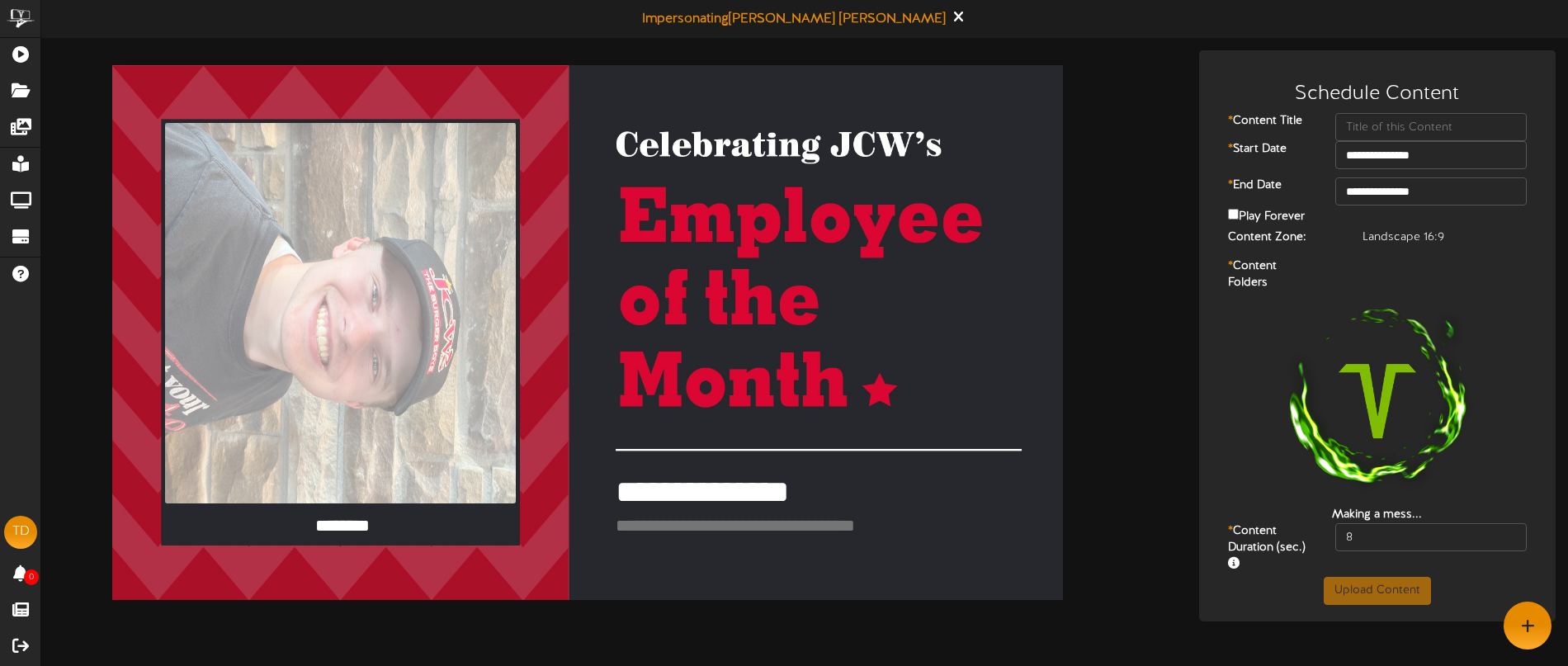
click at [868, 333] on div "**********" at bounding box center [587, 332] width 951 height 535
click at [879, 485] on textarea "**********" at bounding box center [964, 492] width 698 height 42
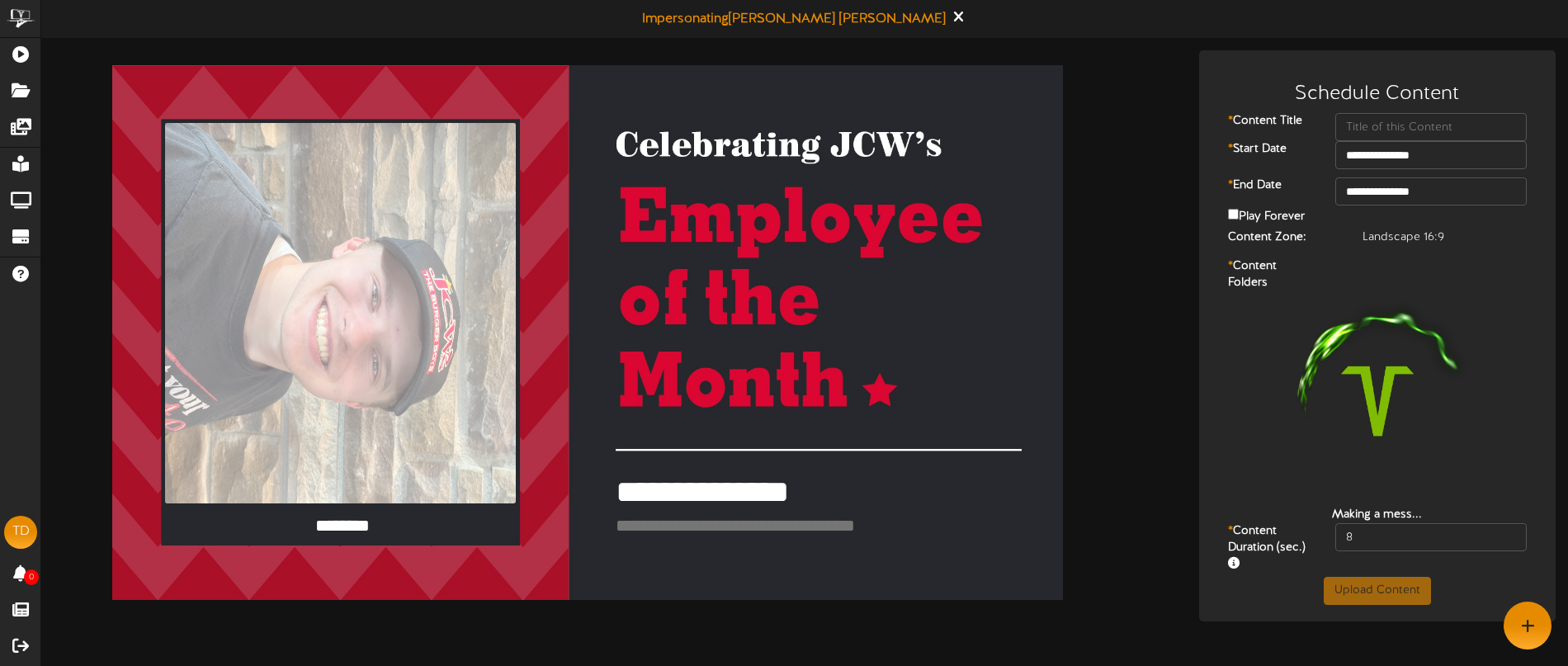
drag, startPoint x: 939, startPoint y: 491, endPoint x: 619, endPoint y: 485, distance: 320.1
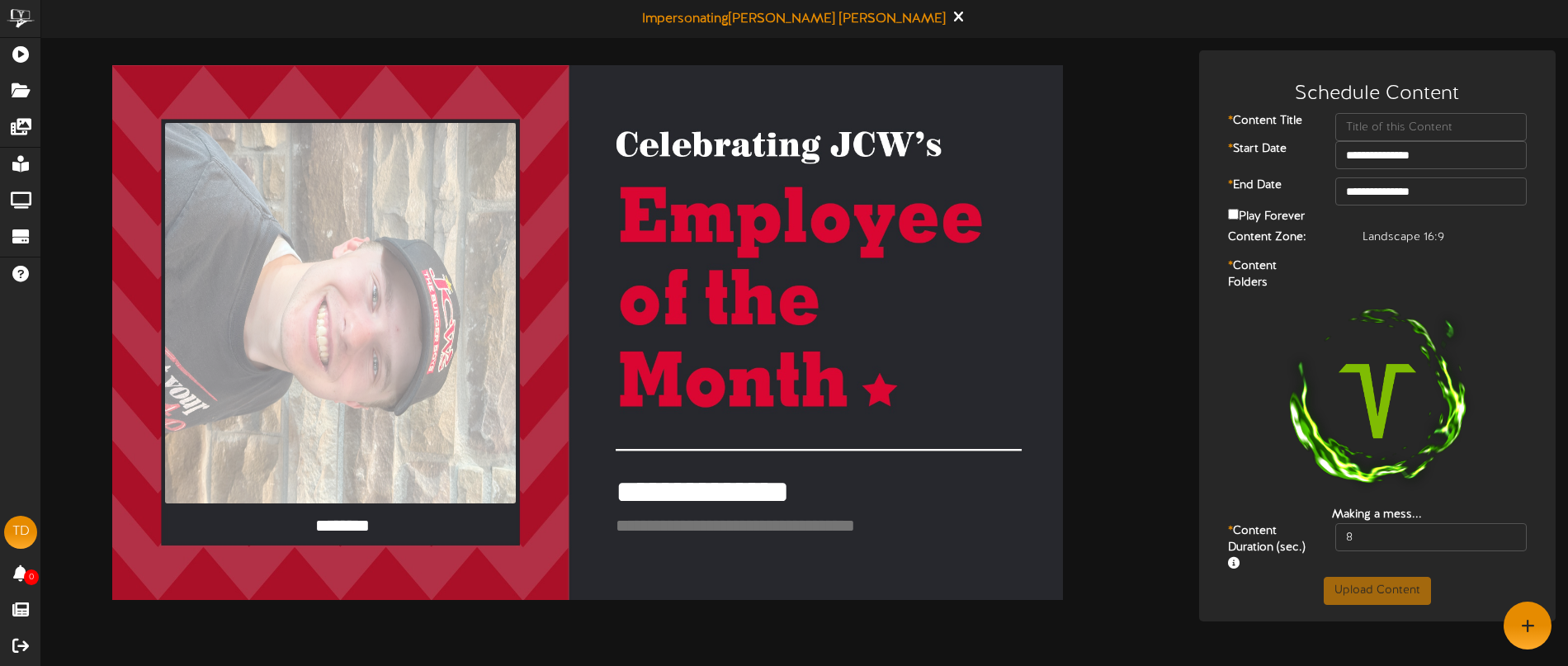
click at [619, 485] on textarea "**********" at bounding box center [964, 492] width 698 height 42
drag, startPoint x: 780, startPoint y: 502, endPoint x: 790, endPoint y: 505, distance: 10.4
click at [780, 502] on textarea "**********" at bounding box center [964, 492] width 698 height 42
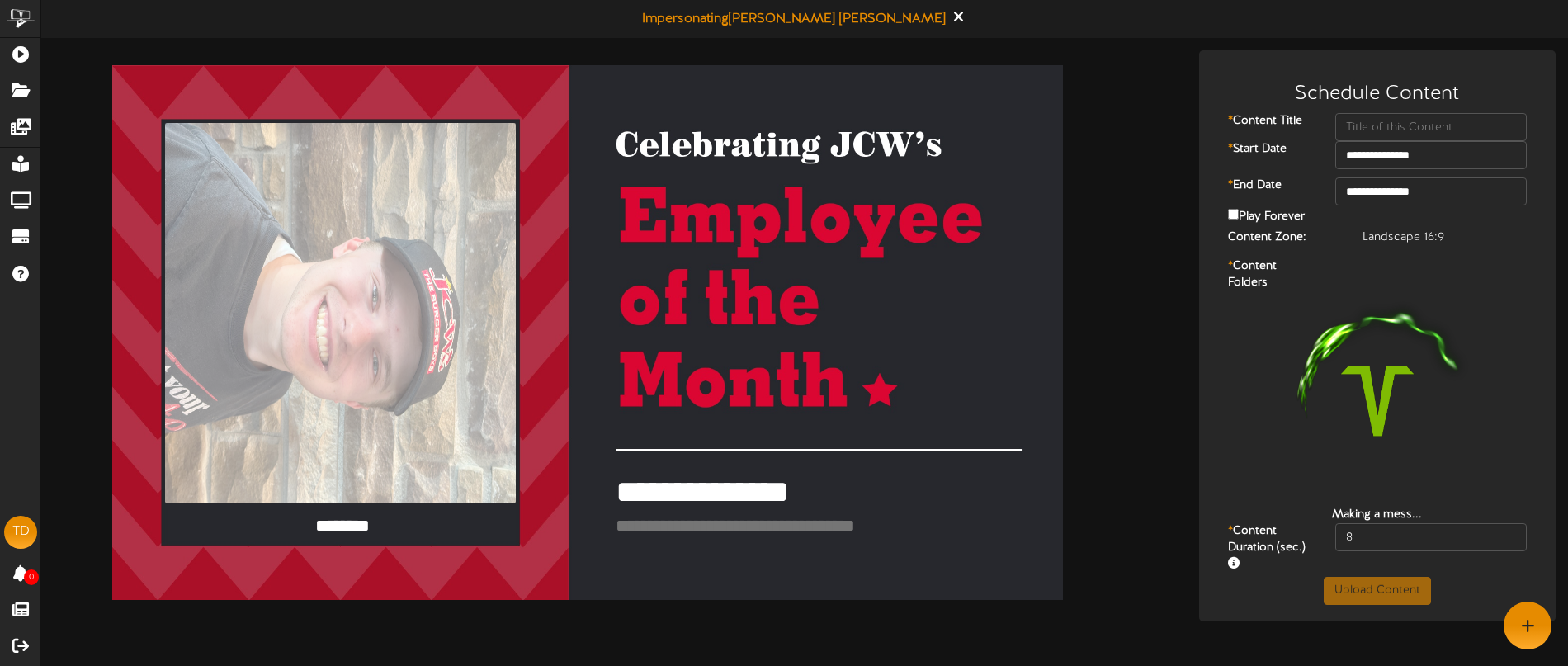
type textarea "*"
drag, startPoint x: 969, startPoint y: 493, endPoint x: 755, endPoint y: 517, distance: 215.3
click at [638, 487] on textarea "**********" at bounding box center [964, 492] width 698 height 42
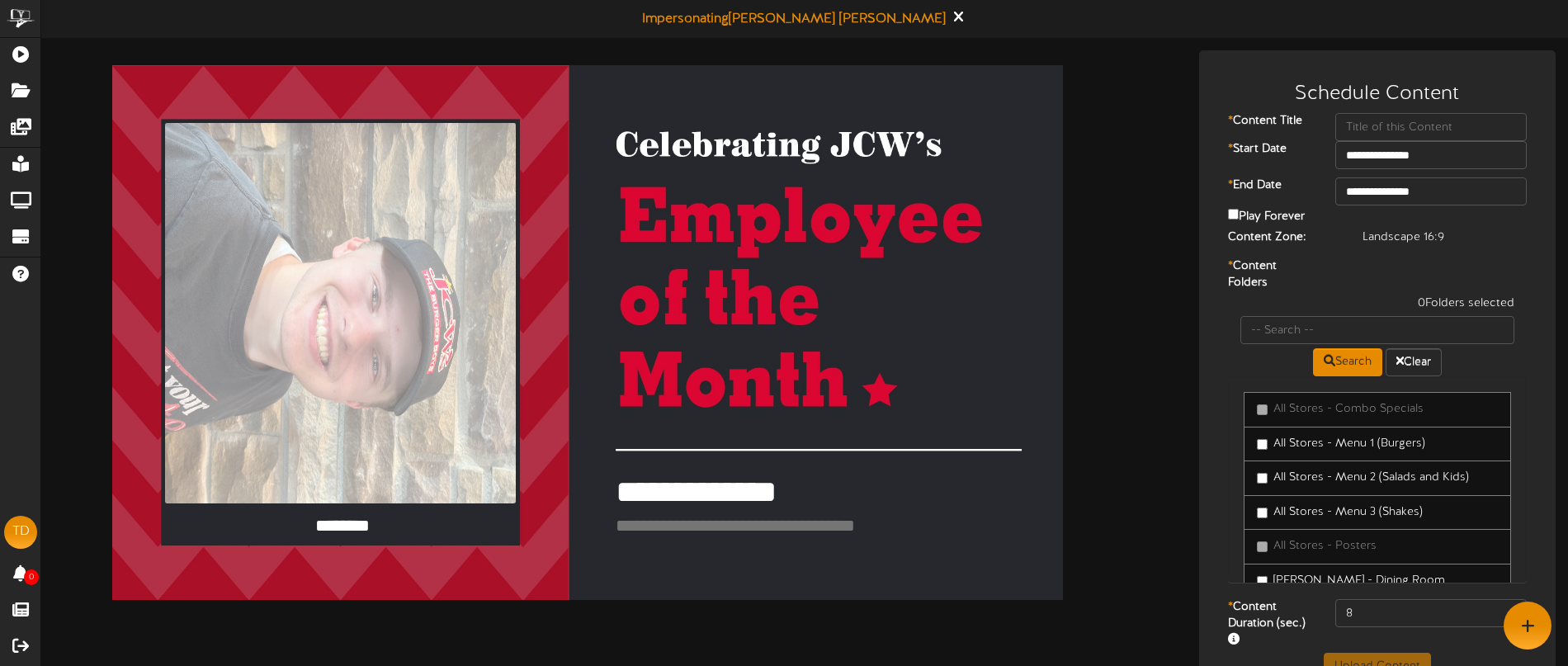
type textarea "**********"
click at [788, 392] on div "**********" at bounding box center [587, 332] width 951 height 535
click at [898, 500] on textarea "**********" at bounding box center [964, 492] width 698 height 42
click at [881, 144] on div "**********" at bounding box center [587, 332] width 951 height 535
click at [902, 505] on textarea "**********" at bounding box center [964, 492] width 698 height 42
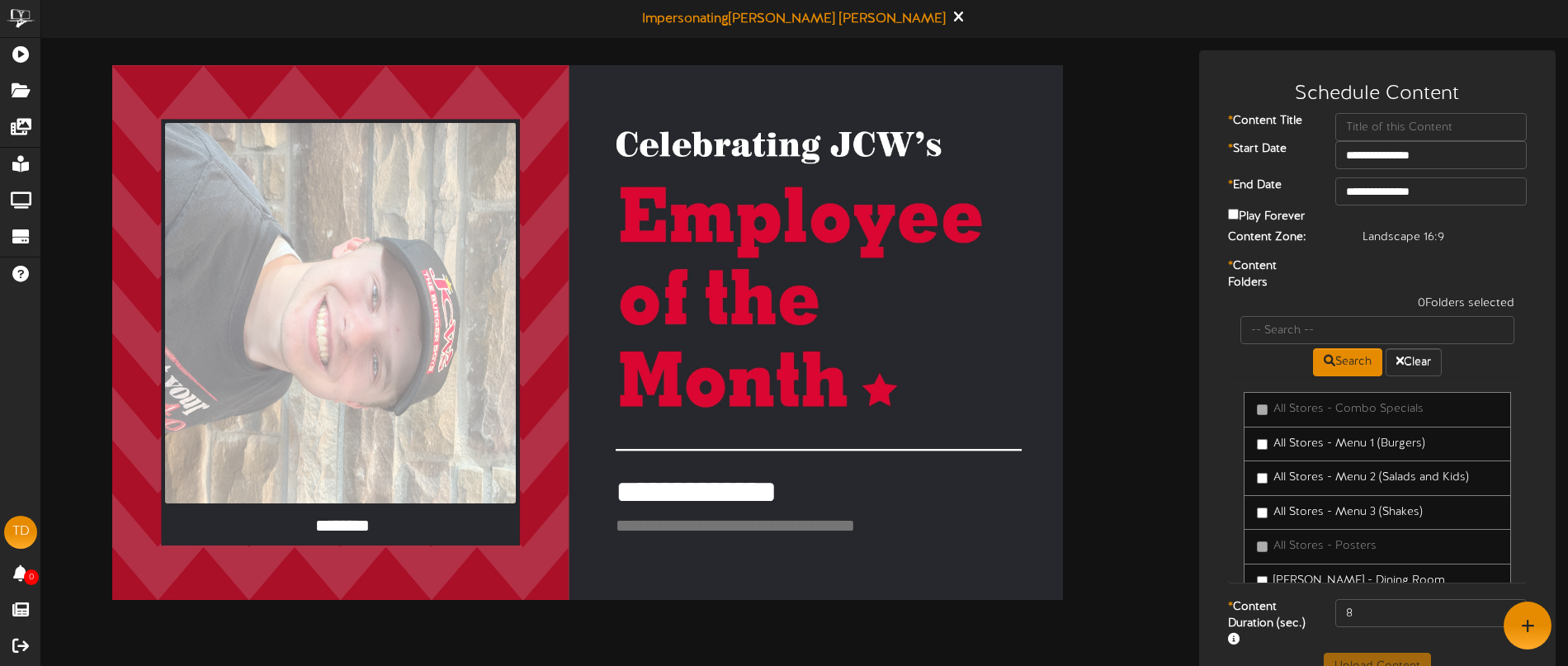
drag, startPoint x: 911, startPoint y: 497, endPoint x: 697, endPoint y: 504, distance: 214.1
click at [672, 497] on textarea "**********" at bounding box center [964, 492] width 698 height 42
click at [809, 565] on div "**********" at bounding box center [587, 332] width 951 height 535
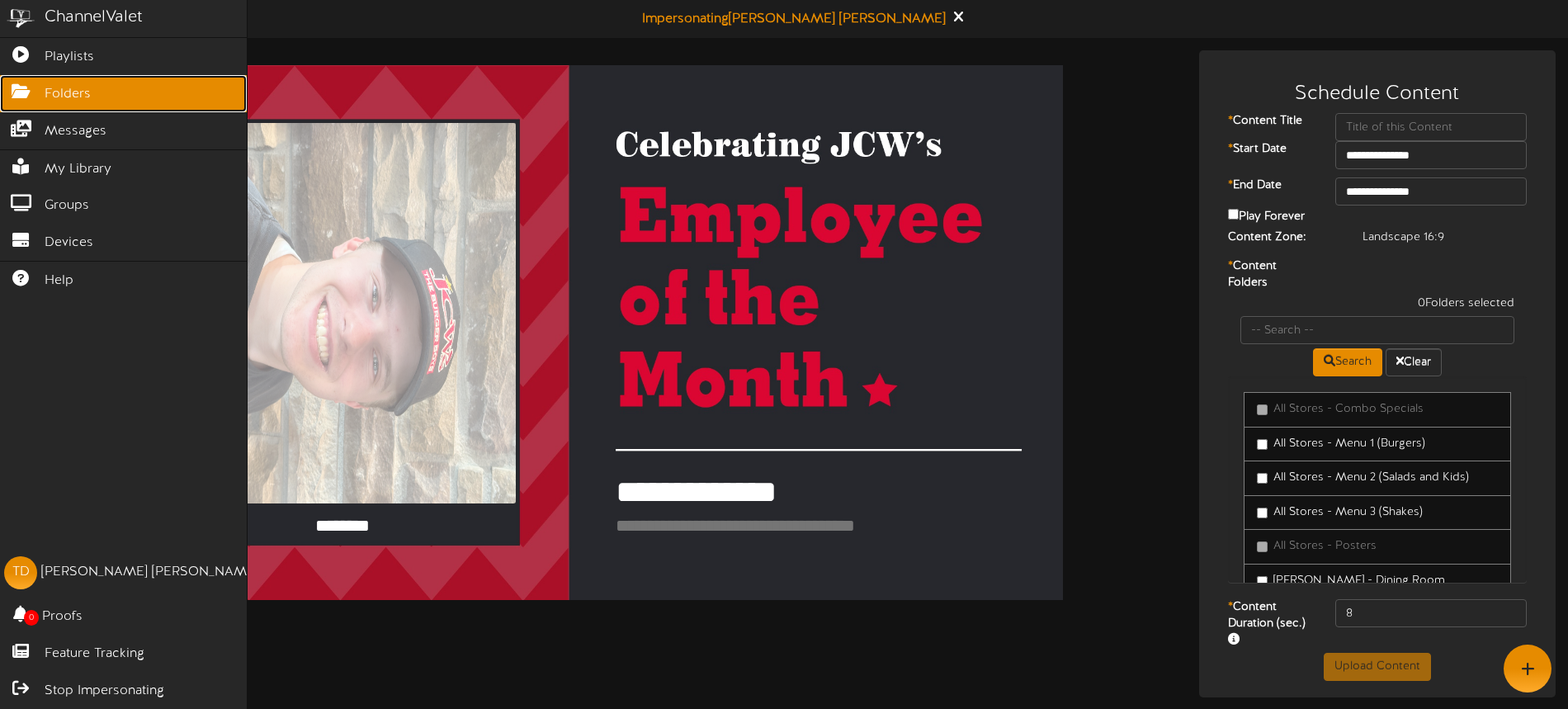
click at [72, 99] on span "Folders" at bounding box center [68, 94] width 47 height 19
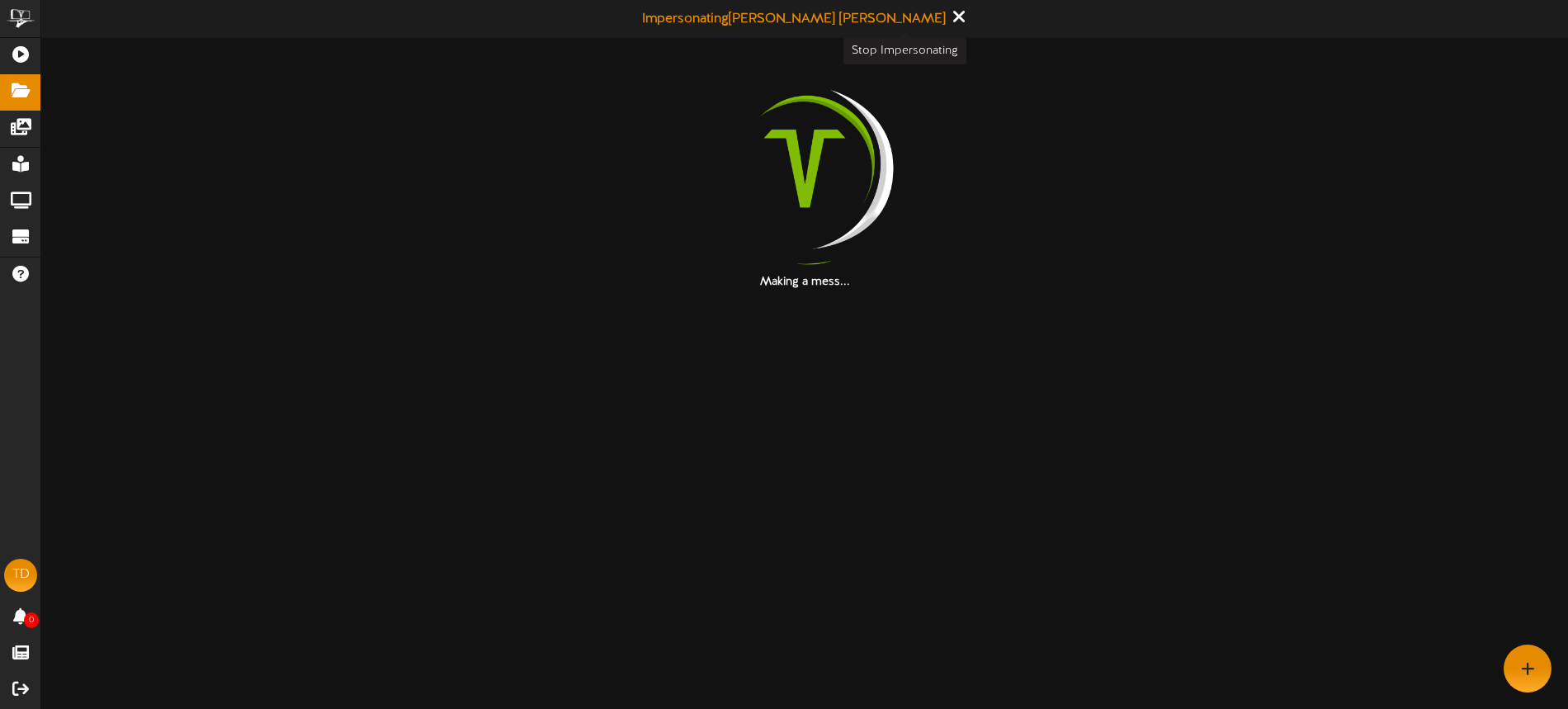
click at [954, 20] on icon at bounding box center [959, 16] width 10 height 18
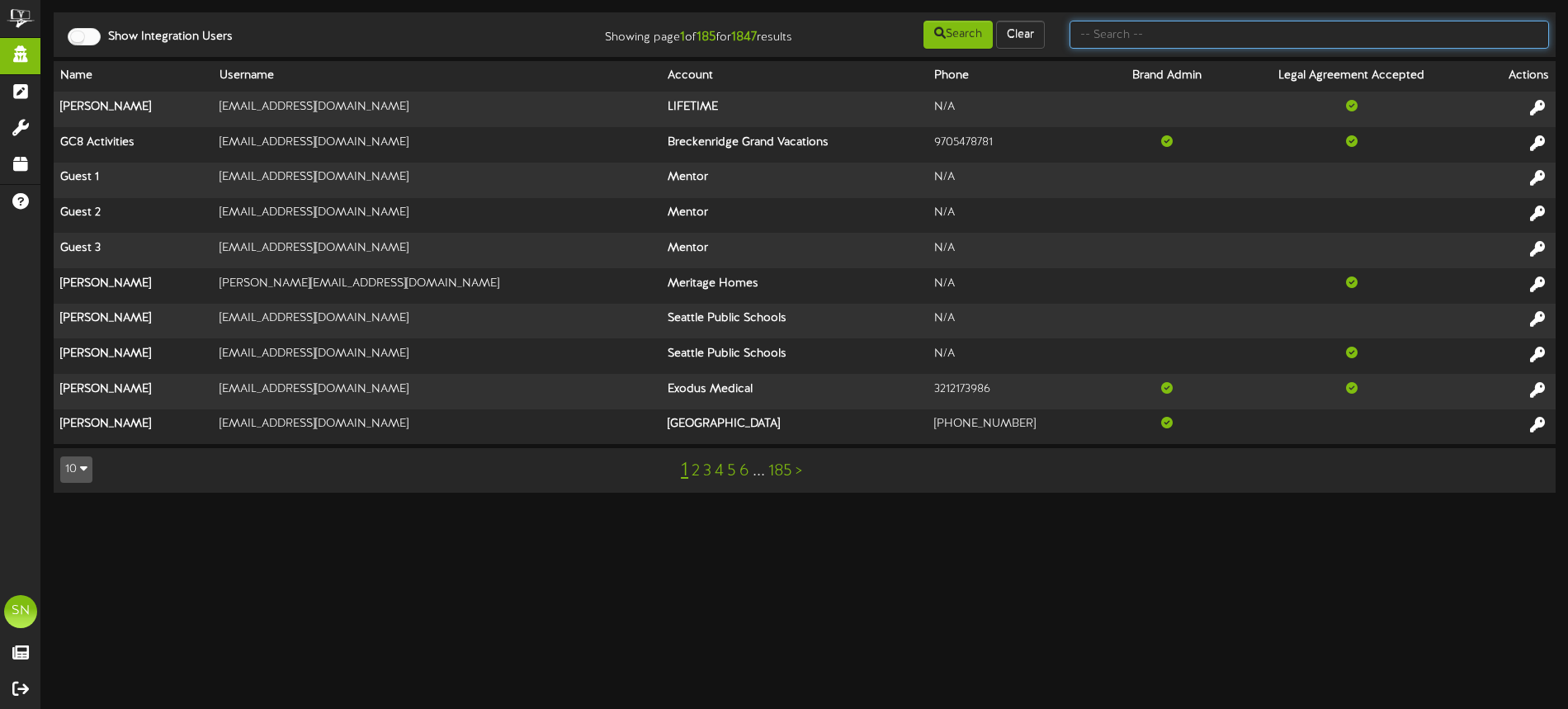
drag, startPoint x: 1107, startPoint y: 43, endPoint x: 594, endPoint y: 26, distance: 513.3
click at [1107, 43] on input "text" at bounding box center [1309, 35] width 479 height 28
click at [1151, 43] on input "text" at bounding box center [1309, 35] width 479 height 28
type input "centene"
